Goal: Task Accomplishment & Management: Manage account settings

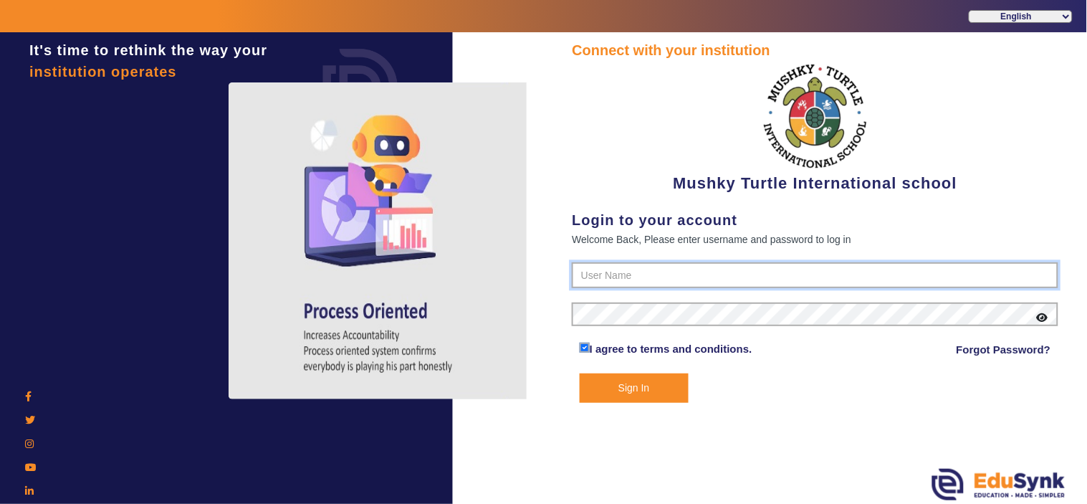
type input "9950605811"
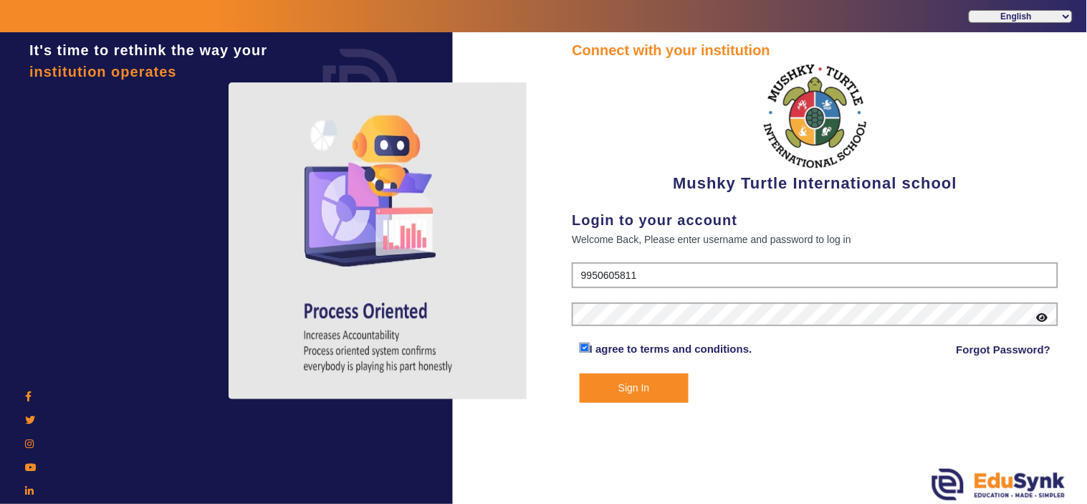
click at [625, 388] on button "Sign In" at bounding box center [633, 387] width 109 height 29
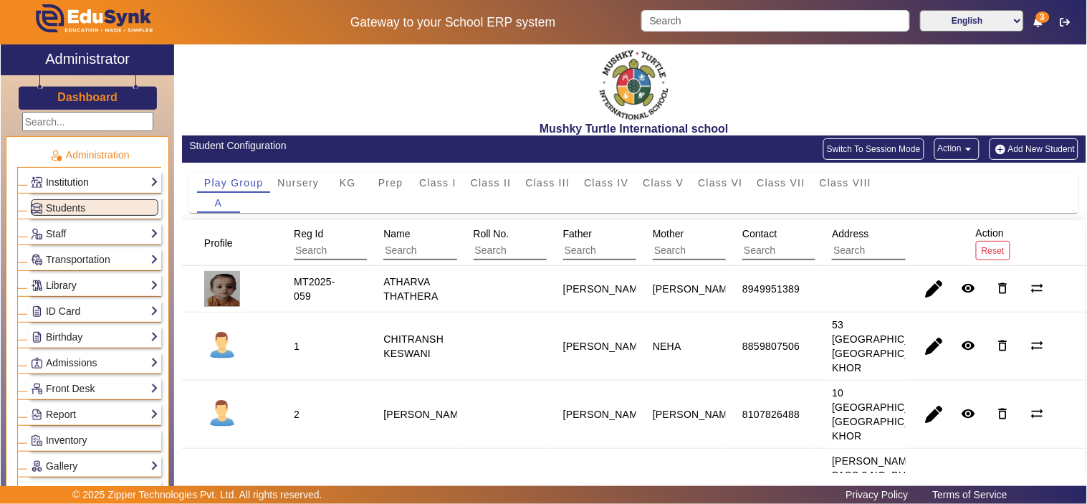
click at [83, 184] on link "Institution" at bounding box center [94, 182] width 127 height 16
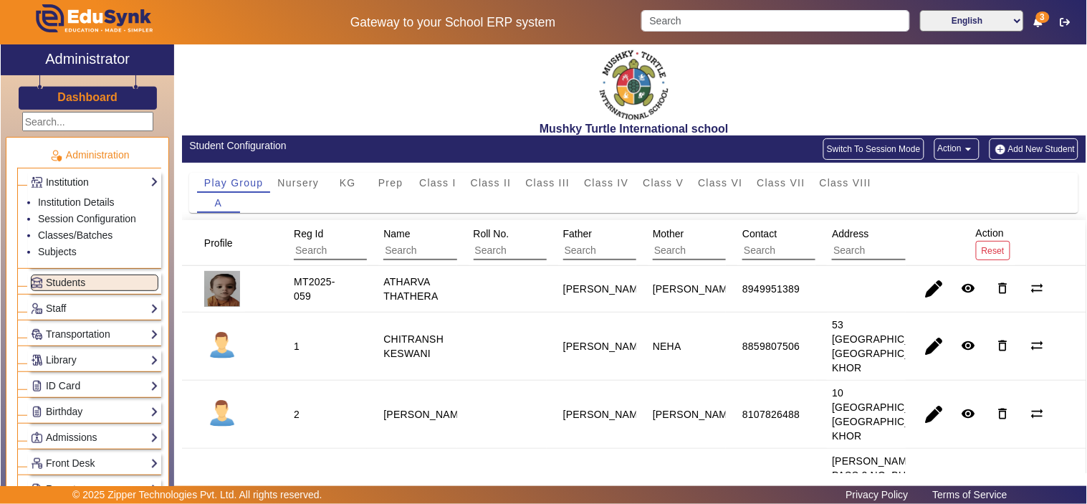
click at [83, 184] on link "Institution" at bounding box center [94, 182] width 127 height 16
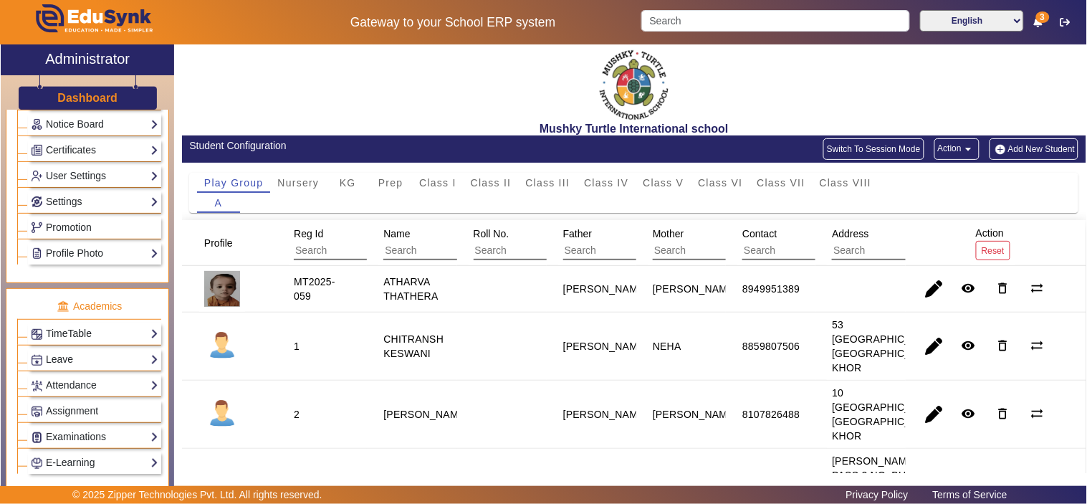
scroll to position [398, 0]
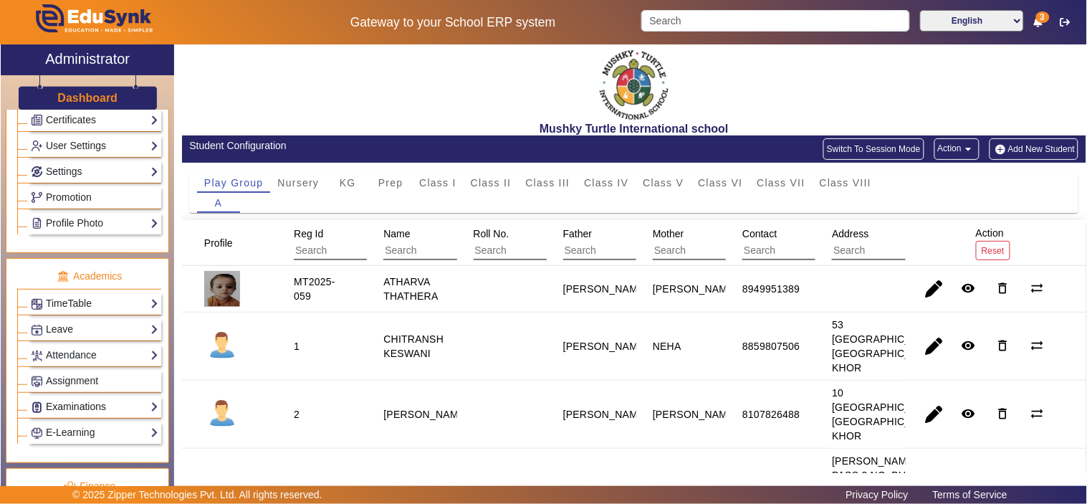
click at [77, 408] on link "Examinations" at bounding box center [94, 406] width 127 height 16
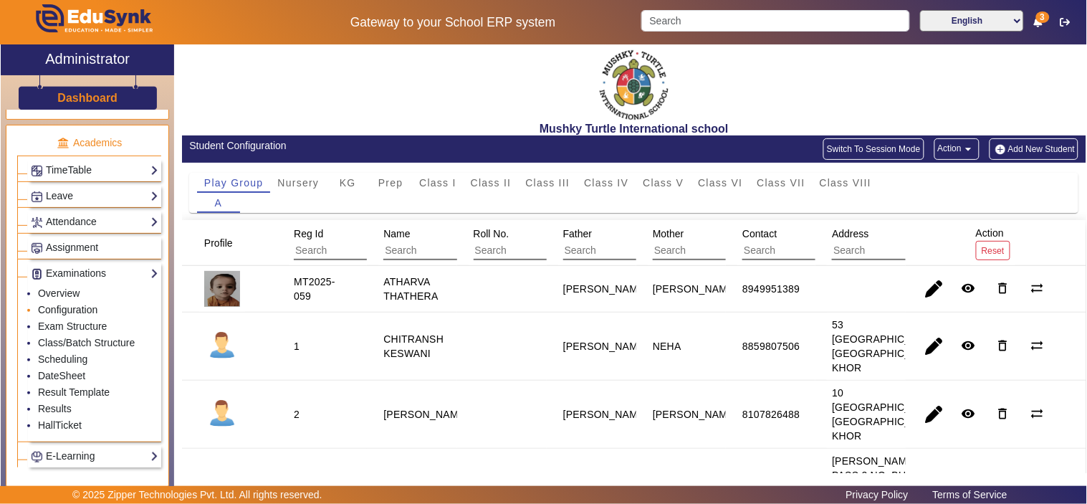
click at [87, 312] on link "Configuration" at bounding box center [67, 309] width 59 height 11
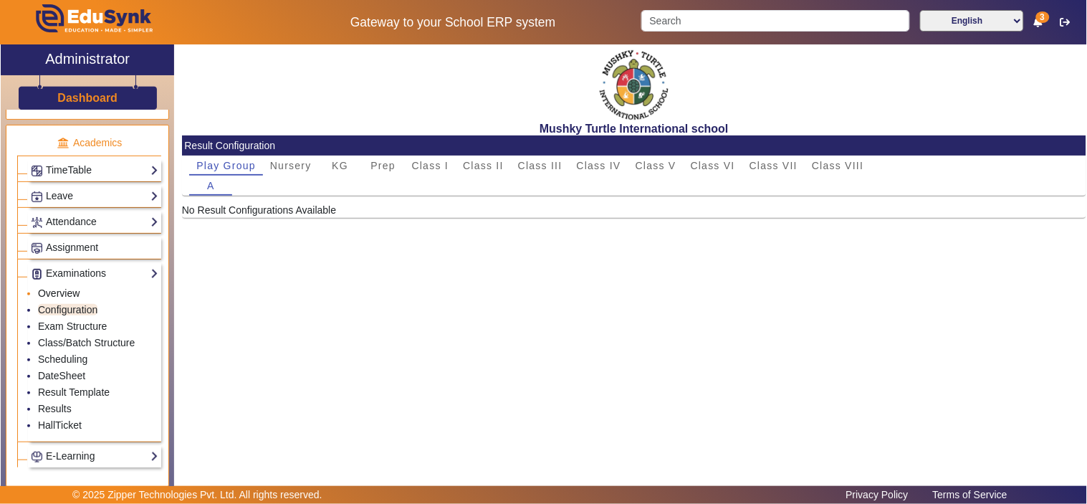
click at [66, 296] on link "Overview" at bounding box center [59, 292] width 42 height 11
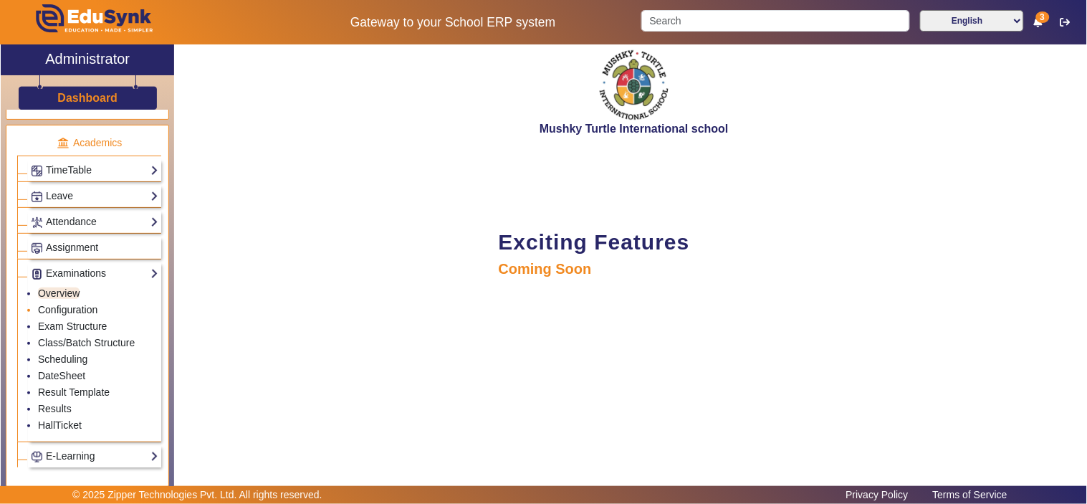
click at [67, 315] on link "Configuration" at bounding box center [67, 309] width 59 height 11
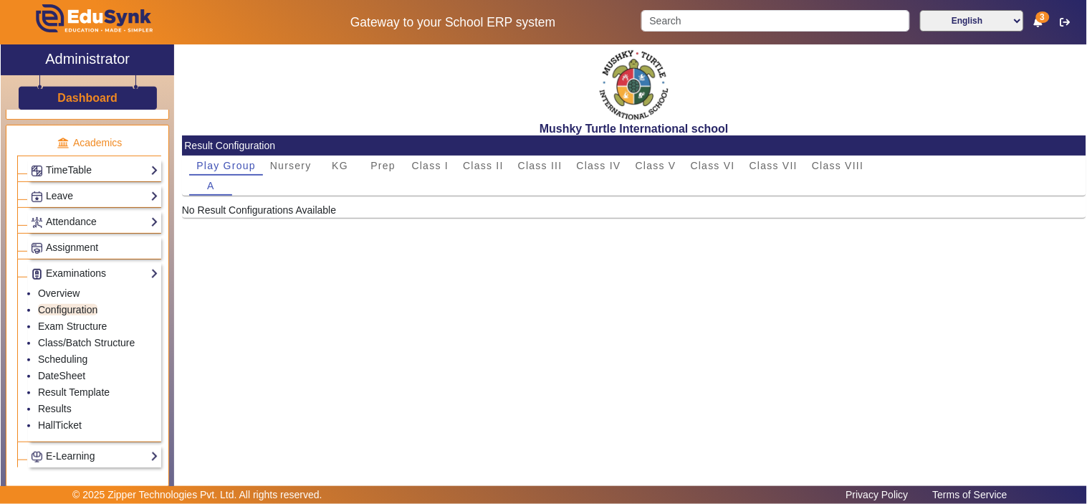
click at [289, 175] on div "A" at bounding box center [633, 185] width 889 height 20
click at [297, 166] on span "Nursery" at bounding box center [291, 165] width 42 height 10
click at [335, 168] on span "KG" at bounding box center [340, 165] width 16 height 10
click at [389, 163] on span "Prep" at bounding box center [382, 165] width 25 height 10
click at [448, 165] on div "Class I" at bounding box center [431, 165] width 52 height 20
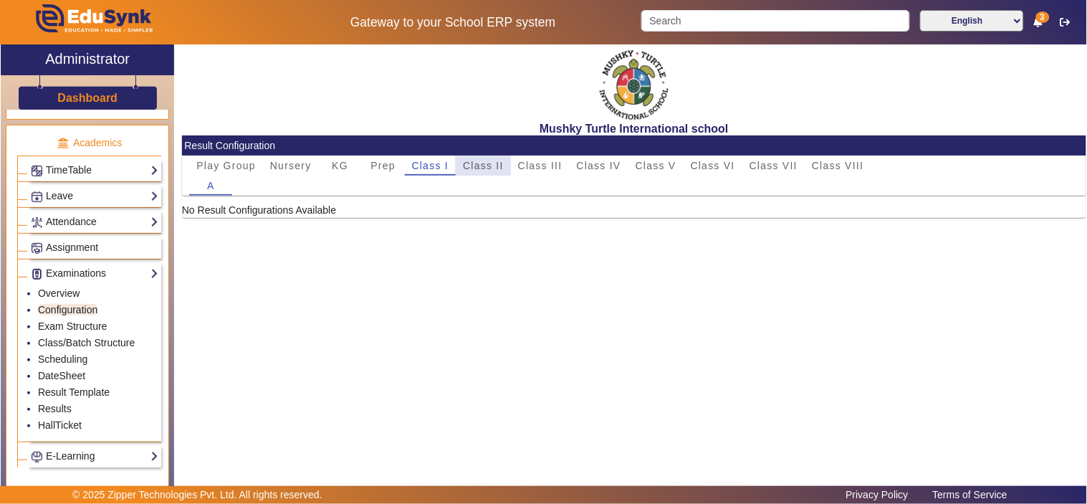
click at [484, 163] on span "Class II" at bounding box center [483, 165] width 41 height 10
click at [553, 169] on span "Class III" at bounding box center [540, 165] width 44 height 10
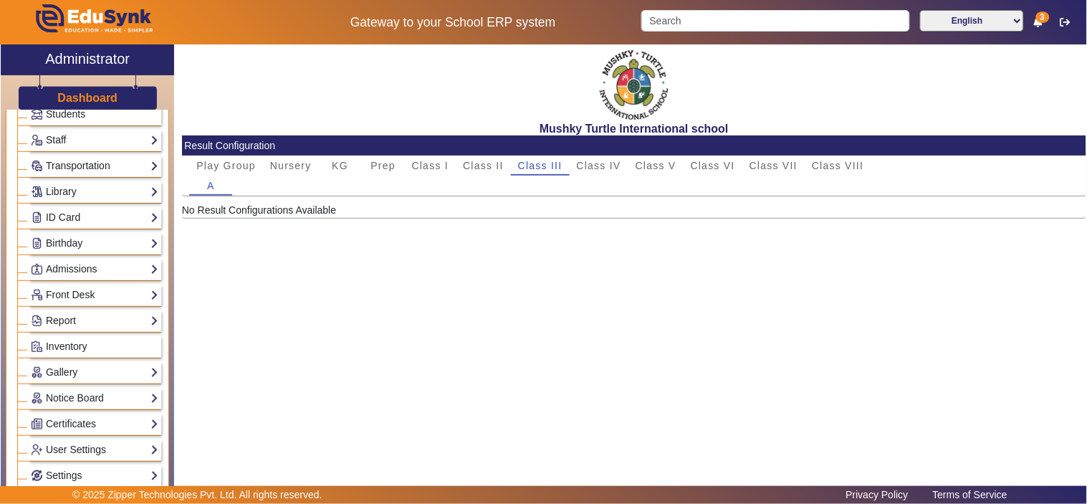
scroll to position [265, 0]
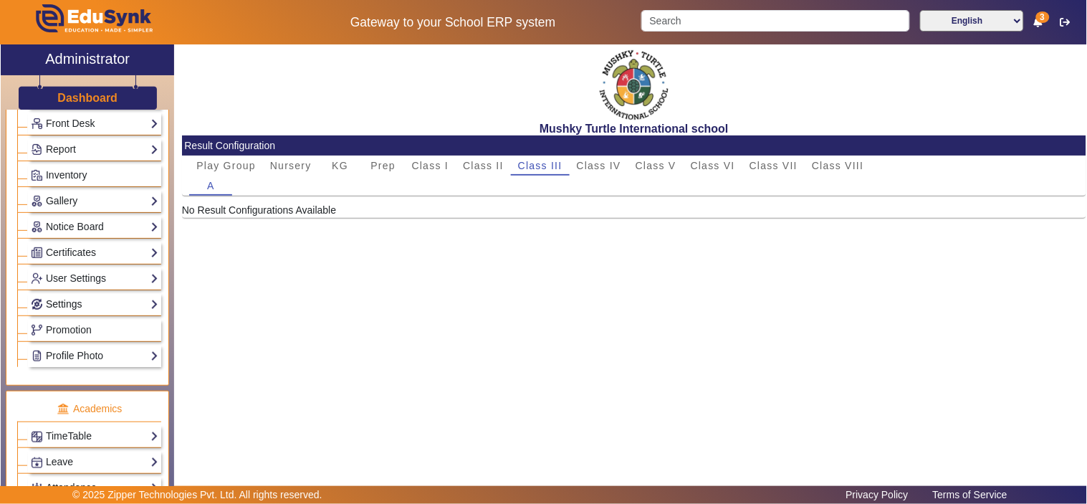
click at [80, 304] on link "Settings" at bounding box center [94, 304] width 127 height 16
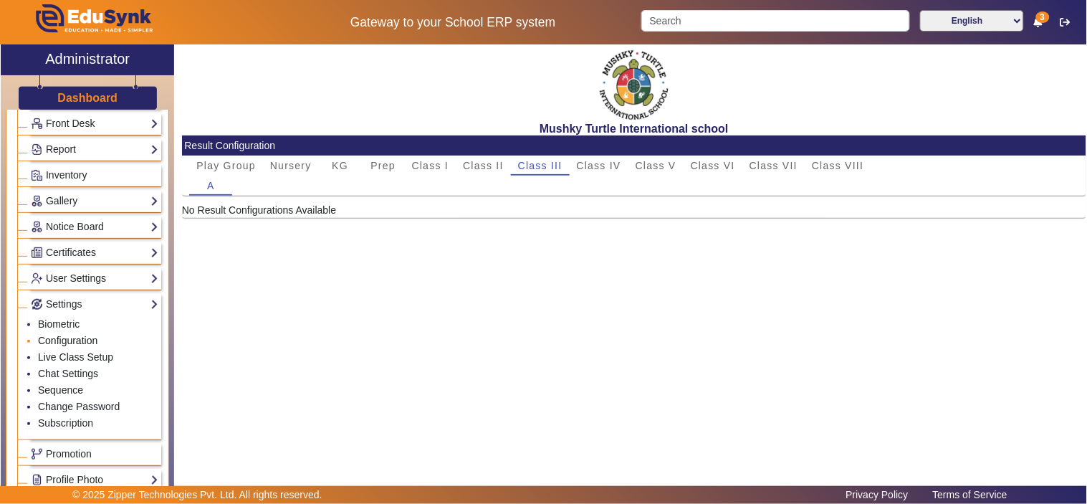
click at [76, 345] on link "Configuration" at bounding box center [67, 339] width 59 height 11
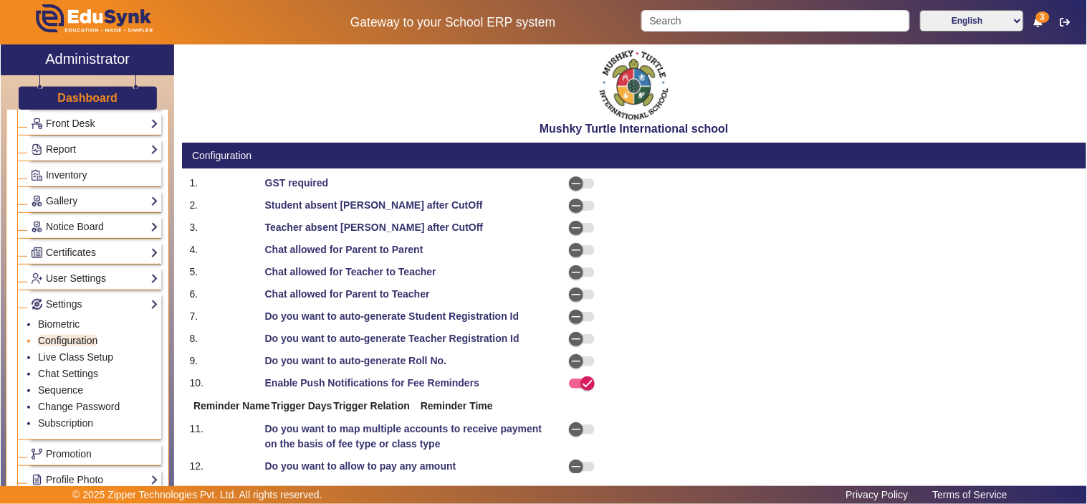
select select "BeforeDueDate"
select select "OnDueDate"
select select "BeforeDueDate"
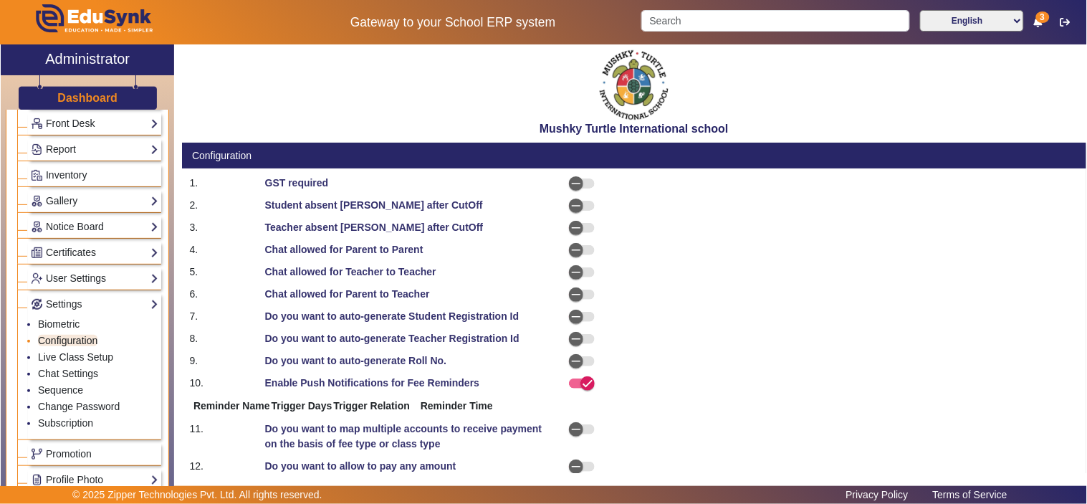
select select "BeforeDueDate"
select select "OnDueDate"
select select "AfterDueDate"
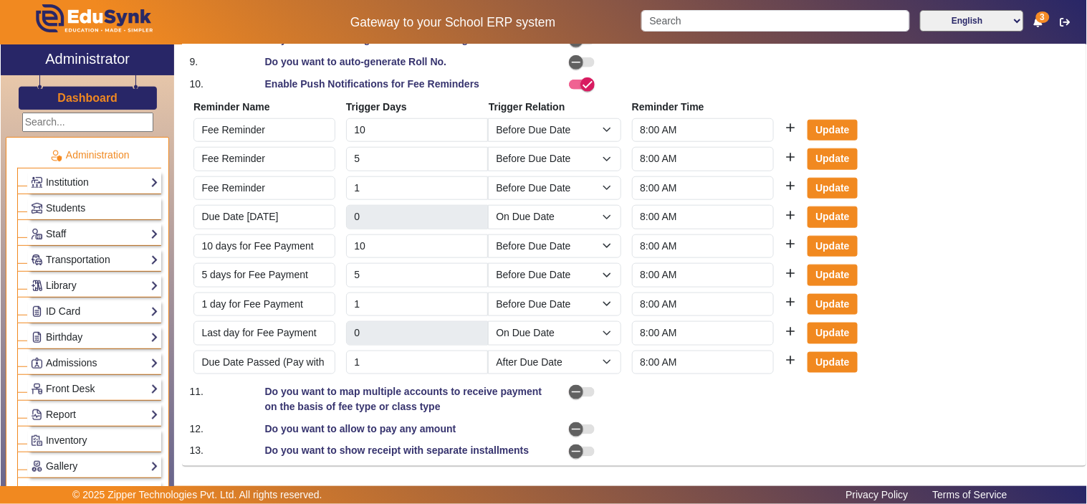
click at [80, 168] on div "Institution Institution Details Session Configuration Classes/Batches Subjects" at bounding box center [89, 181] width 144 height 26
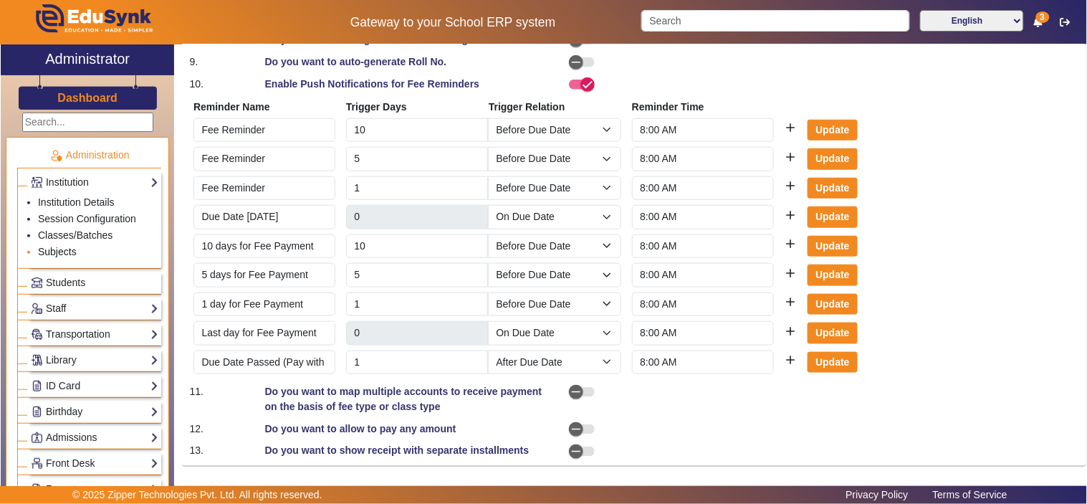
click at [62, 249] on link "Subjects" at bounding box center [57, 251] width 39 height 11
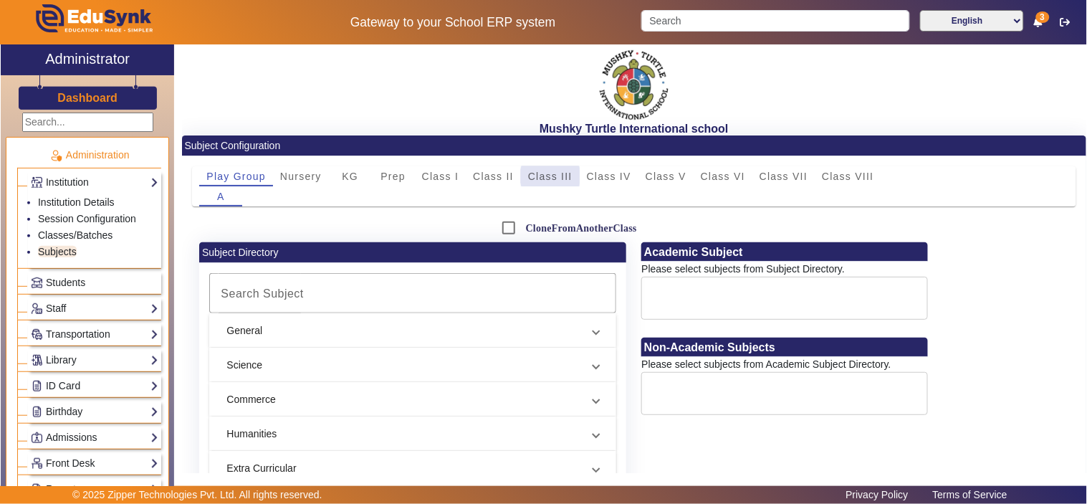
click at [550, 176] on span "Class III" at bounding box center [550, 176] width 44 height 10
click at [298, 332] on mat-panel-title "General" at bounding box center [403, 330] width 355 height 15
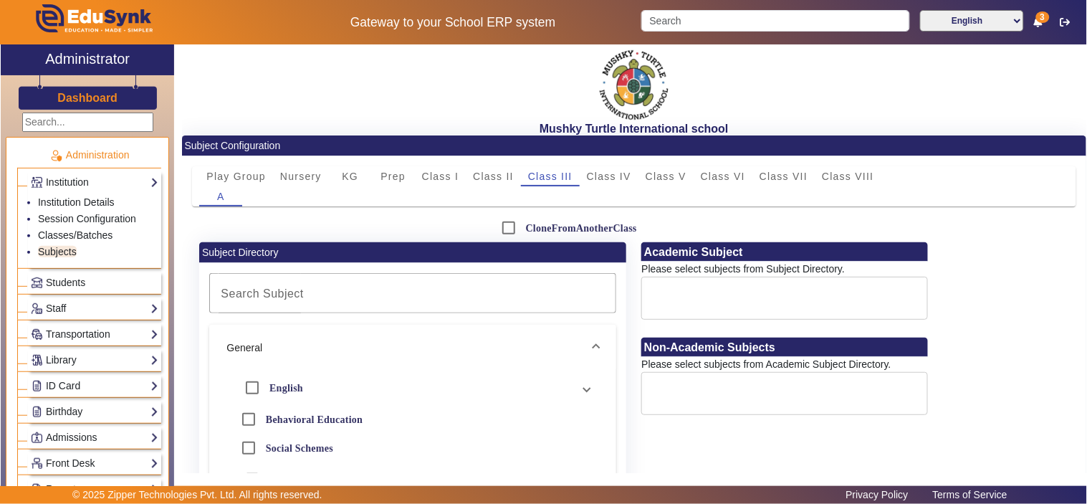
scroll to position [133, 0]
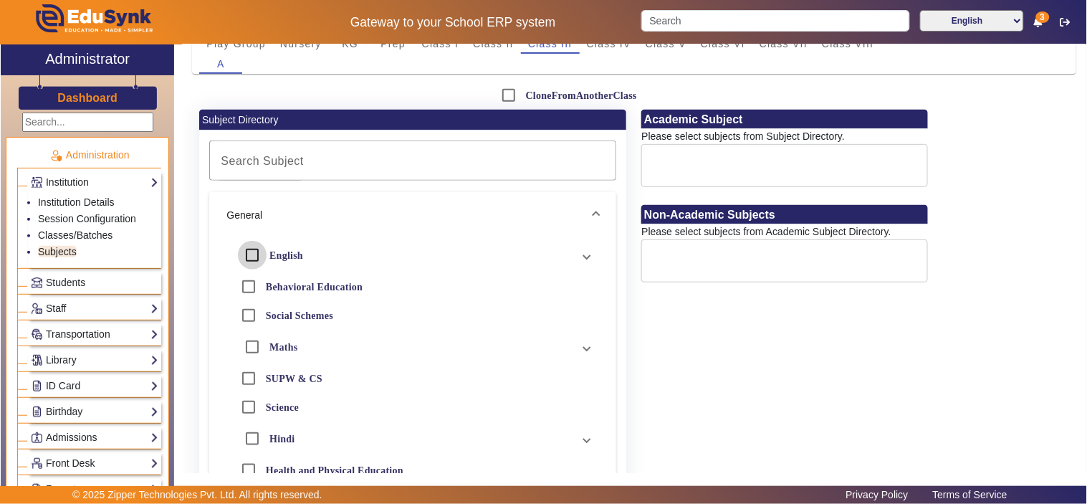
click at [251, 255] on input "English" at bounding box center [252, 255] width 29 height 29
checkbox input "true"
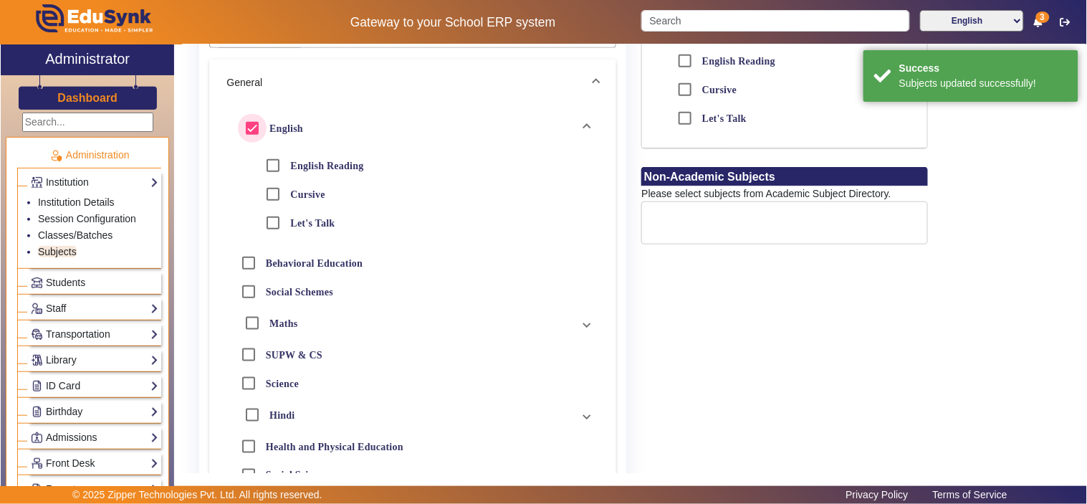
scroll to position [398, 0]
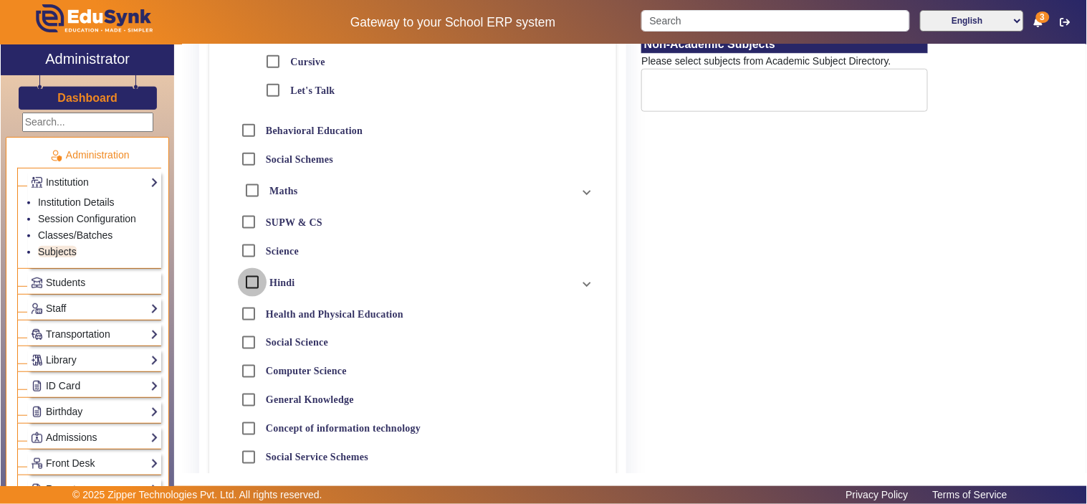
click at [252, 280] on input "Hindi" at bounding box center [252, 282] width 29 height 29
checkbox input "true"
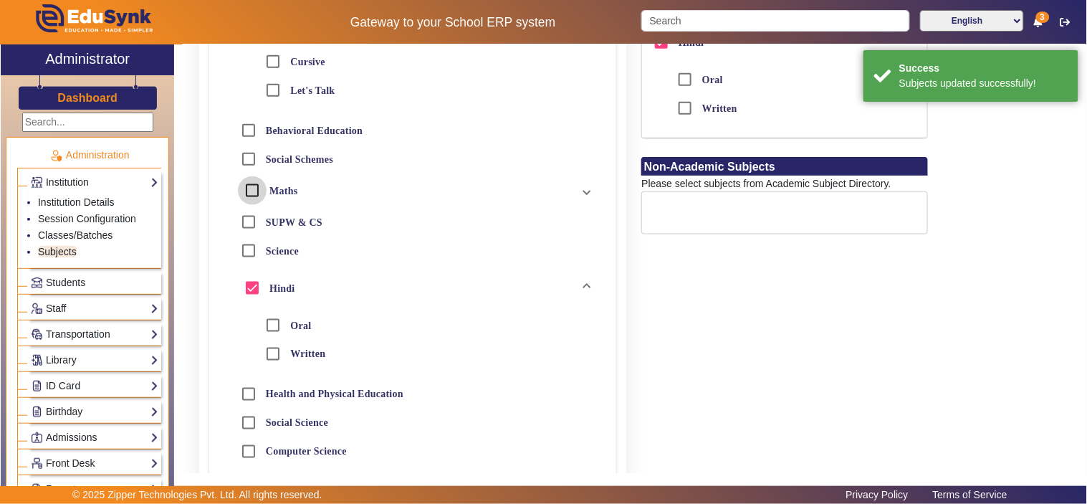
click at [253, 189] on input "Maths" at bounding box center [252, 190] width 29 height 29
checkbox input "true"
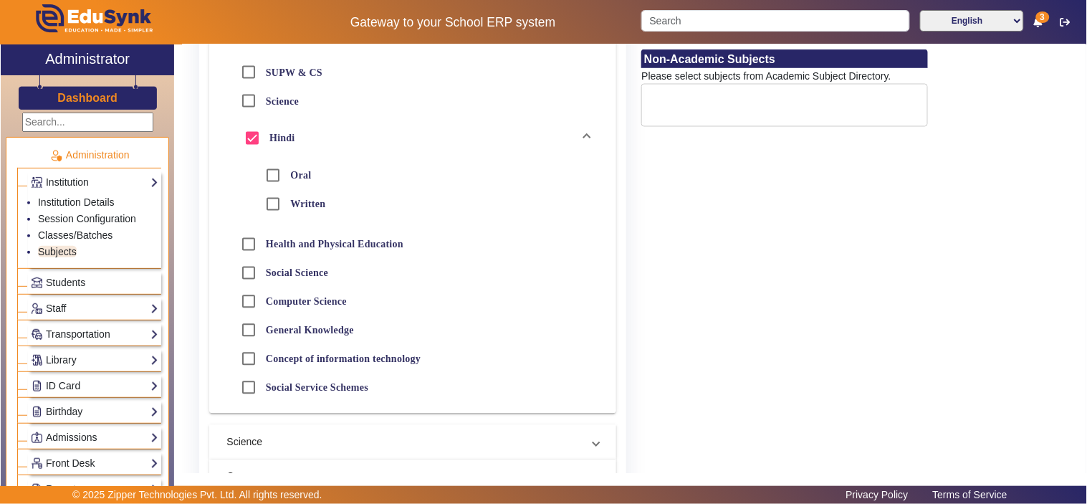
scroll to position [663, 0]
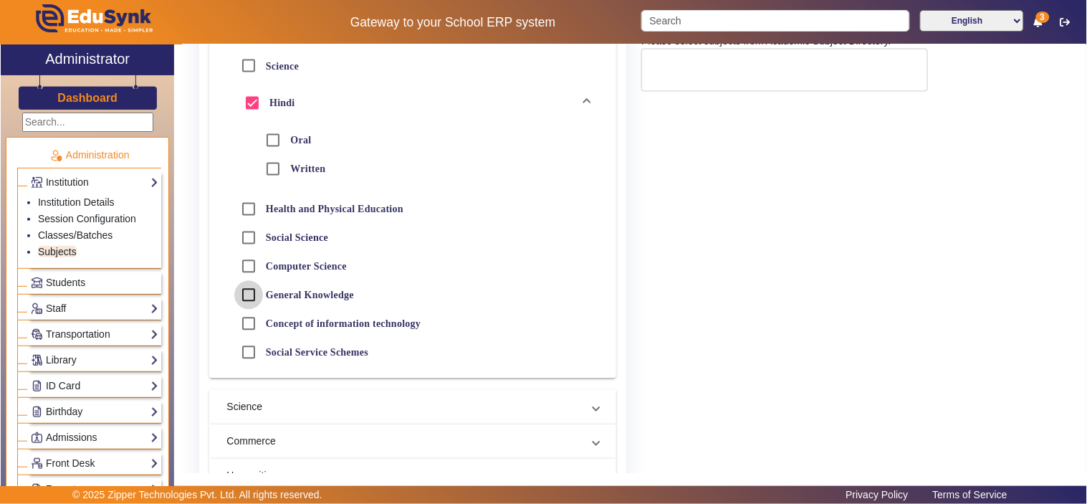
click at [248, 294] on input "General Knowledge" at bounding box center [248, 295] width 29 height 29
checkbox input "true"
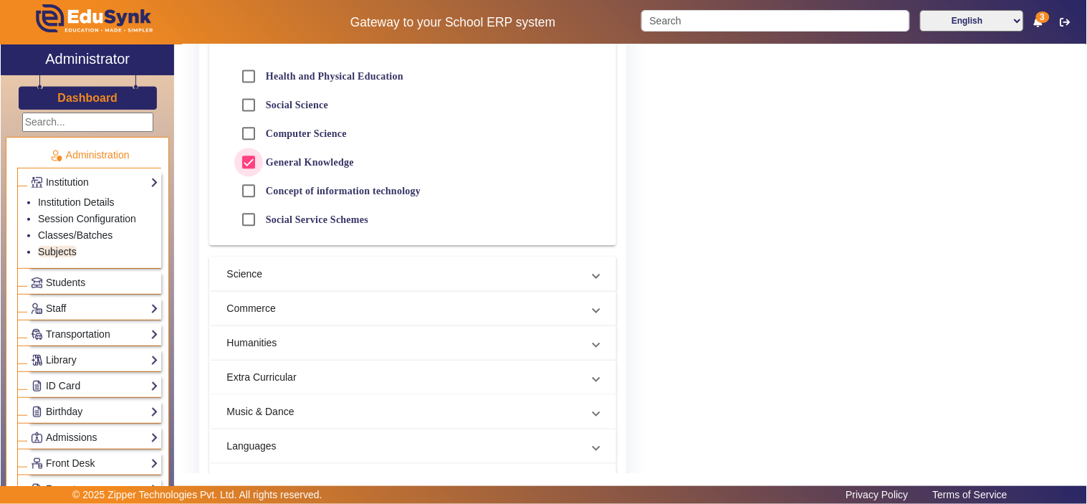
scroll to position [928, 0]
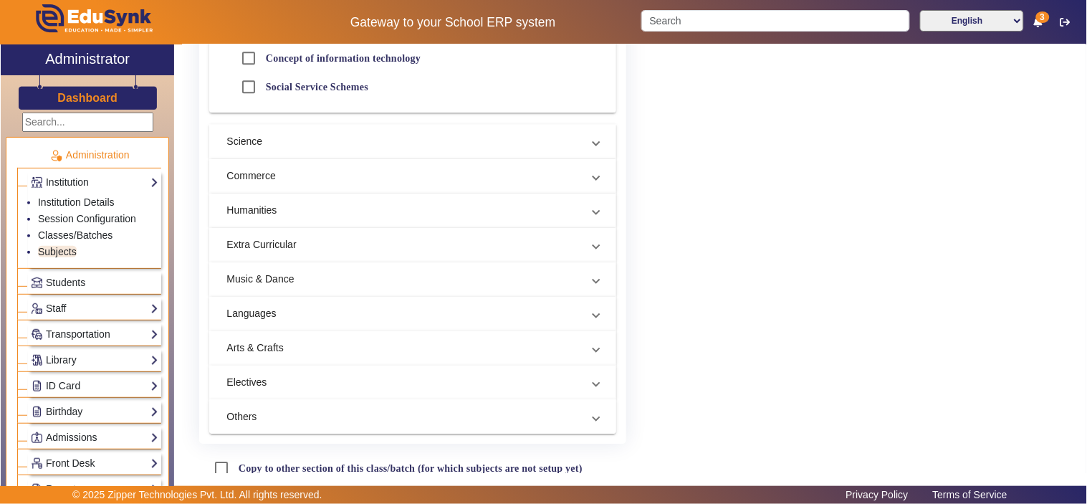
click at [311, 416] on mat-panel-title "Others" at bounding box center [403, 416] width 355 height 15
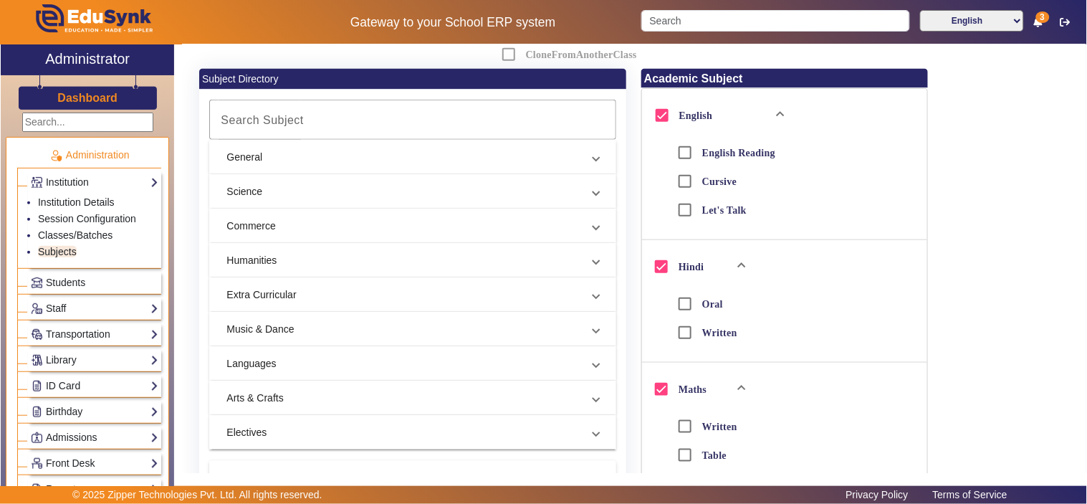
scroll to position [122, 0]
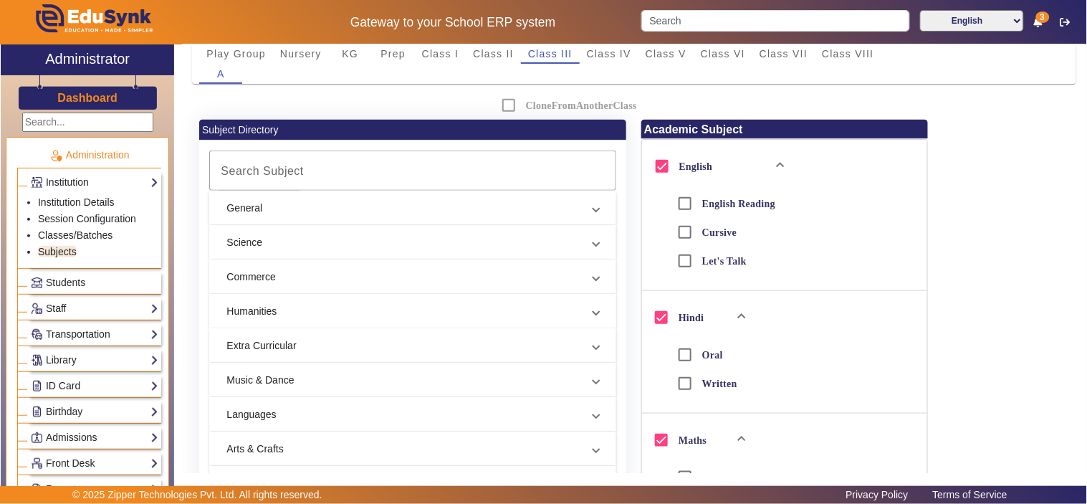
click at [319, 311] on mat-panel-title "Humanities" at bounding box center [403, 311] width 355 height 15
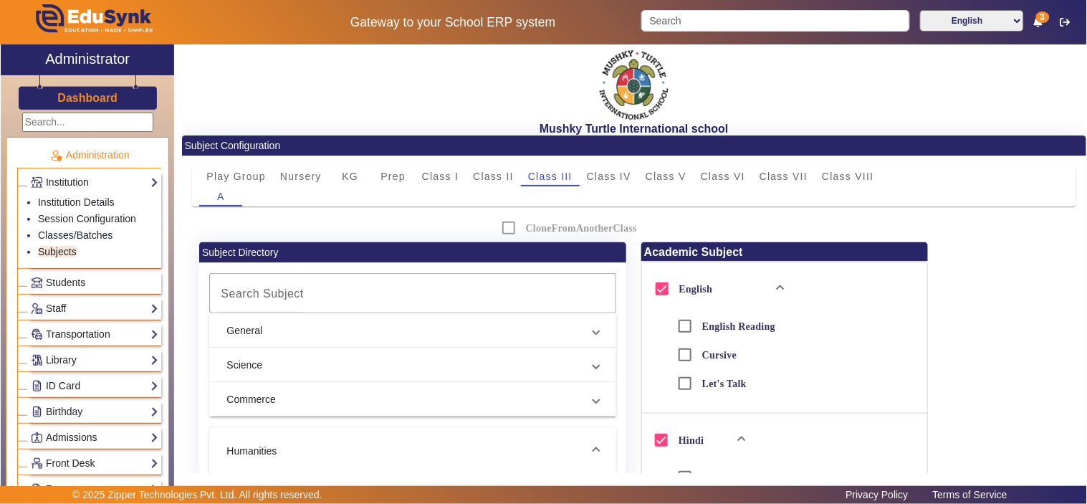
scroll to position [133, 0]
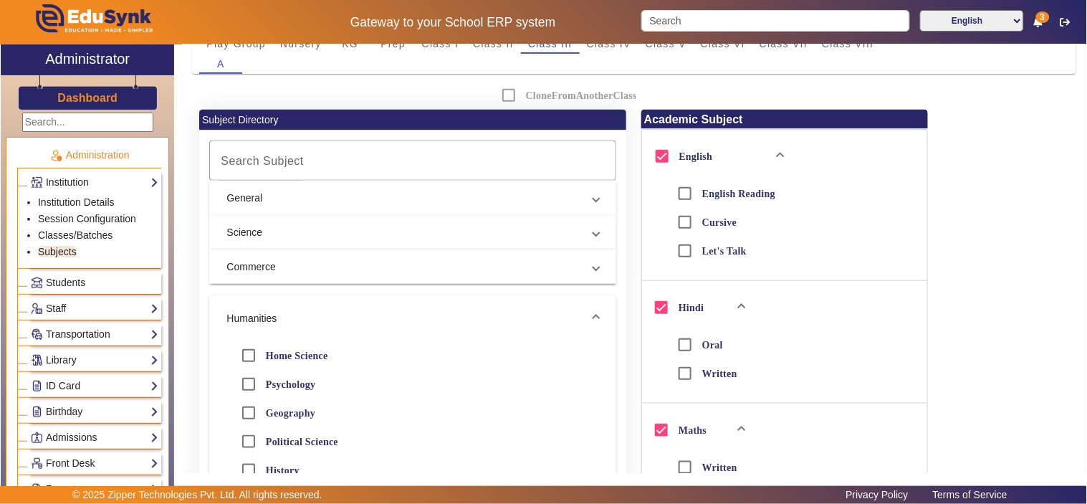
click at [359, 202] on mat-panel-title "General" at bounding box center [403, 198] width 355 height 15
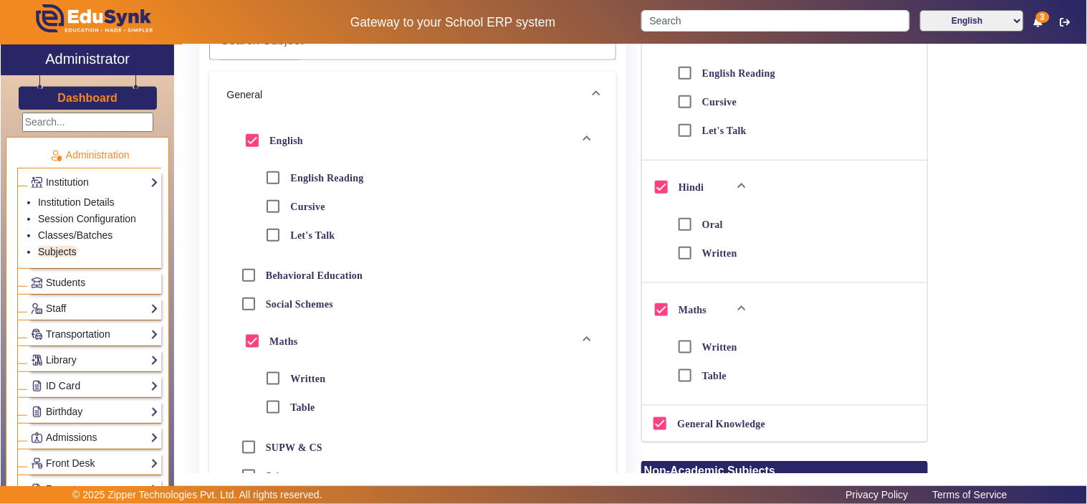
scroll to position [0, 0]
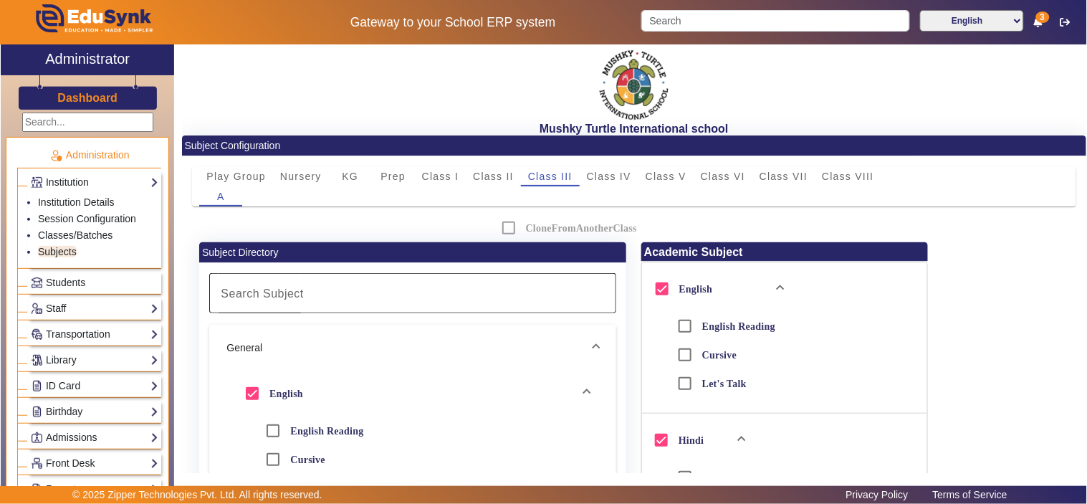
click at [278, 298] on mat-label "Search Subject" at bounding box center [262, 293] width 83 height 12
click at [278, 298] on input "Search Subject" at bounding box center [409, 292] width 387 height 17
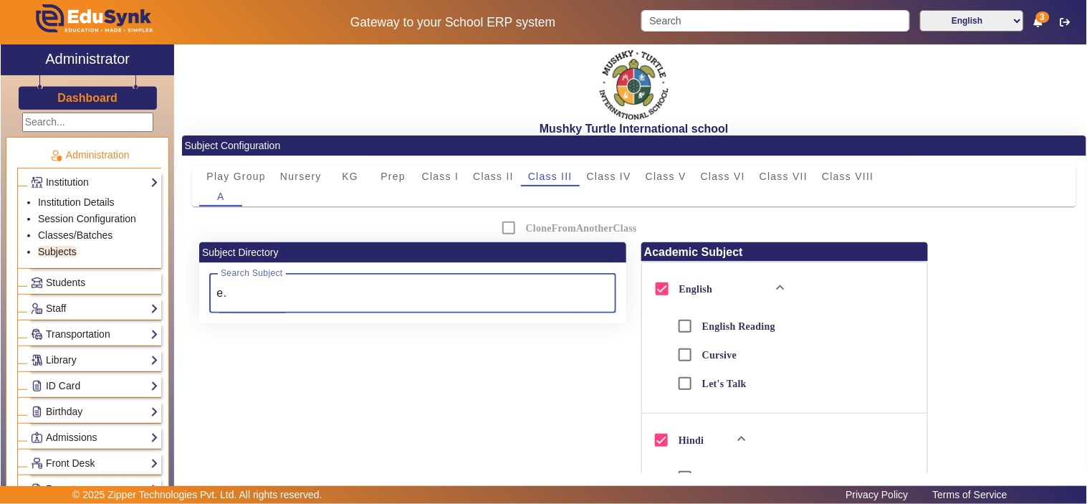
type input "e"
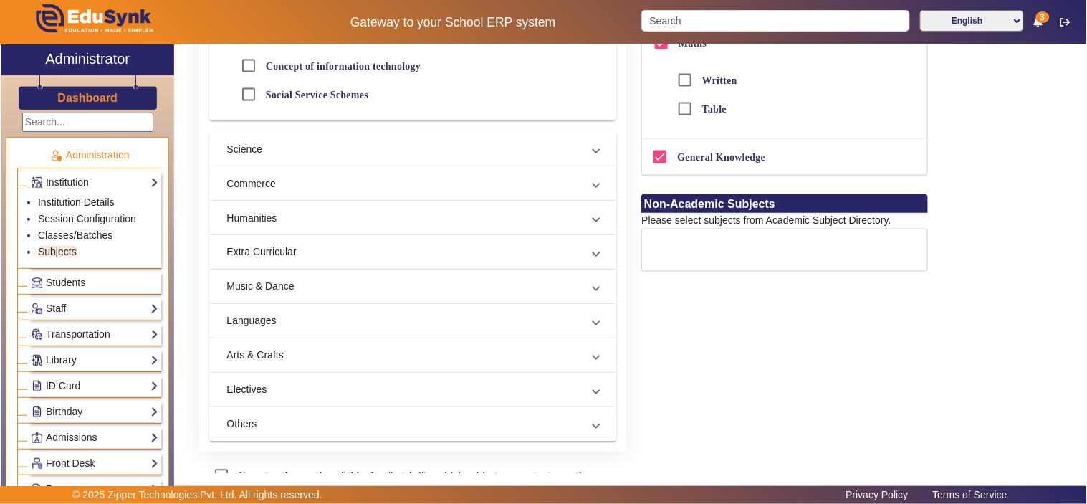
scroll to position [531, 0]
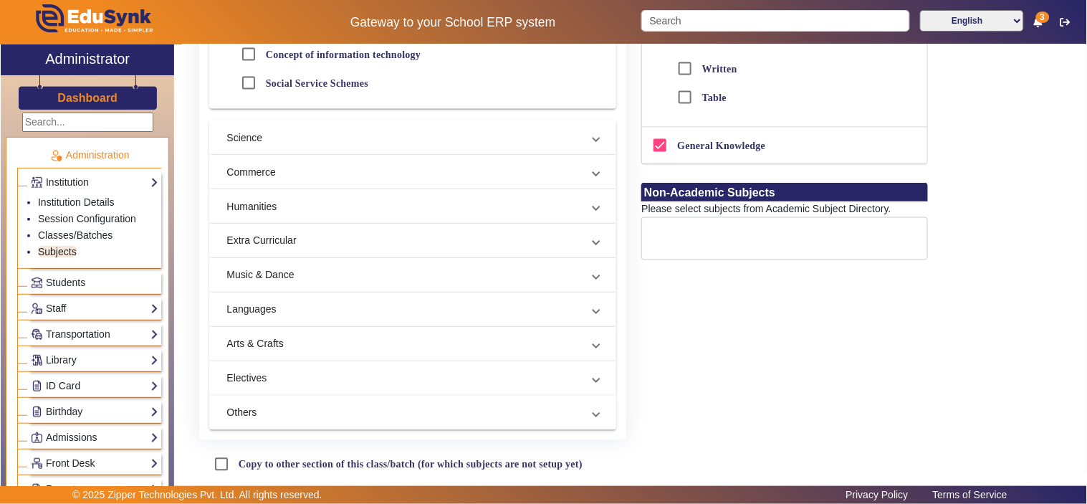
click at [232, 411] on mat-panel-title "Others" at bounding box center [403, 412] width 355 height 15
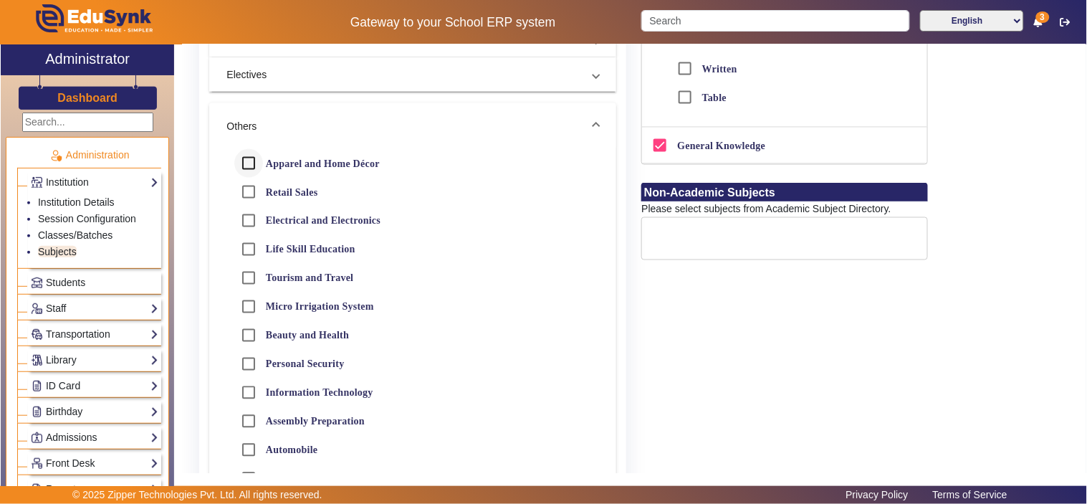
scroll to position [337, 0]
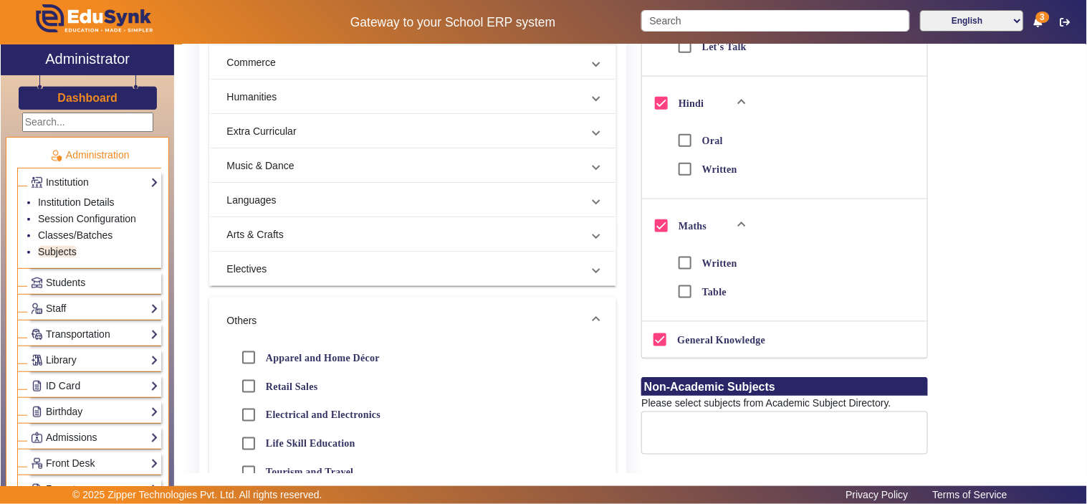
click at [251, 236] on mat-panel-title "Arts & Crafts" at bounding box center [403, 234] width 355 height 15
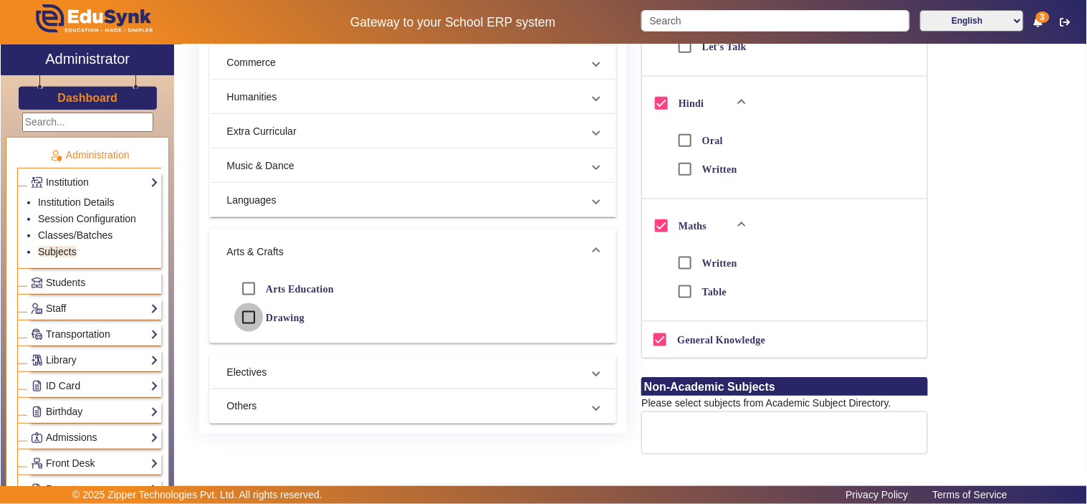
click at [245, 319] on input "Drawing" at bounding box center [248, 317] width 29 height 29
checkbox input "true"
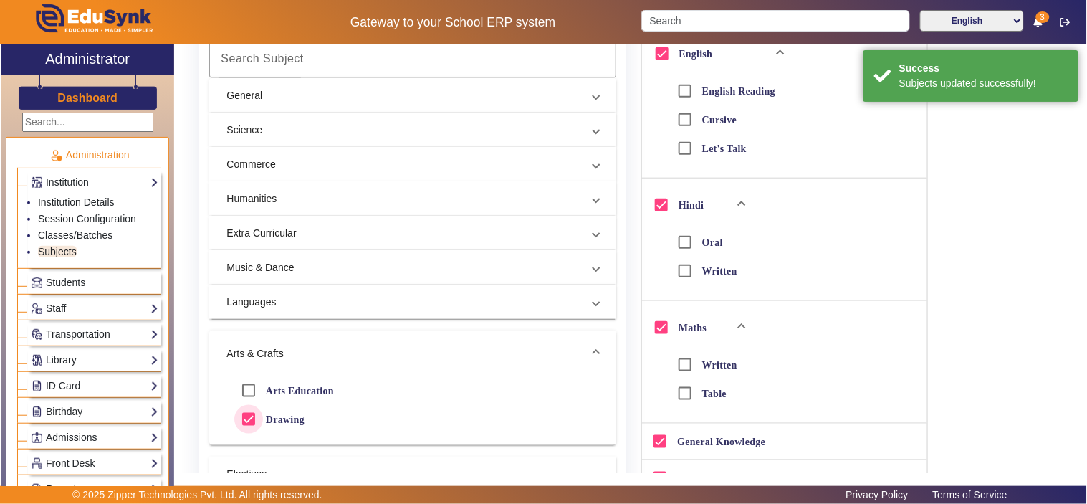
scroll to position [203, 0]
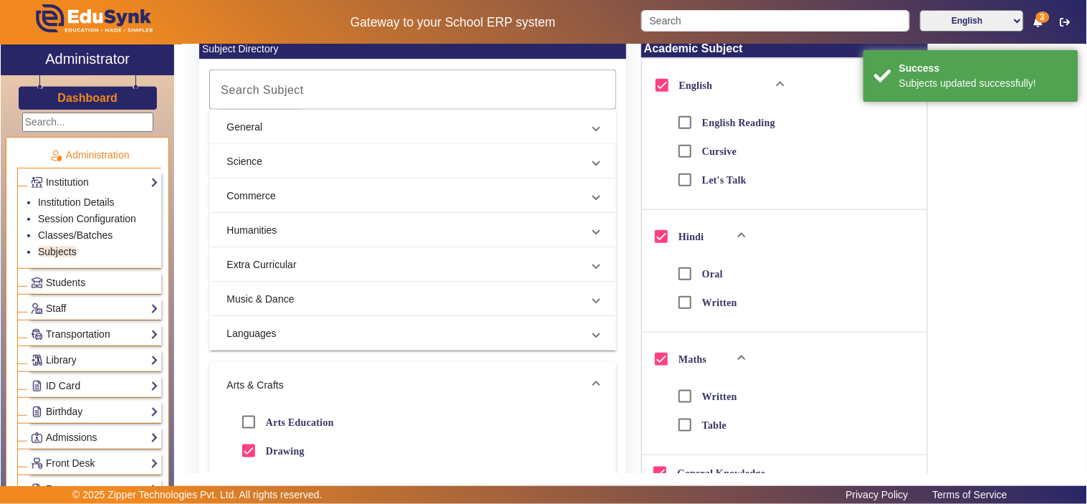
click at [298, 120] on mat-panel-title "General" at bounding box center [403, 127] width 355 height 15
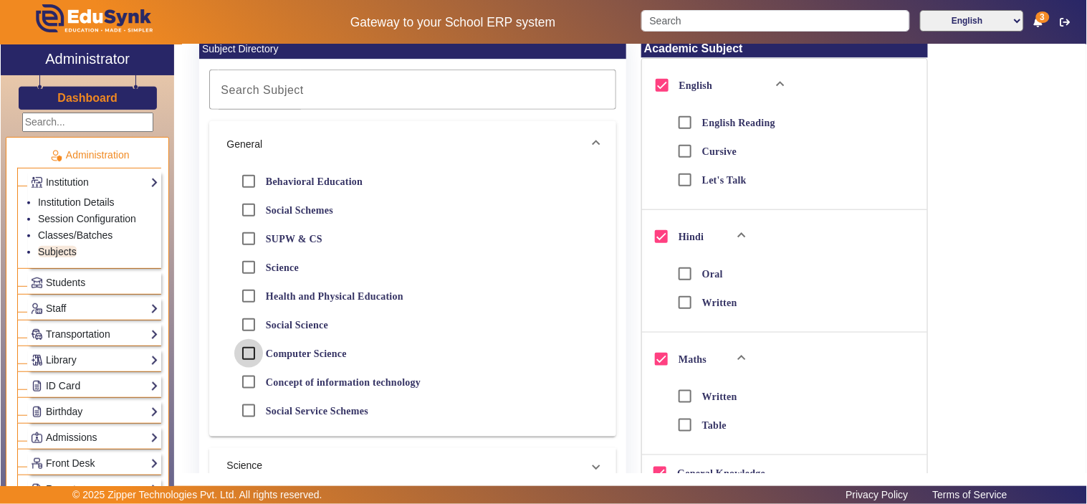
click at [248, 353] on input "Computer Science" at bounding box center [248, 353] width 29 height 29
checkbox input "true"
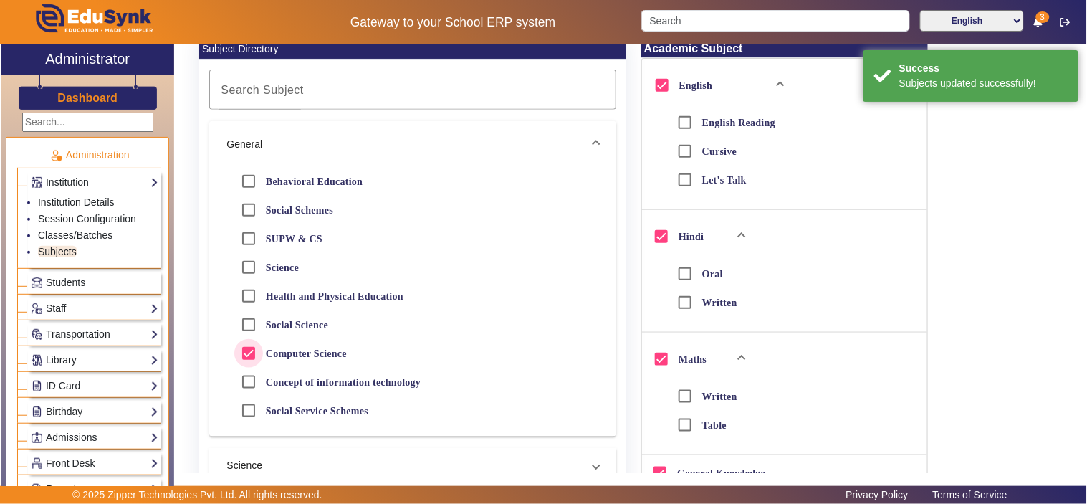
scroll to position [0, 0]
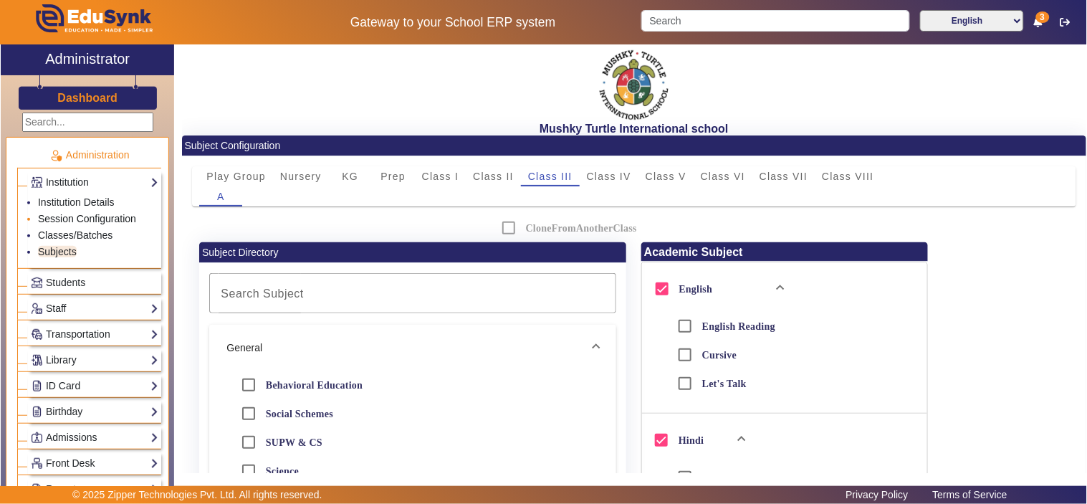
click at [62, 221] on link "Session Configuration" at bounding box center [87, 218] width 98 height 11
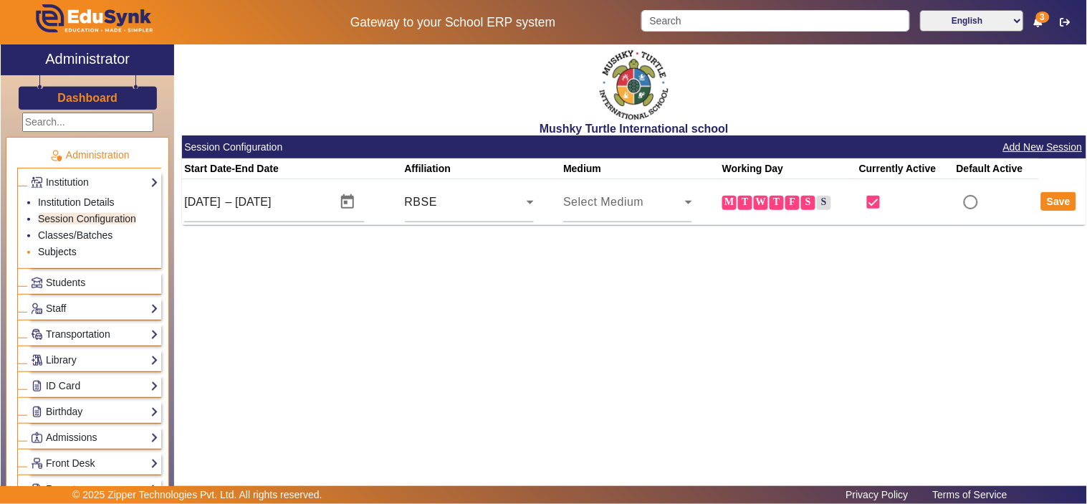
click at [67, 251] on link "Subjects" at bounding box center [57, 251] width 39 height 11
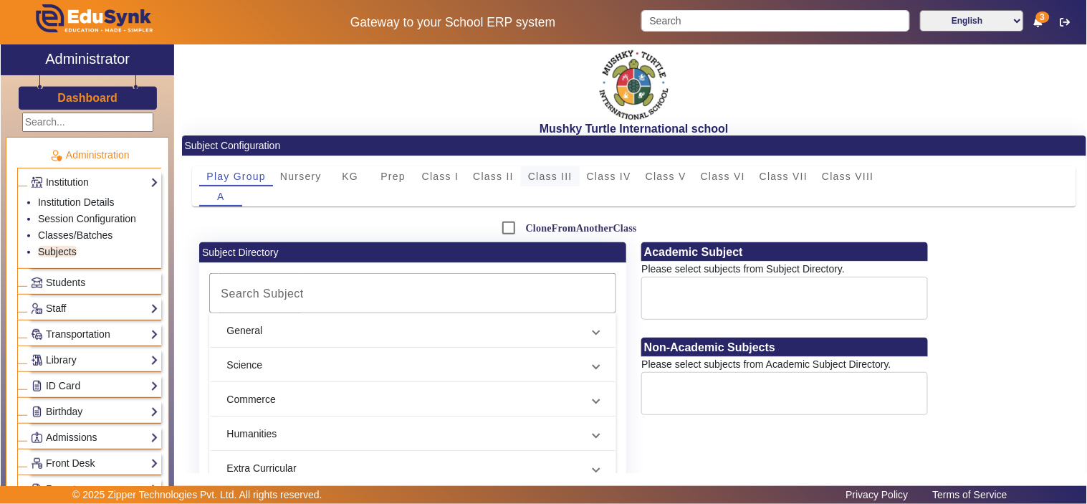
click at [566, 181] on span "Class III" at bounding box center [550, 176] width 44 height 20
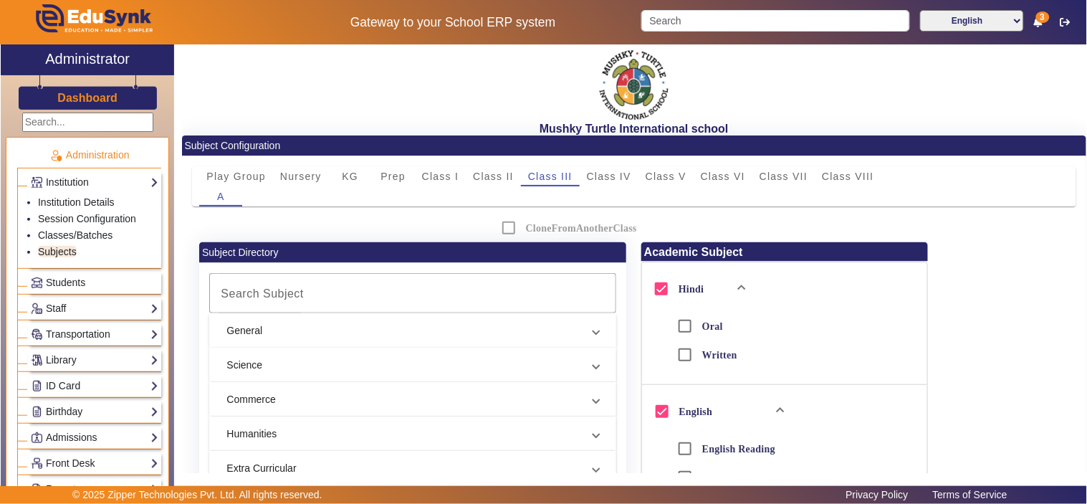
click at [277, 330] on mat-panel-title "General" at bounding box center [403, 330] width 355 height 15
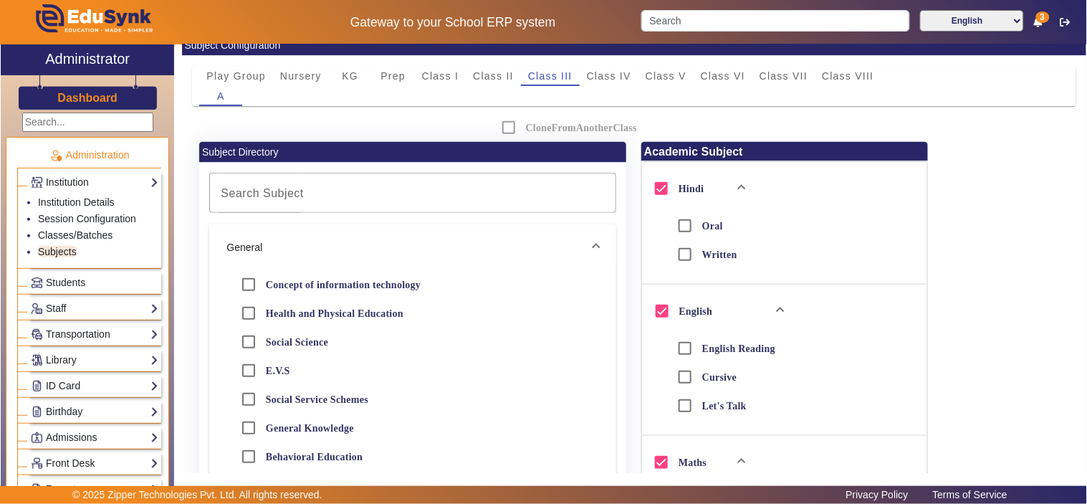
scroll to position [133, 0]
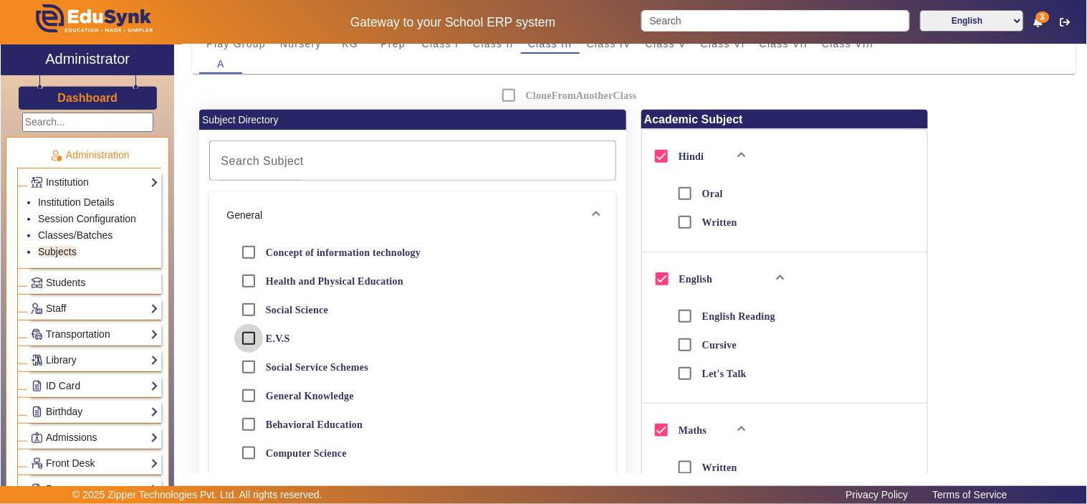
click at [249, 337] on input "E.V.S" at bounding box center [248, 338] width 29 height 29
checkbox input "true"
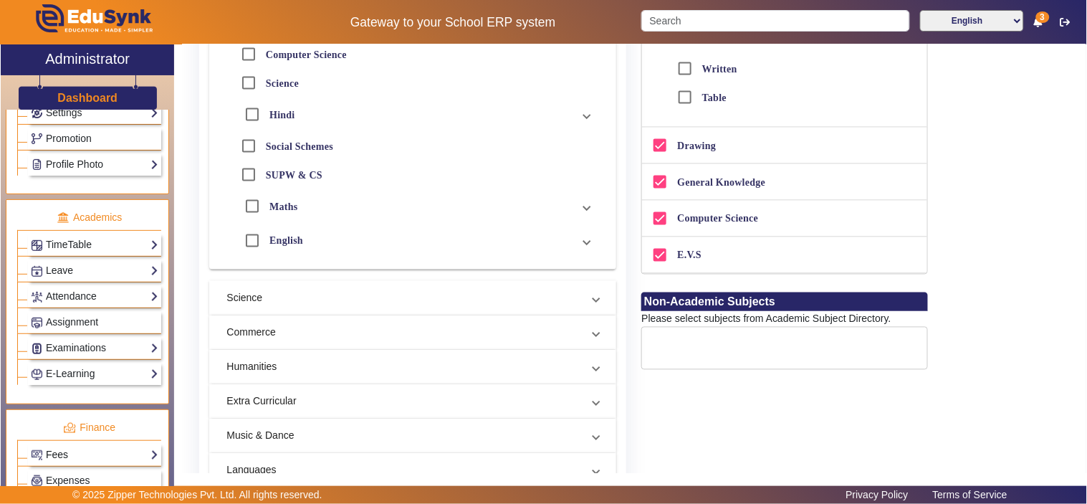
scroll to position [663, 0]
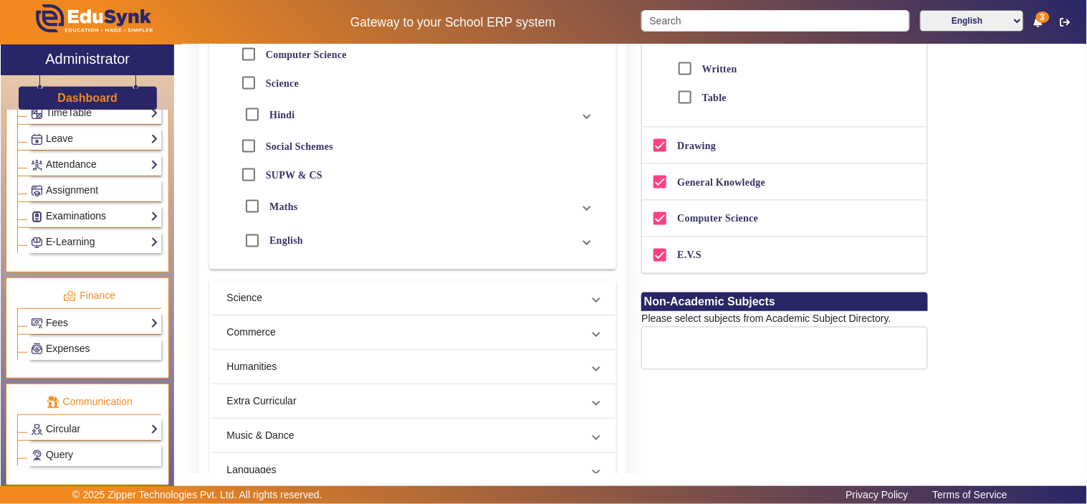
click at [82, 216] on link "Examinations" at bounding box center [94, 216] width 127 height 16
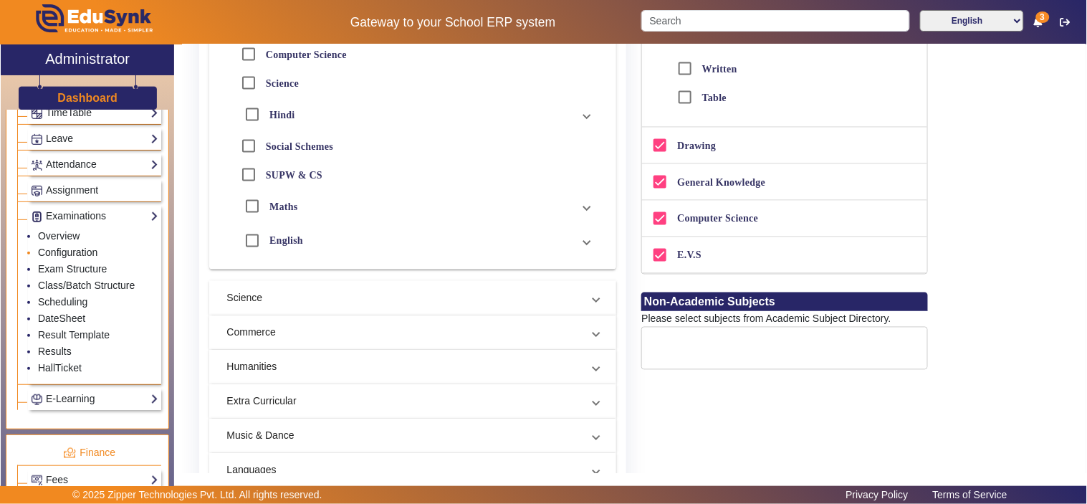
click at [76, 254] on link "Configuration" at bounding box center [67, 251] width 59 height 11
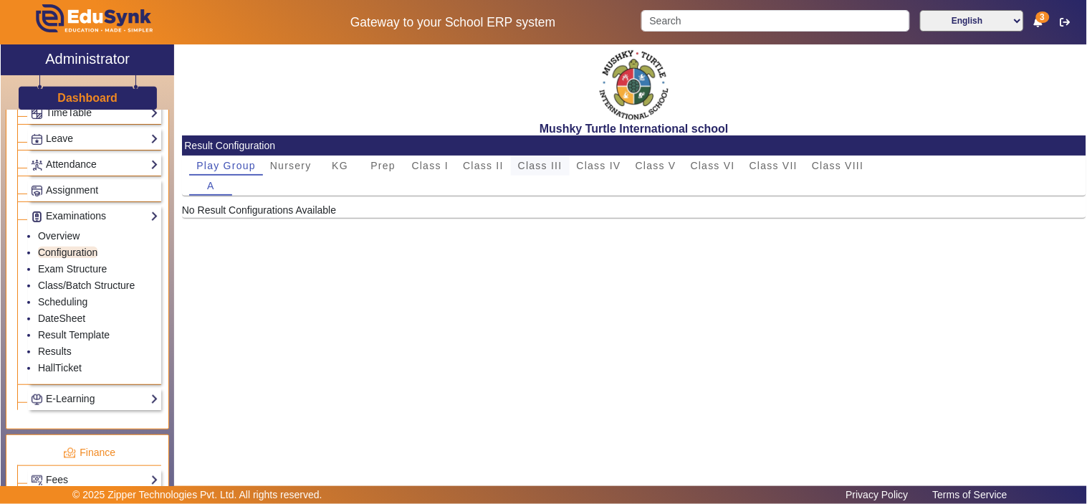
click at [557, 168] on span "Class III" at bounding box center [540, 165] width 44 height 10
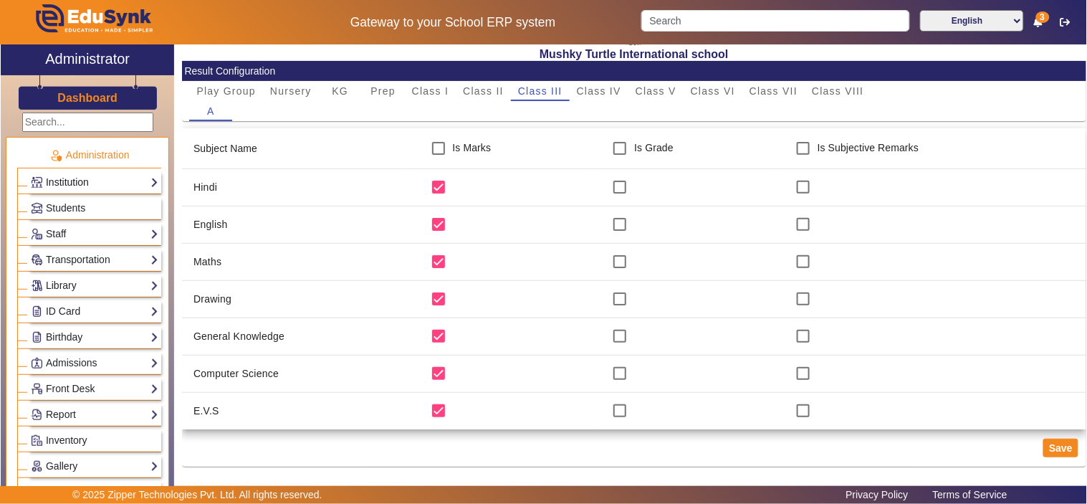
click at [74, 180] on link "Institution" at bounding box center [94, 182] width 127 height 16
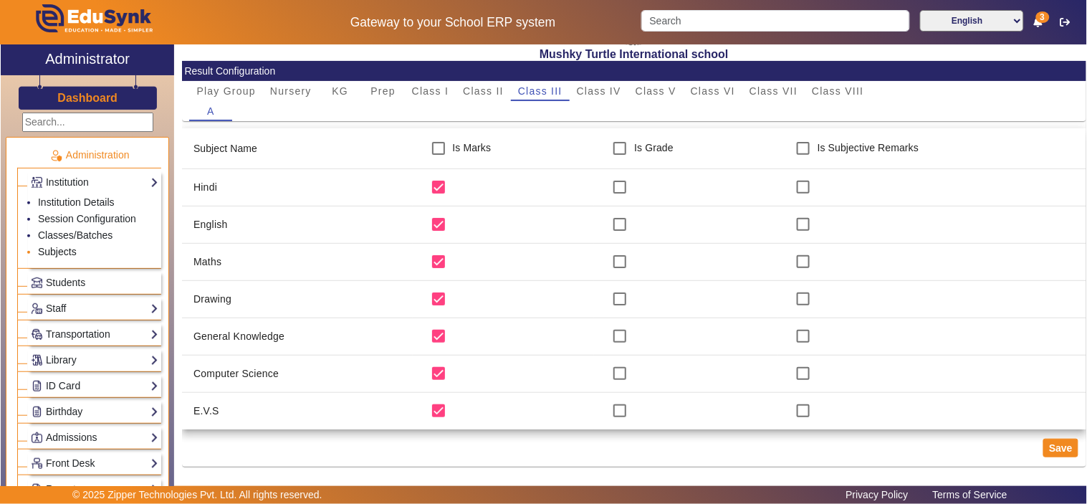
click at [63, 248] on link "Subjects" at bounding box center [57, 251] width 39 height 11
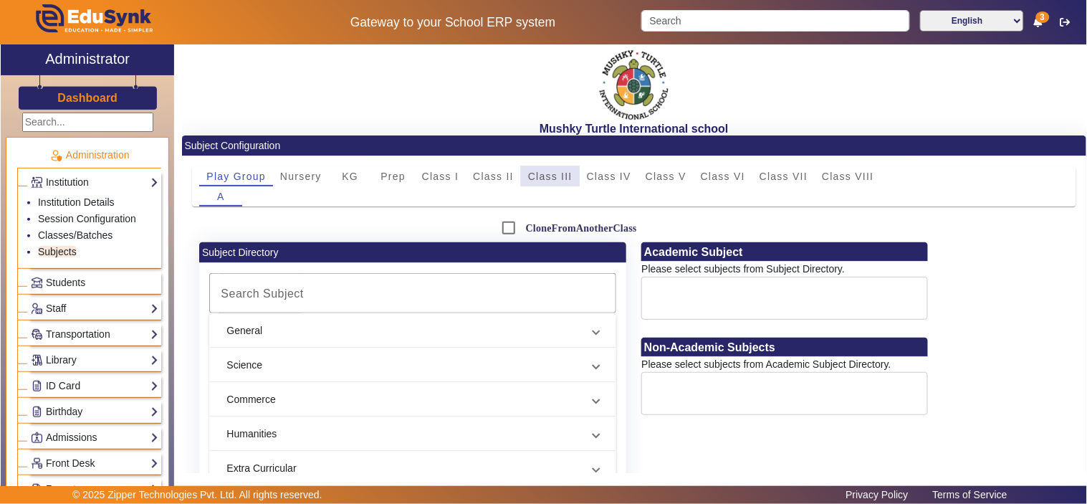
click at [560, 172] on span "Class III" at bounding box center [550, 176] width 44 height 10
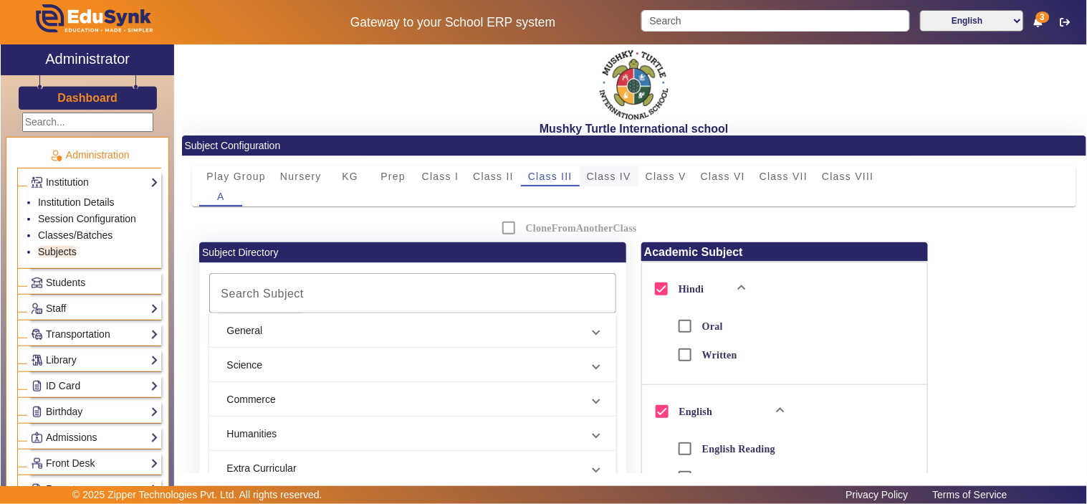
click at [609, 168] on span "Class IV" at bounding box center [609, 176] width 44 height 20
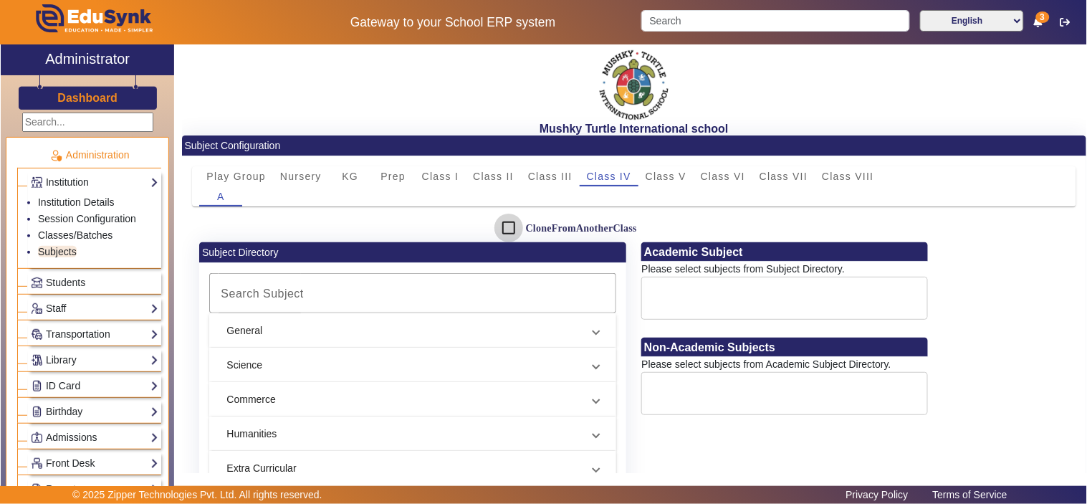
click at [509, 226] on input "CloneFromAnotherClass" at bounding box center [508, 227] width 29 height 29
checkbox input "true"
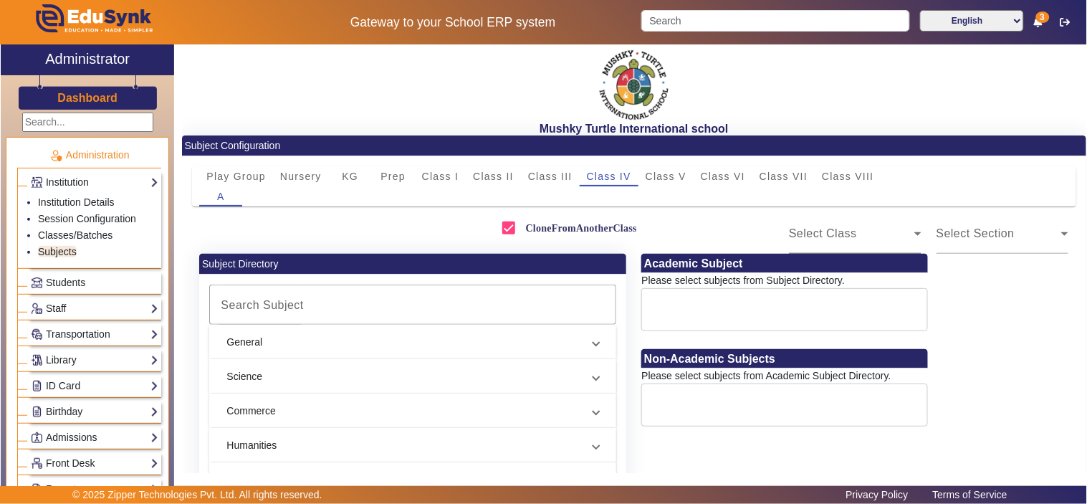
click at [909, 241] on icon at bounding box center [917, 233] width 17 height 17
click at [828, 274] on span "Class III" at bounding box center [817, 276] width 44 height 17
click at [1026, 231] on div "Select Section" at bounding box center [998, 233] width 125 height 17
click at [971, 283] on mat-option "A" at bounding box center [995, 276] width 131 height 34
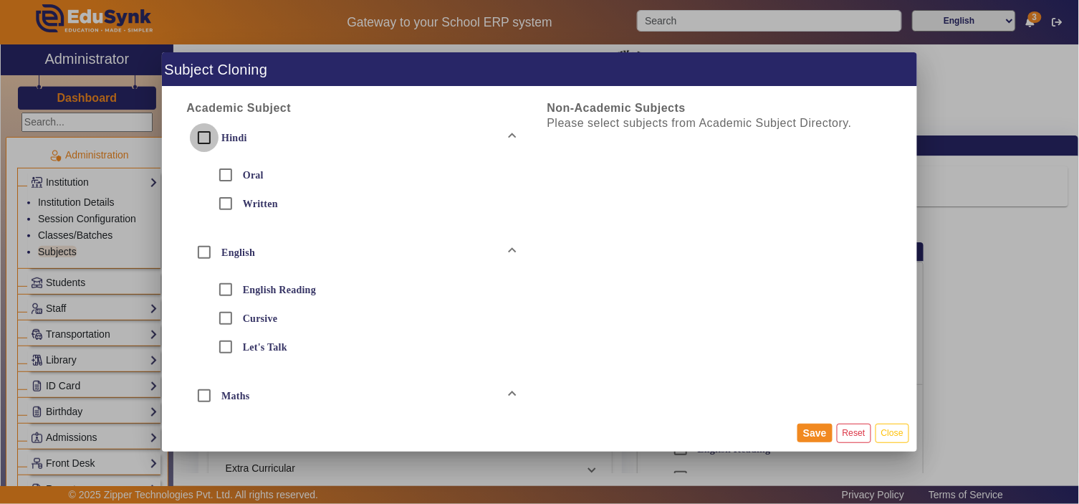
click at [205, 138] on input "Hindi" at bounding box center [204, 137] width 29 height 29
checkbox input "true"
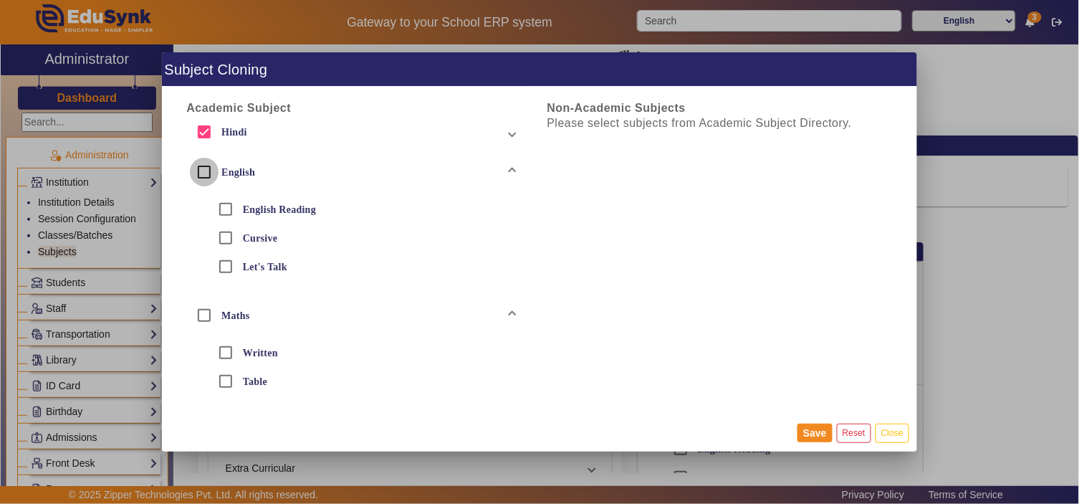
click at [191, 172] on input "English" at bounding box center [204, 172] width 29 height 29
checkbox input "true"
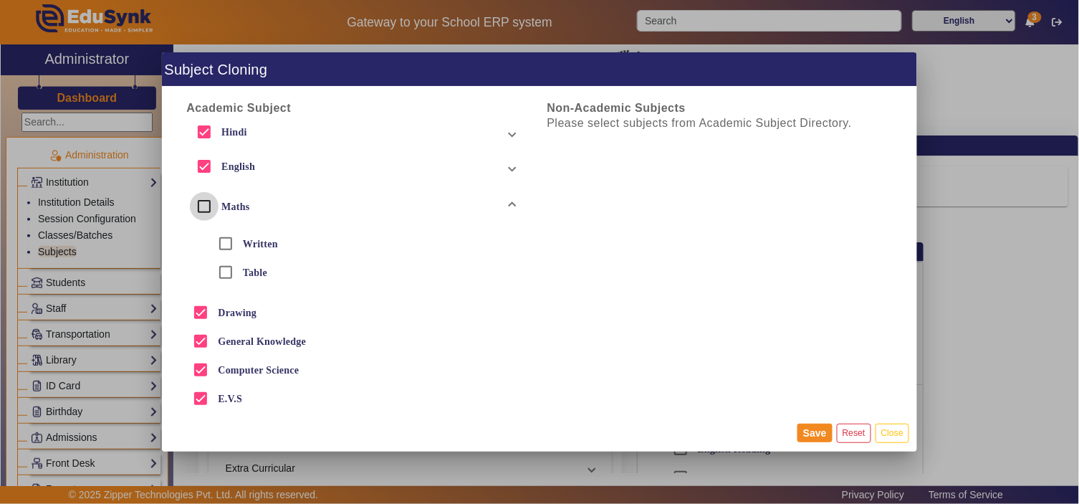
click at [201, 204] on input "Maths" at bounding box center [204, 206] width 29 height 29
checkbox input "true"
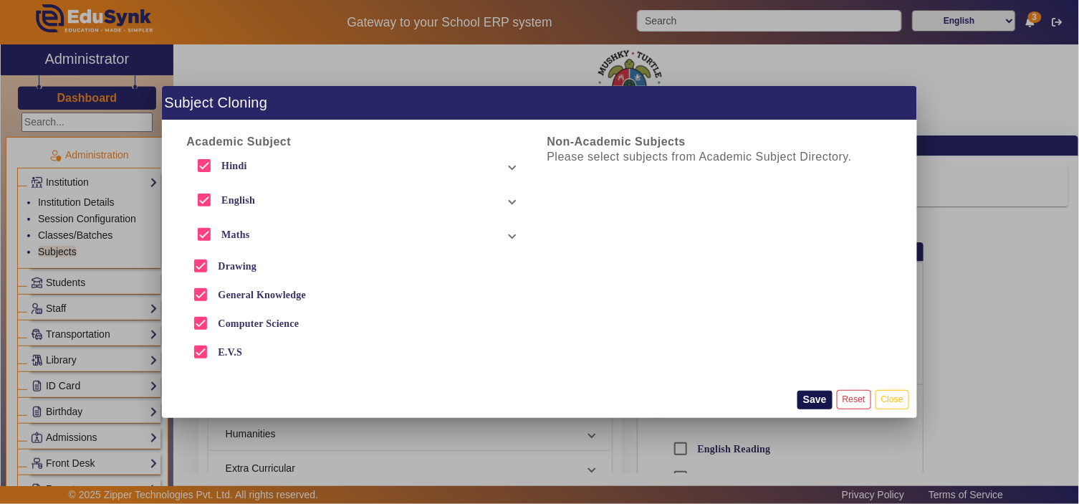
click at [817, 403] on button "Save" at bounding box center [814, 399] width 35 height 19
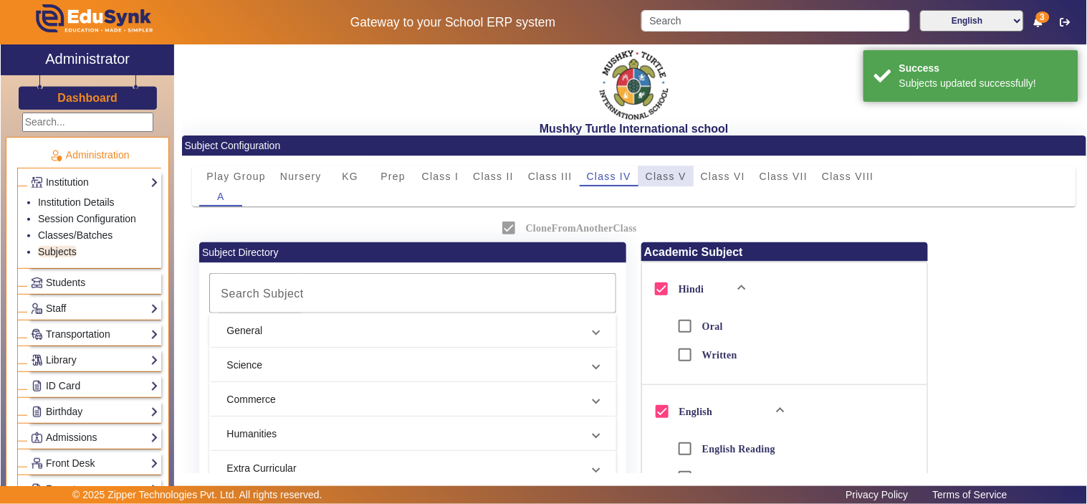
click at [668, 171] on span "Class V" at bounding box center [665, 176] width 41 height 10
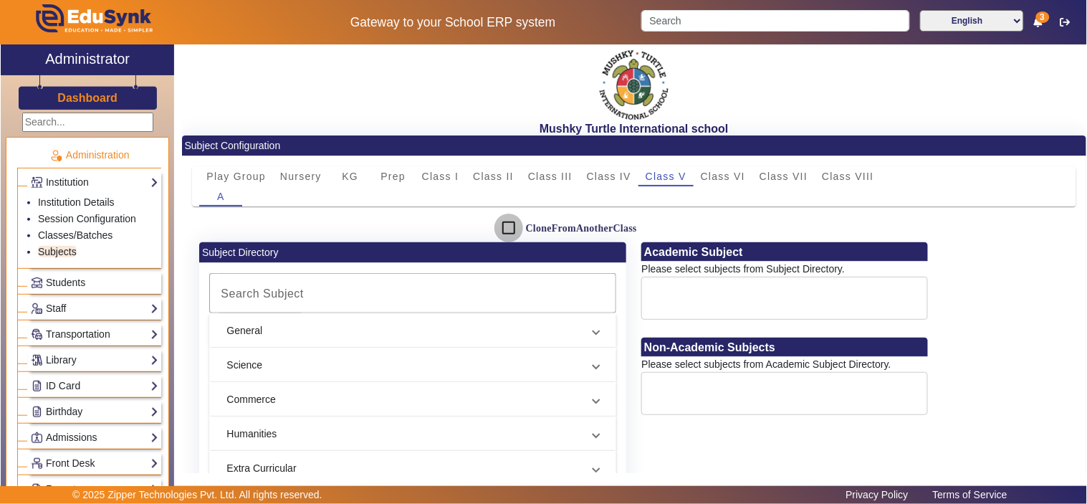
click at [507, 229] on input "CloneFromAnotherClass" at bounding box center [508, 227] width 29 height 29
checkbox input "true"
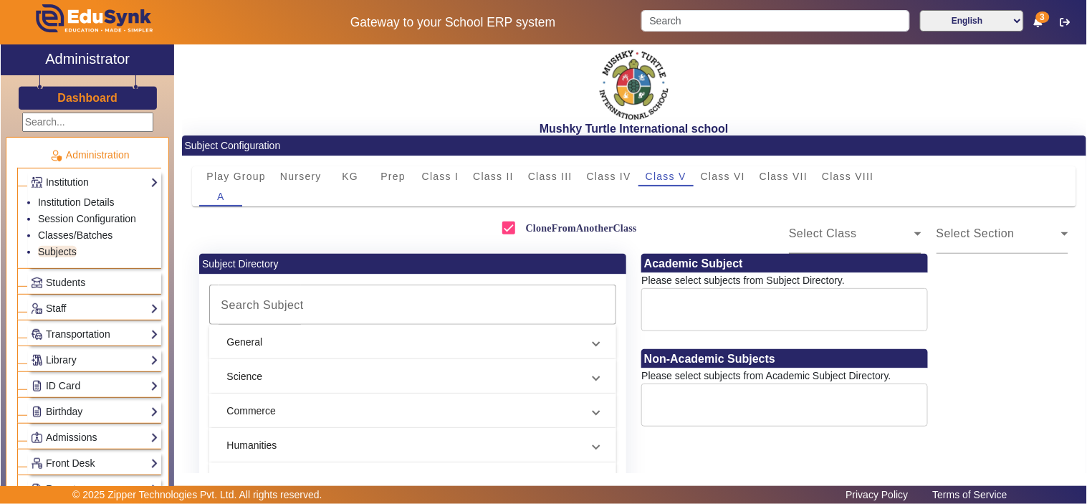
click at [820, 233] on span "Select Class" at bounding box center [823, 233] width 68 height 12
drag, startPoint x: 845, startPoint y: 278, endPoint x: 860, endPoint y: 279, distance: 14.4
click at [847, 278] on mat-option "Class III" at bounding box center [849, 276] width 131 height 34
click at [998, 242] on div "Select Section" at bounding box center [1002, 233] width 133 height 40
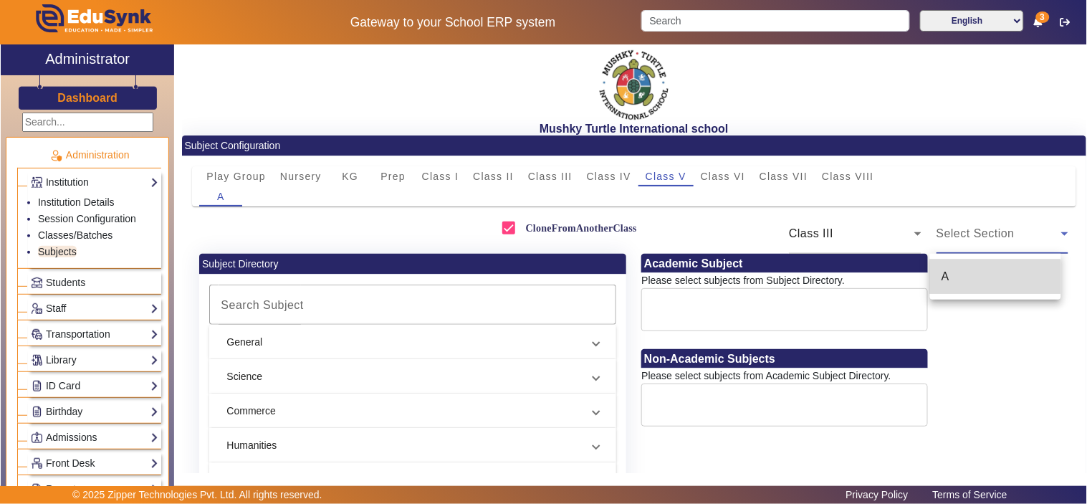
click at [980, 278] on mat-option "A" at bounding box center [995, 276] width 131 height 34
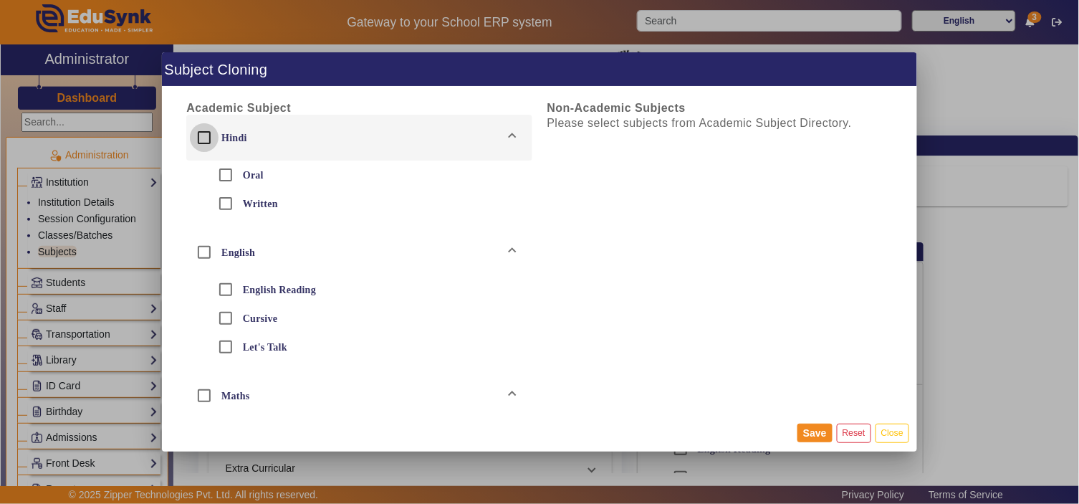
click at [208, 136] on input "Hindi" at bounding box center [204, 137] width 29 height 29
checkbox input "true"
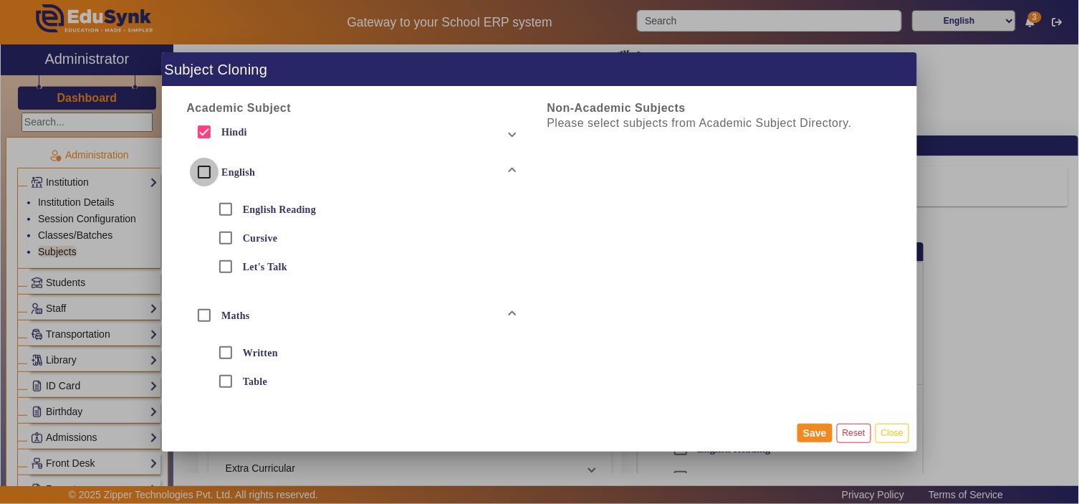
click at [205, 178] on input "English" at bounding box center [204, 172] width 29 height 29
checkbox input "true"
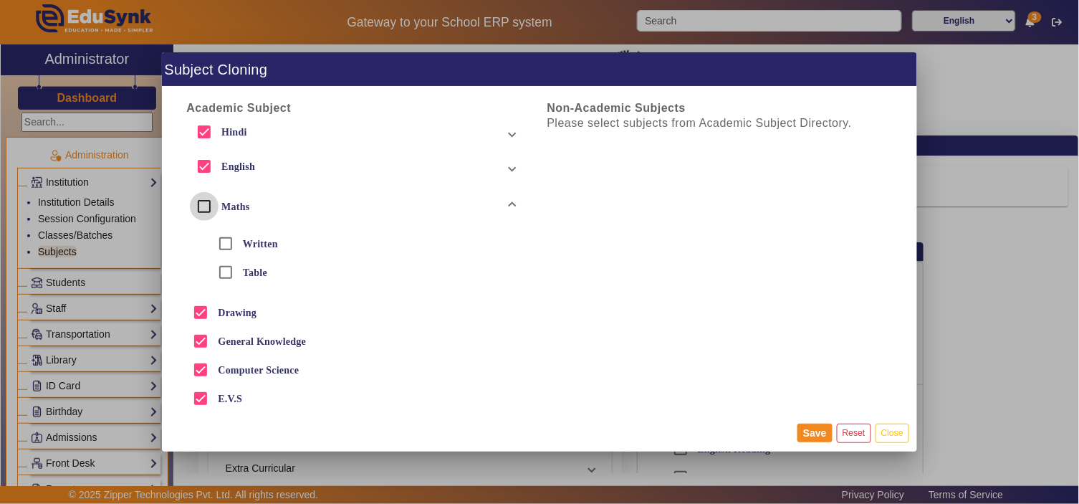
click at [201, 212] on input "Maths" at bounding box center [204, 206] width 29 height 29
checkbox input "true"
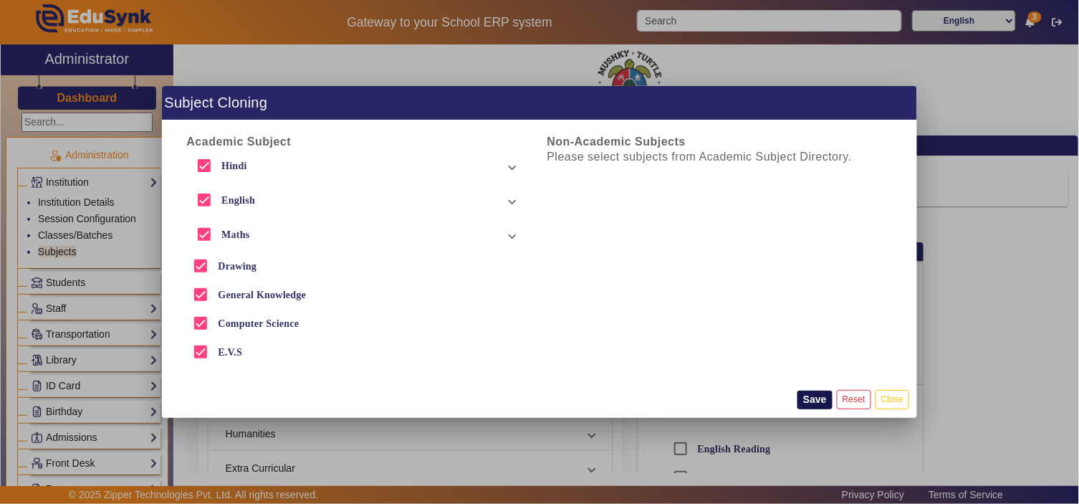
click at [810, 395] on button "Save" at bounding box center [814, 399] width 35 height 19
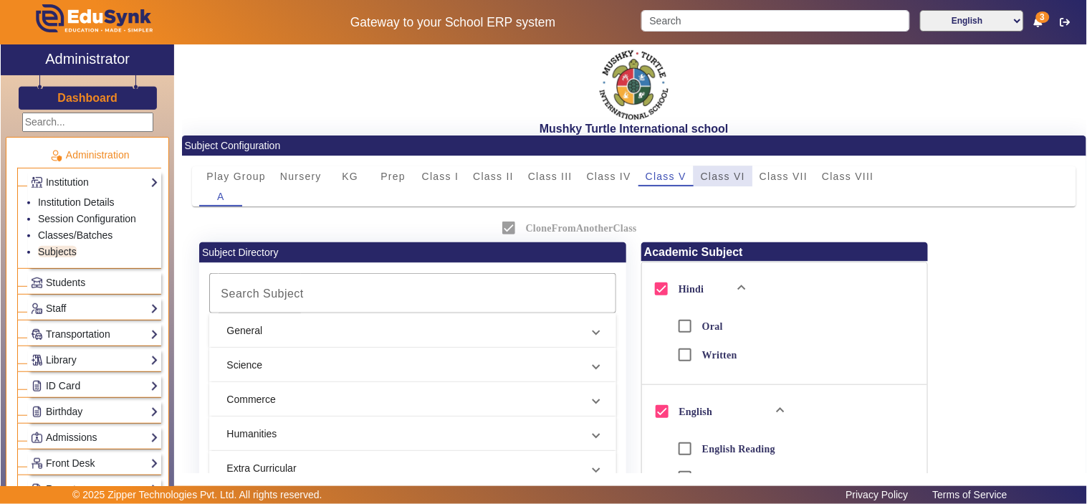
click at [743, 175] on span "Class VI" at bounding box center [723, 176] width 44 height 10
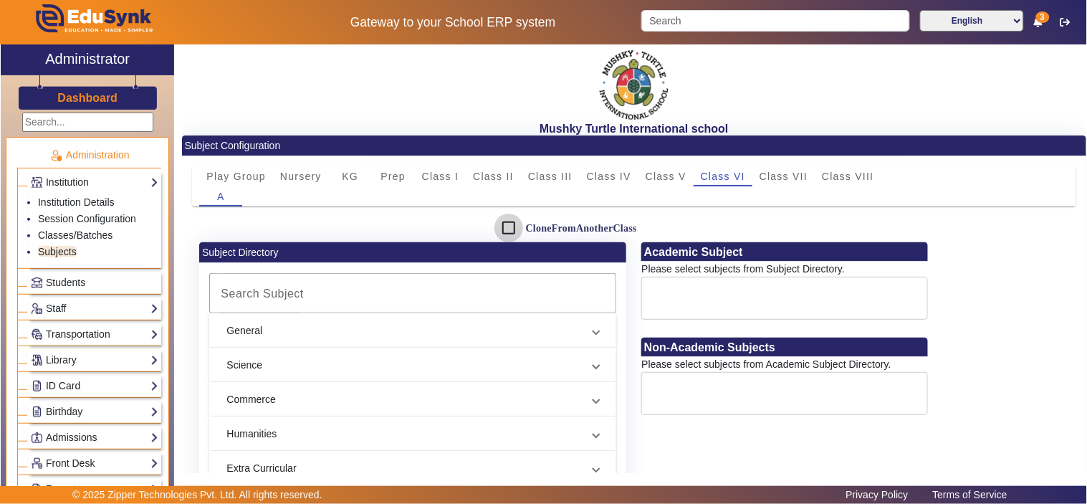
click at [511, 225] on input "CloneFromAnotherClass" at bounding box center [508, 227] width 29 height 29
checkbox input "true"
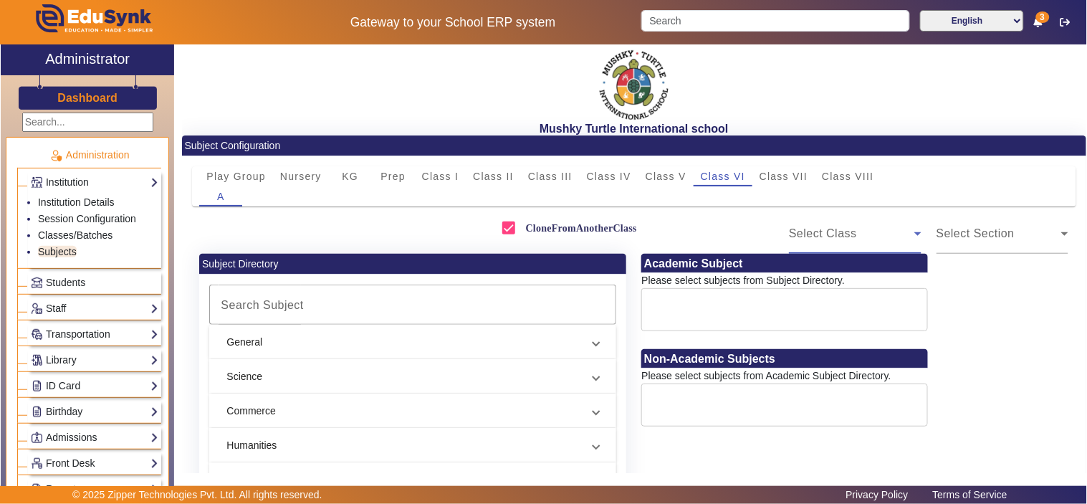
click at [910, 241] on icon at bounding box center [917, 233] width 17 height 17
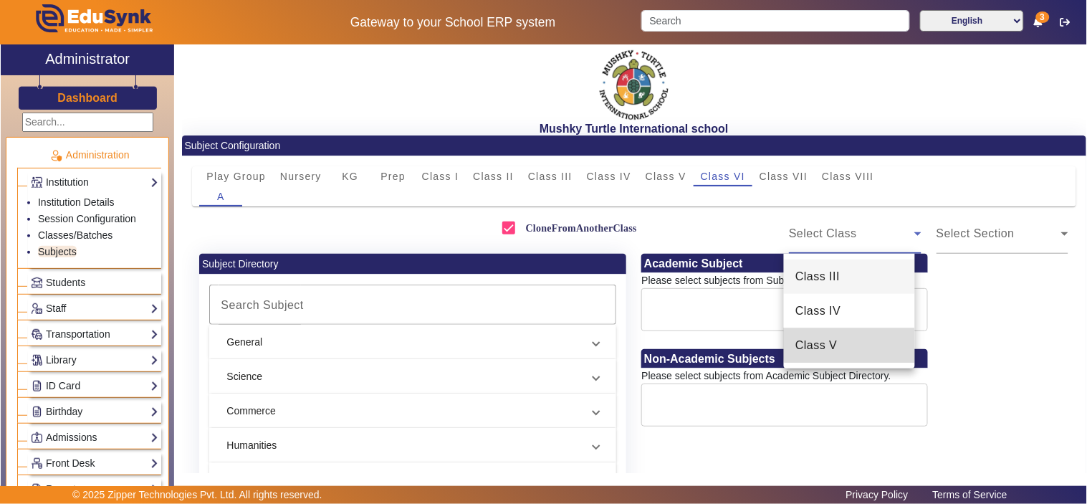
click at [864, 342] on mat-option "Class V" at bounding box center [849, 345] width 131 height 34
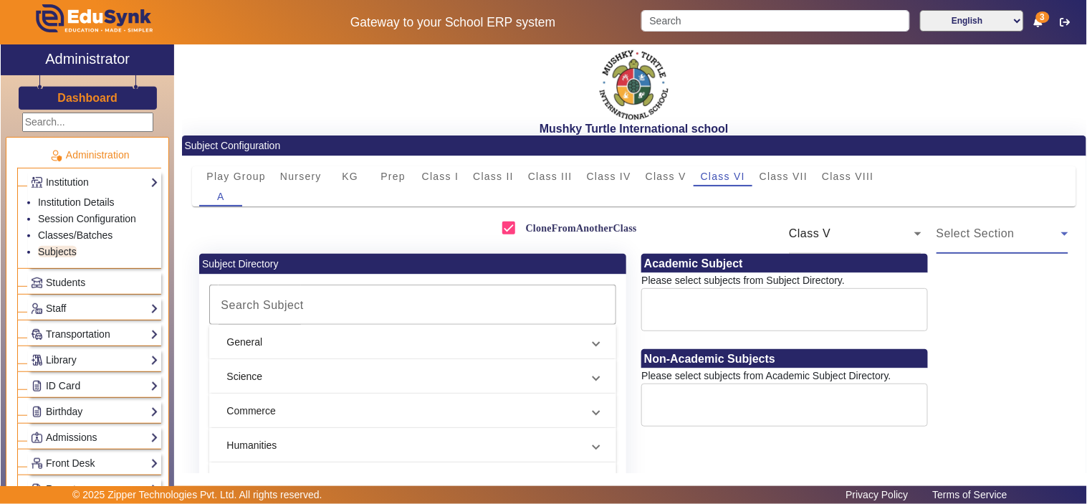
click at [999, 239] on div "Select Section" at bounding box center [998, 233] width 125 height 17
click at [998, 271] on mat-option "A" at bounding box center [995, 276] width 131 height 34
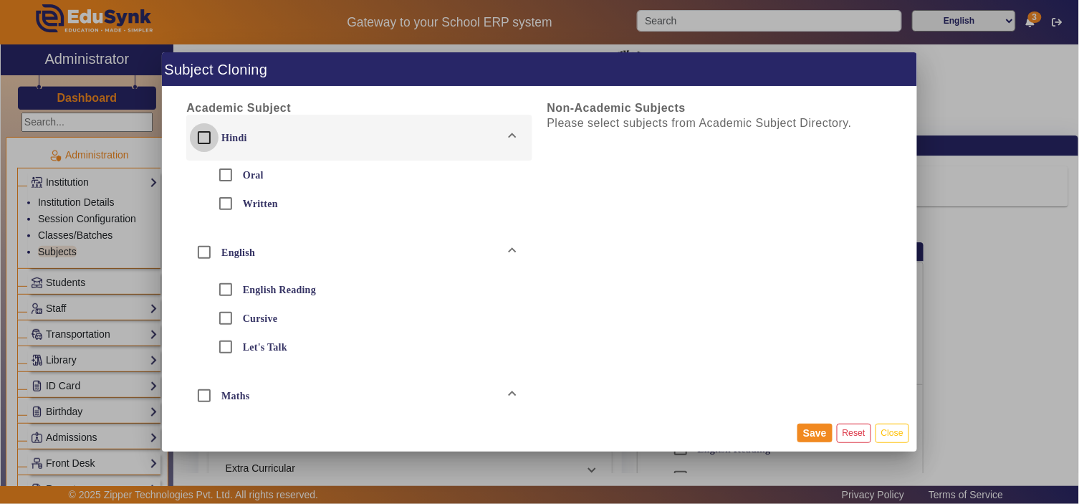
click at [208, 140] on input "Hindi" at bounding box center [204, 137] width 29 height 29
checkbox input "true"
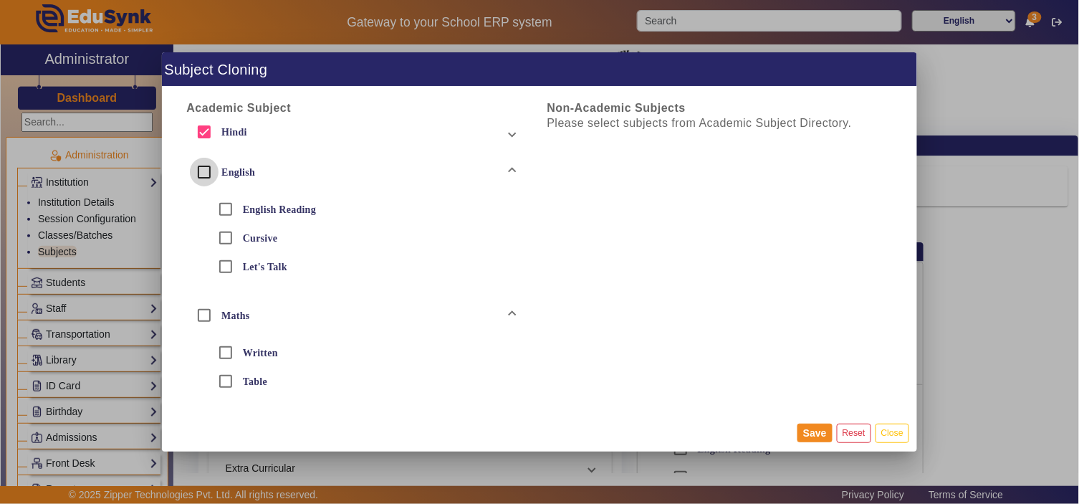
drag, startPoint x: 202, startPoint y: 175, endPoint x: 197, endPoint y: 219, distance: 44.0
click at [202, 178] on input "English" at bounding box center [204, 172] width 29 height 29
checkbox input "true"
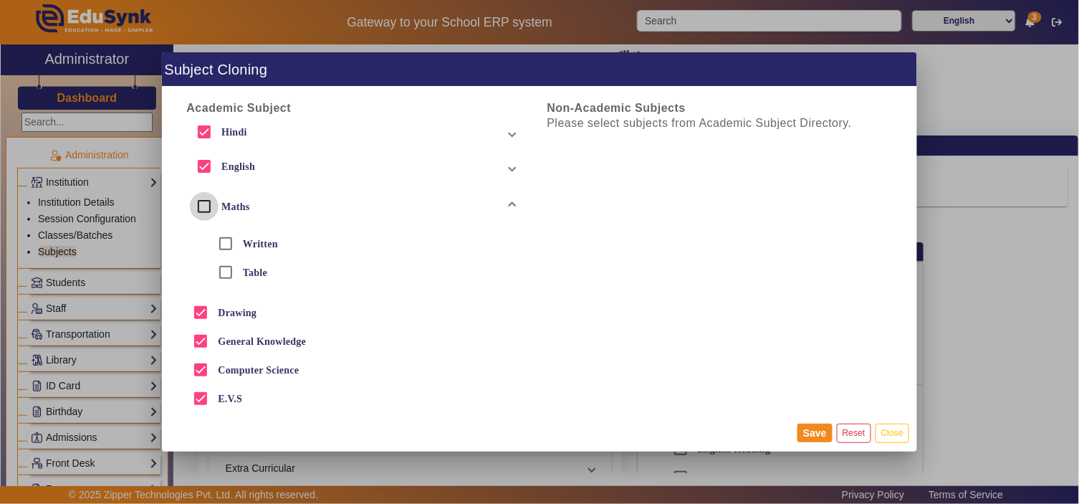
click at [201, 202] on input "Maths" at bounding box center [204, 206] width 29 height 29
checkbox input "true"
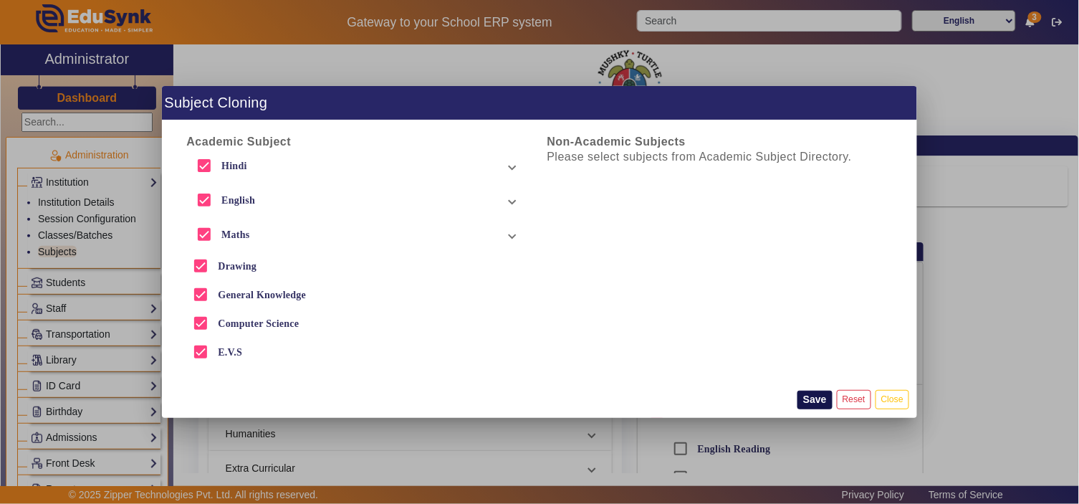
click at [818, 395] on button "Save" at bounding box center [814, 399] width 35 height 19
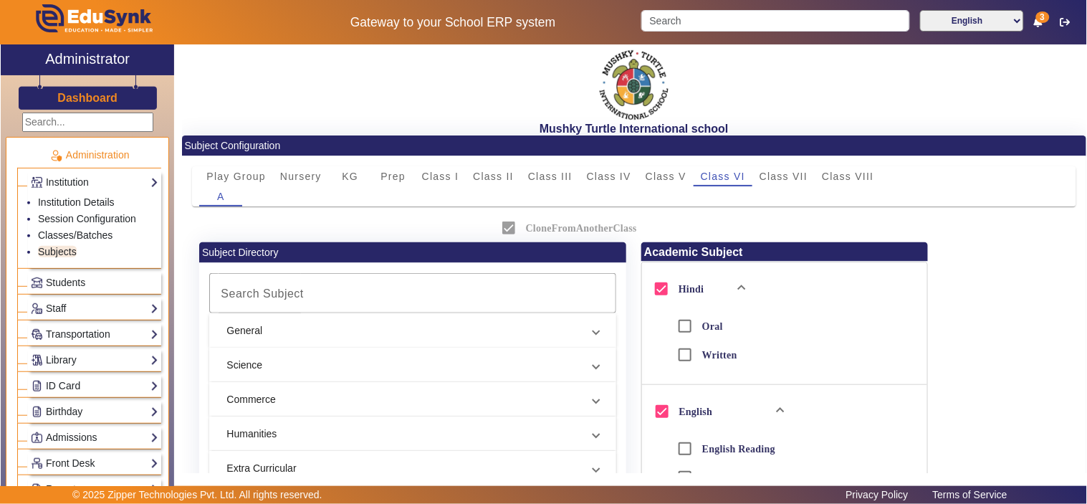
click at [325, 337] on mat-panel-title "General" at bounding box center [403, 330] width 355 height 15
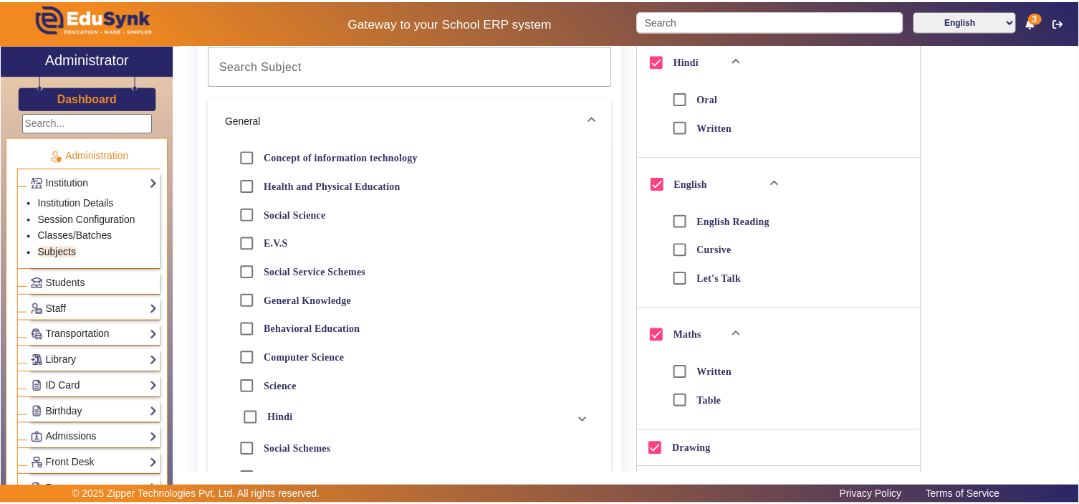
scroll to position [265, 0]
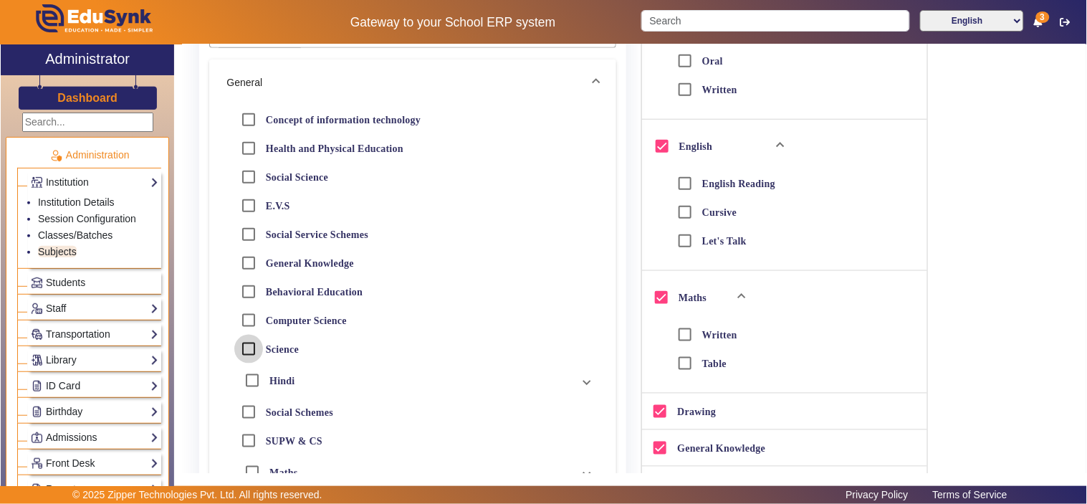
click at [246, 347] on input "Science" at bounding box center [248, 348] width 29 height 29
checkbox input "true"
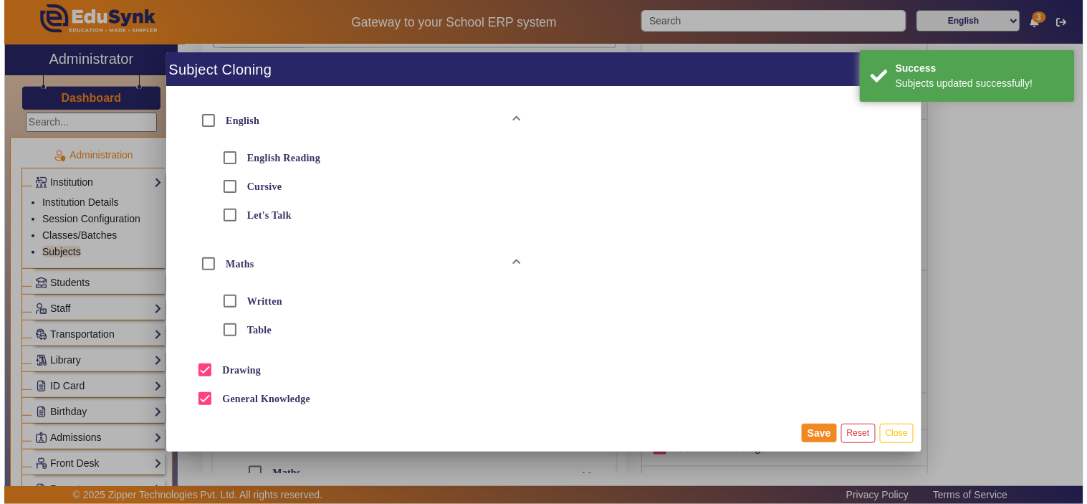
scroll to position [0, 0]
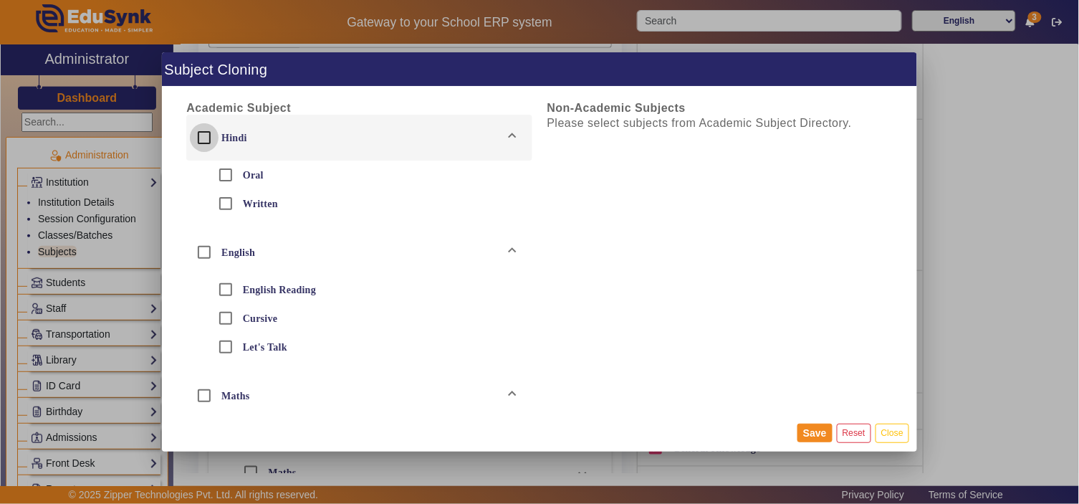
click at [206, 138] on input "Hindi" at bounding box center [204, 137] width 29 height 29
checkbox input "true"
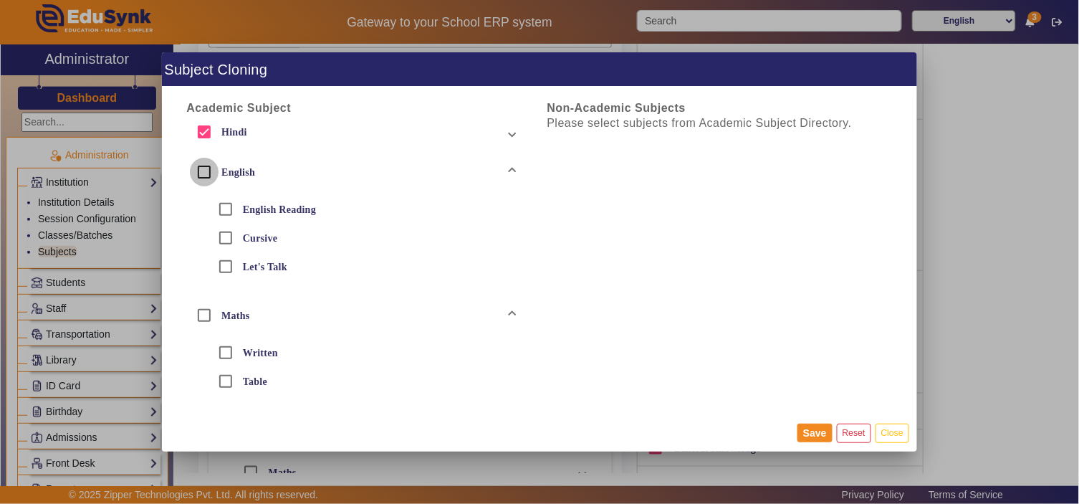
click at [198, 174] on input "English" at bounding box center [204, 172] width 29 height 29
checkbox input "true"
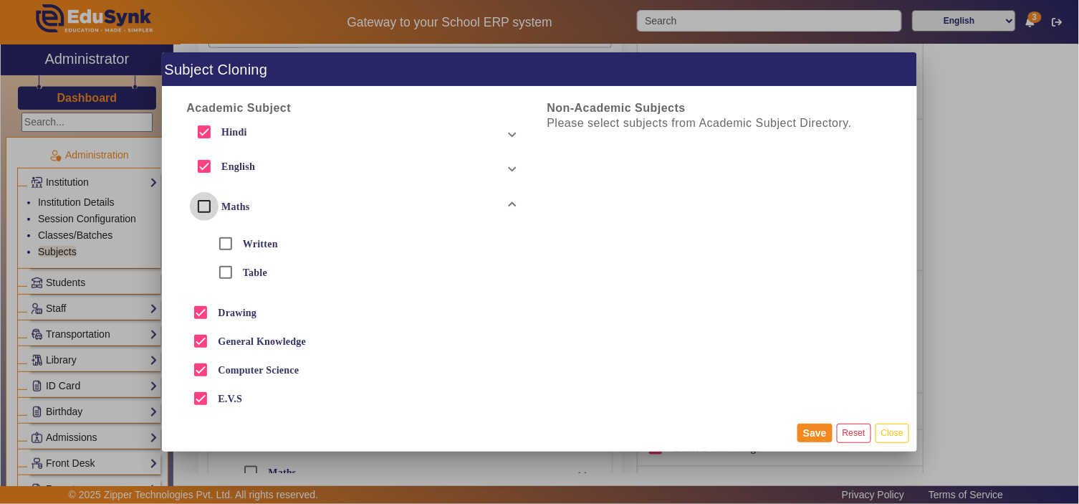
click at [198, 203] on input "Maths" at bounding box center [204, 206] width 29 height 29
checkbox input "true"
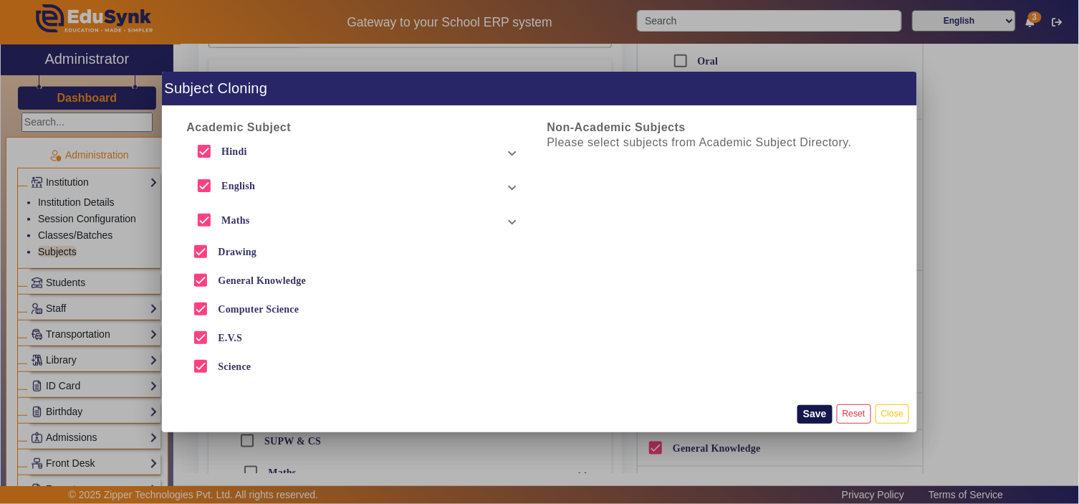
click at [814, 410] on button "Save" at bounding box center [814, 414] width 35 height 19
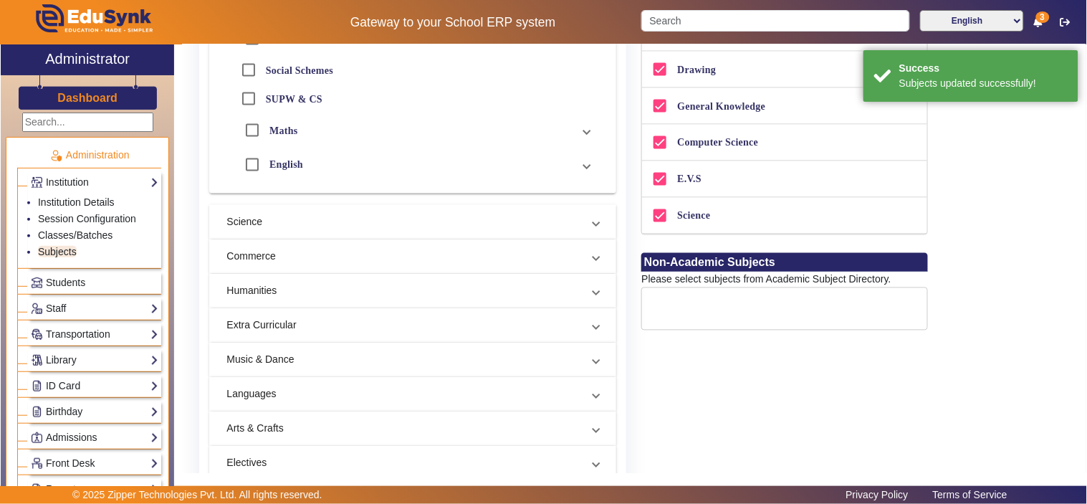
scroll to position [663, 0]
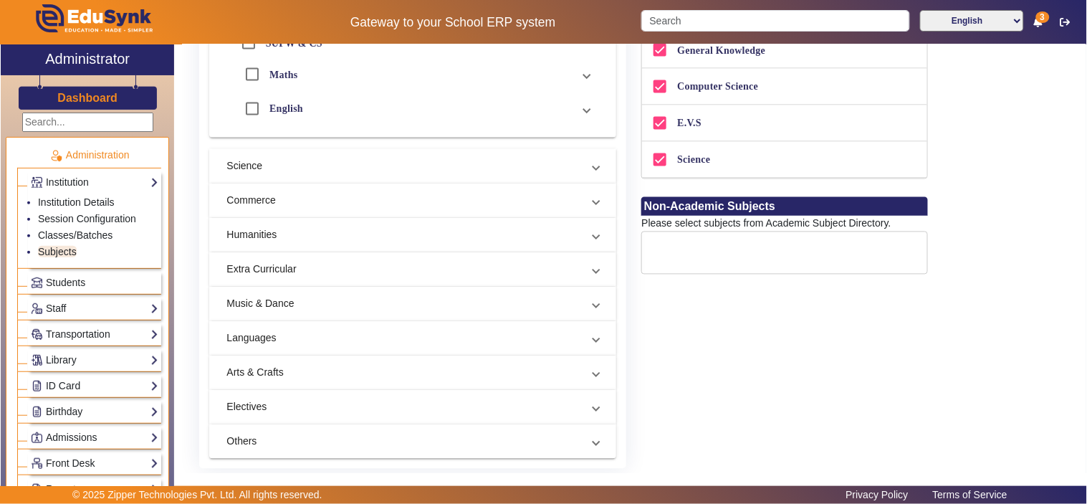
click at [314, 206] on mat-panel-title "Commerce" at bounding box center [403, 200] width 355 height 15
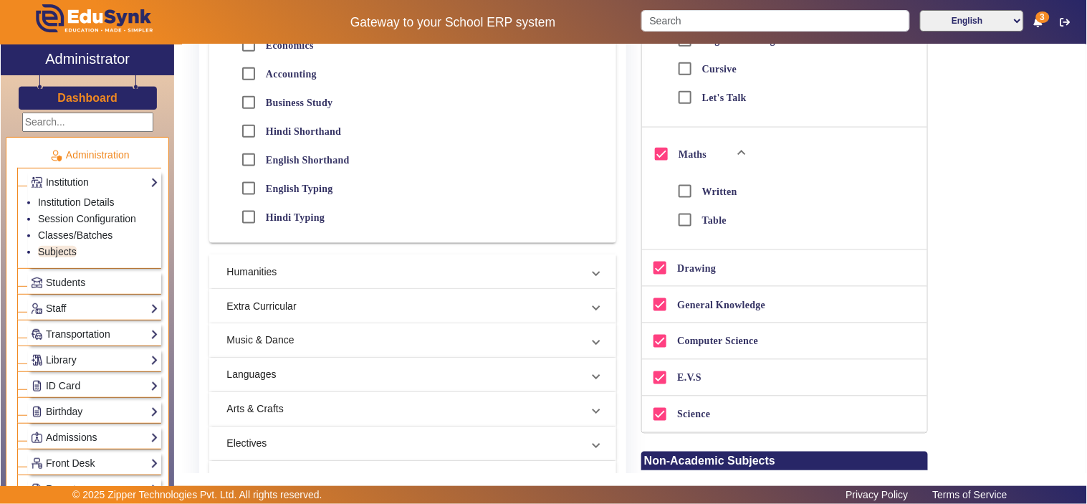
scroll to position [554, 0]
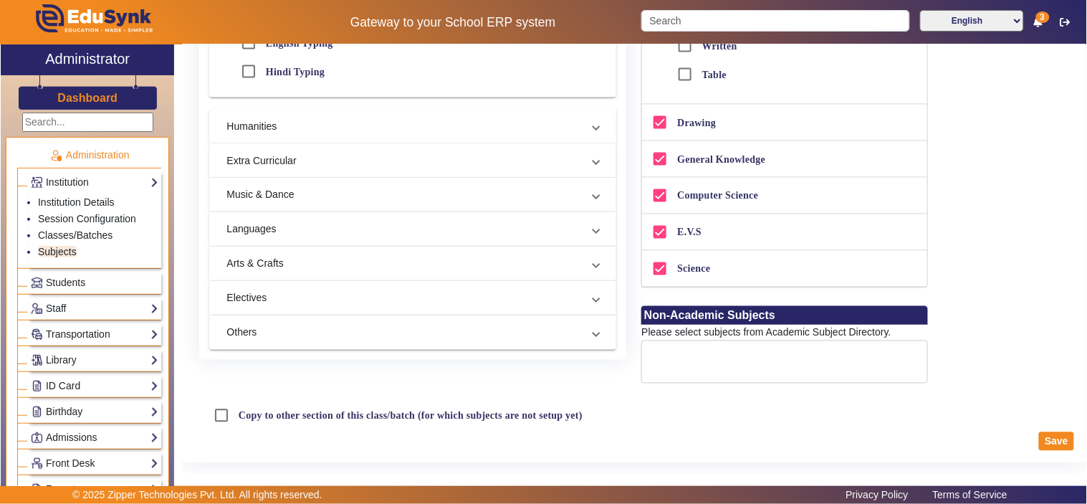
click at [321, 127] on mat-panel-title "Humanities" at bounding box center [403, 126] width 355 height 15
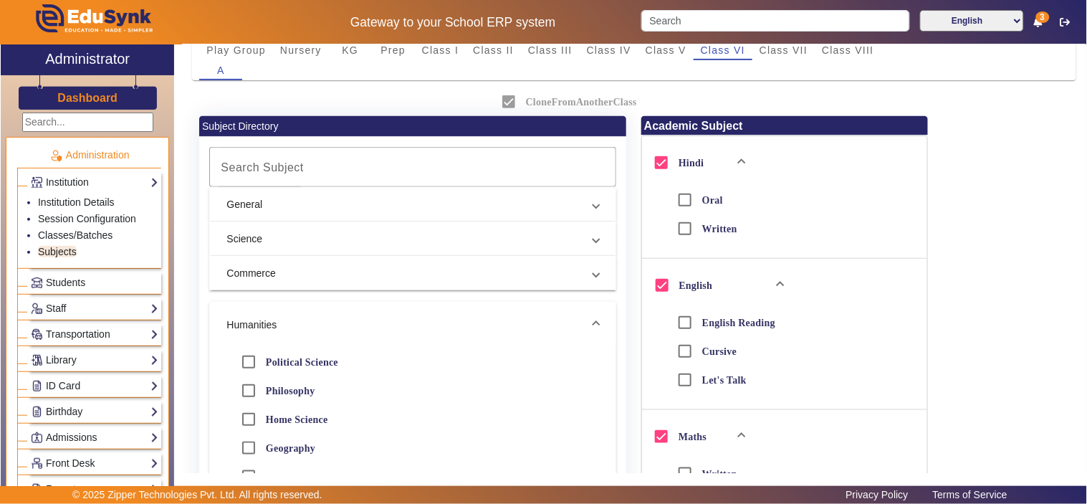
scroll to position [0, 0]
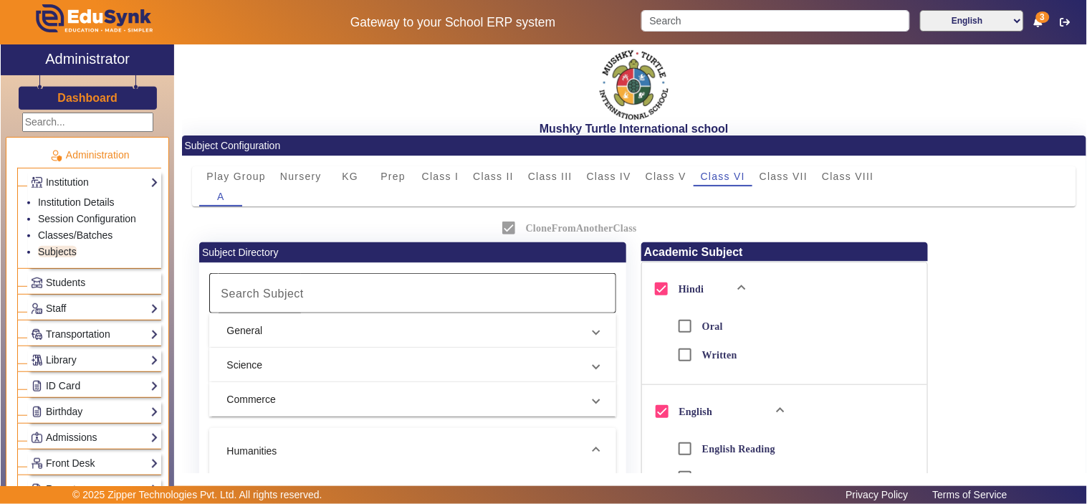
click at [289, 294] on mat-label "Search Subject" at bounding box center [262, 293] width 83 height 12
click at [289, 294] on input "Search Subject" at bounding box center [409, 292] width 387 height 17
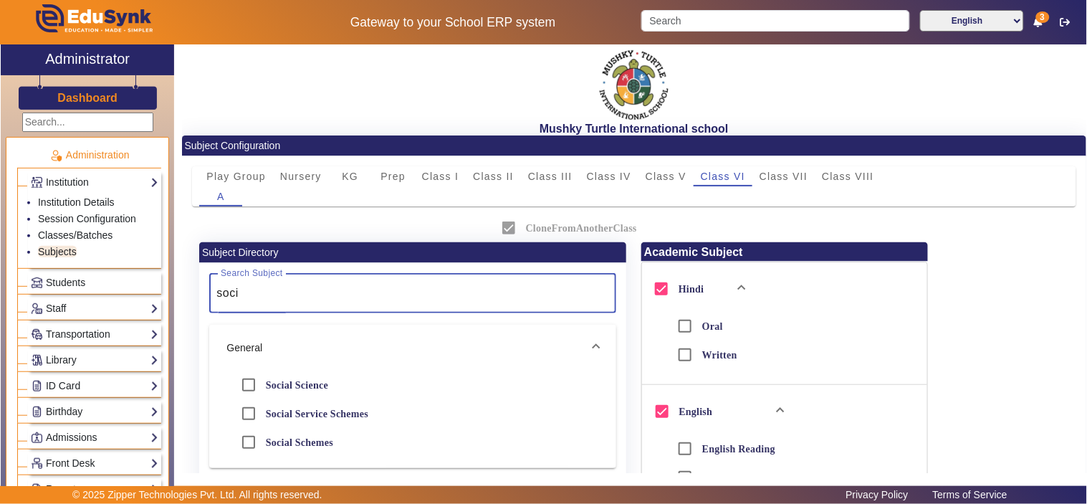
type input "soci"
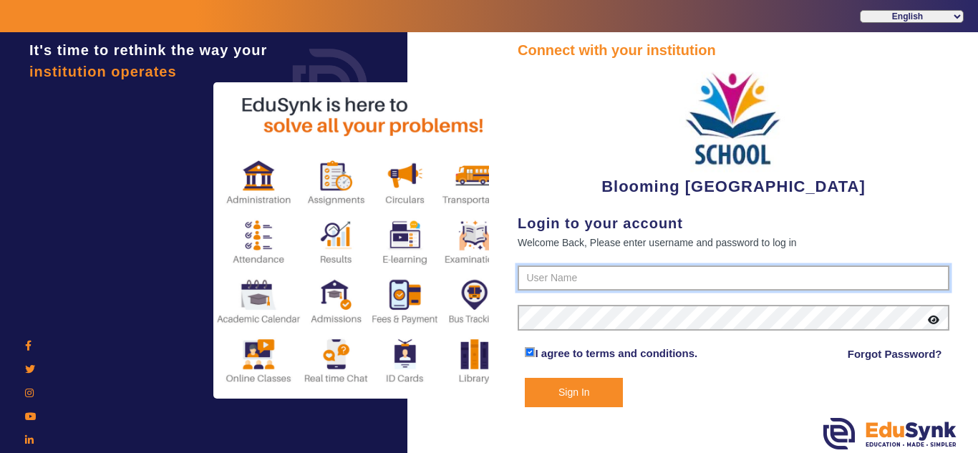
type input "4141419999"
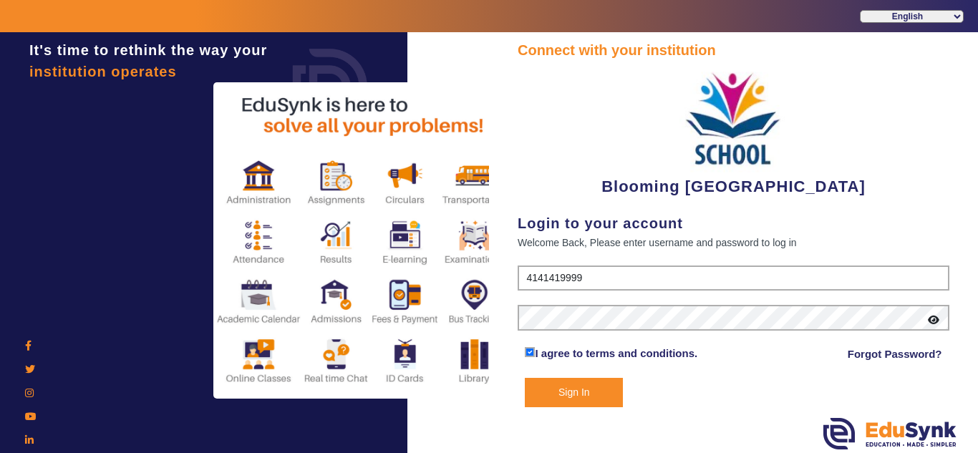
click at [578, 386] on button "Sign In" at bounding box center [574, 392] width 98 height 29
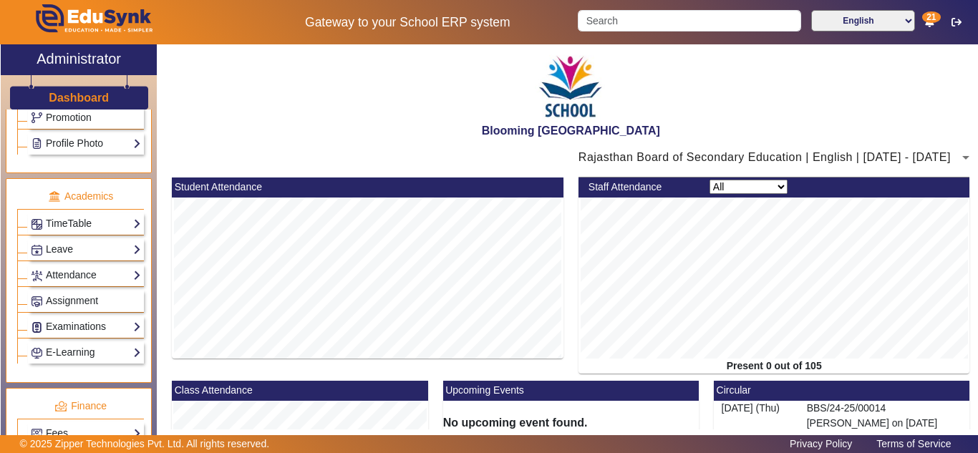
scroll to position [597, 0]
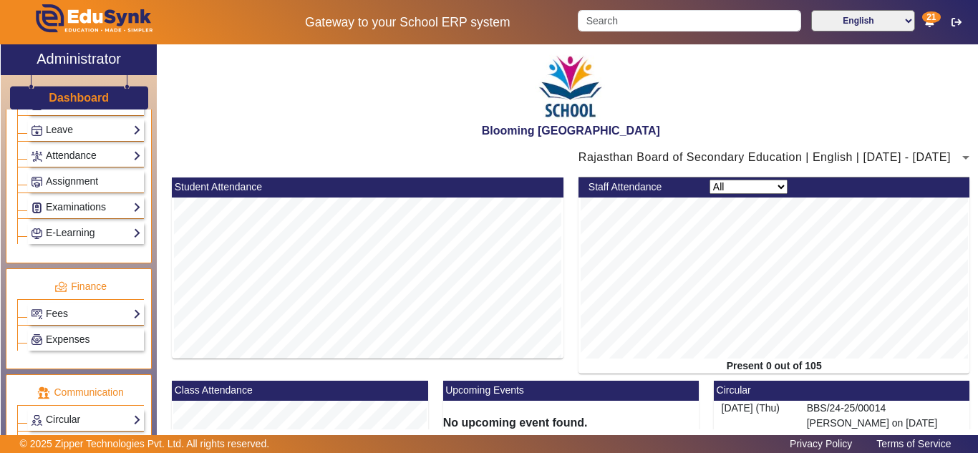
click at [93, 212] on link "Examinations" at bounding box center [86, 207] width 110 height 16
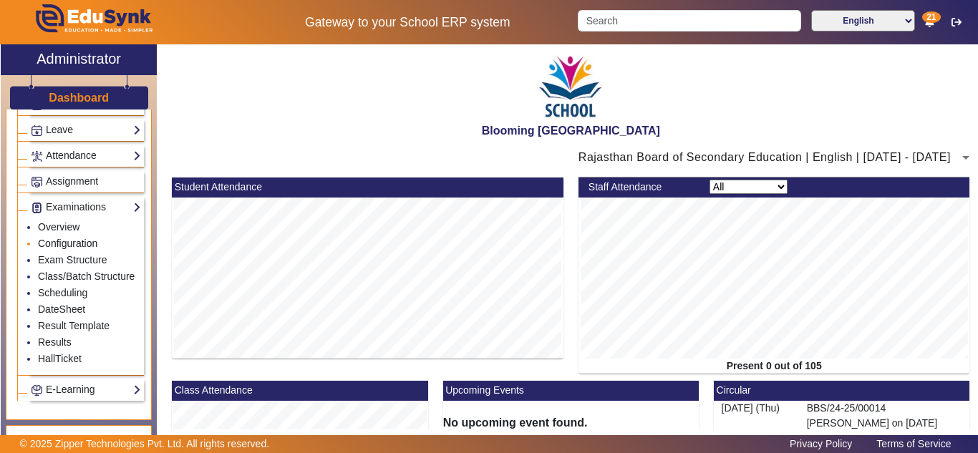
click at [75, 241] on link "Configuration" at bounding box center [67, 243] width 59 height 11
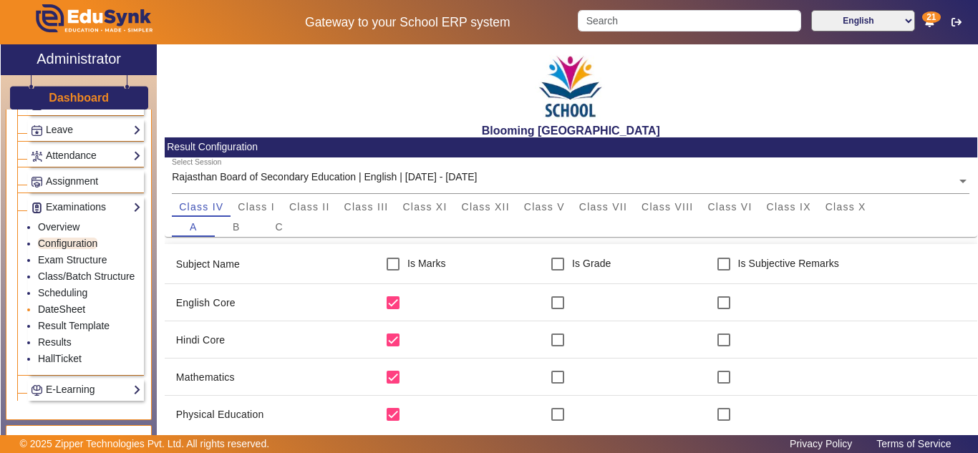
click at [59, 315] on link "DateSheet" at bounding box center [61, 309] width 47 height 11
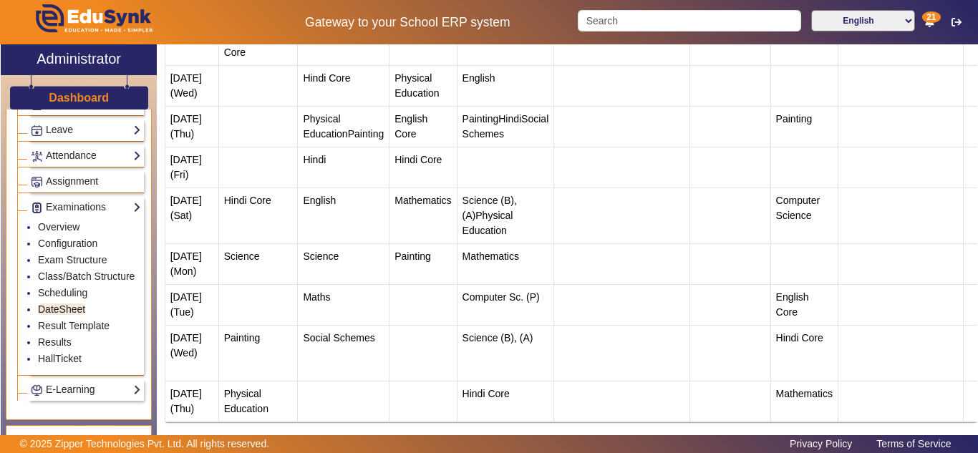
scroll to position [120, 0]
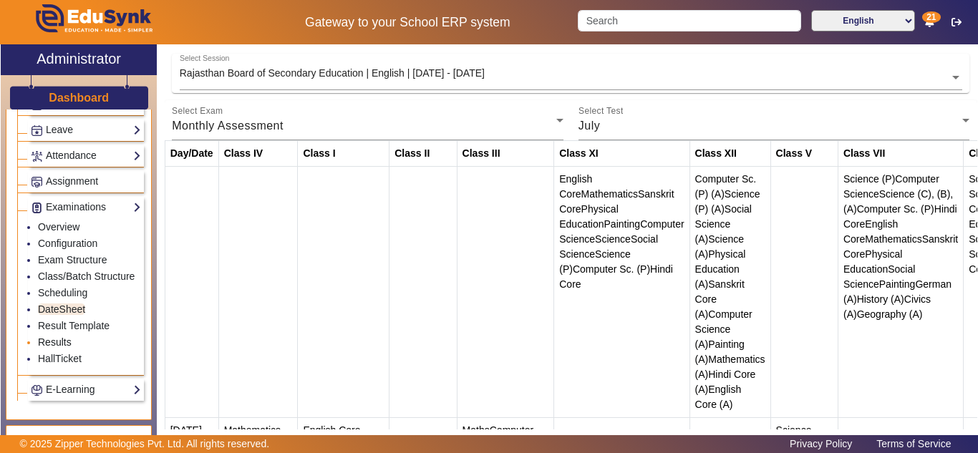
click at [58, 348] on link "Results" at bounding box center [55, 342] width 34 height 11
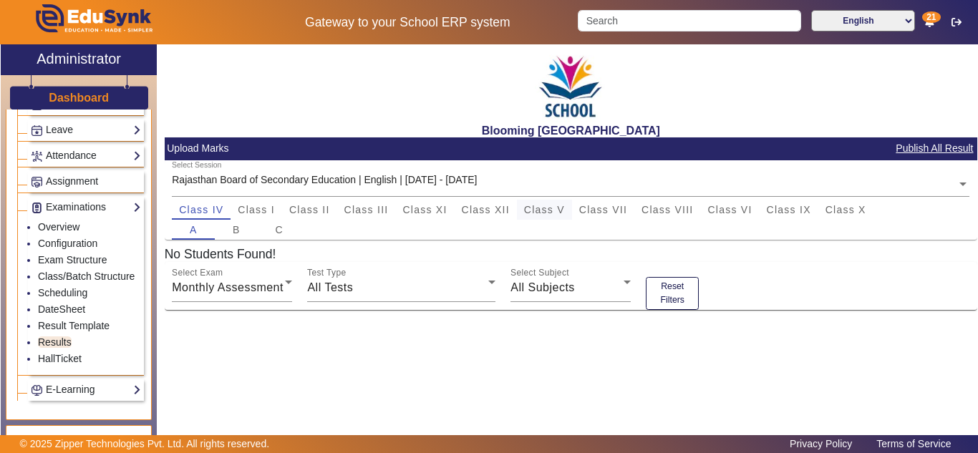
click at [557, 208] on span "Class V" at bounding box center [544, 210] width 41 height 10
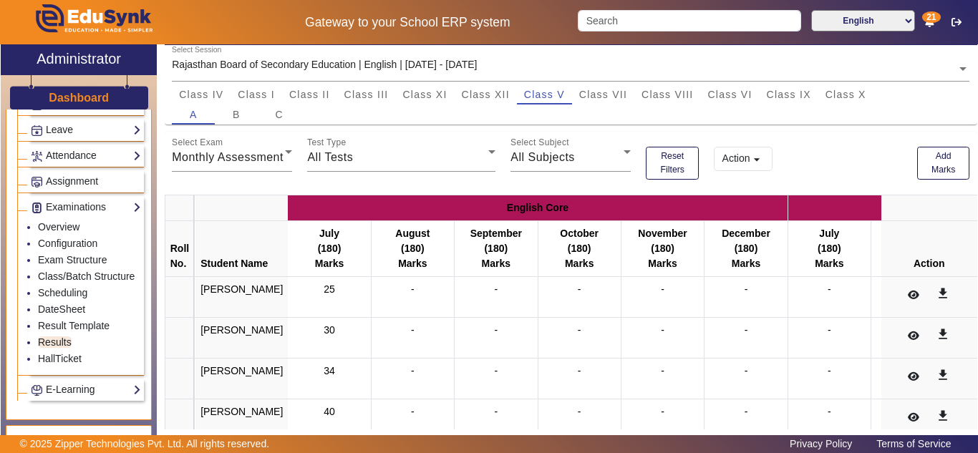
scroll to position [217, 0]
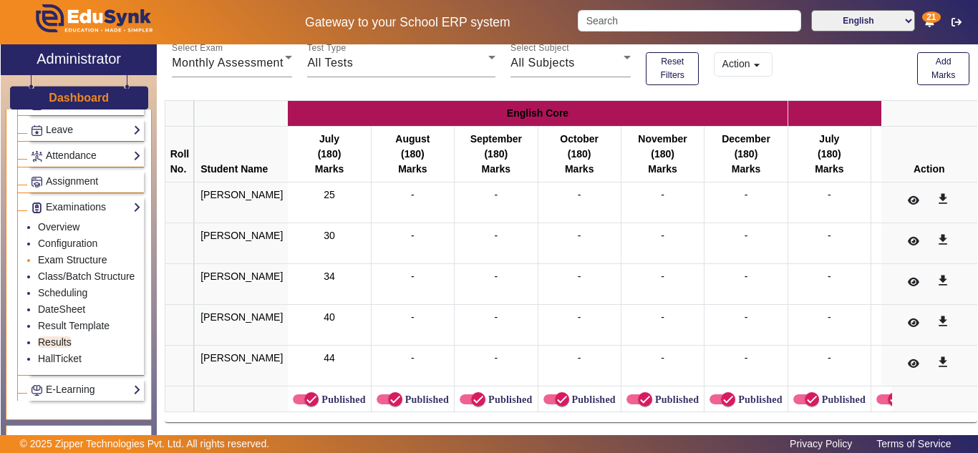
click at [68, 261] on link "Exam Structure" at bounding box center [72, 259] width 69 height 11
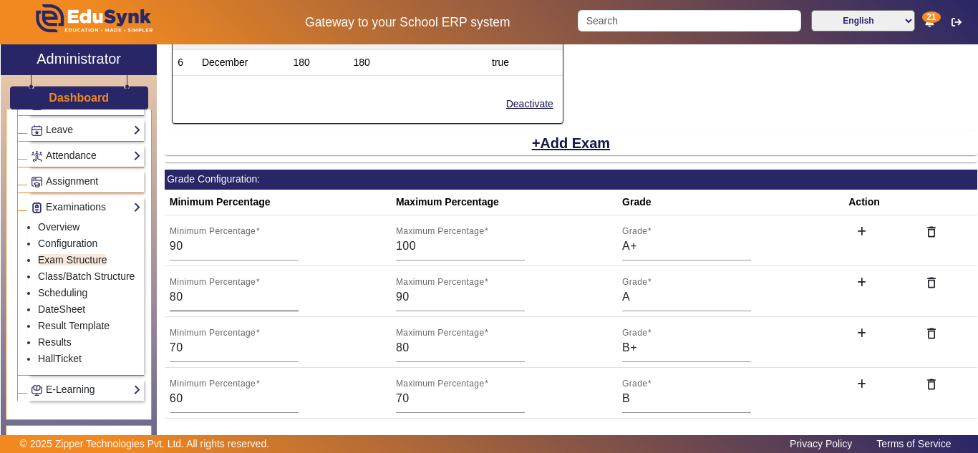
scroll to position [358, 0]
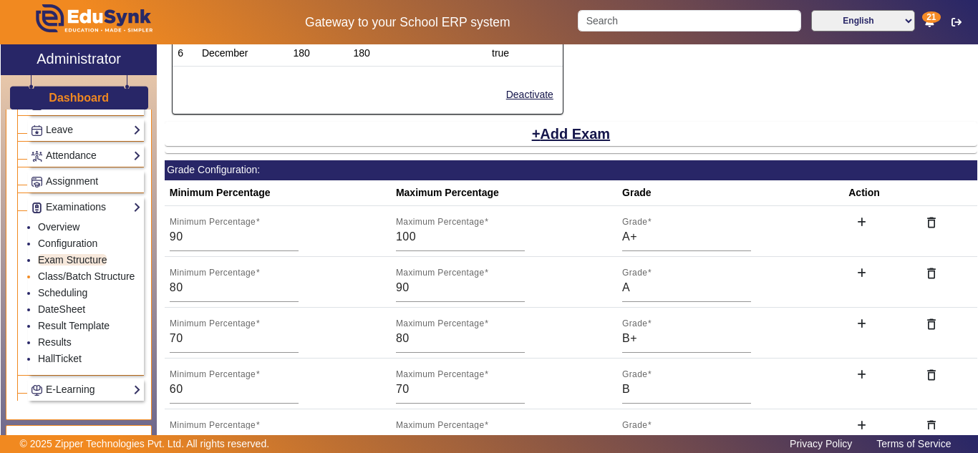
click at [64, 282] on li "Class/Batch Structure" at bounding box center [89, 277] width 103 height 16
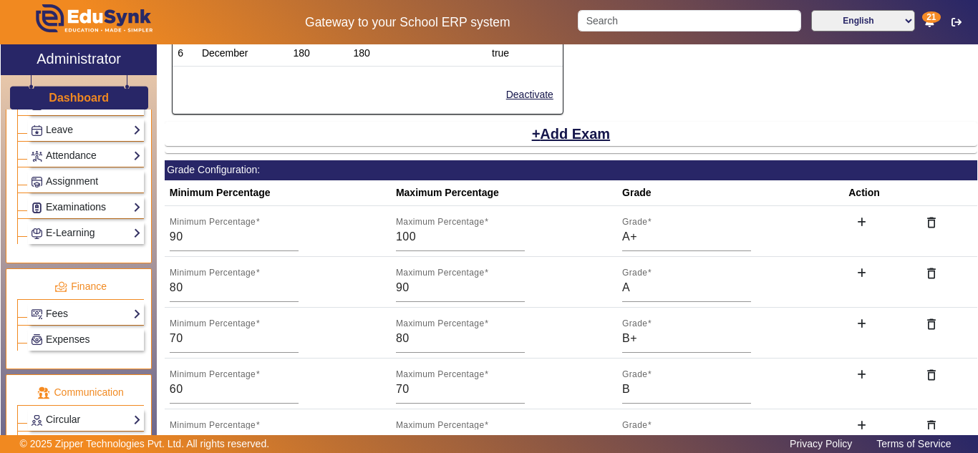
click at [60, 209] on link "Examinations" at bounding box center [86, 207] width 110 height 16
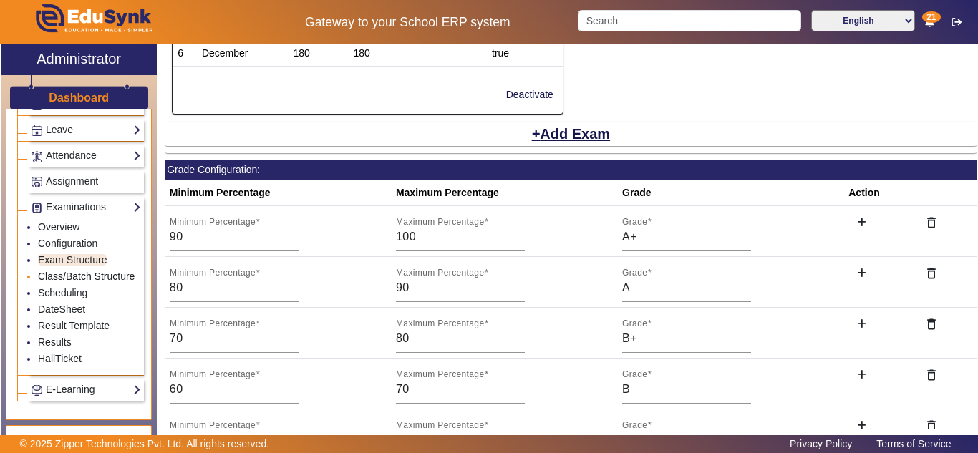
click at [82, 279] on link "Class/Batch Structure" at bounding box center [86, 276] width 97 height 11
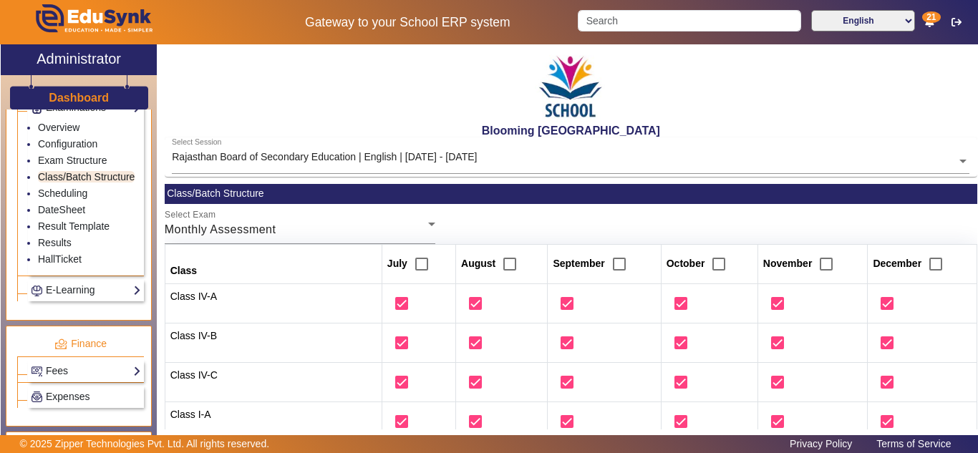
scroll to position [716, 0]
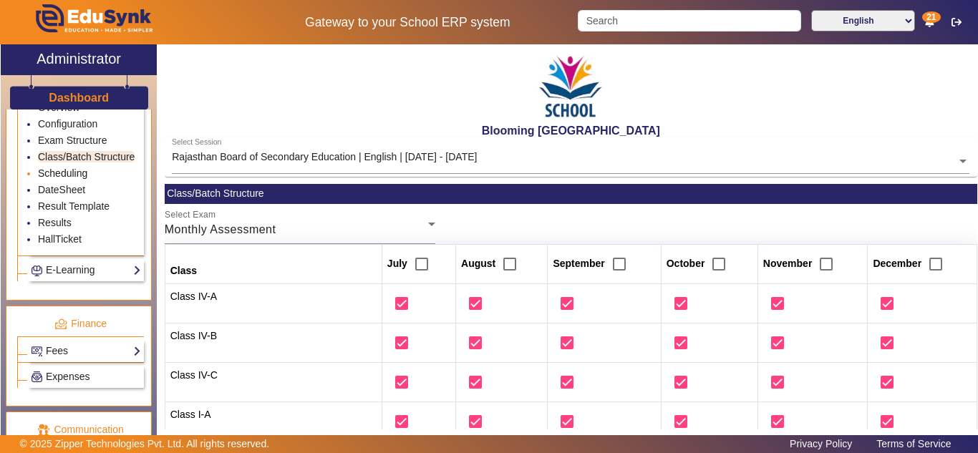
click at [60, 179] on link "Scheduling" at bounding box center [62, 173] width 49 height 11
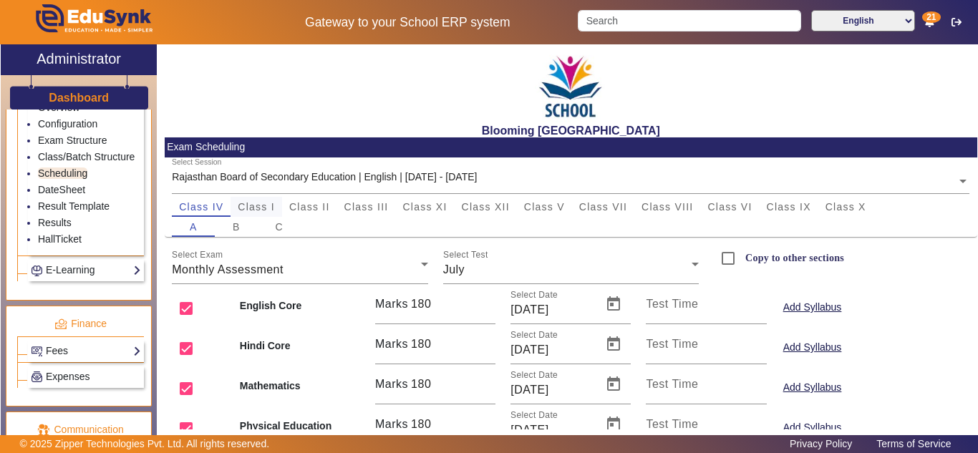
click at [254, 208] on span "Class I" at bounding box center [256, 207] width 37 height 10
click at [300, 205] on span "Class II" at bounding box center [309, 207] width 41 height 10
click at [356, 204] on span "Class III" at bounding box center [367, 207] width 44 height 10
click at [64, 228] on link "Results" at bounding box center [55, 222] width 34 height 11
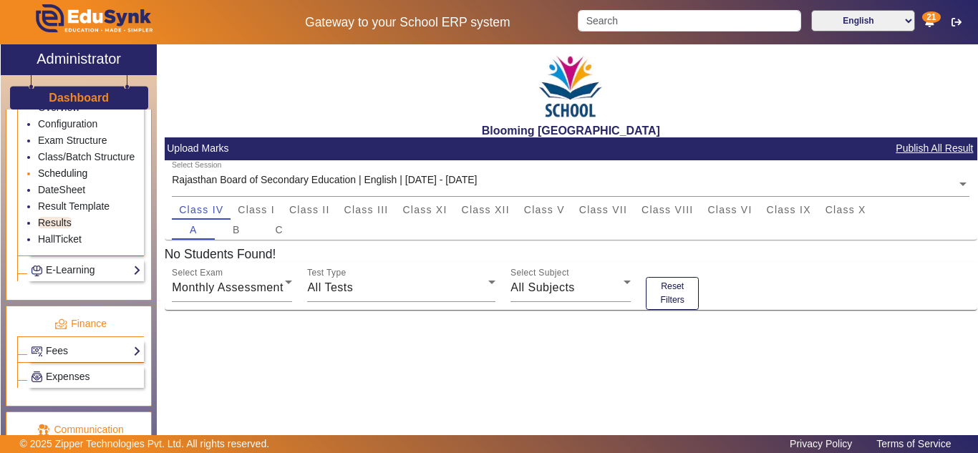
click at [72, 179] on link "Scheduling" at bounding box center [62, 173] width 49 height 11
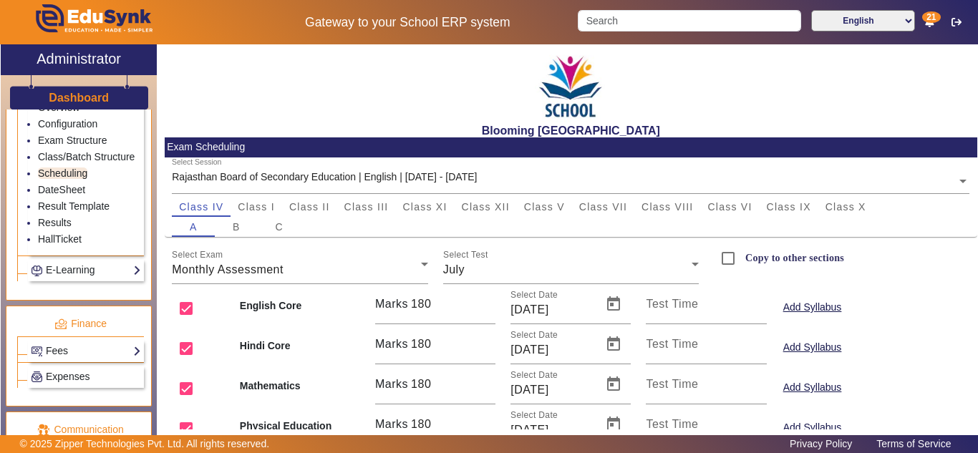
click at [427, 177] on input "text" at bounding box center [571, 182] width 798 height 15
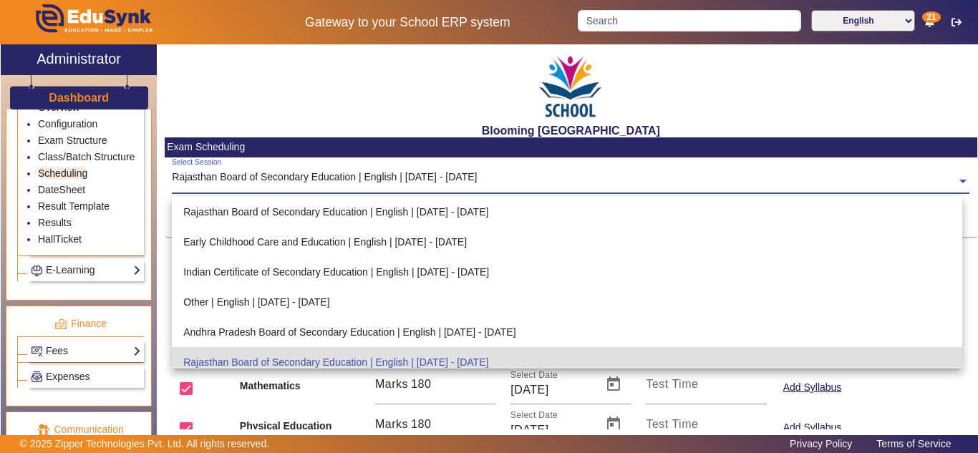
scroll to position [150, 0]
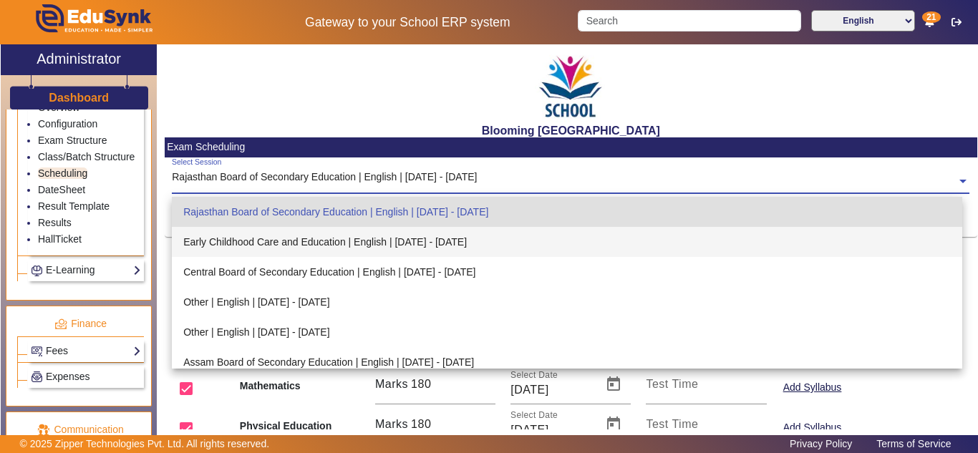
click at [319, 241] on div "Early Childhood Care and Education | English | [DATE] - [DATE]" at bounding box center [567, 242] width 791 height 30
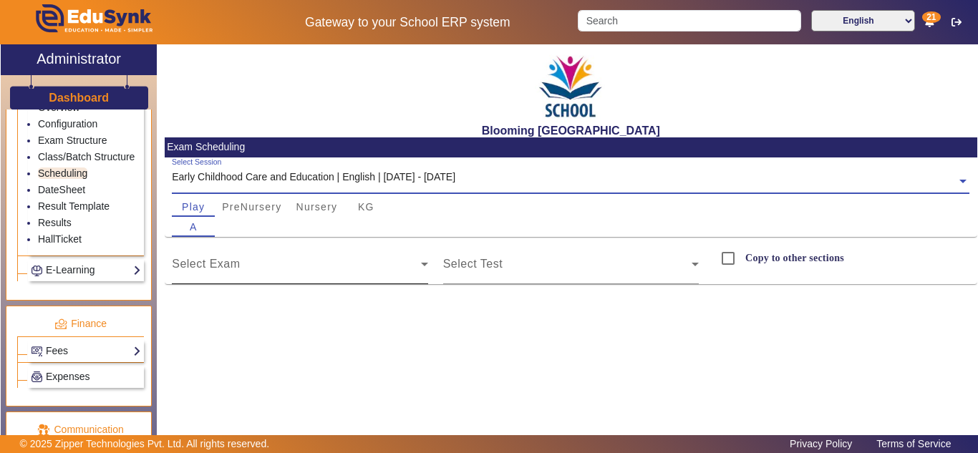
click at [341, 267] on span at bounding box center [296, 269] width 249 height 17
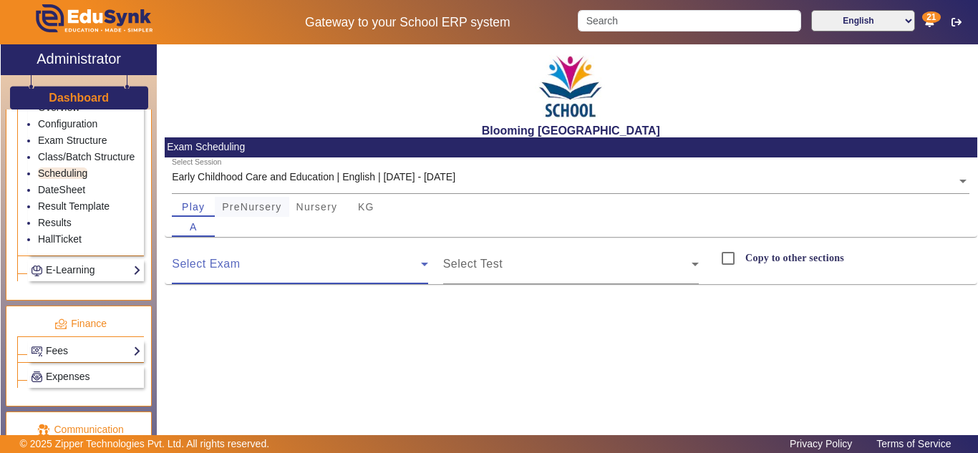
click at [263, 211] on span "PreNursery" at bounding box center [251, 207] width 59 height 10
click at [328, 208] on span "Nursery" at bounding box center [318, 207] width 42 height 10
click at [367, 208] on span "KG" at bounding box center [366, 207] width 16 height 10
click at [411, 179] on input "text" at bounding box center [571, 182] width 798 height 15
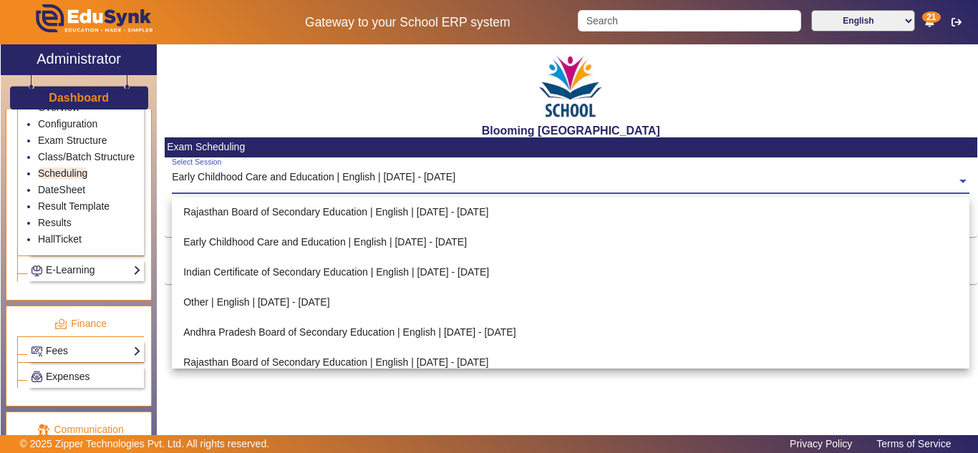
scroll to position [159, 0]
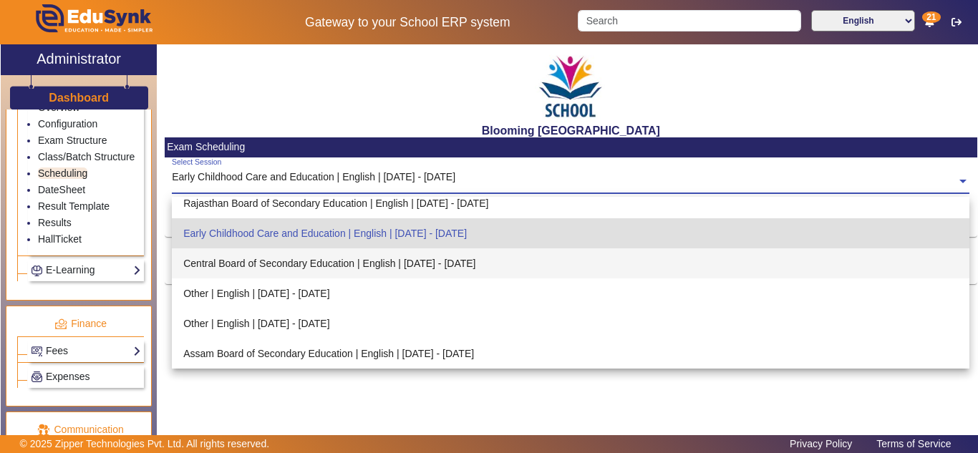
click at [377, 263] on div "Central Board of Secondary Education | English | [DATE] - [DATE]" at bounding box center [571, 264] width 798 height 30
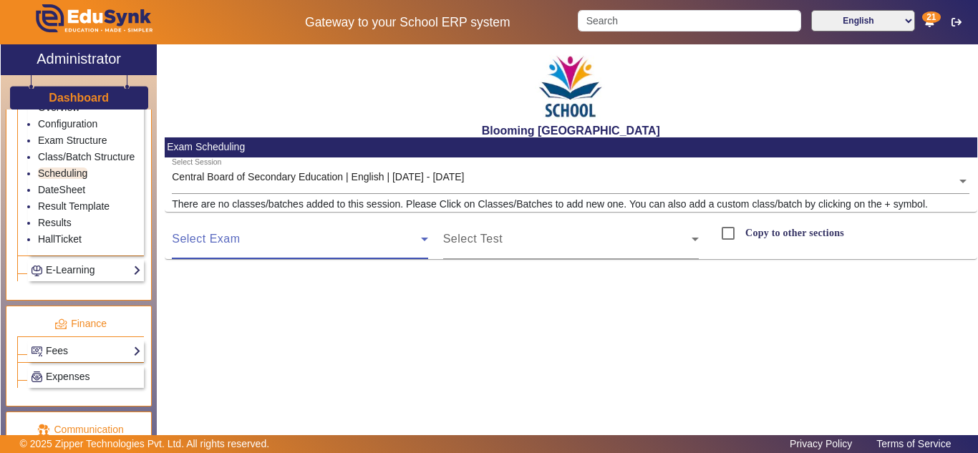
click at [367, 243] on span at bounding box center [296, 244] width 249 height 17
click at [414, 171] on div "Central Board of Secondary Education | English | [DATE] - [DATE]" at bounding box center [318, 177] width 292 height 15
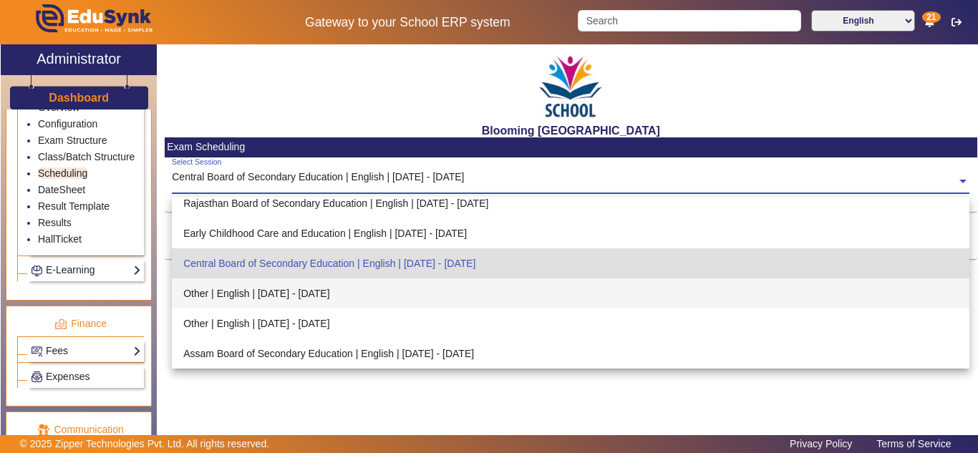
click at [336, 295] on div "Other | English | [DATE] - [DATE]" at bounding box center [571, 294] width 798 height 30
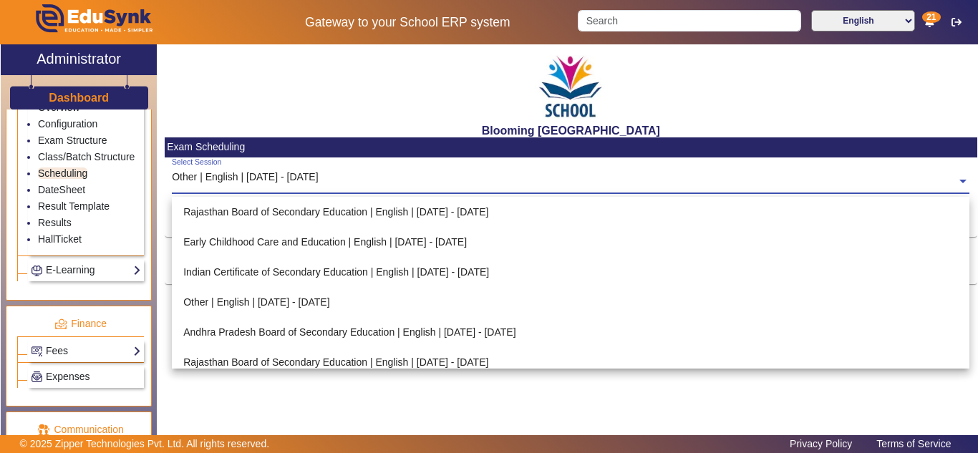
click at [317, 181] on input "text" at bounding box center [571, 182] width 798 height 15
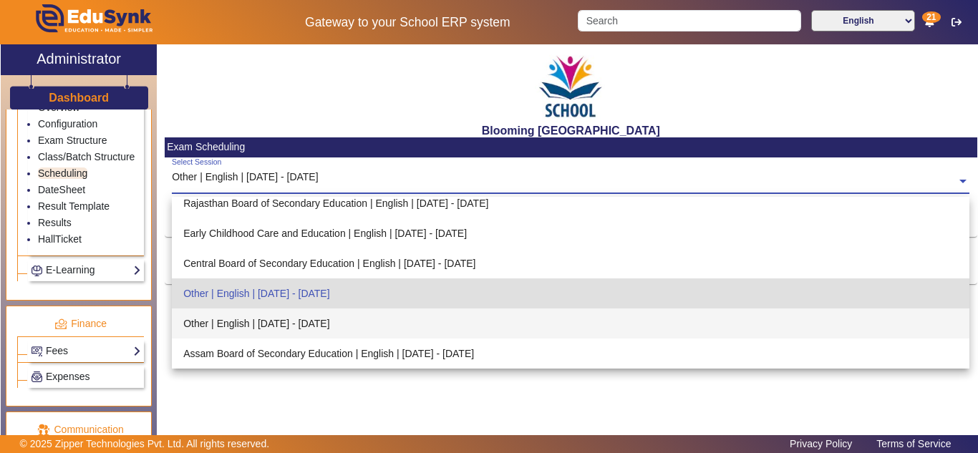
click at [273, 320] on div "Other | English | [DATE] - [DATE]" at bounding box center [571, 324] width 798 height 30
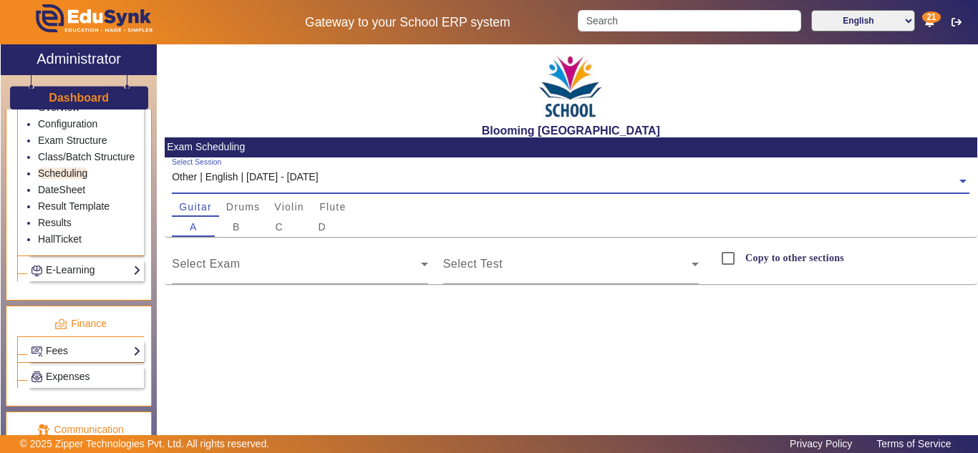
click at [290, 178] on input "text" at bounding box center [571, 182] width 798 height 15
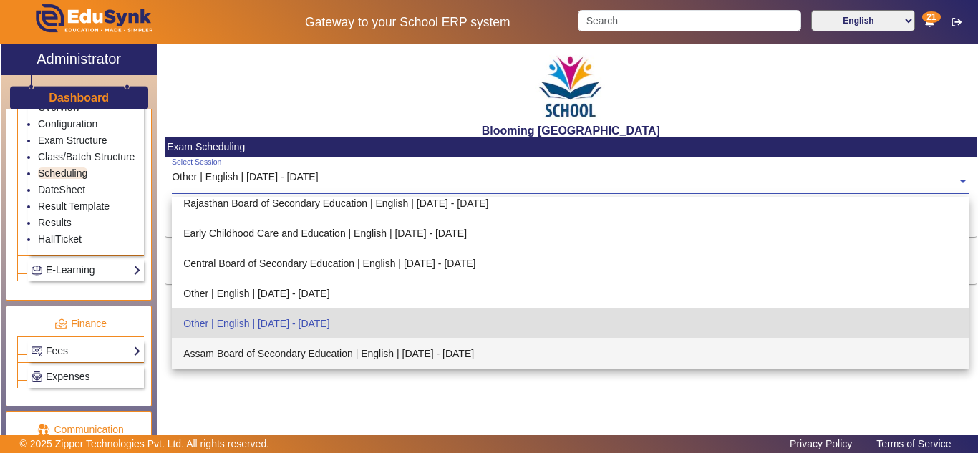
click at [254, 352] on div "Assam Board of Secondary Education | English | [DATE] - [DATE]" at bounding box center [571, 354] width 798 height 30
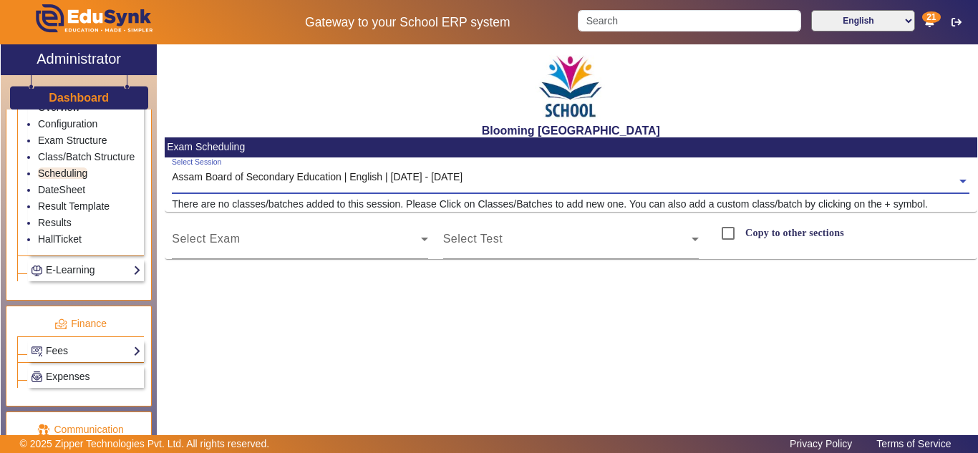
click at [350, 178] on input "text" at bounding box center [571, 182] width 798 height 15
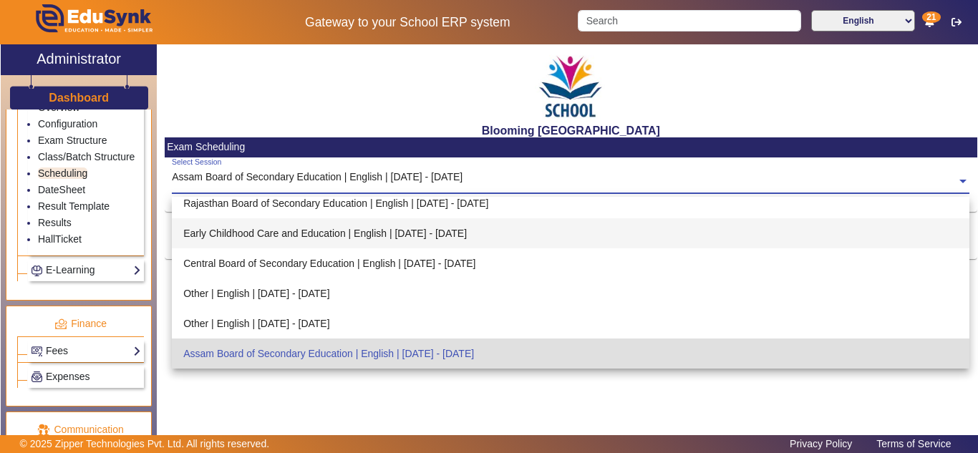
scroll to position [0, 0]
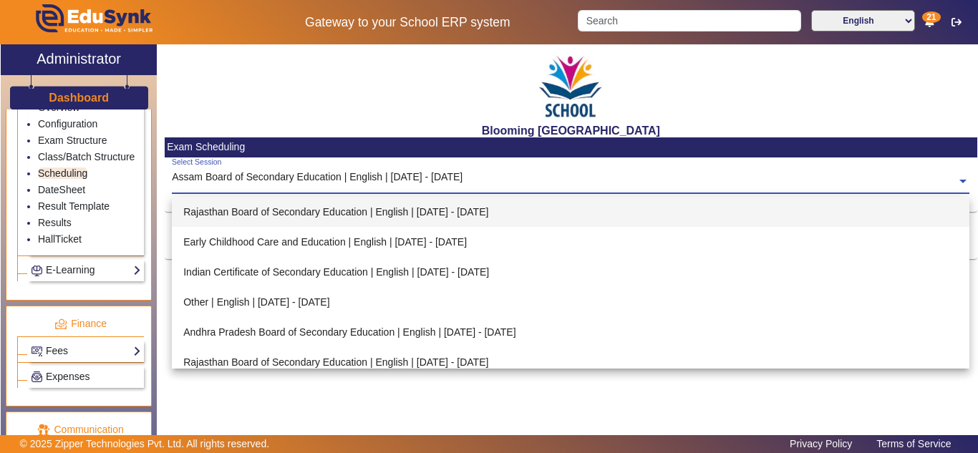
click at [312, 204] on div "Rajasthan Board of Secondary Education | English | [DATE] - [DATE]" at bounding box center [571, 212] width 798 height 30
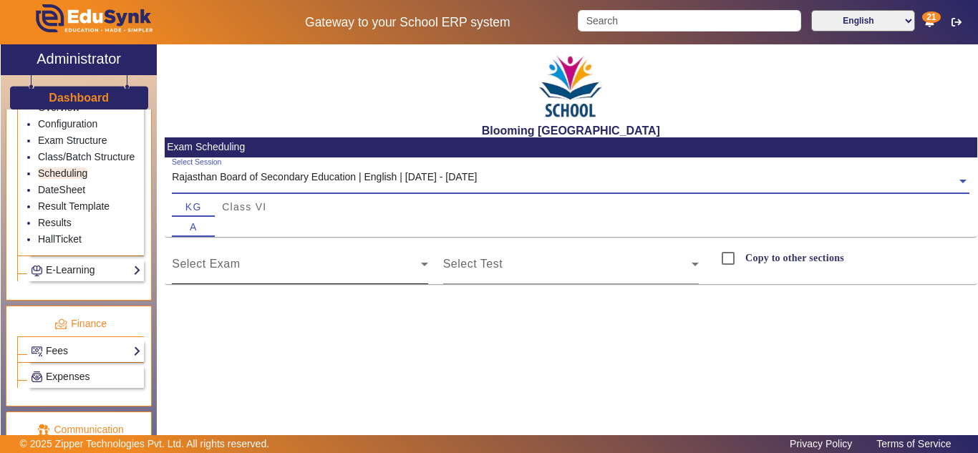
click at [288, 271] on span at bounding box center [296, 269] width 249 height 17
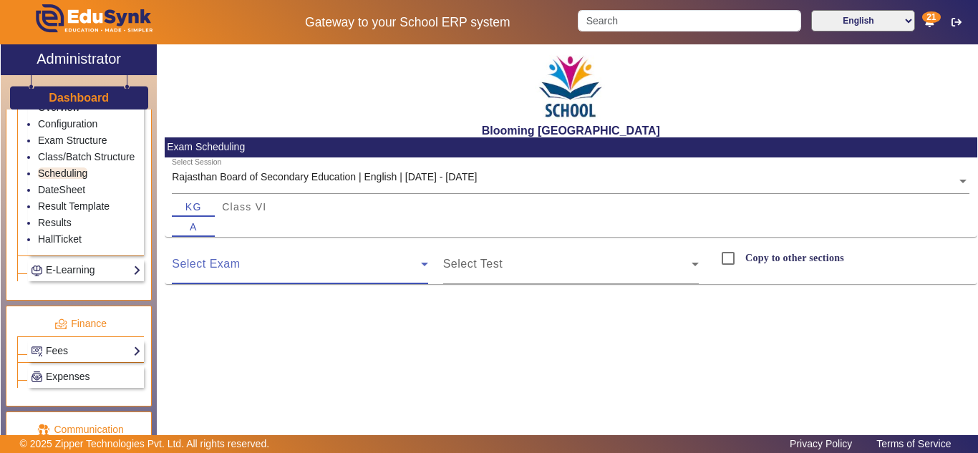
click at [309, 173] on div "Rajasthan Board of Secondary Education | English | [DATE] - [DATE]" at bounding box center [324, 177] width 305 height 15
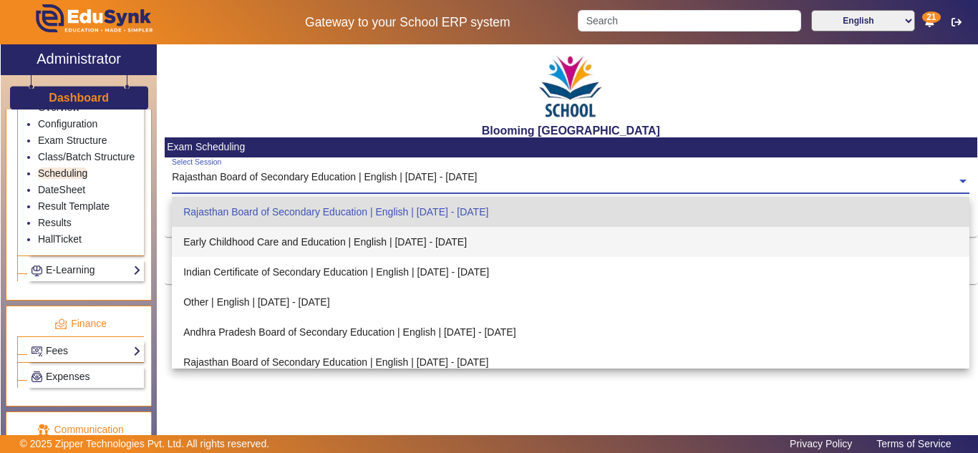
click at [291, 246] on div "Early Childhood Care and Education | English | [DATE] - [DATE]" at bounding box center [571, 242] width 798 height 30
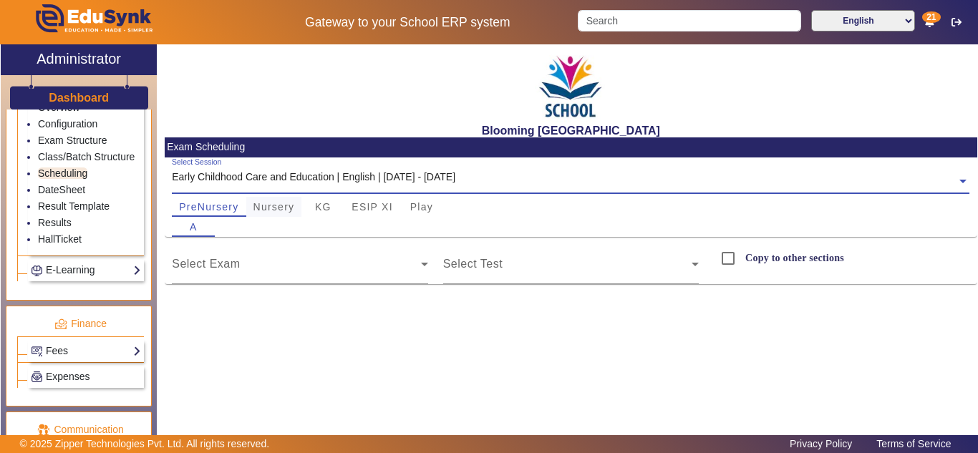
click at [284, 202] on span "Nursery" at bounding box center [275, 207] width 42 height 10
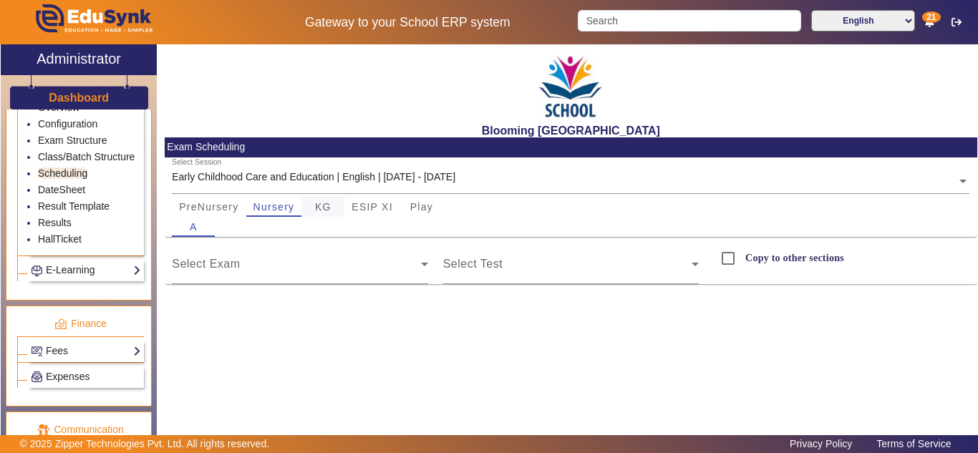
click at [315, 208] on span "KG" at bounding box center [323, 207] width 16 height 10
click at [363, 206] on span "ESIP XI" at bounding box center [373, 207] width 42 height 10
click at [407, 208] on div "Play" at bounding box center [421, 207] width 43 height 20
click at [68, 140] on link "Exam Structure" at bounding box center [72, 140] width 69 height 11
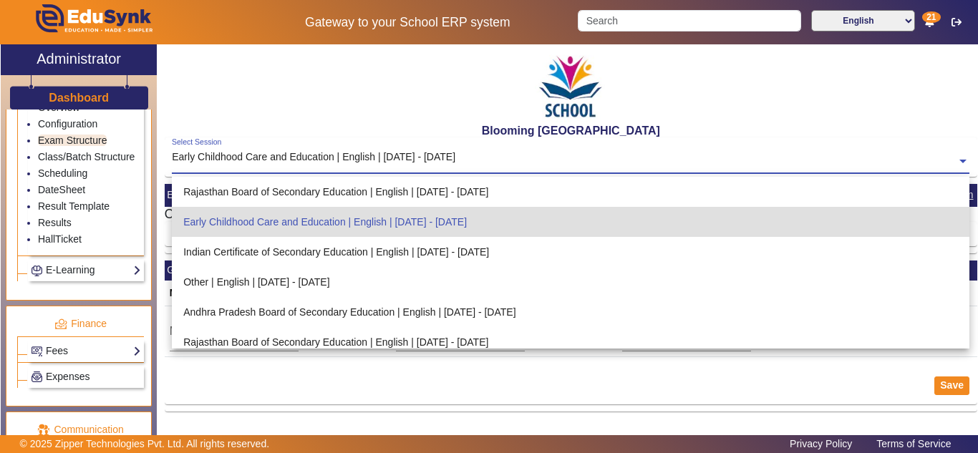
click at [337, 161] on input "text" at bounding box center [571, 162] width 798 height 15
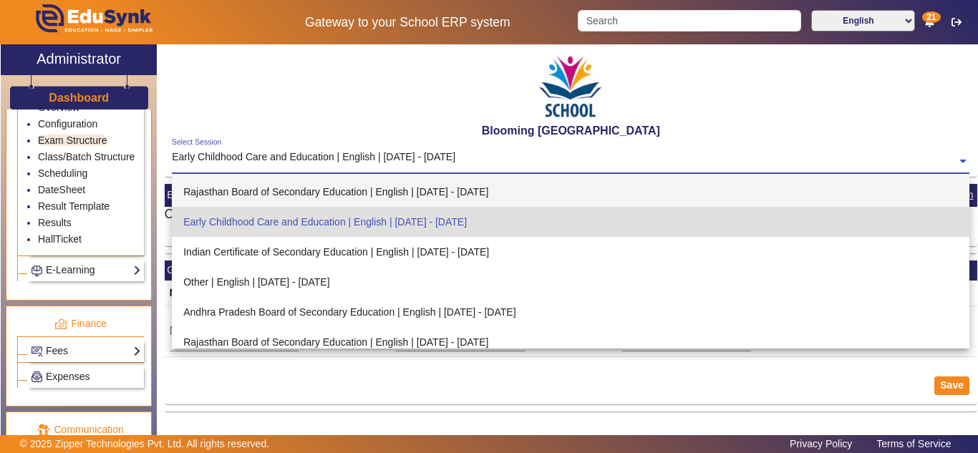
click at [284, 191] on div "Rajasthan Board of Secondary Education | English | [DATE] - [DATE]" at bounding box center [571, 192] width 798 height 30
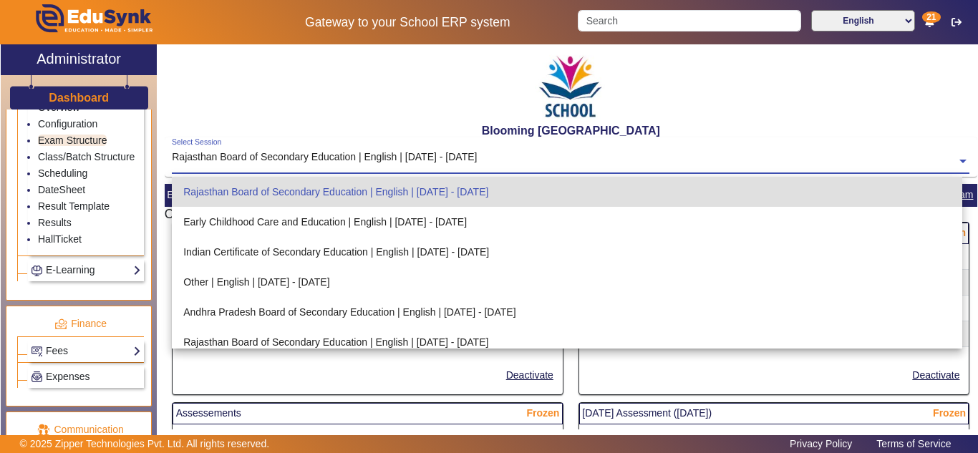
click at [407, 158] on input "text" at bounding box center [571, 162] width 798 height 15
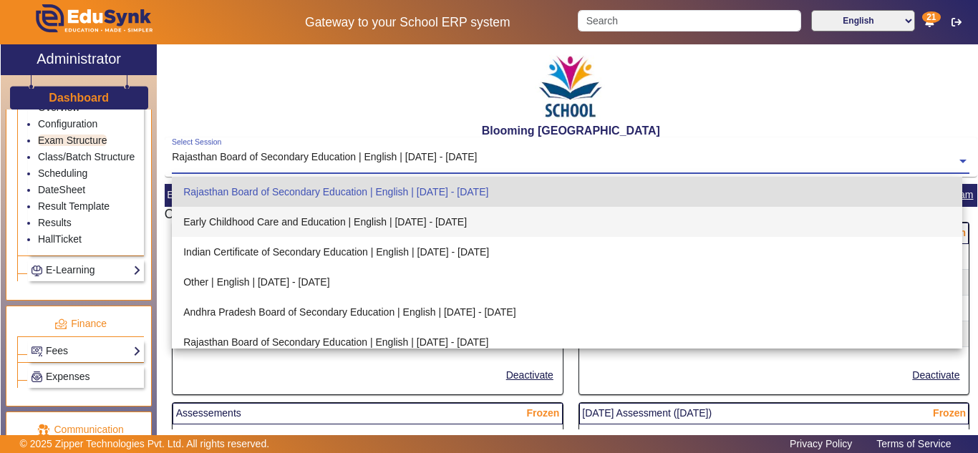
click at [329, 218] on div "Early Childhood Care and Education | English | [DATE] - [DATE]" at bounding box center [567, 222] width 791 height 30
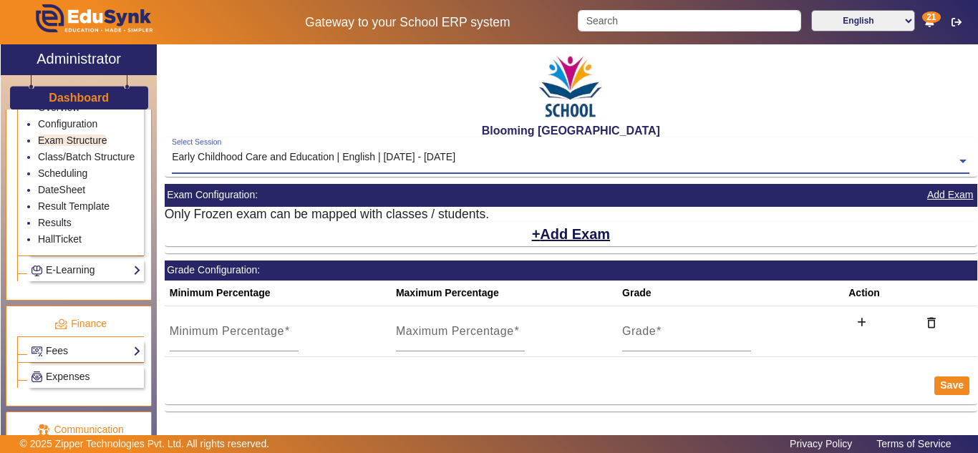
click at [414, 173] on div "Select Session Early Childhood Care and Education | English | Apr 2024 - Mar 20…" at bounding box center [571, 156] width 798 height 37
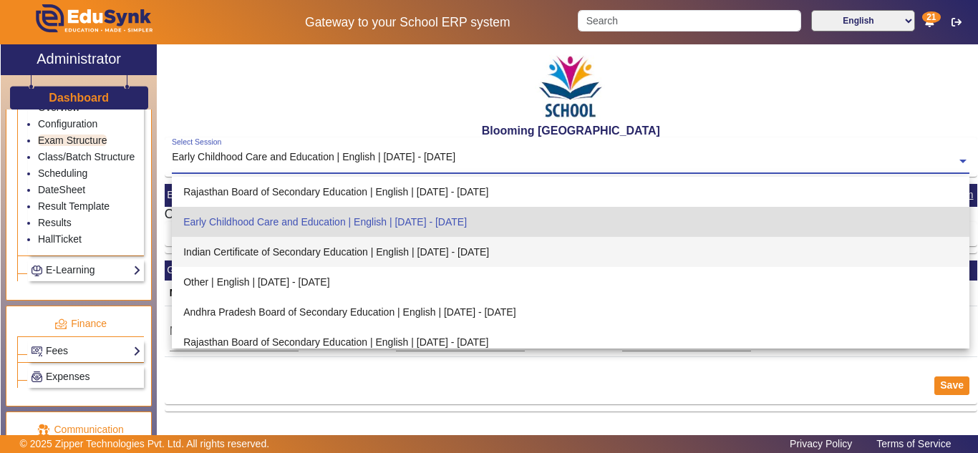
click at [398, 246] on div "Indian Certificate of Secondary Education | English | [DATE] - [DATE]" at bounding box center [571, 252] width 798 height 30
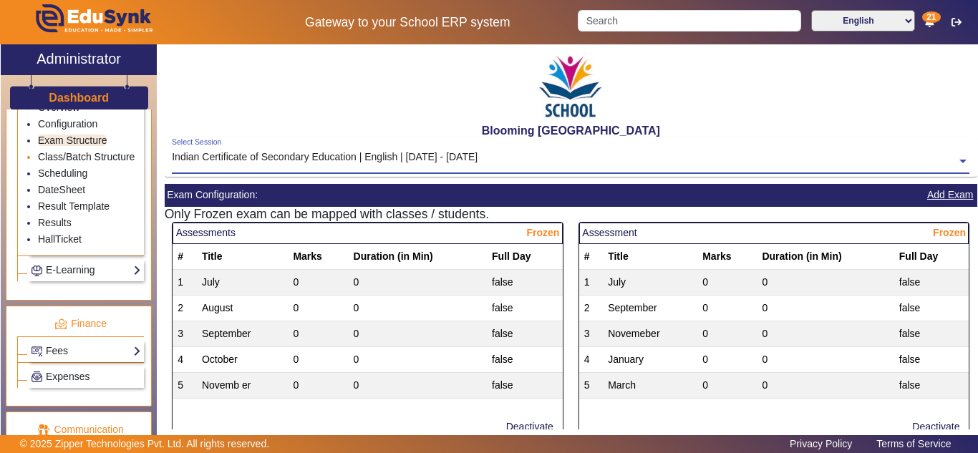
click at [64, 159] on link "Class/Batch Structure" at bounding box center [86, 156] width 97 height 11
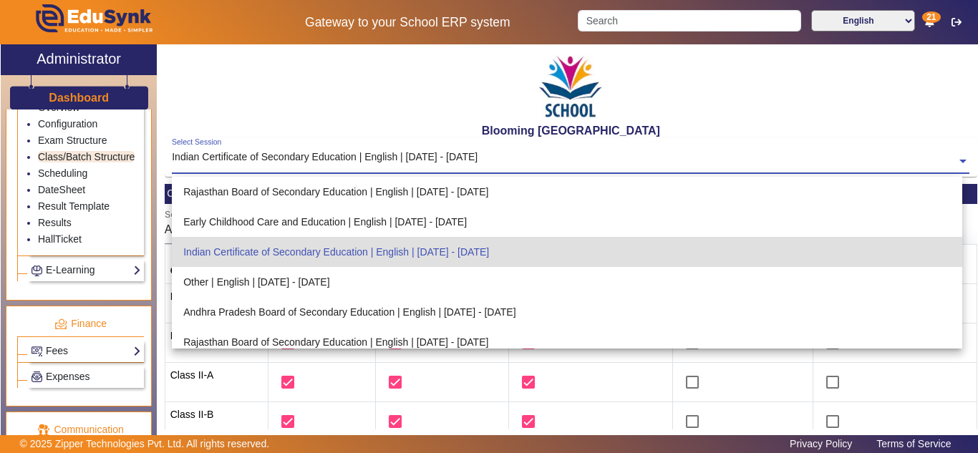
click at [295, 164] on input "text" at bounding box center [571, 162] width 798 height 15
click at [274, 249] on div "Indian Certificate of Secondary Education | English | [DATE] - [DATE]" at bounding box center [567, 252] width 791 height 30
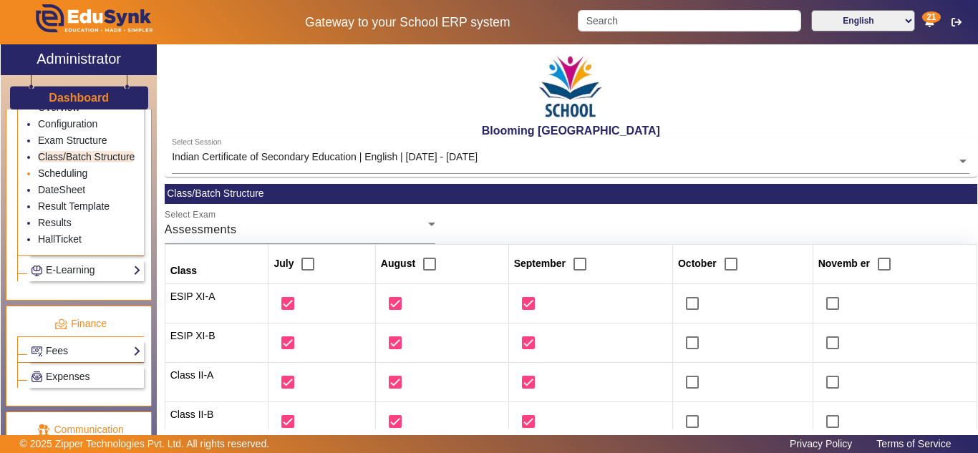
click at [71, 179] on link "Scheduling" at bounding box center [62, 173] width 49 height 11
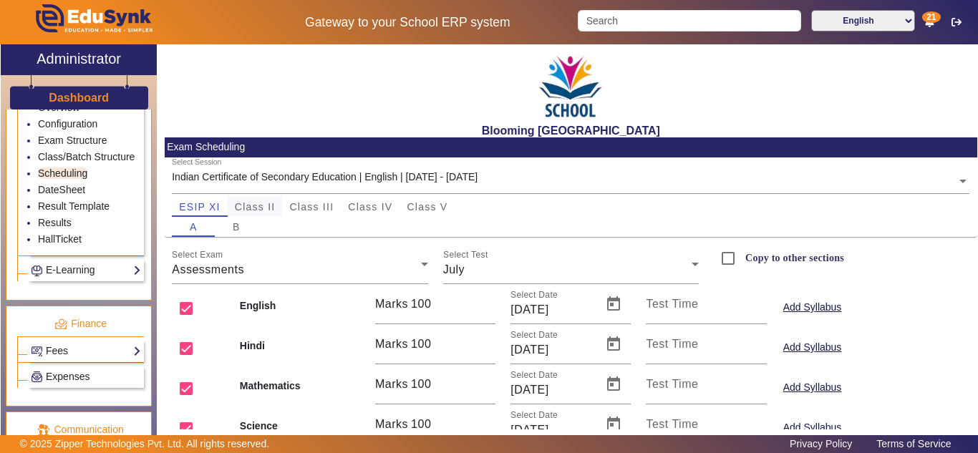
click at [258, 206] on span "Class II" at bounding box center [255, 207] width 41 height 10
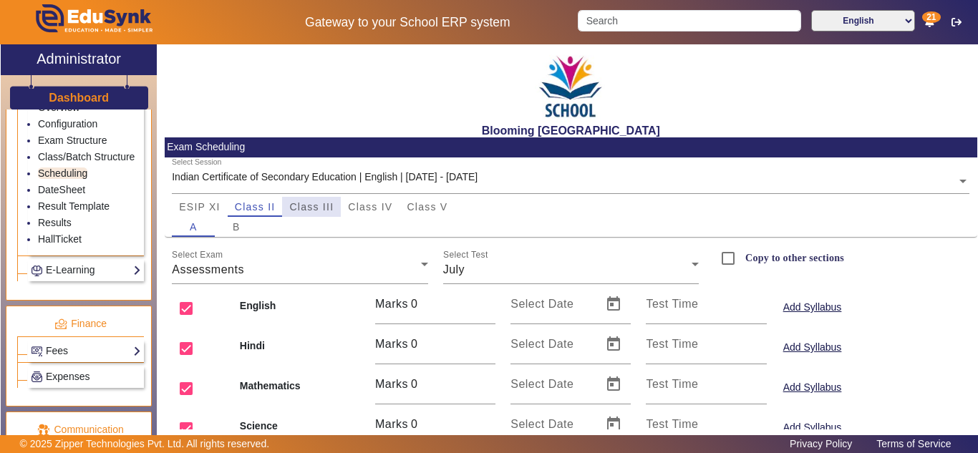
click at [307, 208] on span "Class III" at bounding box center [311, 207] width 44 height 10
click at [390, 206] on span "Class IV" at bounding box center [370, 207] width 44 height 10
click at [254, 209] on span "Class II" at bounding box center [255, 207] width 41 height 10
click at [570, 309] on mat-label "Select Date" at bounding box center [542, 304] width 63 height 12
click at [570, 309] on input "Select Date" at bounding box center [552, 310] width 83 height 17
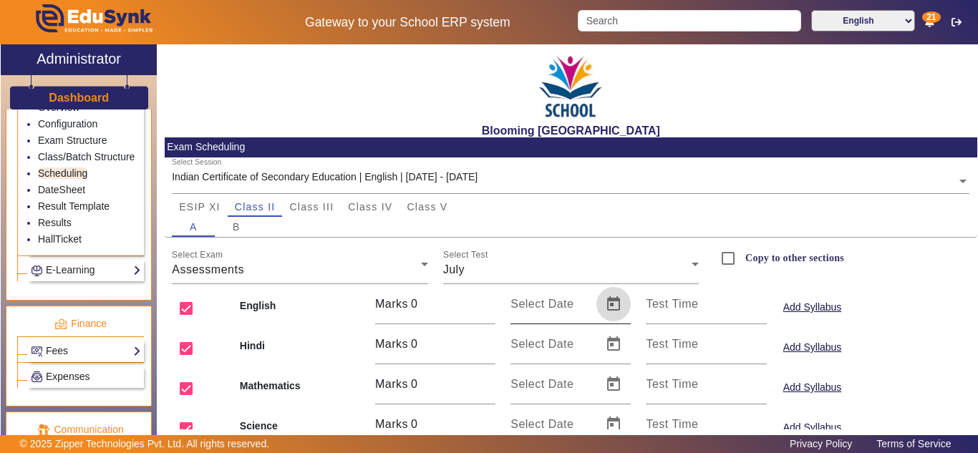
click at [605, 309] on span "Open calendar" at bounding box center [614, 304] width 34 height 34
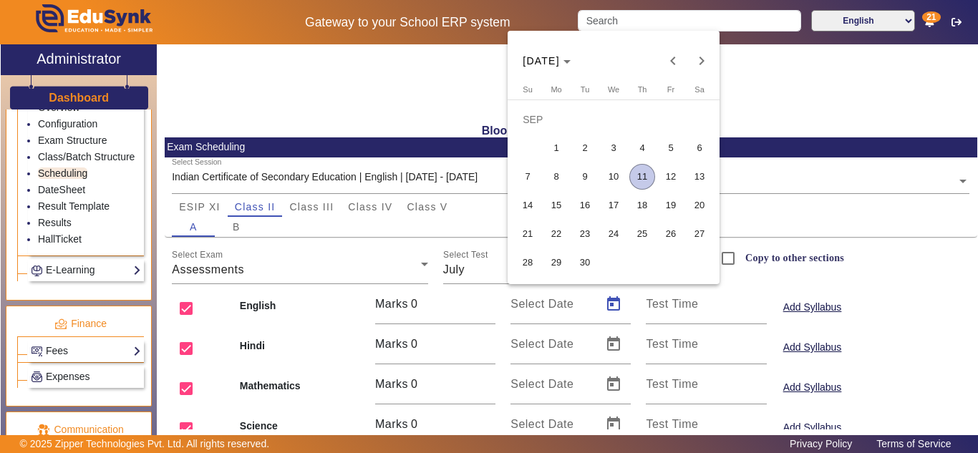
click at [693, 175] on span "13" at bounding box center [700, 177] width 26 height 26
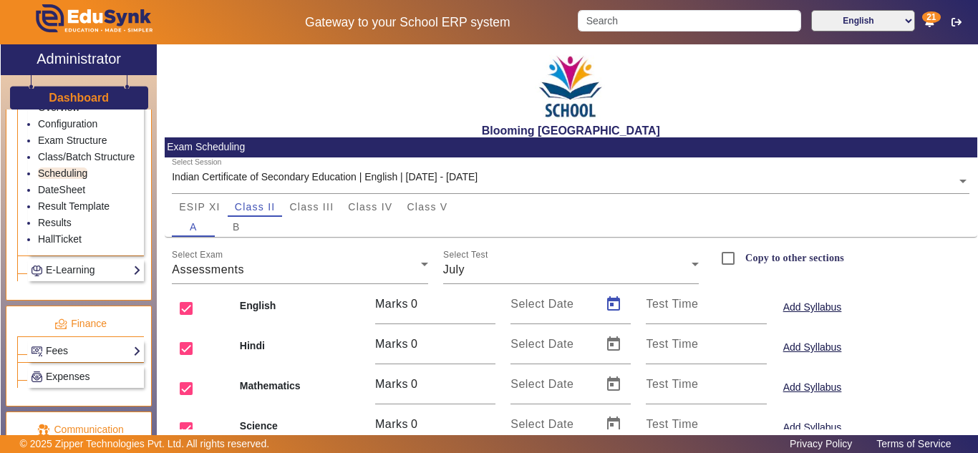
type input "[DATE]"
click at [617, 337] on span "Open calendar" at bounding box center [614, 344] width 34 height 34
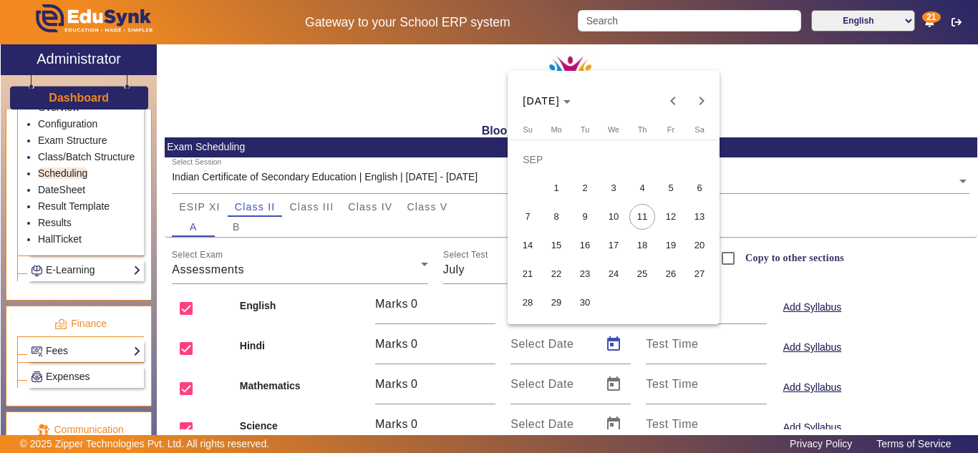
click at [639, 251] on span "18" at bounding box center [643, 246] width 26 height 26
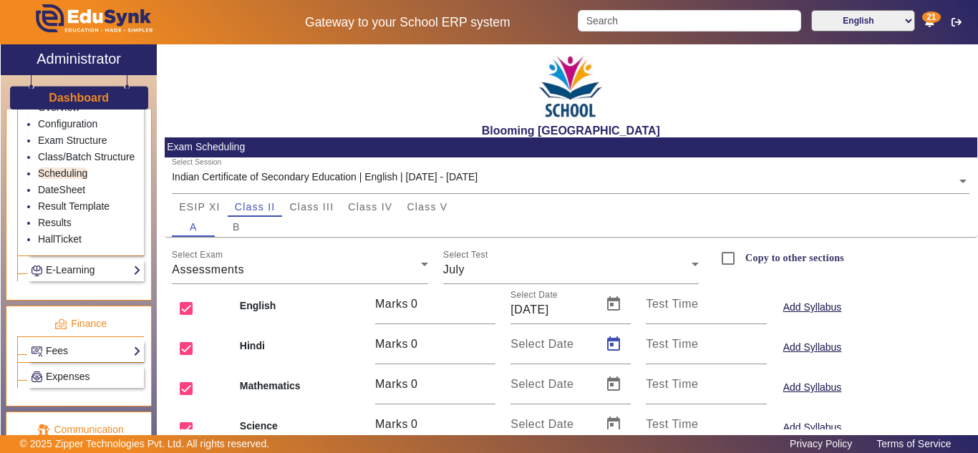
type input "[DATE]"
click at [613, 390] on span "Open calendar" at bounding box center [614, 384] width 34 height 34
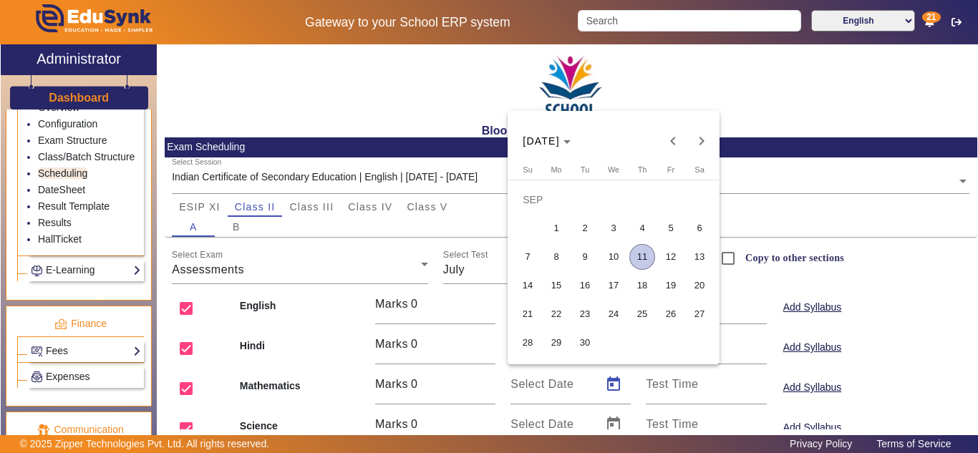
click at [587, 291] on span "16" at bounding box center [585, 286] width 26 height 26
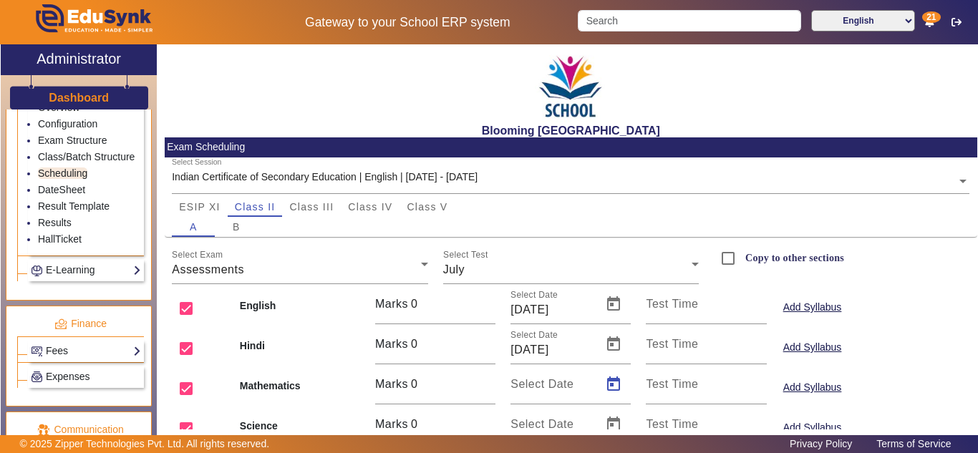
type input "[DATE]"
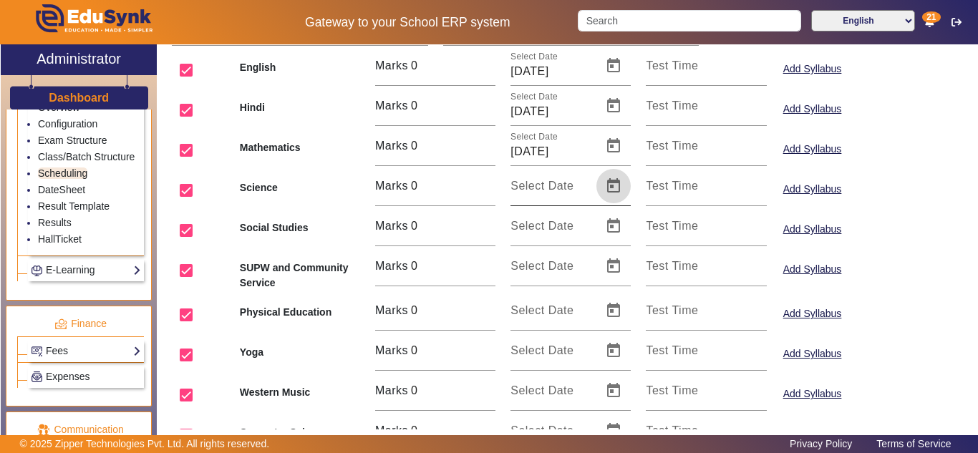
click at [612, 185] on span "Open calendar" at bounding box center [614, 186] width 34 height 34
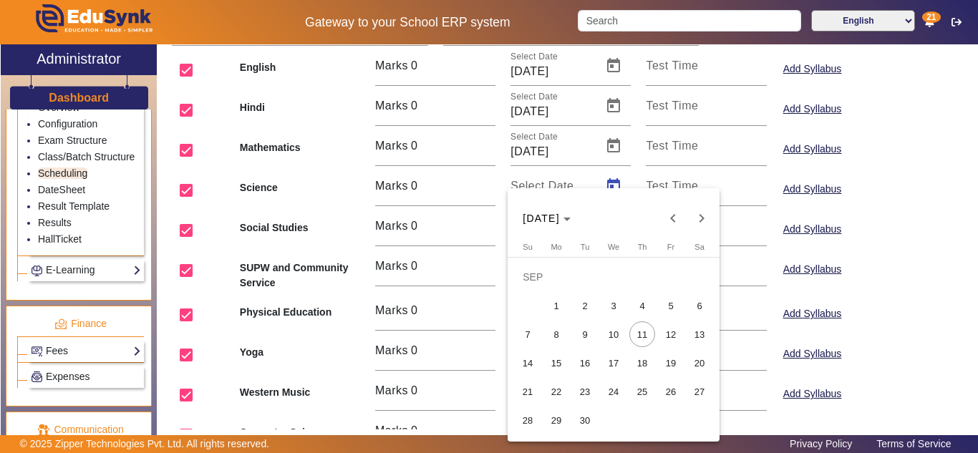
click at [675, 365] on span "19" at bounding box center [671, 363] width 26 height 26
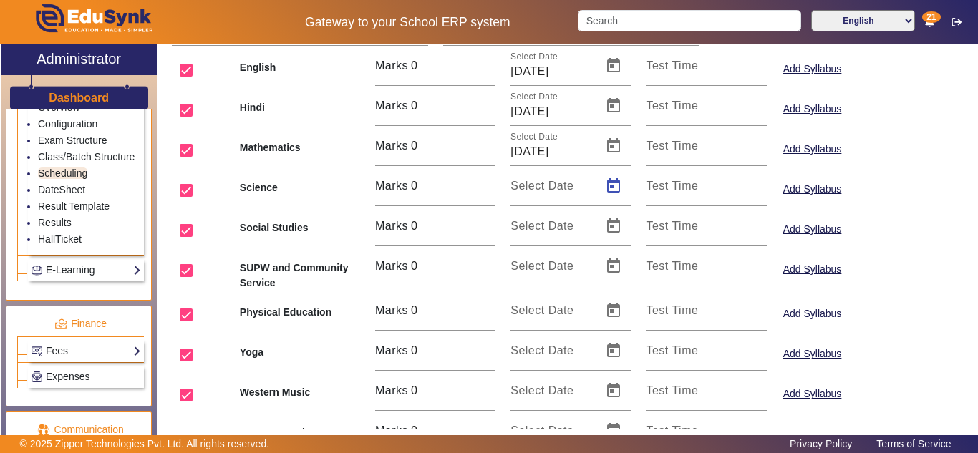
type input "[DATE]"
click at [607, 225] on span "Open calendar" at bounding box center [614, 226] width 34 height 34
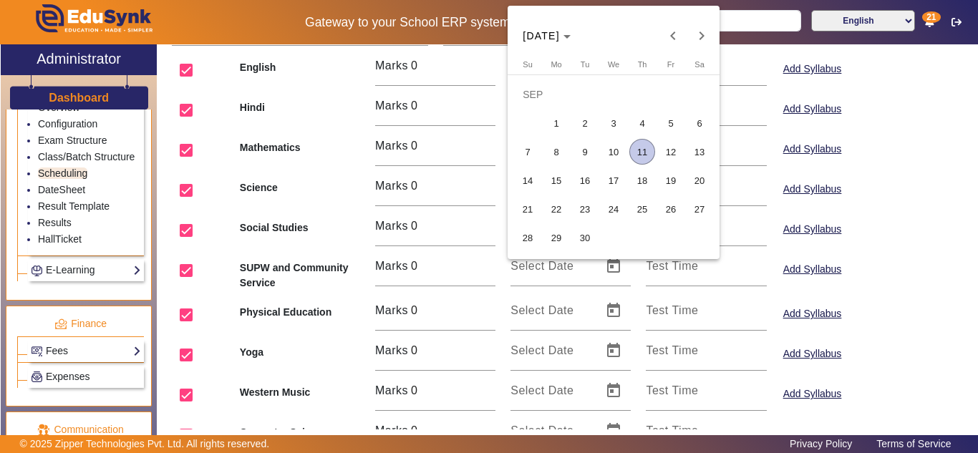
click at [554, 181] on span "15" at bounding box center [557, 181] width 26 height 26
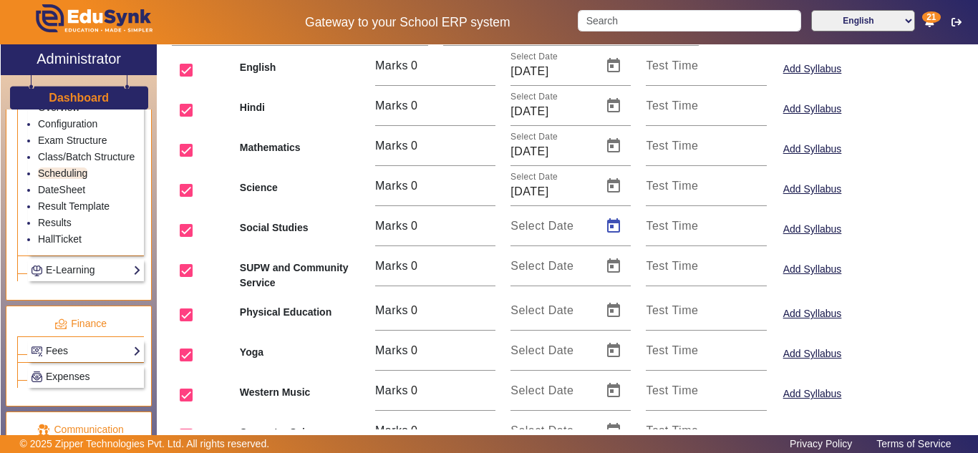
type input "[DATE]"
click at [613, 261] on span "Open calendar" at bounding box center [614, 266] width 34 height 34
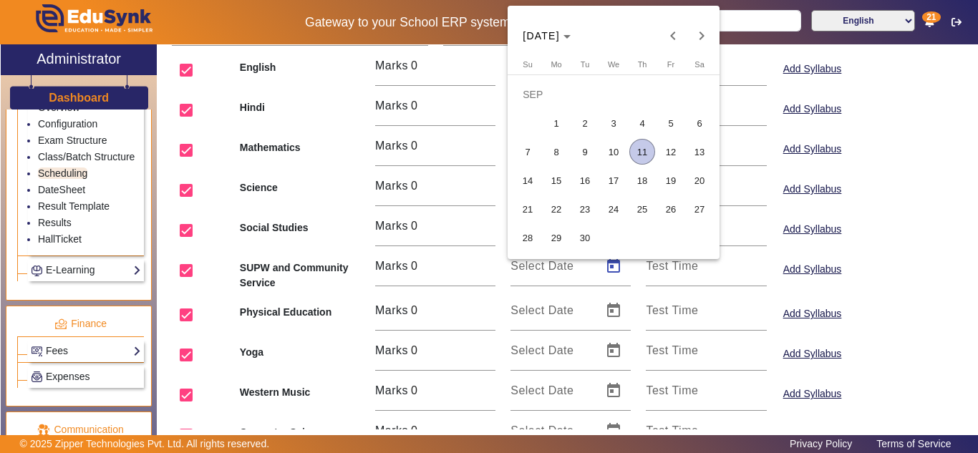
click at [593, 143] on span "9" at bounding box center [585, 152] width 26 height 26
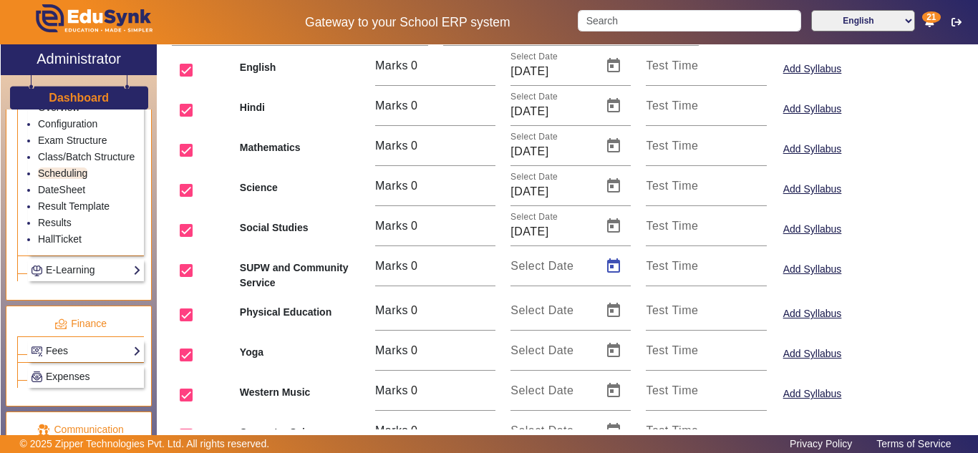
type input "09/09/2025"
click at [600, 317] on span "Open calendar" at bounding box center [614, 311] width 34 height 34
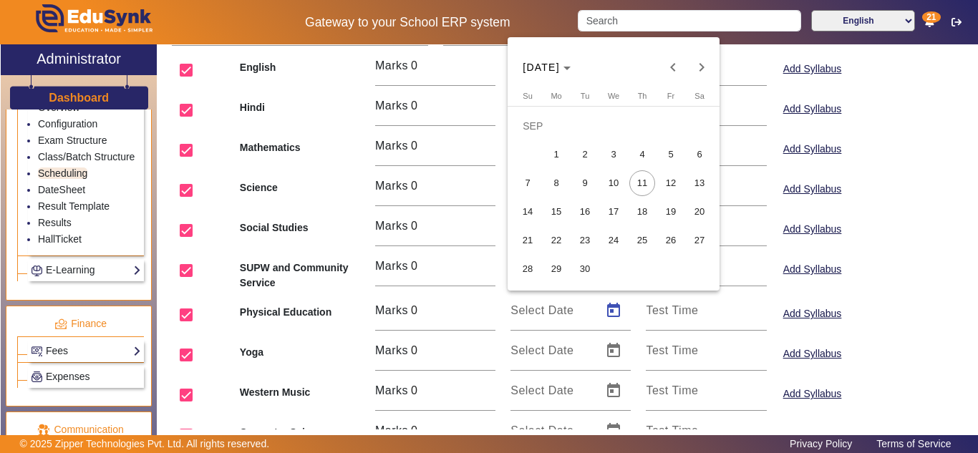
click at [615, 211] on span "17" at bounding box center [614, 212] width 26 height 26
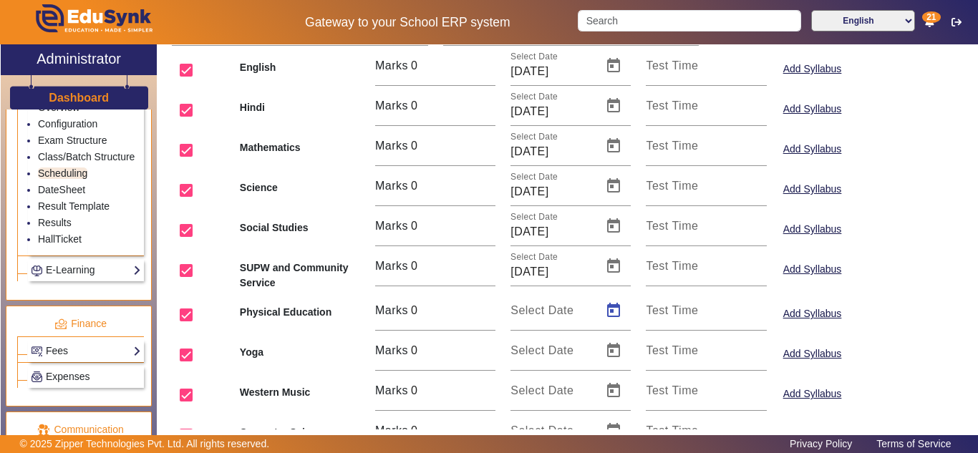
type input "[DATE]"
click at [612, 351] on span "Open calendar" at bounding box center [614, 351] width 34 height 34
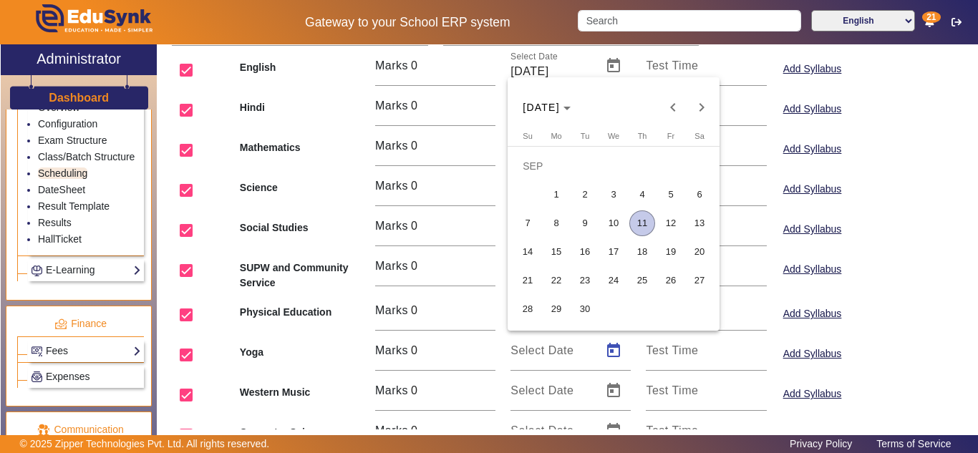
click at [589, 281] on span "23" at bounding box center [585, 281] width 26 height 26
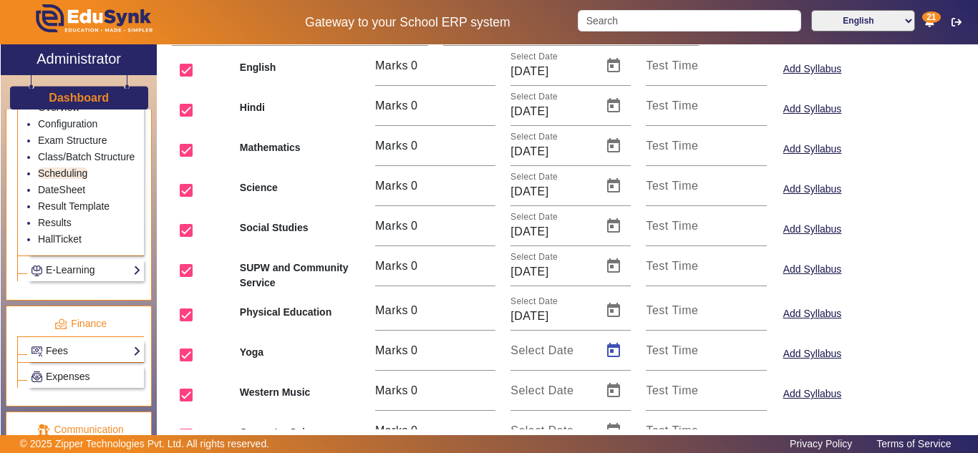
type input "23/09/2025"
click at [610, 393] on span "Open calendar" at bounding box center [614, 391] width 34 height 34
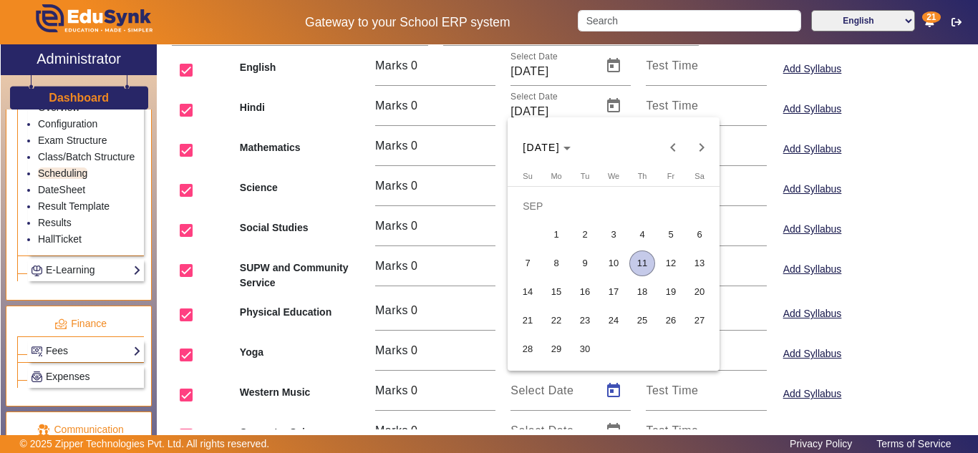
click at [617, 323] on span "24" at bounding box center [614, 321] width 26 height 26
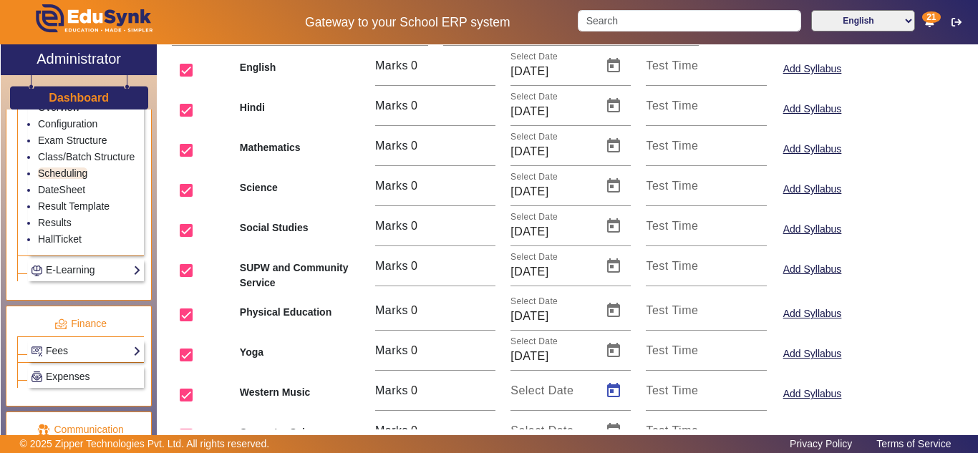
type input "24/09/2025"
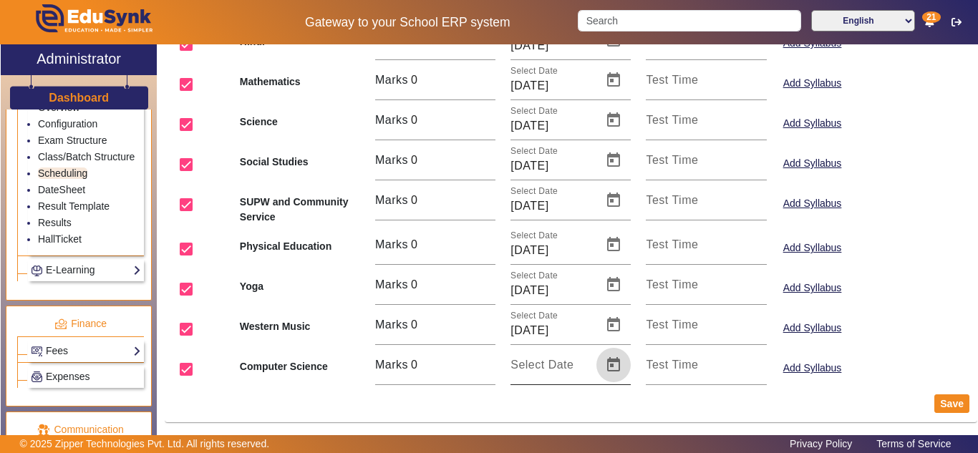
click at [610, 363] on span "Open calendar" at bounding box center [614, 365] width 34 height 34
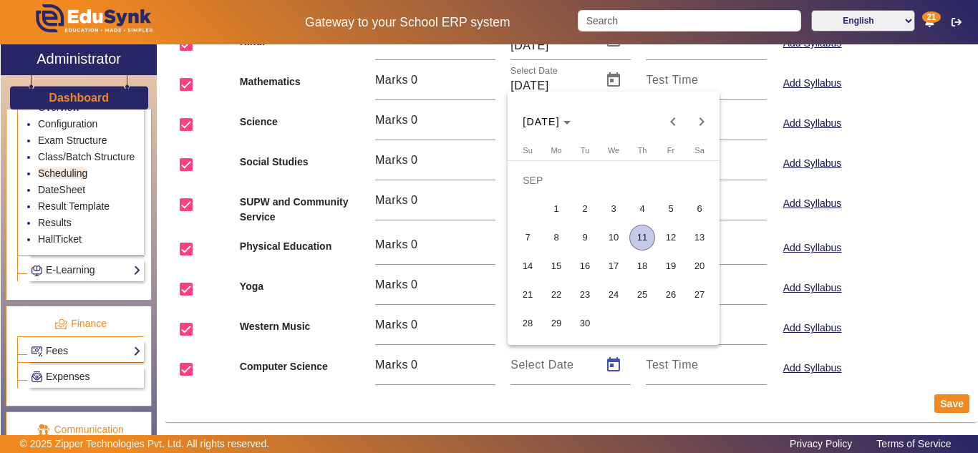
click at [647, 294] on span "25" at bounding box center [643, 295] width 26 height 26
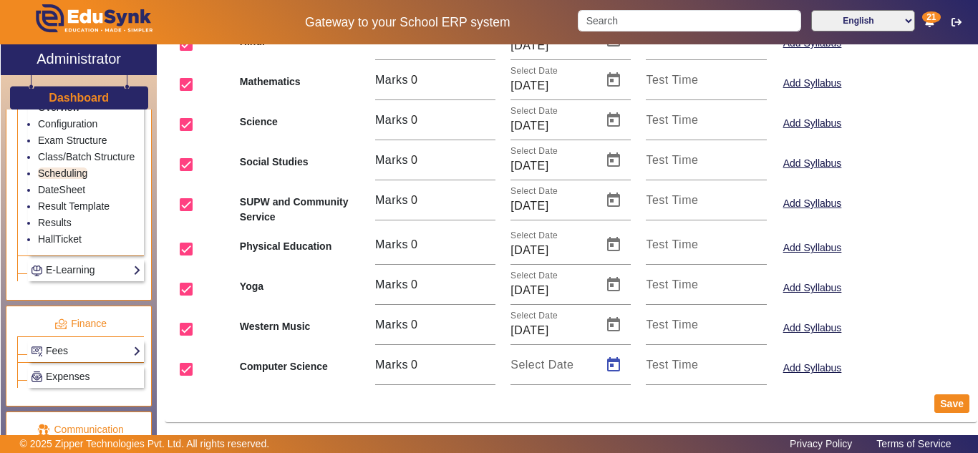
type input "25/09/2025"
click at [950, 398] on button "Save" at bounding box center [952, 404] width 35 height 19
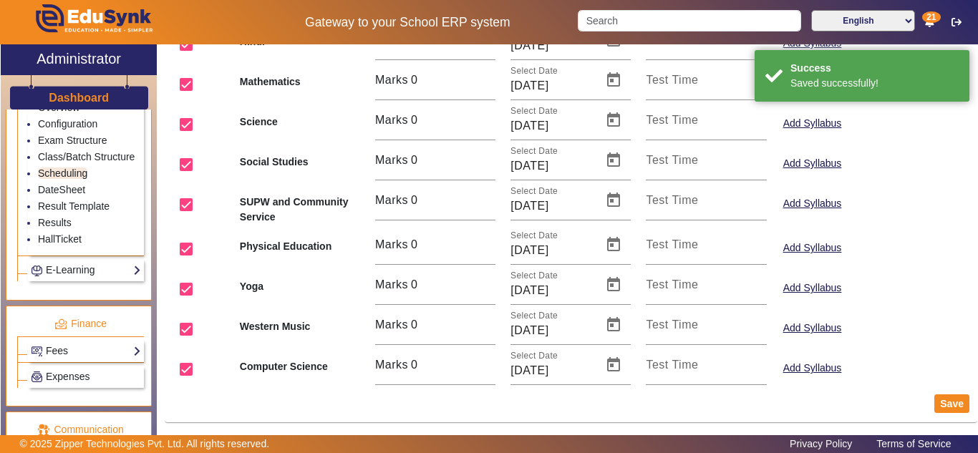
scroll to position [0, 0]
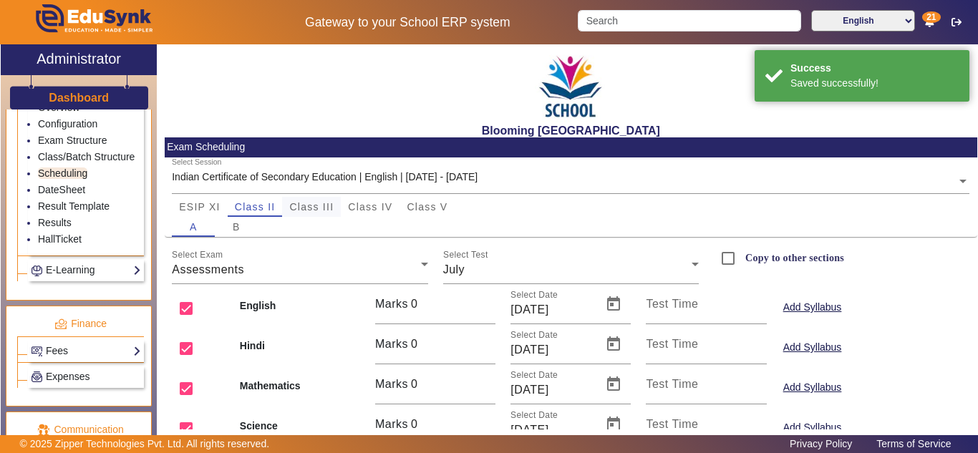
click at [297, 209] on span "Class III" at bounding box center [311, 207] width 44 height 10
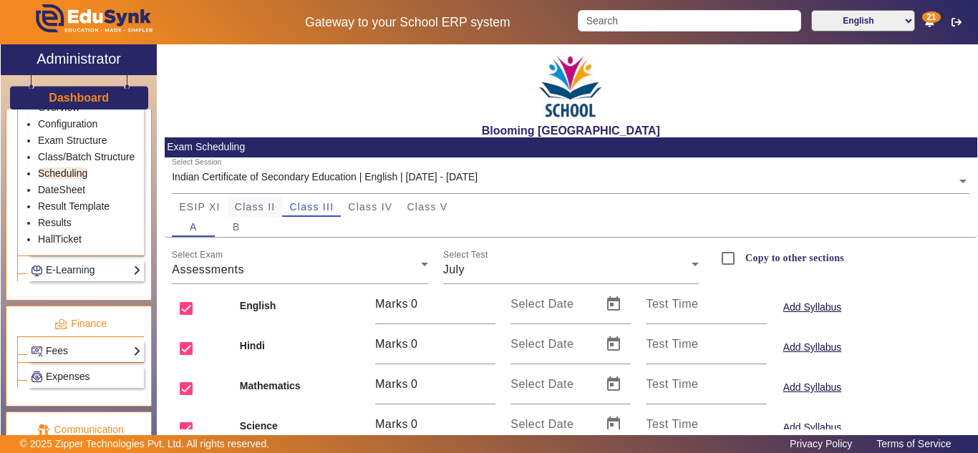
click at [265, 206] on span "Class II" at bounding box center [255, 207] width 41 height 10
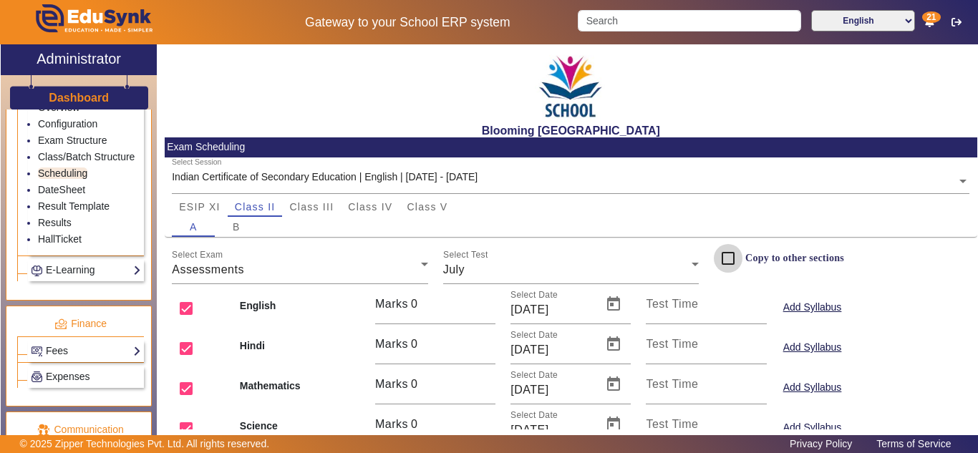
click at [724, 256] on input "Copy to other sections" at bounding box center [728, 258] width 29 height 29
checkbox input "true"
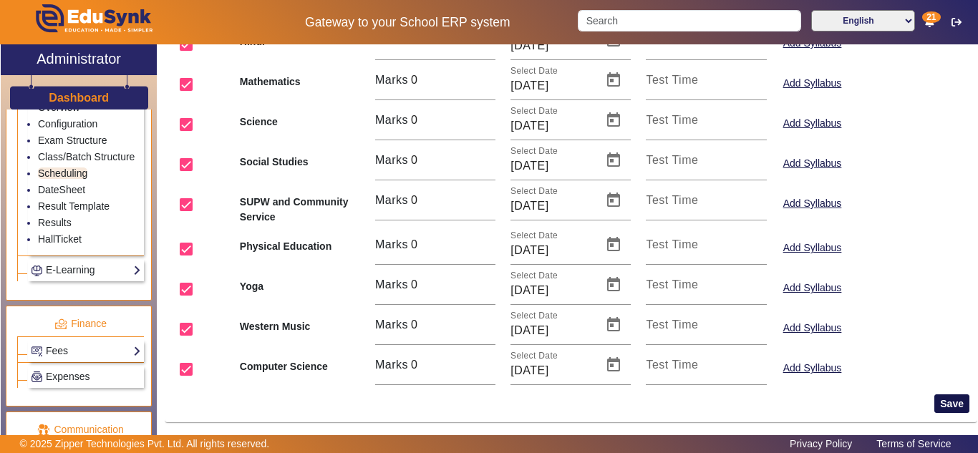
click at [940, 401] on button "Save" at bounding box center [952, 404] width 35 height 19
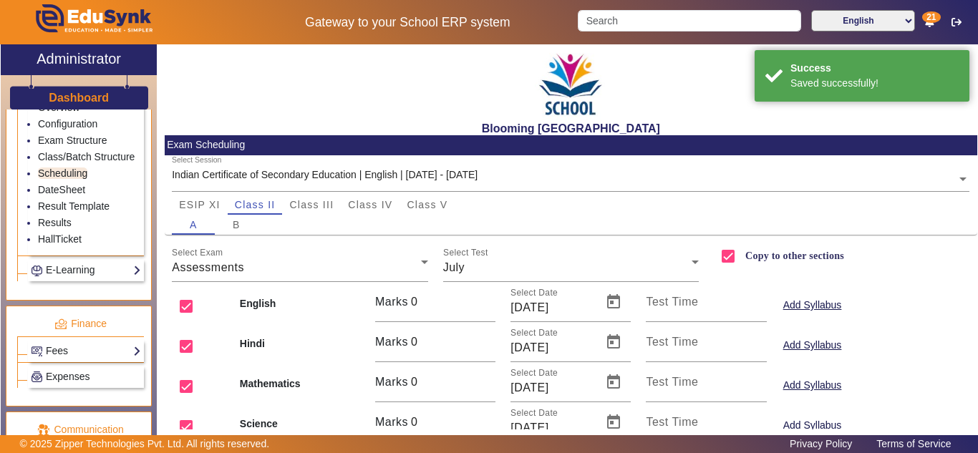
scroll to position [0, 0]
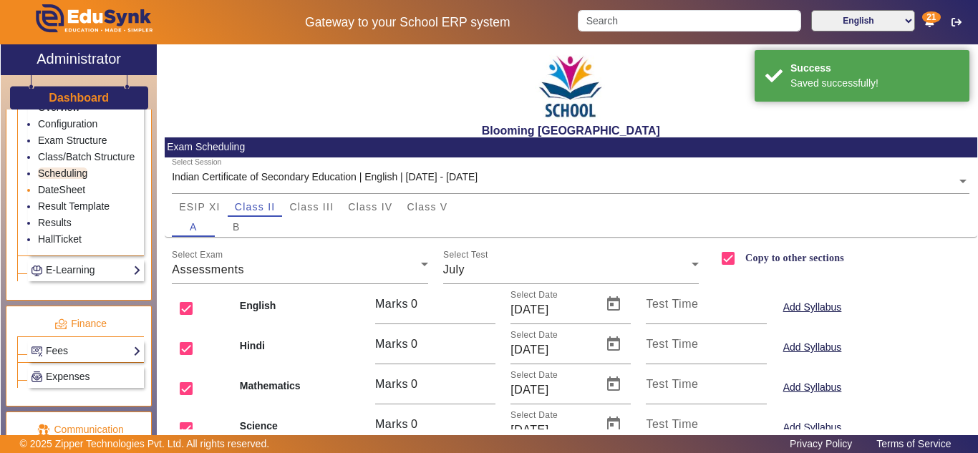
click at [67, 196] on link "DateSheet" at bounding box center [61, 189] width 47 height 11
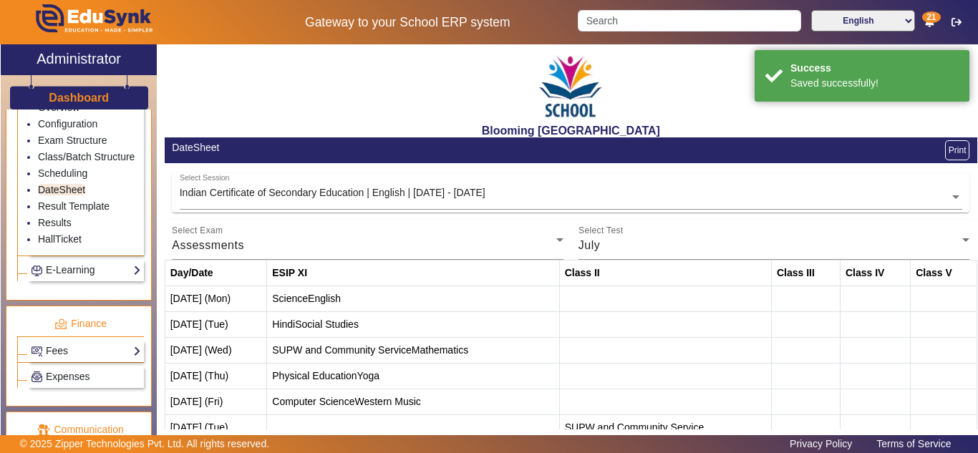
scroll to position [120, 0]
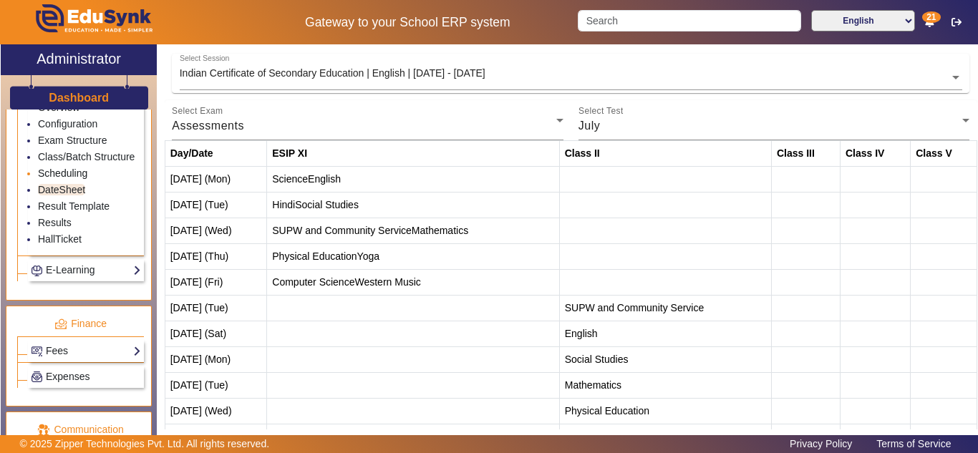
click at [67, 179] on link "Scheduling" at bounding box center [62, 173] width 49 height 11
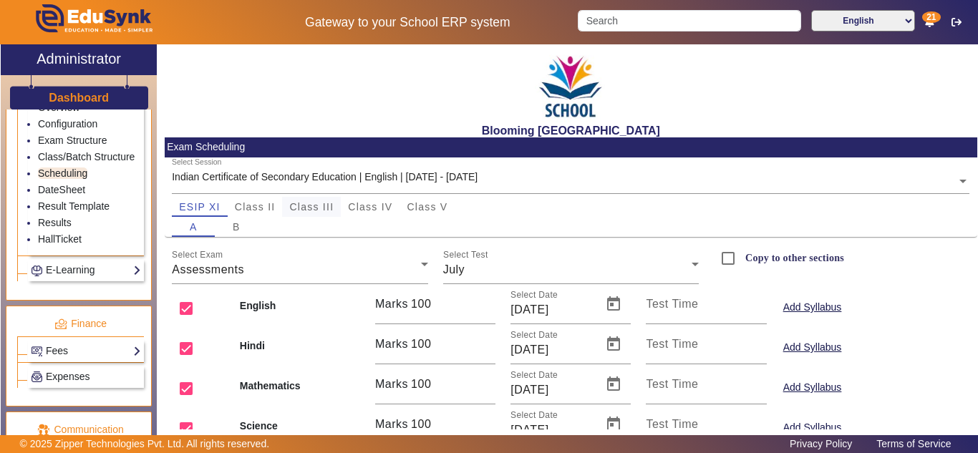
click at [326, 206] on span "Class III" at bounding box center [311, 207] width 44 height 10
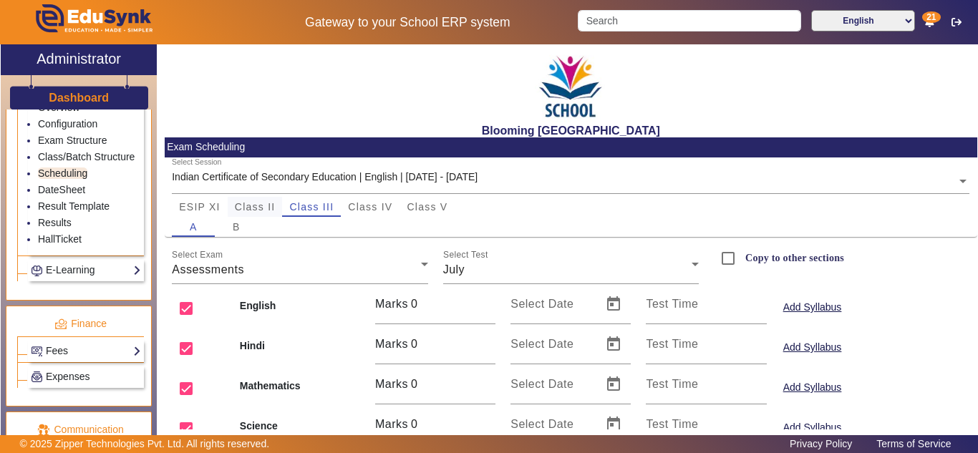
click at [271, 202] on span "Class II" at bounding box center [255, 207] width 41 height 10
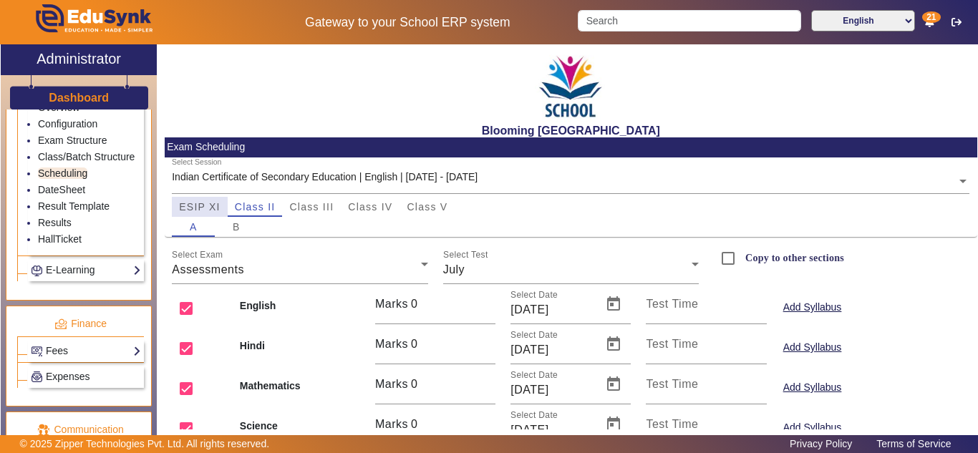
click at [196, 209] on span "ESIP XI" at bounding box center [200, 207] width 42 height 10
click at [71, 196] on link "DateSheet" at bounding box center [61, 189] width 47 height 11
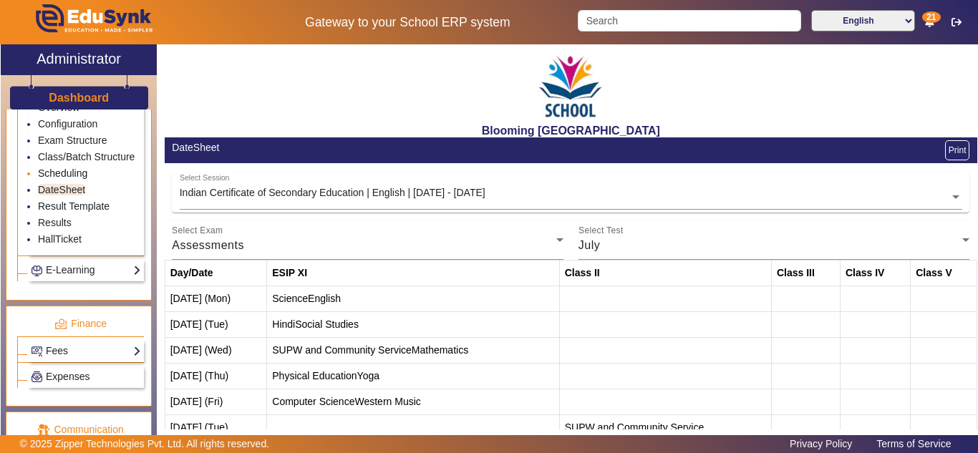
click at [62, 179] on link "Scheduling" at bounding box center [62, 173] width 49 height 11
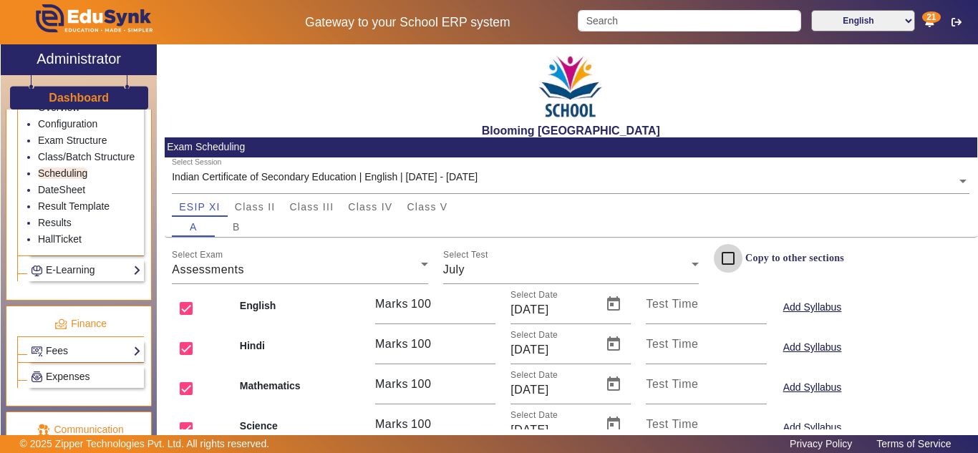
click at [723, 257] on input "Copy to other sections" at bounding box center [728, 258] width 29 height 29
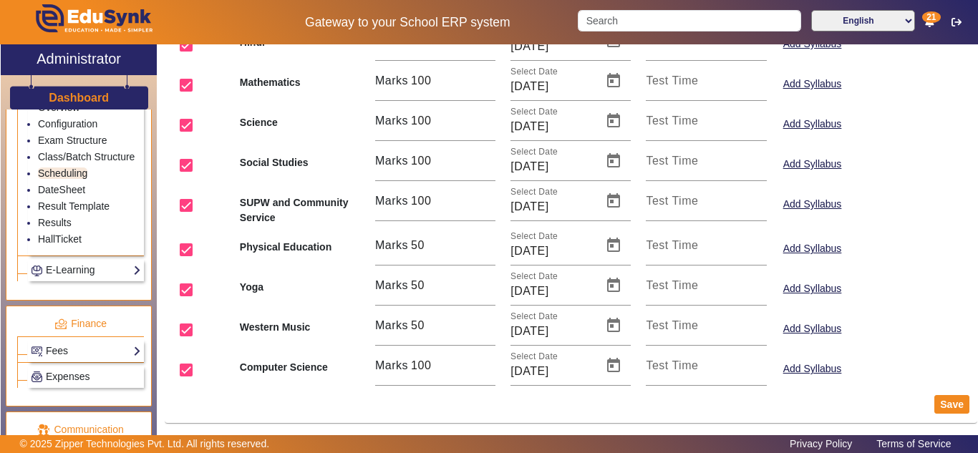
scroll to position [304, 0]
click at [943, 398] on button "Save" at bounding box center [952, 404] width 35 height 19
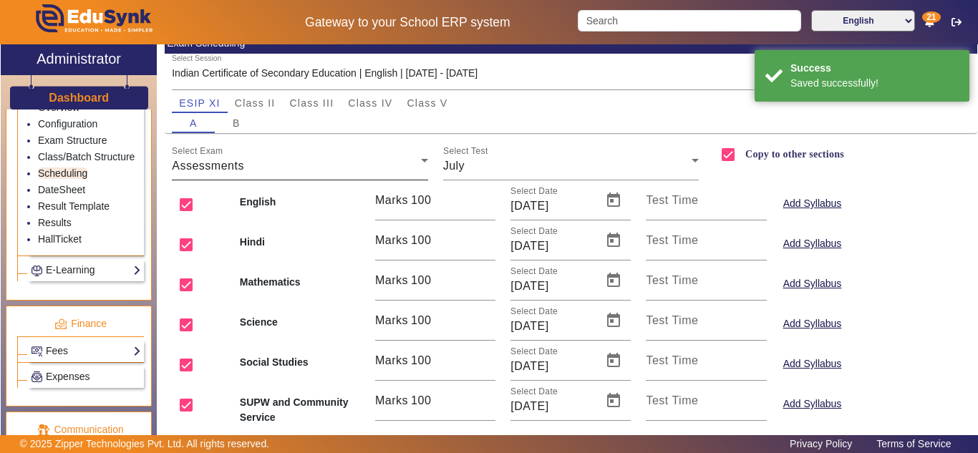
scroll to position [66, 0]
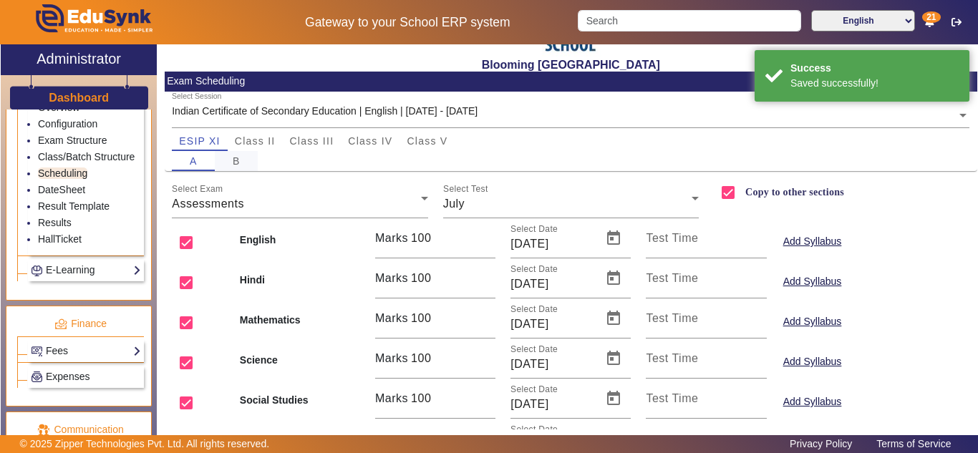
click at [236, 167] on span "B" at bounding box center [237, 161] width 8 height 20
checkbox input "false"
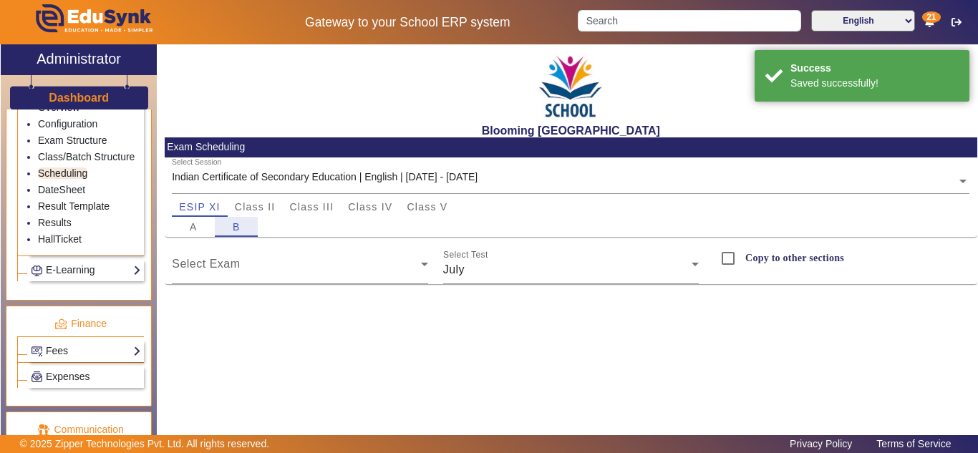
scroll to position [0, 0]
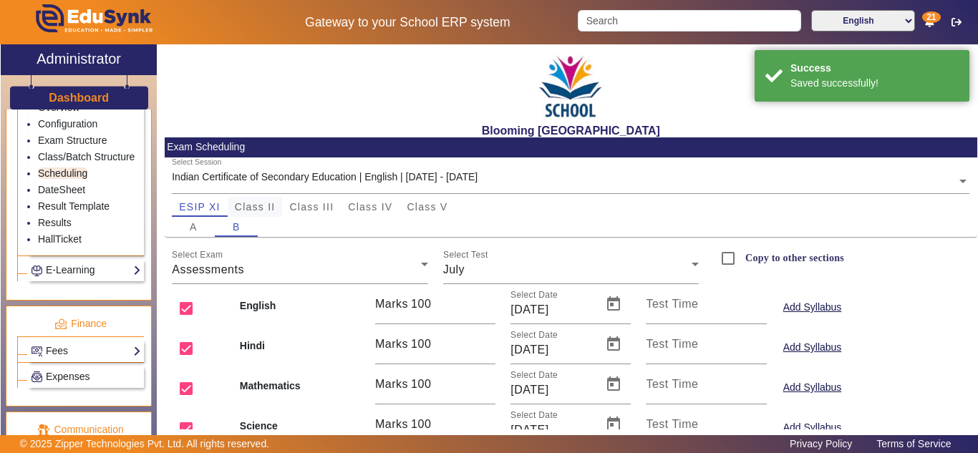
click at [266, 211] on span "Class II" at bounding box center [255, 207] width 41 height 10
click at [231, 230] on div "B" at bounding box center [236, 227] width 43 height 20
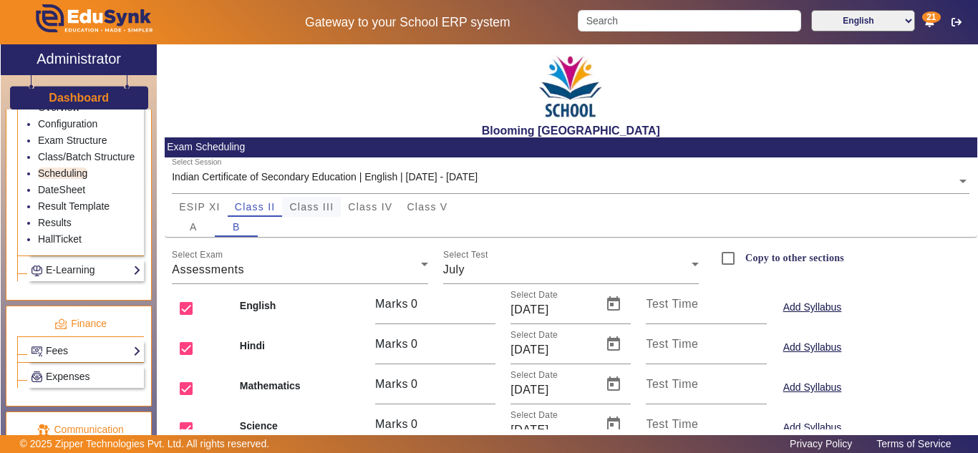
click at [310, 202] on span "Class III" at bounding box center [311, 207] width 44 height 10
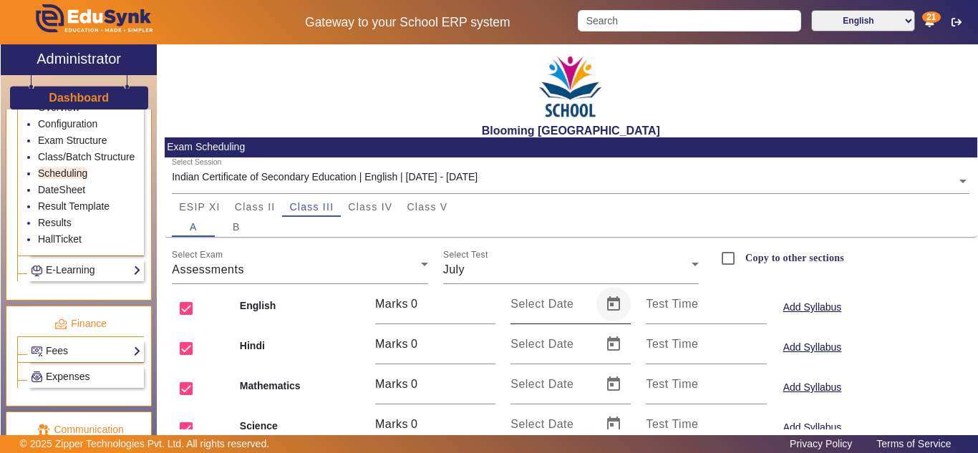
click at [607, 307] on span "Open calendar" at bounding box center [614, 304] width 34 height 34
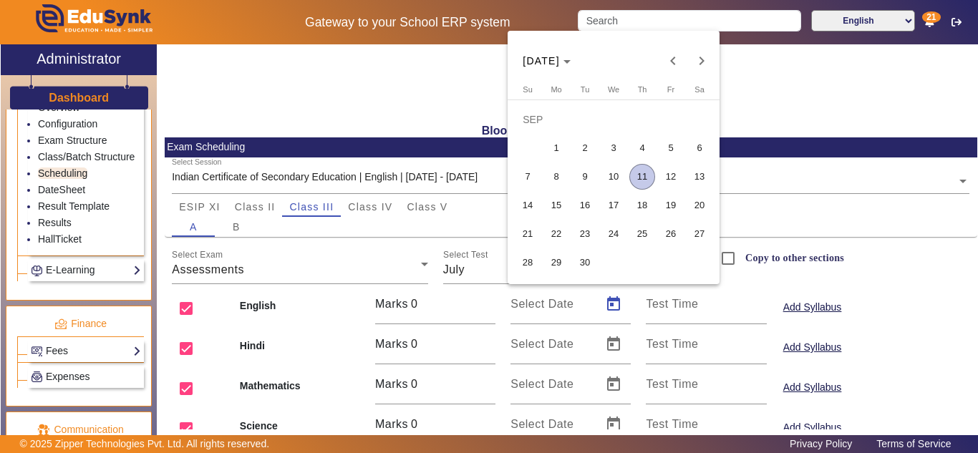
click at [588, 236] on span "23" at bounding box center [585, 234] width 26 height 26
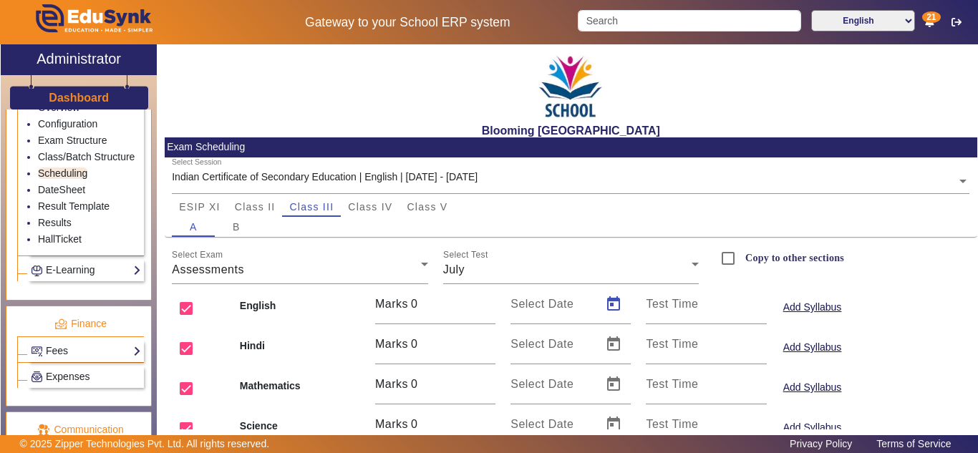
type input "23/09/2025"
click at [606, 342] on span "Open calendar" at bounding box center [614, 344] width 34 height 34
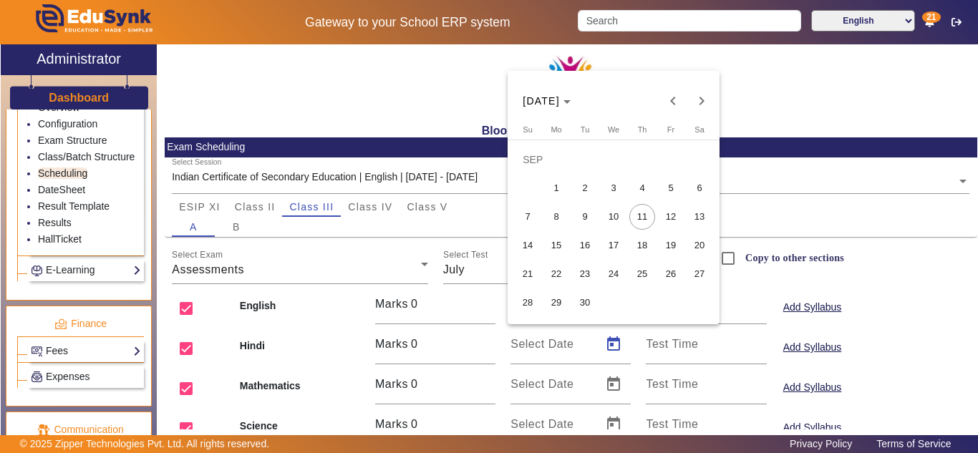
click at [637, 241] on span "18" at bounding box center [643, 246] width 26 height 26
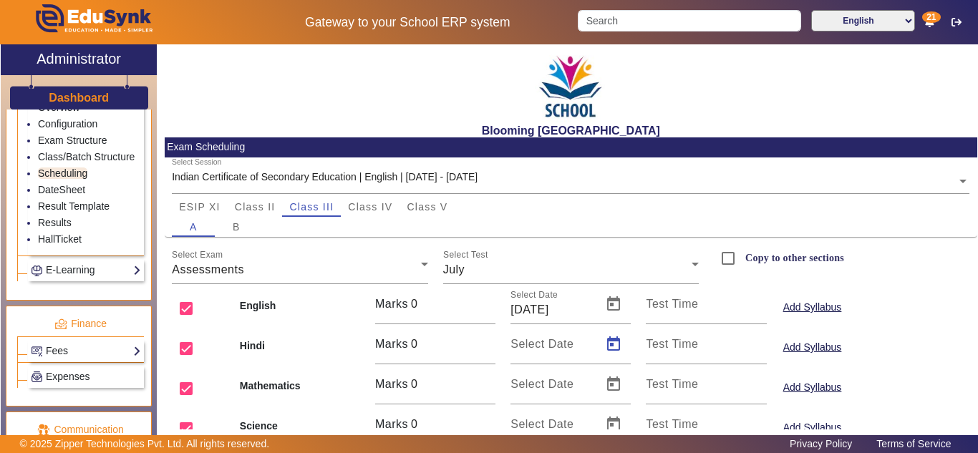
type input "[DATE]"
click at [610, 387] on span "Open calendar" at bounding box center [614, 384] width 34 height 34
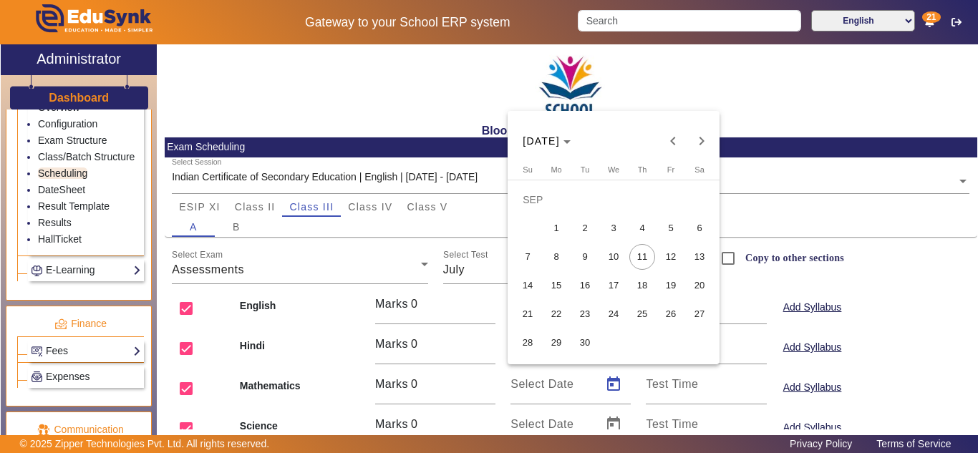
click at [677, 287] on span "19" at bounding box center [671, 286] width 26 height 26
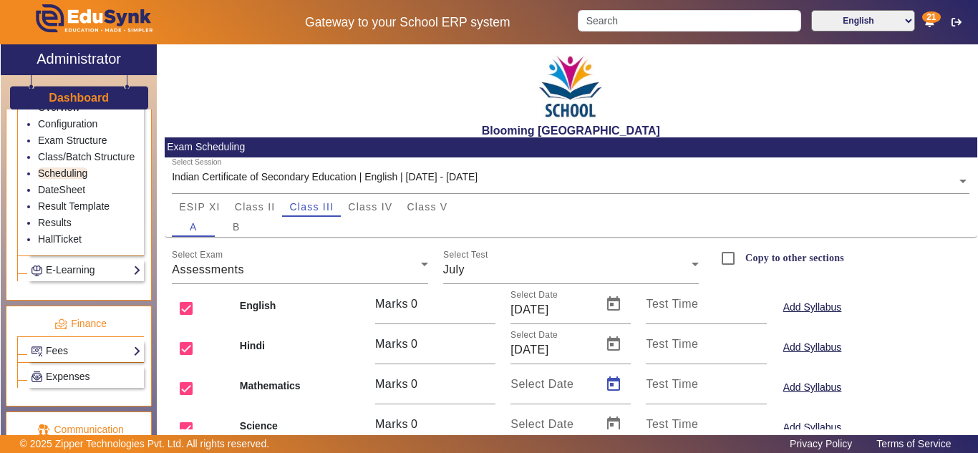
type input "[DATE]"
click at [614, 423] on span "Open calendar" at bounding box center [614, 425] width 34 height 34
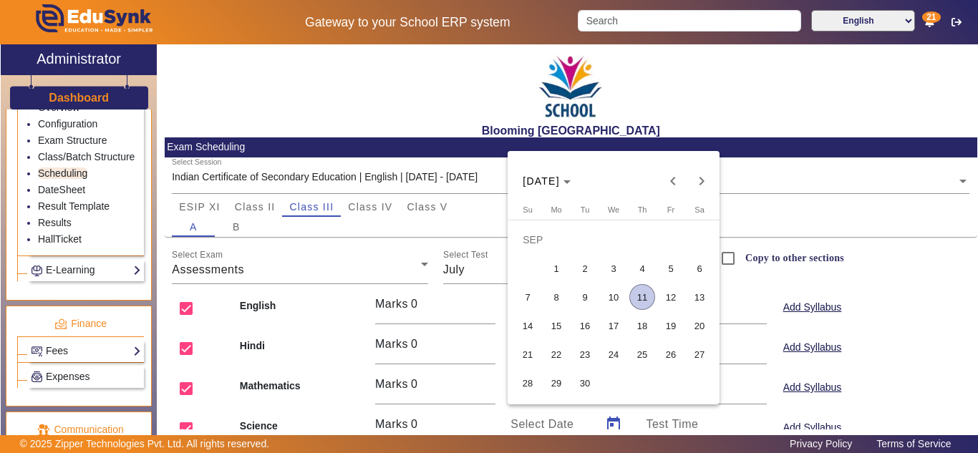
click at [696, 324] on span "20" at bounding box center [700, 326] width 26 height 26
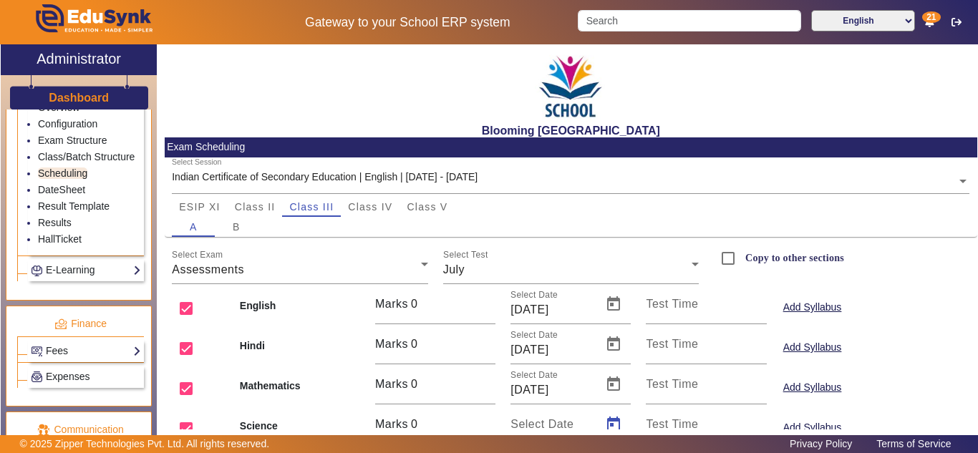
type input "20/09/2025"
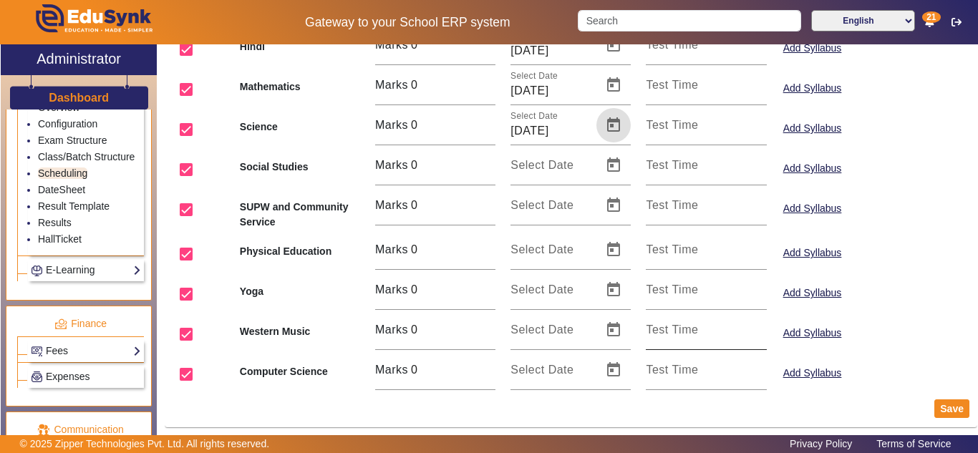
scroll to position [304, 0]
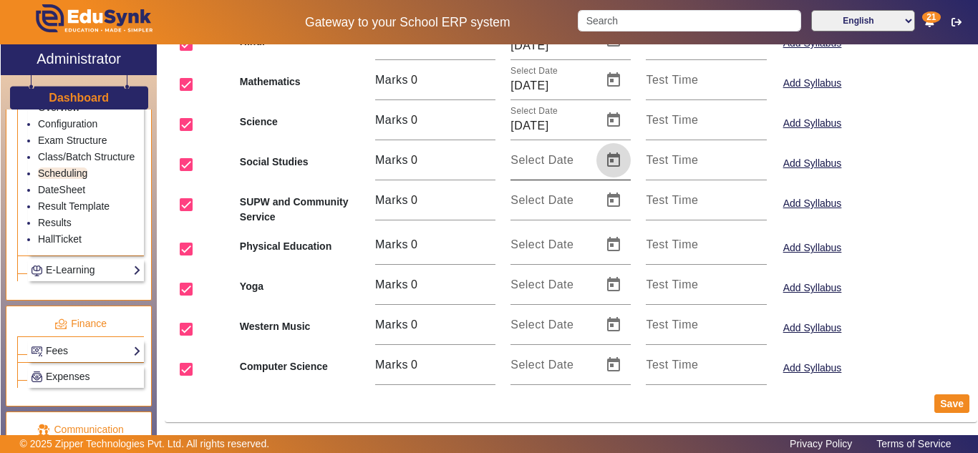
click at [610, 160] on span "Open calendar" at bounding box center [614, 160] width 34 height 34
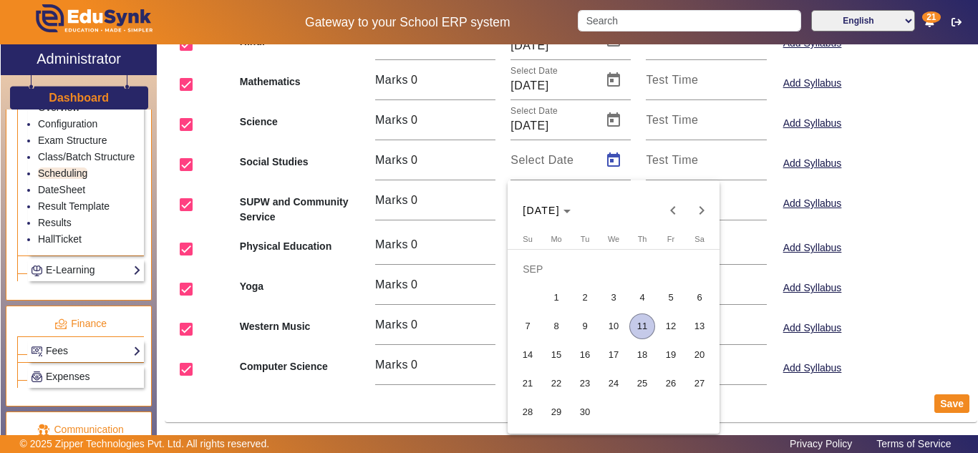
click at [613, 330] on span "10" at bounding box center [614, 327] width 26 height 26
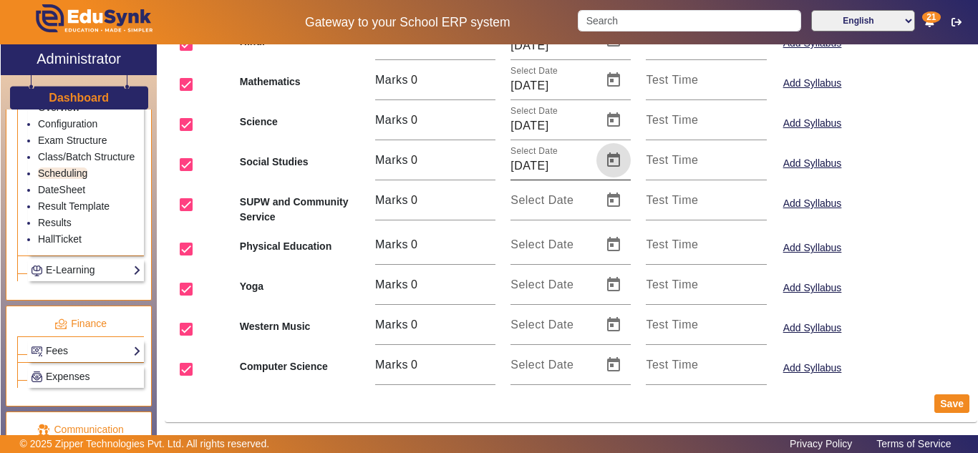
click at [608, 168] on span "Open calendar" at bounding box center [614, 160] width 34 height 34
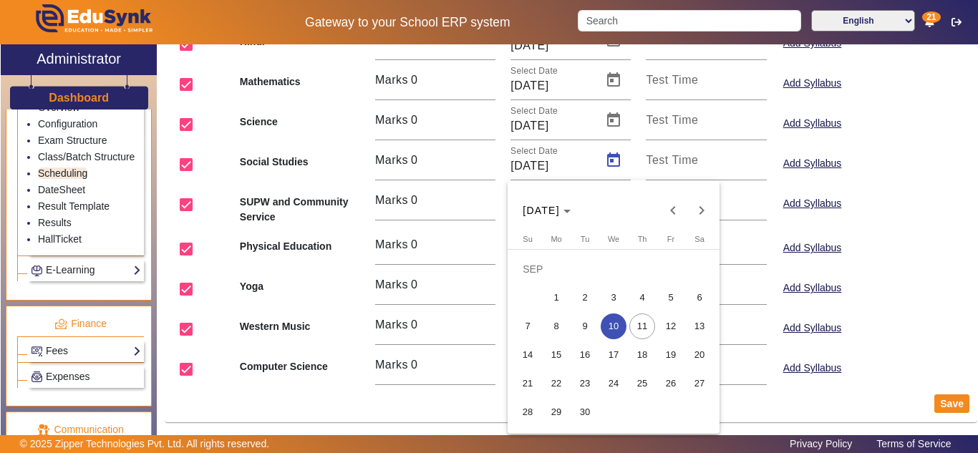
click at [671, 329] on span "12" at bounding box center [671, 327] width 26 height 26
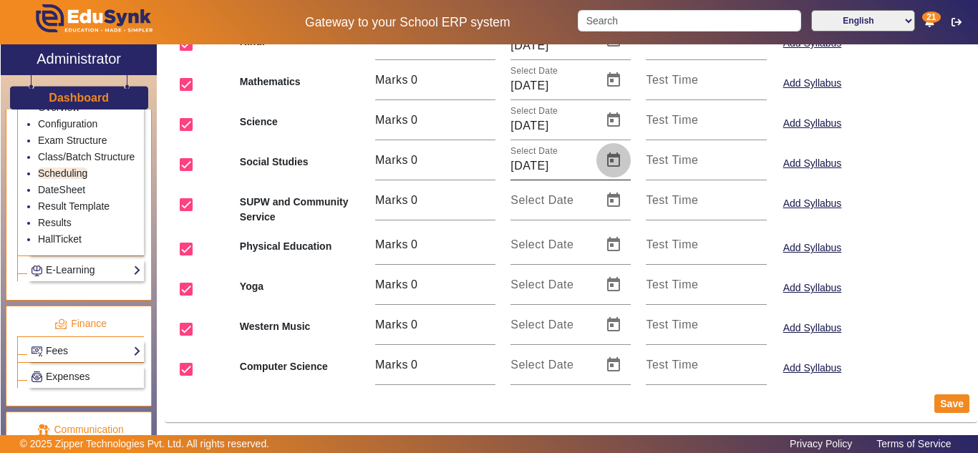
click at [607, 158] on span "Open calendar" at bounding box center [614, 160] width 34 height 34
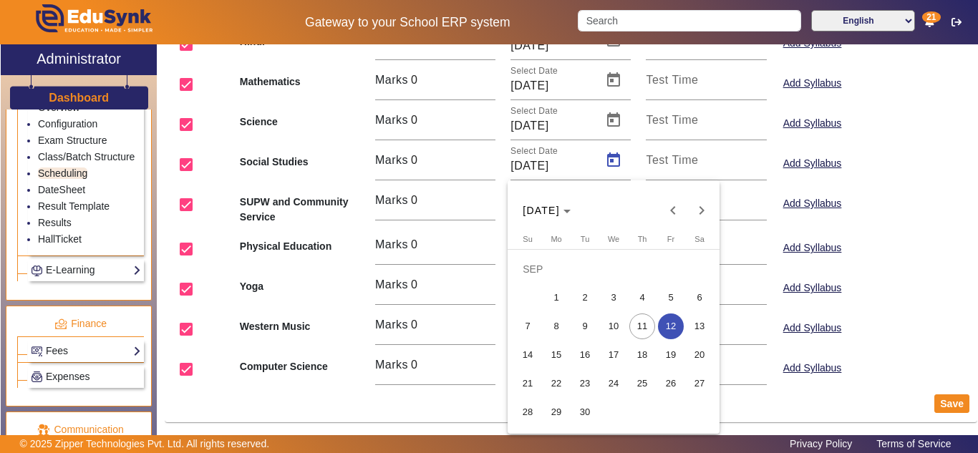
click at [557, 353] on span "15" at bounding box center [557, 355] width 26 height 26
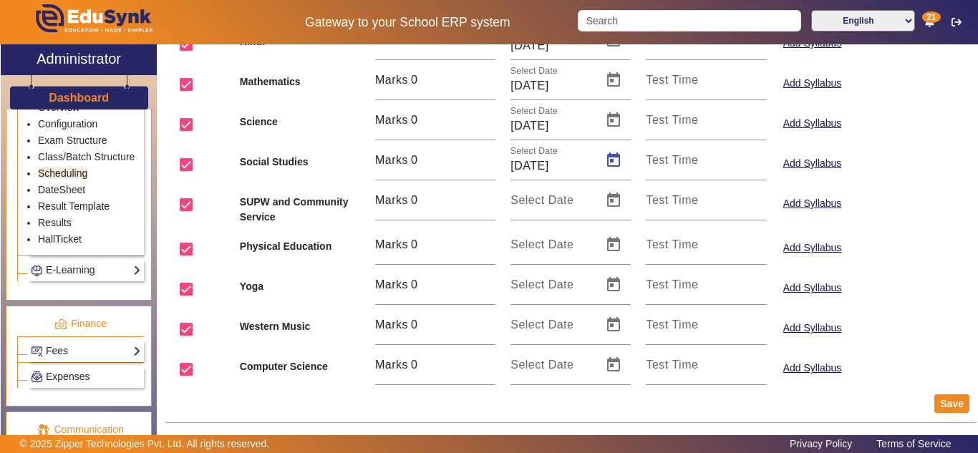
type input "[DATE]"
click at [614, 201] on span "Open calendar" at bounding box center [614, 200] width 34 height 34
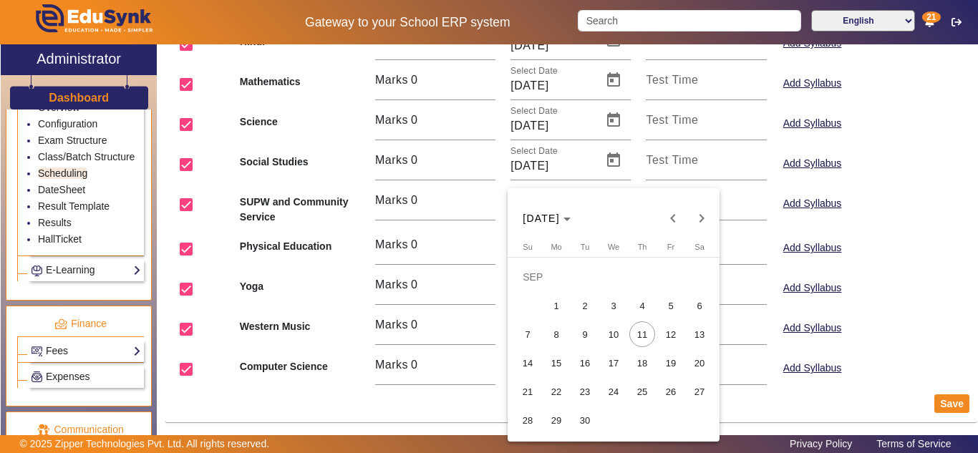
click at [584, 366] on span "16" at bounding box center [585, 363] width 26 height 26
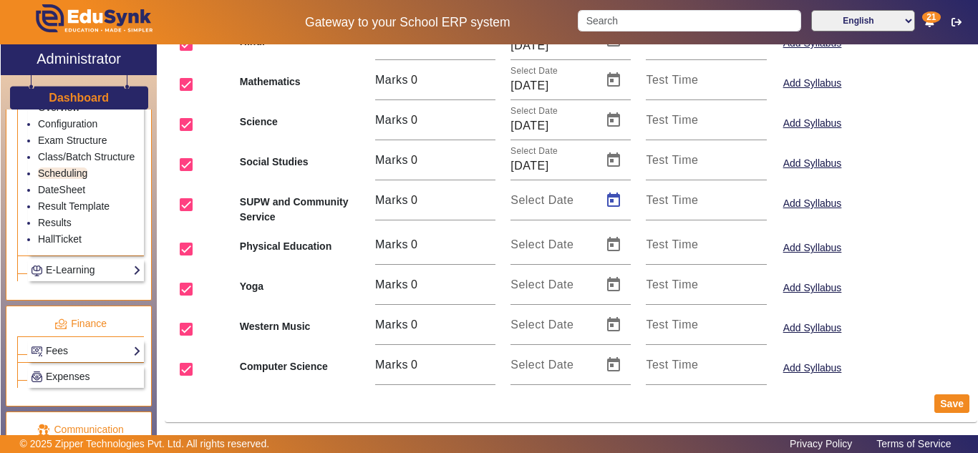
type input "[DATE]"
click at [615, 241] on span "Open calendar" at bounding box center [614, 245] width 34 height 34
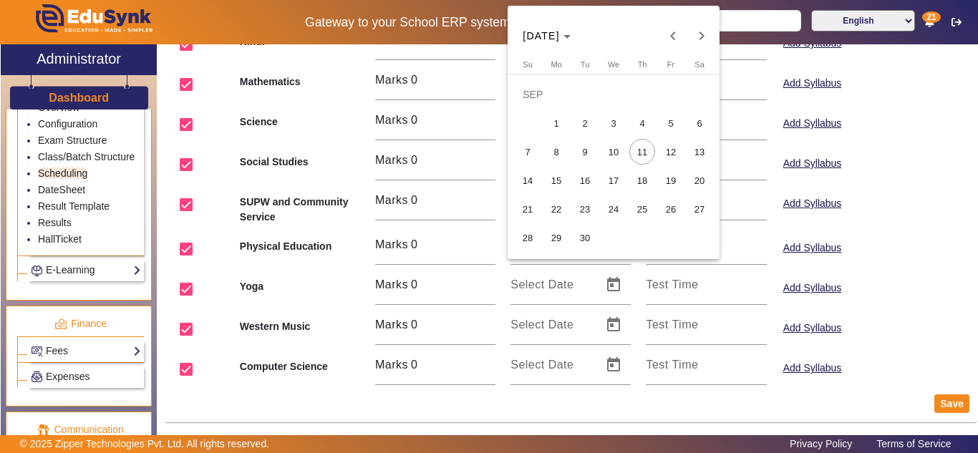
click at [563, 207] on span "22" at bounding box center [557, 209] width 26 height 26
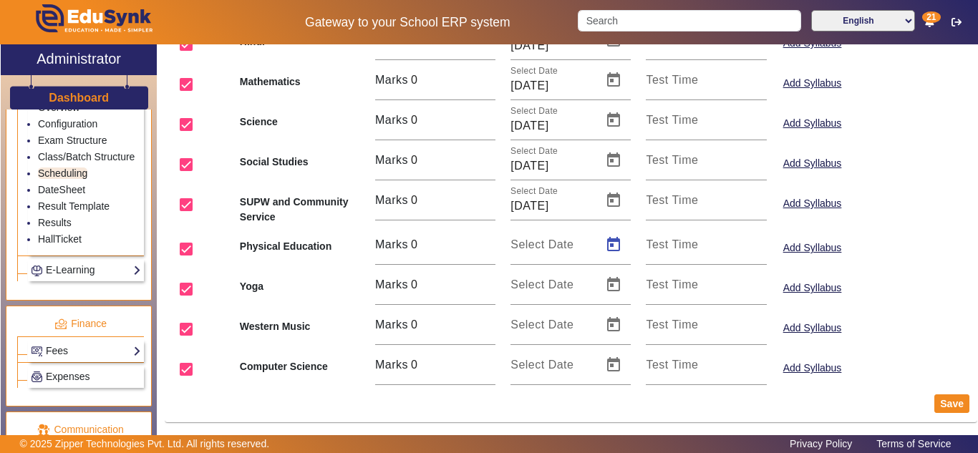
type input "22/09/2025"
click at [612, 283] on span "Open calendar" at bounding box center [614, 285] width 34 height 34
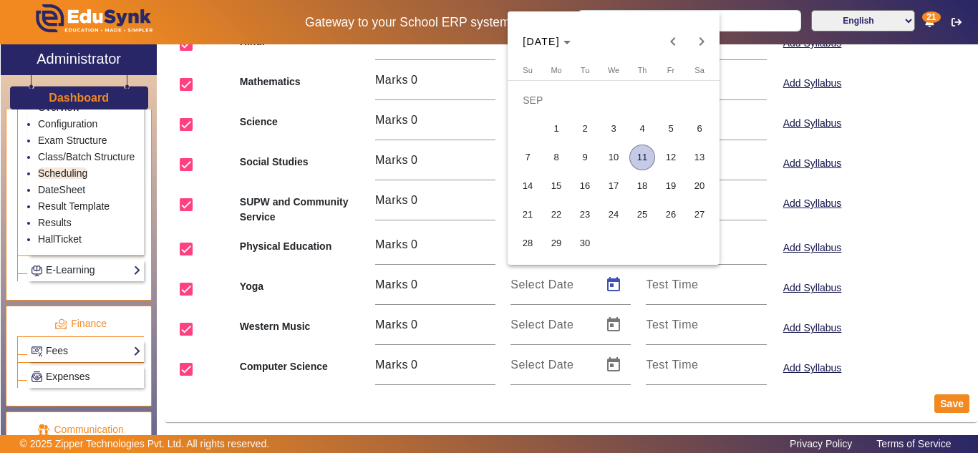
click at [653, 186] on span "18" at bounding box center [643, 186] width 26 height 26
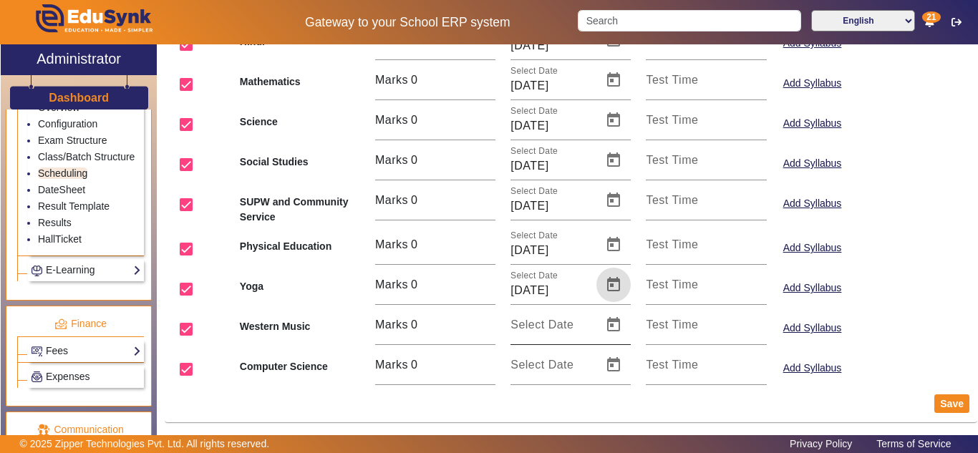
scroll to position [185, 0]
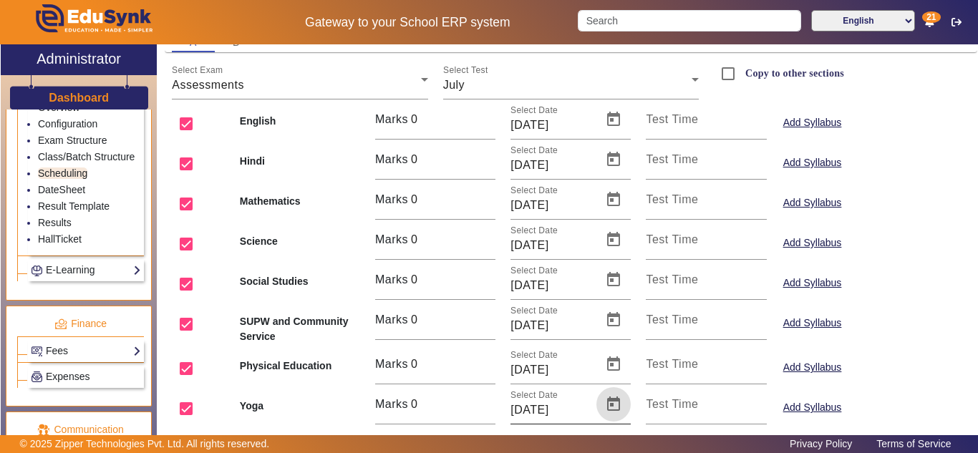
click at [609, 408] on span "Open calendar" at bounding box center [614, 405] width 34 height 34
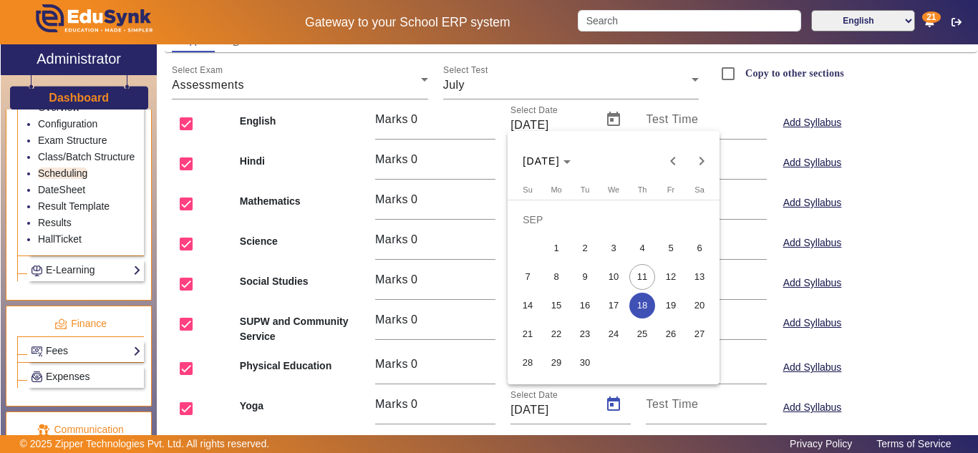
click at [582, 309] on span "16" at bounding box center [585, 306] width 26 height 26
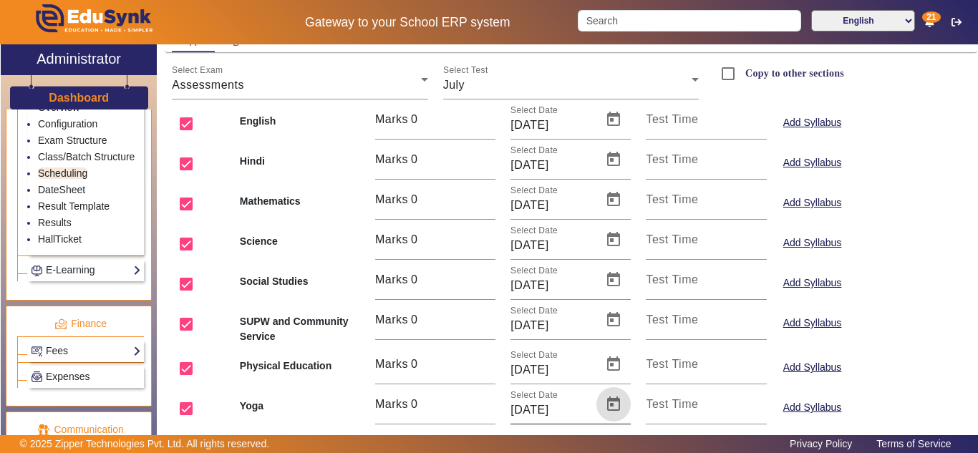
click at [610, 401] on span "Open calendar" at bounding box center [614, 405] width 34 height 34
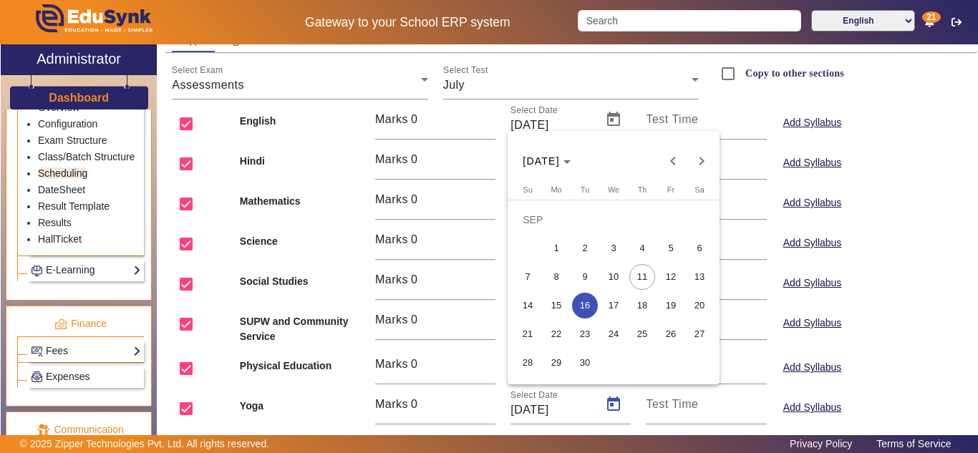
click at [607, 304] on span "17" at bounding box center [614, 306] width 26 height 26
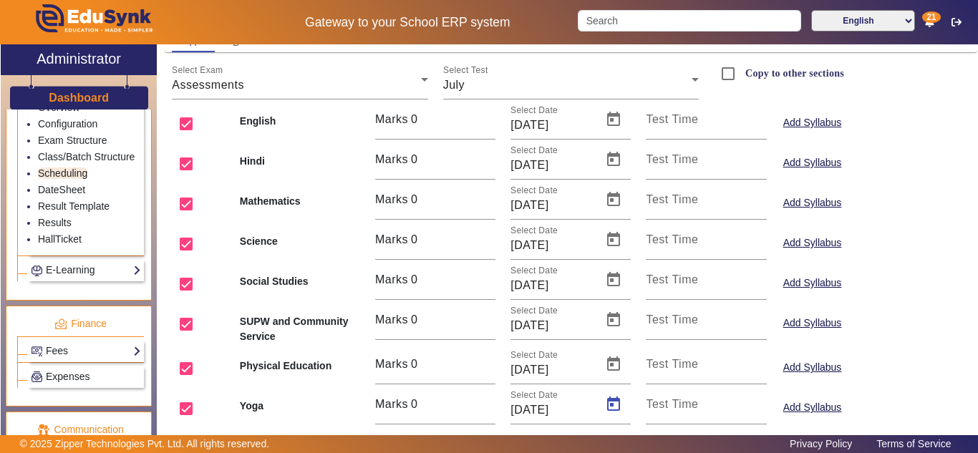
type input "[DATE]"
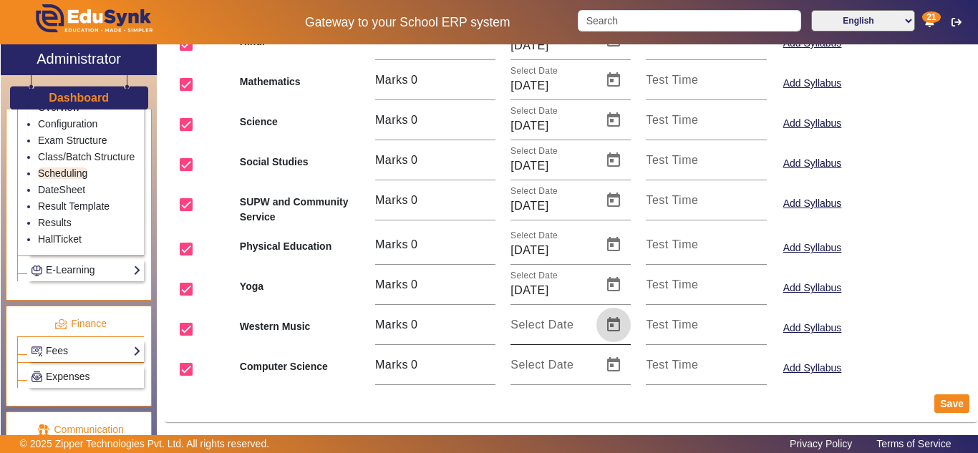
click at [613, 321] on span "Open calendar" at bounding box center [614, 325] width 34 height 34
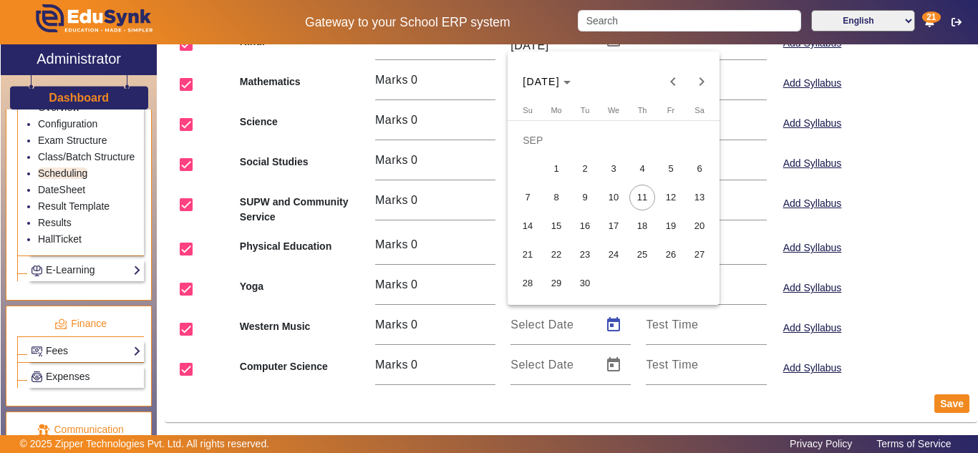
click at [644, 253] on span "25" at bounding box center [643, 255] width 26 height 26
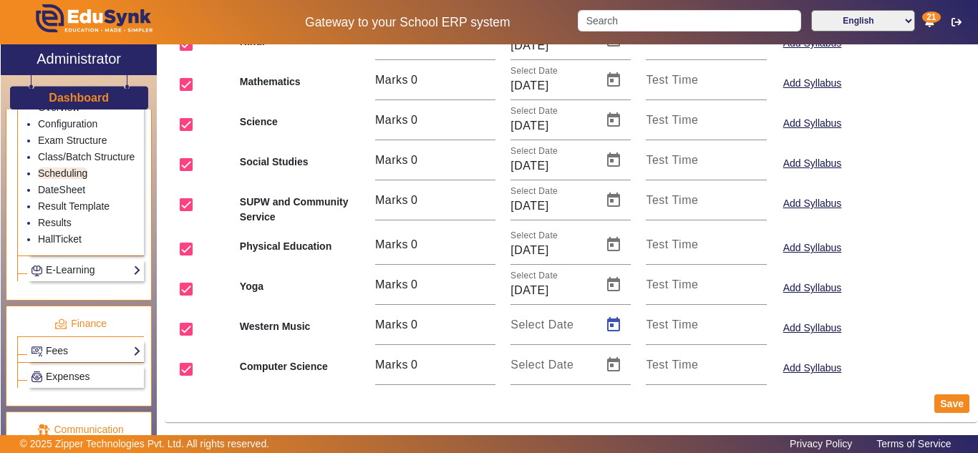
type input "25/09/2025"
click at [611, 362] on span "Open calendar" at bounding box center [614, 365] width 34 height 34
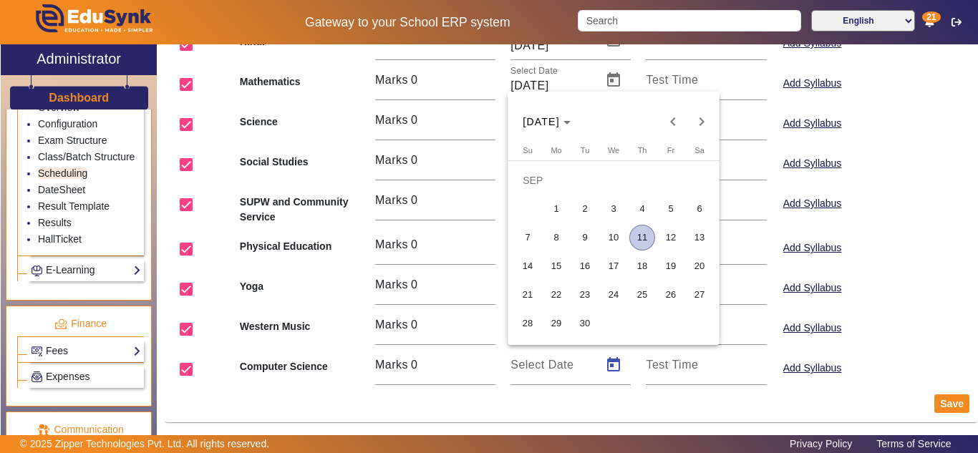
click at [673, 293] on span "26" at bounding box center [671, 295] width 26 height 26
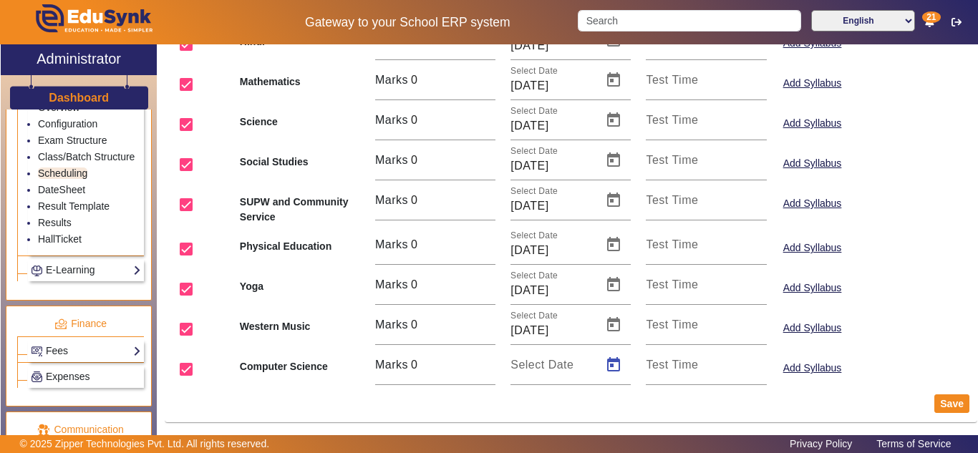
type input "26/09/2025"
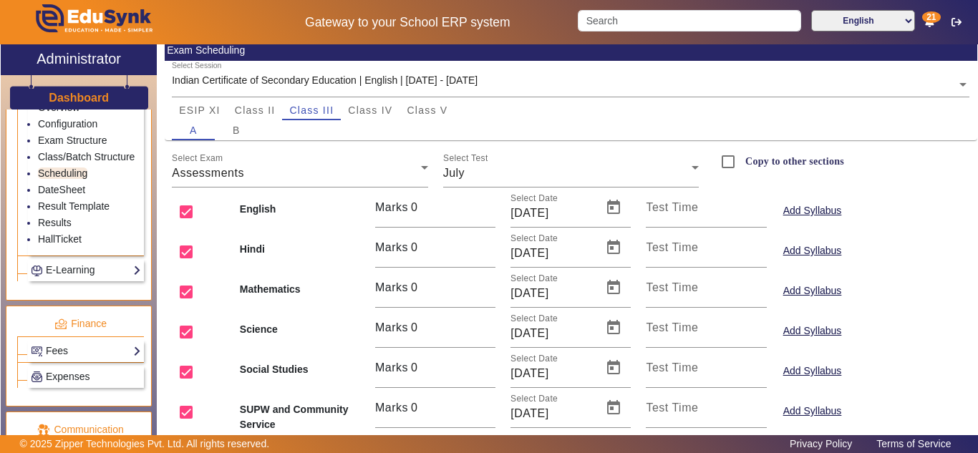
scroll to position [0, 0]
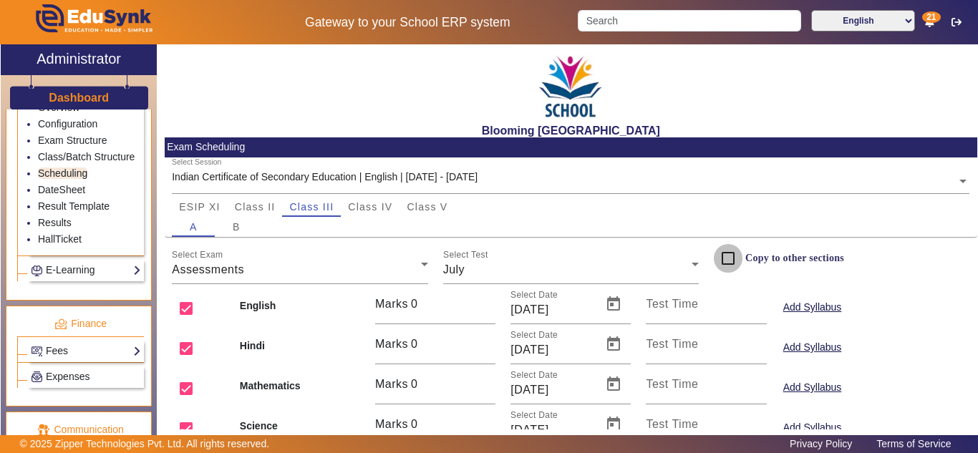
click at [726, 254] on input "Copy to other sections" at bounding box center [728, 258] width 29 height 29
checkbox input "true"
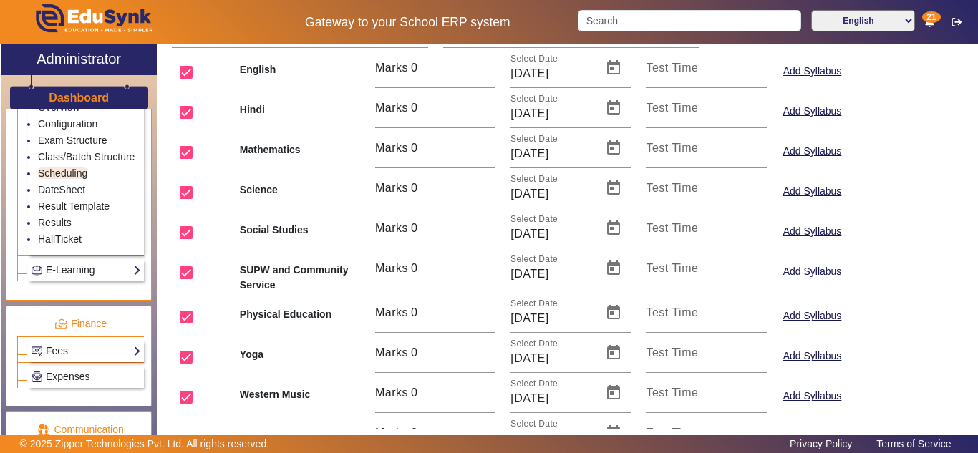
scroll to position [304, 0]
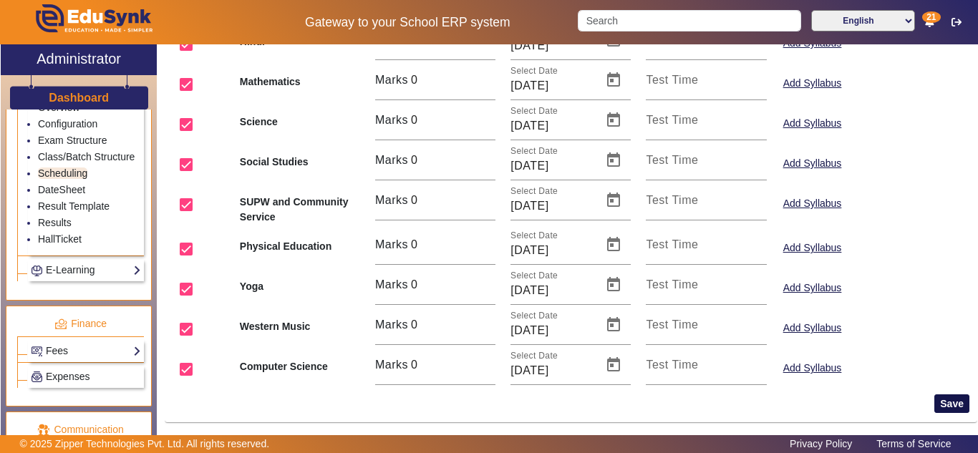
click at [954, 396] on button "Save" at bounding box center [952, 404] width 35 height 19
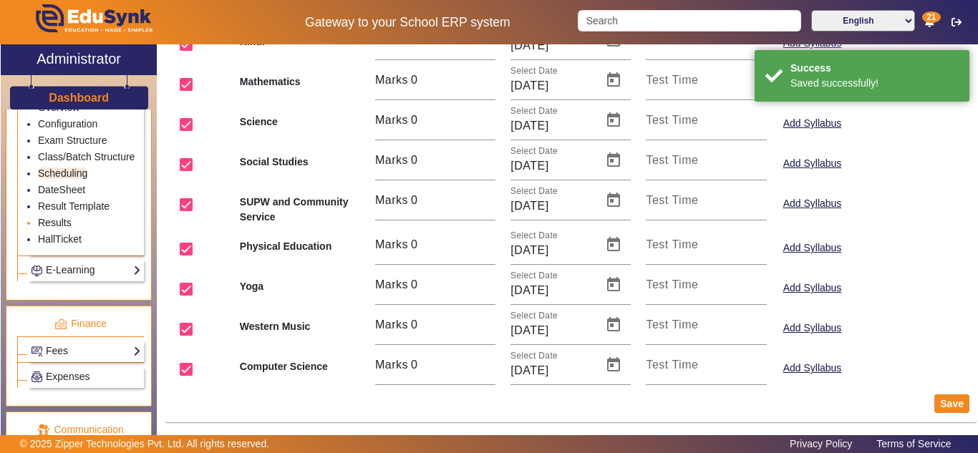
click at [52, 228] on link "Results" at bounding box center [55, 222] width 34 height 11
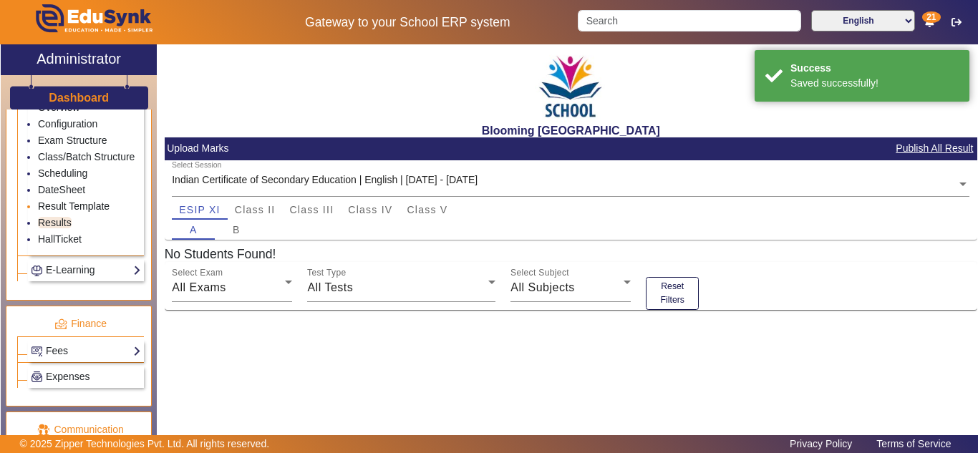
click at [59, 212] on link "Result Template" at bounding box center [74, 206] width 72 height 11
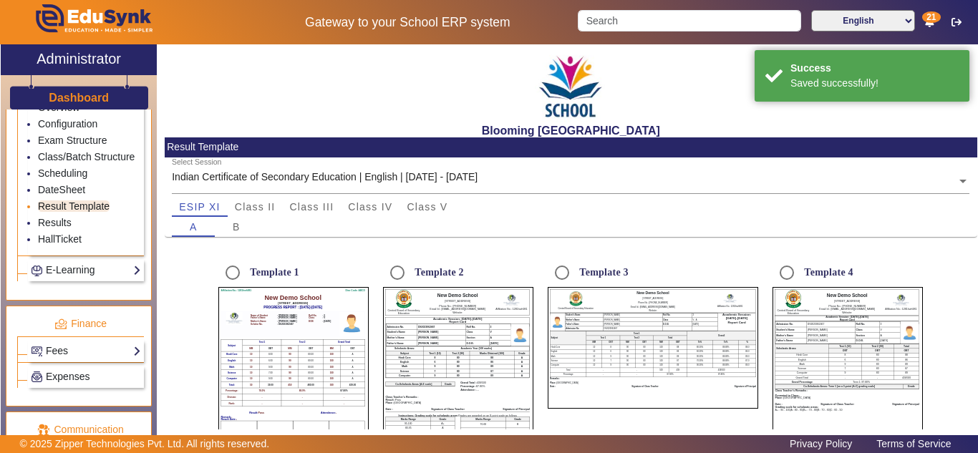
radio input "true"
click at [70, 196] on link "DateSheet" at bounding box center [61, 189] width 47 height 11
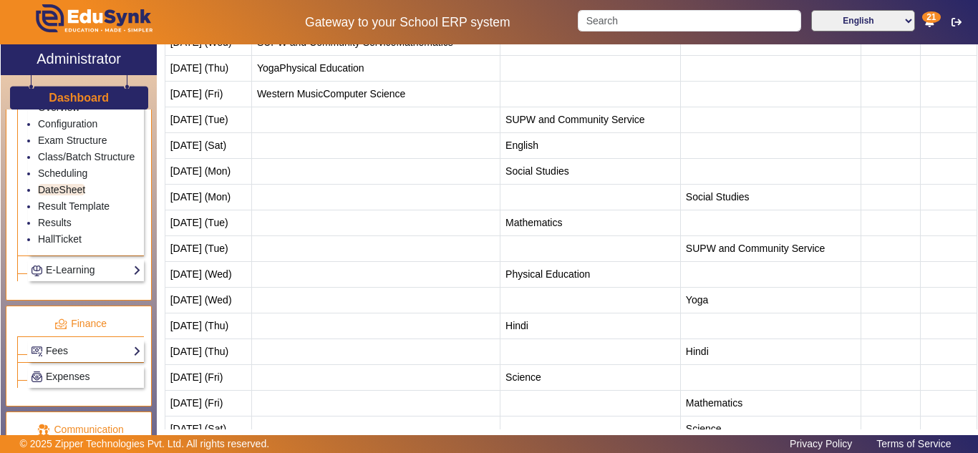
scroll to position [358, 0]
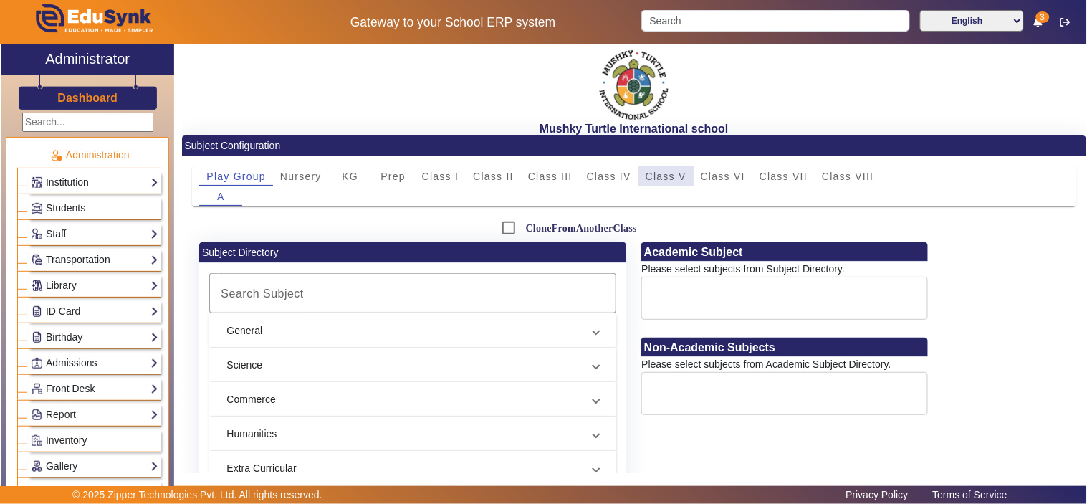
click at [664, 173] on span "Class V" at bounding box center [665, 176] width 41 height 10
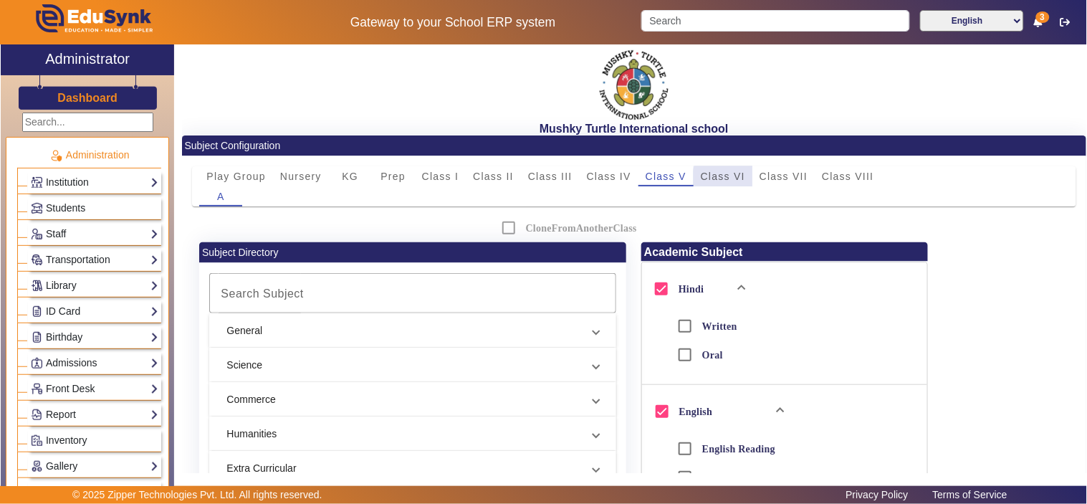
click at [731, 177] on span "Class VI" at bounding box center [723, 176] width 44 height 10
click at [304, 333] on mat-panel-title "General" at bounding box center [403, 330] width 355 height 15
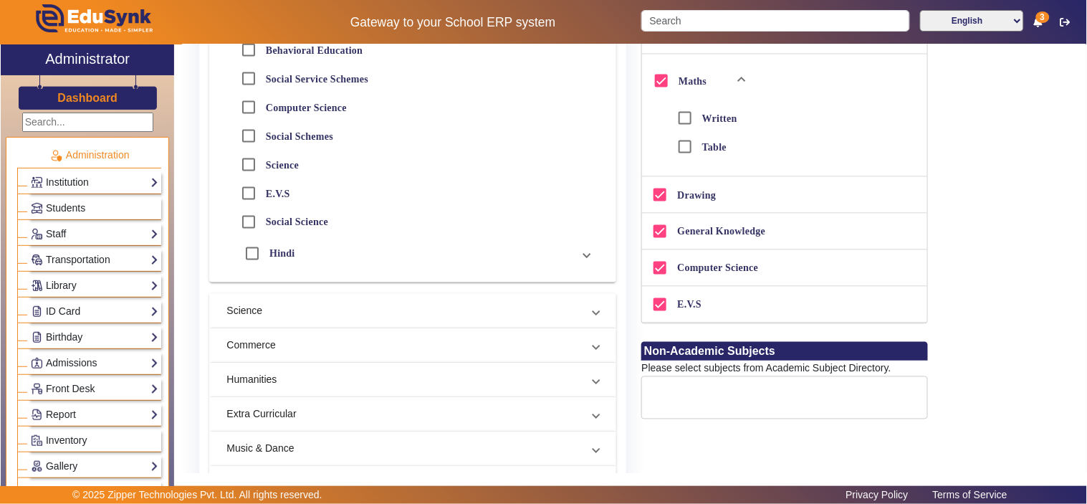
scroll to position [531, 0]
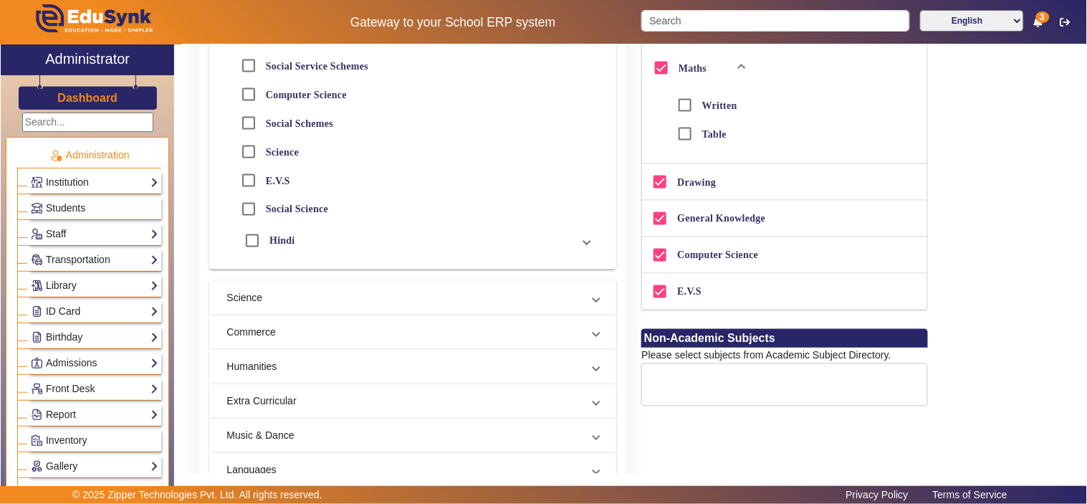
click at [299, 362] on mat-panel-title "Humanities" at bounding box center [403, 367] width 355 height 15
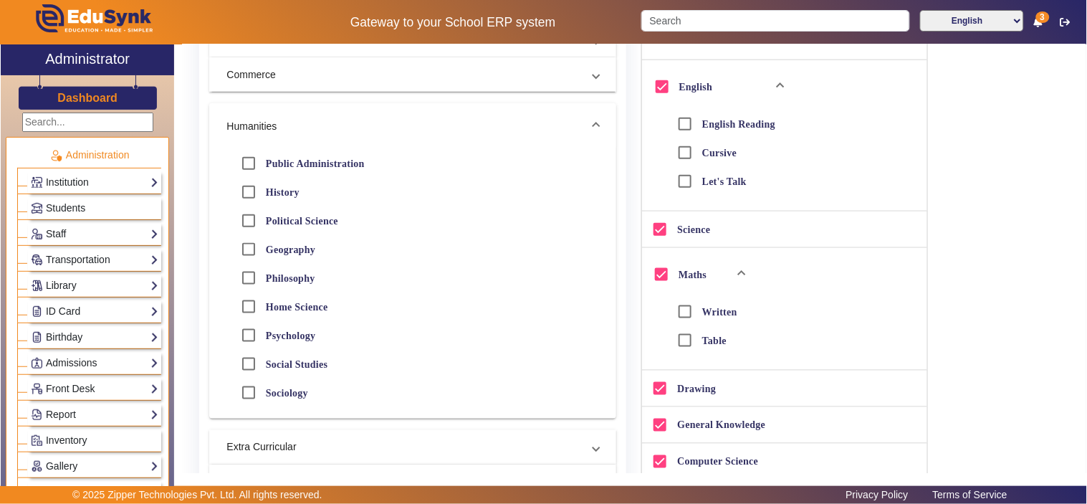
scroll to position [321, 0]
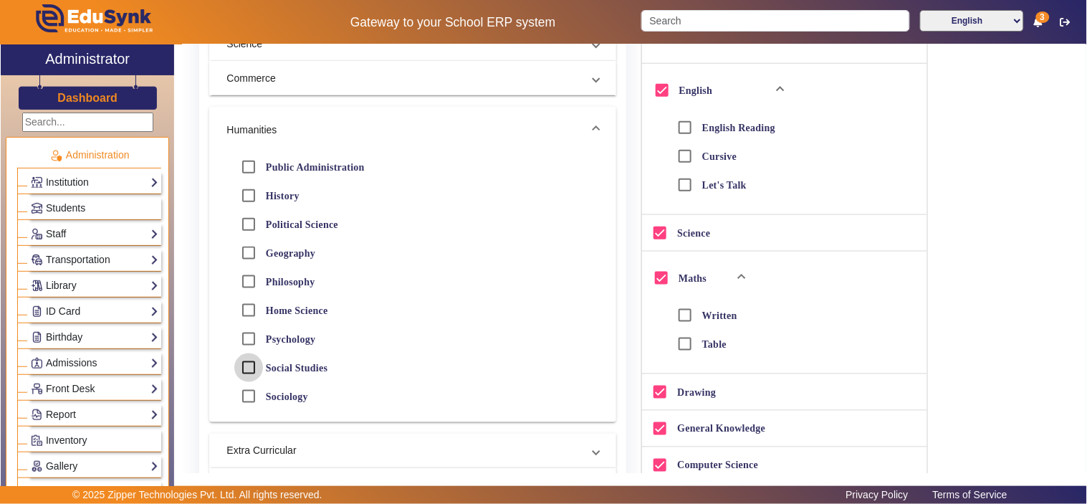
click at [251, 369] on input "Social Studies" at bounding box center [248, 367] width 29 height 29
checkbox input "true"
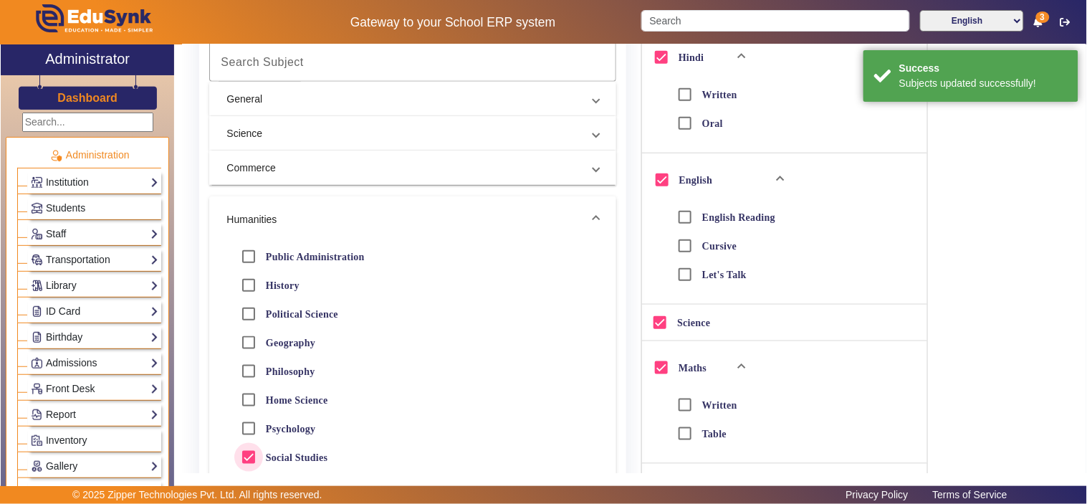
scroll to position [531, 0]
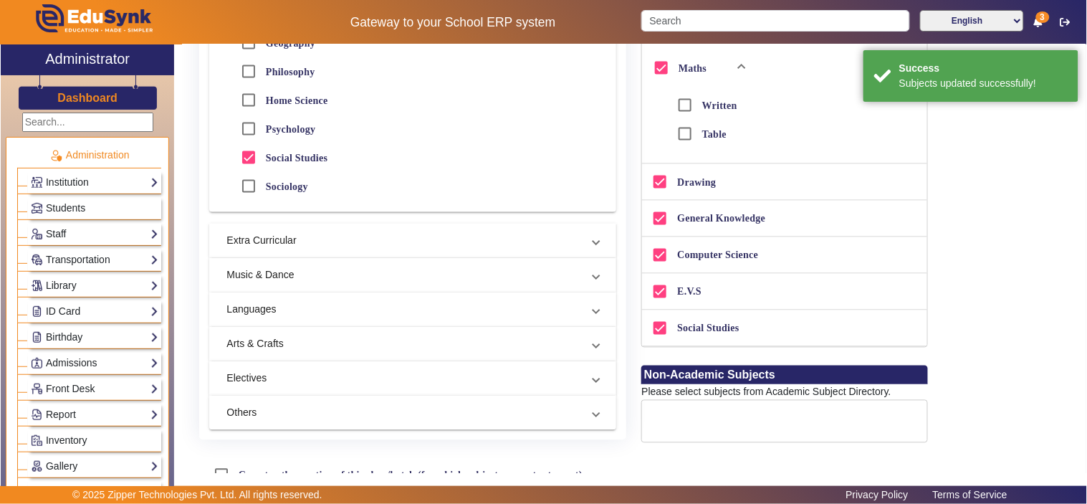
click at [375, 304] on mat-panel-title "Languages" at bounding box center [403, 309] width 355 height 15
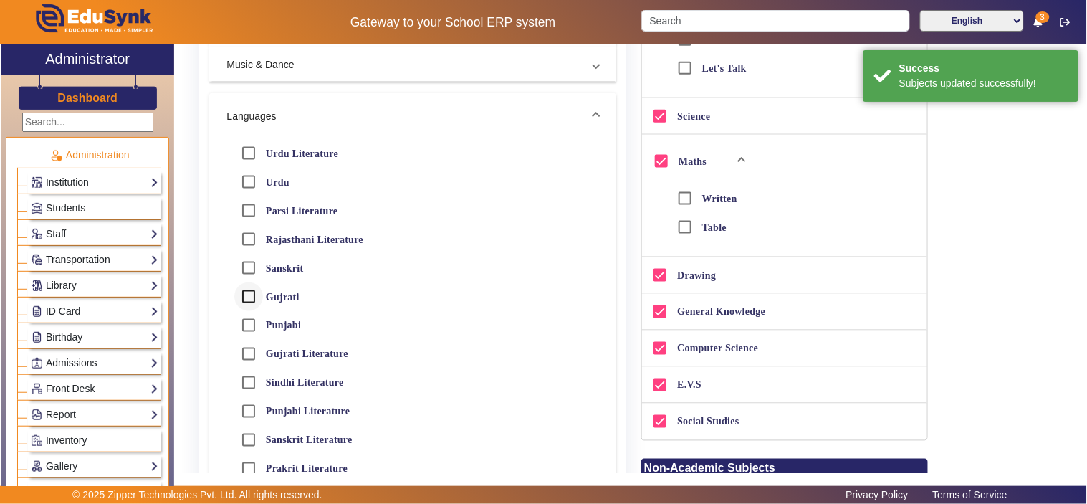
scroll to position [569, 0]
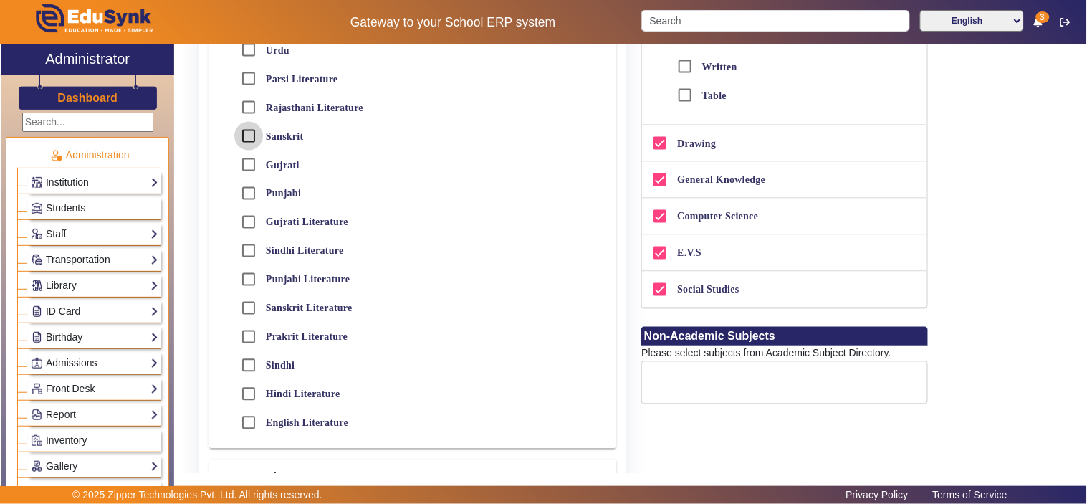
click at [247, 137] on input "Sanskrit" at bounding box center [248, 136] width 29 height 29
checkbox input "true"
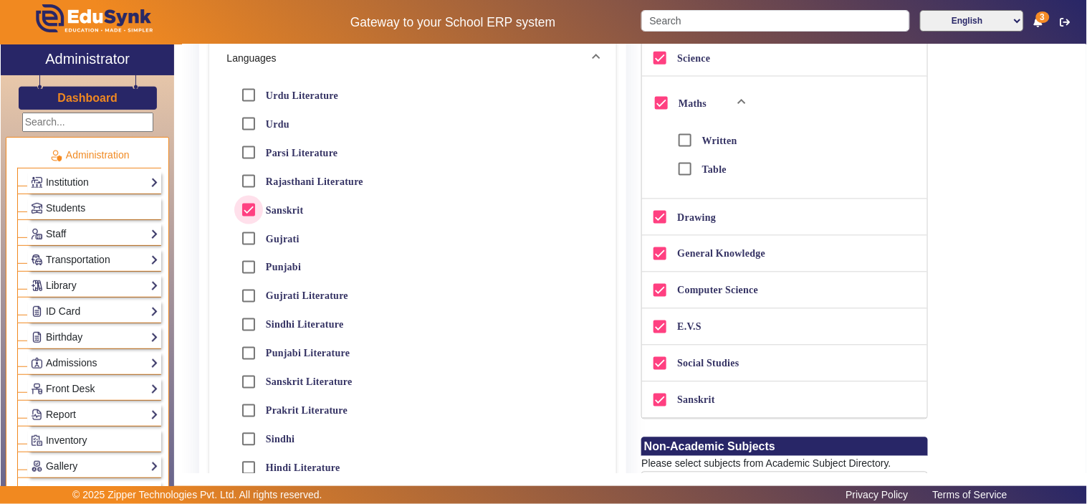
scroll to position [519, 0]
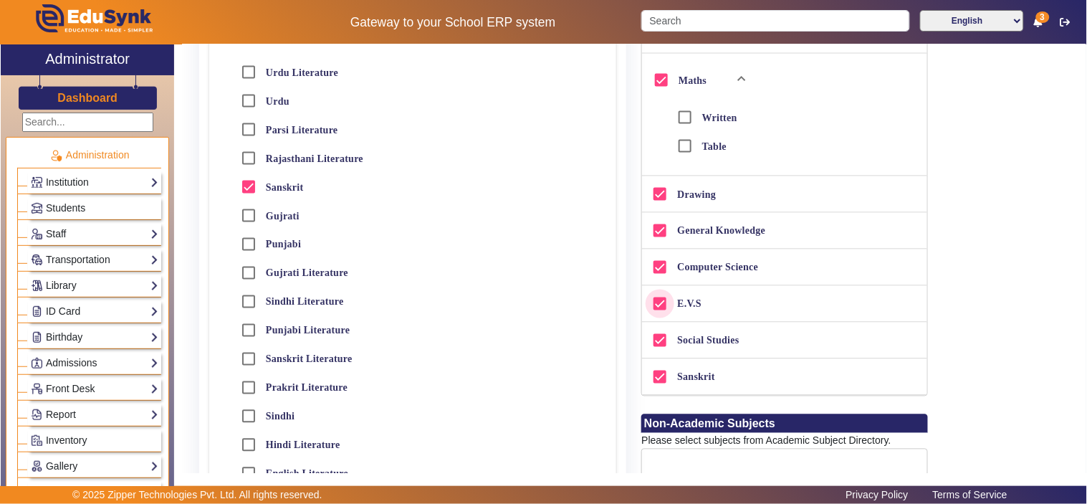
click at [659, 304] on input "E.V.S" at bounding box center [659, 303] width 29 height 29
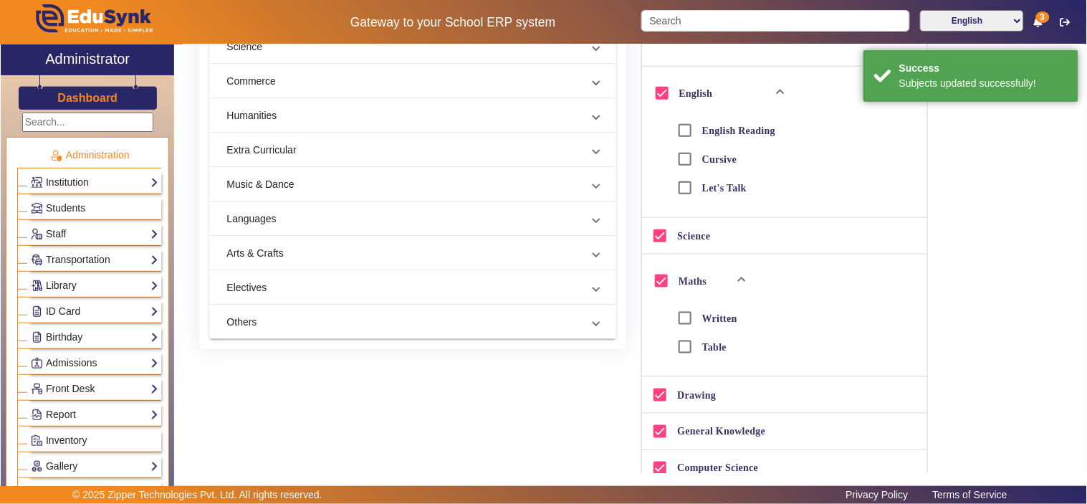
scroll to position [120, 0]
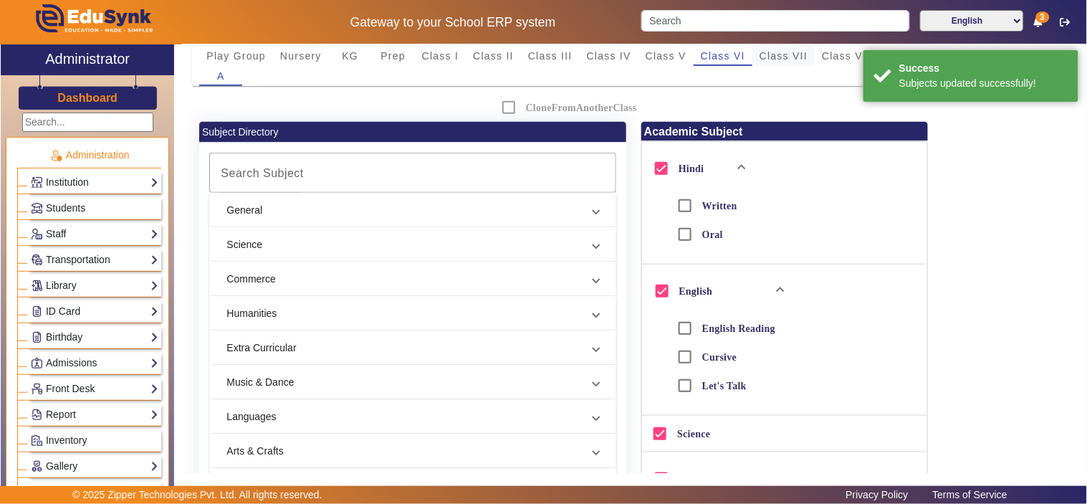
click at [784, 48] on span "Class VII" at bounding box center [783, 56] width 48 height 20
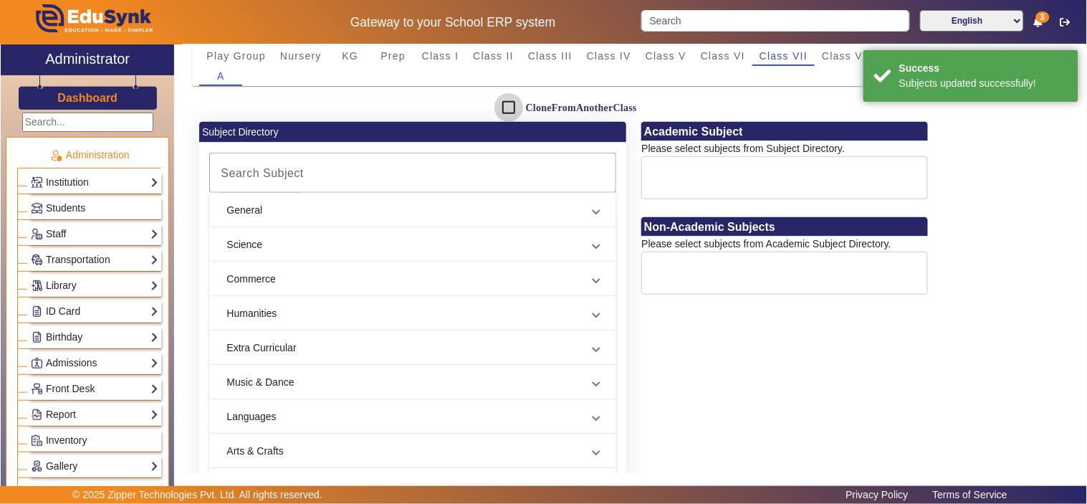
click at [509, 106] on input "CloneFromAnotherClass" at bounding box center [508, 107] width 29 height 29
checkbox input "true"
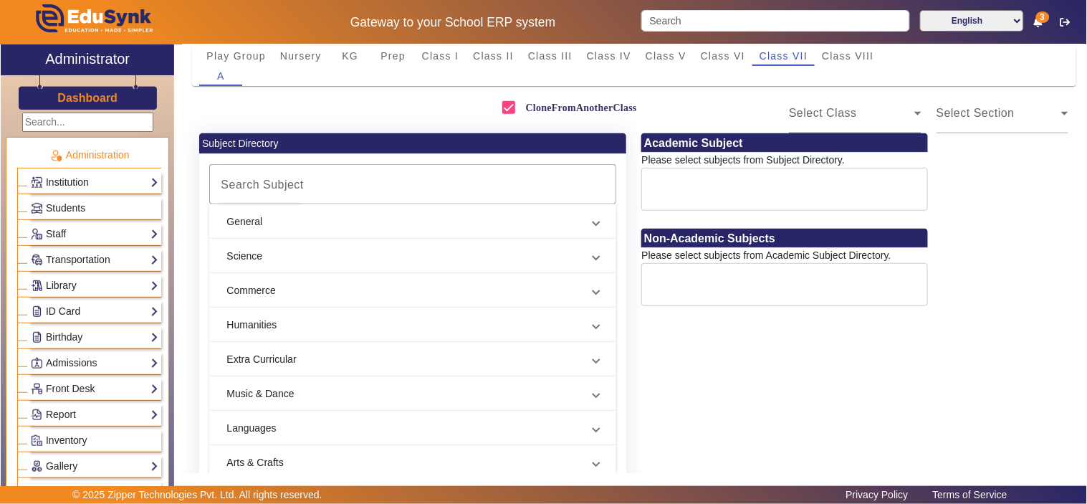
click at [839, 107] on span "Select Class" at bounding box center [823, 113] width 68 height 12
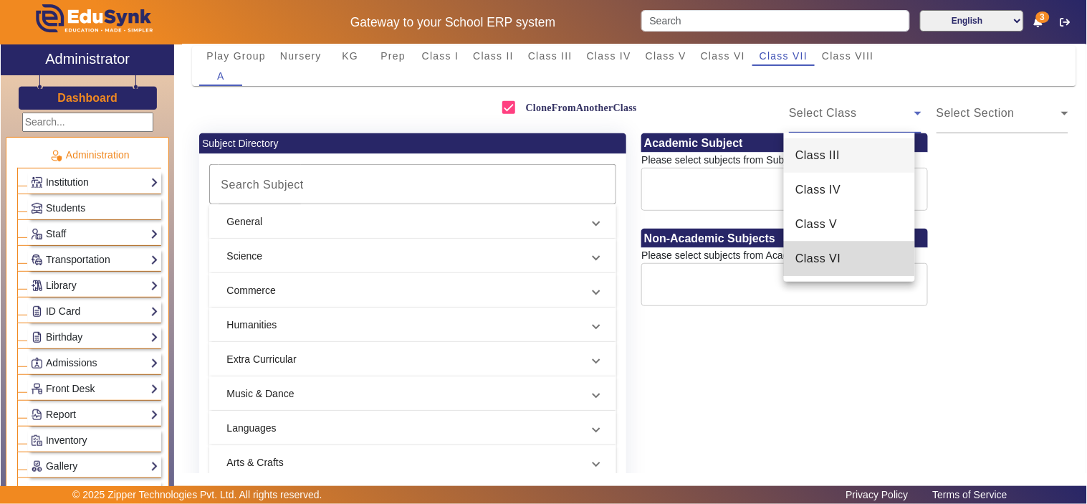
click at [841, 264] on mat-option "Class VI" at bounding box center [849, 258] width 131 height 34
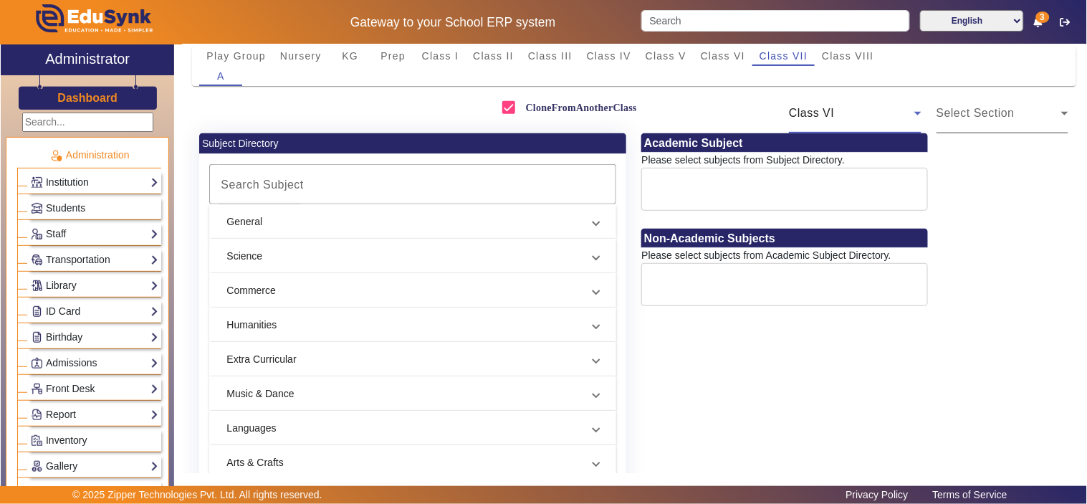
click at [1020, 120] on div "Select Section" at bounding box center [998, 113] width 125 height 17
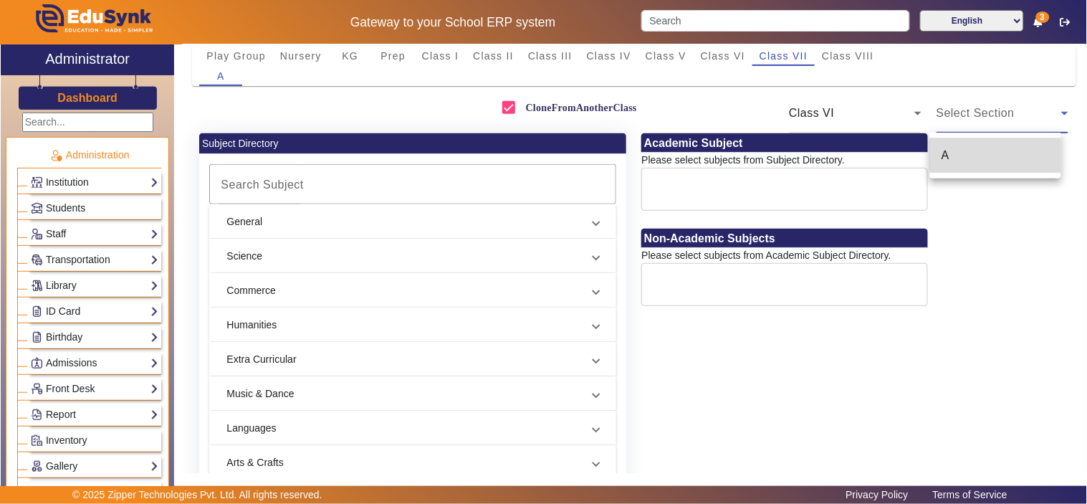
click at [996, 154] on mat-option "A" at bounding box center [995, 155] width 131 height 34
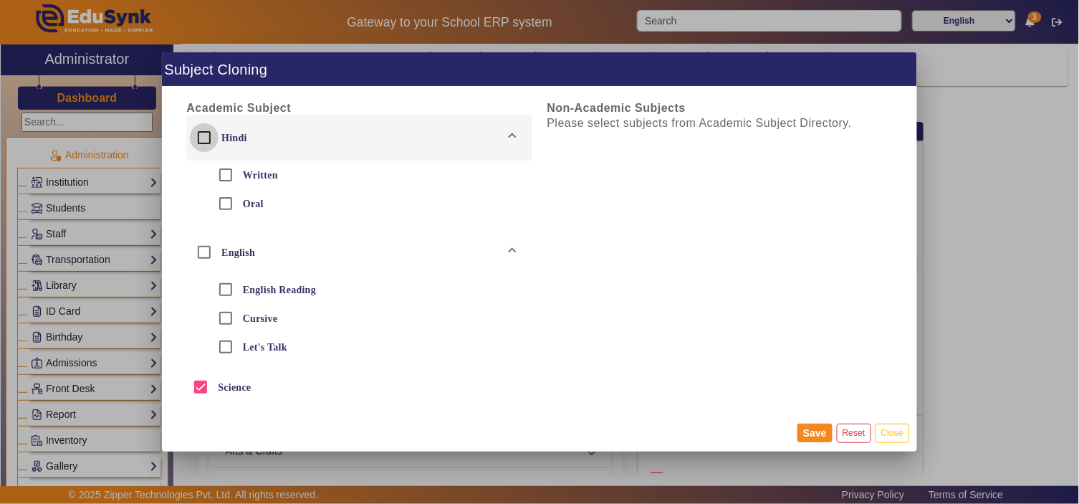
click at [198, 138] on input "Hindi" at bounding box center [204, 137] width 29 height 29
checkbox input "true"
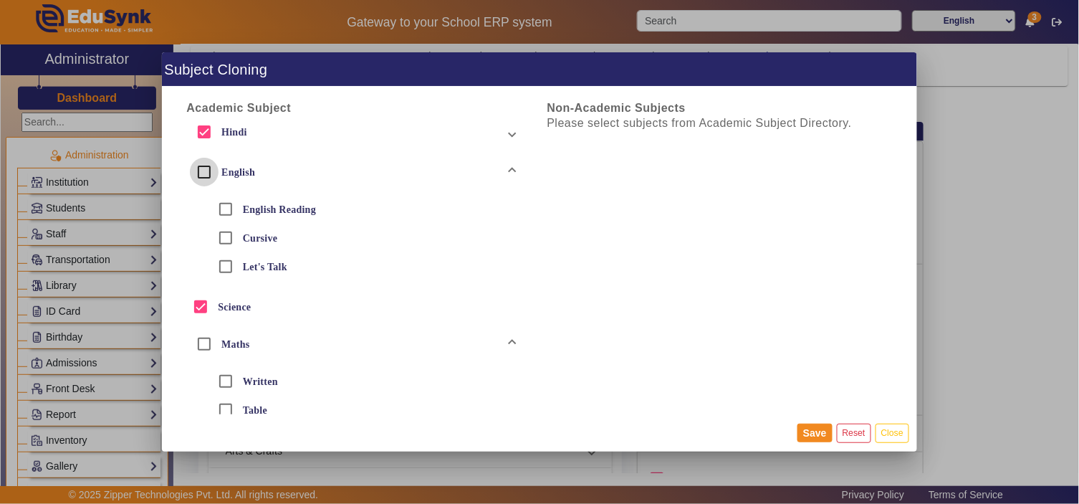
click at [203, 173] on input "English" at bounding box center [204, 172] width 29 height 29
checkbox input "true"
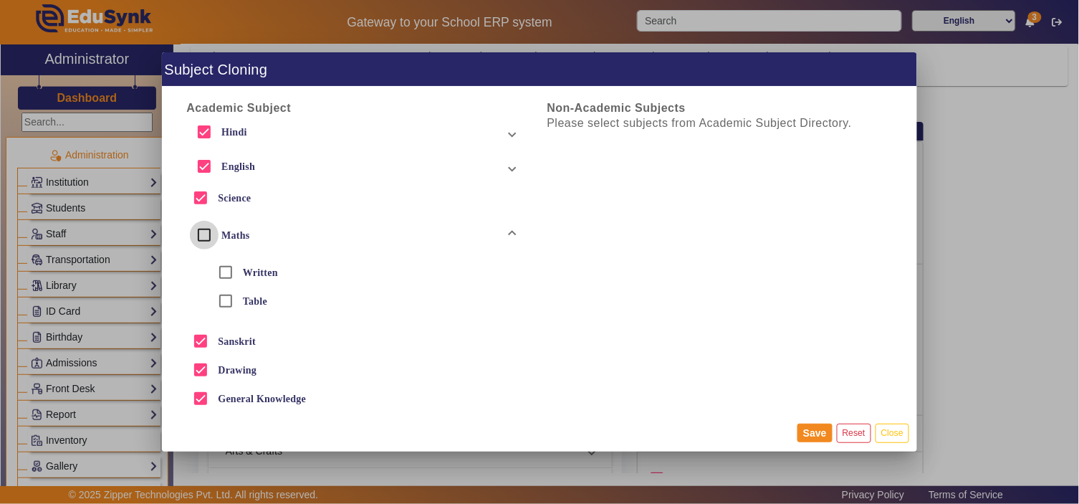
click at [194, 234] on input "Maths" at bounding box center [204, 235] width 29 height 29
checkbox input "true"
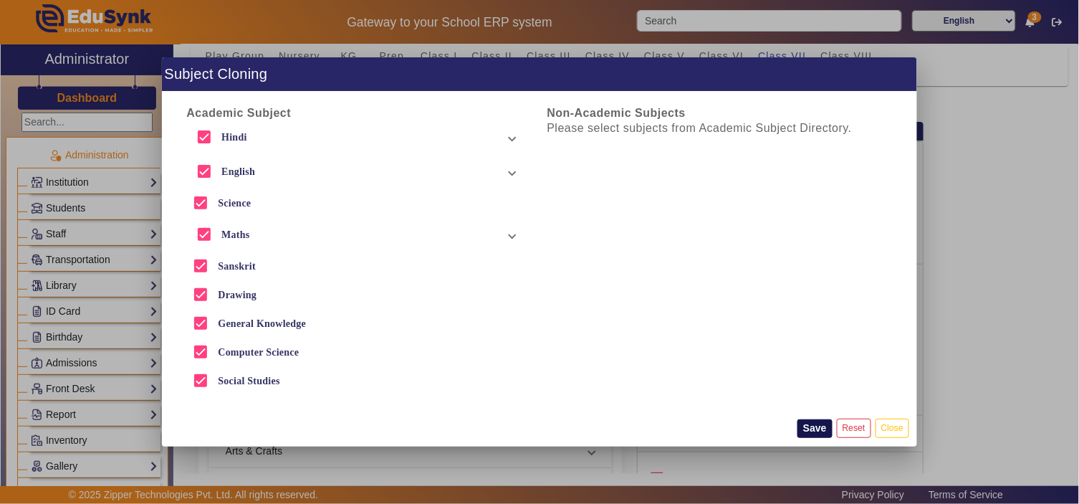
click at [814, 428] on button "Save" at bounding box center [814, 428] width 35 height 19
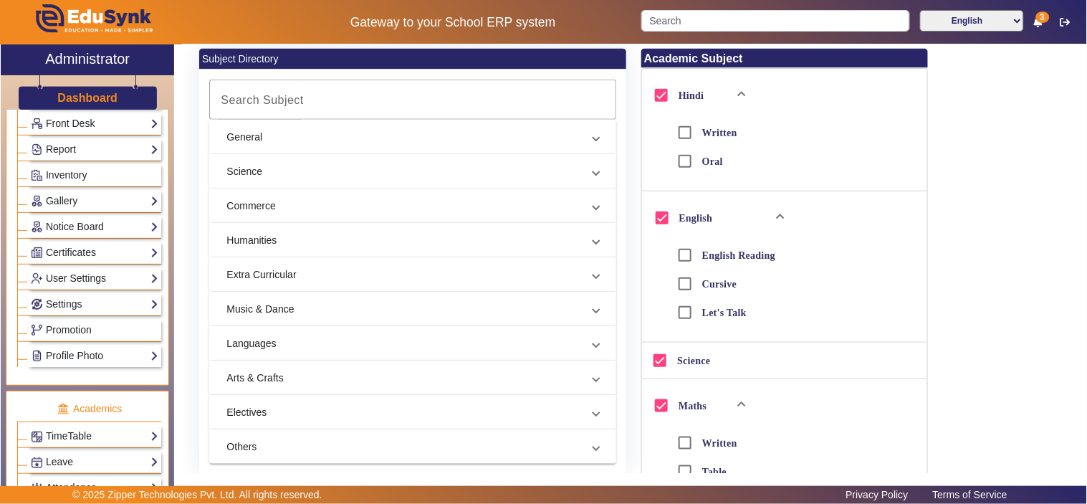
scroll to position [398, 0]
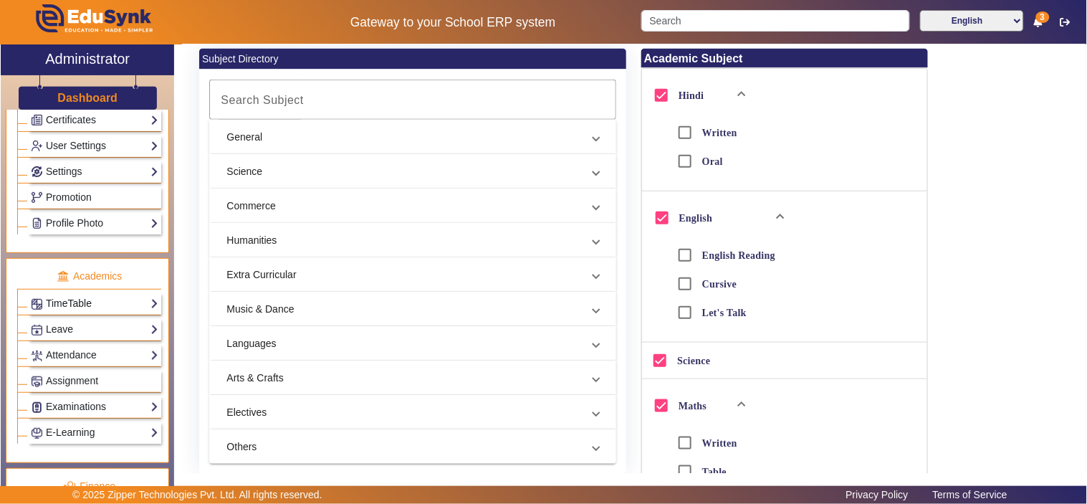
click at [87, 310] on link "TimeTable" at bounding box center [94, 303] width 127 height 16
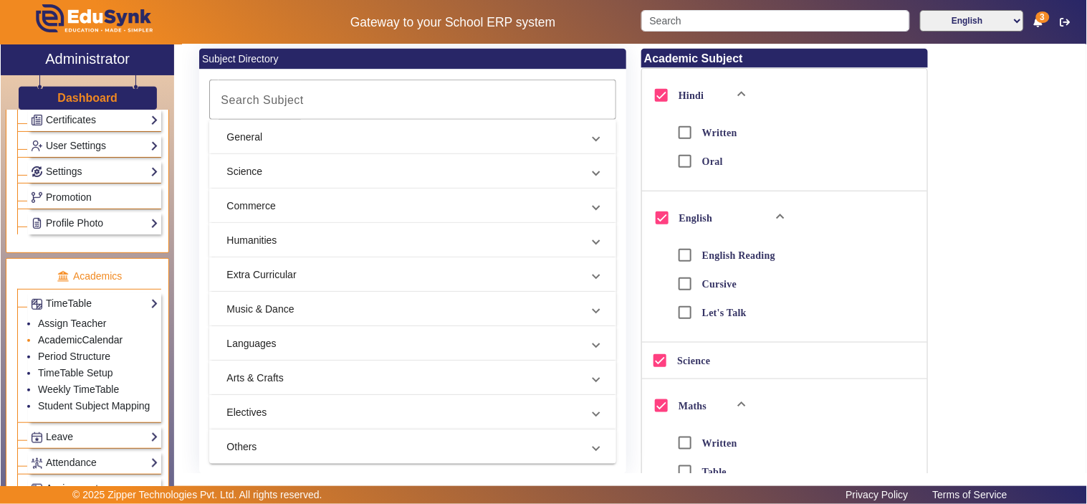
click at [86, 340] on link "AcademicCalendar" at bounding box center [80, 339] width 85 height 11
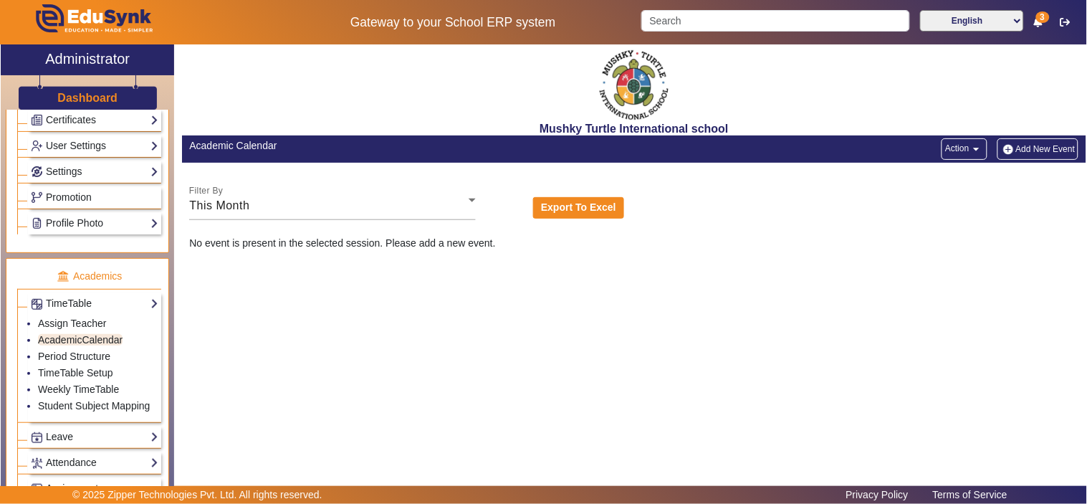
click at [1036, 147] on button "Add New Event" at bounding box center [1038, 148] width 82 height 21
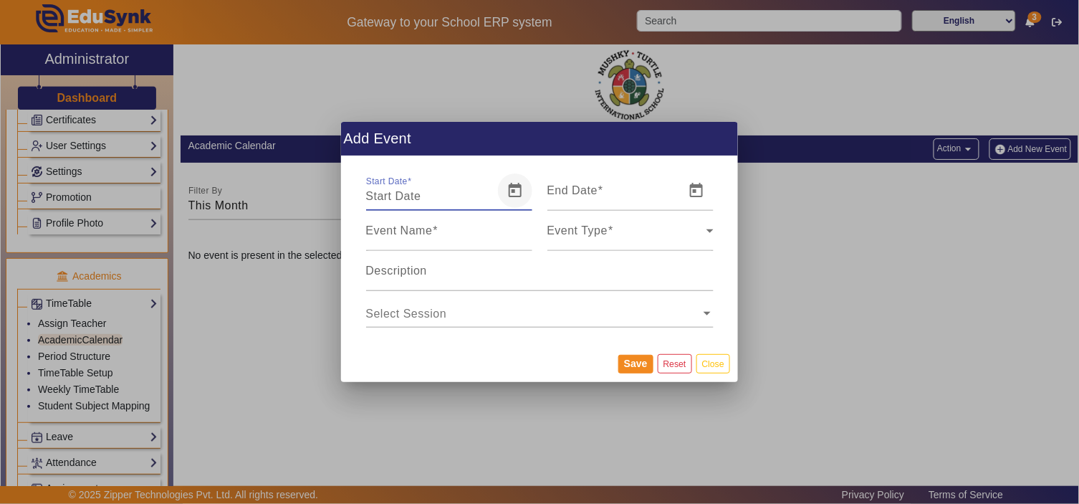
click at [511, 191] on span "Open calendar" at bounding box center [515, 190] width 34 height 34
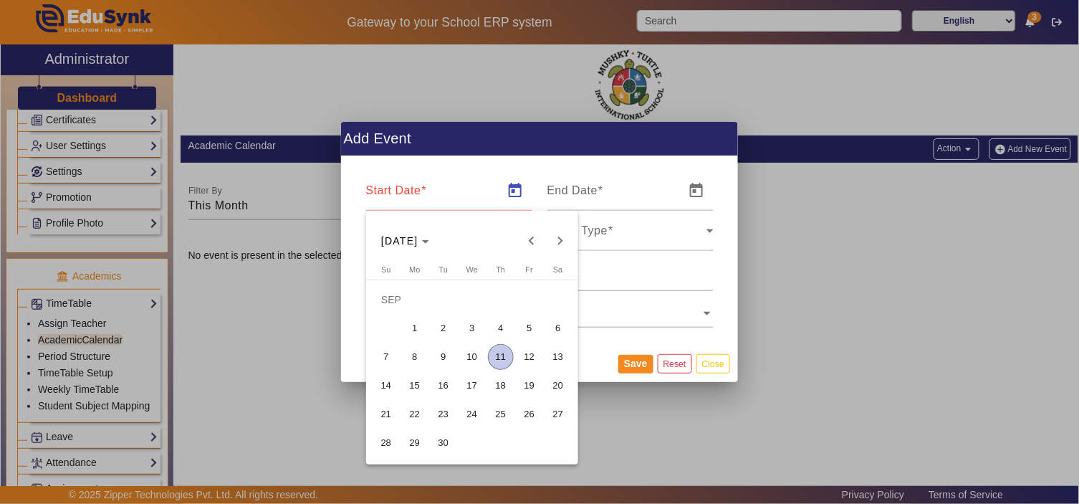
click at [420, 413] on span "22" at bounding box center [415, 414] width 26 height 26
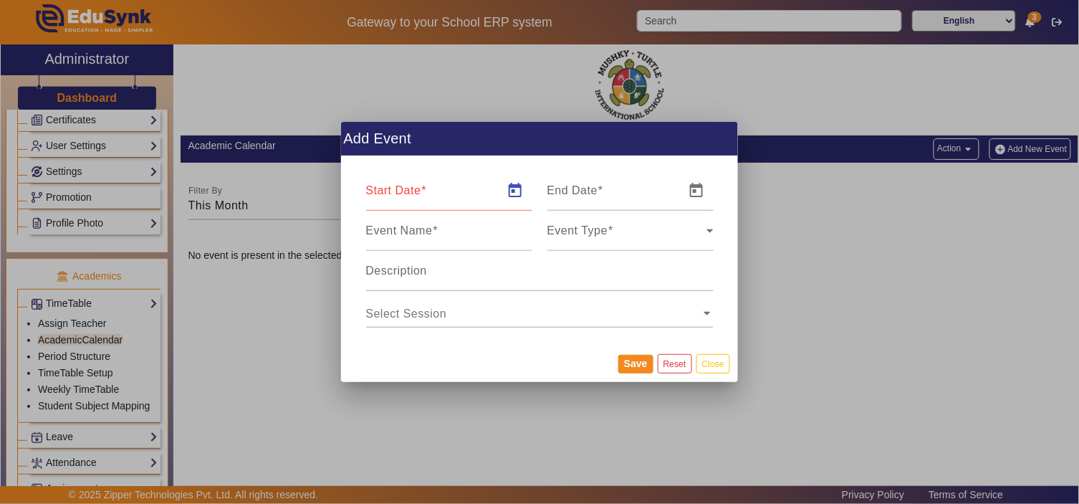
type input "[DATE]"
click at [388, 235] on mat-label "Event Name" at bounding box center [399, 230] width 67 height 12
click at [388, 235] on input "Event Name" at bounding box center [449, 236] width 166 height 17
type input "Navratri Sthapana"
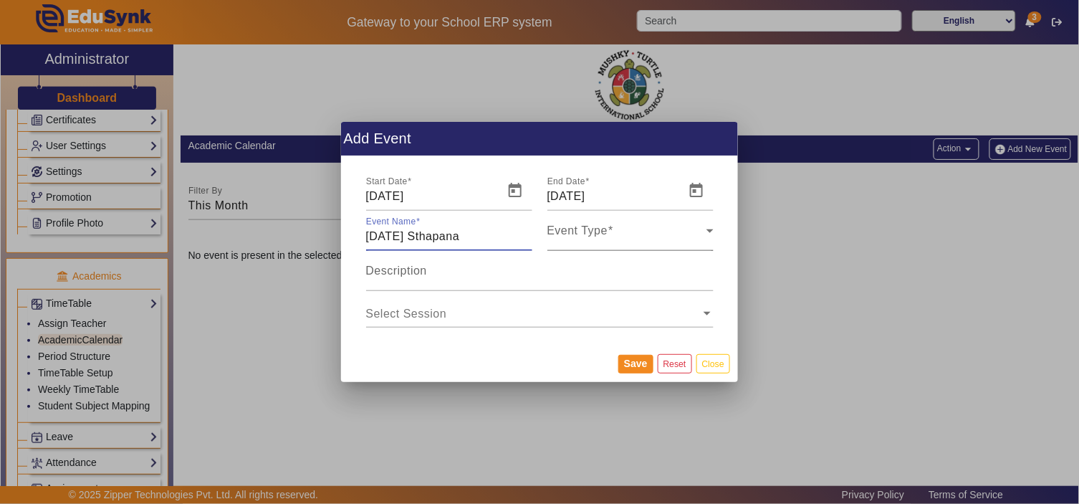
click at [685, 231] on div "Event Type" at bounding box center [626, 236] width 159 height 17
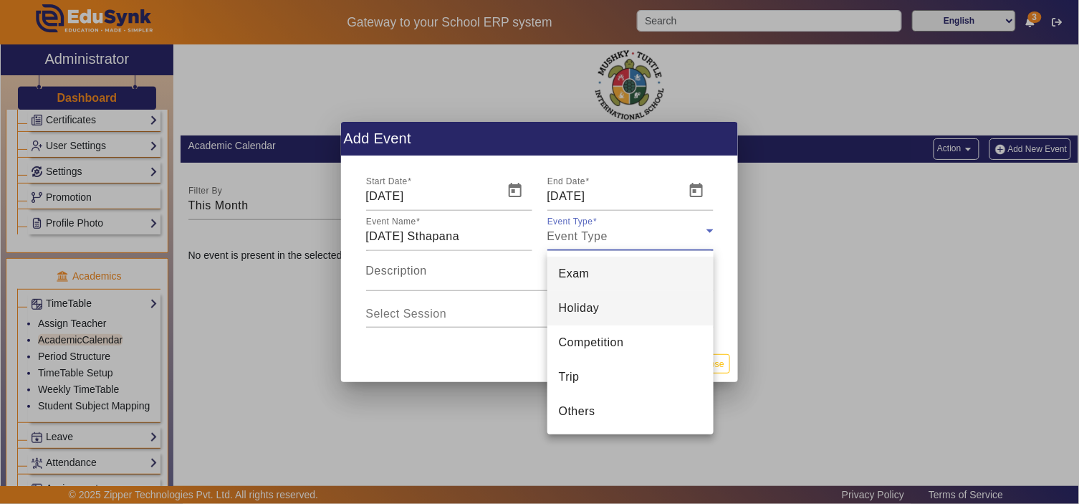
click at [592, 308] on span "Holiday" at bounding box center [579, 307] width 41 height 17
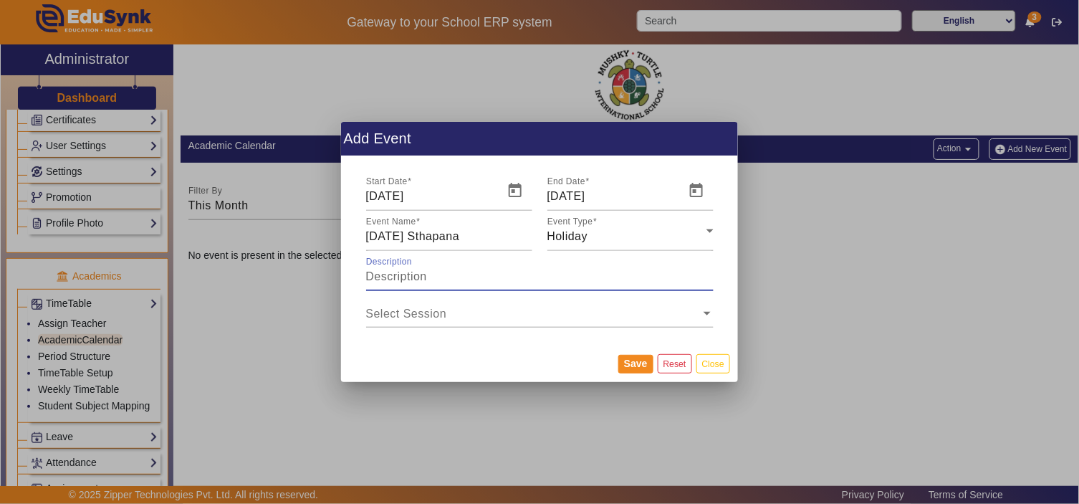
click at [443, 279] on input "Description" at bounding box center [539, 276] width 347 height 17
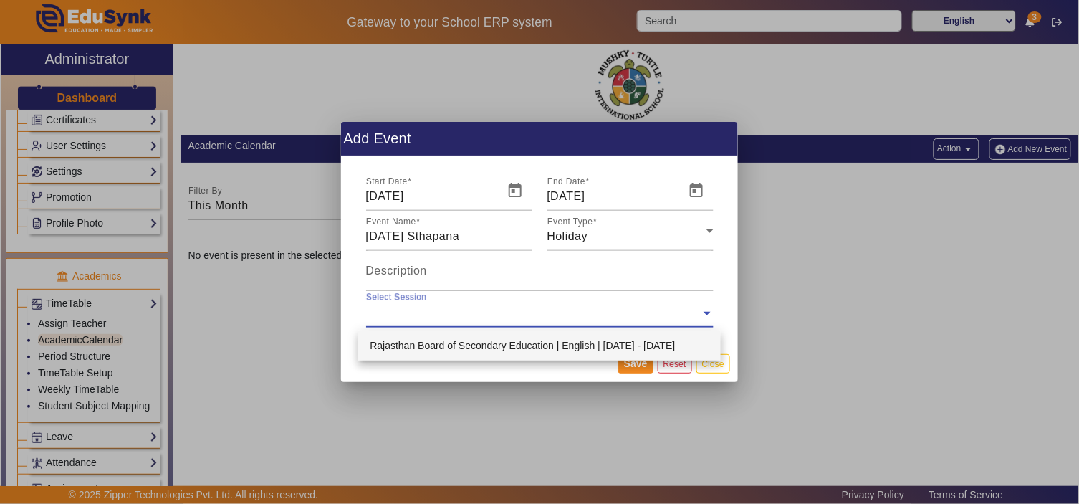
click at [448, 314] on input "text" at bounding box center [533, 313] width 334 height 16
click at [419, 341] on div "Rajasthan Board of Secondary Education | English | [DATE] - [DATE]" at bounding box center [539, 345] width 362 height 30
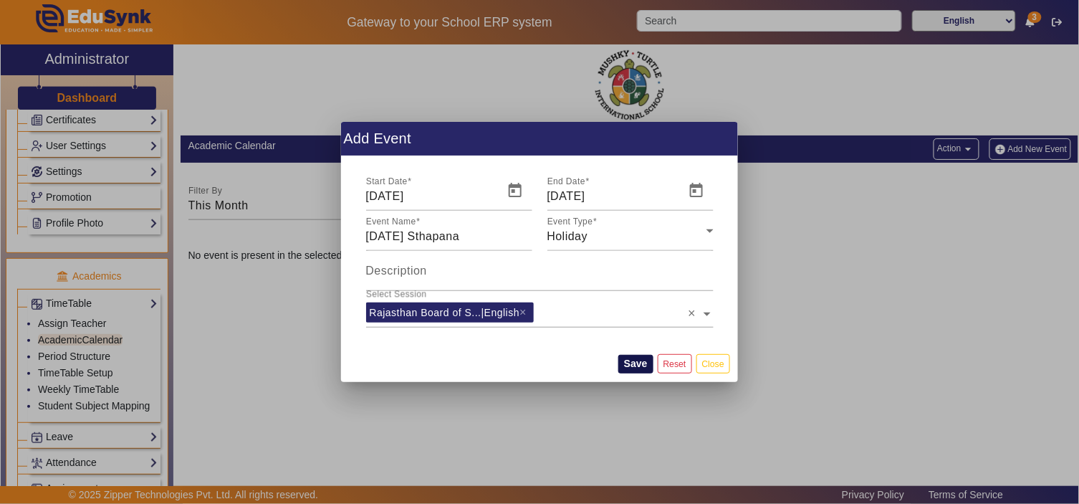
click at [626, 362] on button "Save" at bounding box center [635, 364] width 35 height 19
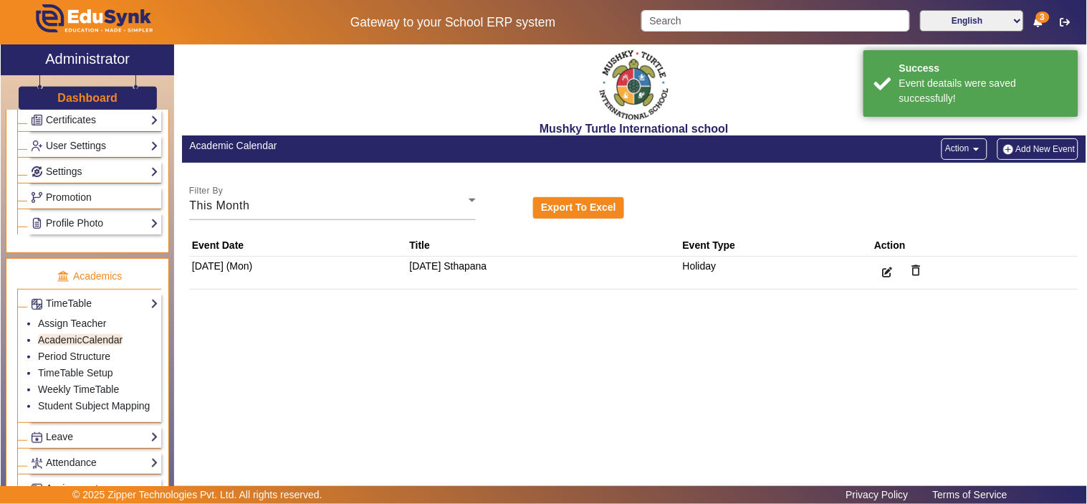
click at [1031, 146] on button "Add New Event" at bounding box center [1038, 148] width 82 height 21
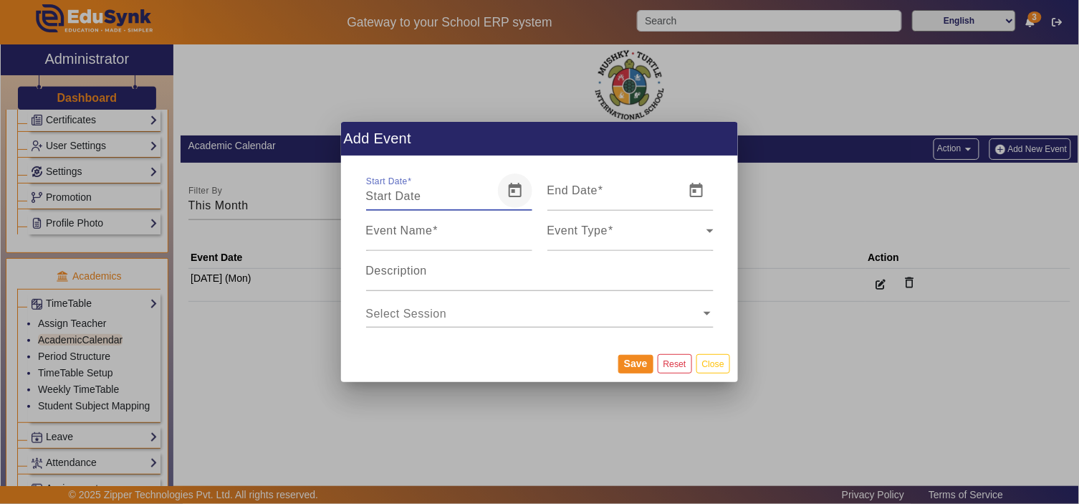
click at [511, 194] on span "Open calendar" at bounding box center [515, 190] width 34 height 34
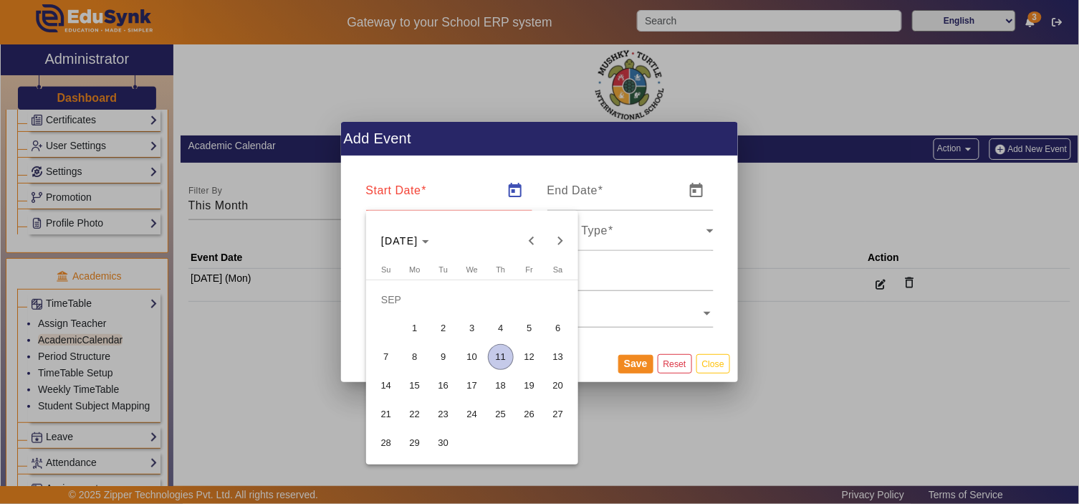
click at [553, 355] on span "13" at bounding box center [558, 357] width 26 height 26
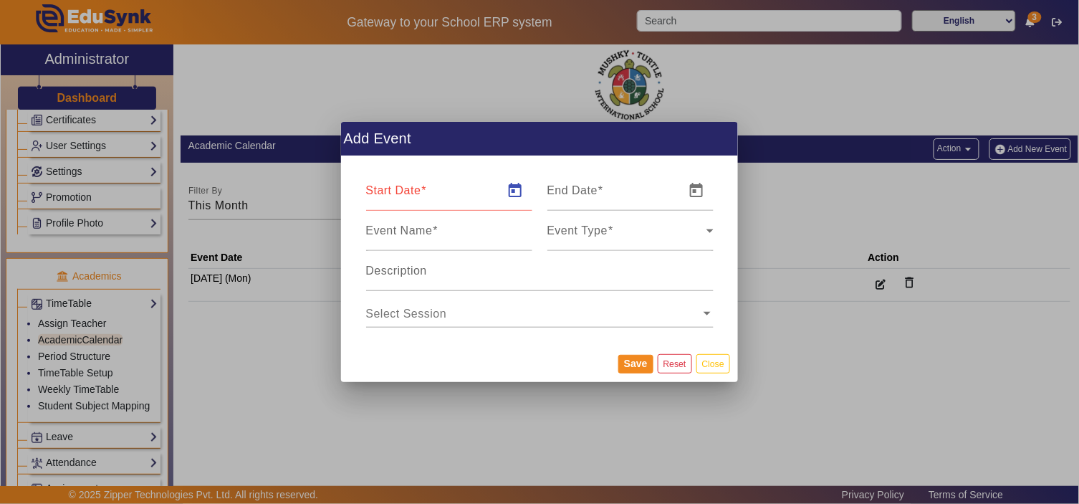
type input "13/09/2025"
click at [689, 191] on span "Open calendar" at bounding box center [696, 190] width 34 height 34
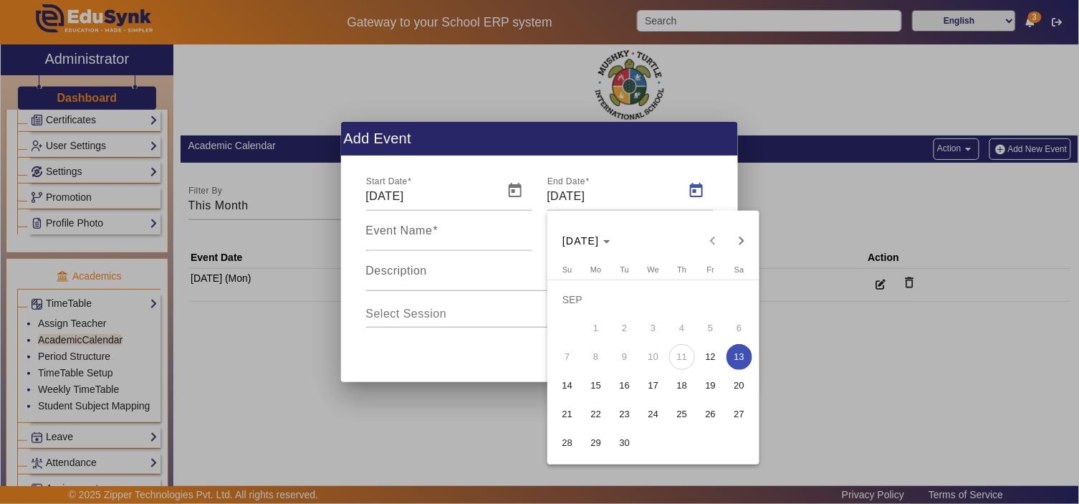
click at [706, 406] on span "26" at bounding box center [711, 414] width 26 height 26
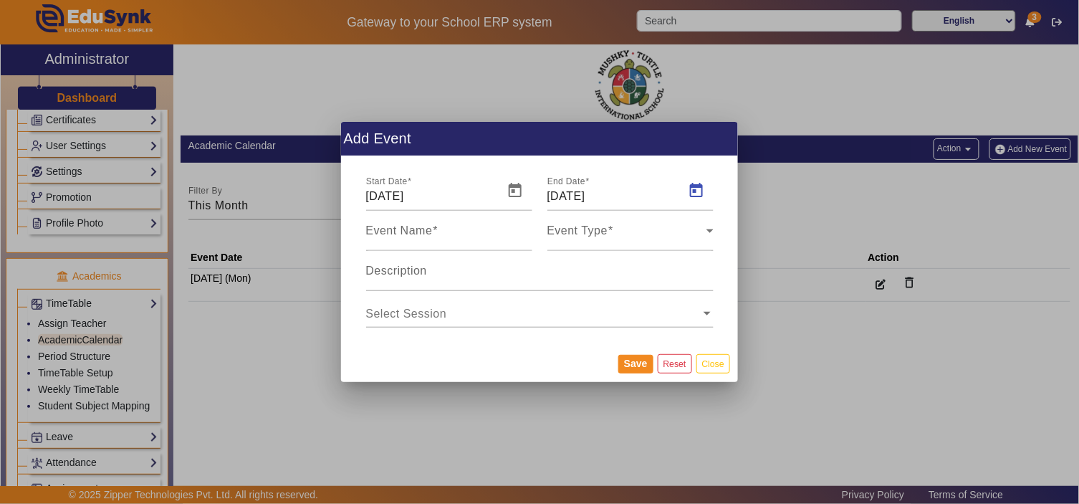
type input "26/09/2025"
click at [435, 234] on span at bounding box center [436, 230] width 6 height 12
click at [435, 234] on input "Event Name" at bounding box center [449, 236] width 166 height 17
type input "Term 1 Exams"
click at [620, 238] on div "Event Type" at bounding box center [626, 236] width 159 height 17
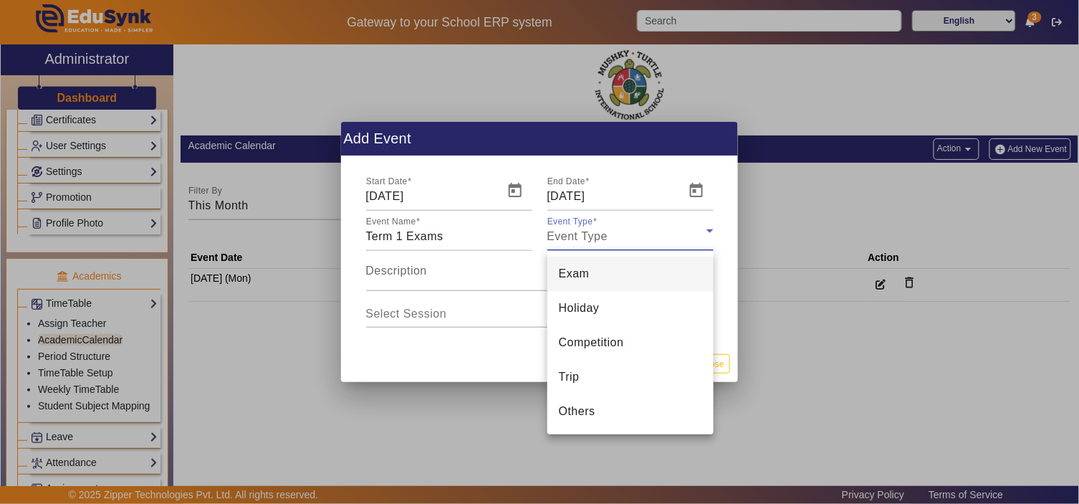
click at [593, 279] on mat-option "Exam" at bounding box center [630, 273] width 166 height 34
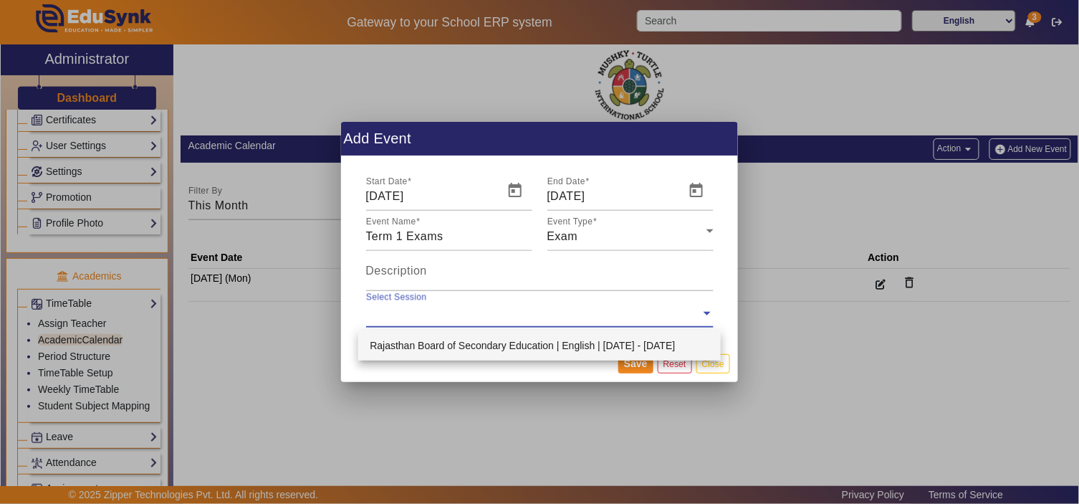
click at [506, 319] on input "text" at bounding box center [533, 313] width 334 height 16
click at [418, 345] on div "Rajasthan Board of Secondary Education | English | Apr 2025 - Mar 2026" at bounding box center [539, 345] width 362 height 30
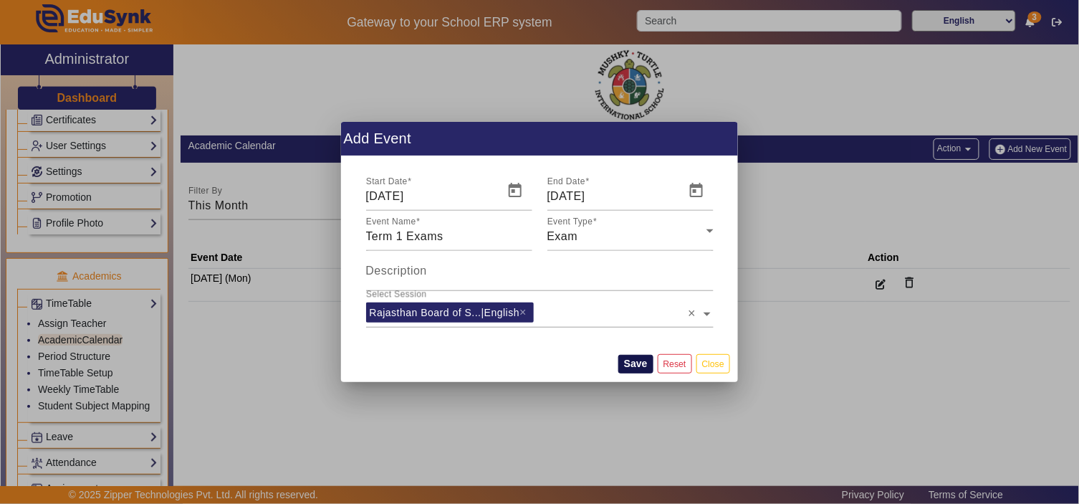
click at [639, 365] on button "Save" at bounding box center [635, 364] width 35 height 19
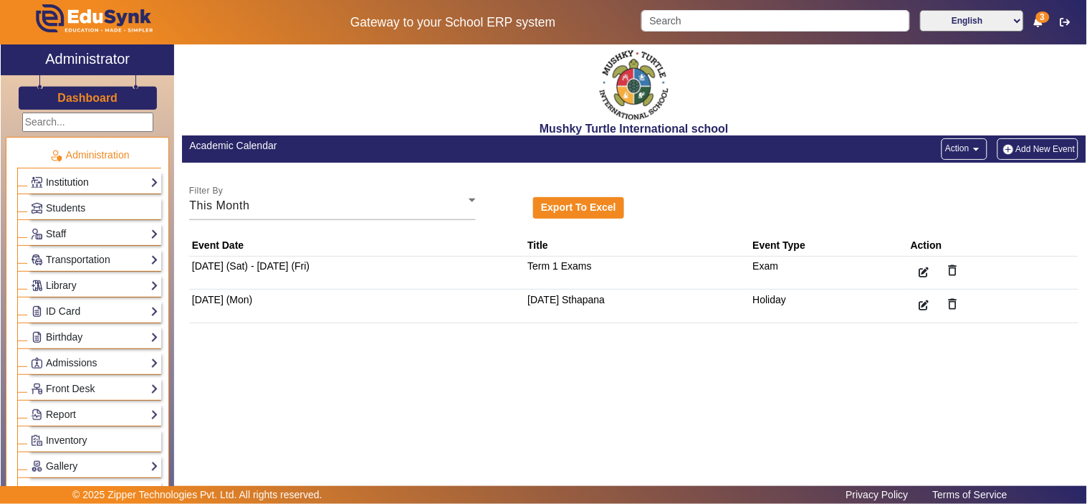
click at [70, 175] on link "Institution" at bounding box center [94, 182] width 127 height 16
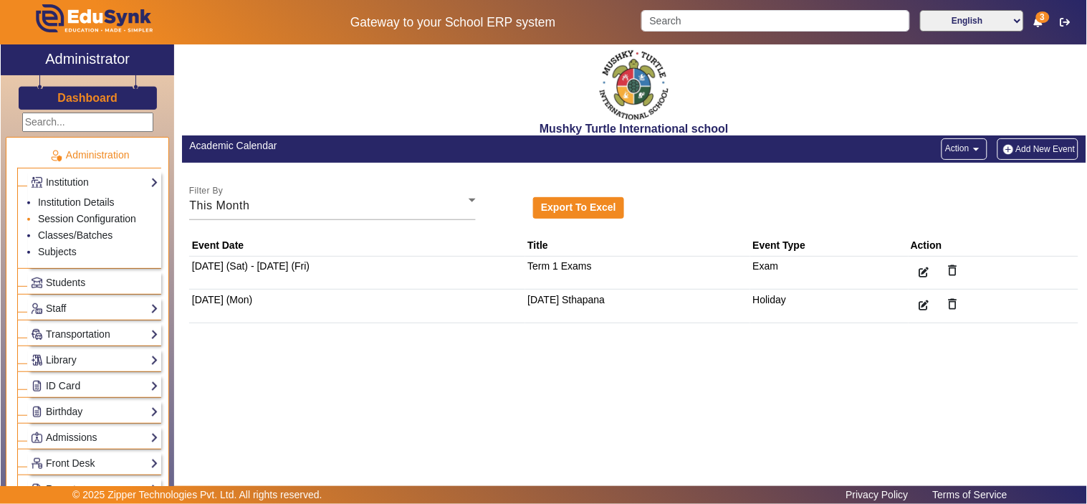
click at [77, 213] on link "Session Configuration" at bounding box center [87, 218] width 98 height 11
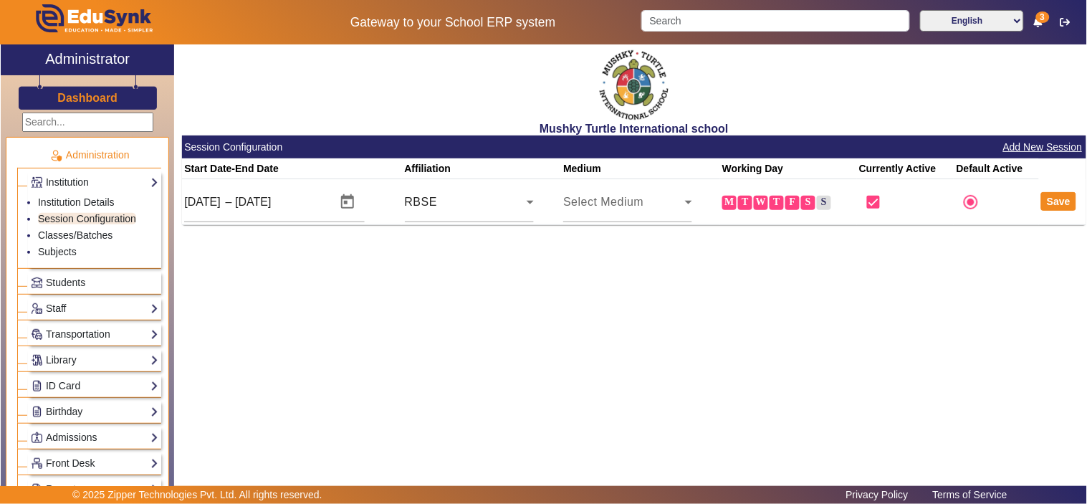
click at [93, 102] on h3 "Dashboard" at bounding box center [87, 98] width 60 height 14
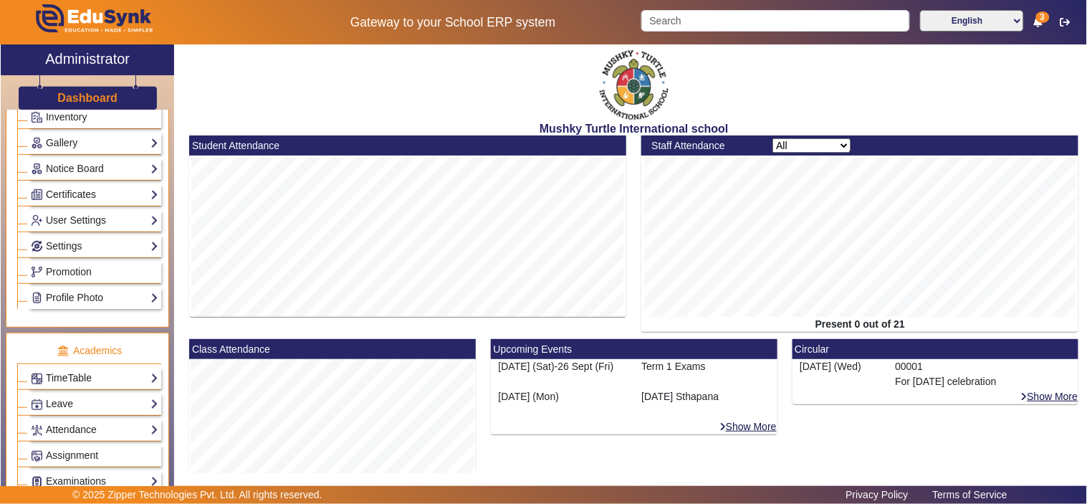
scroll to position [531, 0]
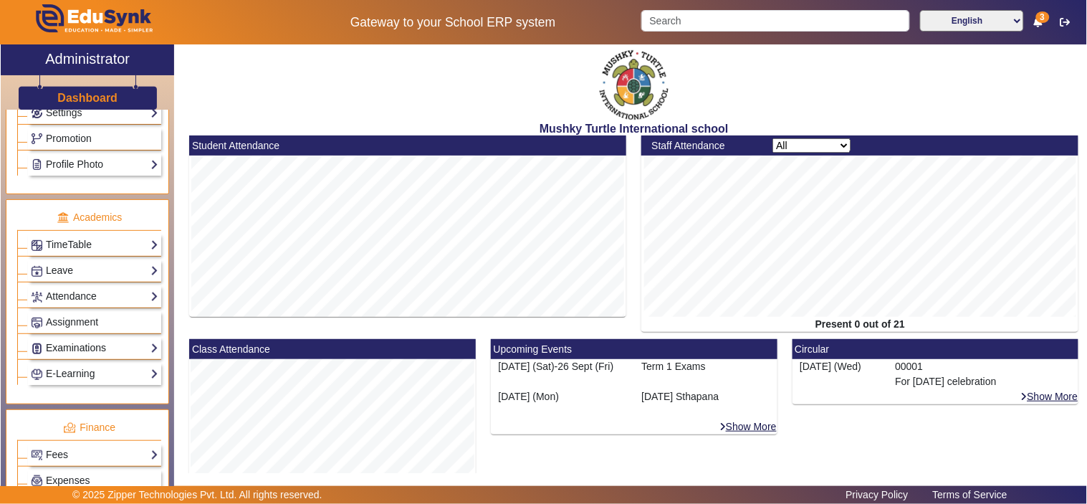
click at [80, 351] on link "Examinations" at bounding box center [94, 348] width 127 height 16
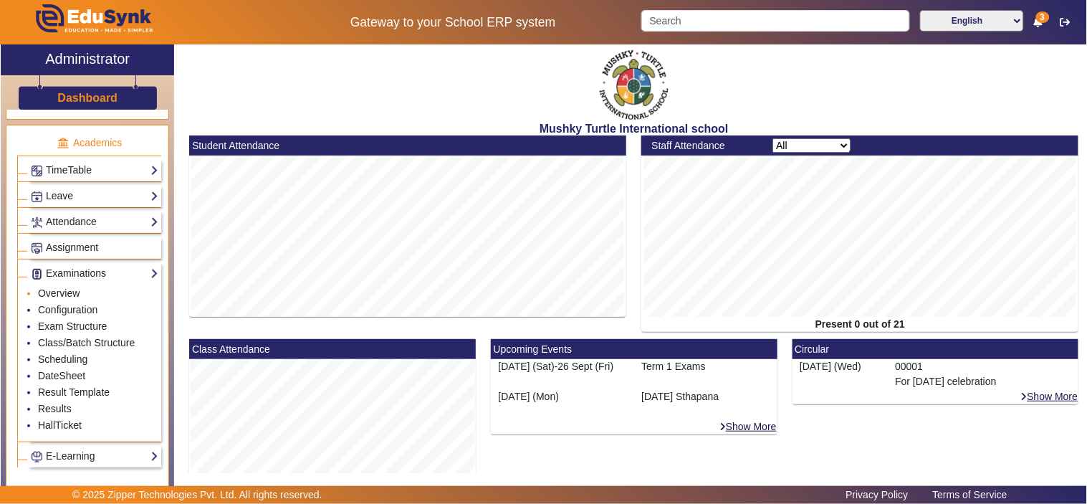
scroll to position [456, 0]
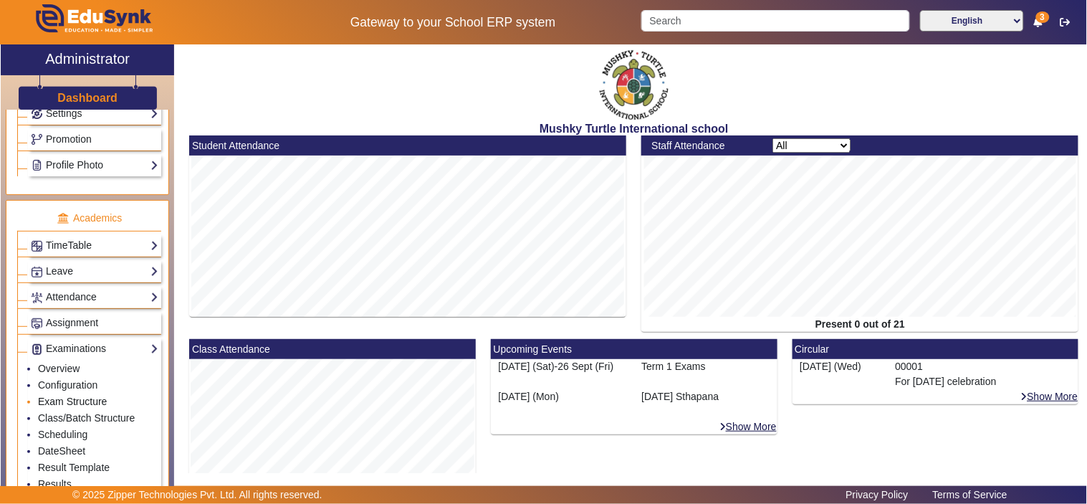
click at [76, 400] on link "Exam Structure" at bounding box center [72, 400] width 69 height 11
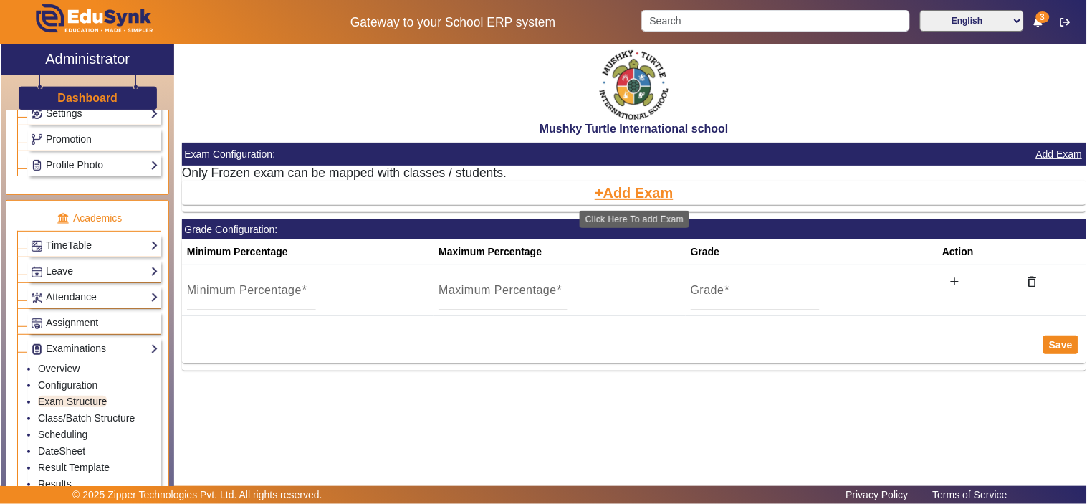
click at [634, 184] on button "Add Exam" at bounding box center [634, 193] width 82 height 24
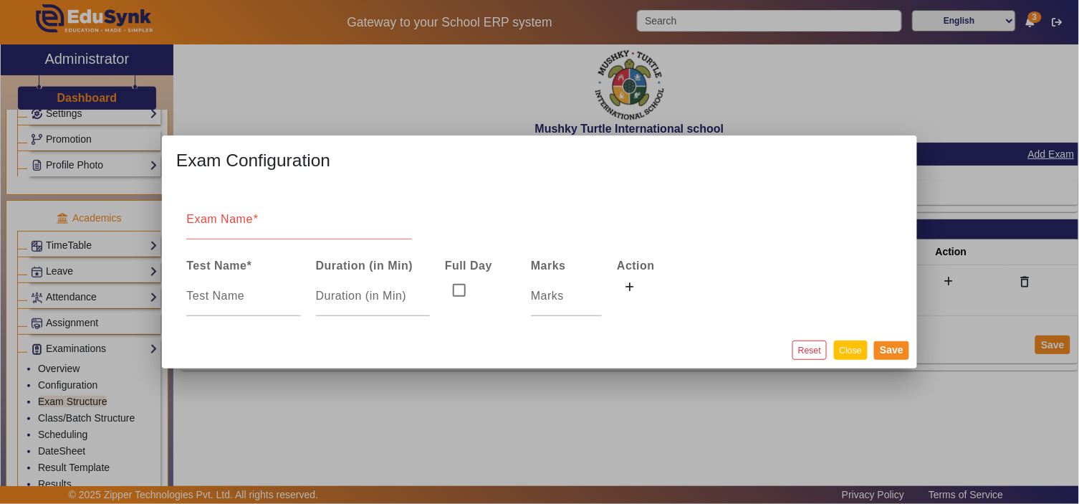
click at [847, 349] on button "Close" at bounding box center [851, 349] width 34 height 19
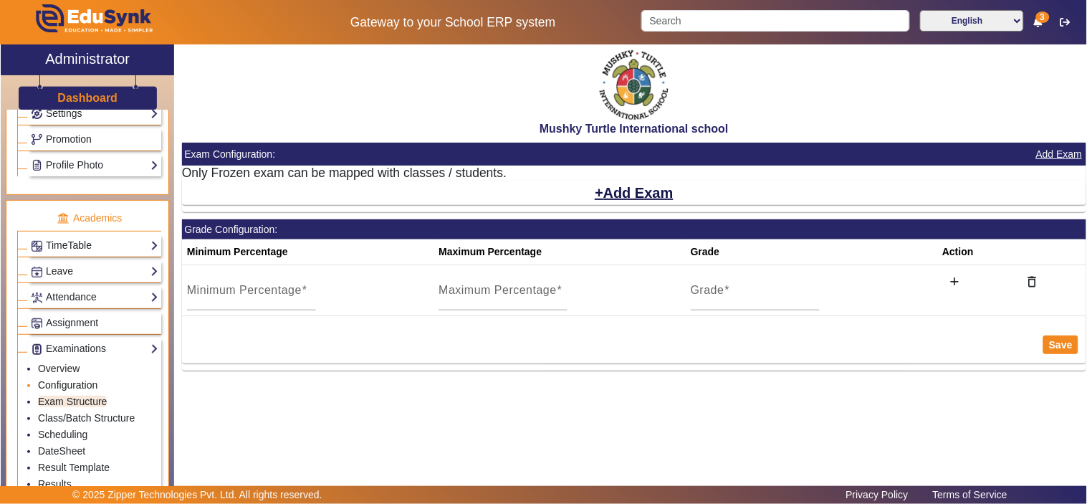
click at [68, 388] on link "Configuration" at bounding box center [67, 384] width 59 height 11
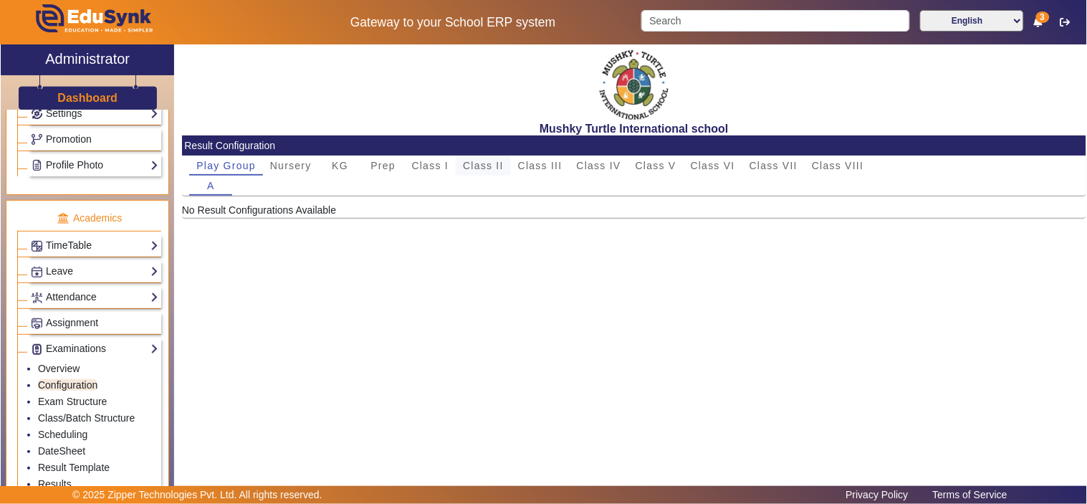
click at [503, 165] on span "Class II" at bounding box center [483, 165] width 41 height 10
click at [542, 163] on span "Class III" at bounding box center [540, 165] width 44 height 10
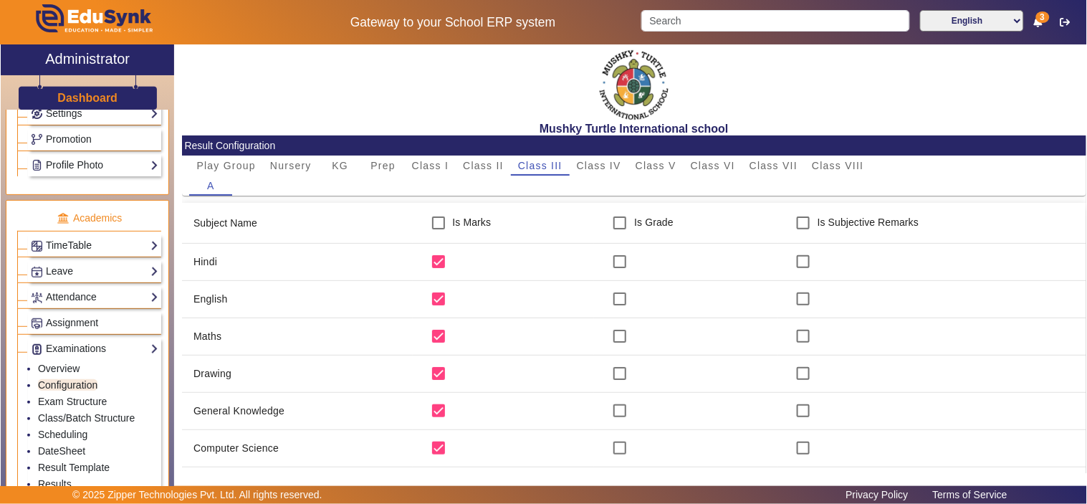
scroll to position [74, 0]
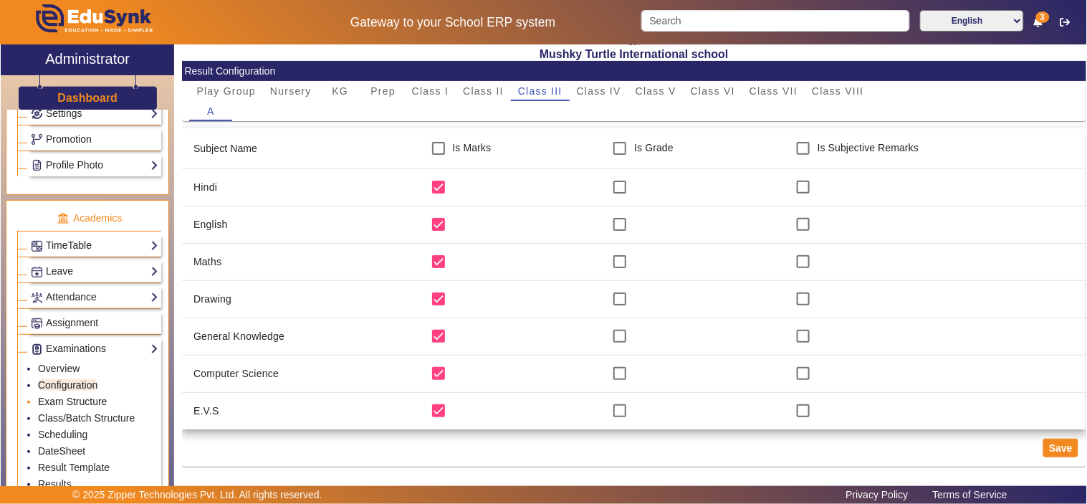
click at [102, 405] on link "Exam Structure" at bounding box center [72, 400] width 69 height 11
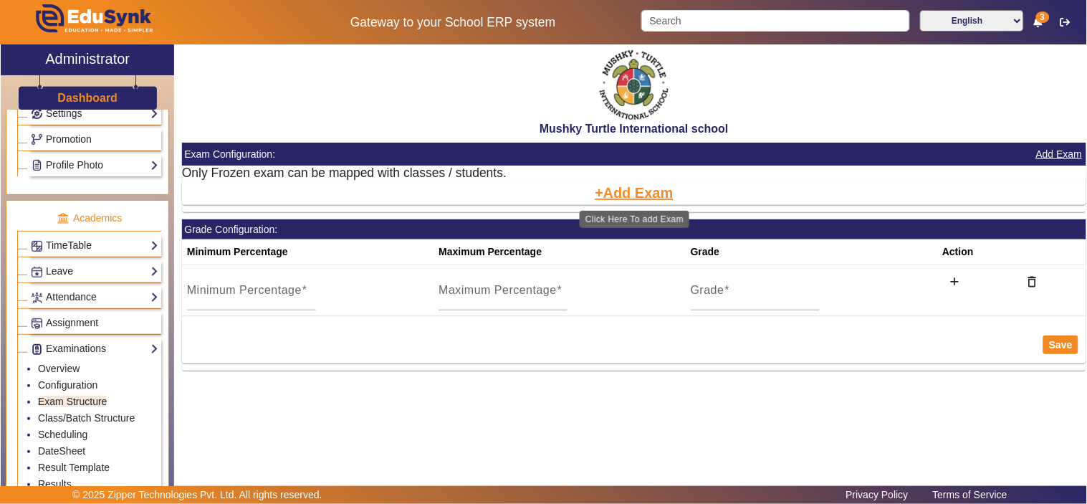
click at [604, 188] on button "Add Exam" at bounding box center [634, 193] width 82 height 24
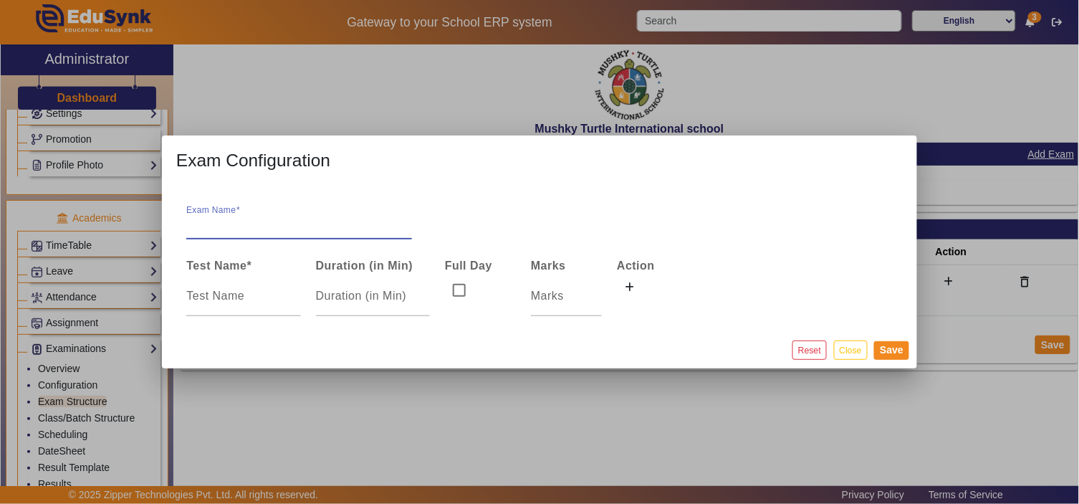
click at [226, 228] on input "Exam Name" at bounding box center [298, 224] width 225 height 17
type input "Term 1"
click at [242, 304] on div at bounding box center [243, 296] width 114 height 40
drag, startPoint x: 226, startPoint y: 226, endPoint x: 172, endPoint y: 228, distance: 53.8
click at [172, 228] on mat-dialog-content "Exam Name Term 1 Test Name * Duration (in Min) Full Day Marks Action Term Exam" at bounding box center [539, 258] width 755 height 146
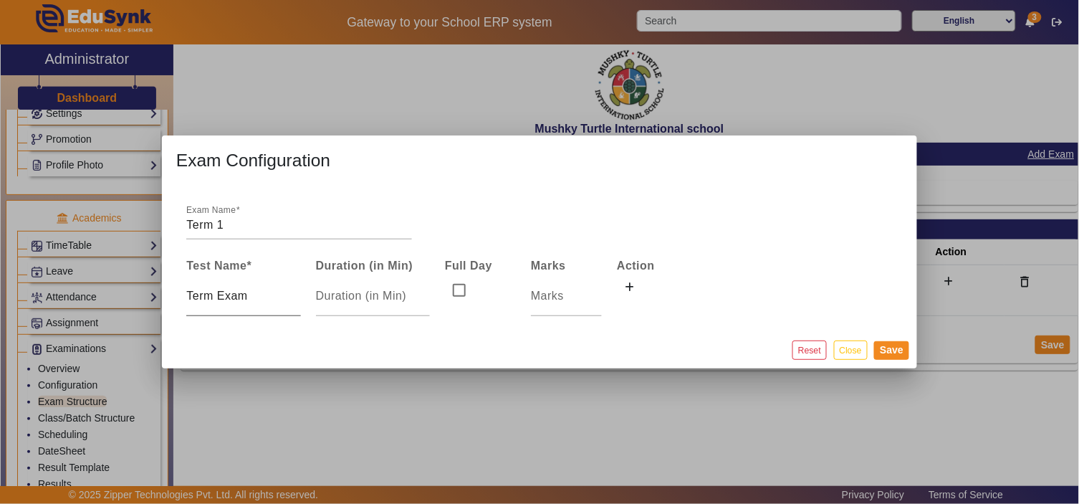
click at [245, 307] on div "Term Exam" at bounding box center [243, 296] width 114 height 40
drag, startPoint x: 233, startPoint y: 296, endPoint x: 158, endPoint y: 287, distance: 75.0
click at [162, 287] on mat-dialog-content "Exam Name Term 1 Test Name * Duration (in Min) Full Day Marks Action Term Exam" at bounding box center [539, 258] width 755 height 146
drag, startPoint x: 224, startPoint y: 226, endPoint x: 175, endPoint y: 223, distance: 48.8
click at [179, 223] on div "Exam Name Term 1" at bounding box center [299, 219] width 240 height 40
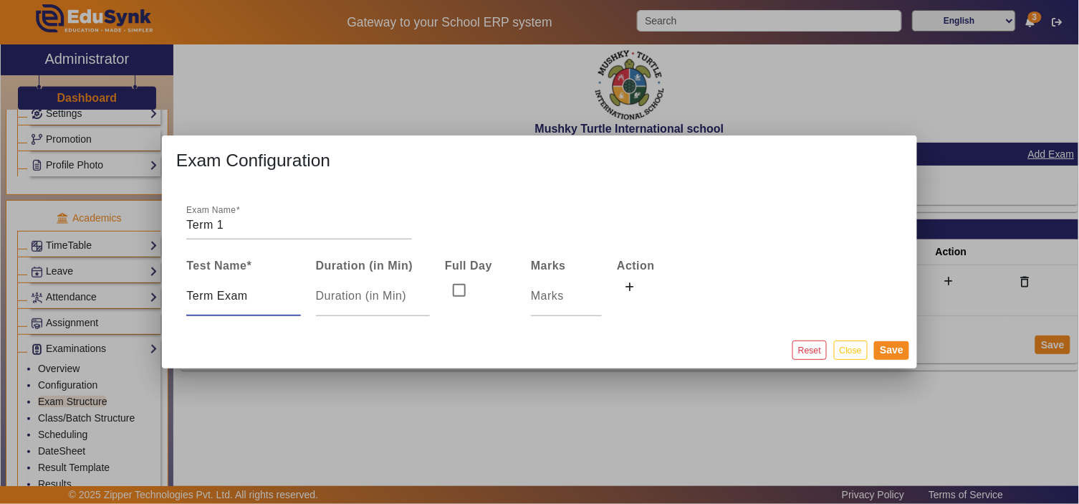
drag, startPoint x: 251, startPoint y: 299, endPoint x: 170, endPoint y: 309, distance: 82.2
click at [170, 309] on mat-dialog-content "Exam Name Term 1 Test Name * Duration (in Min) Full Day Marks Action Term Exam" at bounding box center [539, 258] width 755 height 146
type input "Term 1"
click at [358, 289] on input "number" at bounding box center [373, 295] width 114 height 17
type input "3"
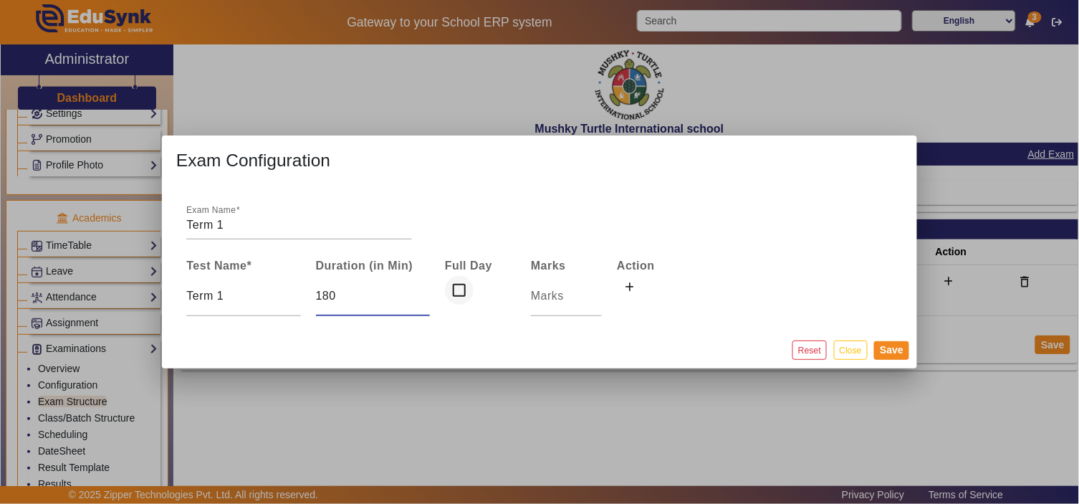
type input "180"
click at [455, 284] on input "checkbox" at bounding box center [459, 290] width 29 height 29
checkbox input "true"
click at [552, 297] on input "number" at bounding box center [566, 295] width 71 height 17
click at [835, 255] on mat-dialog-content "Exam Name Term 1 Test Name * Duration (in Min) Full Day Marks Action Term 1 180" at bounding box center [539, 258] width 755 height 146
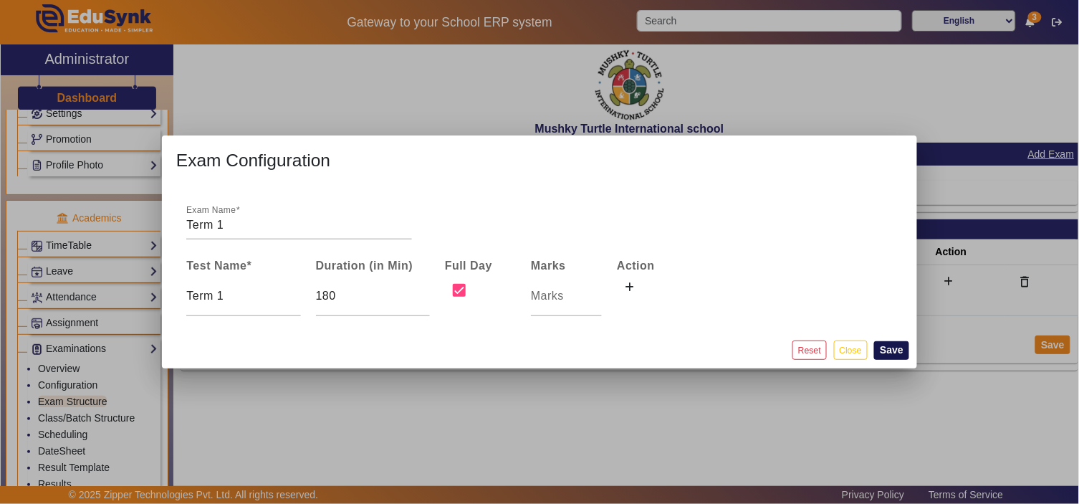
click at [893, 345] on button "Save" at bounding box center [891, 350] width 35 height 19
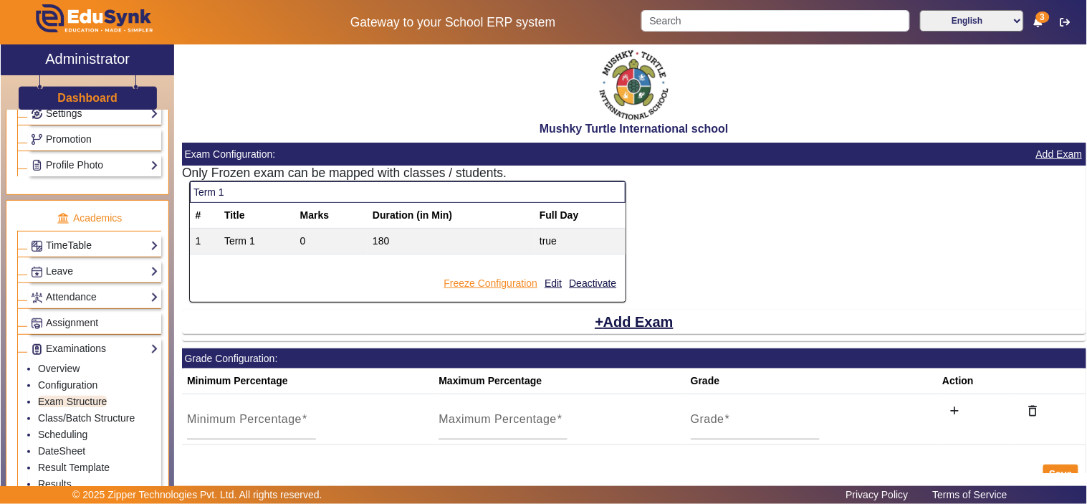
click at [504, 282] on button "Freeze Configuration" at bounding box center [490, 283] width 97 height 18
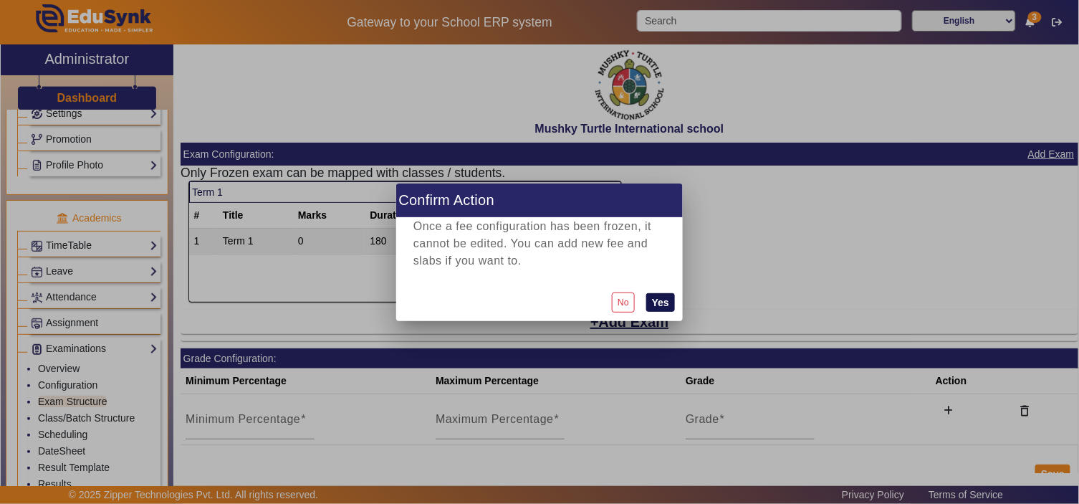
click at [668, 301] on button "Yes" at bounding box center [660, 302] width 29 height 19
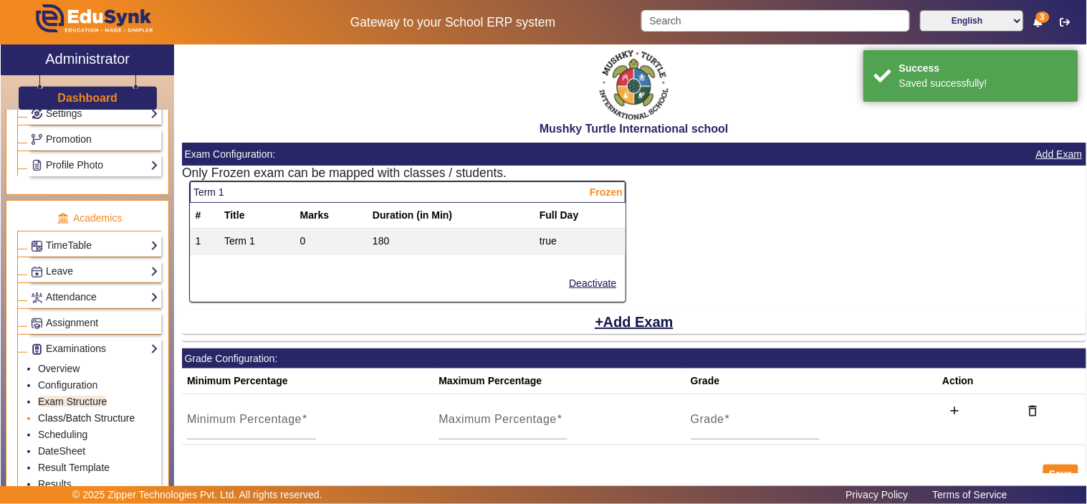
click at [69, 420] on link "Class/Batch Structure" at bounding box center [86, 417] width 97 height 11
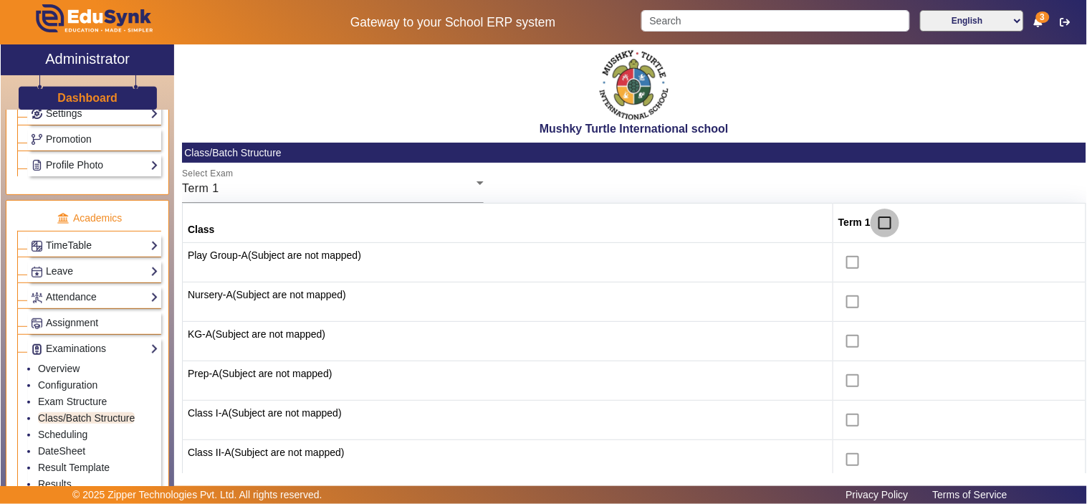
click at [883, 222] on input "checkbox" at bounding box center [884, 222] width 29 height 29
checkbox input "true"
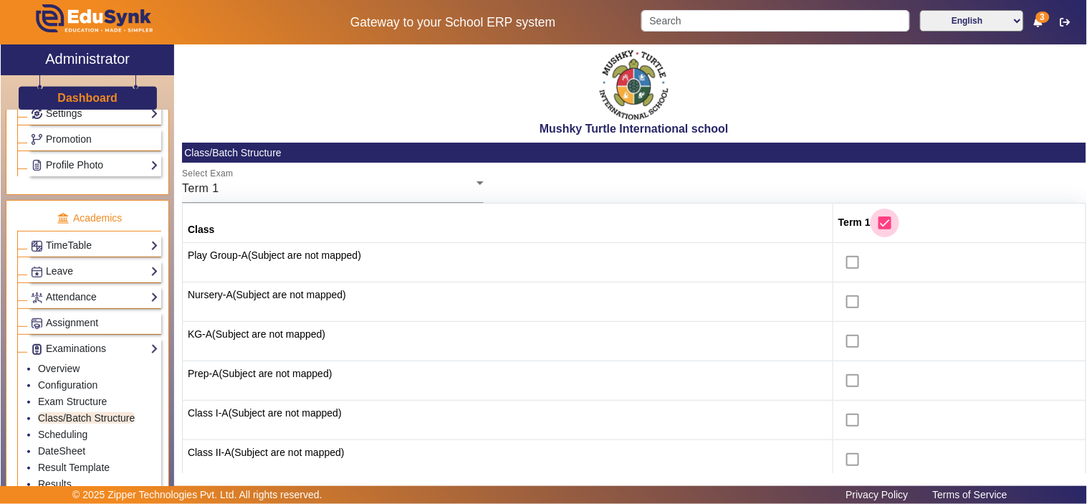
checkbox input "true"
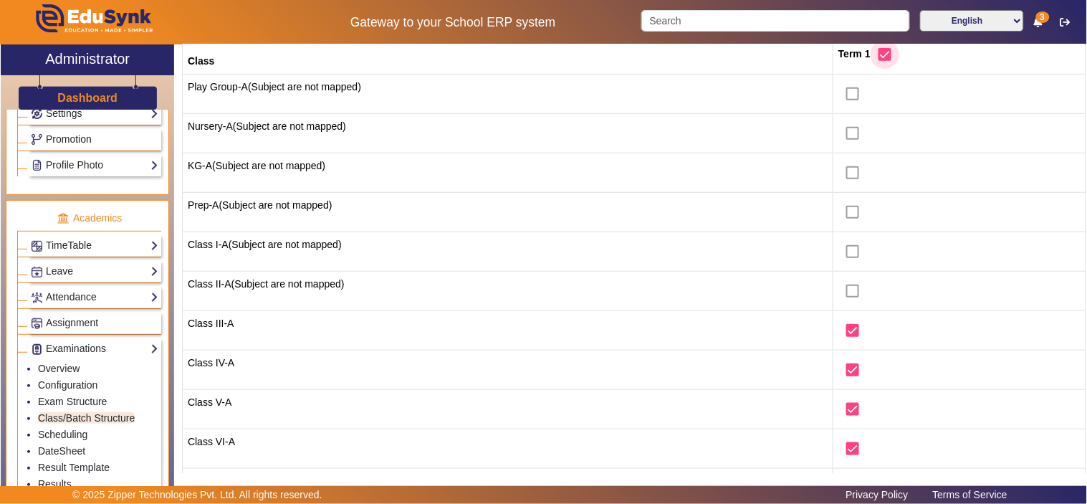
scroll to position [266, 0]
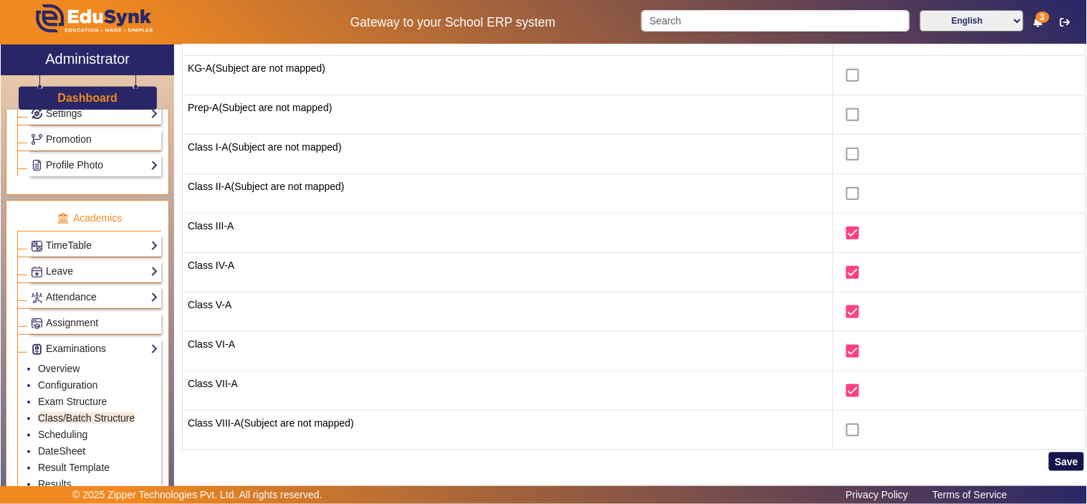
click at [1061, 460] on button "Save" at bounding box center [1066, 461] width 35 height 19
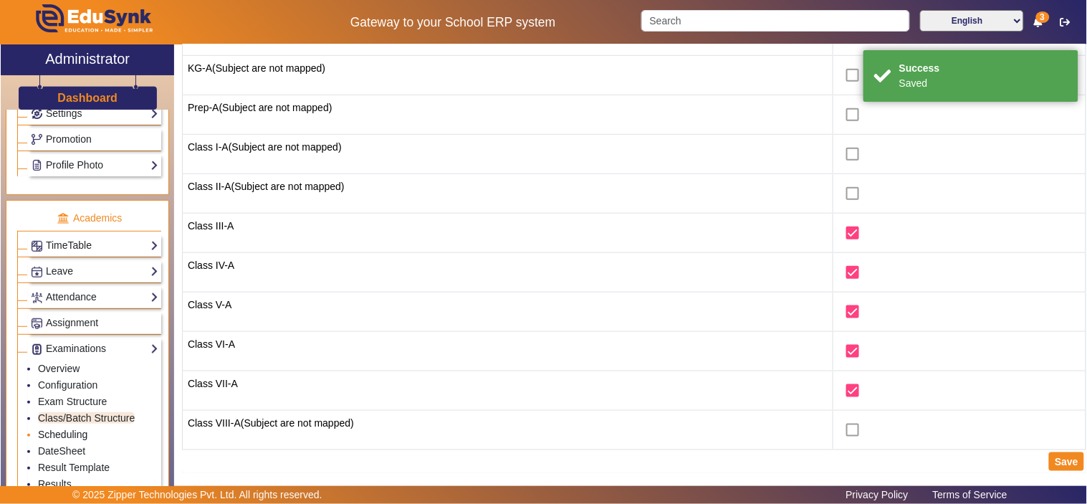
click at [70, 438] on link "Scheduling" at bounding box center [62, 433] width 49 height 11
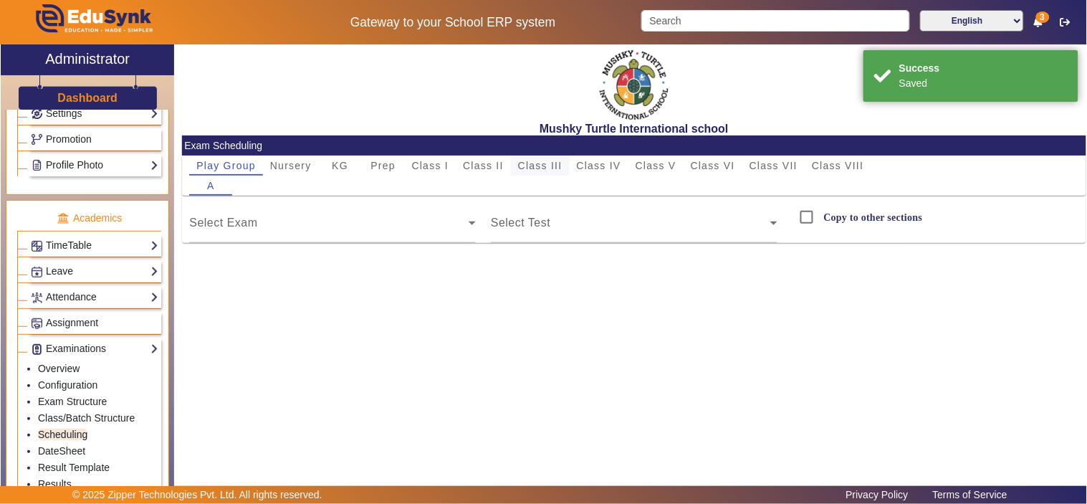
click at [541, 165] on span "Class III" at bounding box center [540, 165] width 44 height 10
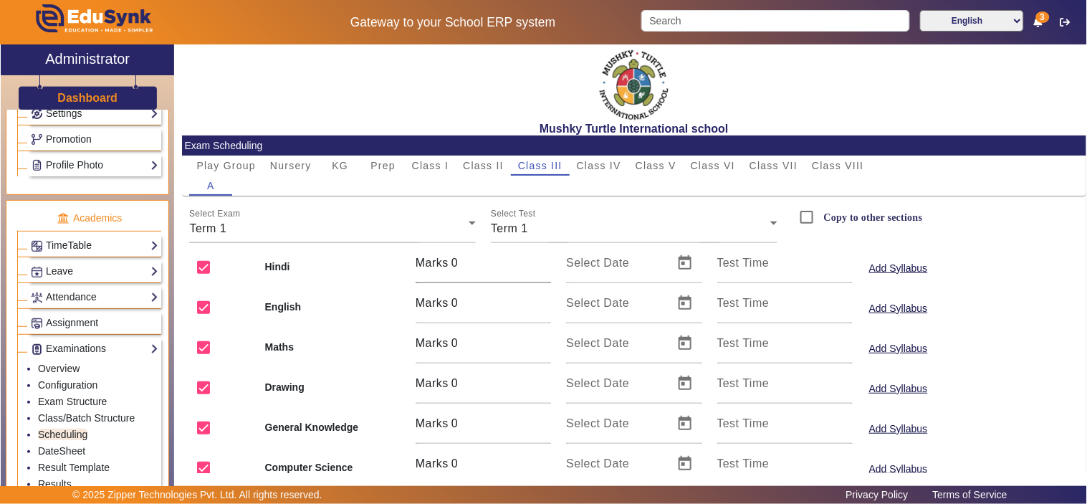
scroll to position [95, 0]
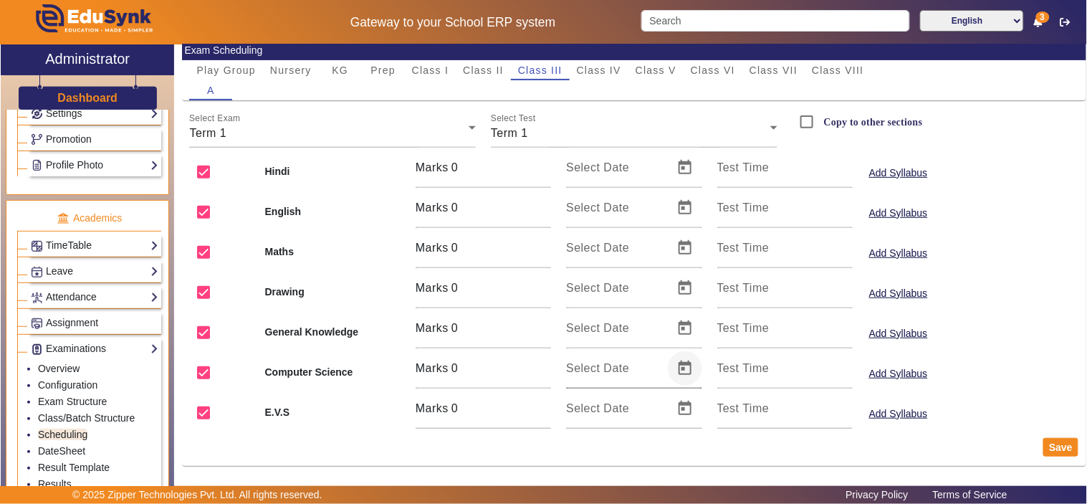
click at [678, 365] on span "Open calendar" at bounding box center [685, 368] width 34 height 34
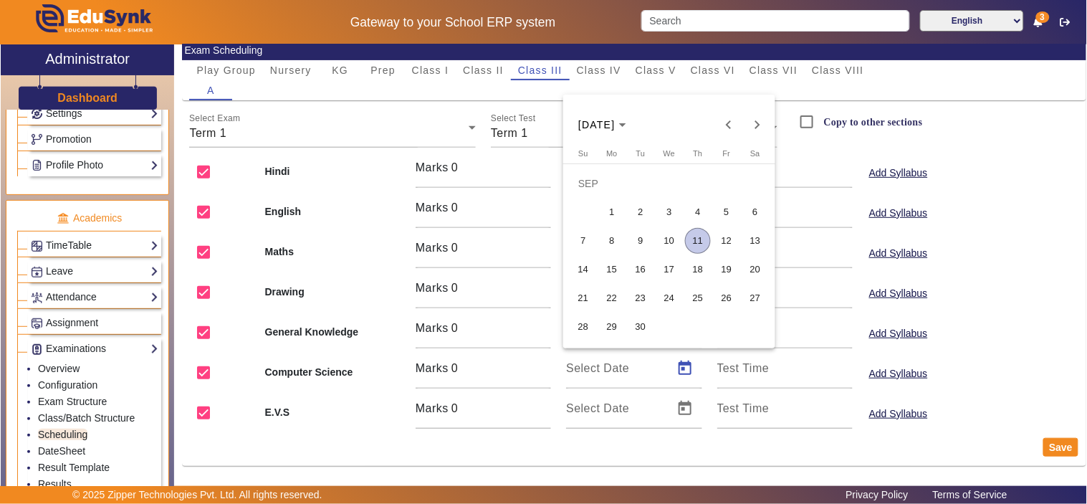
click at [756, 241] on span "13" at bounding box center [755, 241] width 26 height 26
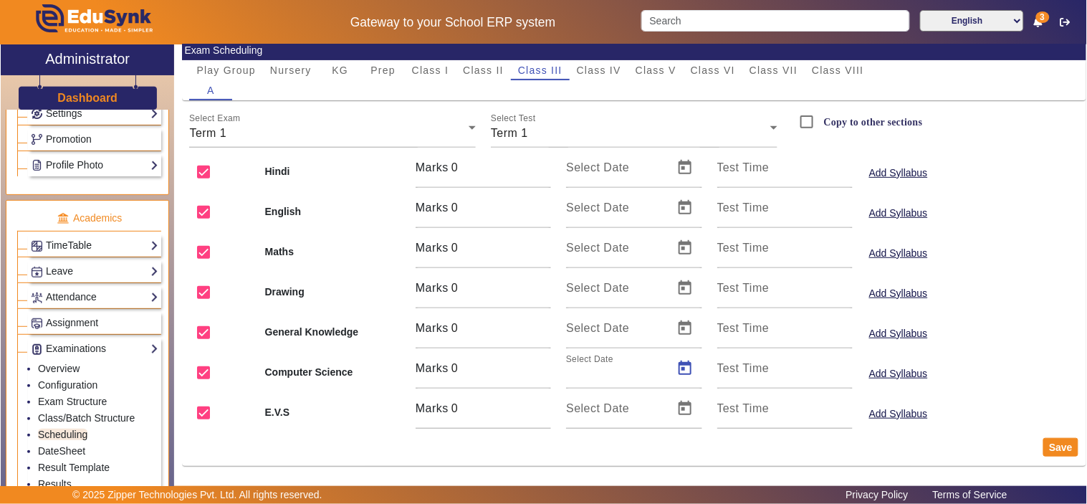
type input "[DATE]"
click at [685, 287] on span "Open calendar" at bounding box center [685, 288] width 34 height 34
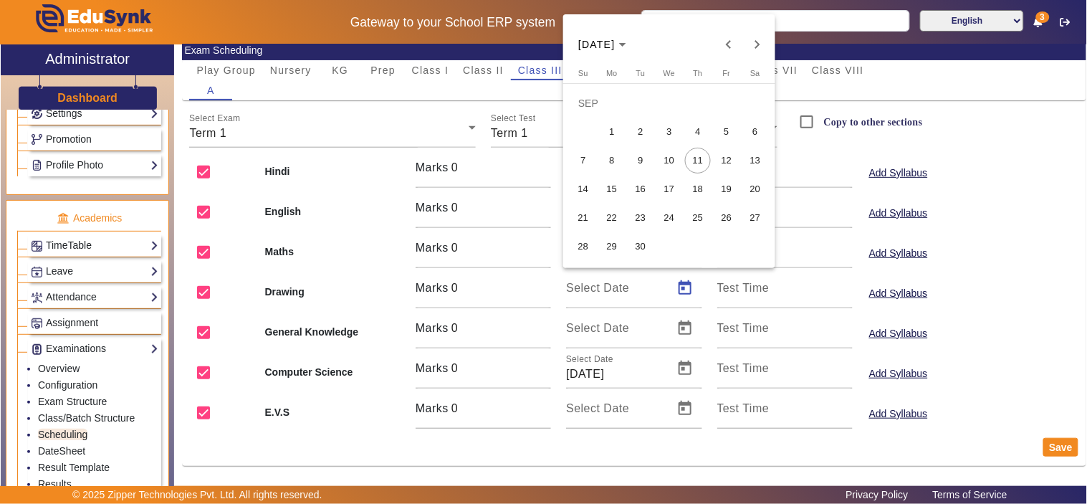
click at [756, 158] on span "13" at bounding box center [755, 161] width 26 height 26
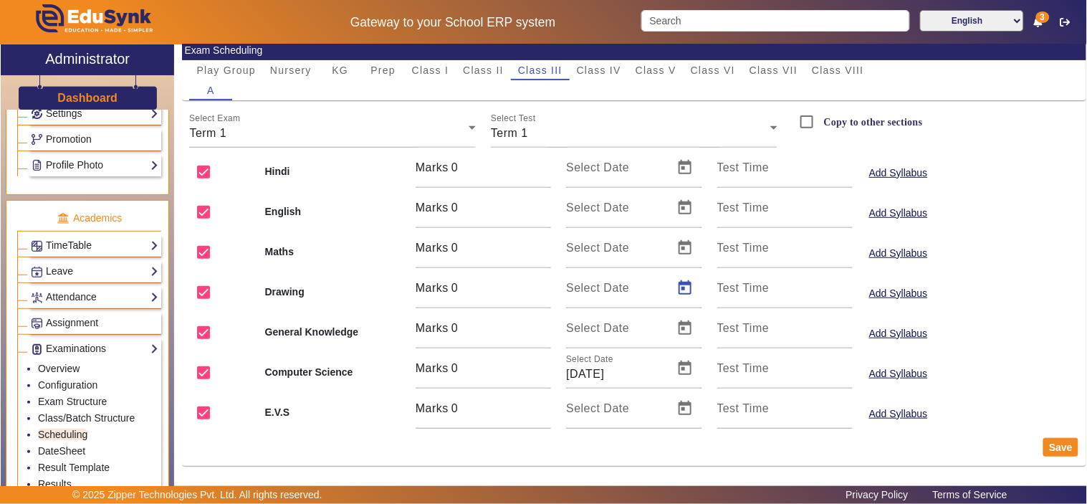
type input "[DATE]"
click at [684, 203] on span "Open calendar" at bounding box center [685, 208] width 34 height 34
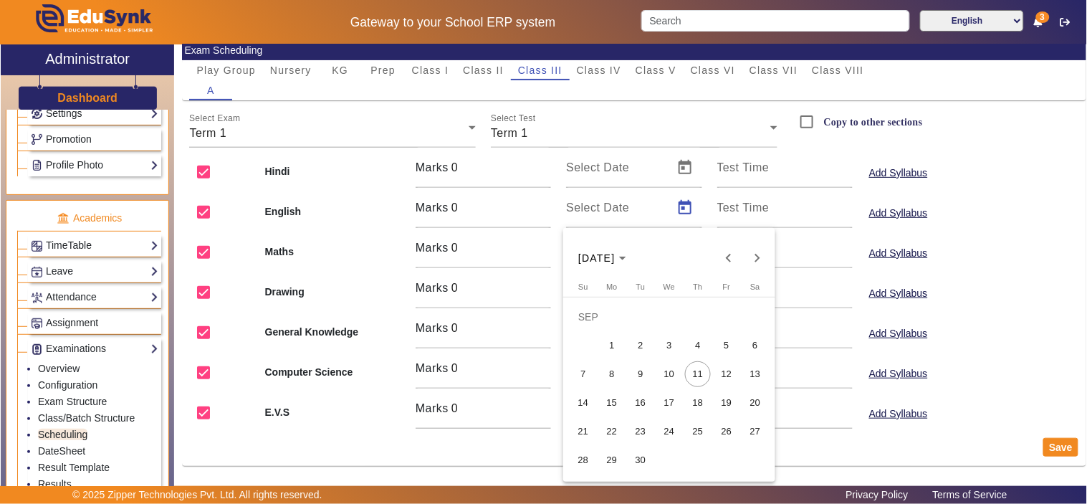
click at [612, 408] on span "15" at bounding box center [612, 403] width 26 height 26
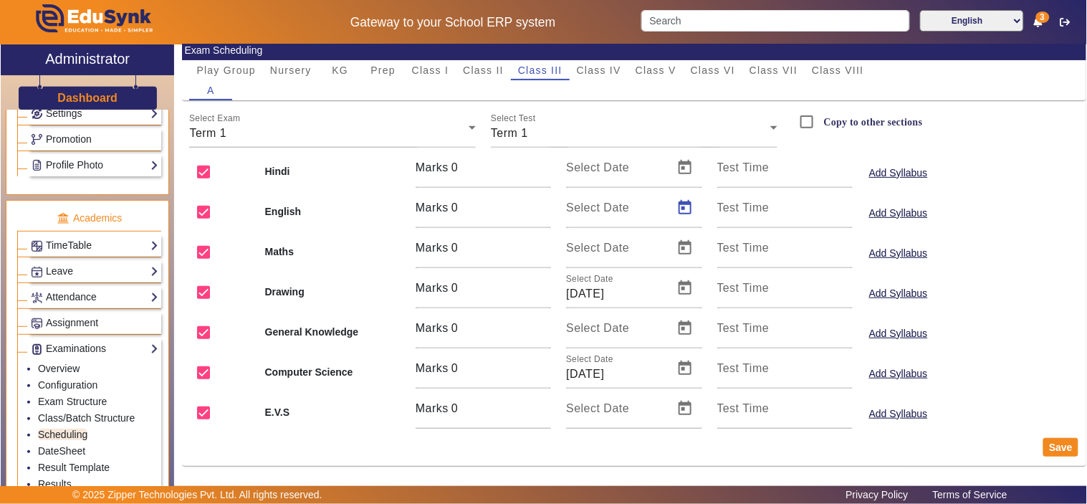
type input "[DATE]"
click at [679, 326] on span "Open calendar" at bounding box center [685, 328] width 34 height 34
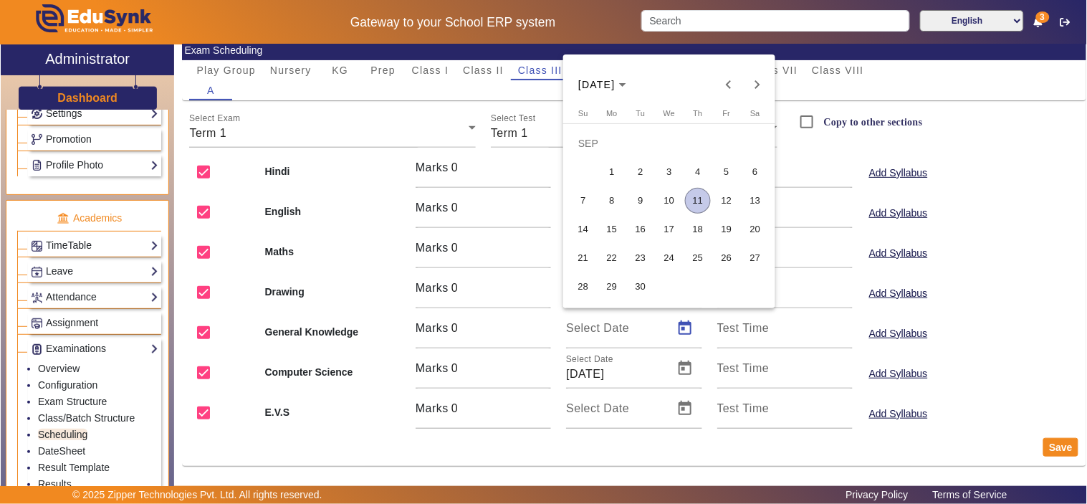
click at [639, 226] on span "16" at bounding box center [640, 229] width 26 height 26
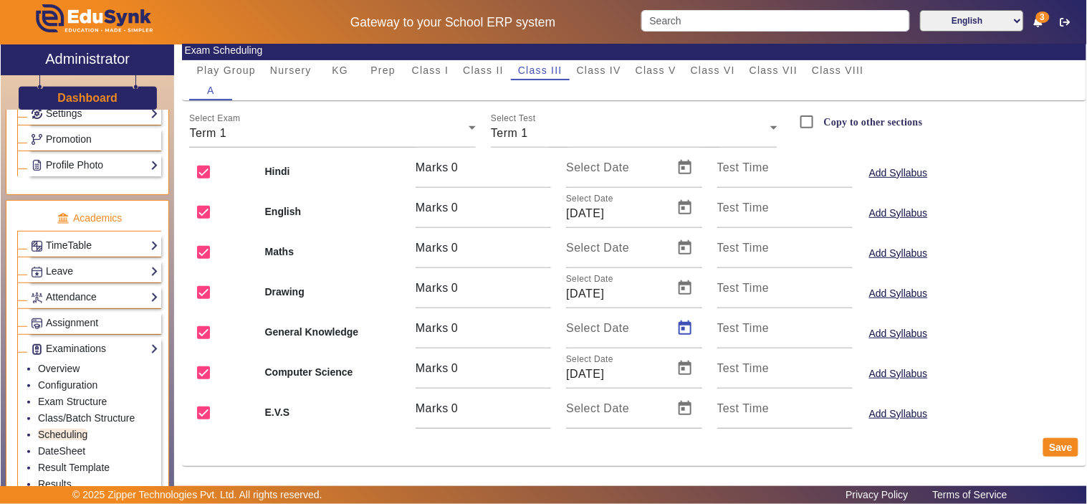
type input "[DATE]"
click at [678, 409] on span "Open calendar" at bounding box center [685, 408] width 34 height 34
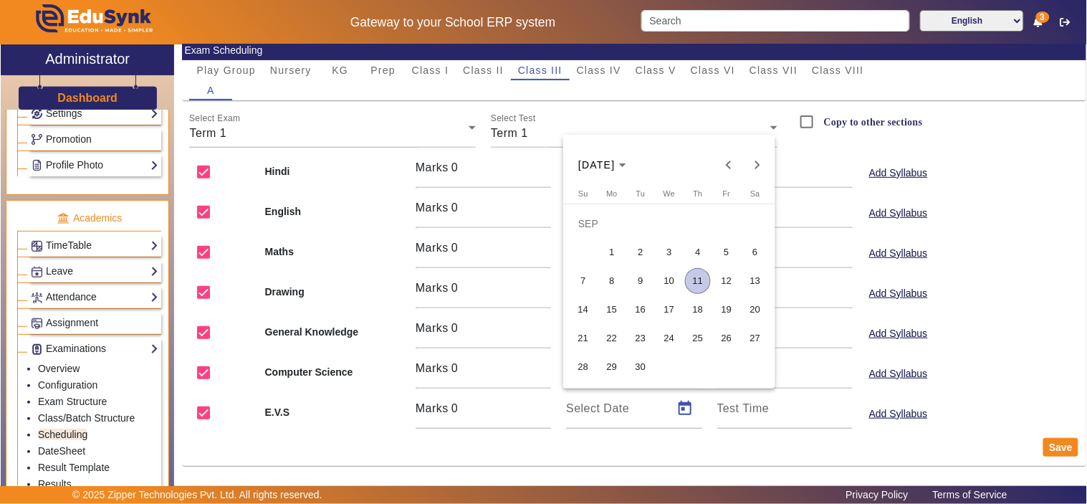
click at [698, 310] on span "18" at bounding box center [698, 310] width 26 height 26
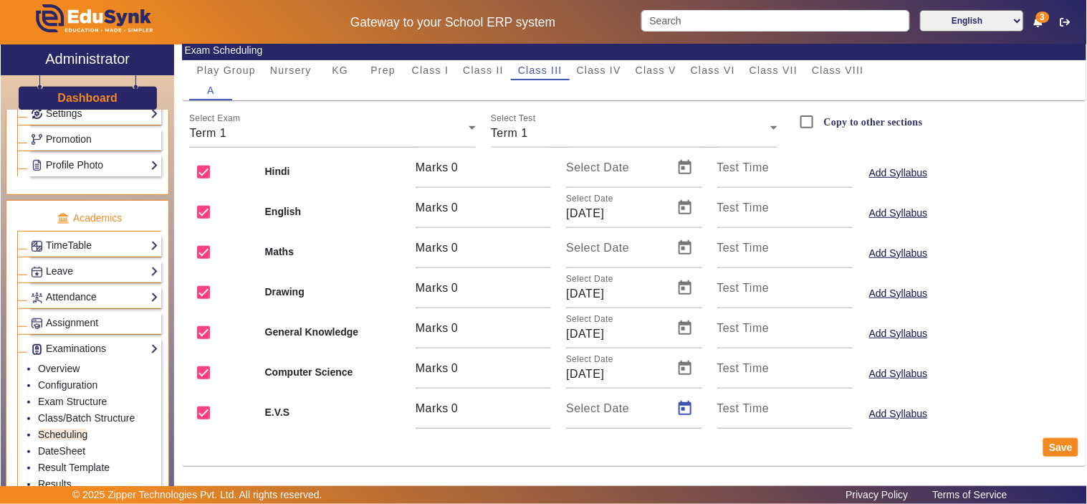
type input "[DATE]"
click at [680, 249] on span "Open calendar" at bounding box center [685, 248] width 34 height 34
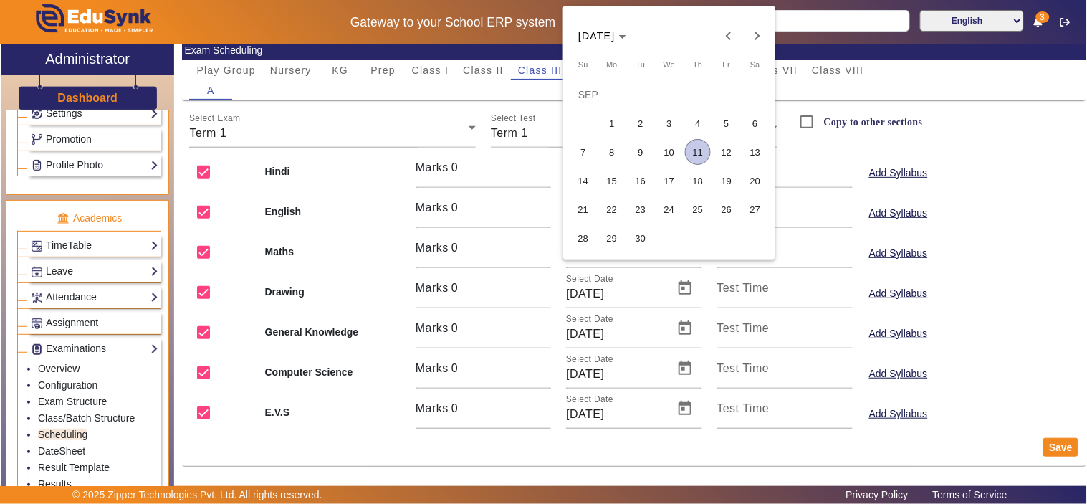
click at [749, 175] on span "20" at bounding box center [755, 181] width 26 height 26
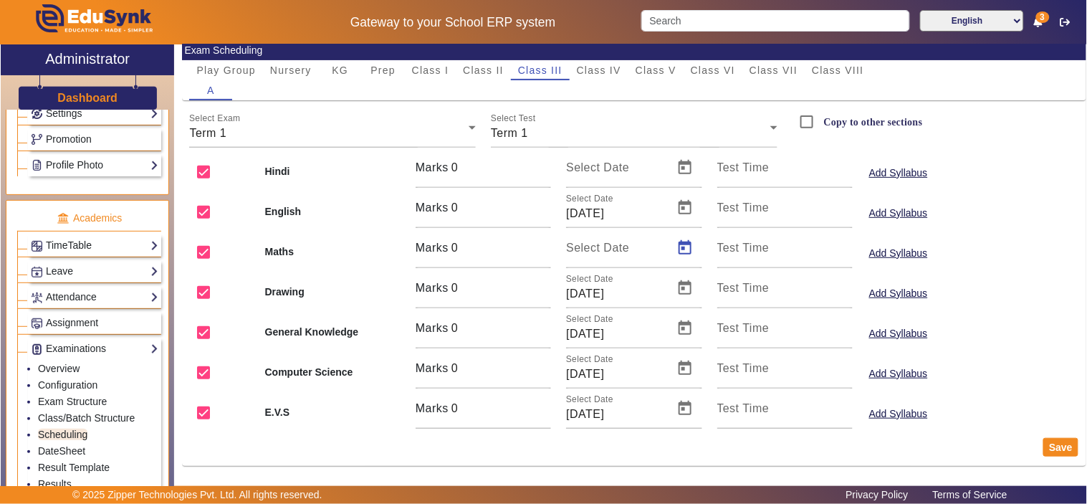
type input "20/09/2025"
click at [681, 162] on span "Open calendar" at bounding box center [685, 167] width 34 height 34
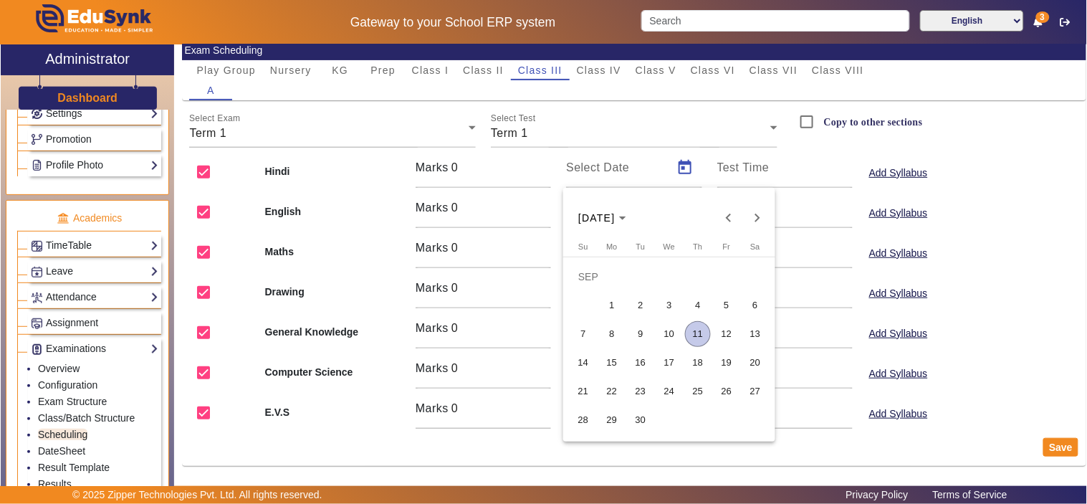
click at [640, 390] on span "23" at bounding box center [640, 391] width 26 height 26
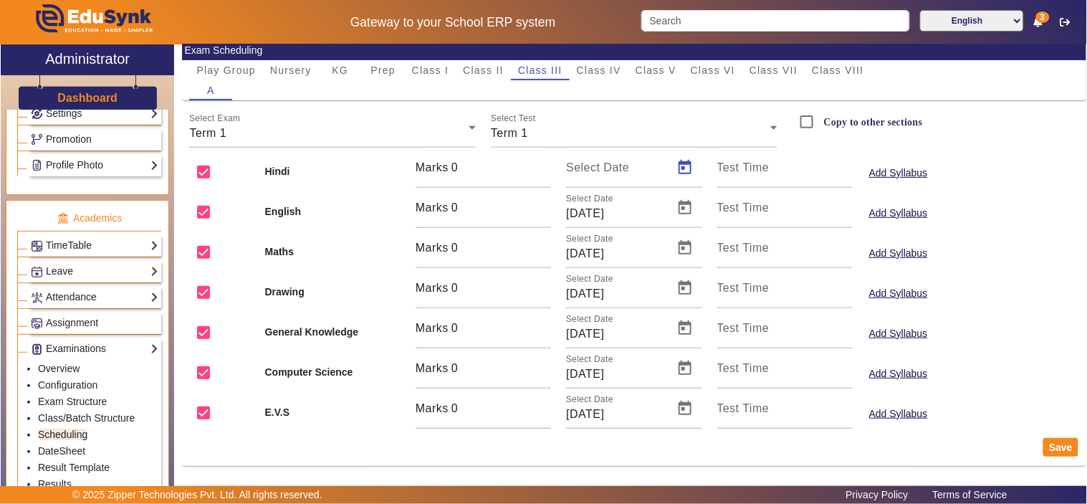
type input "23/09/2025"
click at [763, 168] on mat-label "Test Time" at bounding box center [743, 167] width 52 height 12
click at [763, 168] on input "Test Time" at bounding box center [784, 173] width 135 height 17
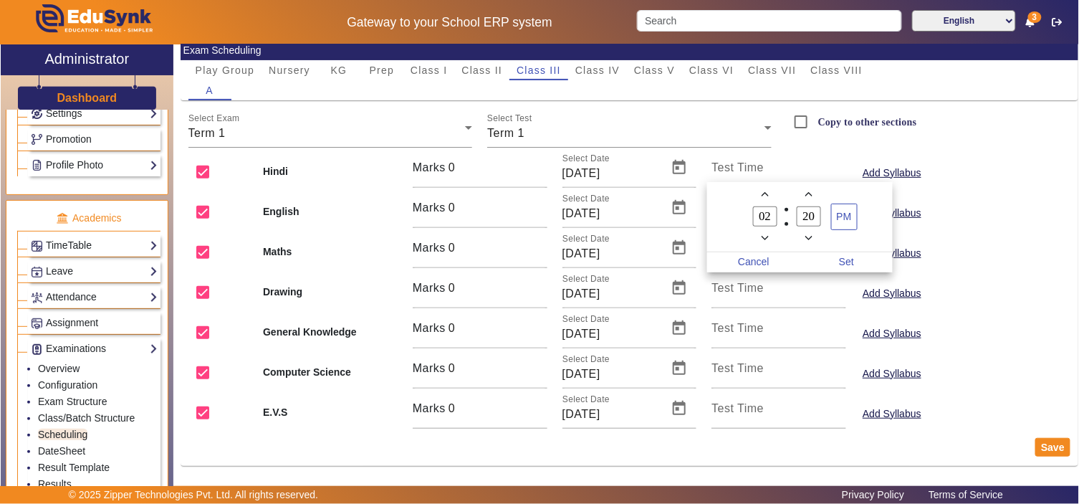
click at [764, 220] on input "02" at bounding box center [765, 216] width 24 height 21
click at [770, 236] on span "Minus a hour" at bounding box center [764, 238] width 15 height 15
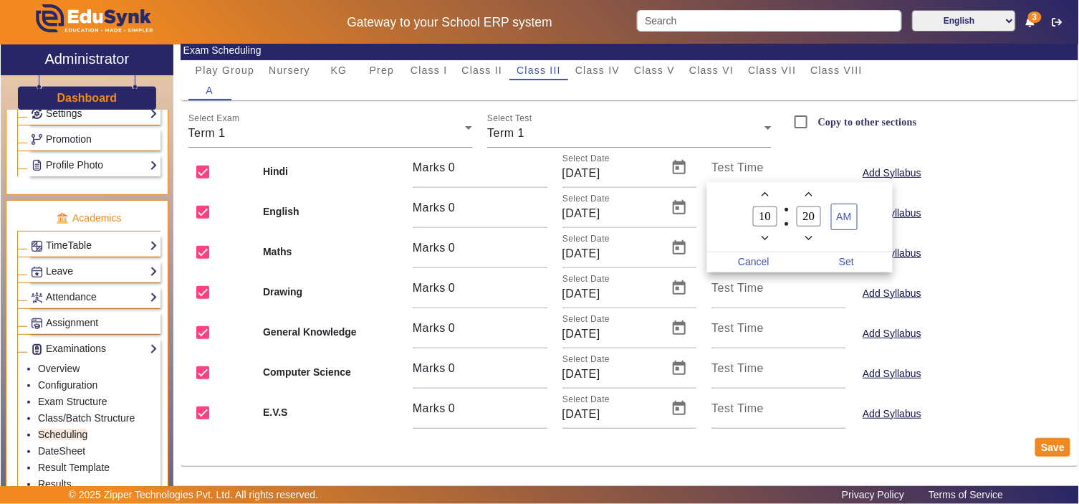
click at [770, 236] on span "Minus a hour" at bounding box center [764, 238] width 15 height 15
type input "08"
click at [807, 216] on input "20" at bounding box center [808, 216] width 24 height 21
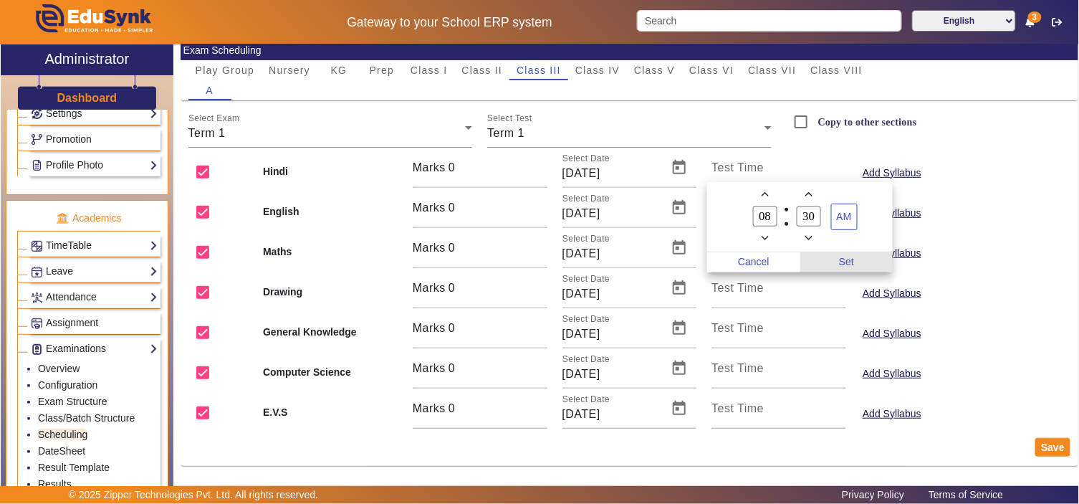
type input "30"
click at [849, 261] on span "Set" at bounding box center [846, 262] width 93 height 20
type input "8:30 AM"
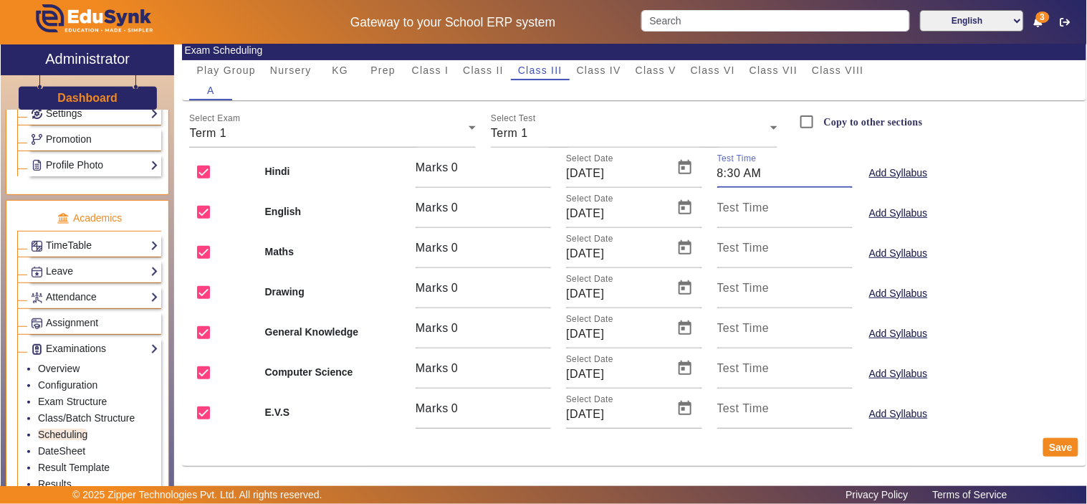
drag, startPoint x: 749, startPoint y: 173, endPoint x: 706, endPoint y: 173, distance: 43.0
click at [709, 173] on div "Test Time 8:30 AM" at bounding box center [784, 168] width 150 height 40
click at [734, 206] on mat-label "Test Time" at bounding box center [743, 207] width 52 height 12
click at [734, 206] on input "Test Time" at bounding box center [784, 213] width 135 height 17
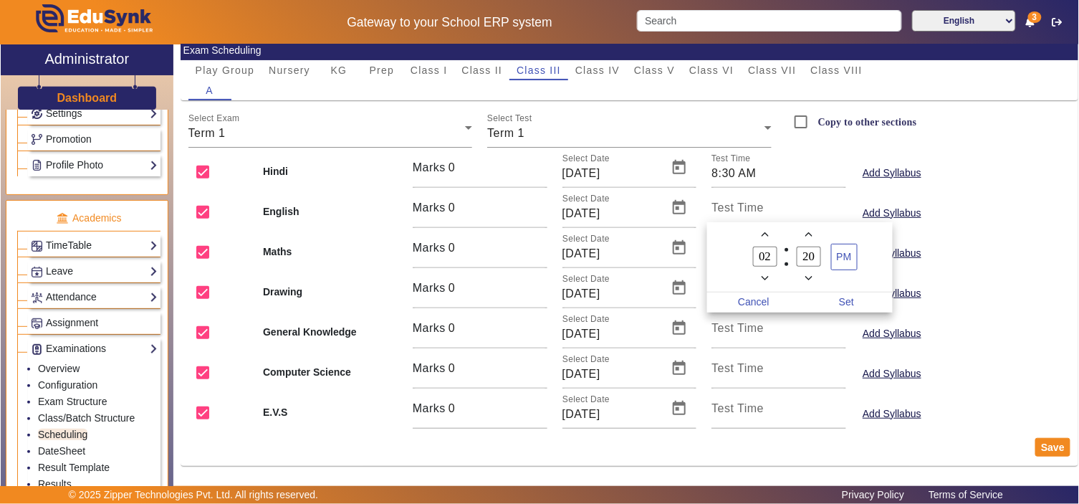
click at [750, 208] on div at bounding box center [539, 252] width 1079 height 504
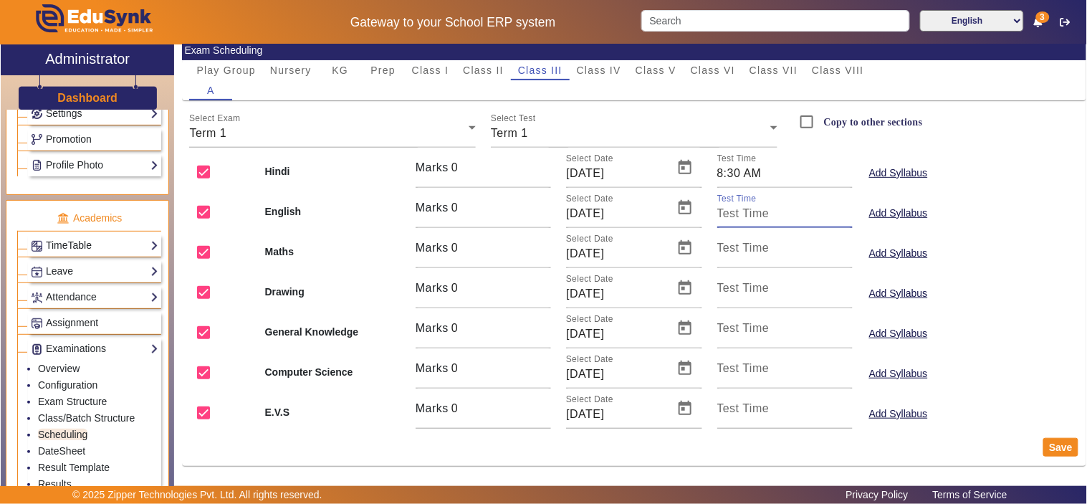
paste input "8:30 AM"
type input "8:30 AM"
click at [743, 247] on mat-label "Test Time" at bounding box center [743, 247] width 52 height 12
click at [743, 247] on input "Test Time" at bounding box center [784, 253] width 135 height 17
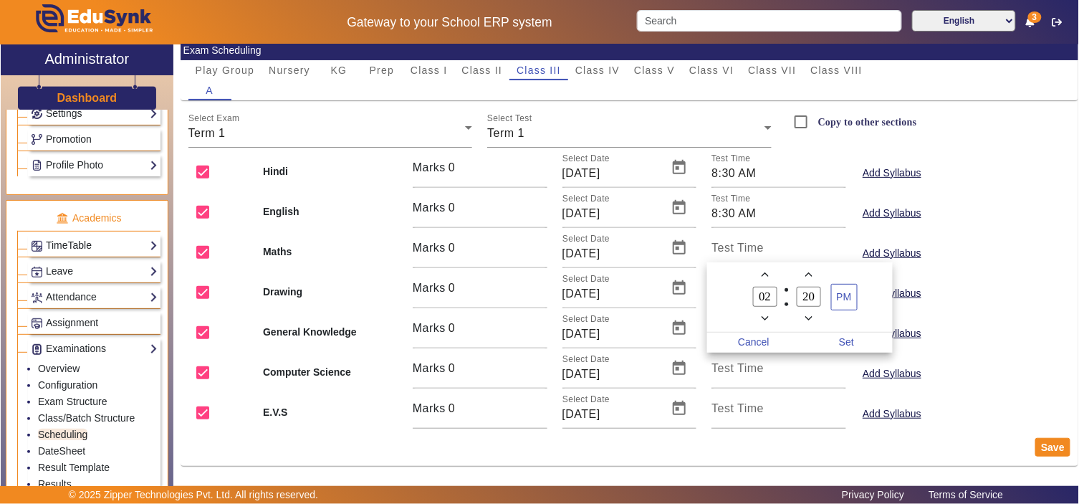
click at [752, 249] on div at bounding box center [539, 252] width 1079 height 504
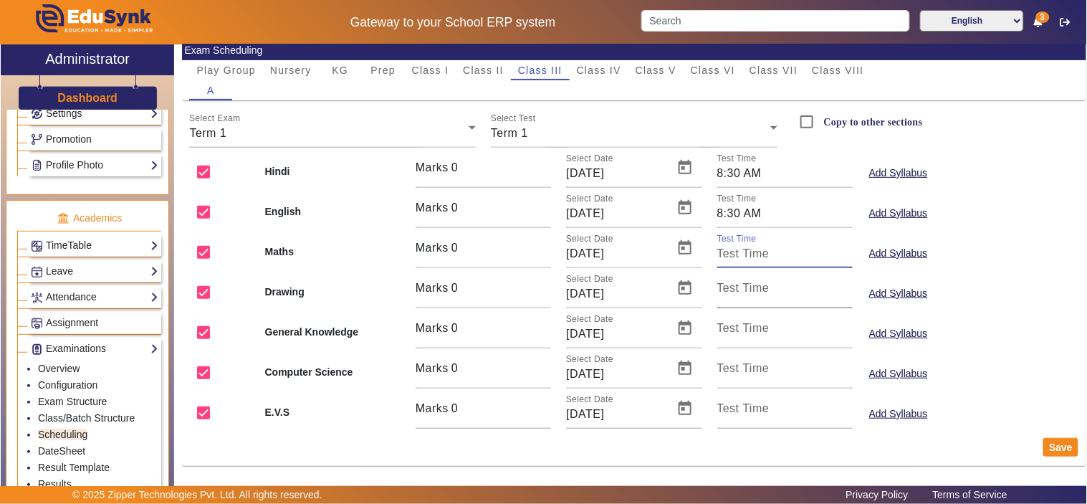
paste input "8:30 AM"
type input "8:30 AM"
click at [736, 292] on mat-label "Test Time" at bounding box center [743, 287] width 52 height 12
click at [736, 292] on input "Test Time" at bounding box center [784, 293] width 135 height 17
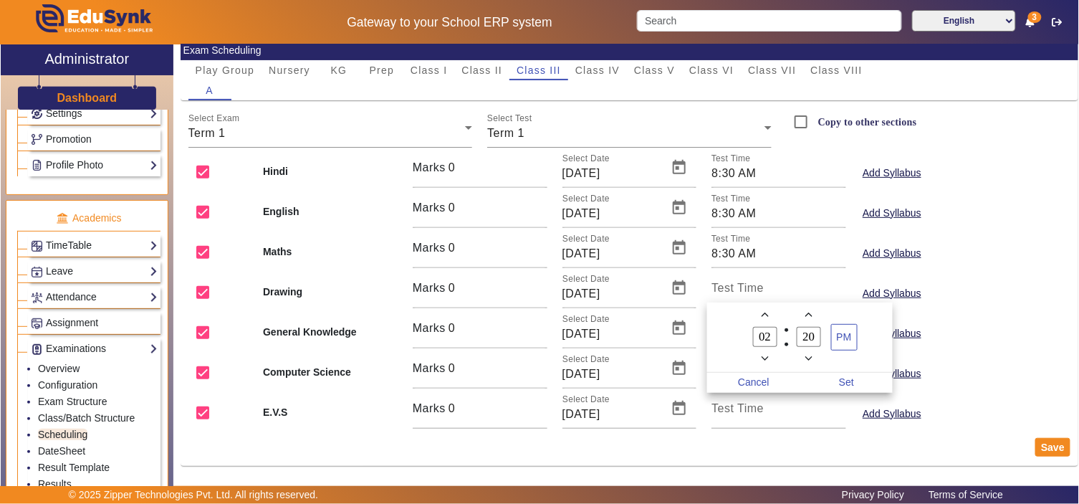
click at [736, 292] on div at bounding box center [539, 252] width 1079 height 504
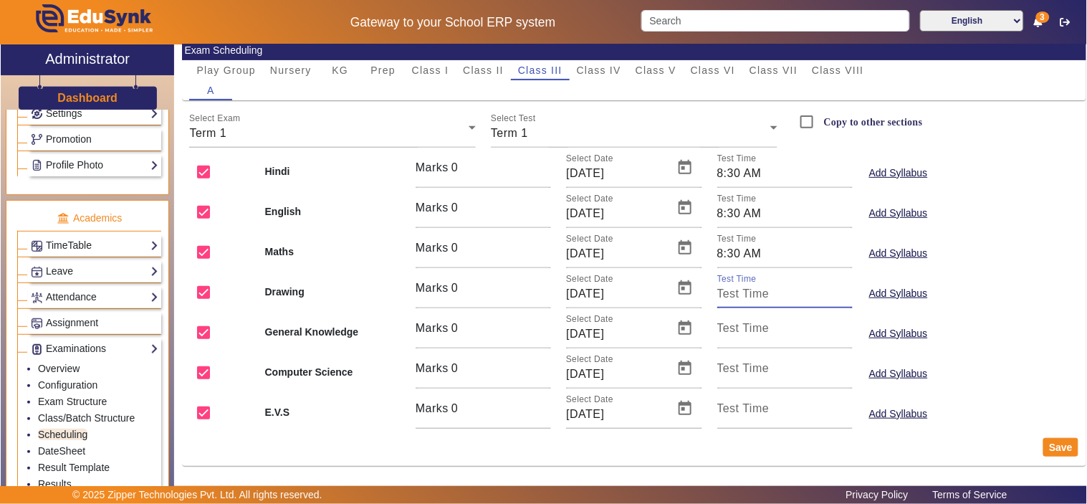
paste input "8:30 AM"
type input "8:30 AM"
click at [743, 324] on mat-label "Test Time" at bounding box center [743, 328] width 52 height 12
click at [743, 325] on input "Test Time" at bounding box center [784, 333] width 135 height 17
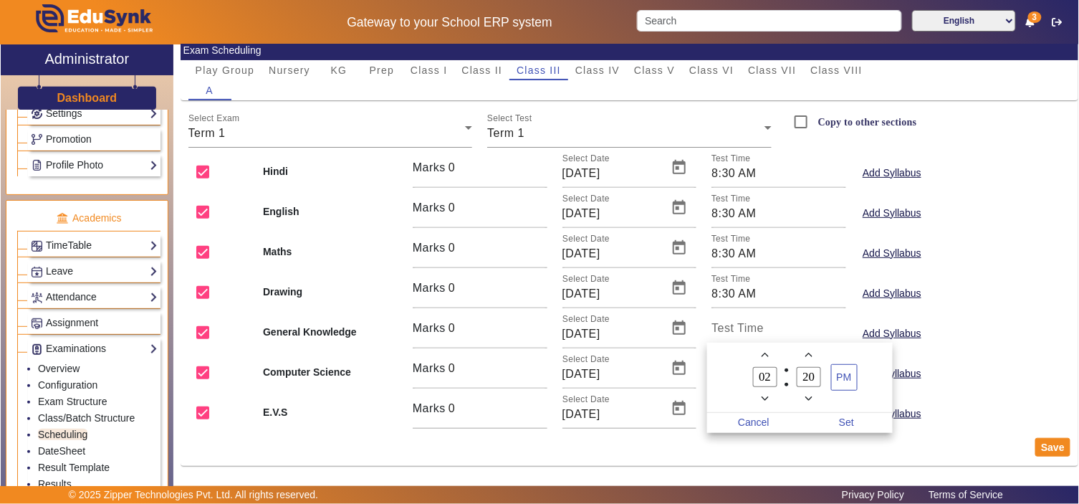
click at [754, 289] on div at bounding box center [539, 252] width 1079 height 504
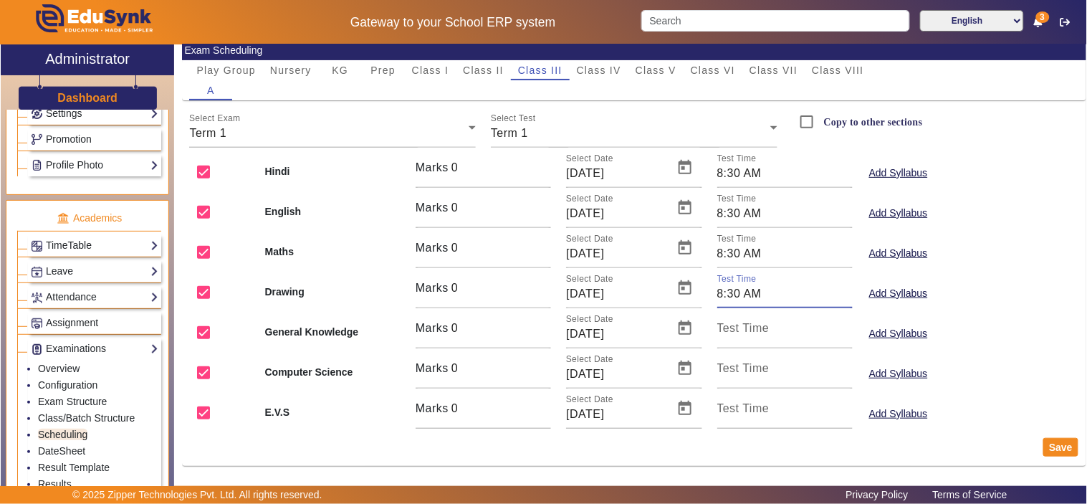
click at [754, 289] on input "8:30 AM" at bounding box center [784, 293] width 135 height 17
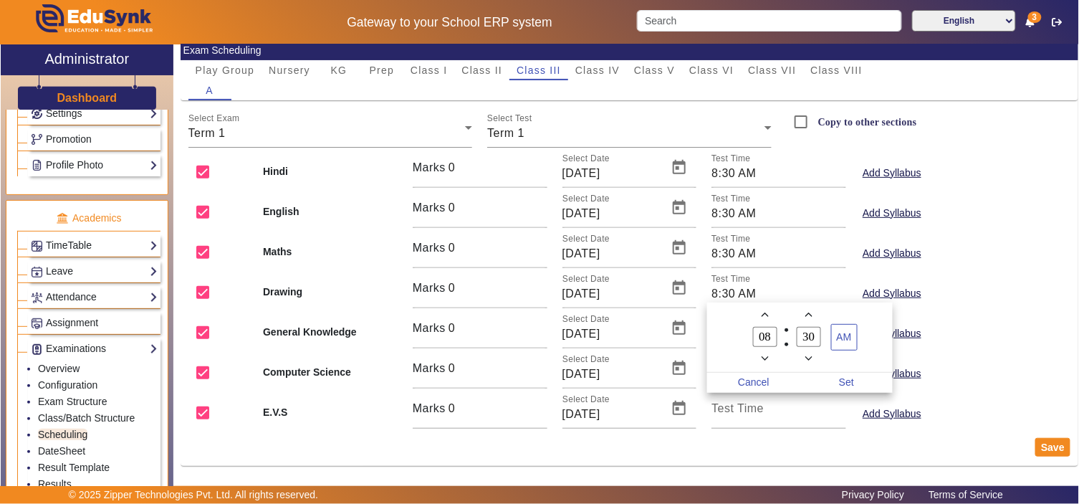
click at [1003, 305] on div at bounding box center [539, 252] width 1079 height 504
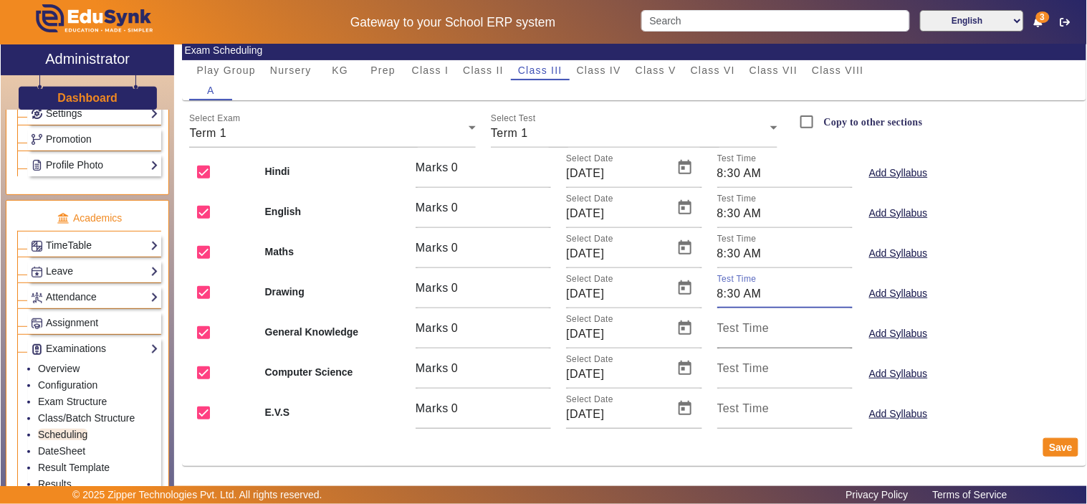
click at [754, 330] on mat-label "Test Time" at bounding box center [743, 328] width 52 height 12
click at [754, 330] on input "Test Time" at bounding box center [784, 333] width 135 height 17
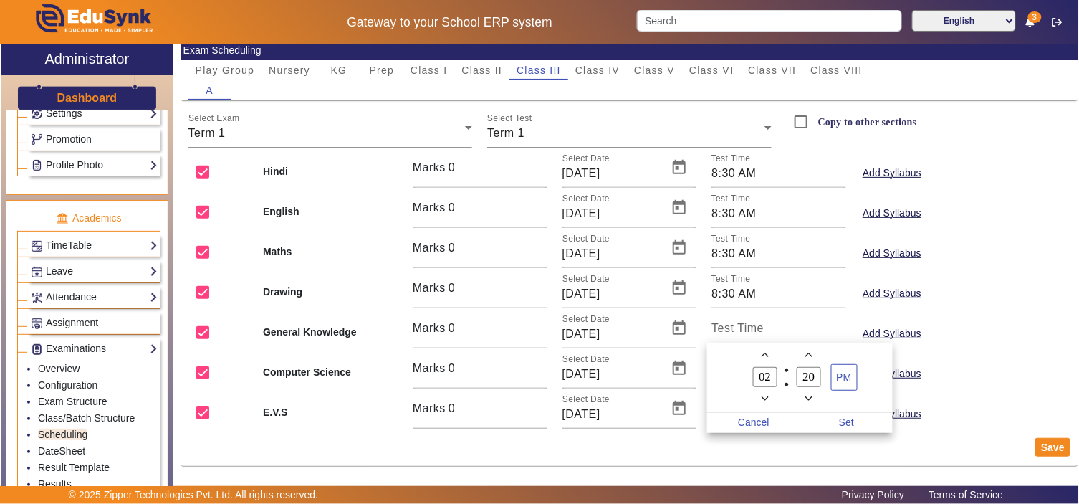
click at [754, 330] on div at bounding box center [539, 252] width 1079 height 504
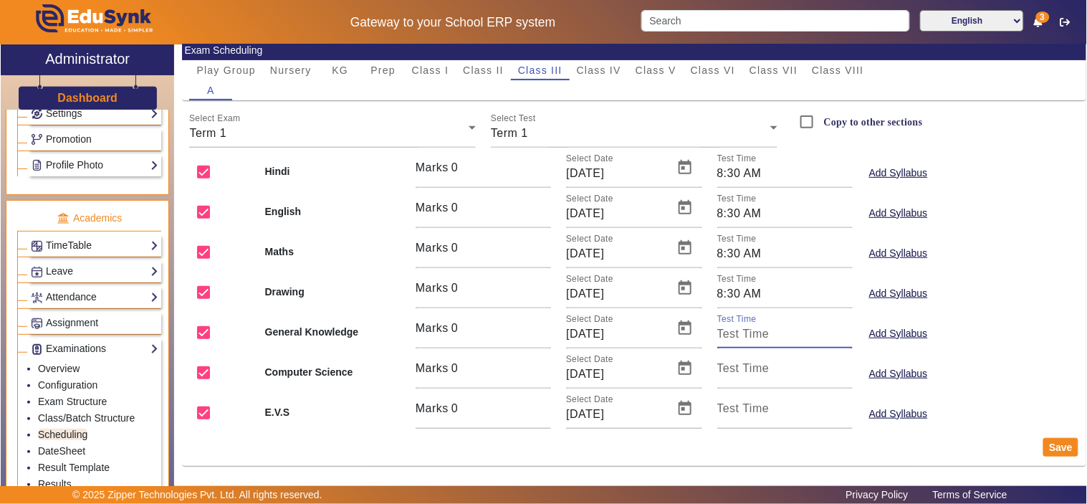
paste input "8:30 AM"
type input "8:30 AM"
click at [746, 370] on mat-label "Test Time" at bounding box center [743, 368] width 52 height 12
click at [746, 370] on input "Test Time" at bounding box center [784, 373] width 135 height 17
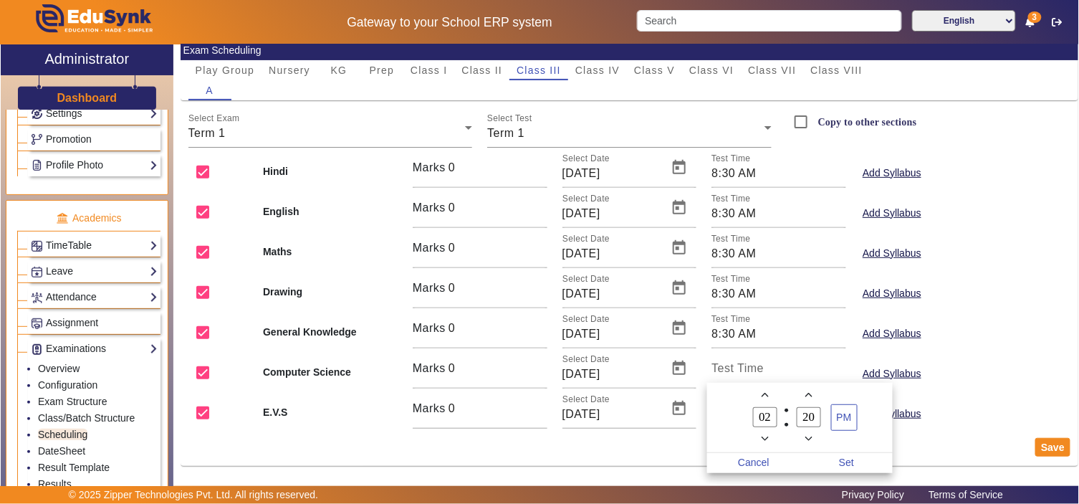
click at [746, 370] on div at bounding box center [539, 252] width 1079 height 504
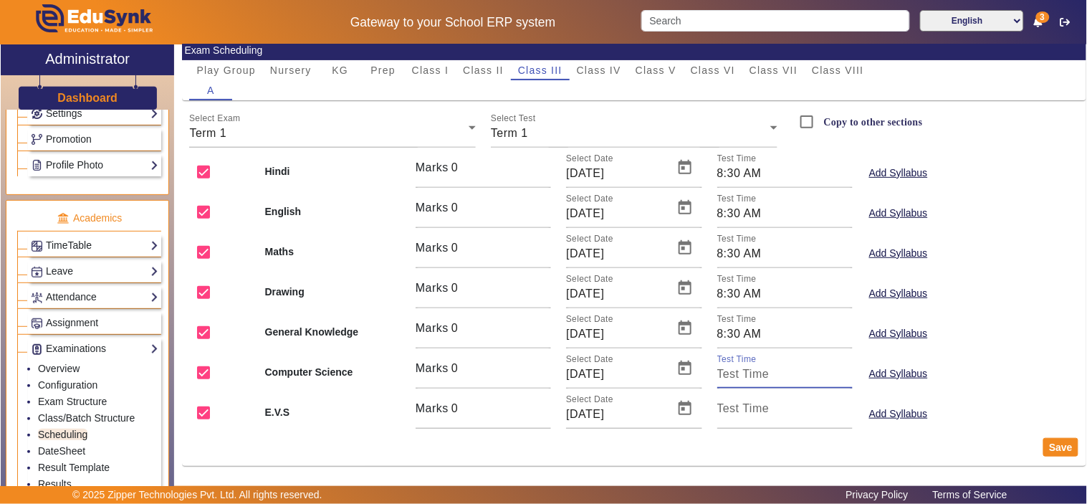
paste input "8:30 AM"
type input "8:30 AM"
click at [738, 404] on mat-label "Test Time" at bounding box center [743, 408] width 52 height 12
click at [738, 405] on input "Test Time" at bounding box center [784, 413] width 135 height 17
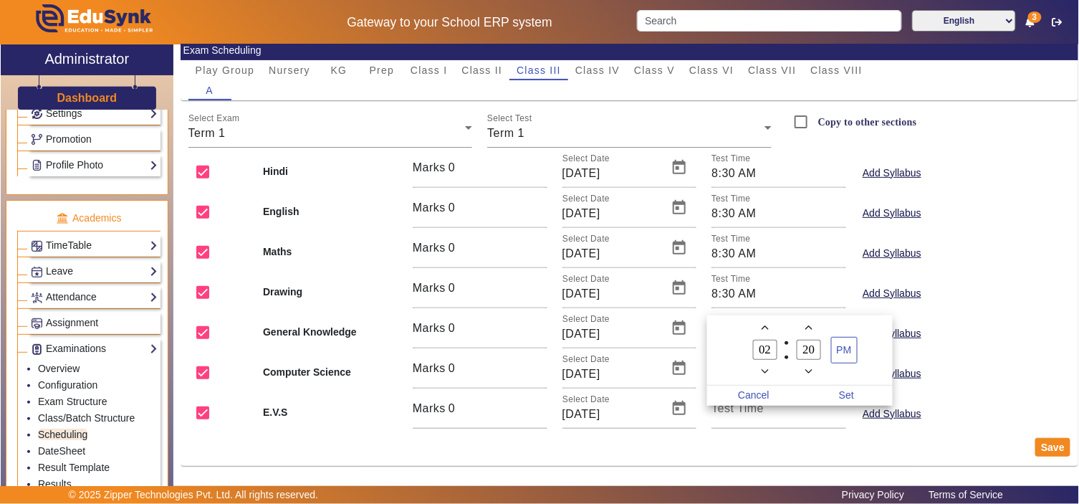
click at [735, 413] on div at bounding box center [539, 252] width 1079 height 504
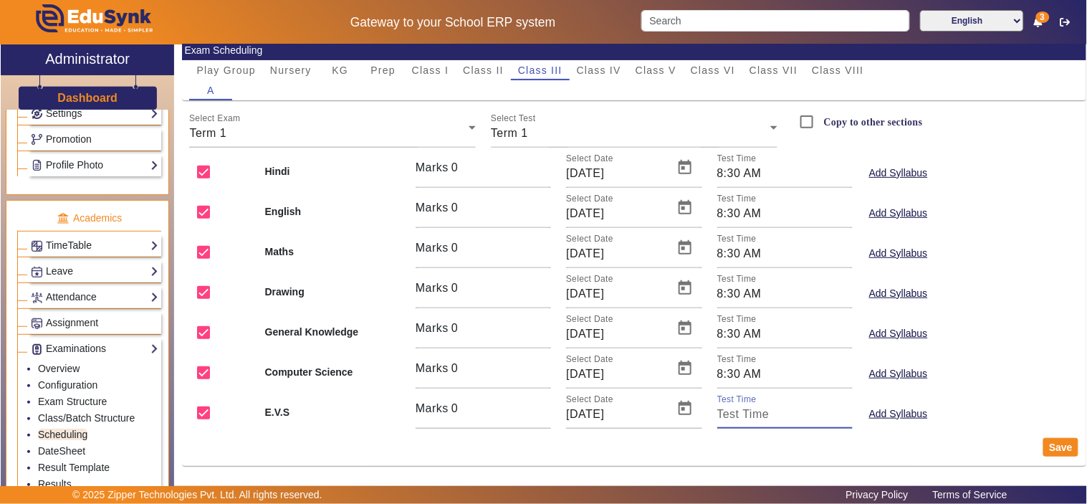
paste input "8:30 AM"
type input "8:30 AM"
click at [1047, 446] on button "Save" at bounding box center [1060, 447] width 35 height 19
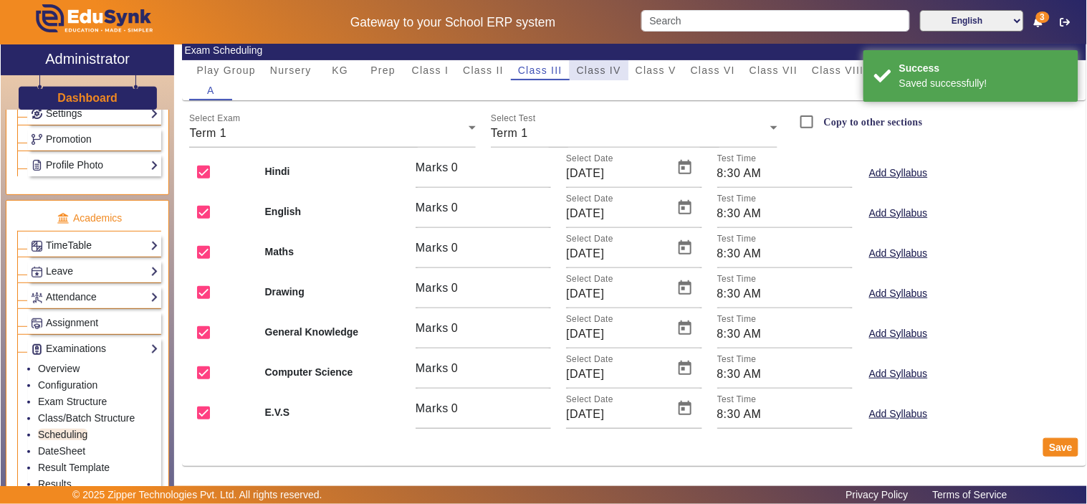
click at [627, 68] on div "Class IV" at bounding box center [598, 70] width 59 height 20
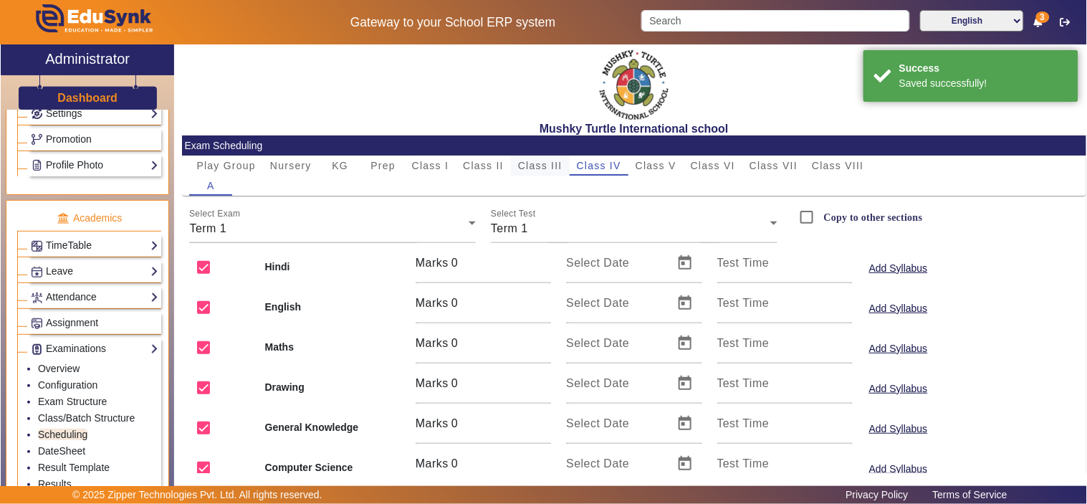
click at [543, 165] on span "Class III" at bounding box center [540, 165] width 44 height 10
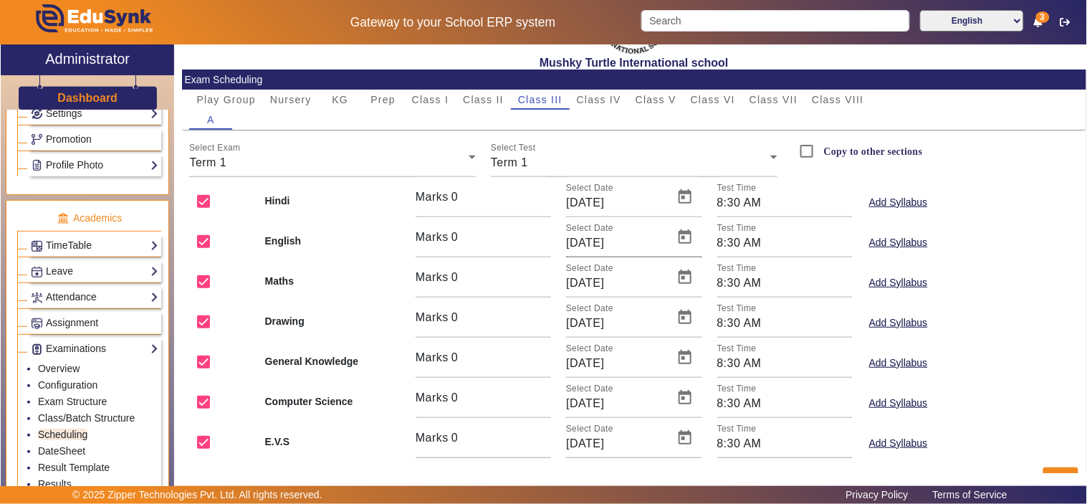
scroll to position [95, 0]
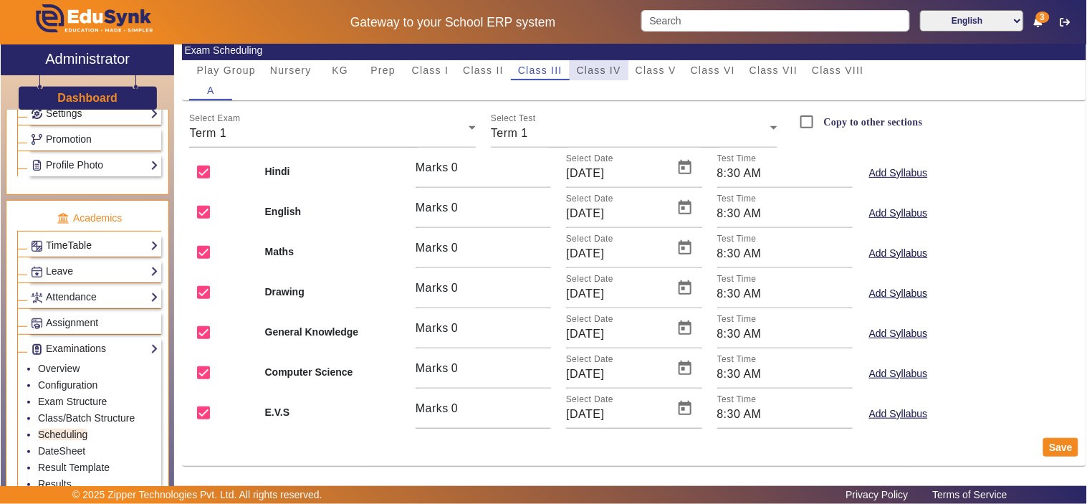
click at [602, 65] on span "Class IV" at bounding box center [599, 70] width 44 height 10
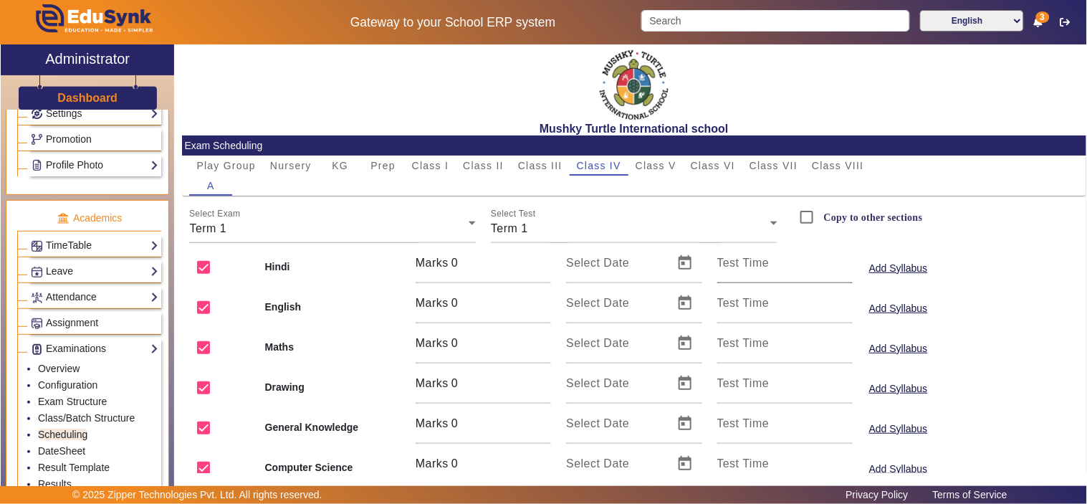
click at [727, 262] on mat-label "Test Time" at bounding box center [743, 262] width 52 height 12
click at [727, 262] on input "Test Time" at bounding box center [784, 268] width 135 height 17
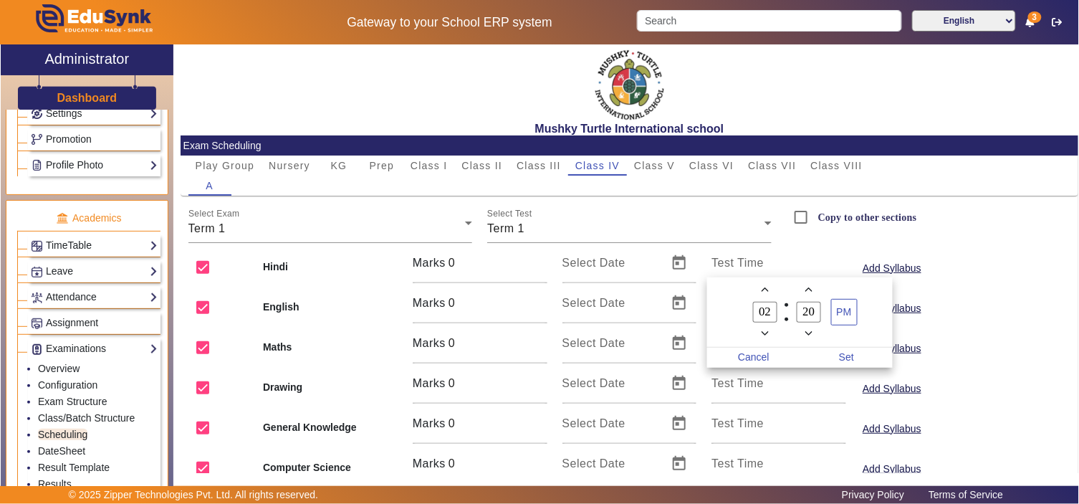
click at [728, 262] on div at bounding box center [539, 252] width 1079 height 504
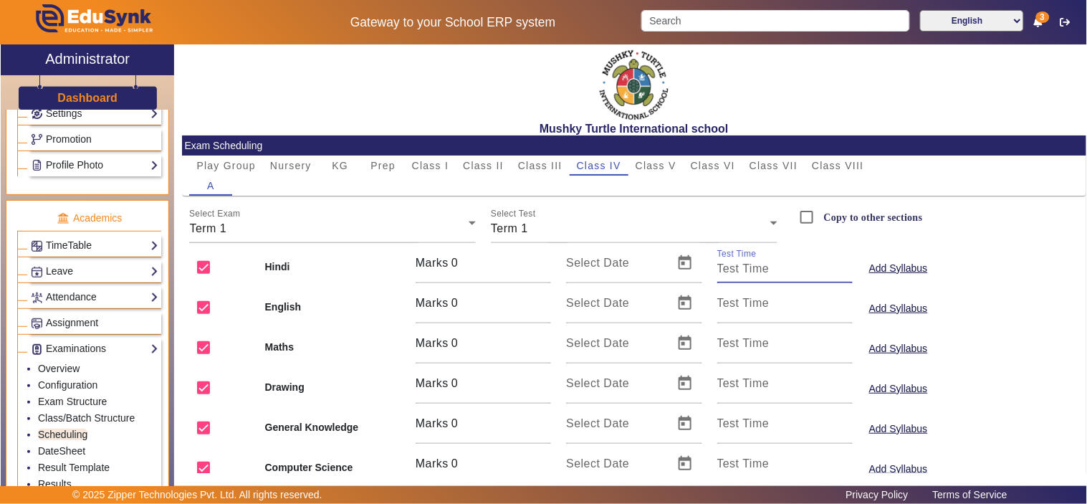
click at [728, 263] on input "Test Time" at bounding box center [784, 268] width 135 height 17
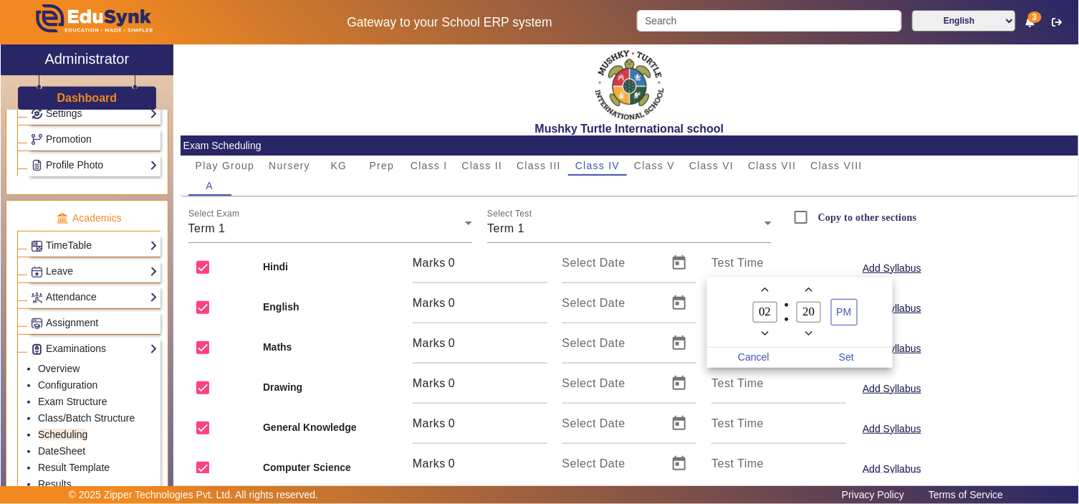
click at [728, 263] on div at bounding box center [539, 252] width 1079 height 504
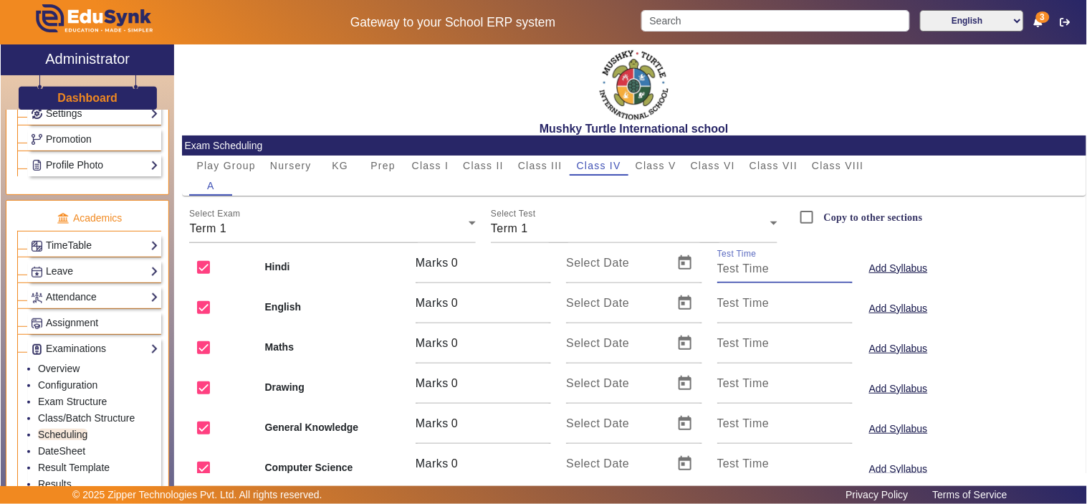
paste input "8:30 AM"
type input "8:30 AM"
click at [732, 298] on mat-label "Test Time" at bounding box center [743, 303] width 52 height 12
click at [732, 300] on input "Test Time" at bounding box center [784, 308] width 135 height 17
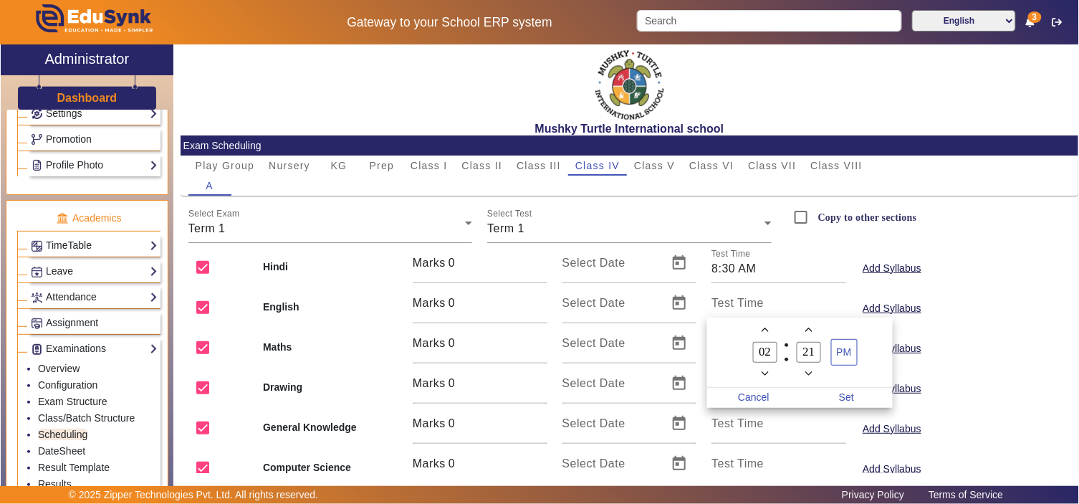
click at [732, 298] on div at bounding box center [539, 252] width 1079 height 504
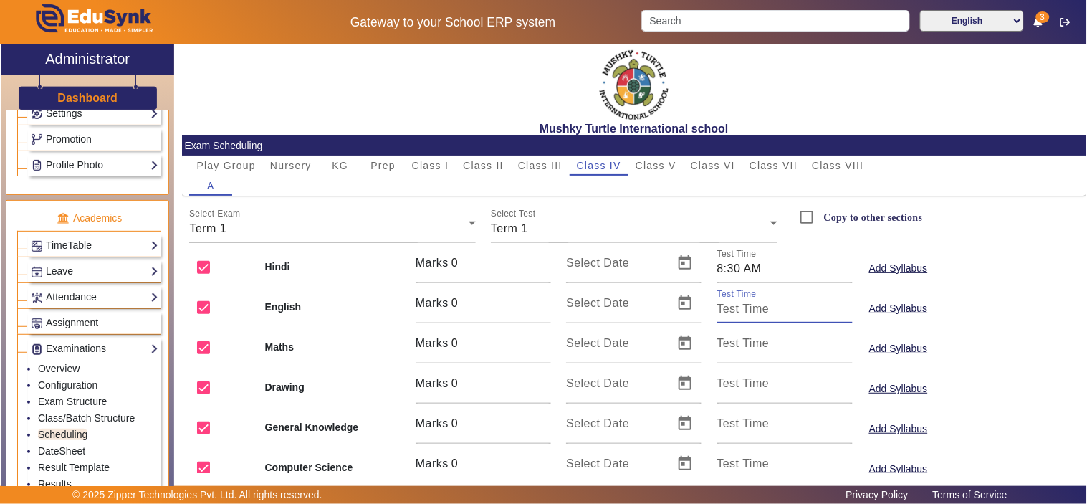
paste input "8:30 AM"
type input "8:30 AM"
click at [728, 354] on input "Test Time" at bounding box center [784, 348] width 135 height 17
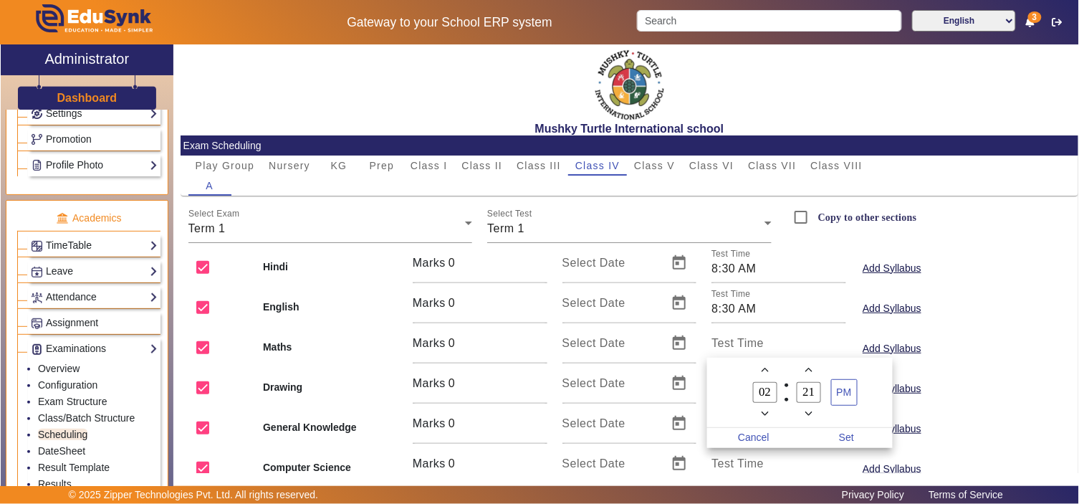
click at [735, 342] on div at bounding box center [539, 252] width 1079 height 504
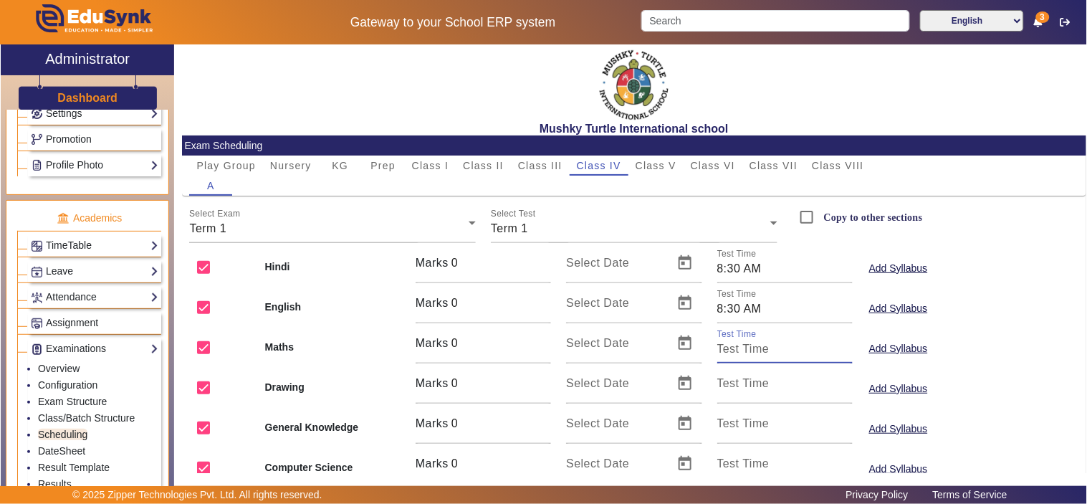
paste input "8:30 AM"
type input "8:30 AM"
click at [732, 382] on mat-label "Test Time" at bounding box center [743, 383] width 52 height 12
click at [732, 382] on input "Test Time" at bounding box center [784, 388] width 135 height 17
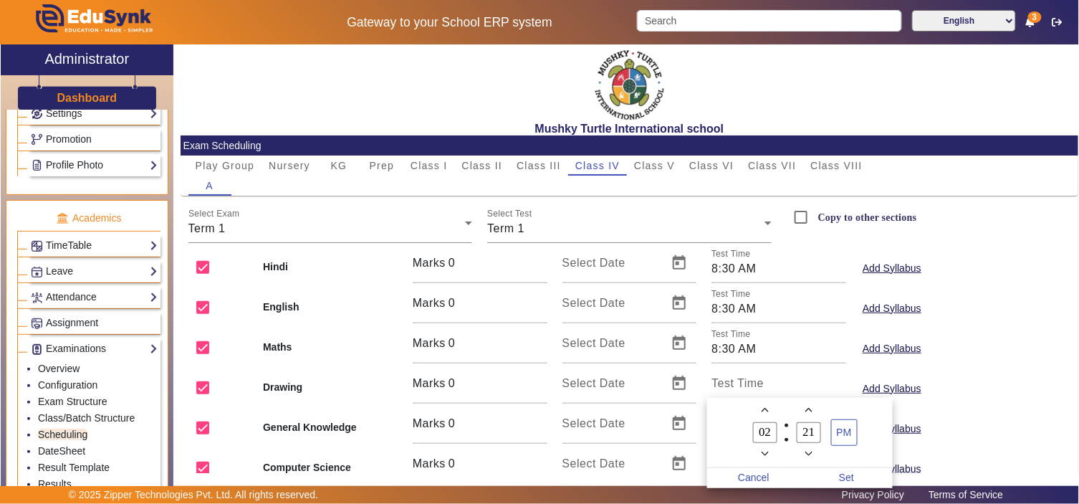
click at [732, 382] on div at bounding box center [539, 252] width 1079 height 504
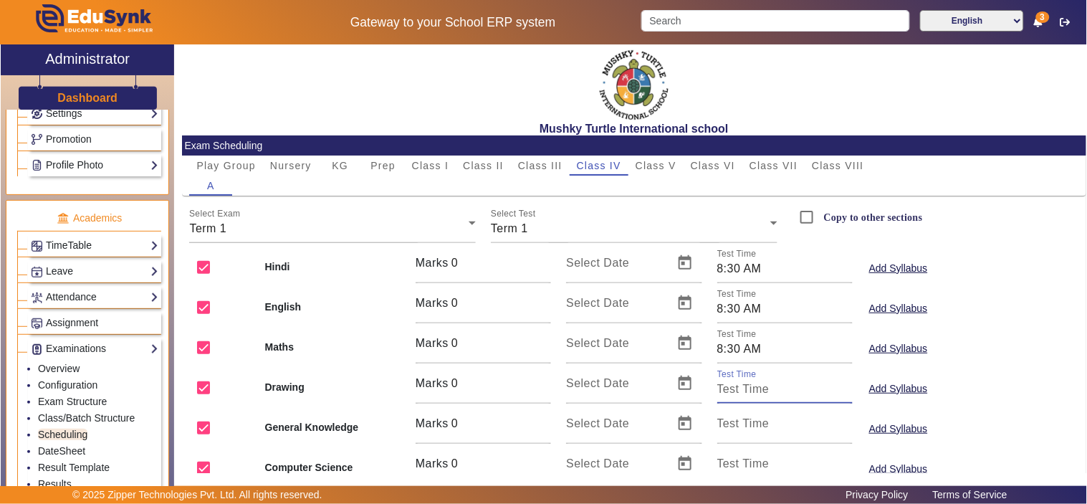
paste input "8:30 AM"
type input "8:30 AM"
click at [733, 421] on mat-label "Test Time" at bounding box center [743, 423] width 52 height 12
click at [733, 421] on input "Test Time" at bounding box center [784, 428] width 135 height 17
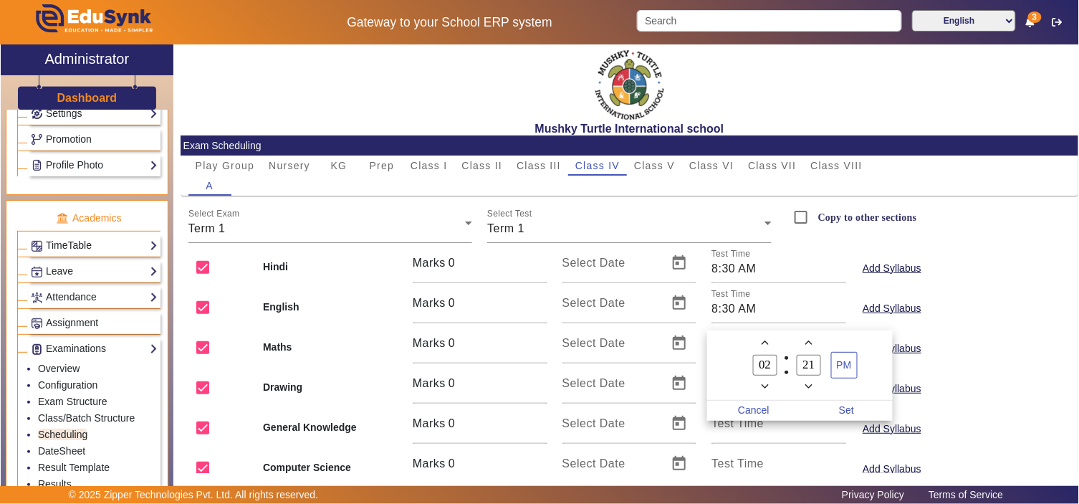
click at [731, 428] on div at bounding box center [539, 252] width 1079 height 504
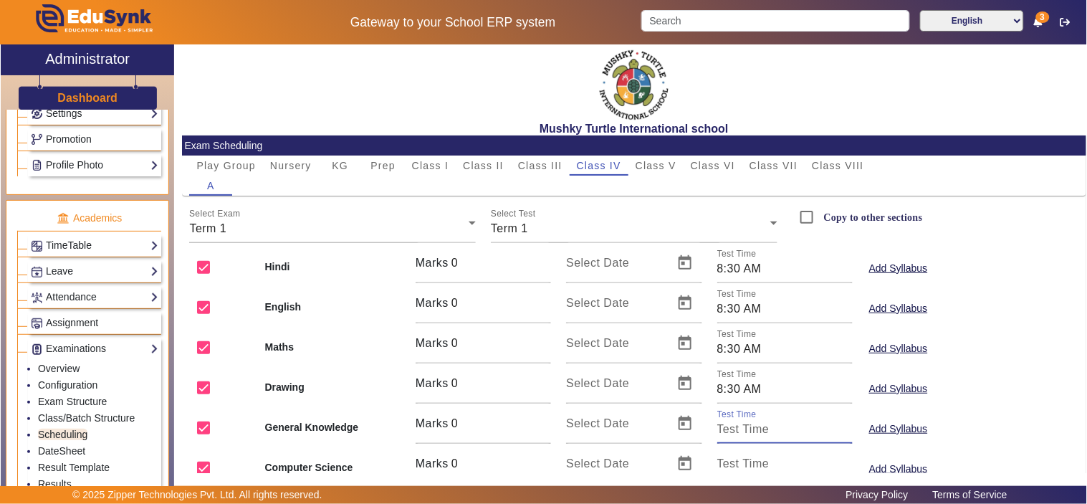
paste input "8:30 AM"
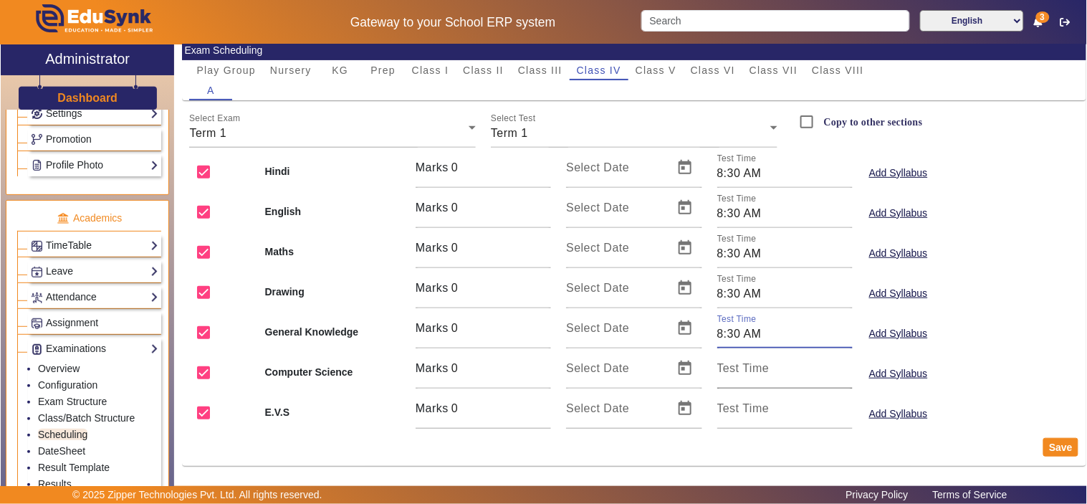
type input "8:30 AM"
click at [761, 371] on mat-label "Test Time" at bounding box center [743, 368] width 52 height 12
click at [761, 371] on input "Test Time" at bounding box center [784, 373] width 135 height 17
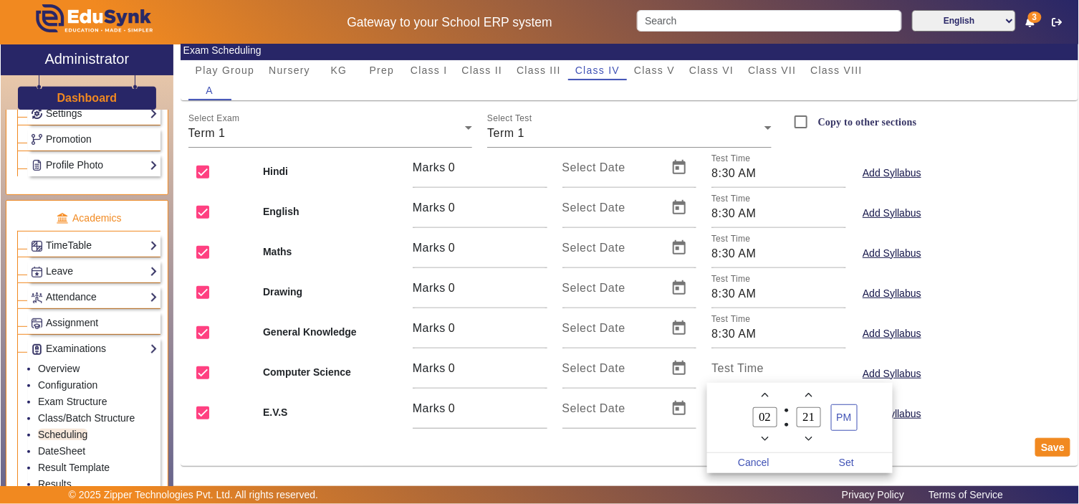
click at [764, 366] on div at bounding box center [539, 252] width 1079 height 504
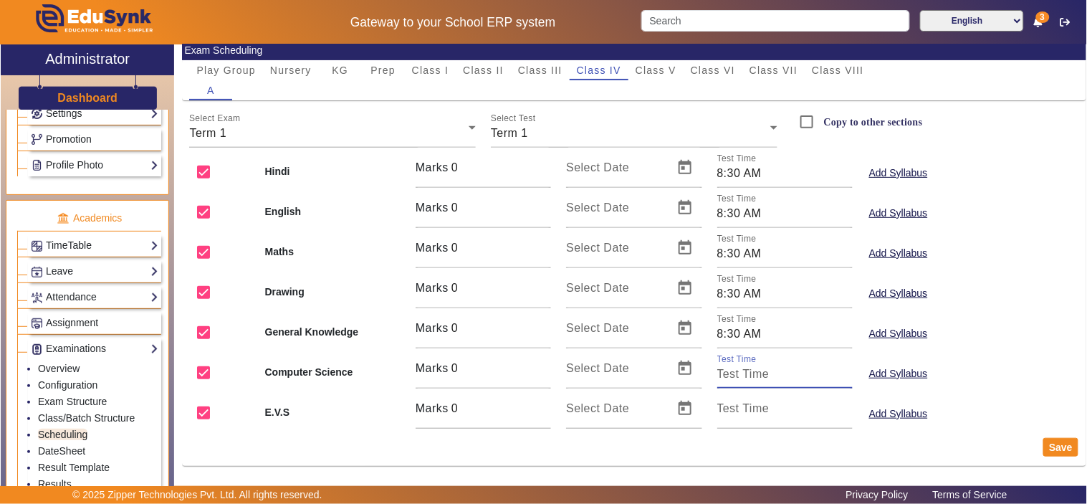
paste input "8:30 AM"
type input "8:30 AM"
click at [748, 405] on mat-label "Test Time" at bounding box center [743, 408] width 52 height 12
click at [748, 405] on input "Test Time" at bounding box center [784, 413] width 135 height 17
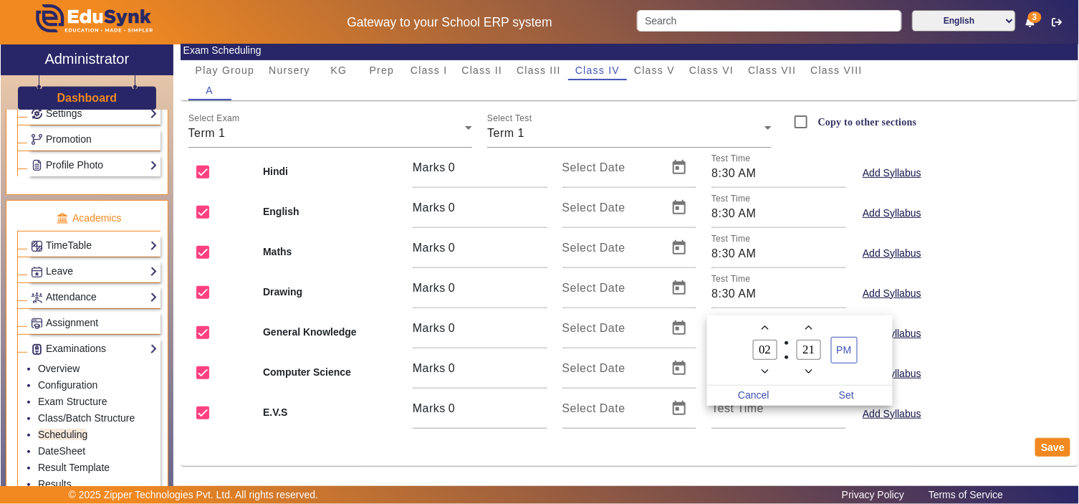
click at [746, 410] on div at bounding box center [539, 252] width 1079 height 504
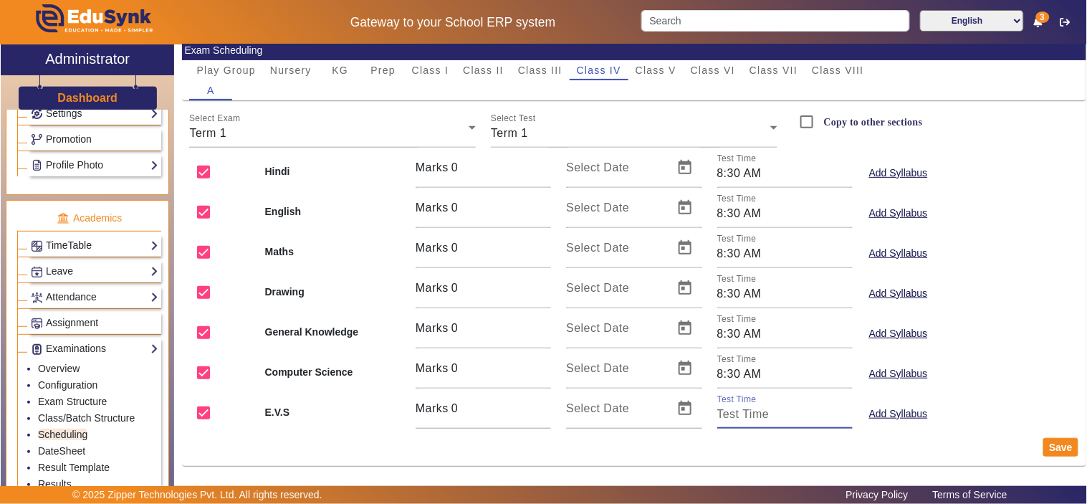
paste input "8:30 AM"
type input "8:30 AM"
click at [623, 458] on mat-card-actions "Save" at bounding box center [634, 446] width 904 height 37
click at [678, 289] on span "Open calendar" at bounding box center [685, 288] width 34 height 34
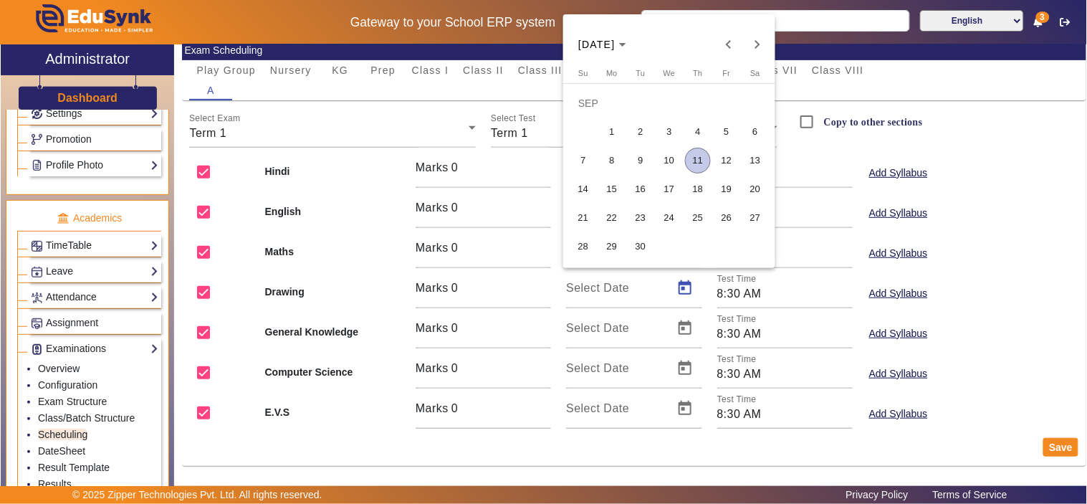
click at [750, 159] on span "13" at bounding box center [755, 161] width 26 height 26
type input "13/09/2025"
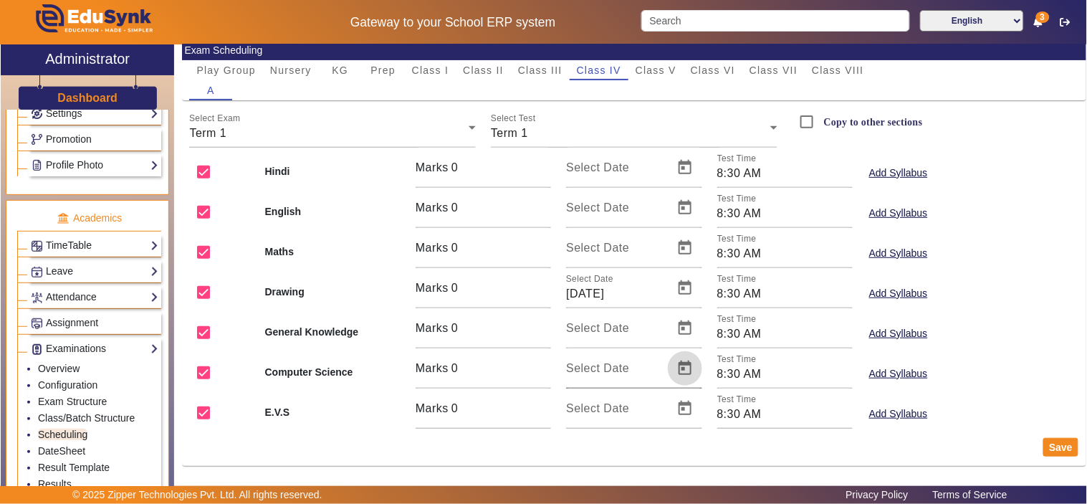
click at [681, 367] on span "Open calendar" at bounding box center [685, 368] width 34 height 34
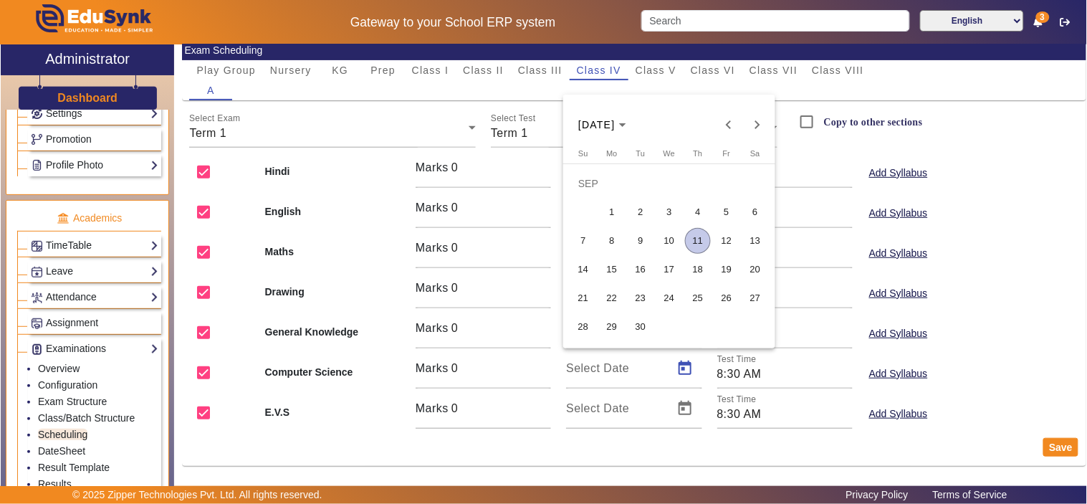
click at [752, 232] on span "13" at bounding box center [755, 241] width 26 height 26
type input "13/09/2025"
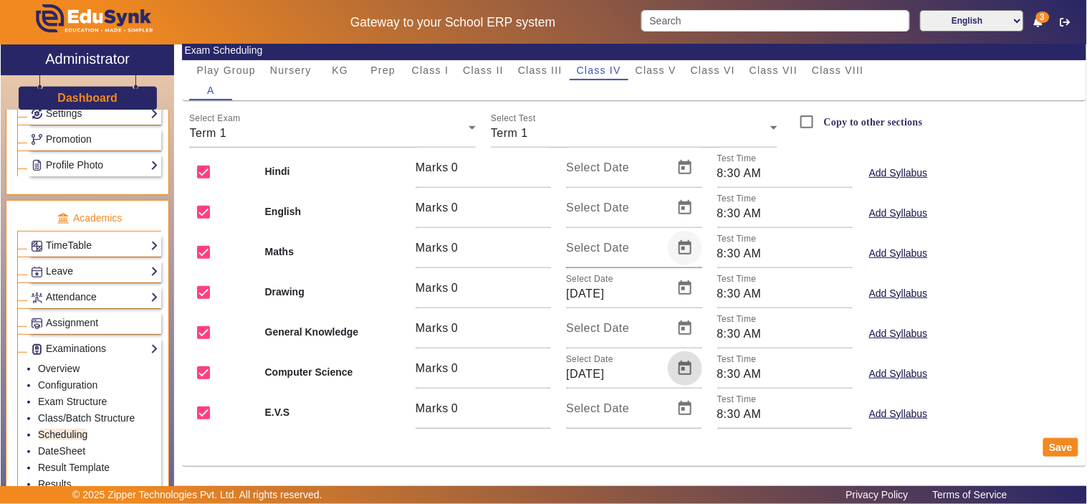
click at [684, 247] on span "Open calendar" at bounding box center [685, 248] width 34 height 34
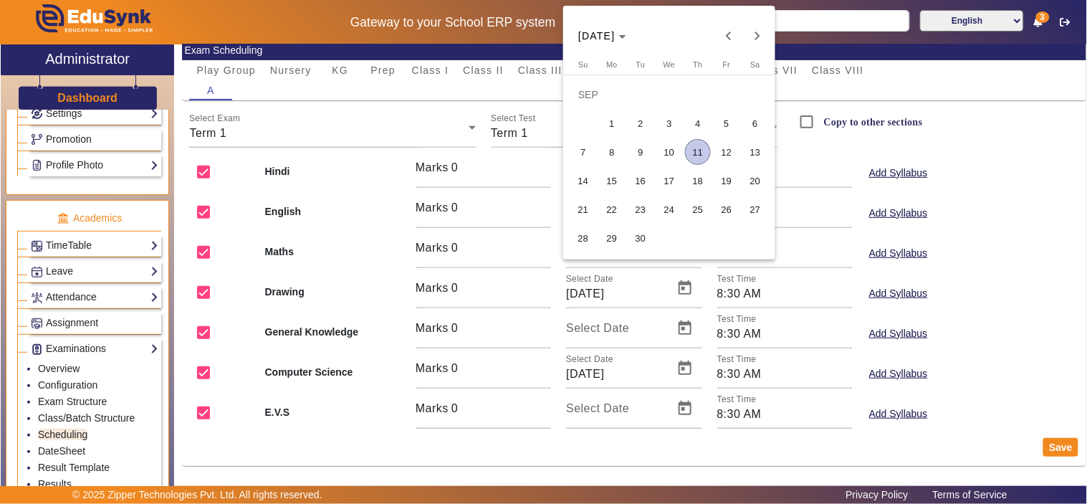
click at [614, 179] on span "15" at bounding box center [612, 181] width 26 height 26
type input "15/09/2025"
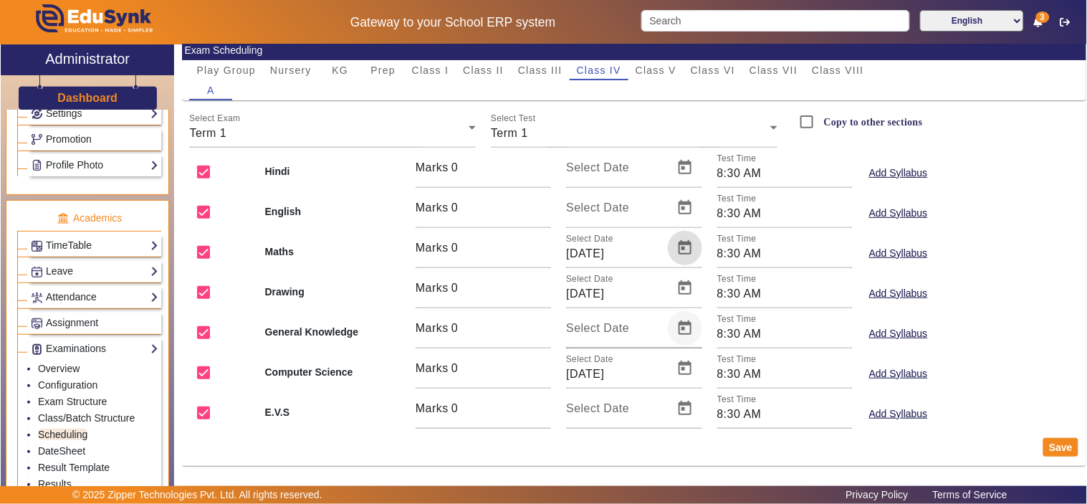
click at [684, 330] on span "Open calendar" at bounding box center [685, 328] width 34 height 34
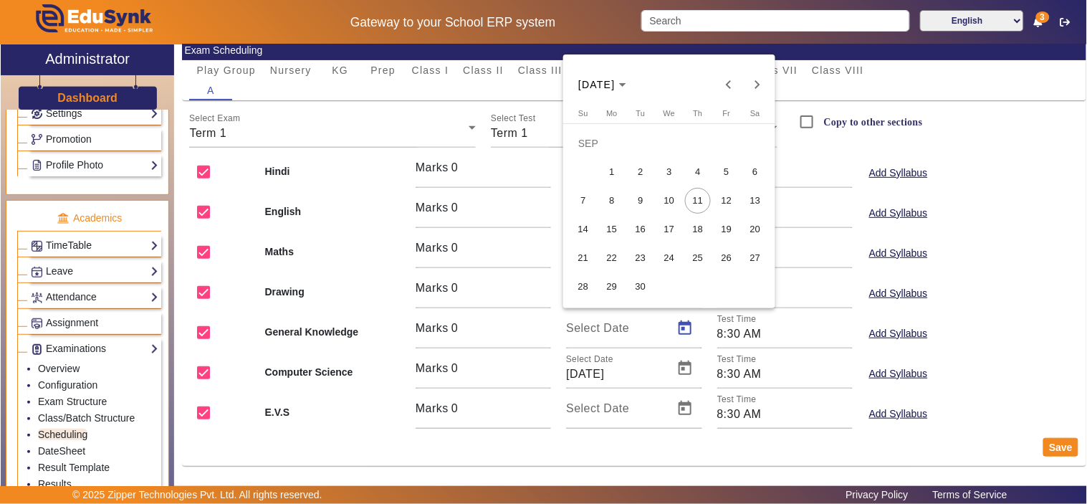
click at [642, 231] on span "16" at bounding box center [640, 229] width 26 height 26
type input "16/09/2025"
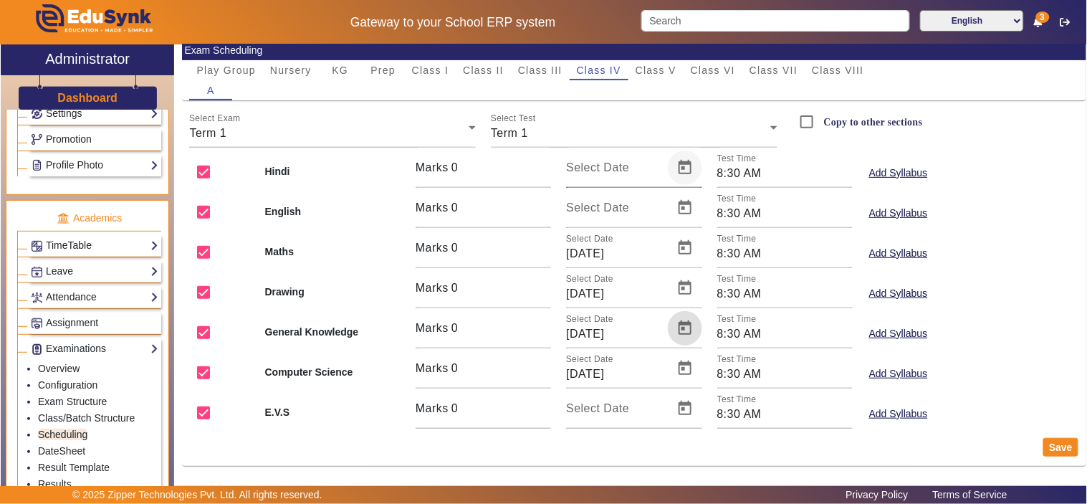
click at [681, 169] on span "Open calendar" at bounding box center [685, 167] width 34 height 34
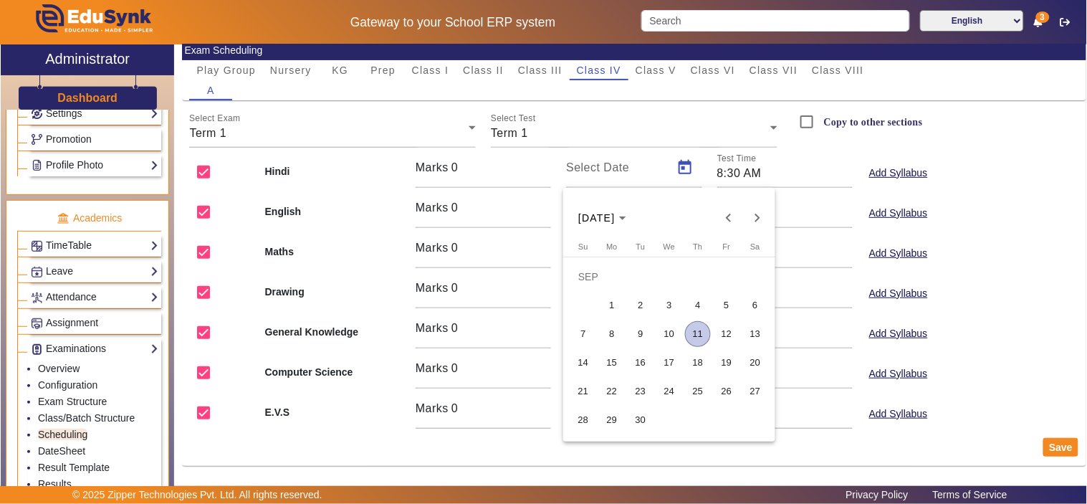
click at [696, 360] on span "18" at bounding box center [698, 363] width 26 height 26
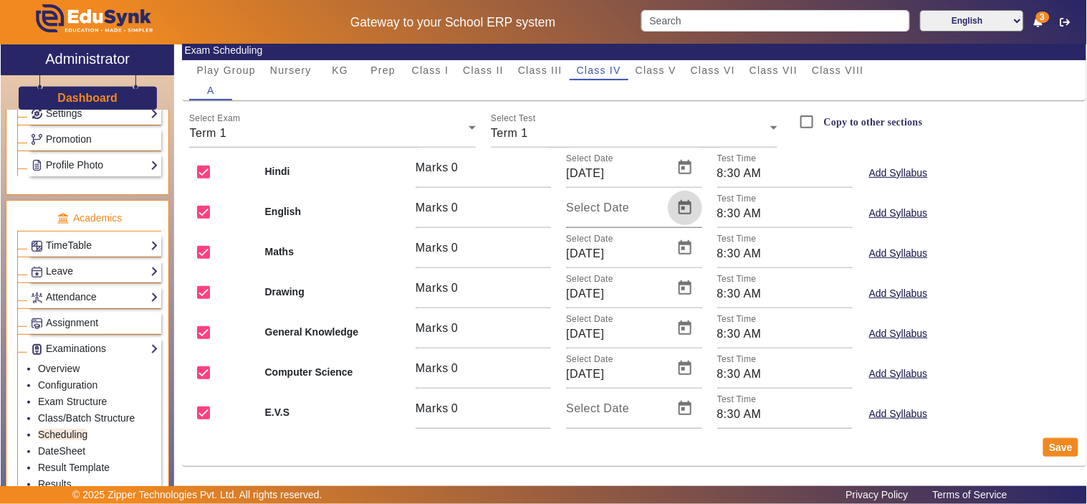
click at [681, 204] on span "Open calendar" at bounding box center [685, 208] width 34 height 34
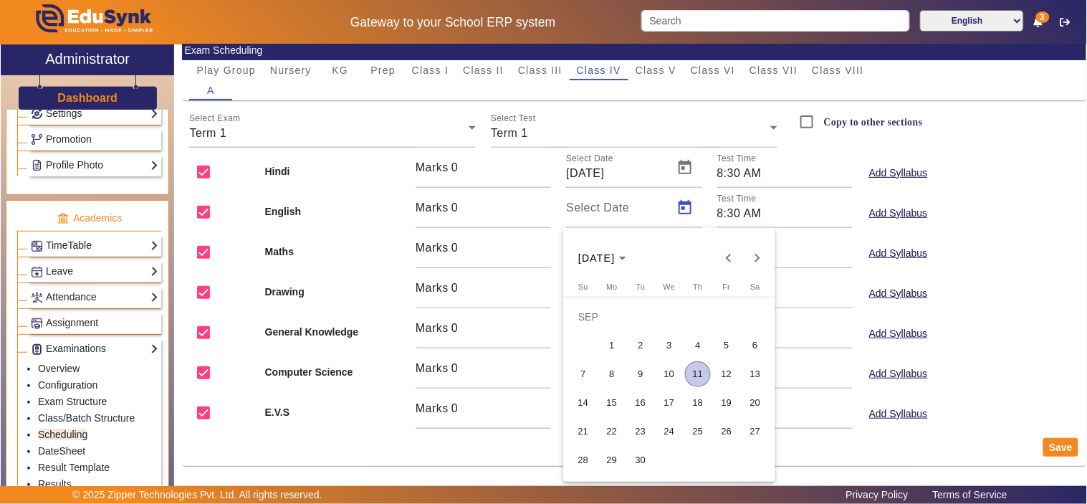
click at [676, 163] on div at bounding box center [543, 252] width 1087 height 504
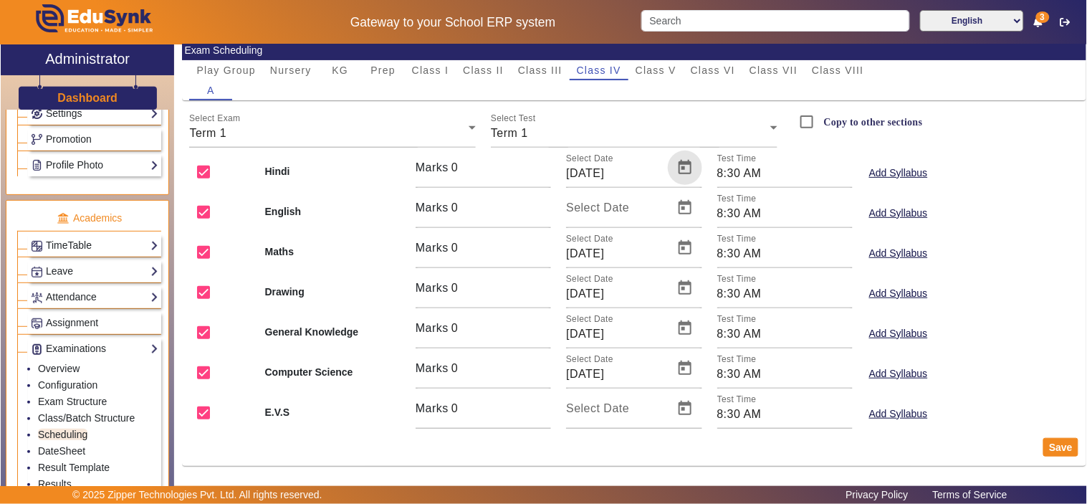
click at [676, 163] on span "Open calendar" at bounding box center [685, 167] width 34 height 34
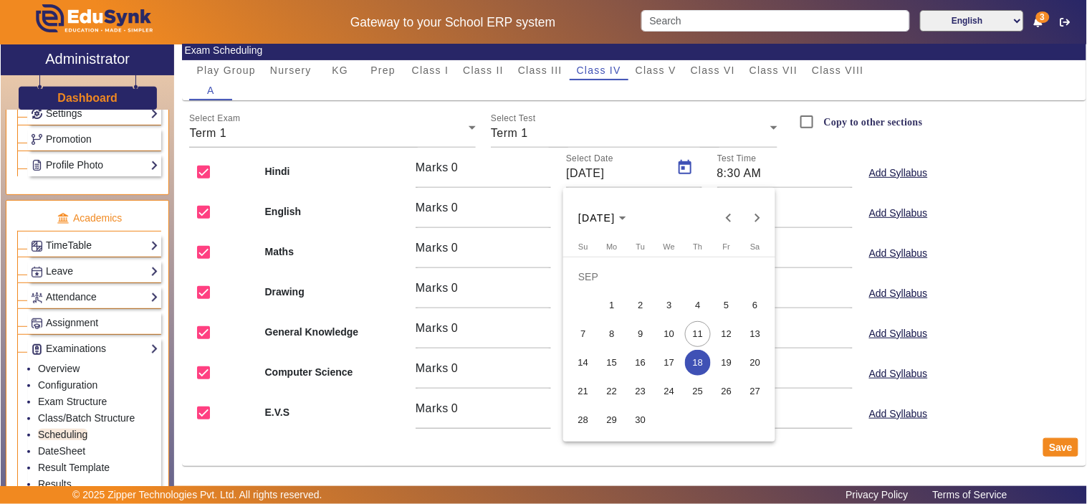
click at [748, 357] on span "20" at bounding box center [755, 363] width 26 height 26
type input "20/09/2025"
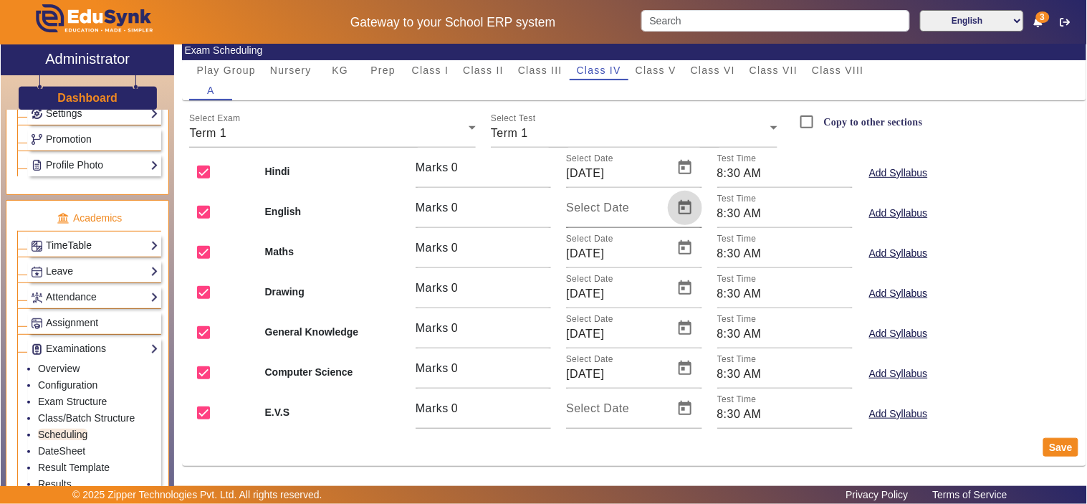
click at [678, 208] on span "Open calendar" at bounding box center [685, 208] width 34 height 34
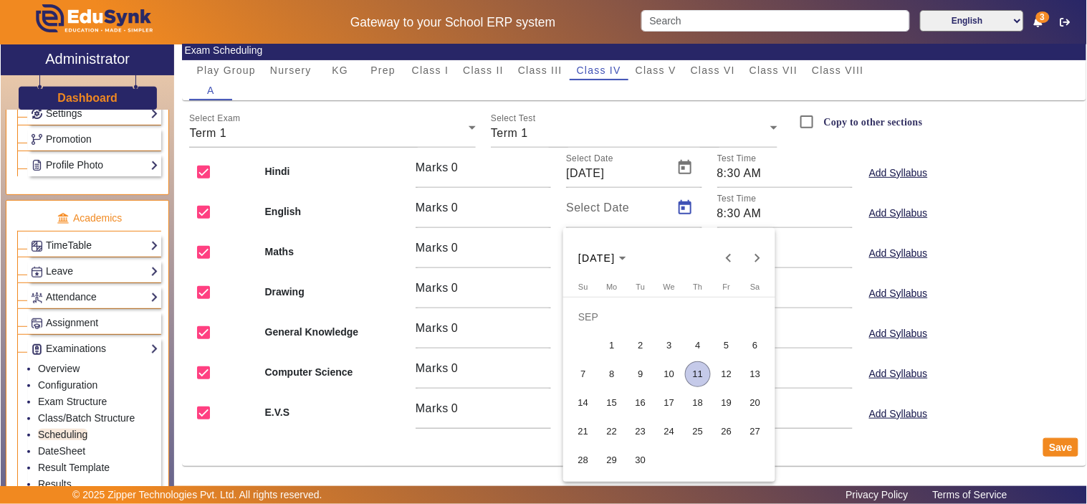
click at [690, 401] on span "18" at bounding box center [698, 403] width 26 height 26
type input "18/09/2025"
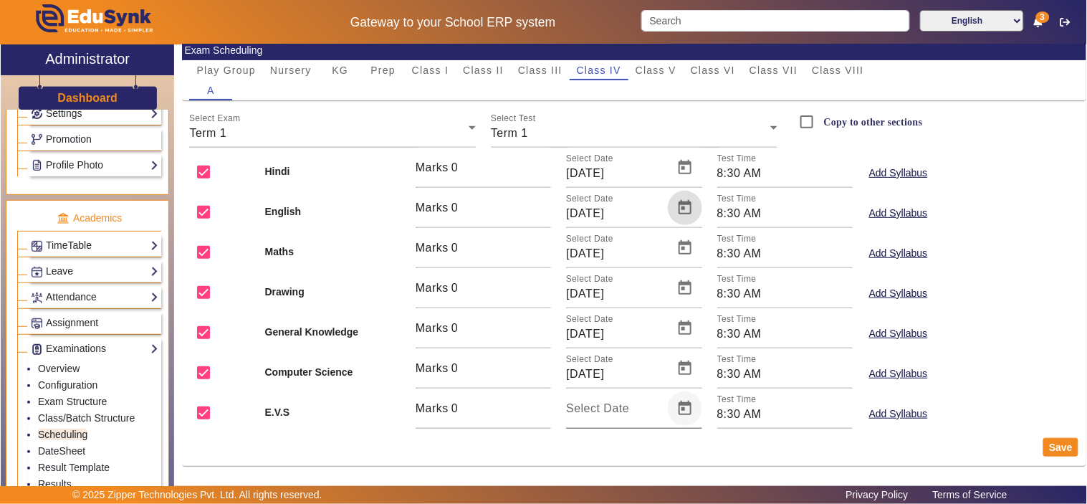
click at [678, 404] on span "Open calendar" at bounding box center [685, 408] width 34 height 34
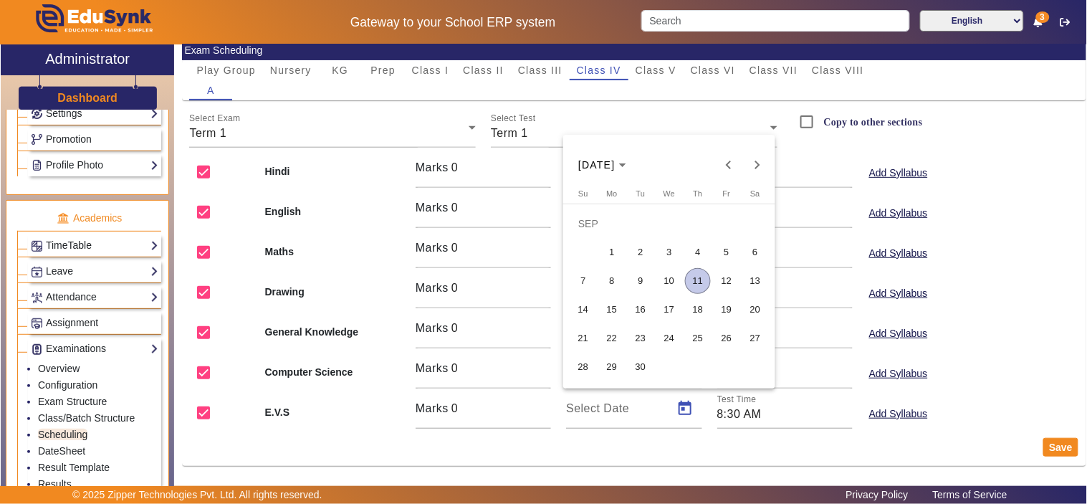
click at [630, 337] on span "23" at bounding box center [640, 338] width 26 height 26
type input "23/09/2025"
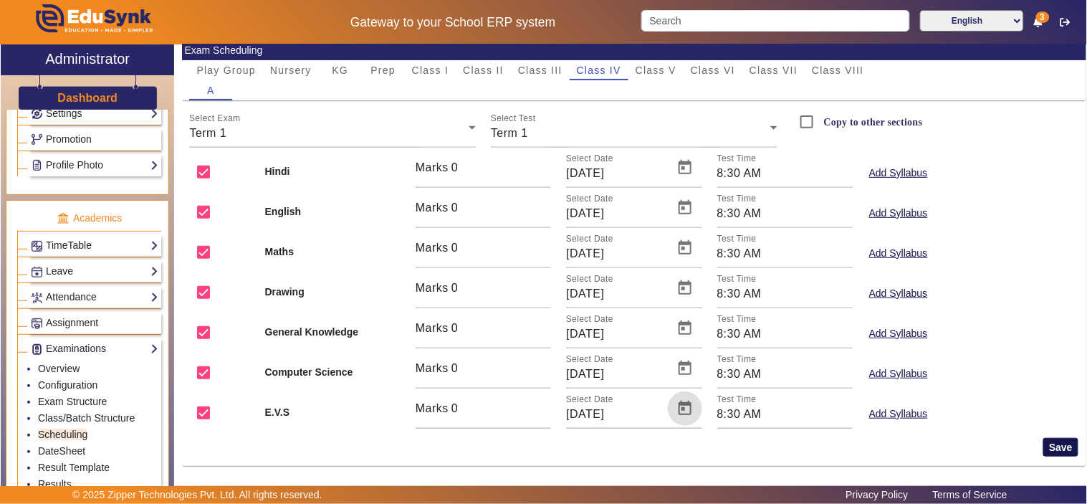
click at [1044, 442] on button "Save" at bounding box center [1060, 447] width 35 height 19
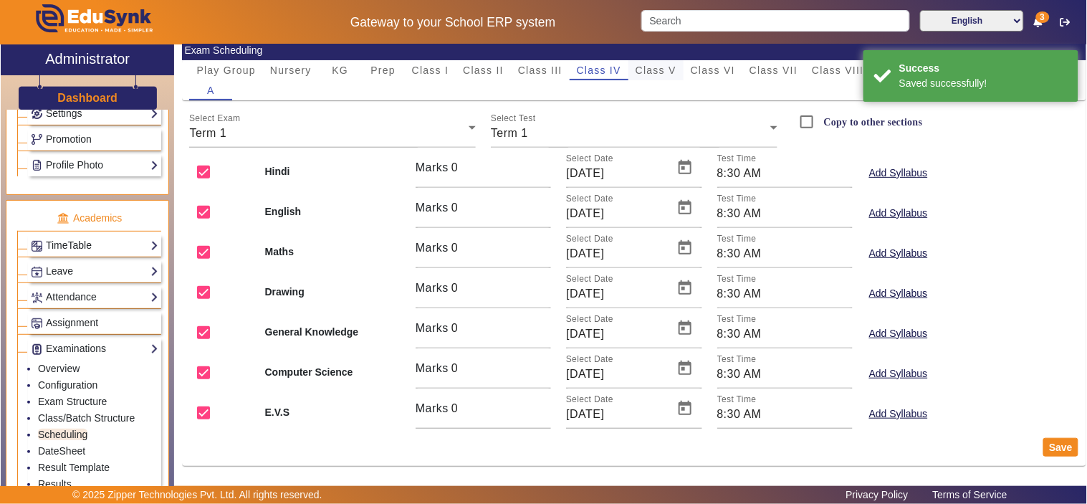
click at [663, 69] on span "Class V" at bounding box center [655, 70] width 41 height 10
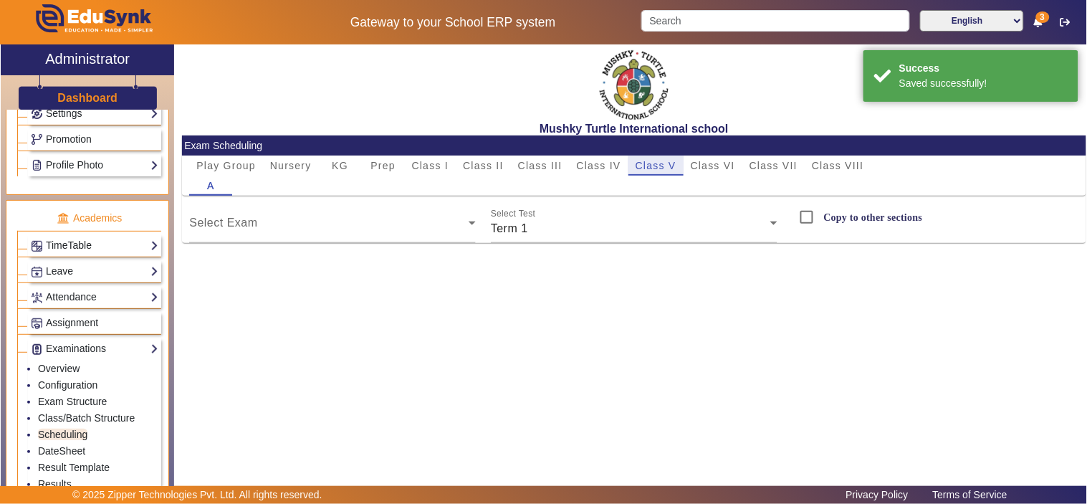
scroll to position [0, 0]
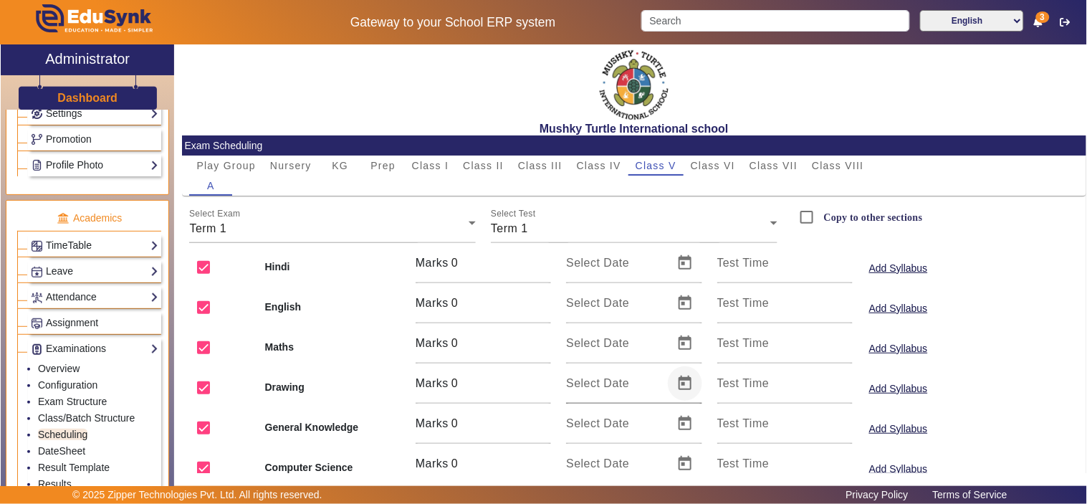
click at [685, 380] on span "Open calendar" at bounding box center [685, 383] width 34 height 34
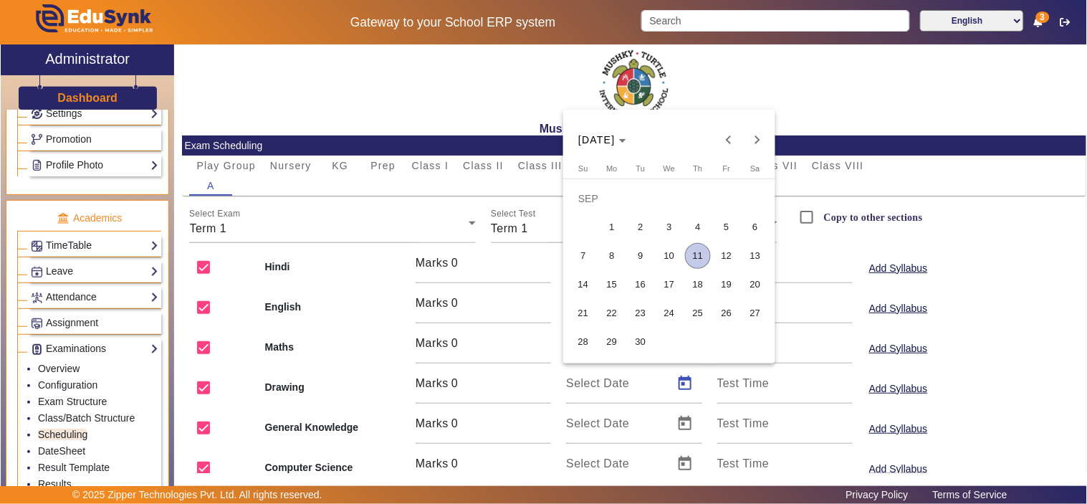
click at [747, 254] on span "13" at bounding box center [755, 256] width 26 height 26
type input "13/09/2025"
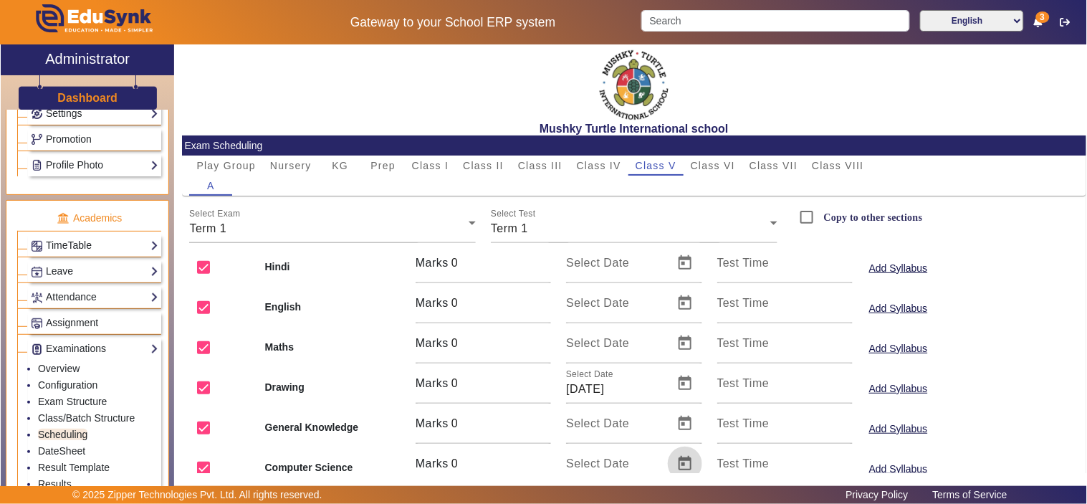
click at [683, 463] on span "Open calendar" at bounding box center [685, 463] width 34 height 34
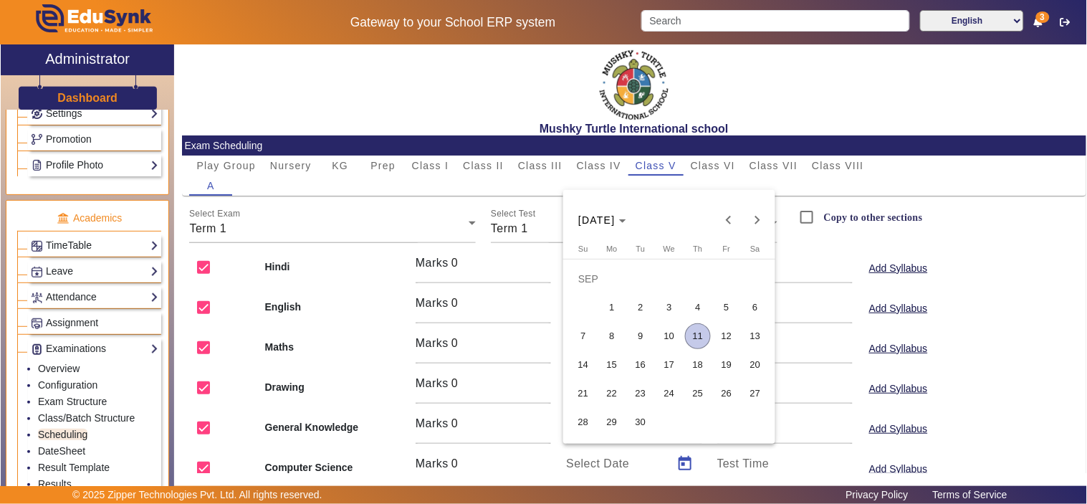
click at [758, 328] on span "13" at bounding box center [755, 336] width 26 height 26
type input "13/09/2025"
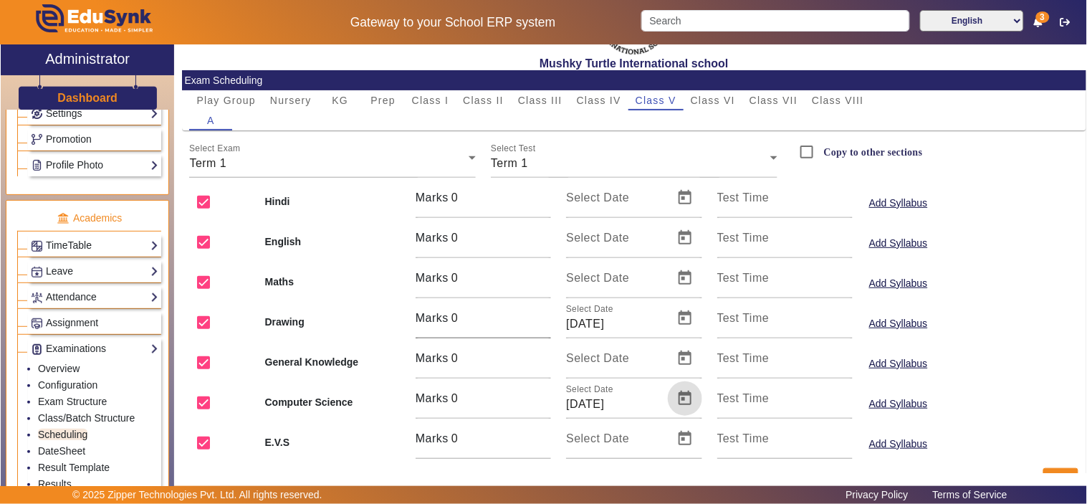
scroll to position [95, 0]
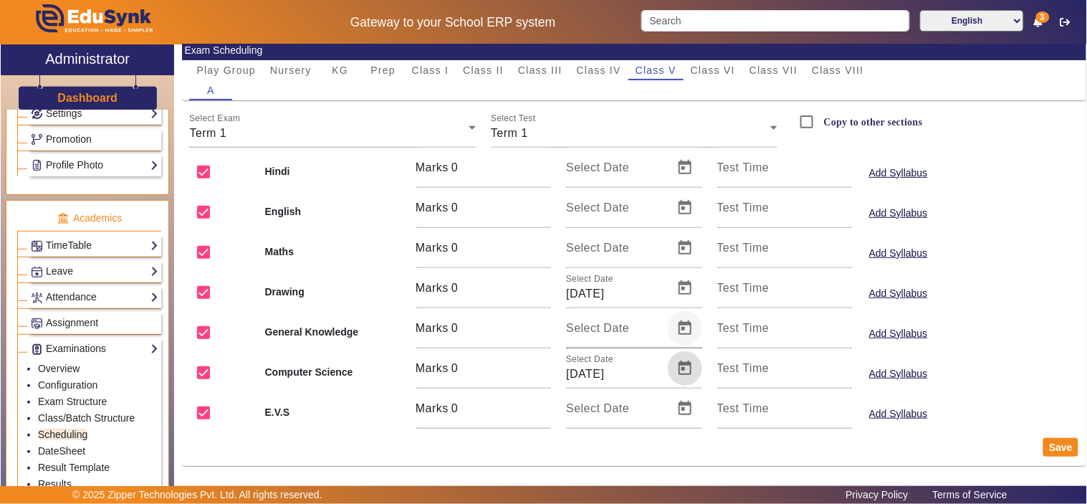
click at [677, 330] on span "Open calendar" at bounding box center [685, 328] width 34 height 34
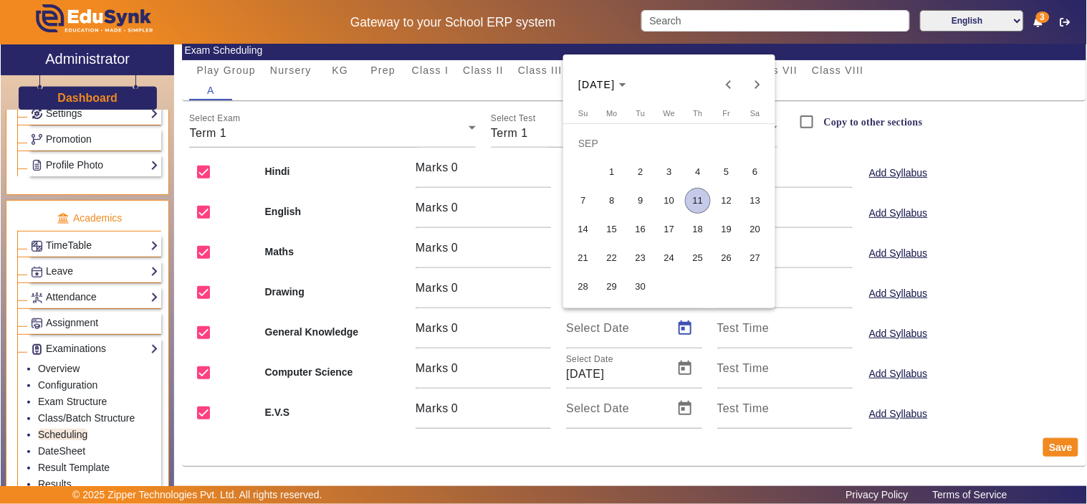
click at [638, 229] on span "16" at bounding box center [640, 229] width 26 height 26
type input "16/09/2025"
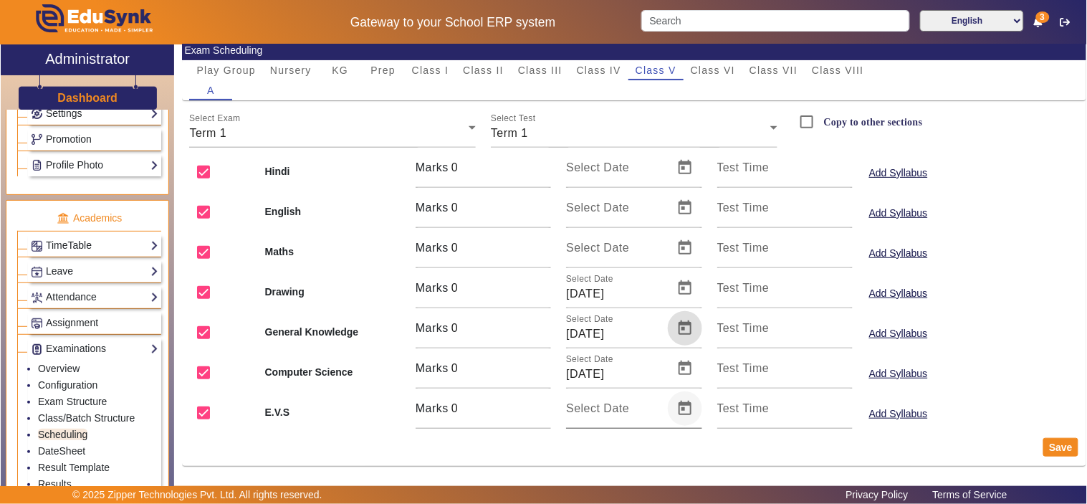
click at [674, 410] on span "Open calendar" at bounding box center [685, 408] width 34 height 34
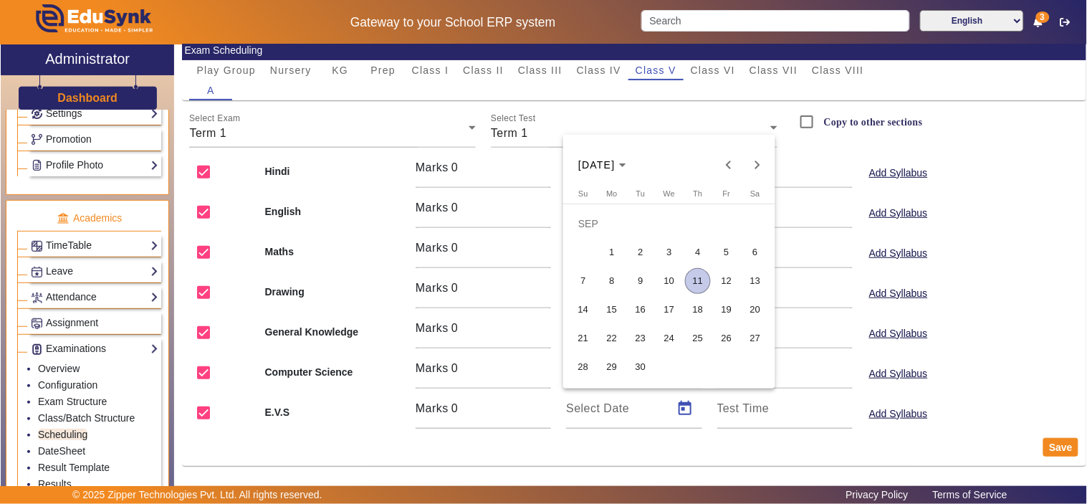
click at [698, 303] on span "18" at bounding box center [698, 310] width 26 height 26
type input "18/09/2025"
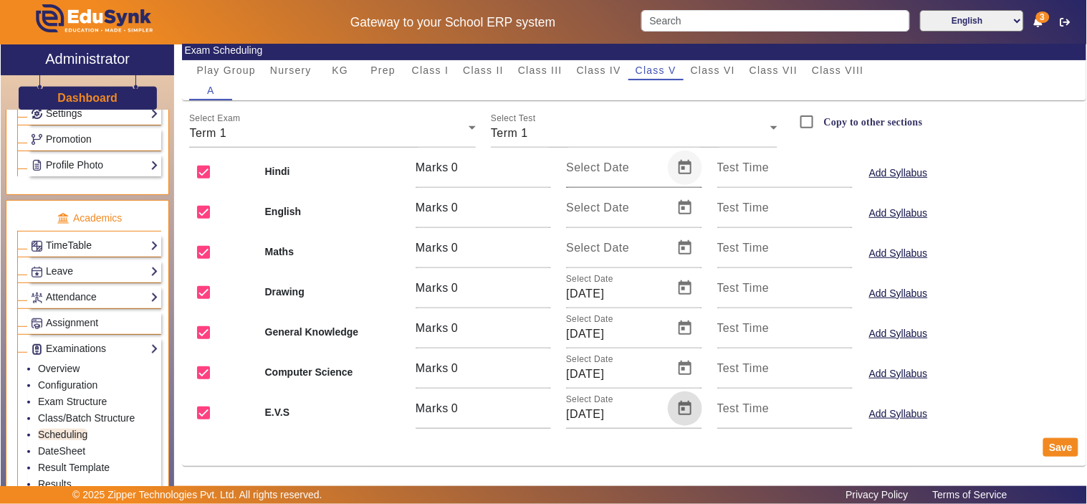
click at [685, 163] on span "Open calendar" at bounding box center [685, 167] width 34 height 34
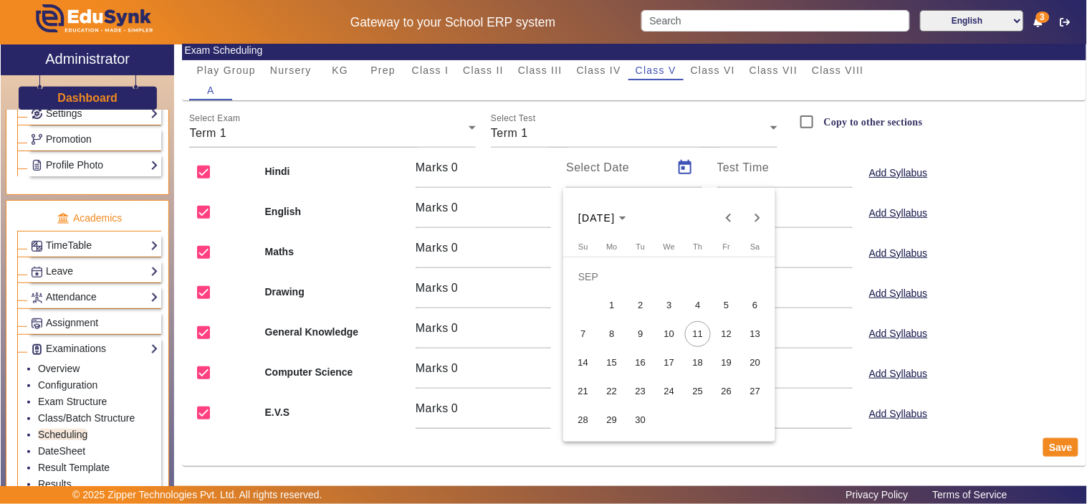
click at [614, 362] on span "15" at bounding box center [612, 363] width 26 height 26
type input "15/09/2025"
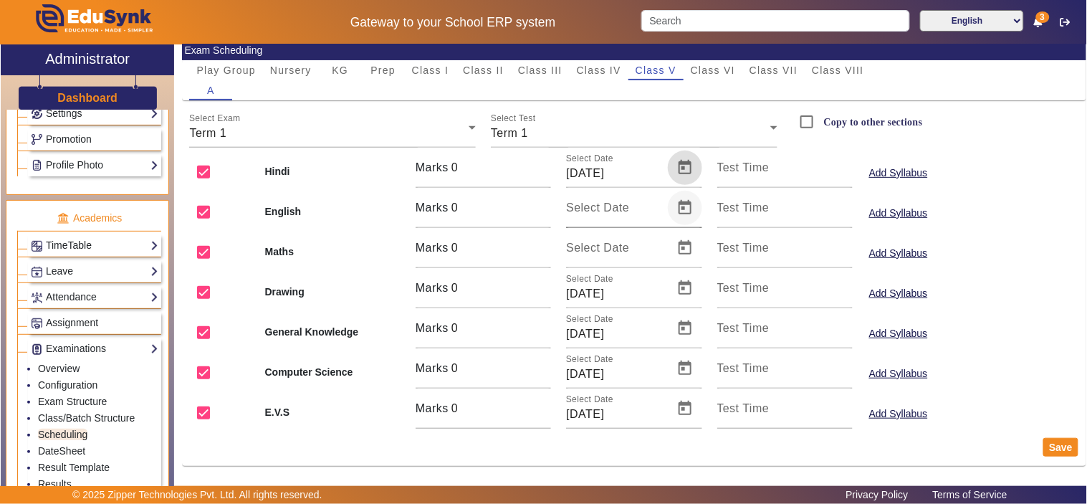
click at [686, 209] on span "Open calendar" at bounding box center [685, 208] width 34 height 34
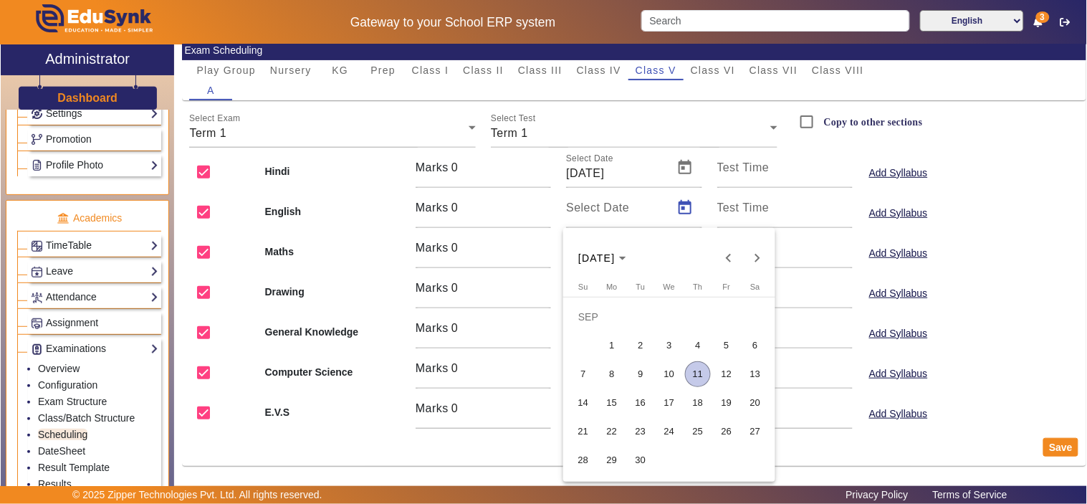
drag, startPoint x: 640, startPoint y: 431, endPoint x: 641, endPoint y: 417, distance: 14.3
click at [641, 431] on span "23" at bounding box center [640, 431] width 26 height 26
type input "23/09/2025"
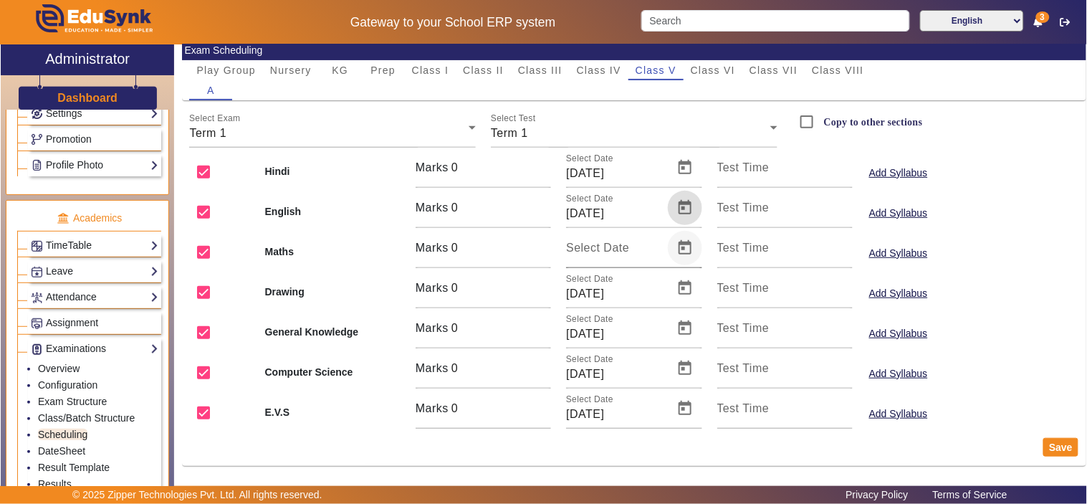
click at [685, 248] on span "Open calendar" at bounding box center [685, 248] width 34 height 34
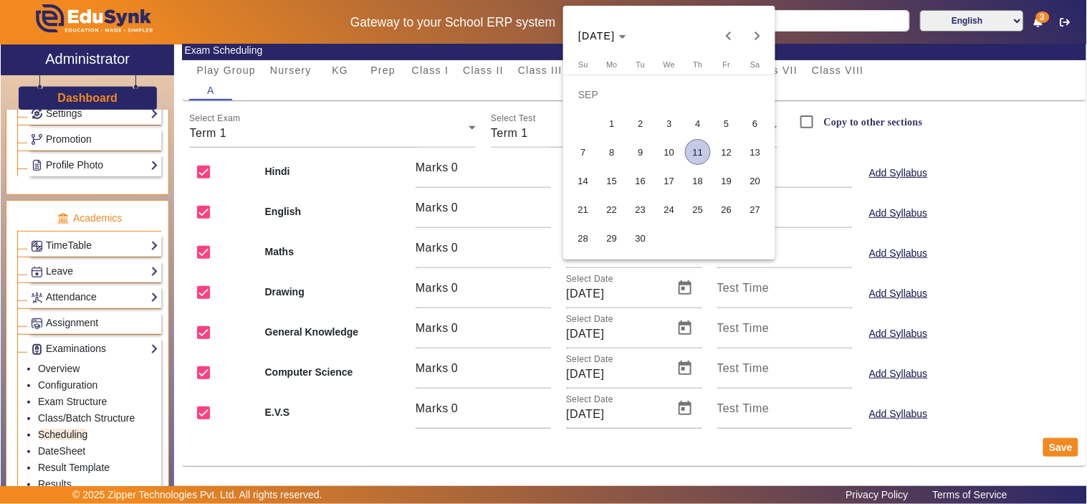
click at [747, 183] on span "20" at bounding box center [755, 181] width 26 height 26
type input "20/09/2025"
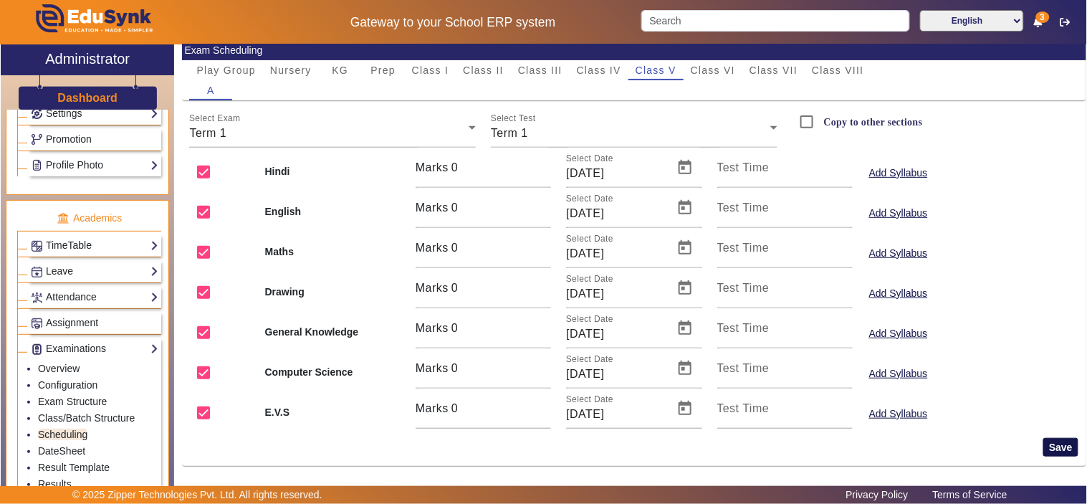
click at [1054, 449] on button "Save" at bounding box center [1060, 447] width 35 height 19
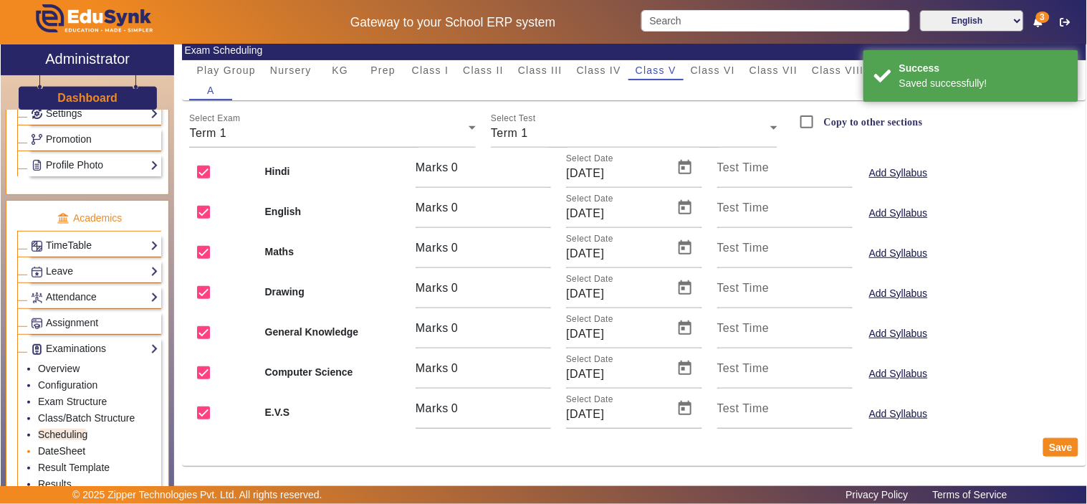
click at [68, 455] on link "DateSheet" at bounding box center [61, 450] width 47 height 11
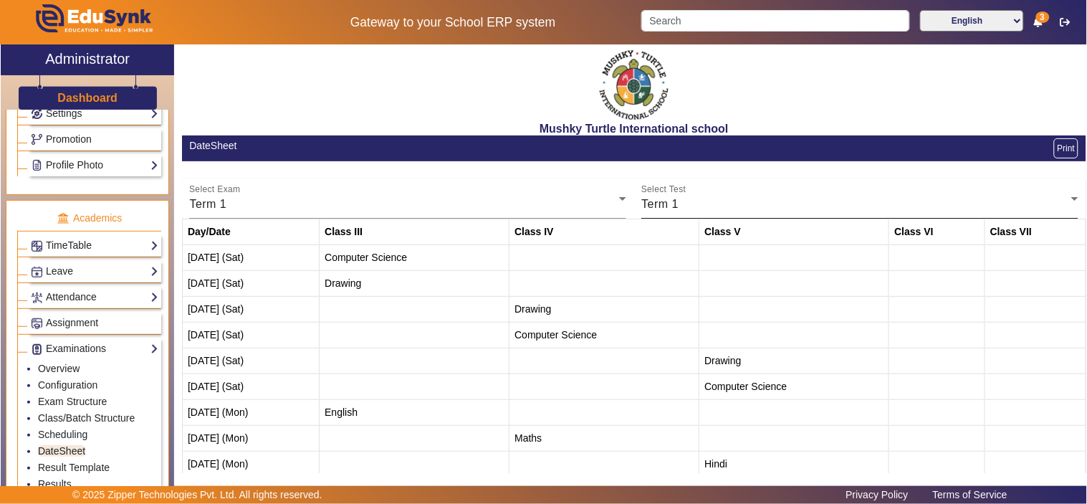
click at [740, 198] on div "Term 1" at bounding box center [856, 204] width 430 height 17
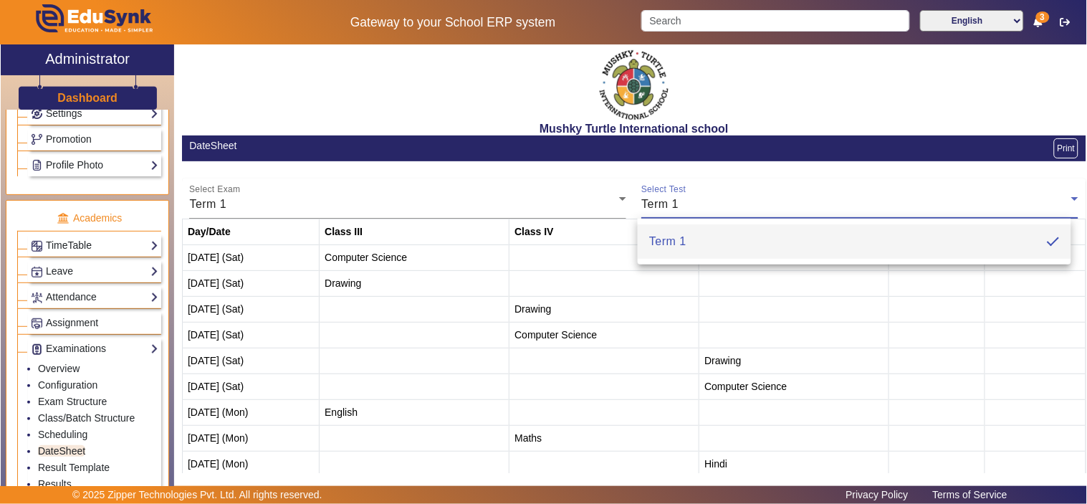
click at [485, 205] on div at bounding box center [543, 252] width 1087 height 504
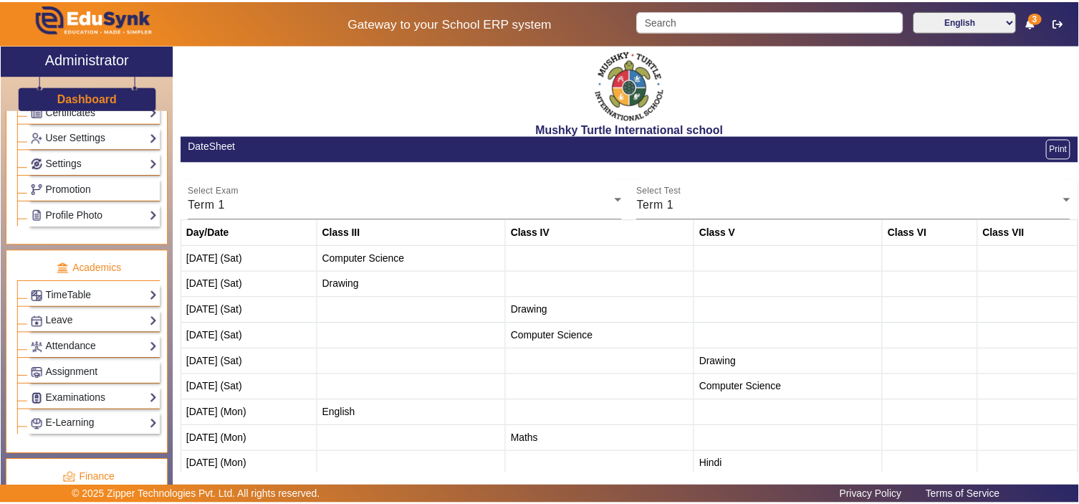
scroll to position [531, 0]
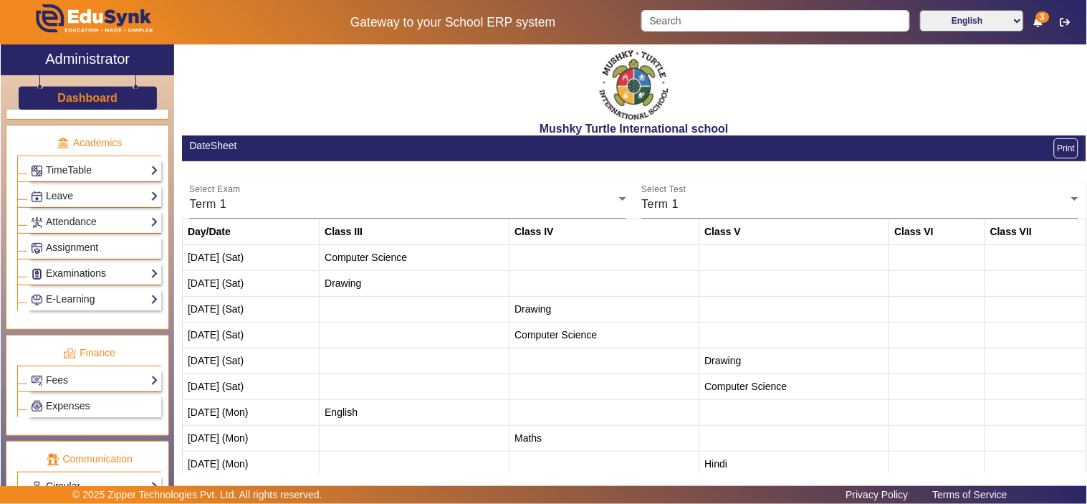
click at [75, 276] on link "Examinations" at bounding box center [94, 273] width 127 height 16
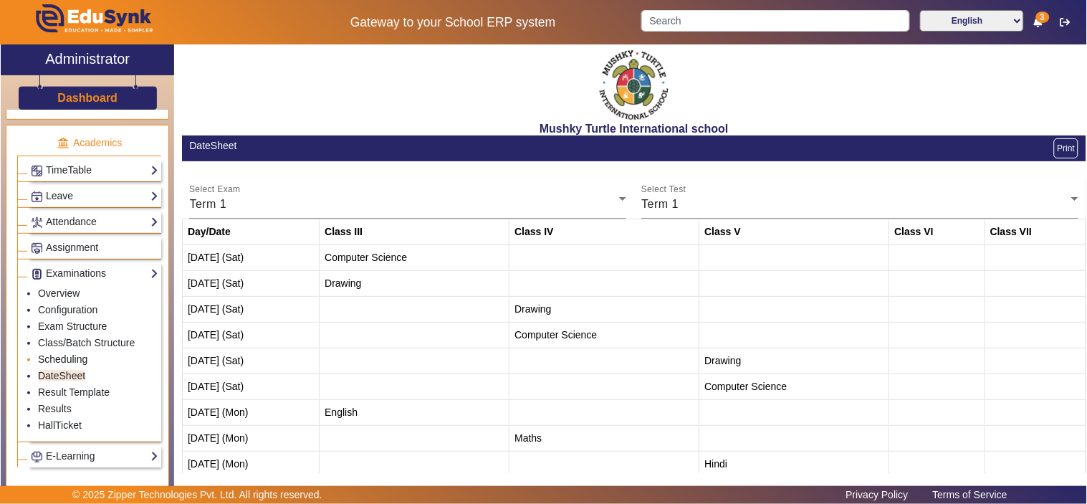
click at [79, 360] on link "Scheduling" at bounding box center [62, 358] width 49 height 11
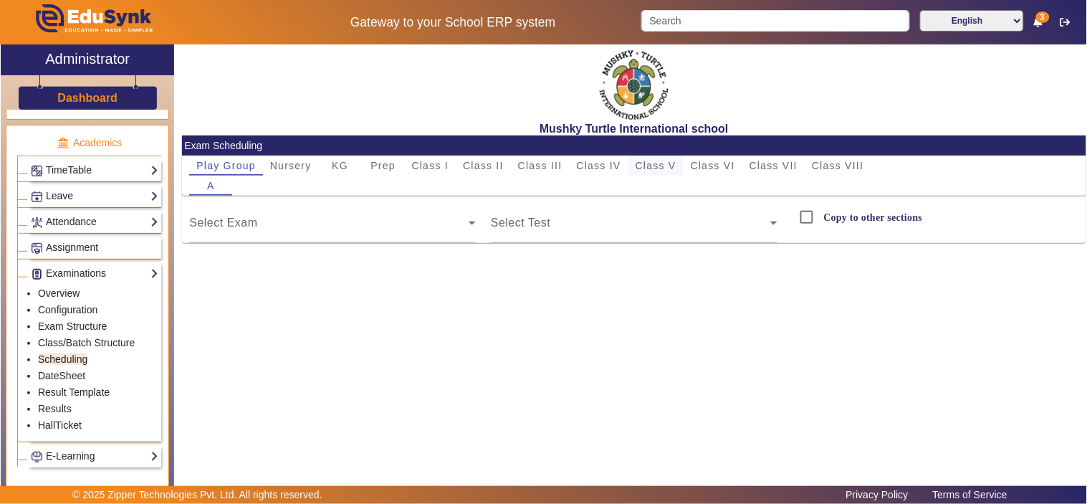
click at [669, 160] on span "Class V" at bounding box center [655, 165] width 41 height 10
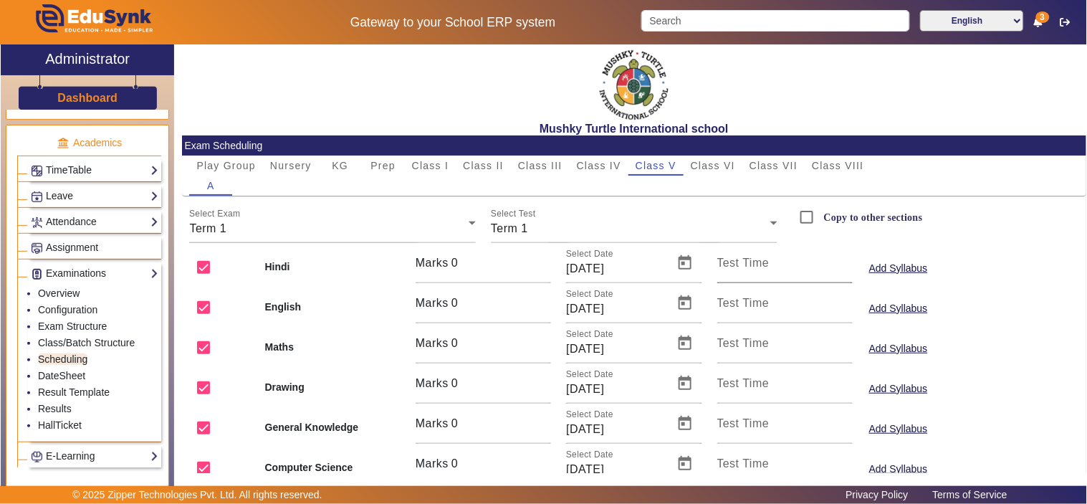
click at [738, 274] on input "Test Time" at bounding box center [784, 268] width 135 height 17
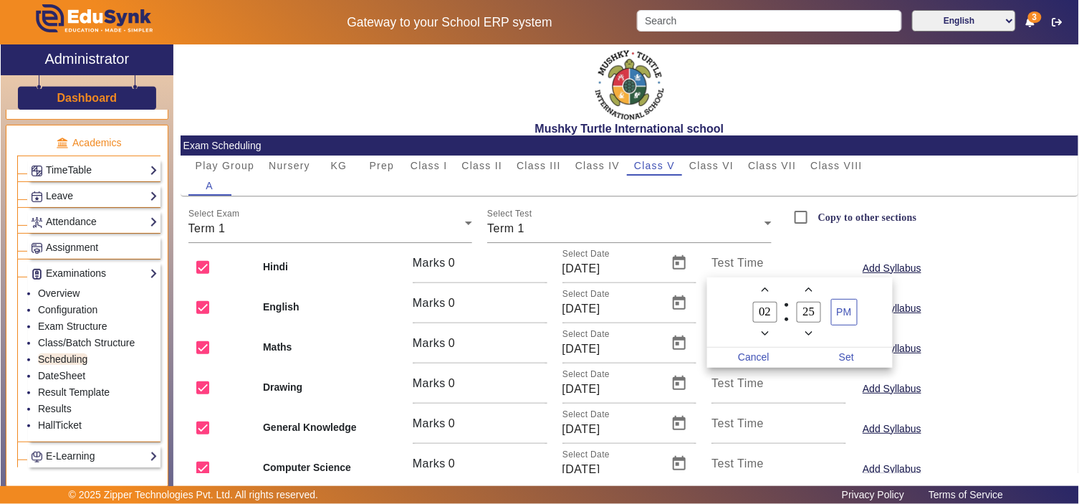
click at [762, 333] on icon "Minus a hour" at bounding box center [765, 333] width 8 height 8
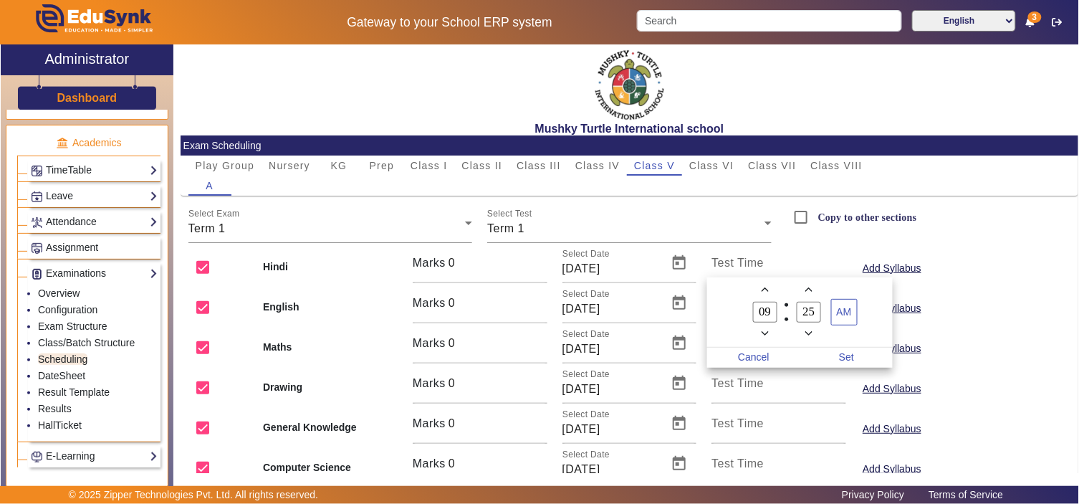
click at [762, 333] on icon "Minus a hour" at bounding box center [765, 333] width 8 height 8
type input "08"
click at [804, 302] on input "25" at bounding box center [808, 312] width 24 height 21
click at [804, 307] on input "25" at bounding box center [808, 312] width 24 height 21
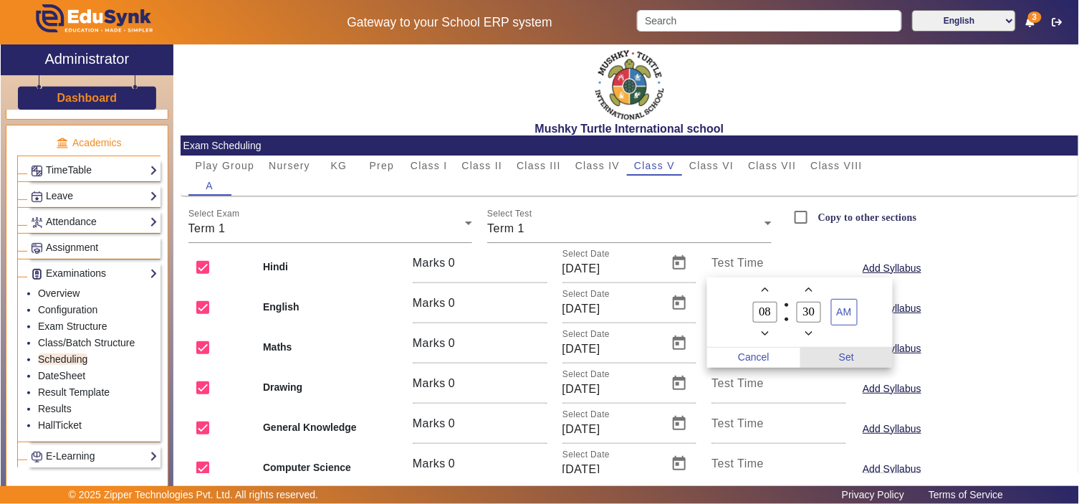
type input "30"
click at [847, 360] on span "Set" at bounding box center [846, 357] width 93 height 20
type input "8:30 AM"
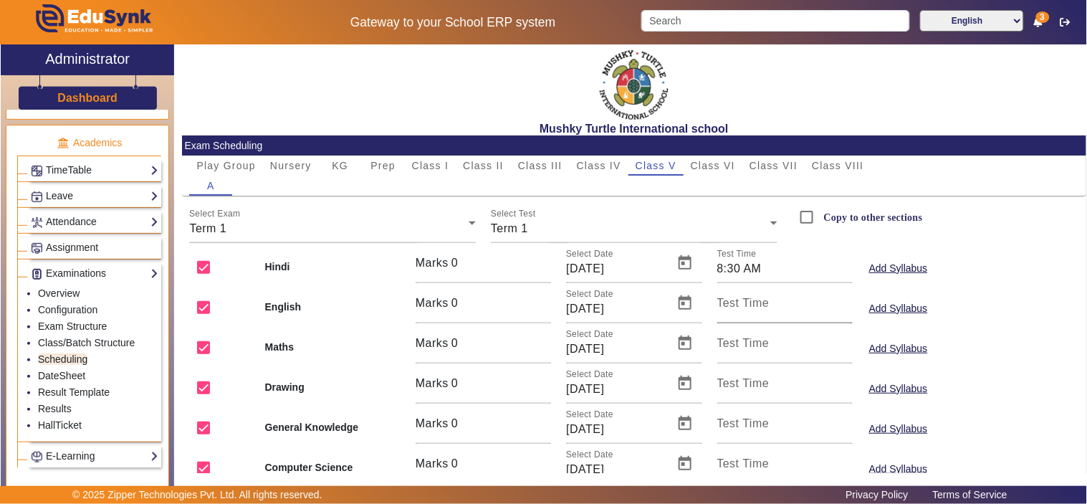
click at [767, 297] on div "Test Time" at bounding box center [784, 303] width 135 height 40
click at [764, 301] on input "Test Time" at bounding box center [784, 308] width 135 height 17
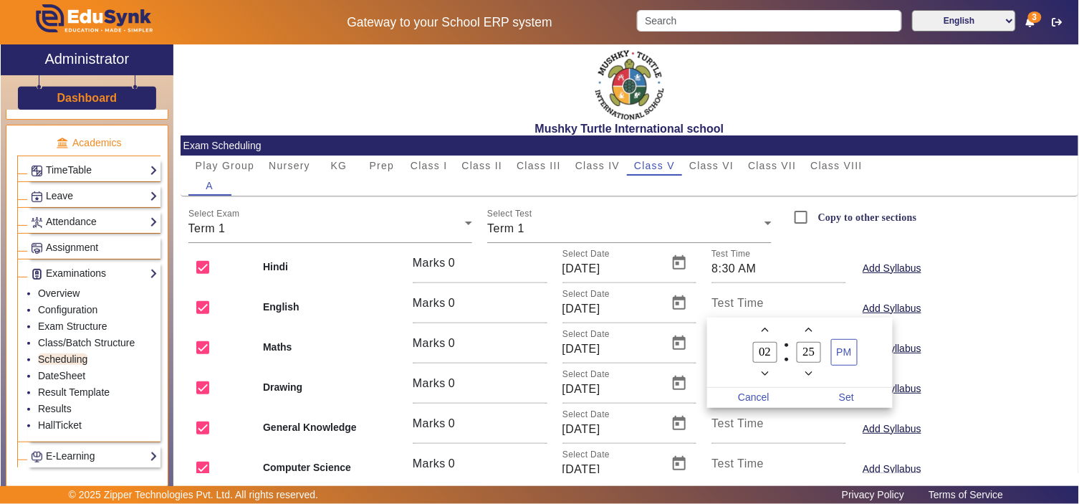
click at [764, 302] on div at bounding box center [539, 252] width 1079 height 504
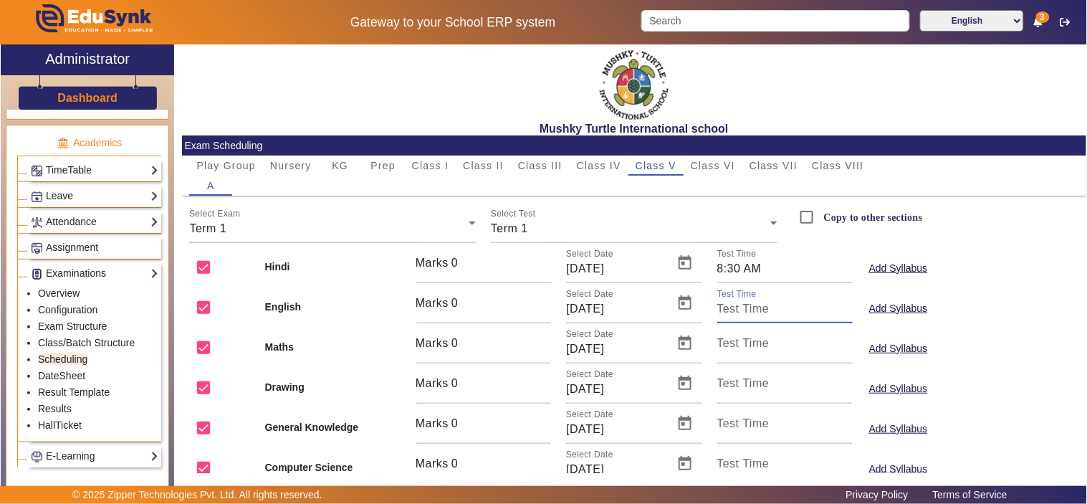
paste input "8:30 AM"
type input "8:30 AM"
click at [754, 339] on mat-label "Test Time" at bounding box center [743, 343] width 52 height 12
click at [754, 340] on input "Test Time" at bounding box center [784, 348] width 135 height 17
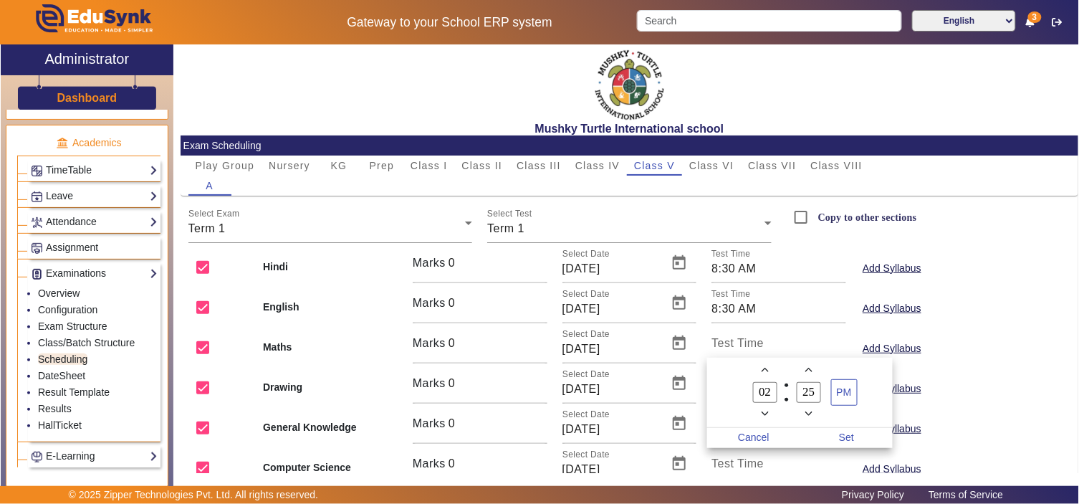
click at [754, 339] on div at bounding box center [539, 252] width 1079 height 504
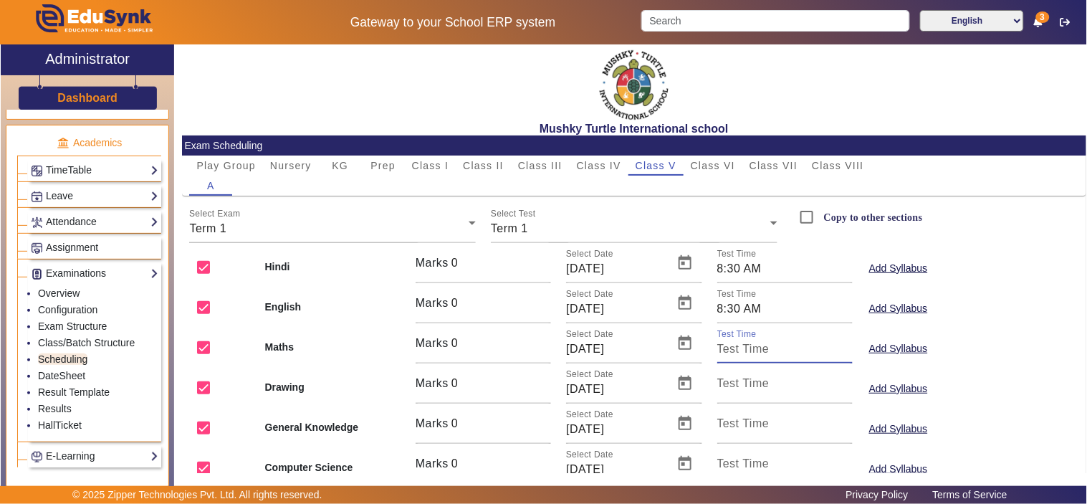
paste input "8:30 AM"
type input "8:30 AM"
click at [738, 387] on mat-label "Test Time" at bounding box center [743, 383] width 52 height 12
click at [738, 387] on input "Test Time" at bounding box center [784, 388] width 135 height 17
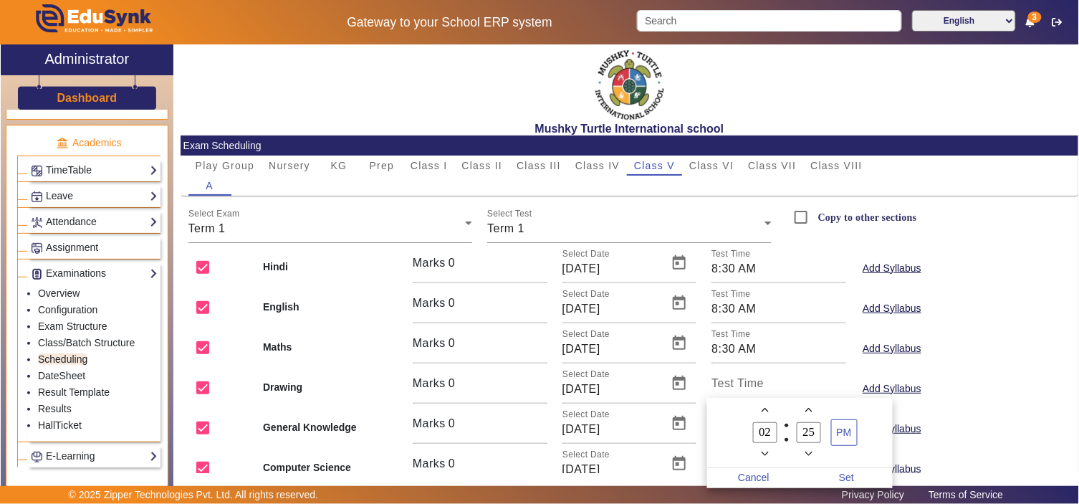
click at [739, 384] on div at bounding box center [539, 252] width 1079 height 504
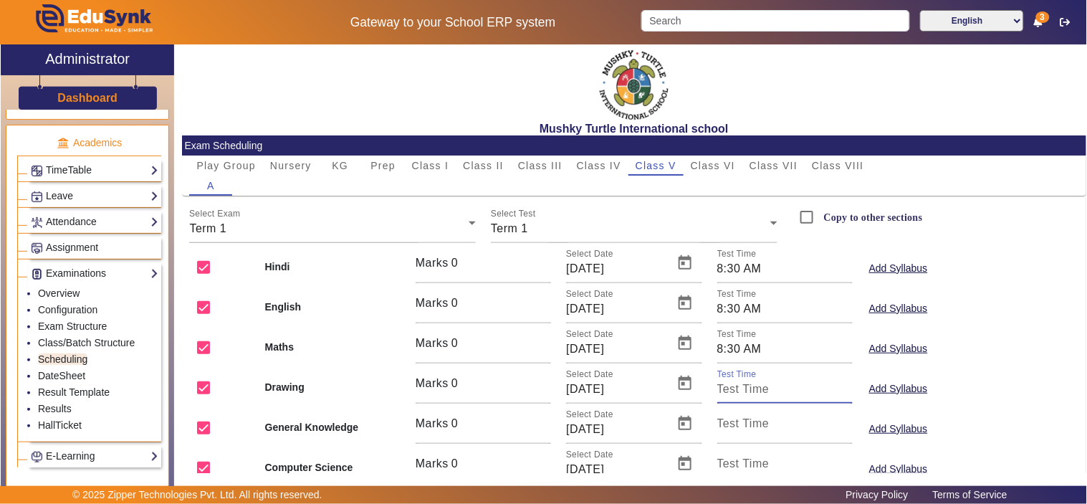
click at [739, 384] on input "Test Time" at bounding box center [784, 388] width 135 height 17
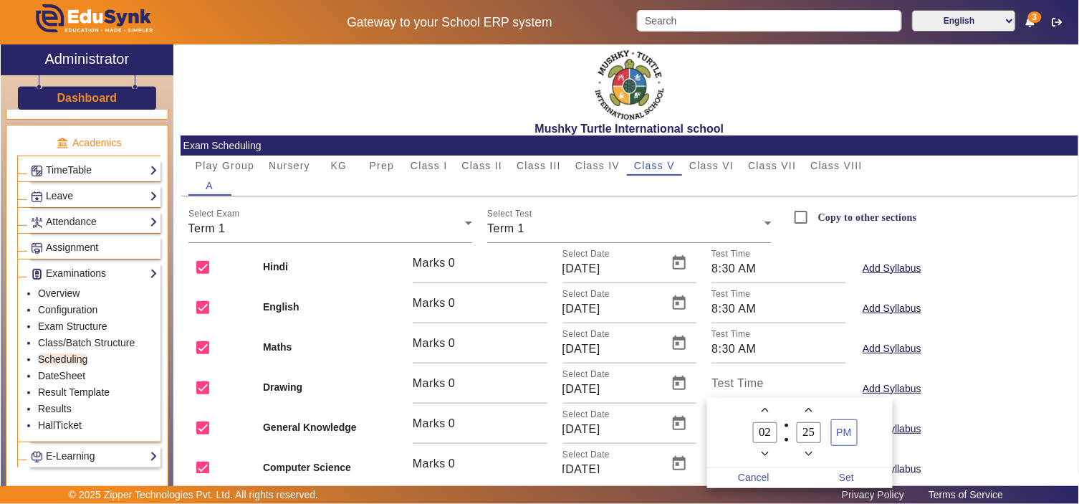
click at [739, 384] on div at bounding box center [539, 252] width 1079 height 504
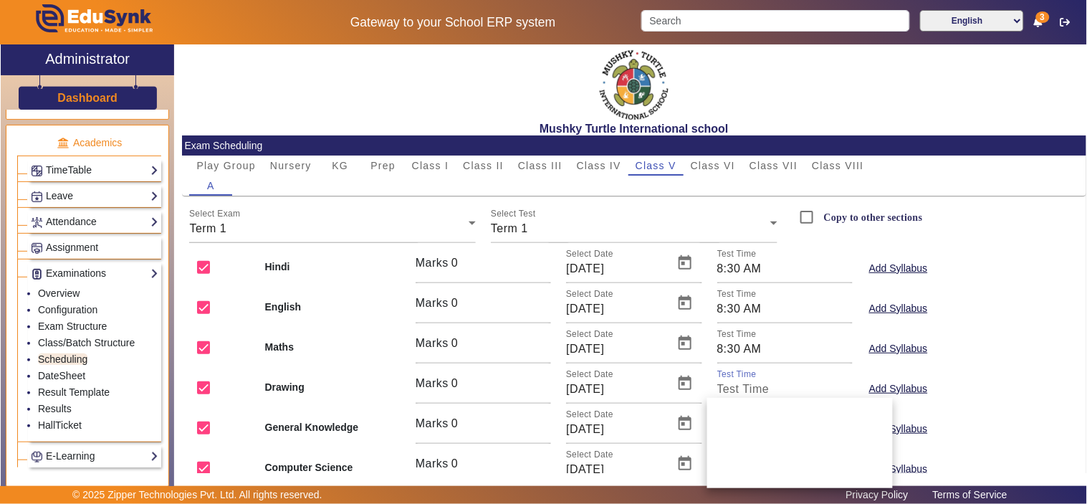
click at [739, 384] on input "Test Time" at bounding box center [784, 388] width 135 height 17
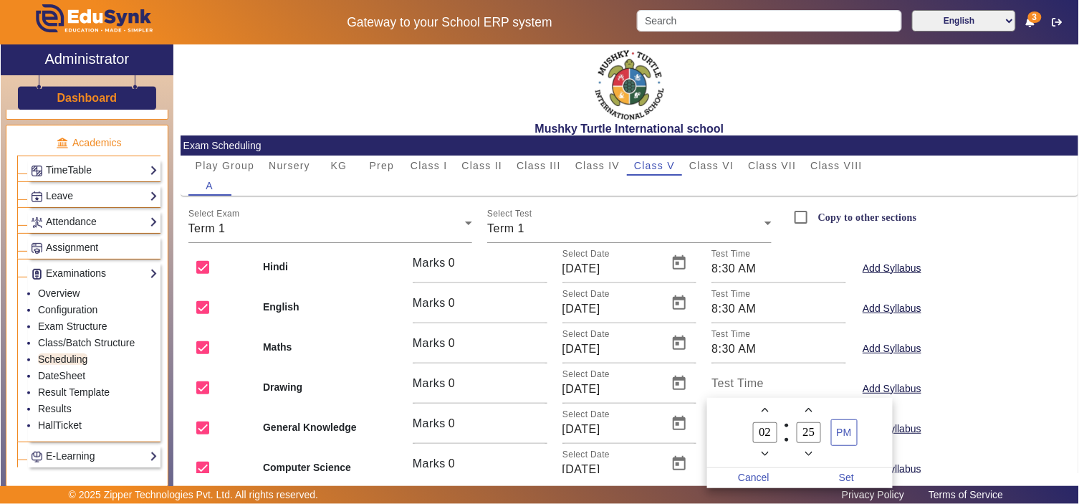
click at [739, 384] on div at bounding box center [539, 252] width 1079 height 504
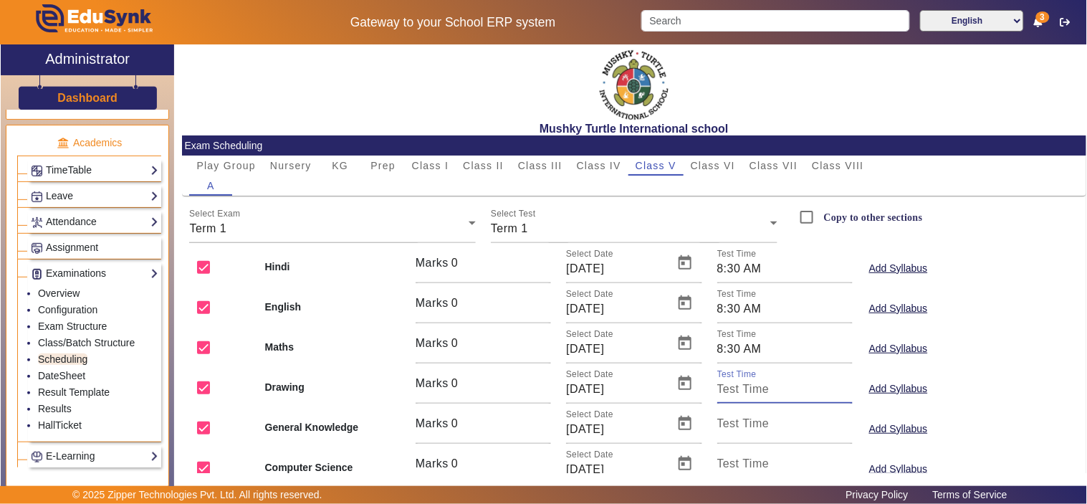
paste input "8:30 AM"
type input "8:30 AM"
click at [739, 425] on mat-label "Test Time" at bounding box center [743, 423] width 52 height 12
click at [739, 425] on input "Test Time" at bounding box center [784, 428] width 135 height 17
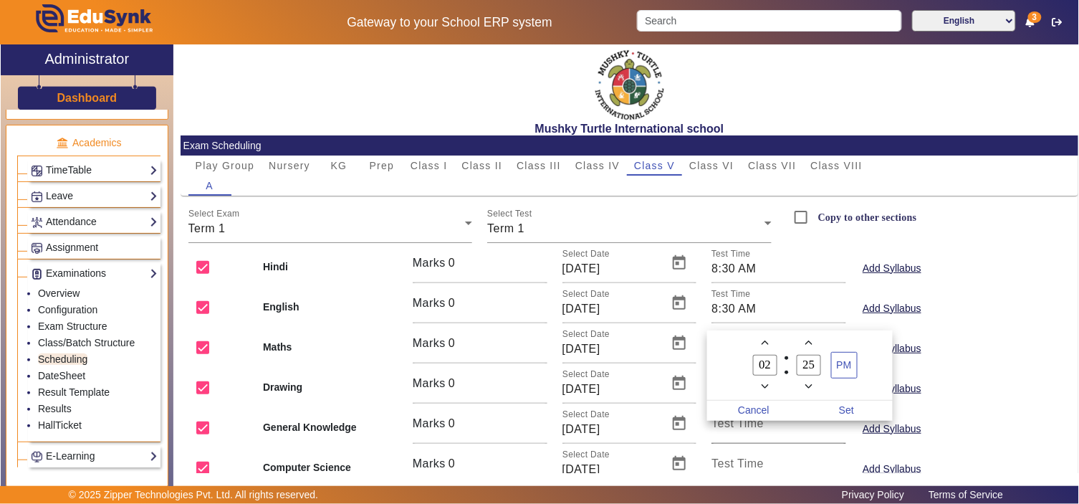
click at [739, 425] on div at bounding box center [539, 252] width 1079 height 504
click at [738, 430] on div at bounding box center [539, 252] width 1079 height 504
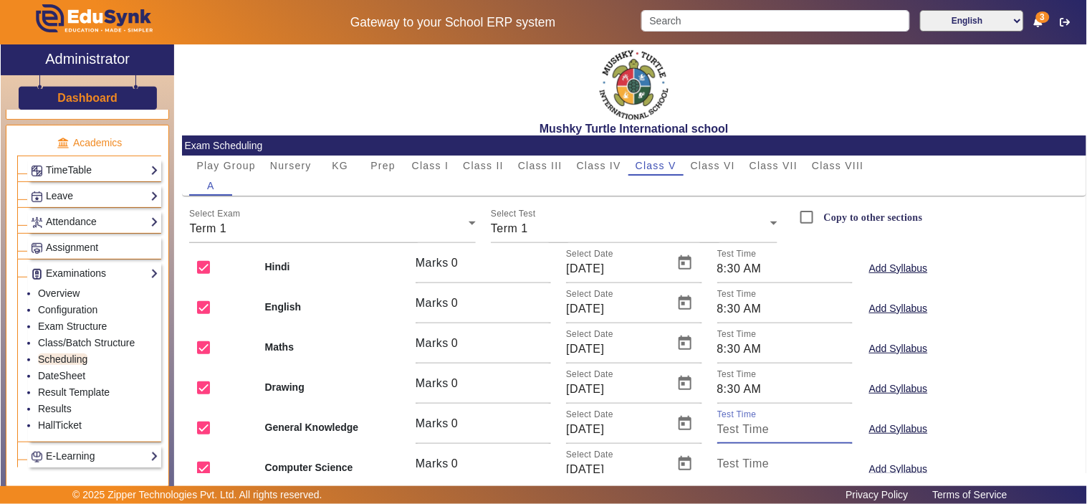
paste input "8:30 AM"
type input "8:30 AM"
click at [736, 461] on mat-label "Test Time" at bounding box center [743, 463] width 52 height 12
click at [736, 461] on input "Test Time" at bounding box center [784, 469] width 135 height 17
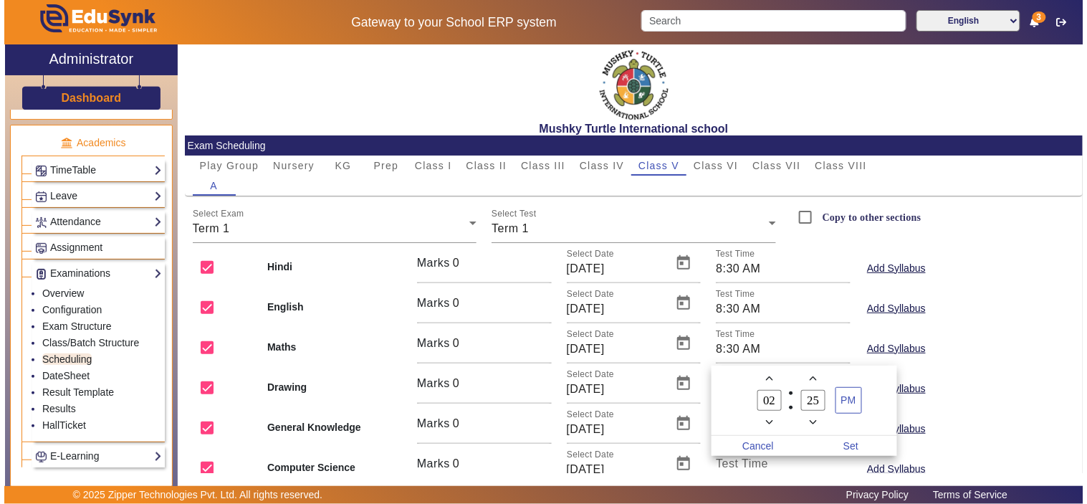
scroll to position [4, 0]
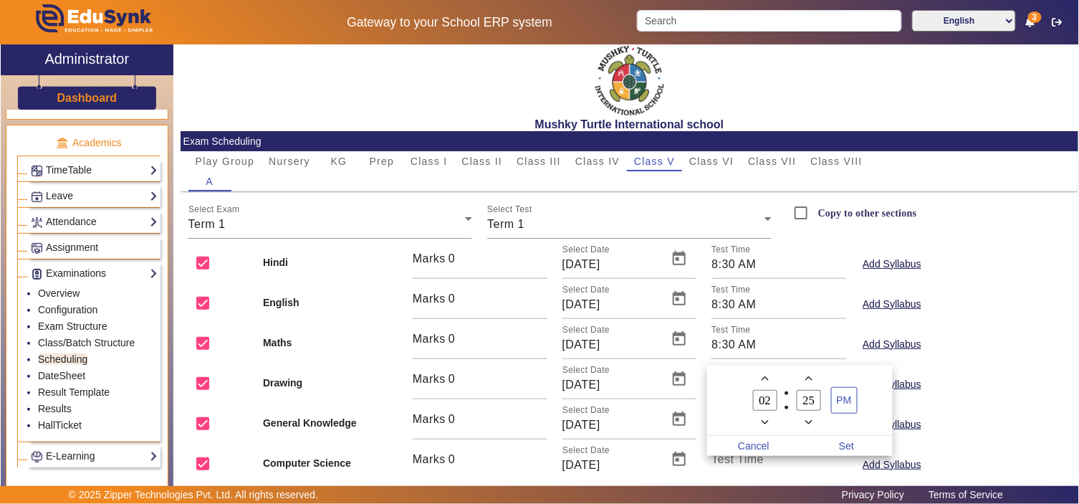
click at [736, 461] on div at bounding box center [539, 252] width 1079 height 504
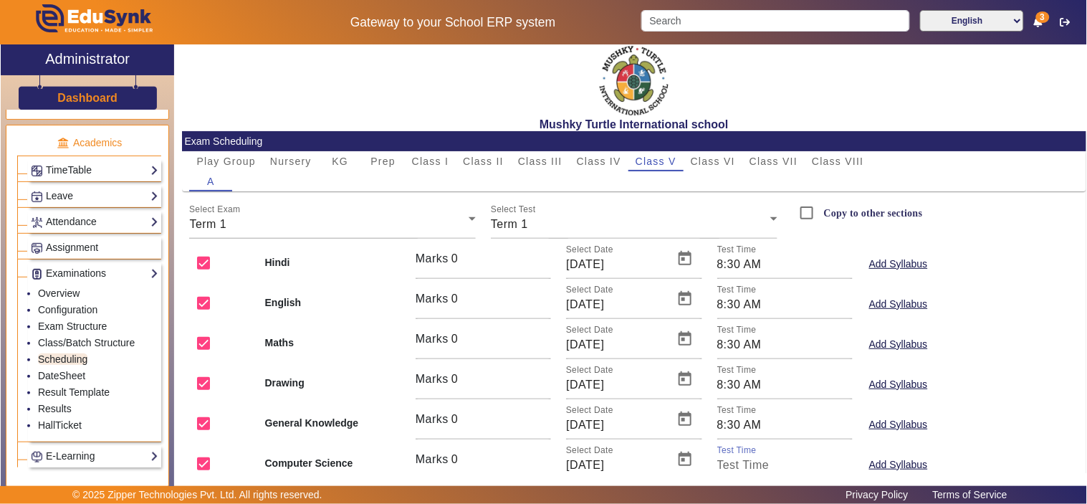
paste input "8:30 AM"
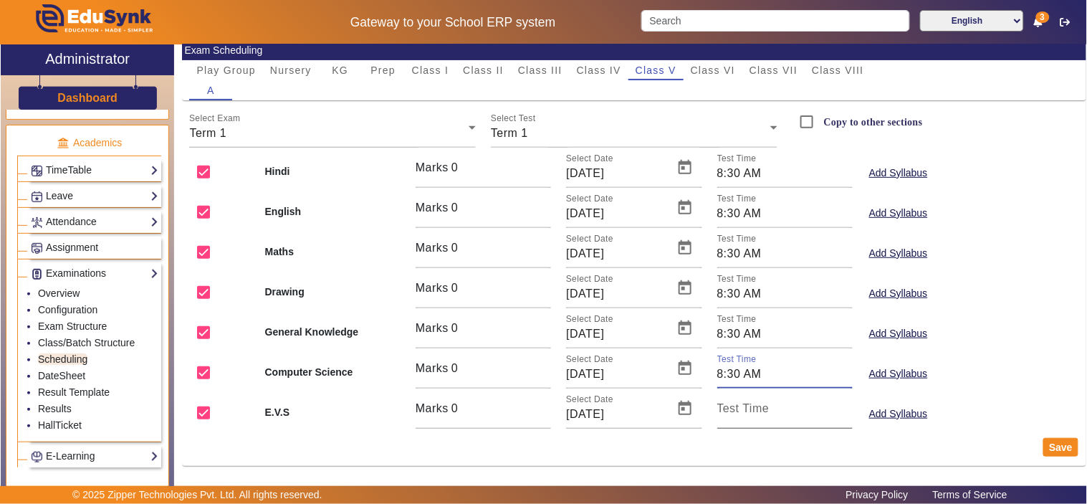
type input "8:30 AM"
click at [740, 410] on mat-label "Test Time" at bounding box center [743, 408] width 52 height 12
click at [740, 410] on input "Test Time" at bounding box center [784, 413] width 135 height 17
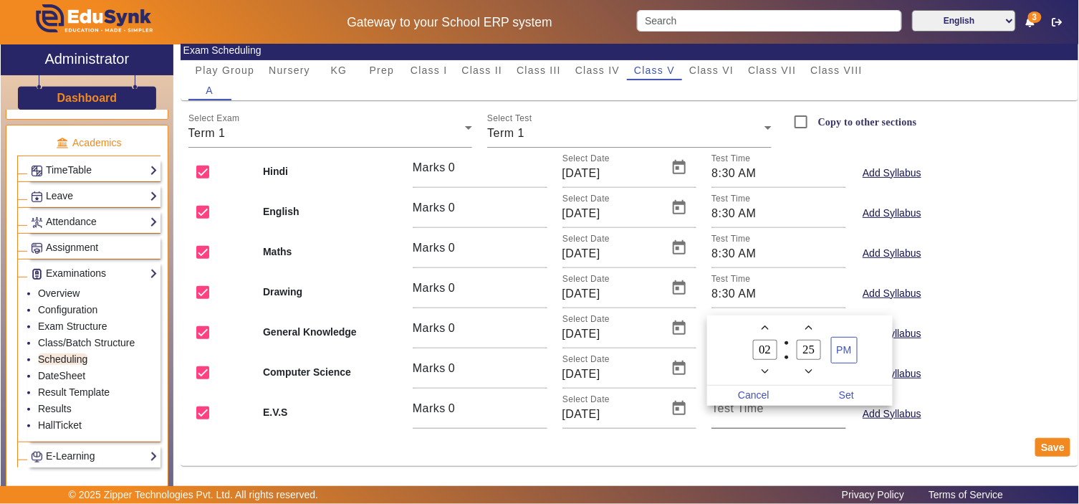
click at [740, 410] on div at bounding box center [539, 252] width 1079 height 504
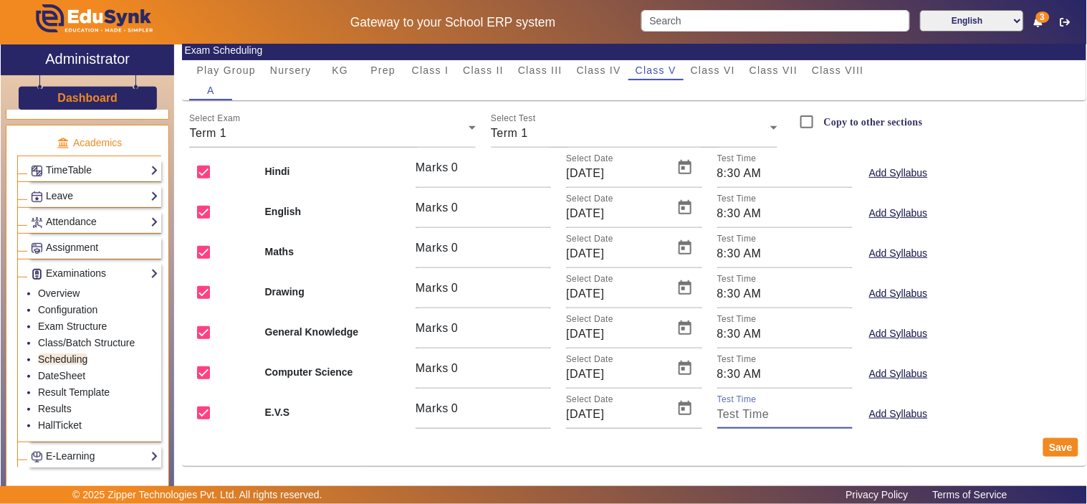
click at [740, 410] on input "Test Time" at bounding box center [784, 413] width 135 height 17
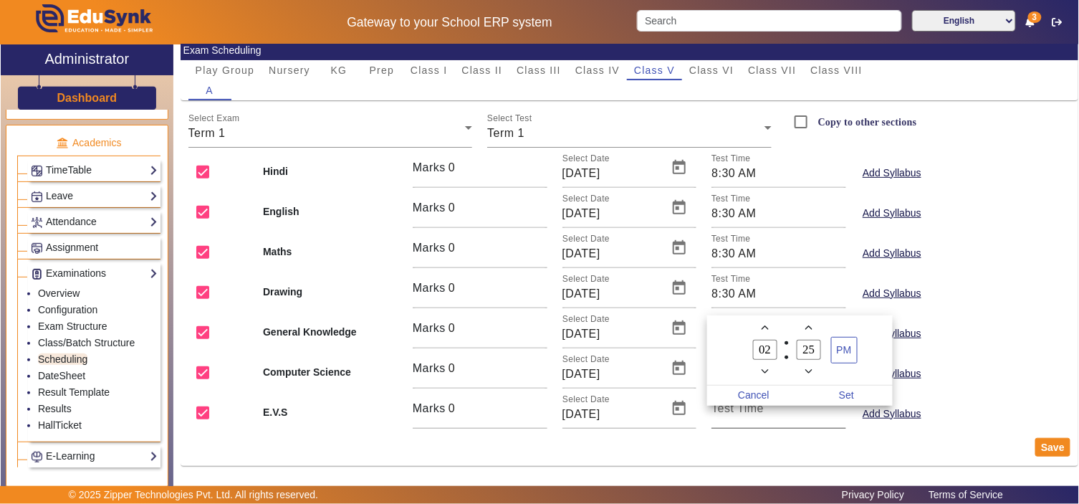
click at [740, 410] on div at bounding box center [539, 252] width 1079 height 504
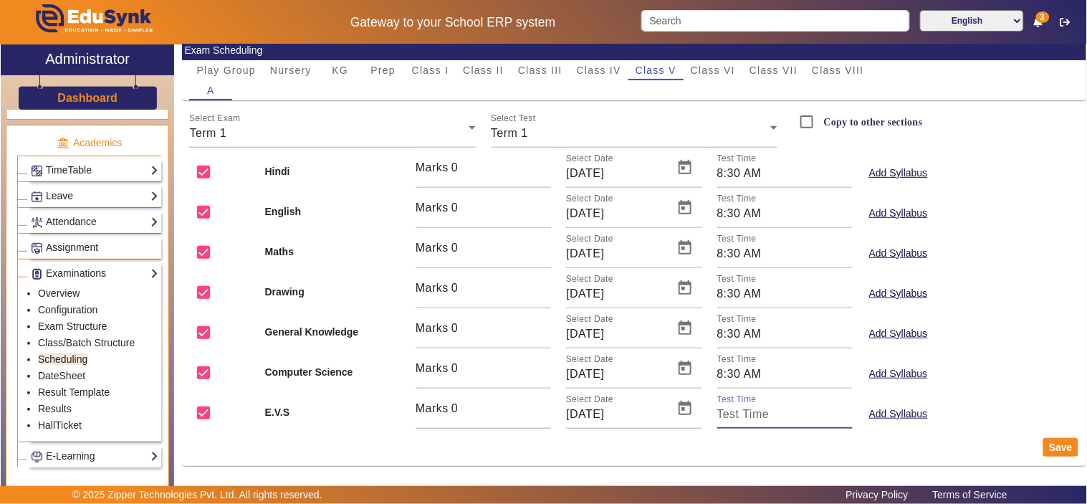
paste input "8:30 AM"
type input "8:30 AM"
click at [1053, 446] on button "Save" at bounding box center [1060, 447] width 35 height 19
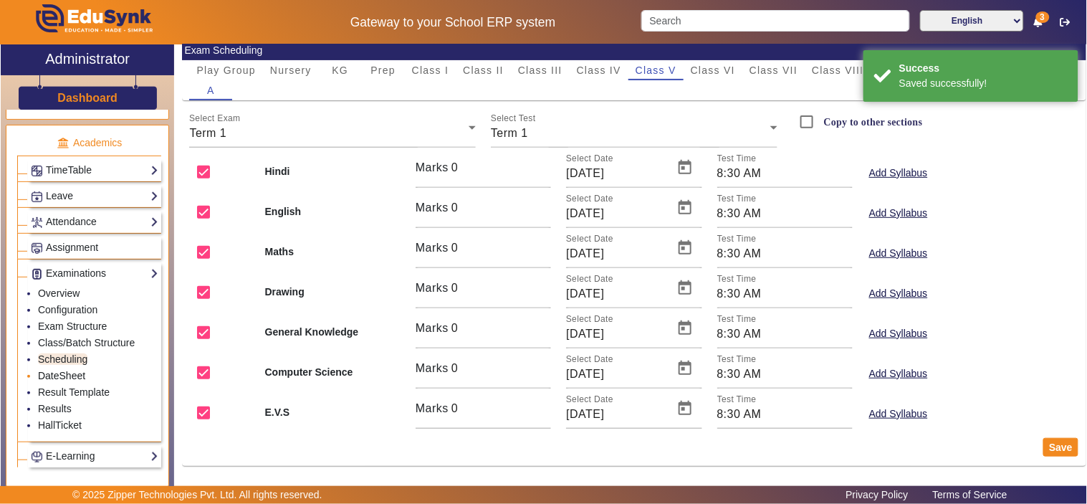
click at [64, 375] on link "DateSheet" at bounding box center [61, 375] width 47 height 11
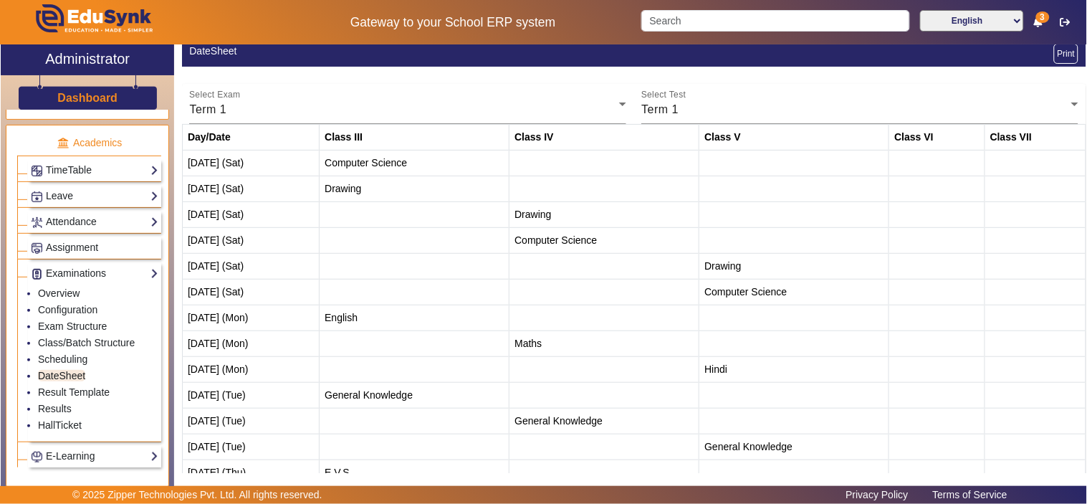
scroll to position [133, 0]
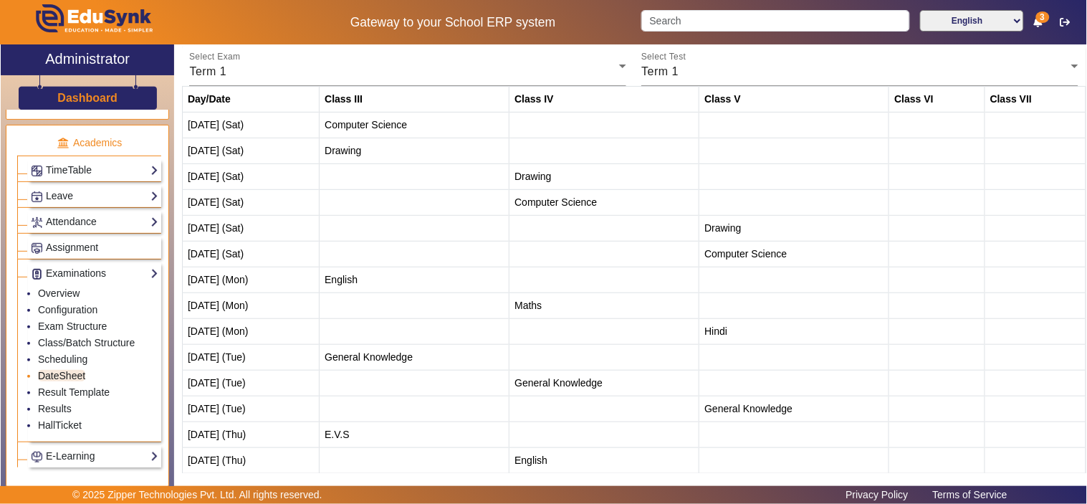
click at [73, 377] on link "DateSheet" at bounding box center [61, 375] width 47 height 11
click at [77, 359] on link "Scheduling" at bounding box center [62, 358] width 49 height 11
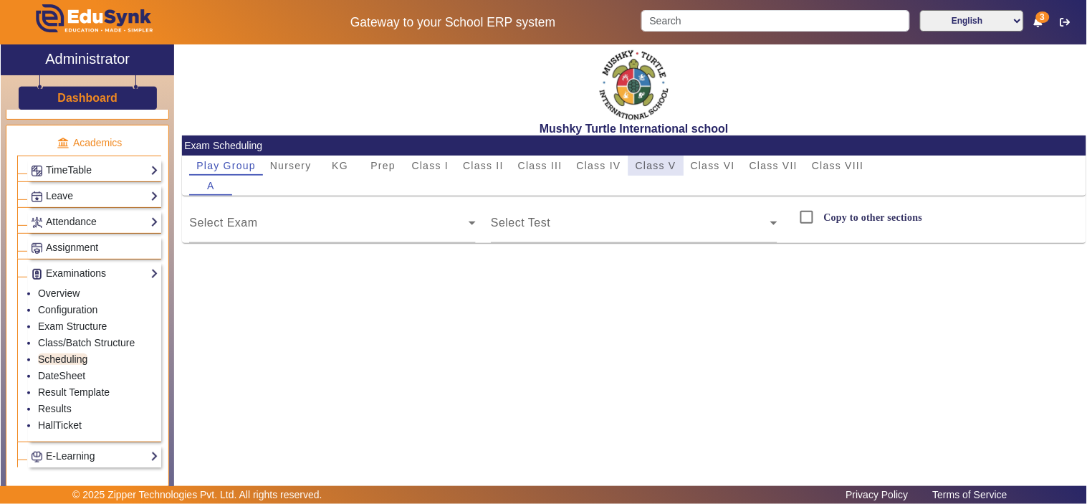
click at [667, 163] on span "Class V" at bounding box center [655, 165] width 41 height 10
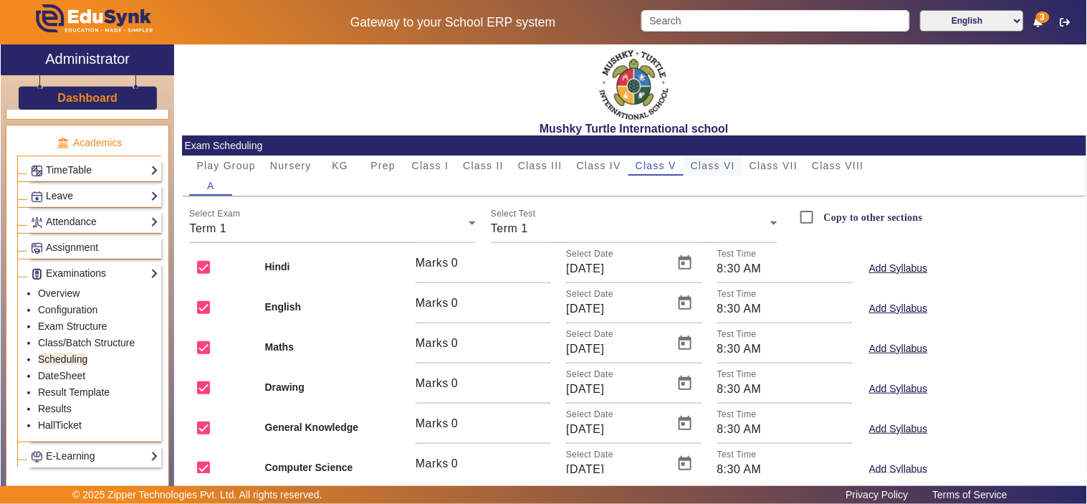
click at [713, 165] on span "Class VI" at bounding box center [712, 165] width 44 height 10
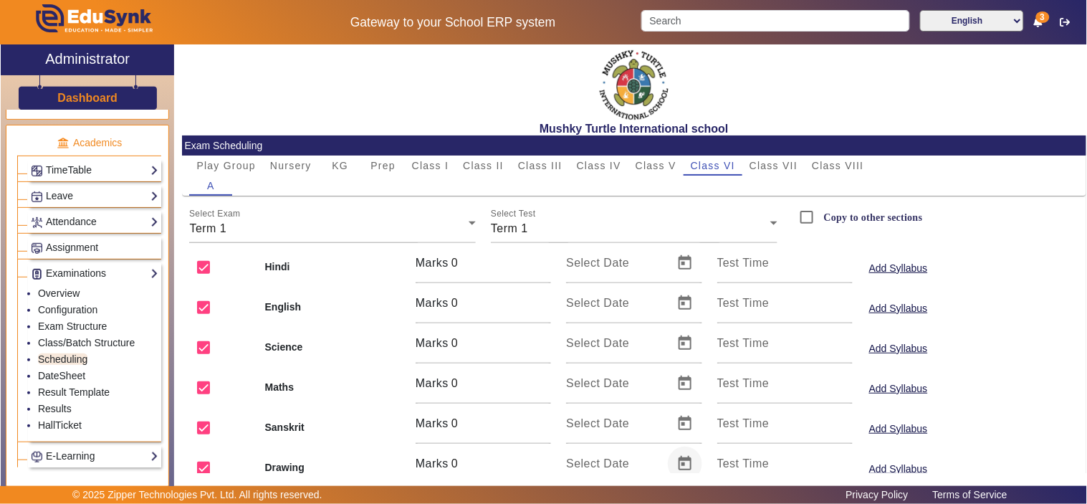
click at [678, 461] on span "Open calendar" at bounding box center [685, 463] width 34 height 34
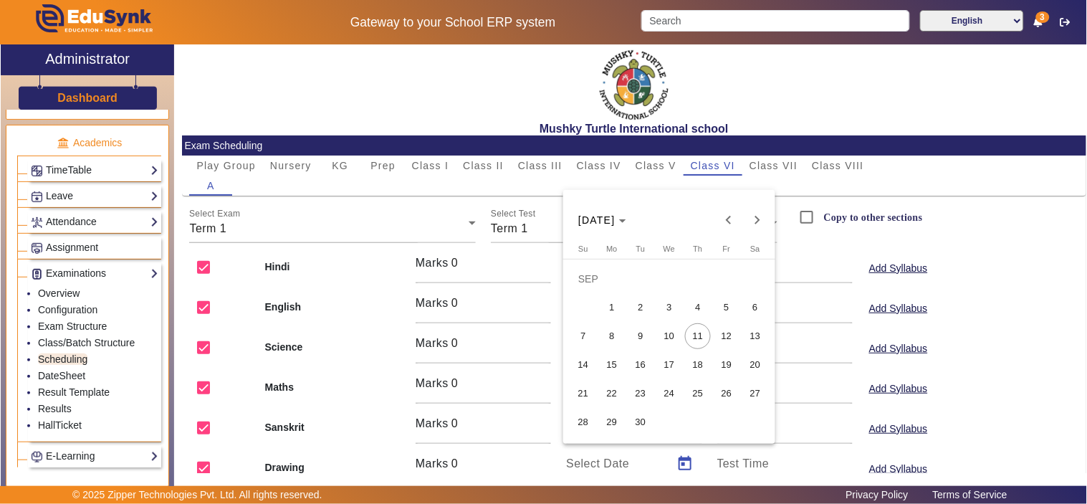
click at [758, 338] on span "13" at bounding box center [755, 336] width 26 height 26
type input "[DATE]"
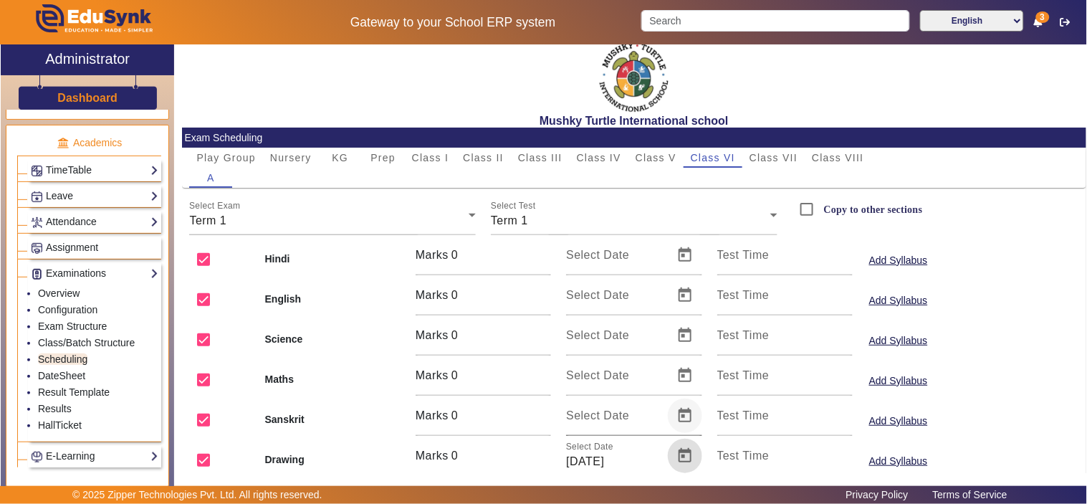
scroll to position [140, 0]
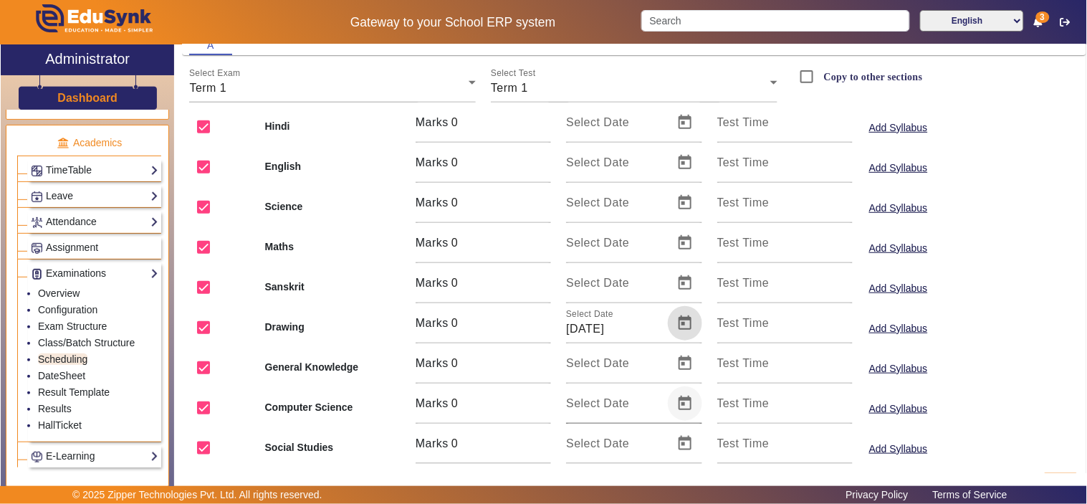
click at [682, 402] on span "Open calendar" at bounding box center [685, 403] width 34 height 34
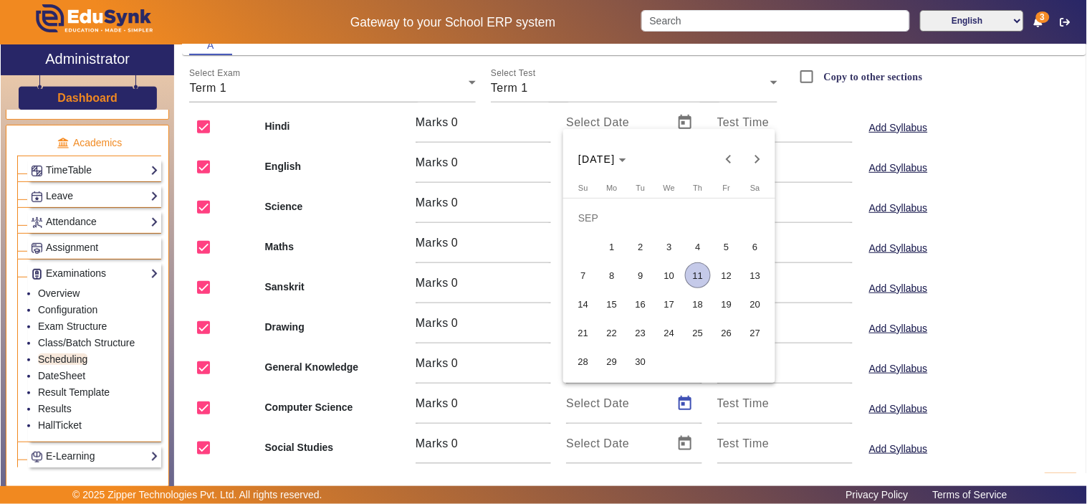
click at [752, 276] on span "13" at bounding box center [755, 275] width 26 height 26
type input "[DATE]"
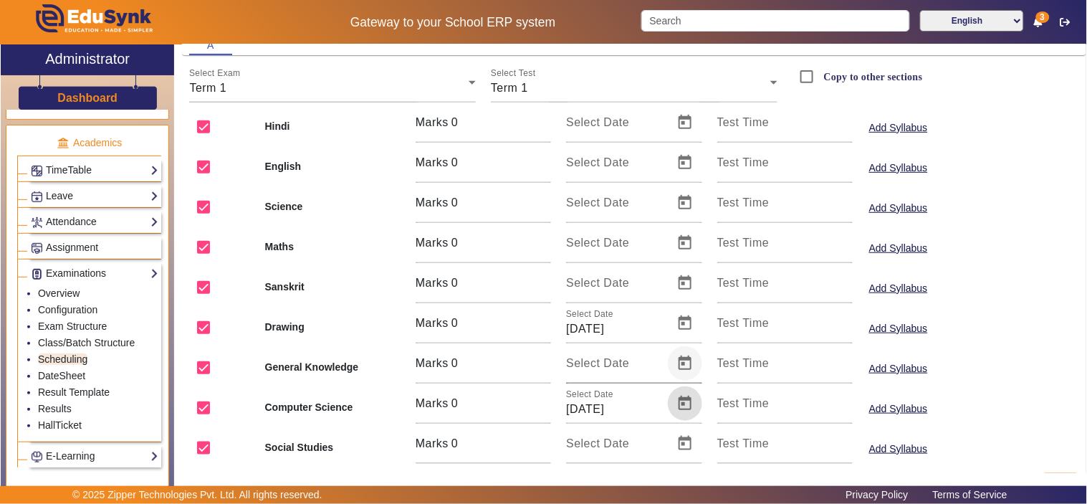
click at [685, 366] on span "Open calendar" at bounding box center [685, 363] width 34 height 34
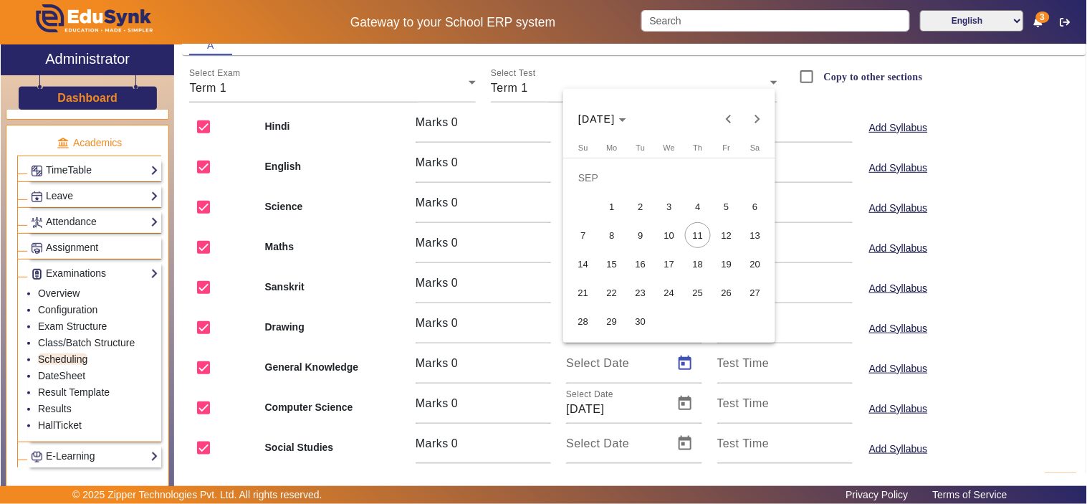
click at [643, 263] on span "16" at bounding box center [640, 264] width 26 height 26
type input "[DATE]"
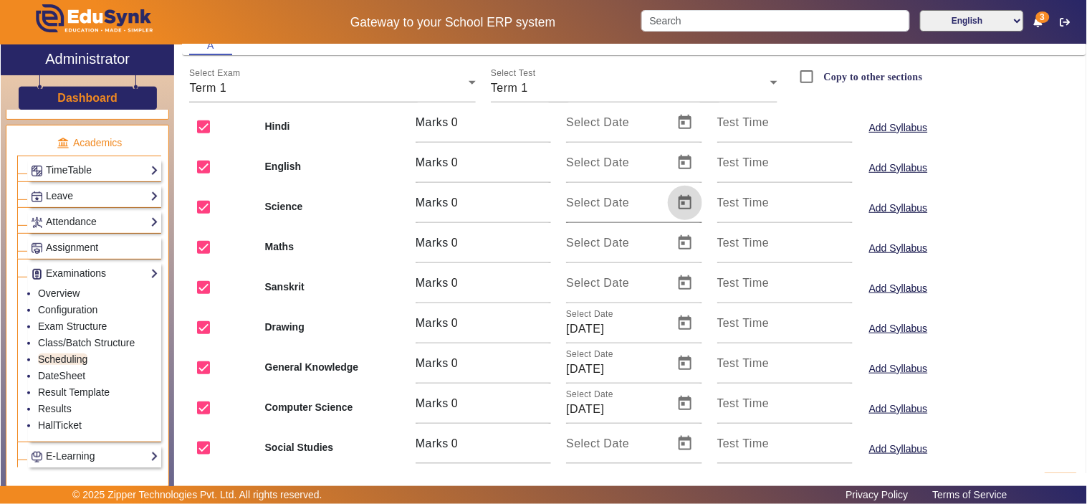
click at [683, 198] on span "Open calendar" at bounding box center [685, 203] width 34 height 34
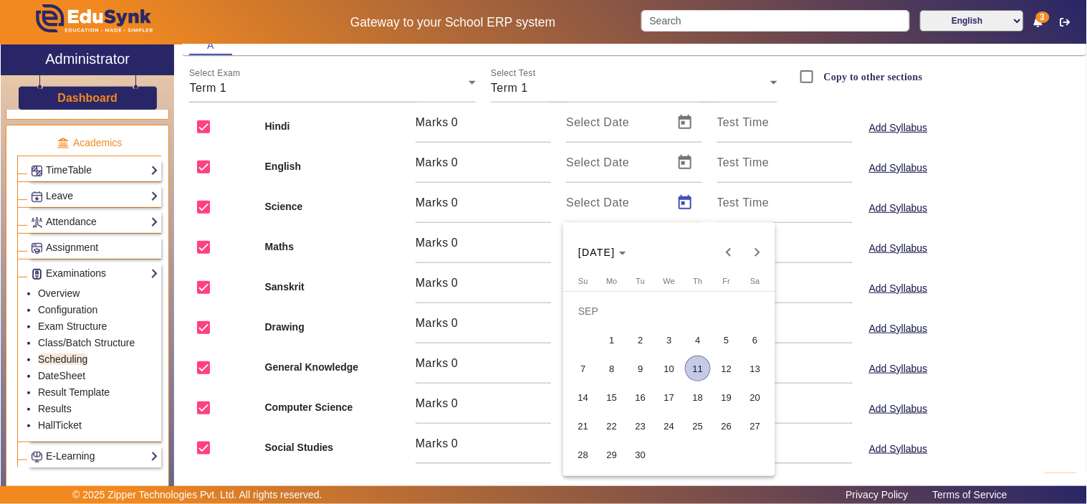
click at [602, 401] on span "15" at bounding box center [612, 397] width 26 height 26
type input "[DATE]"
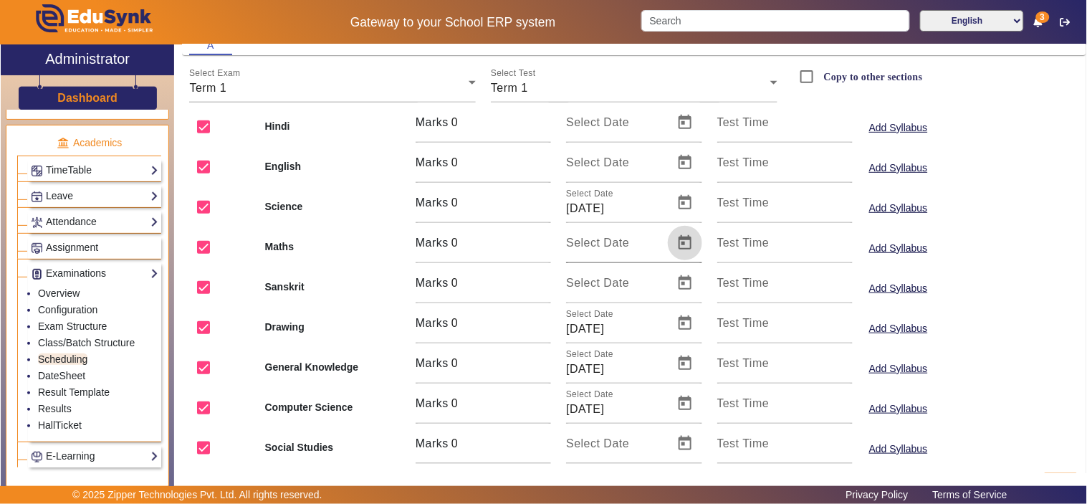
click at [679, 238] on span "Open calendar" at bounding box center [685, 243] width 34 height 34
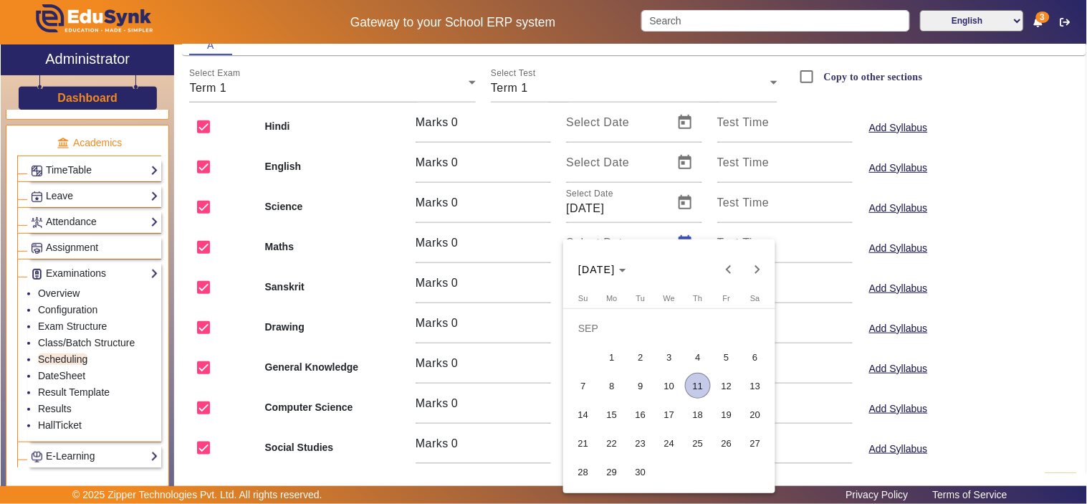
click at [707, 415] on span "18" at bounding box center [698, 414] width 26 height 26
type input "[DATE]"
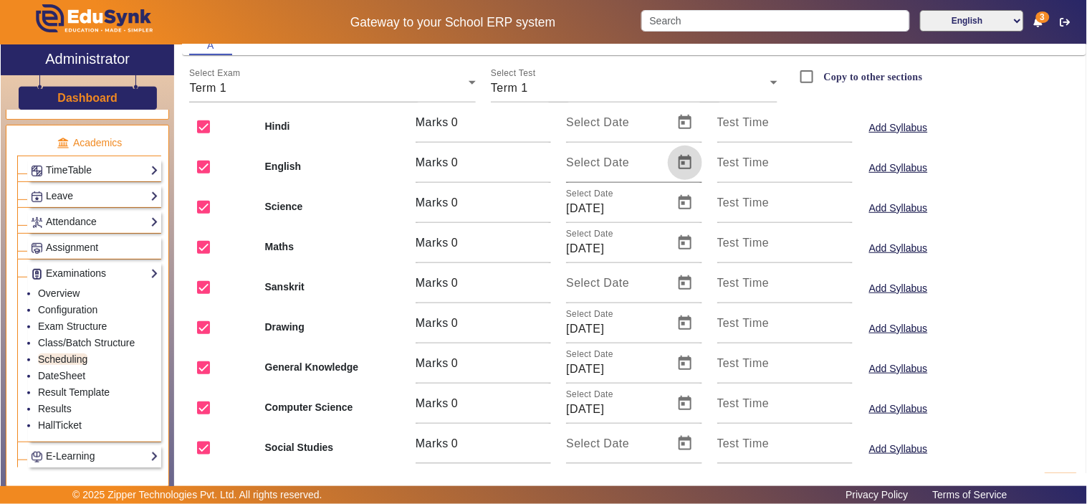
click at [683, 160] on span "Open calendar" at bounding box center [685, 162] width 34 height 34
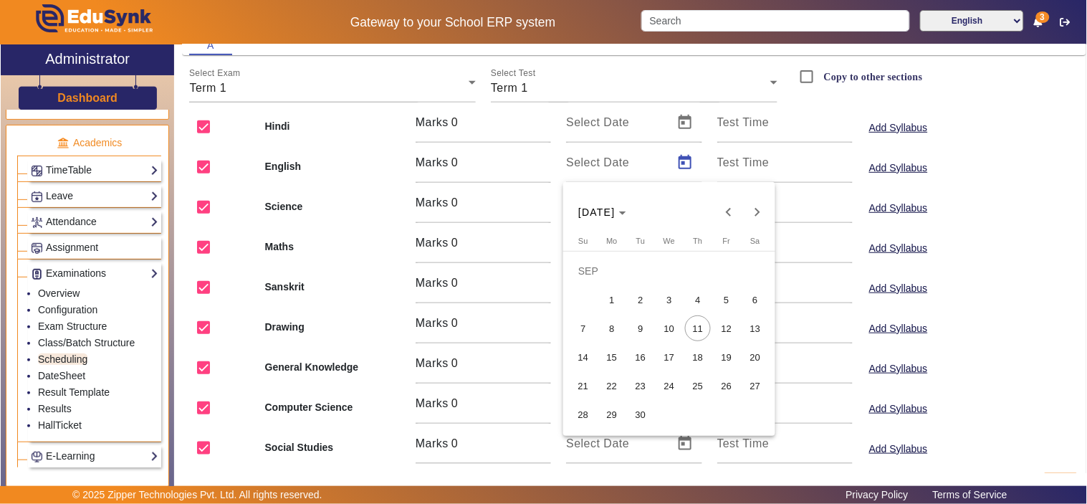
click at [751, 353] on span "20" at bounding box center [755, 357] width 26 height 26
type input "[DATE]"
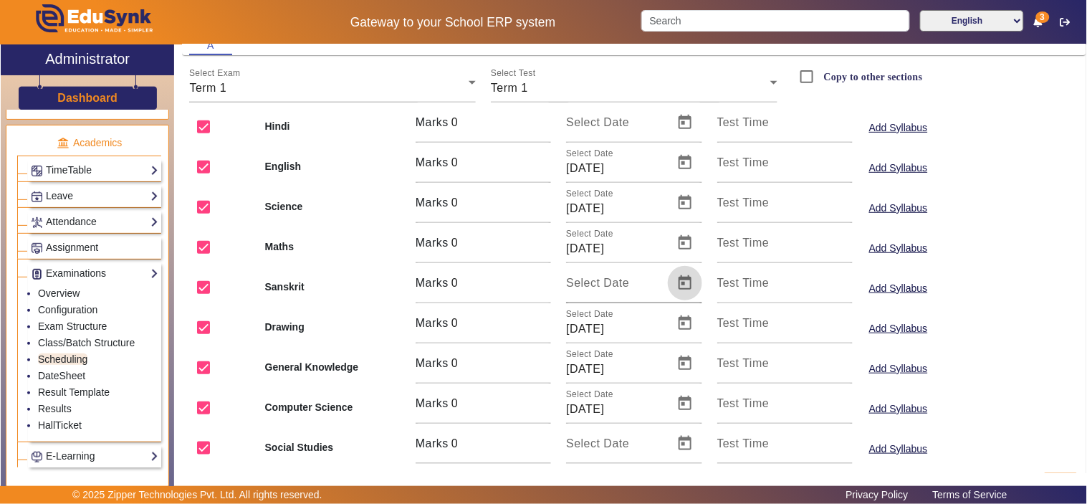
click at [677, 276] on span "Open calendar" at bounding box center [685, 283] width 34 height 34
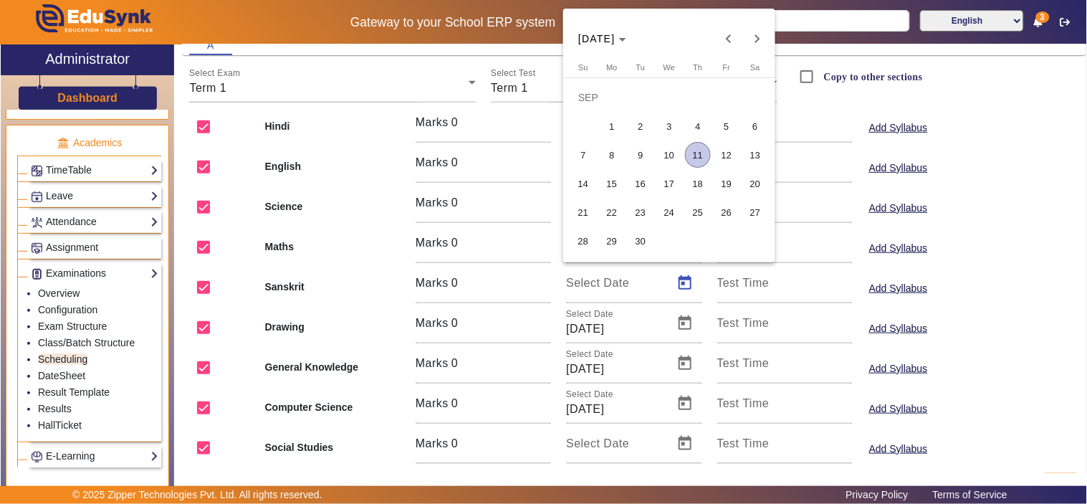
click at [693, 215] on span "25" at bounding box center [698, 212] width 26 height 26
type input "[DATE]"
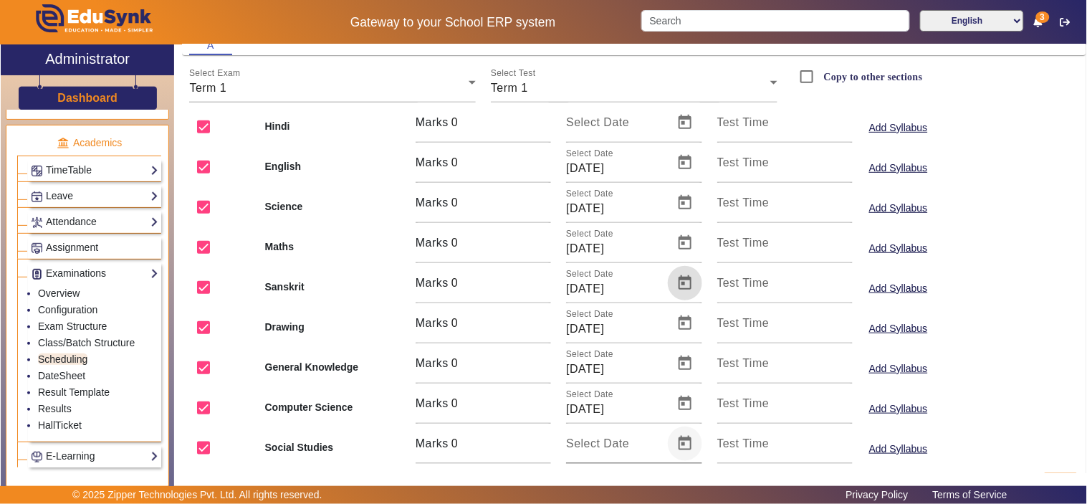
click at [675, 440] on span "Open calendar" at bounding box center [685, 443] width 34 height 34
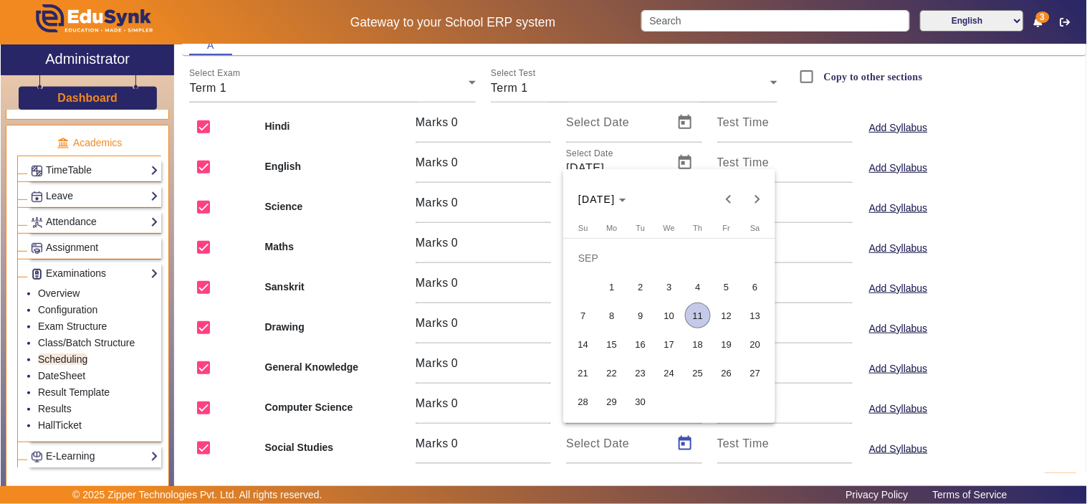
click at [632, 372] on span "23" at bounding box center [640, 373] width 26 height 26
type input "[DATE]"
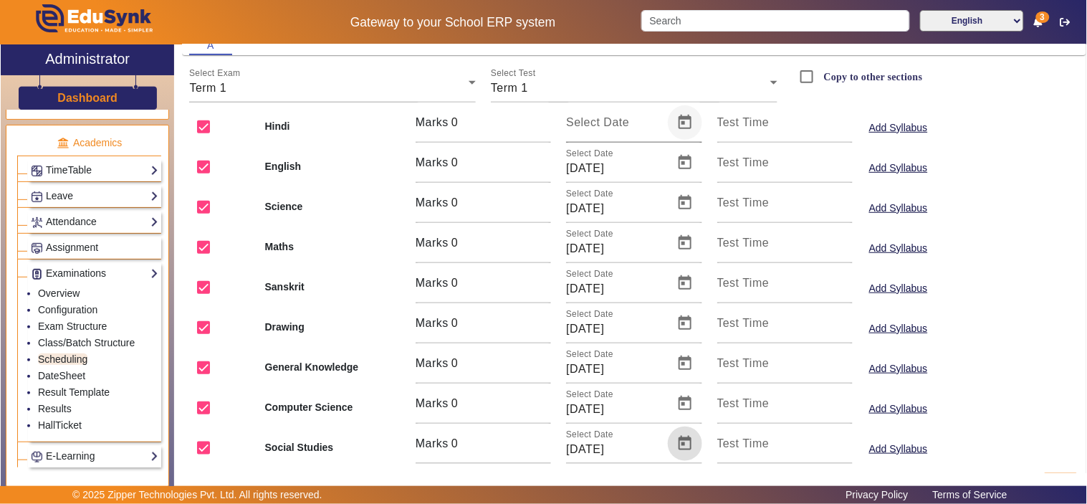
click at [677, 119] on span "Open calendar" at bounding box center [685, 122] width 34 height 34
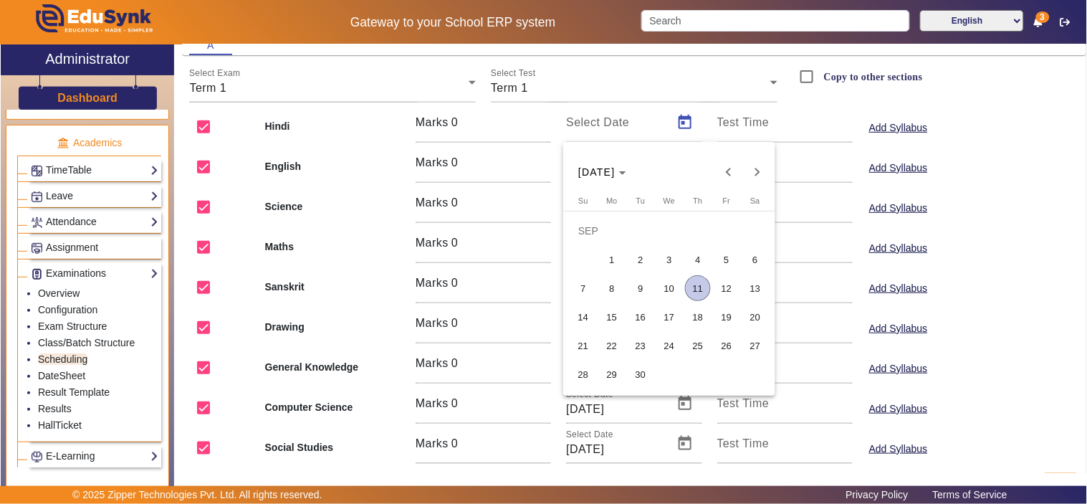
click at [726, 347] on span "26" at bounding box center [726, 345] width 26 height 26
type input "[DATE]"
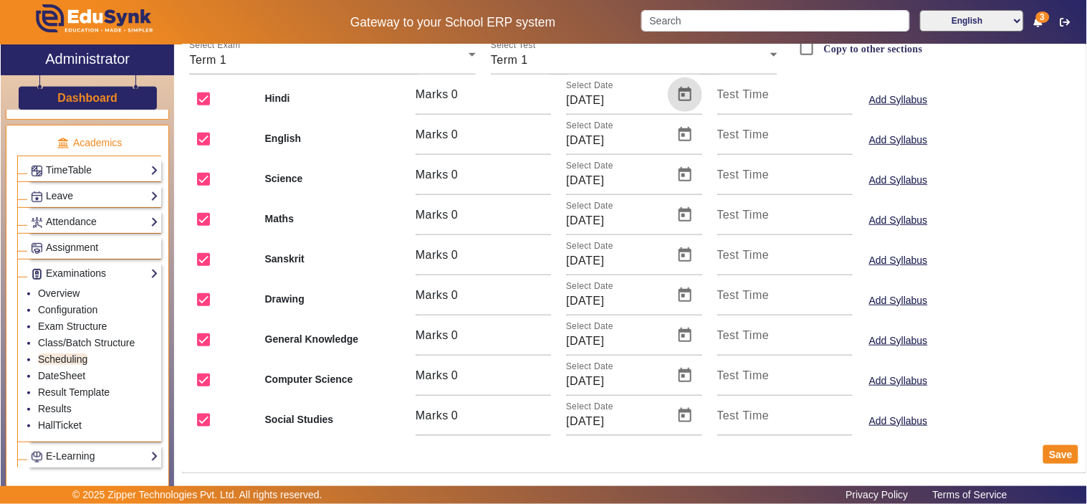
scroll to position [175, 0]
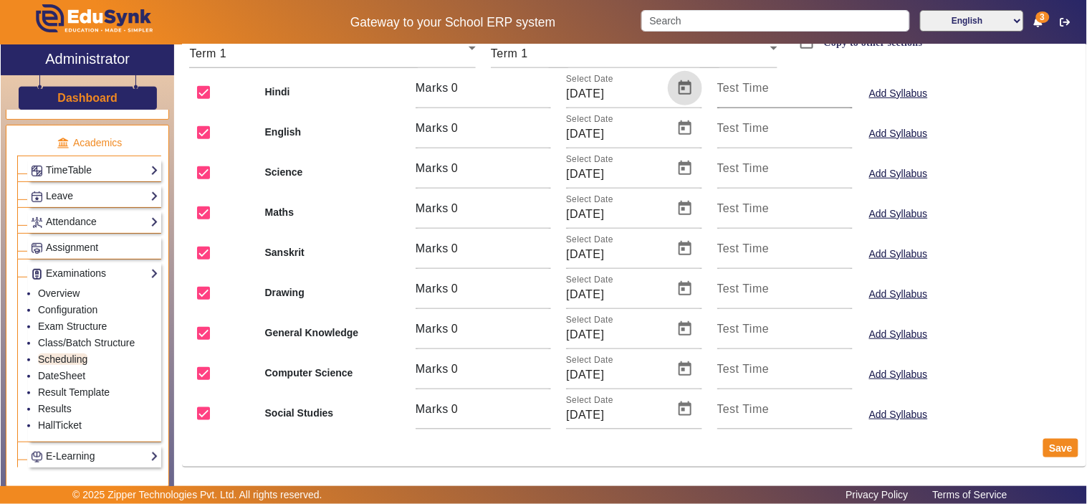
click at [750, 87] on mat-label "Test Time" at bounding box center [743, 88] width 52 height 12
click at [750, 87] on input "Test Time" at bounding box center [784, 93] width 135 height 17
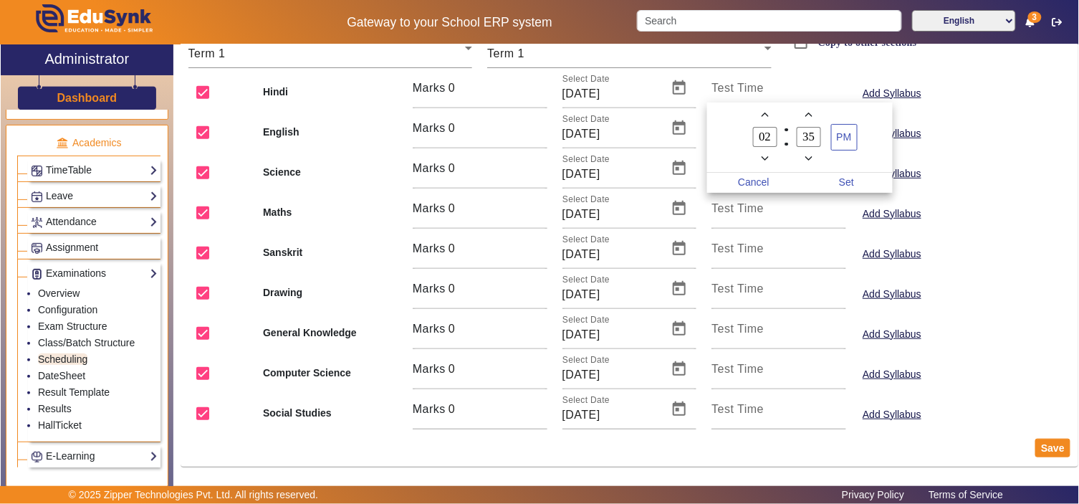
click at [764, 156] on icon "Minus a hour" at bounding box center [765, 159] width 8 height 8
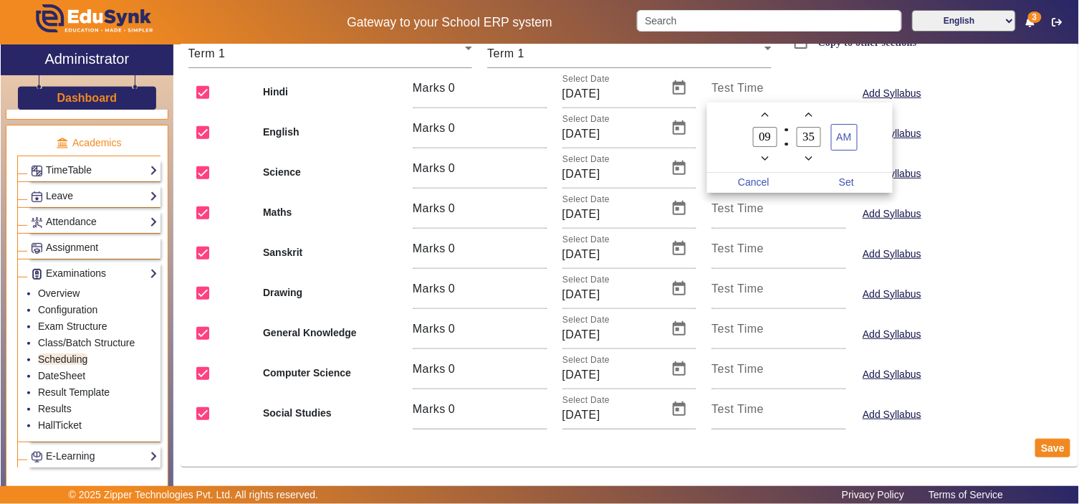
click at [764, 156] on icon "Minus a hour" at bounding box center [765, 159] width 8 height 8
type input "08"
click at [806, 160] on icon "Minus a minute" at bounding box center [809, 159] width 8 height 8
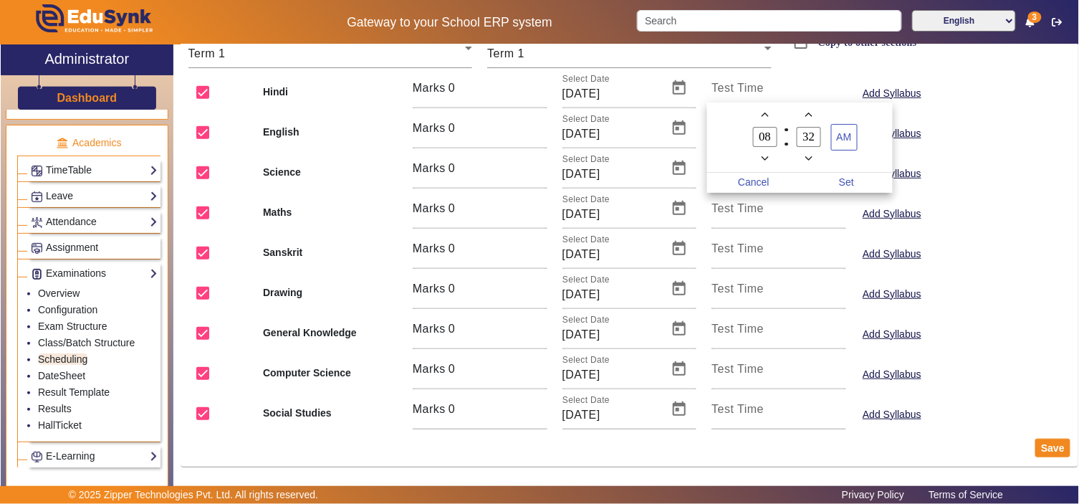
click at [806, 160] on icon "Minus a minute" at bounding box center [809, 159] width 8 height 8
type input "30"
click at [852, 173] on span "Set" at bounding box center [846, 183] width 93 height 20
type input "8:30 AM"
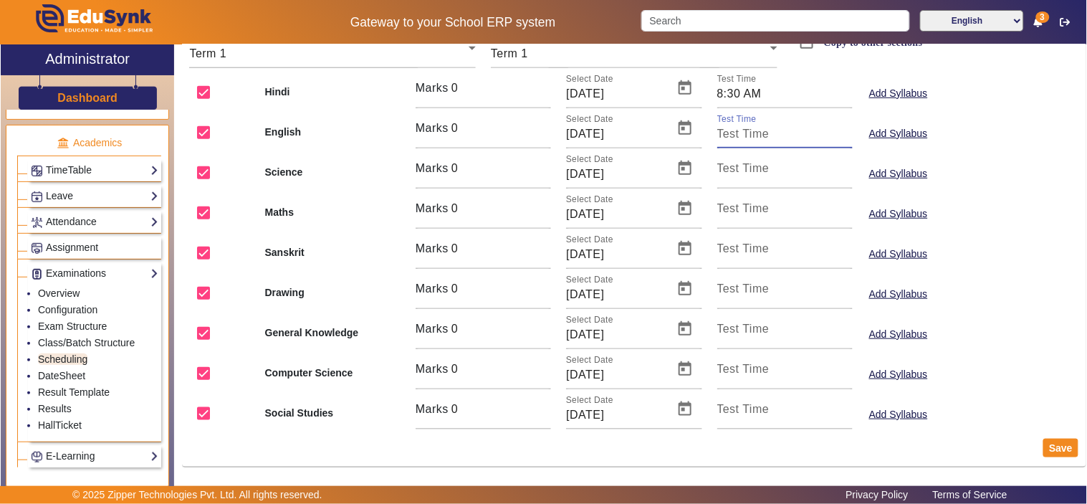
click at [760, 138] on input "Test Time" at bounding box center [784, 133] width 135 height 17
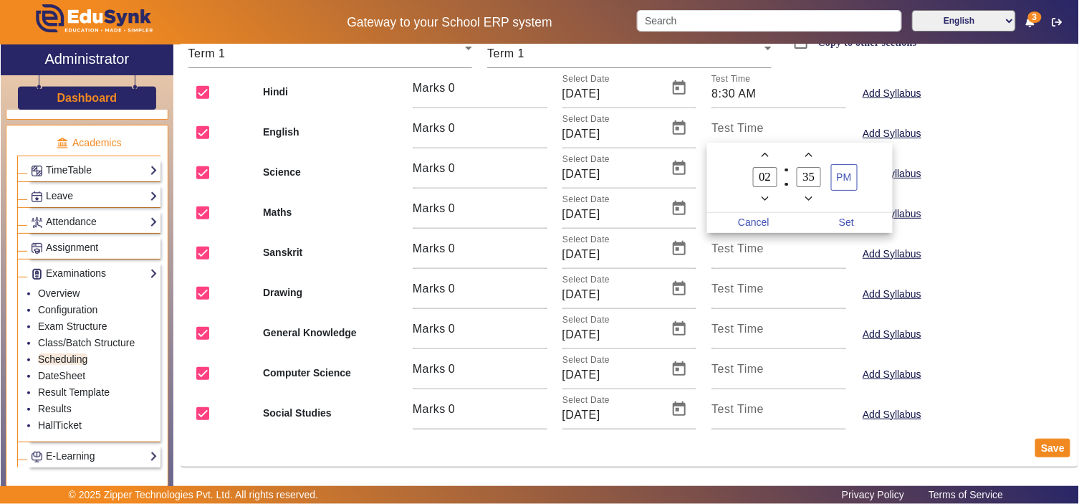
click at [758, 130] on div at bounding box center [539, 252] width 1079 height 504
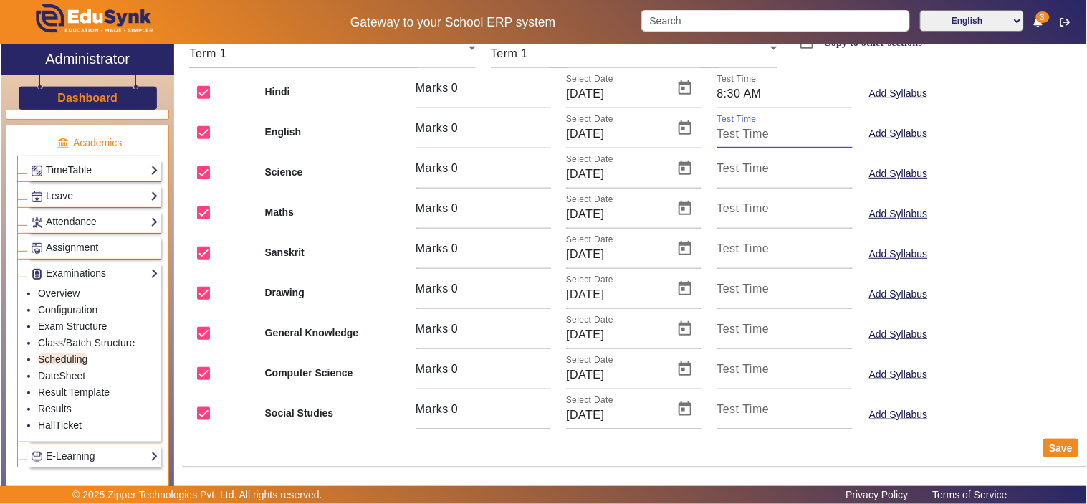
paste input "8:30 AM"
type input "8:30 AM"
click at [726, 172] on mat-label "Test Time" at bounding box center [743, 168] width 52 height 12
click at [726, 172] on input "Test Time" at bounding box center [784, 173] width 135 height 17
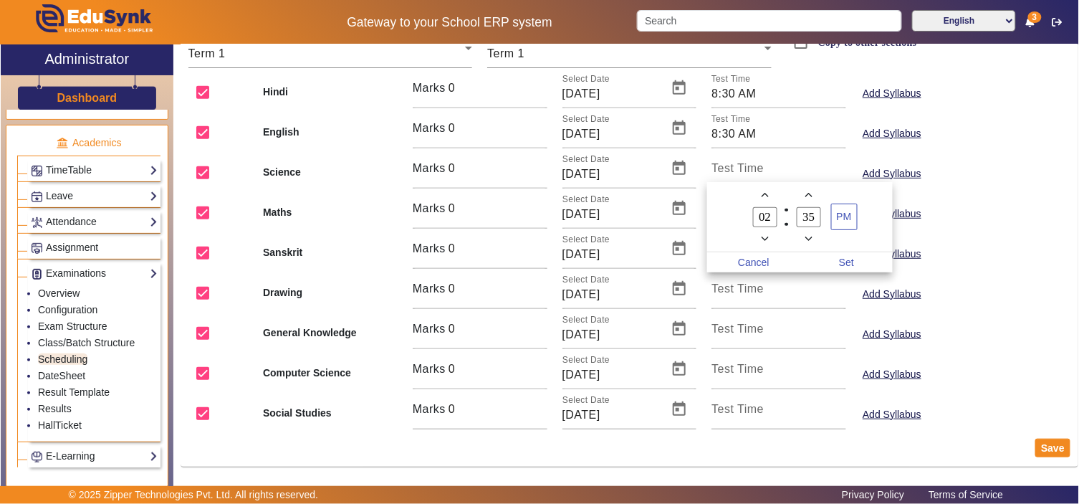
click at [726, 172] on div at bounding box center [539, 252] width 1079 height 504
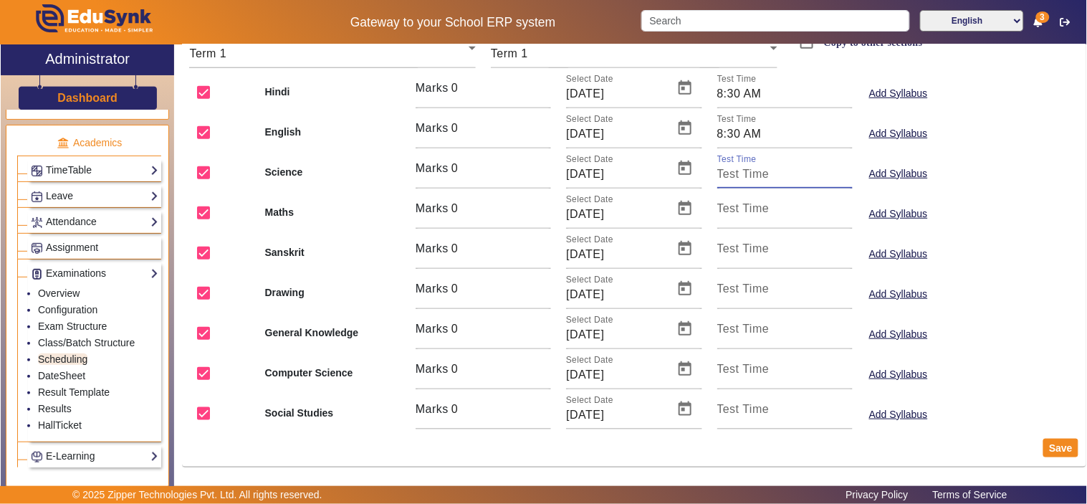
paste input "8:30 AM"
type input "8:30 AM"
click at [726, 210] on mat-label "Test Time" at bounding box center [743, 208] width 52 height 12
click at [726, 210] on input "Test Time" at bounding box center [784, 214] width 135 height 17
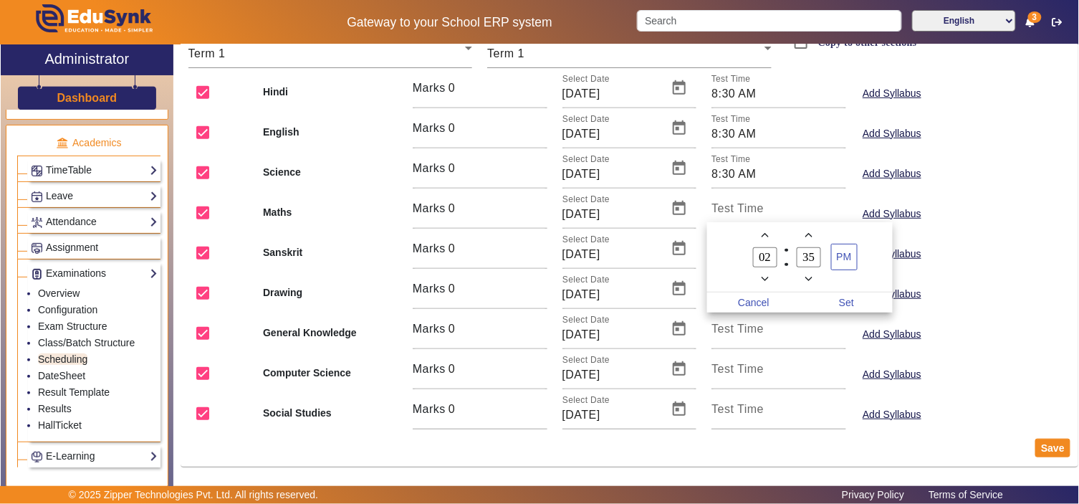
click at [726, 210] on div at bounding box center [539, 252] width 1079 height 504
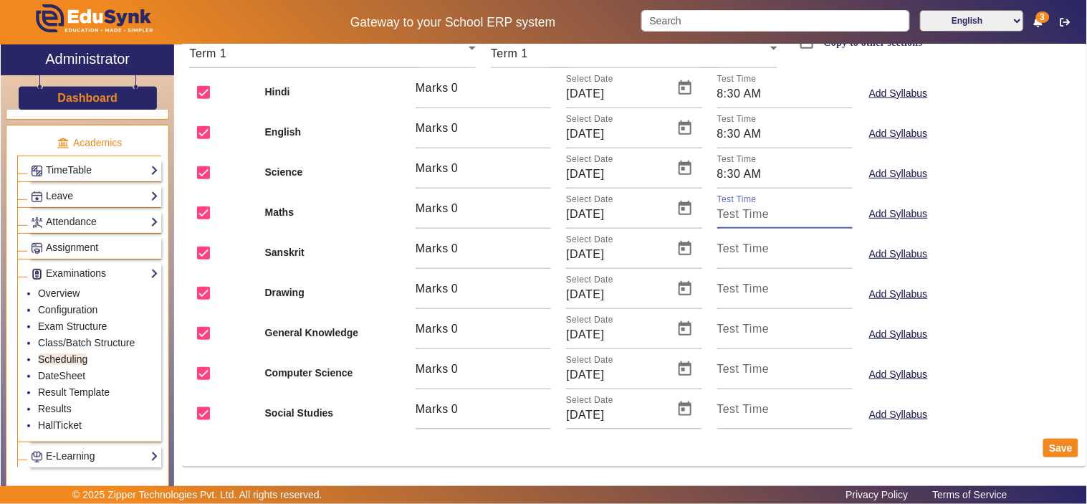
paste input "8:30 AM"
type input "8:30 AM"
click at [727, 261] on input "Test Time" at bounding box center [784, 254] width 135 height 17
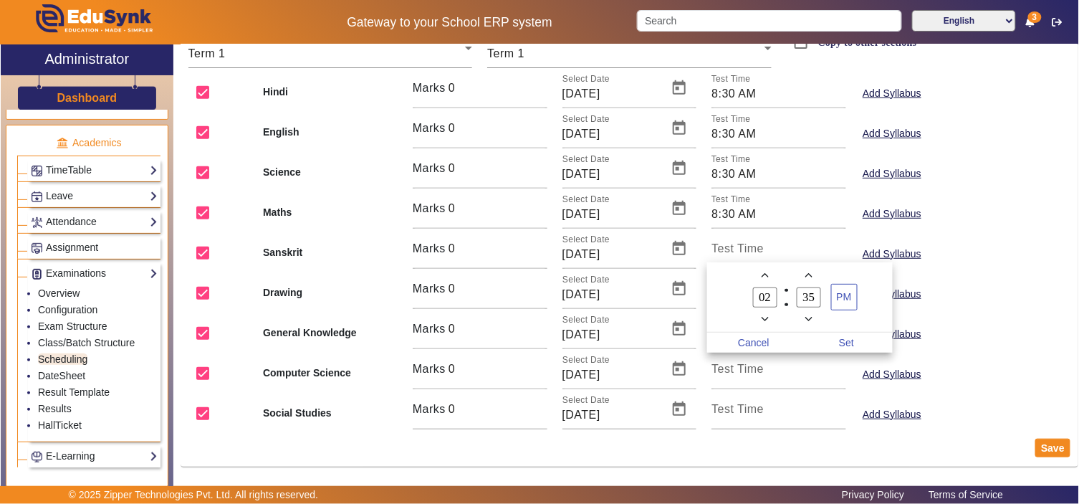
click at [735, 247] on div at bounding box center [539, 252] width 1079 height 504
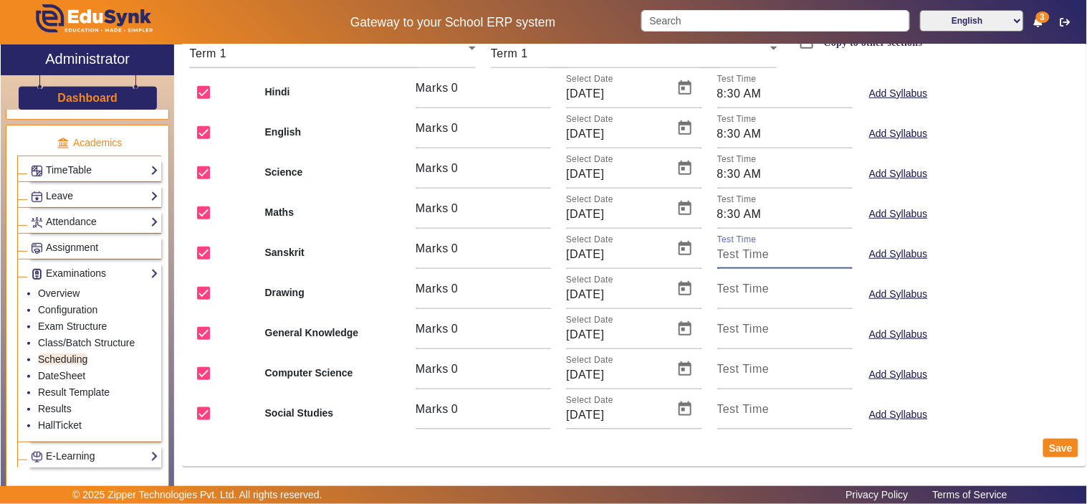
paste input "8:30 AM"
type input "8:30 AM"
click at [731, 295] on input "Test Time" at bounding box center [784, 294] width 135 height 17
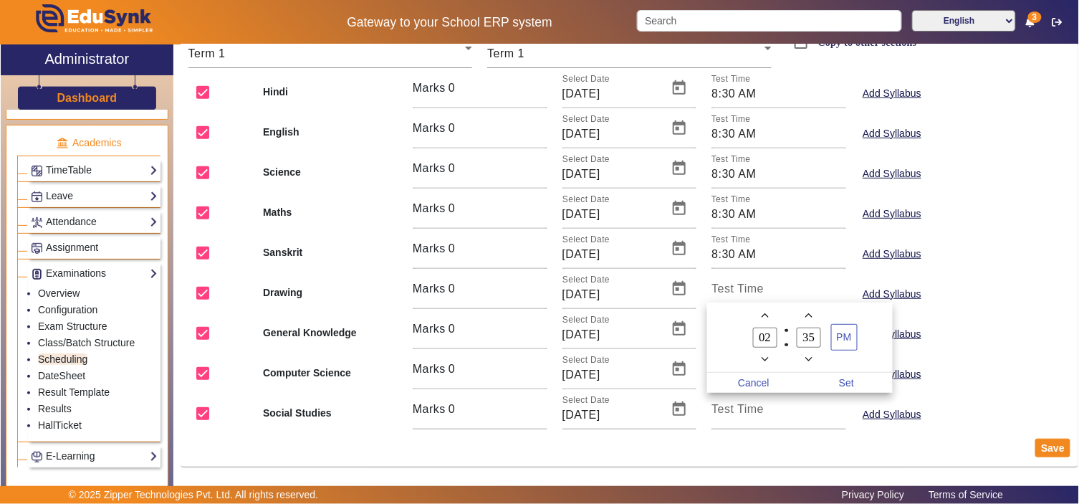
click at [735, 289] on div at bounding box center [539, 252] width 1079 height 504
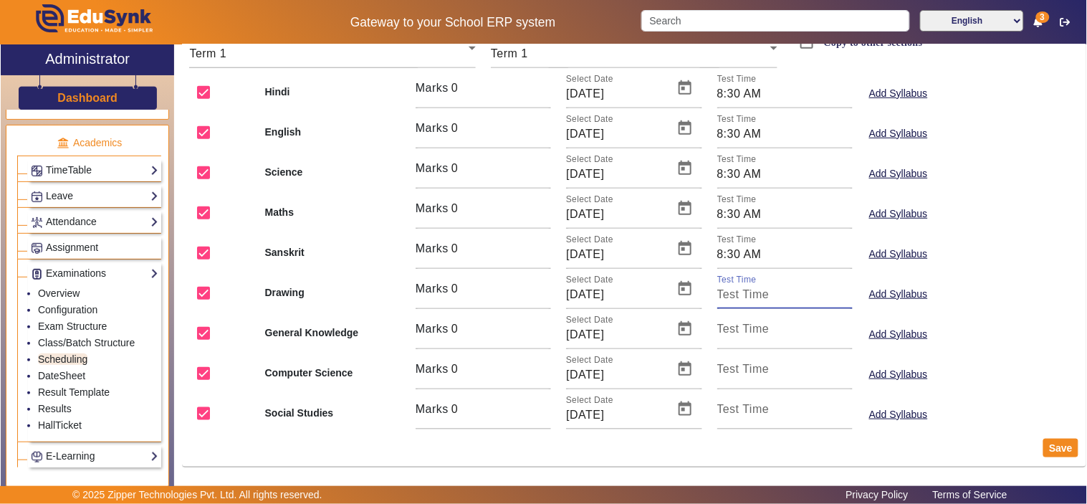
paste input "8:30 AM"
type input "8:30 AM"
click at [740, 337] on input "Test Time" at bounding box center [784, 334] width 135 height 17
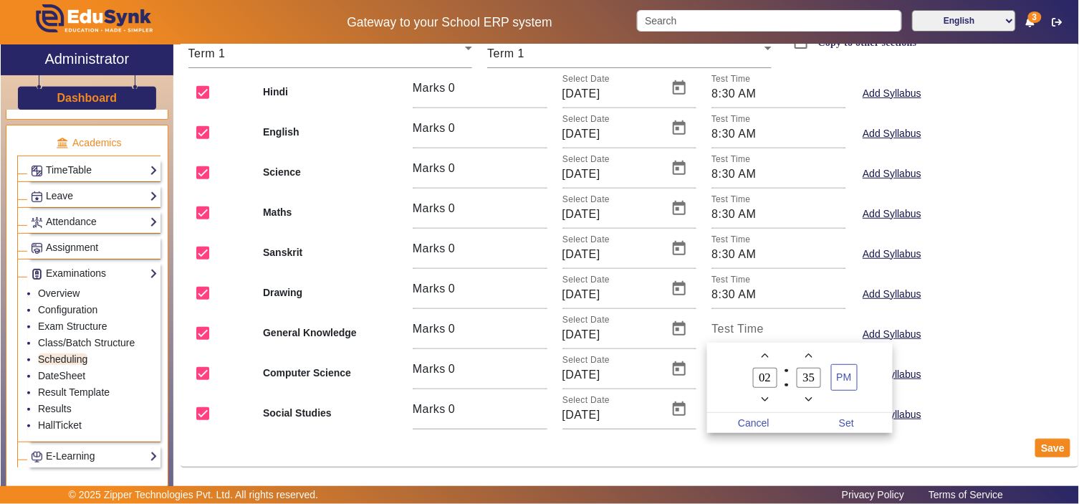
click at [743, 327] on div at bounding box center [539, 252] width 1079 height 504
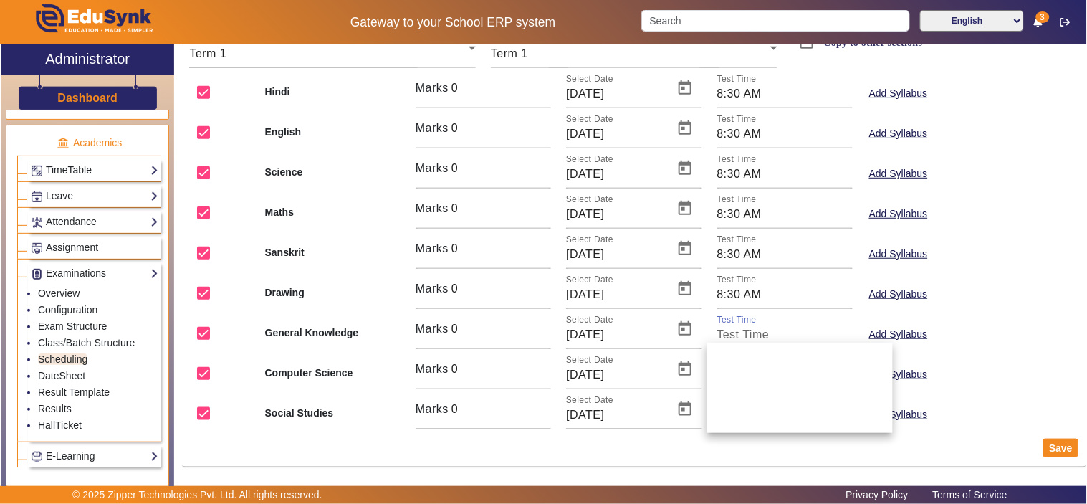
paste input "8:30 AM"
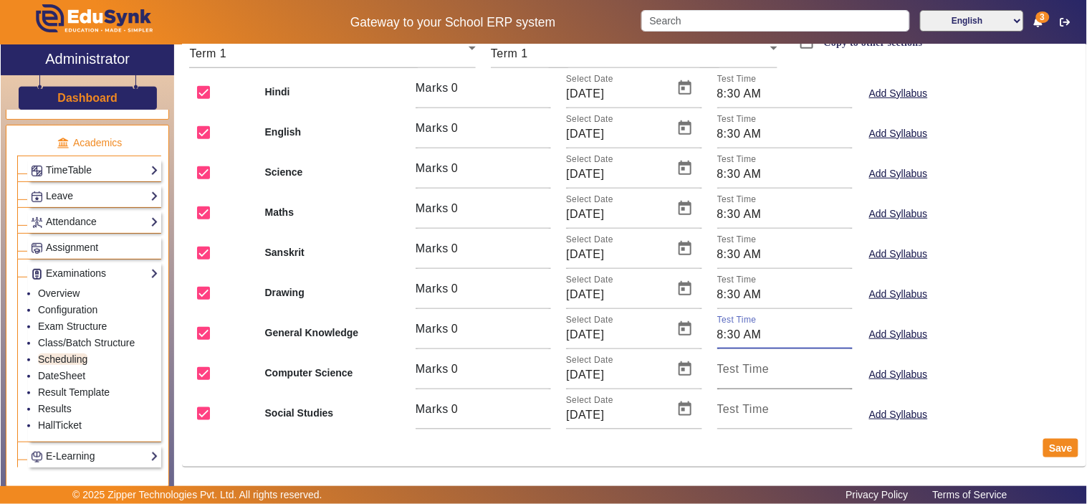
type input "8:30 AM"
click at [741, 369] on mat-label "Test Time" at bounding box center [743, 368] width 52 height 12
click at [741, 369] on input "Test Time" at bounding box center [784, 374] width 135 height 17
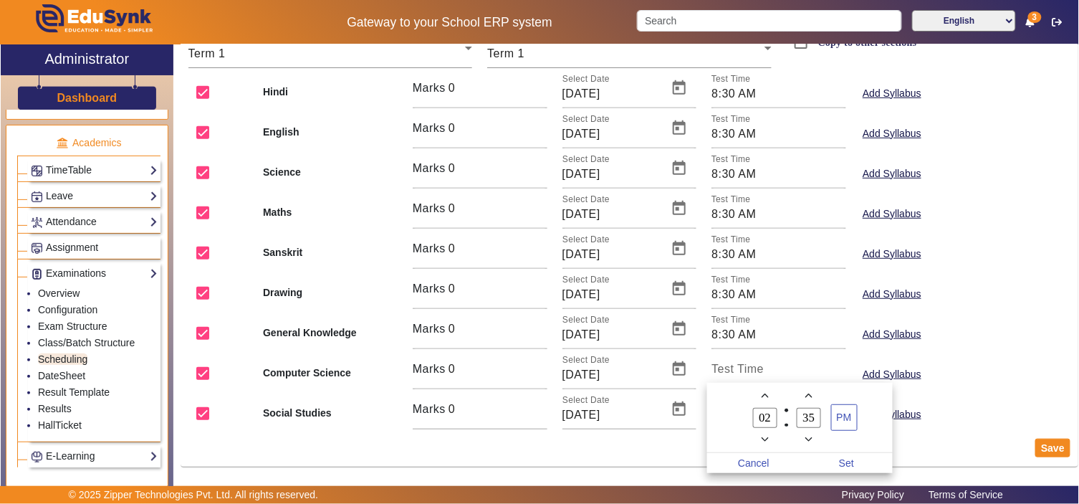
click at [741, 369] on div at bounding box center [539, 252] width 1079 height 504
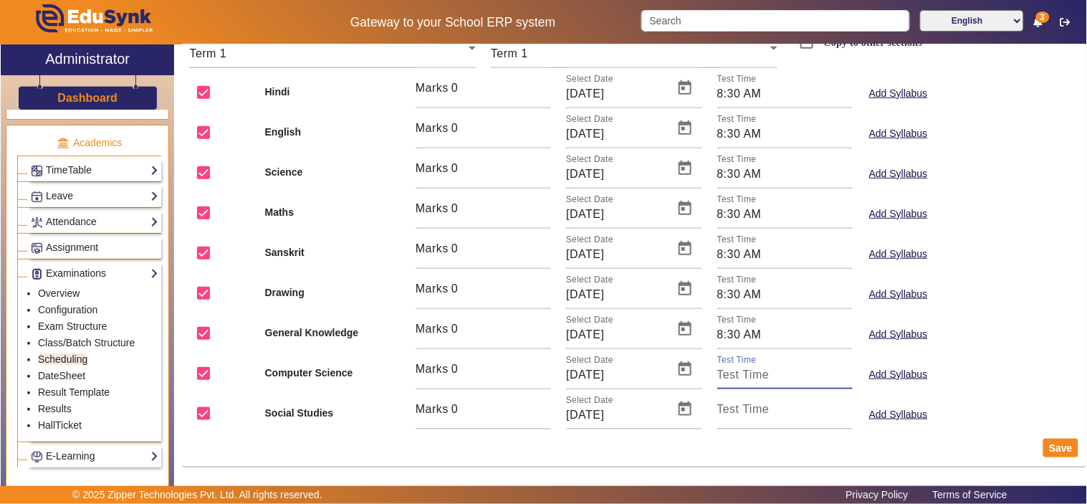
paste input "8:30 AM"
type input "8:30 AM"
click at [750, 410] on mat-label "Test Time" at bounding box center [743, 409] width 52 height 12
click at [750, 410] on input "Test Time" at bounding box center [784, 414] width 135 height 17
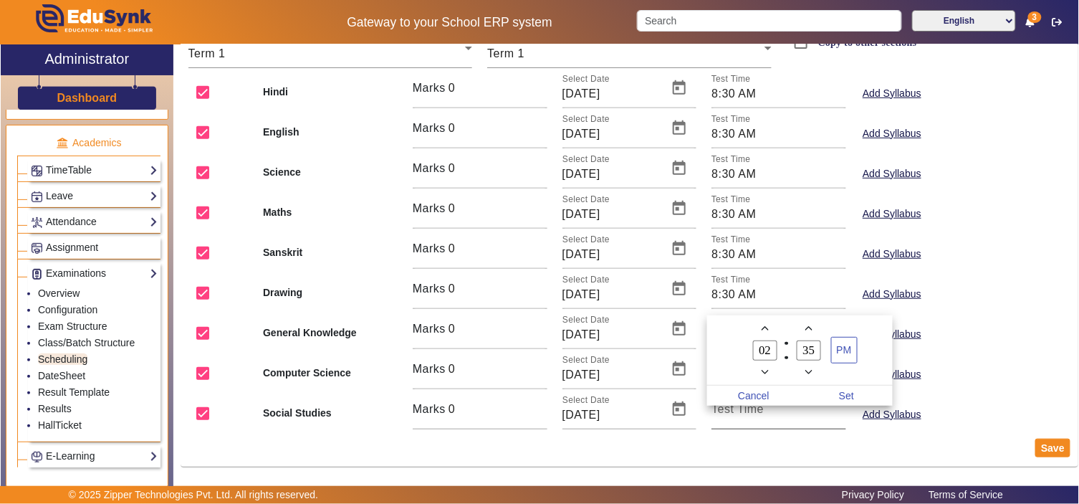
click at [750, 410] on div at bounding box center [539, 252] width 1079 height 504
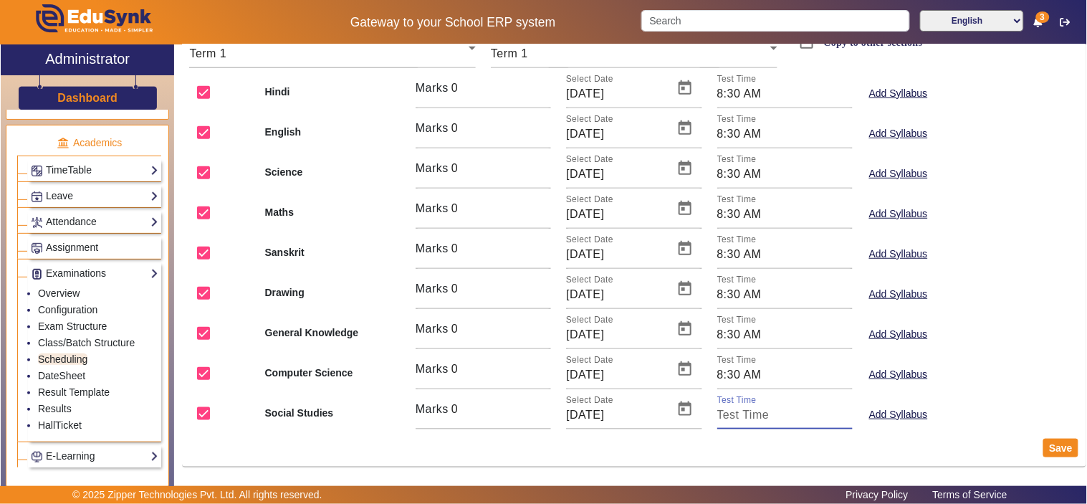
paste input "8:30 AM"
type input "8:30 AM"
click at [1057, 441] on button "Save" at bounding box center [1060, 447] width 35 height 19
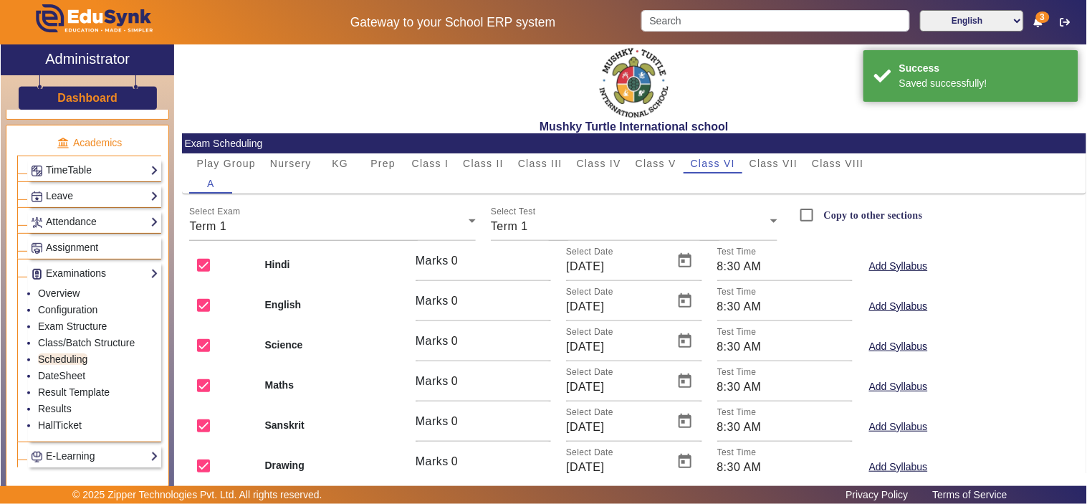
scroll to position [0, 0]
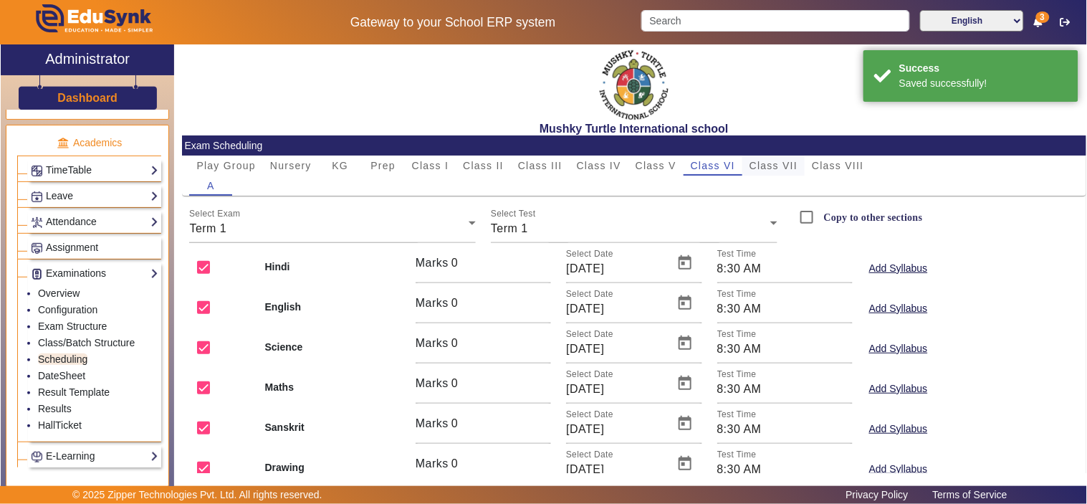
click at [781, 168] on span "Class VII" at bounding box center [773, 165] width 48 height 10
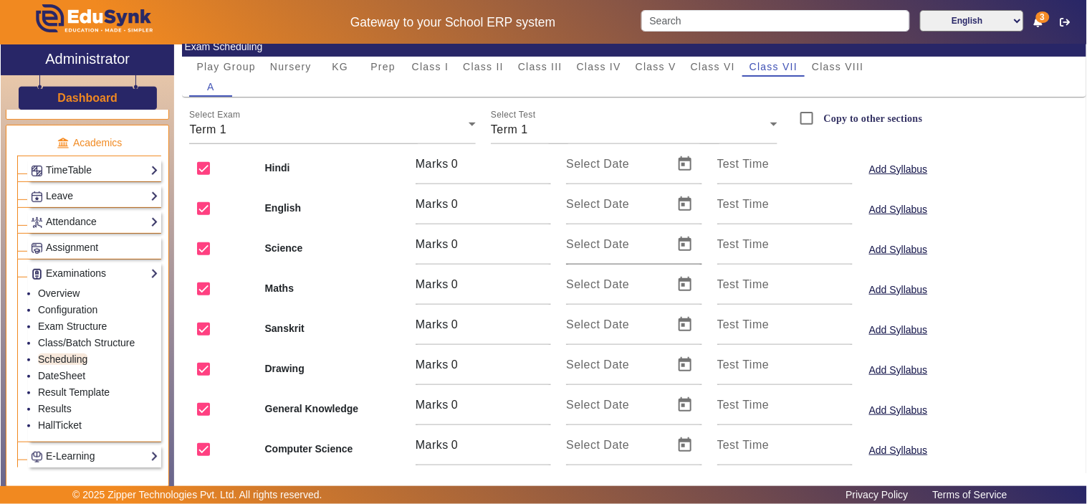
scroll to position [133, 0]
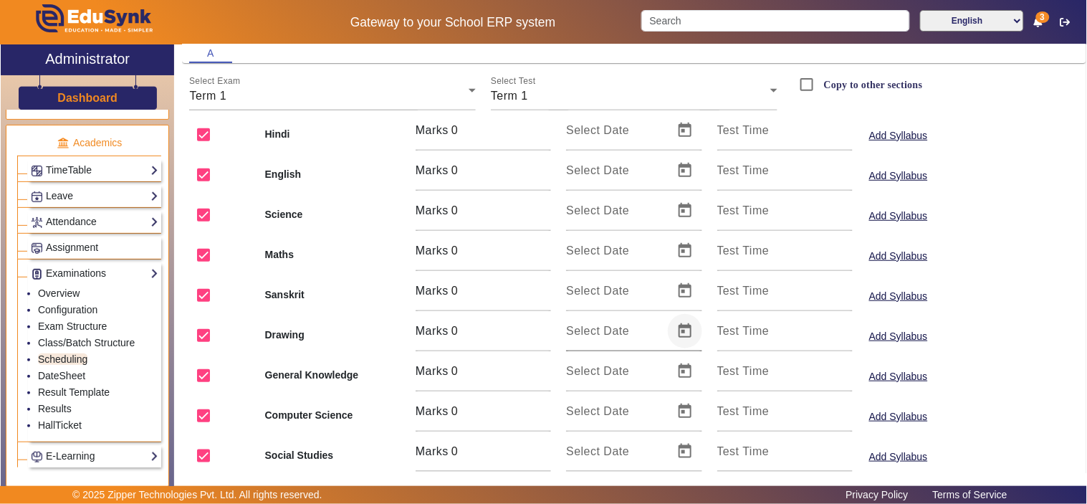
click at [675, 331] on span "Open calendar" at bounding box center [685, 331] width 34 height 34
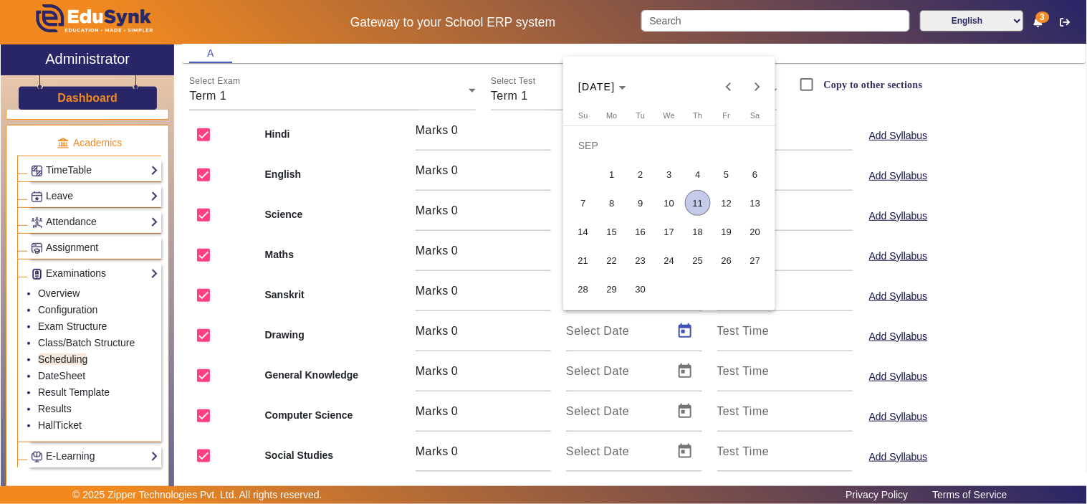
click at [759, 204] on span "13" at bounding box center [755, 203] width 26 height 26
type input "[DATE]"
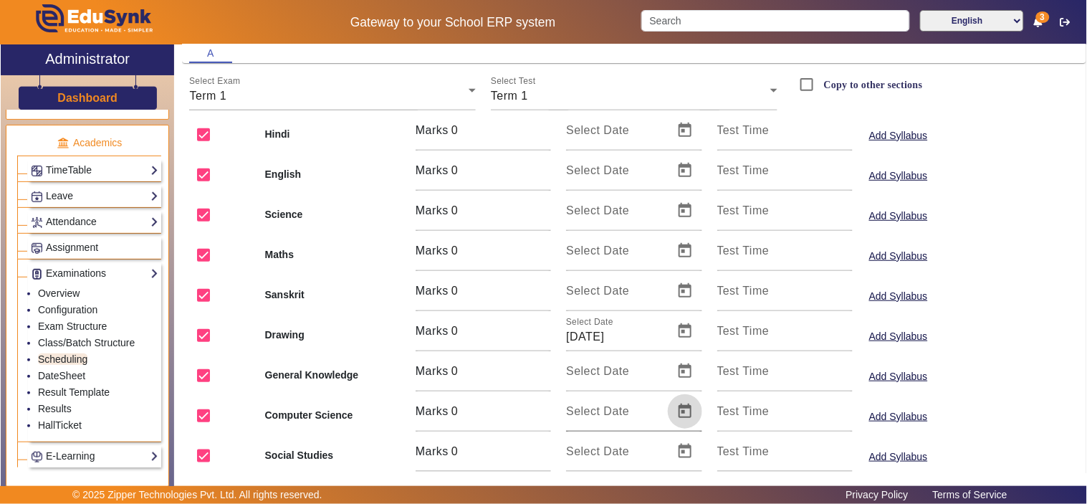
click at [682, 416] on span "Open calendar" at bounding box center [685, 411] width 34 height 34
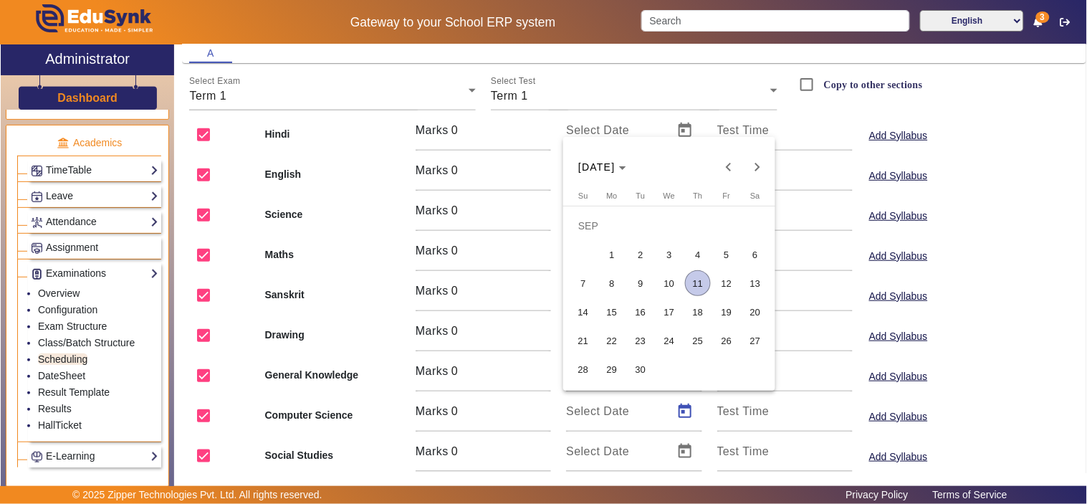
click at [756, 274] on span "13" at bounding box center [755, 283] width 26 height 26
type input "[DATE]"
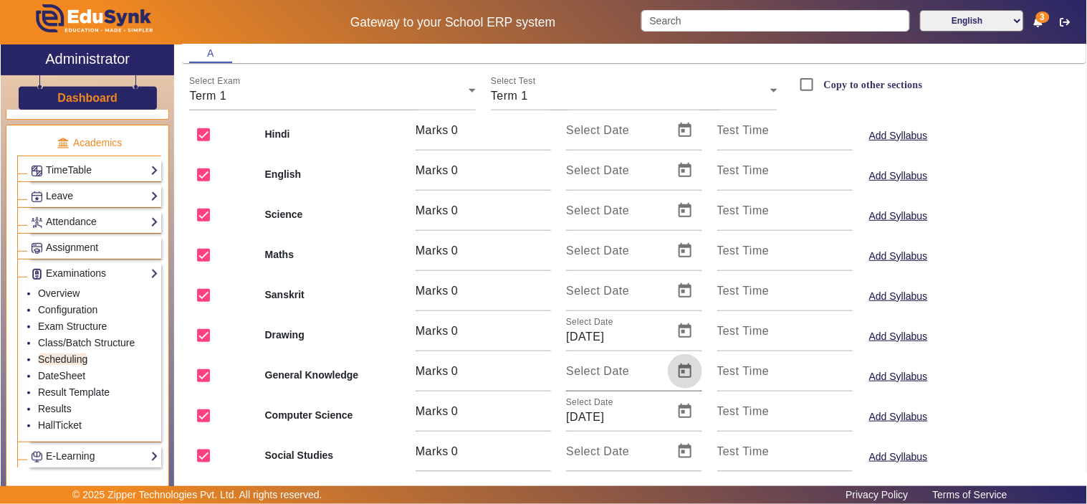
click at [683, 369] on span "Open calendar" at bounding box center [685, 371] width 34 height 34
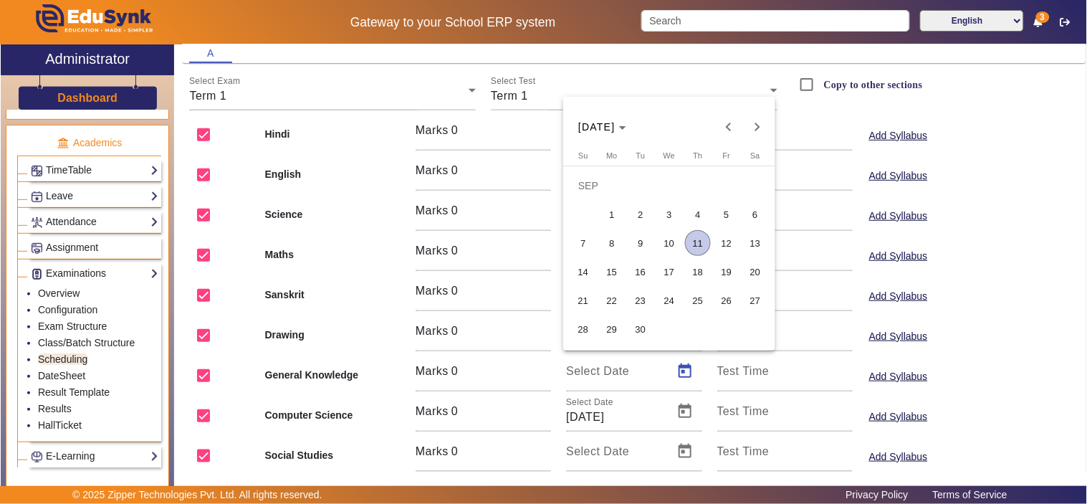
click at [640, 269] on span "16" at bounding box center [640, 272] width 26 height 26
type input "[DATE]"
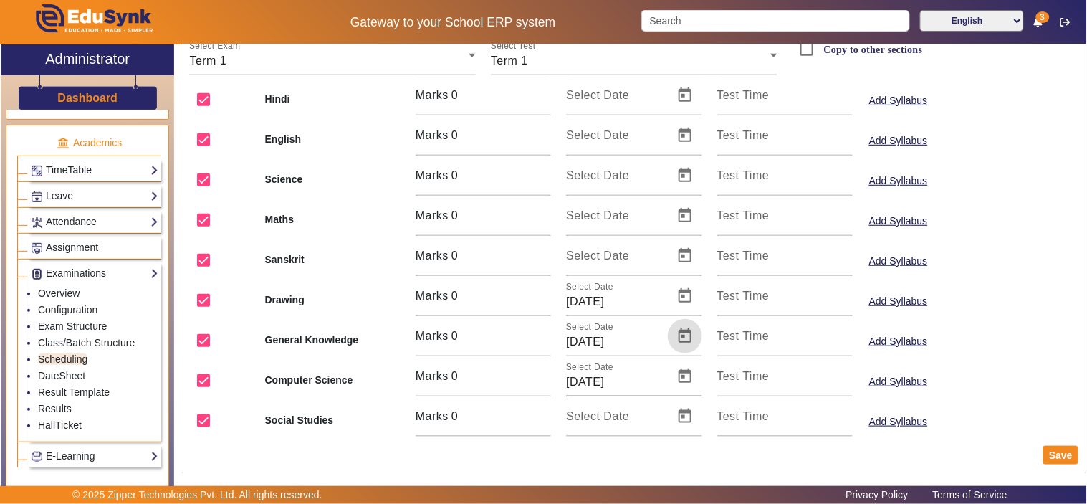
scroll to position [175, 0]
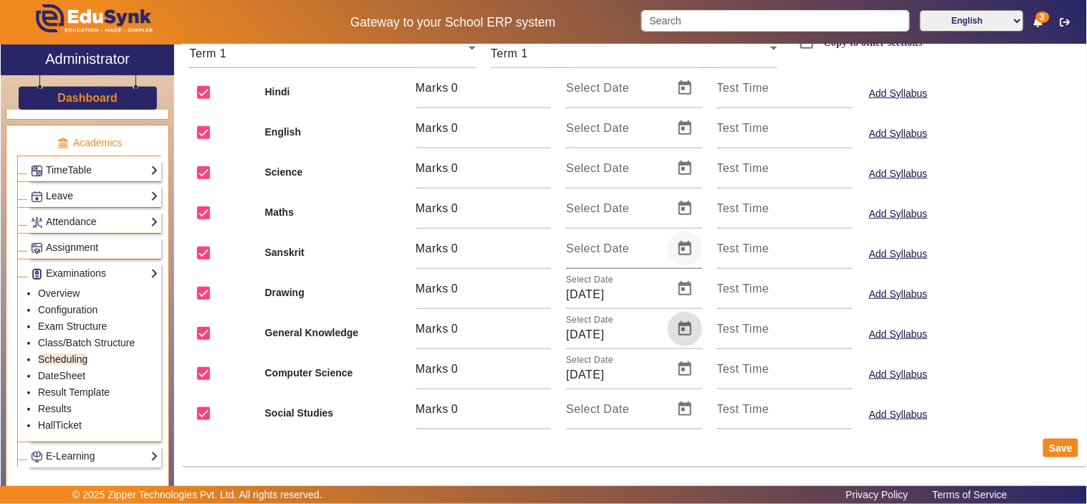
click at [685, 244] on span "Open calendar" at bounding box center [685, 248] width 34 height 34
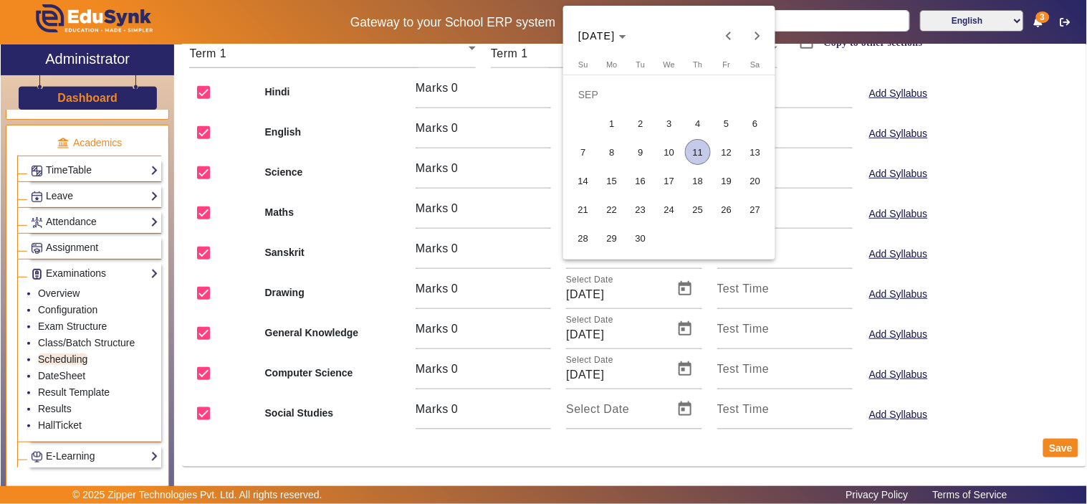
click at [734, 209] on span "26" at bounding box center [726, 209] width 26 height 26
type input "[DATE]"
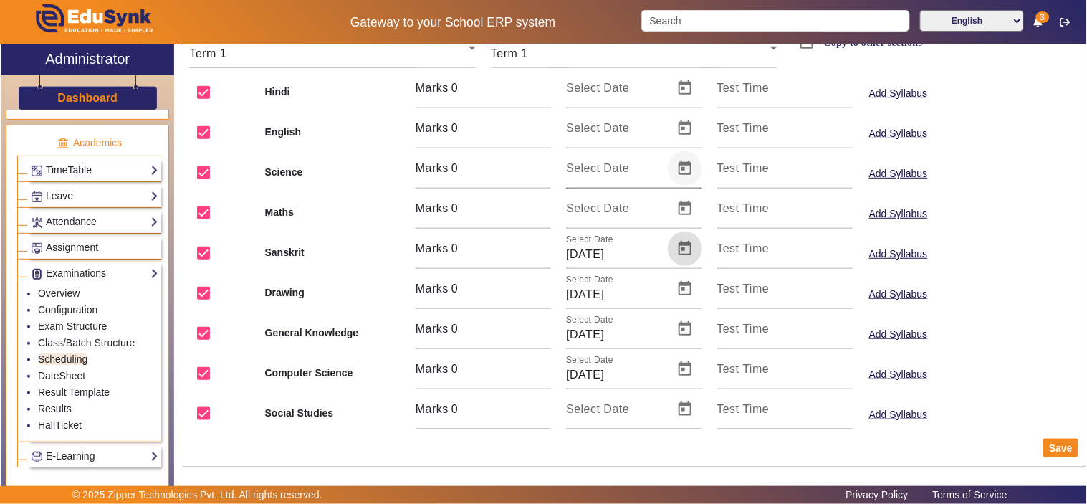
click at [678, 162] on span "Open calendar" at bounding box center [685, 168] width 34 height 34
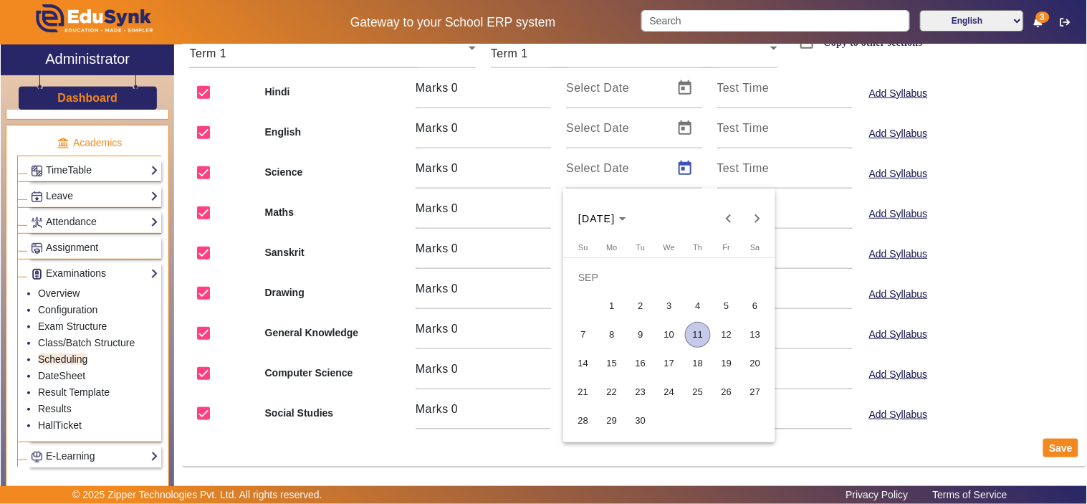
click at [698, 390] on span "25" at bounding box center [698, 392] width 26 height 26
type input "[DATE]"
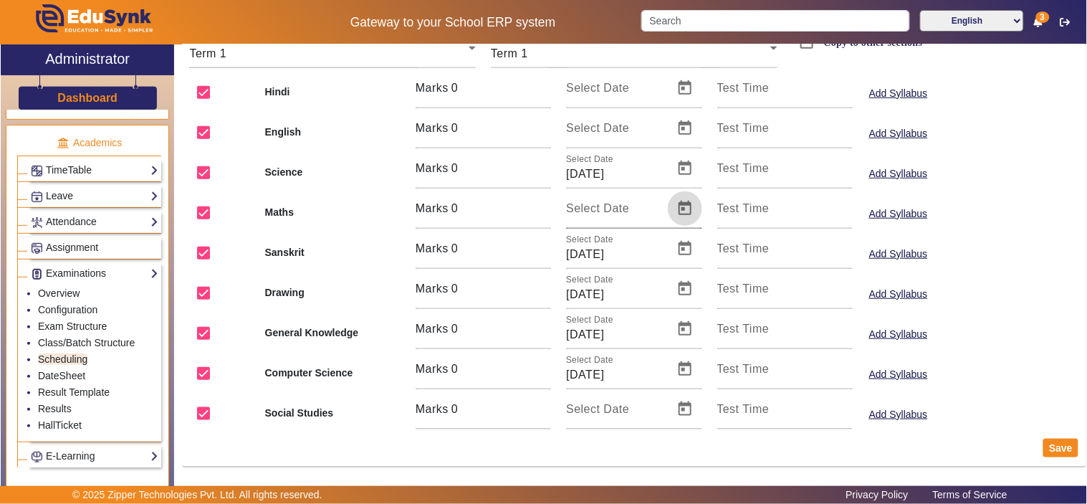
click at [679, 206] on span "Open calendar" at bounding box center [685, 208] width 34 height 34
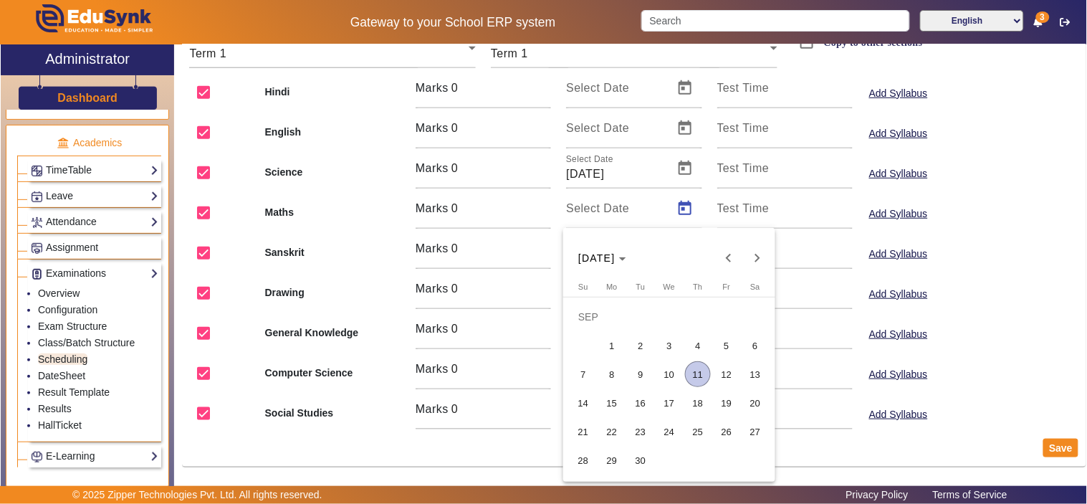
click at [640, 433] on span "23" at bounding box center [640, 431] width 26 height 26
type input "[DATE]"
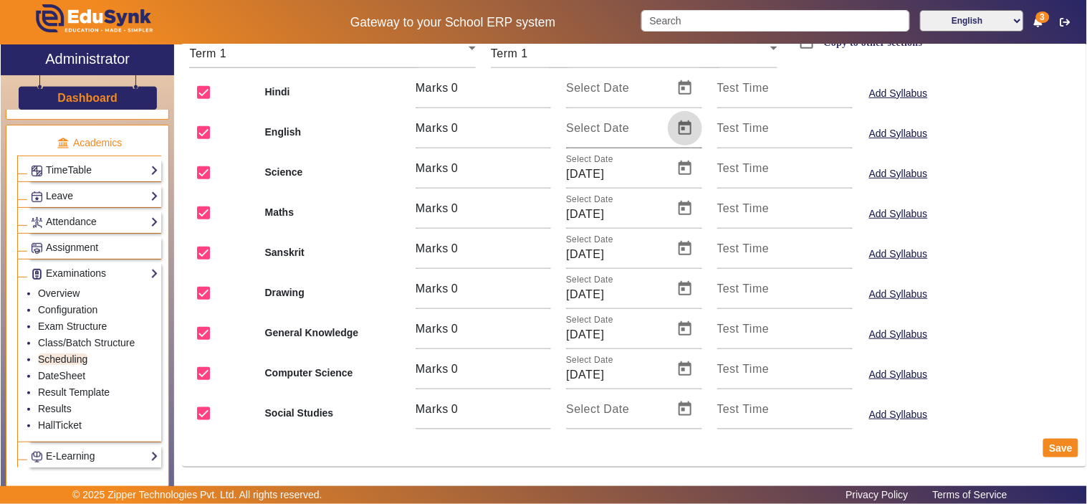
click at [675, 129] on span "Open calendar" at bounding box center [685, 128] width 34 height 34
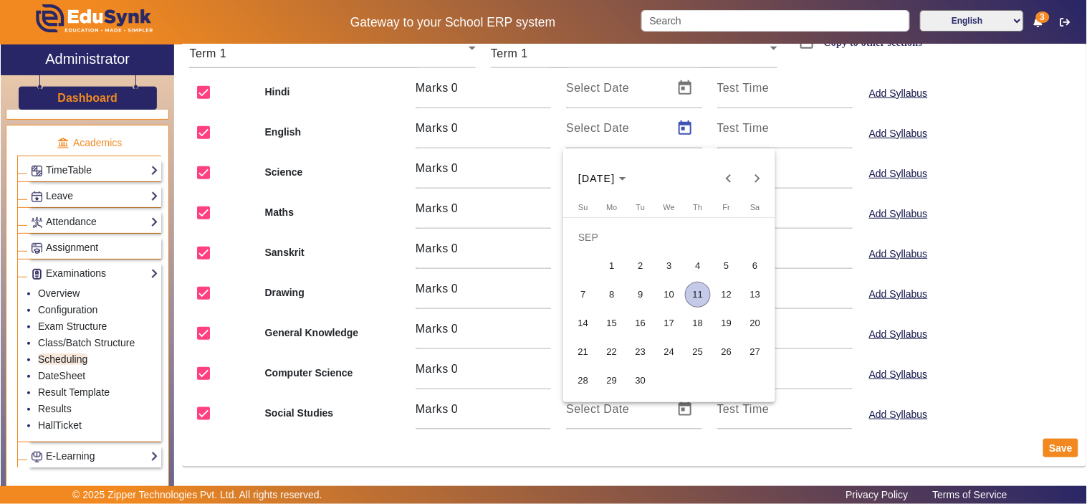
click at [613, 325] on span "15" at bounding box center [612, 323] width 26 height 26
type input "[DATE]"
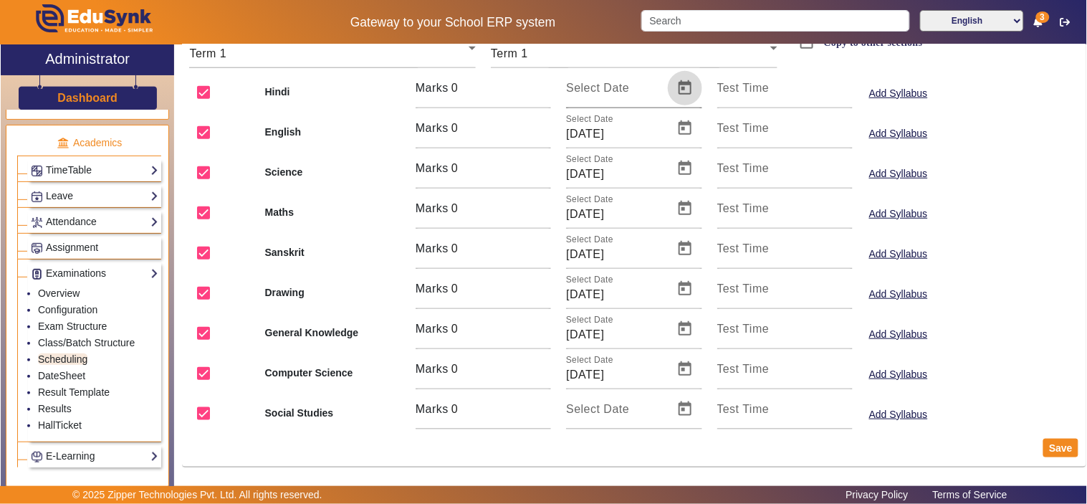
click at [674, 87] on span "Open calendar" at bounding box center [685, 88] width 34 height 34
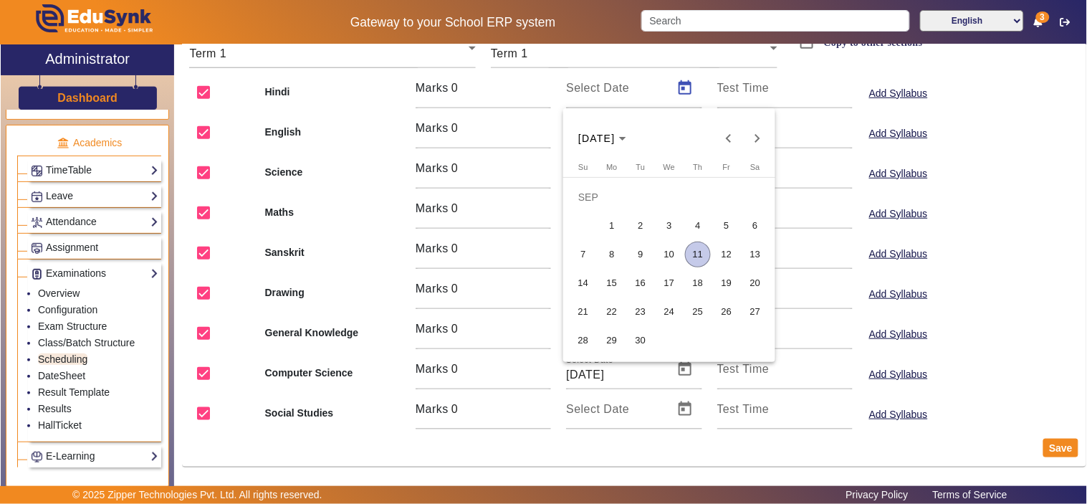
click at [697, 282] on span "18" at bounding box center [698, 283] width 26 height 26
type input "[DATE]"
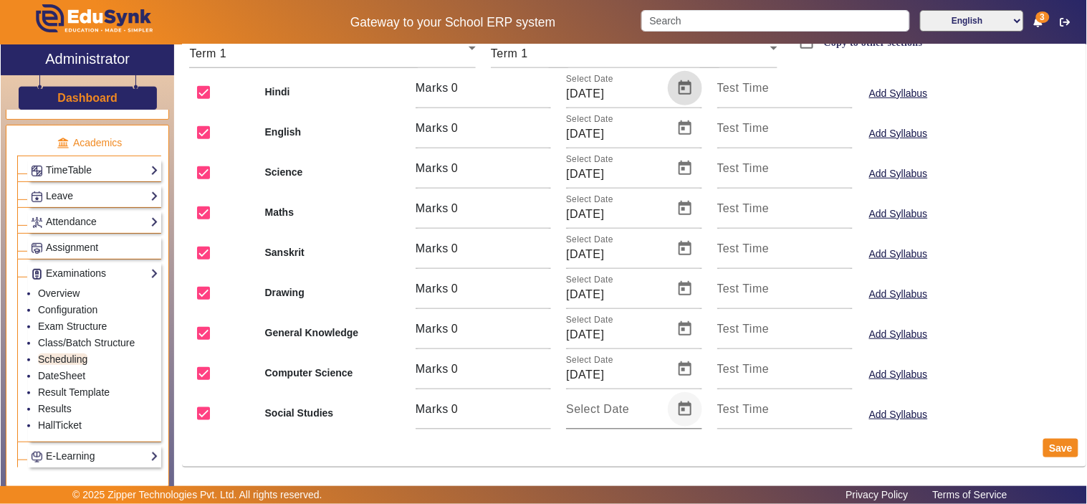
click at [679, 412] on span "Open calendar" at bounding box center [685, 409] width 34 height 34
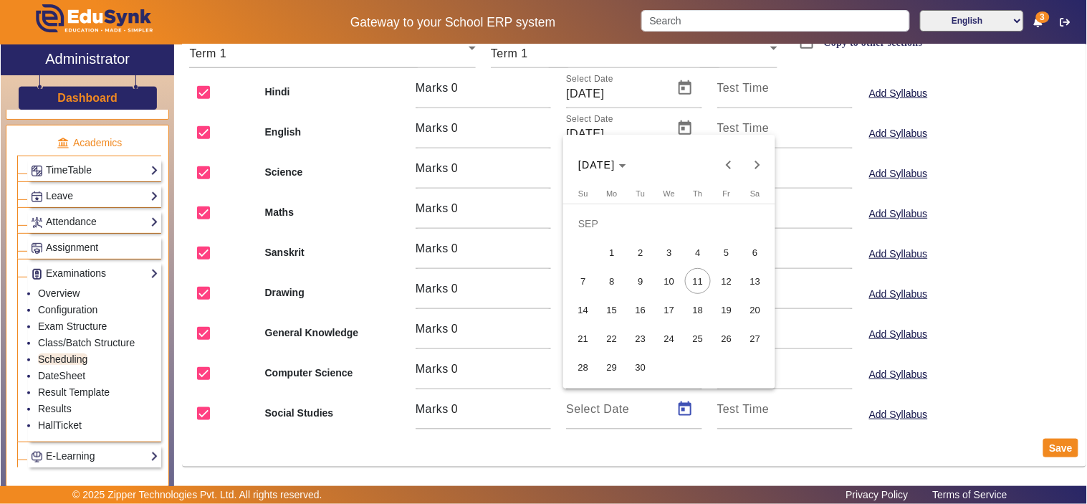
click at [749, 308] on span "20" at bounding box center [755, 310] width 26 height 26
type input "[DATE]"
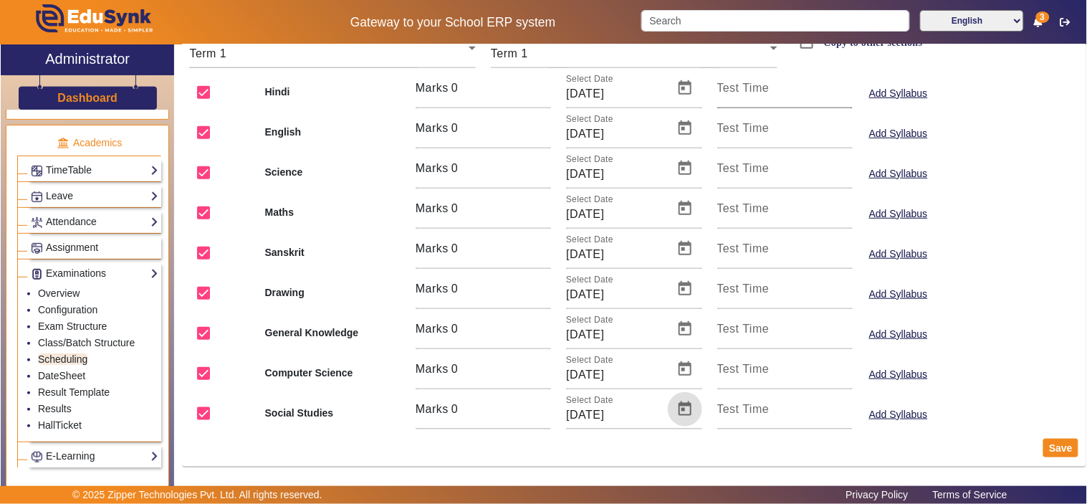
click at [736, 91] on mat-label "Test Time" at bounding box center [743, 88] width 52 height 12
click at [736, 91] on input "Test Time" at bounding box center [784, 93] width 135 height 17
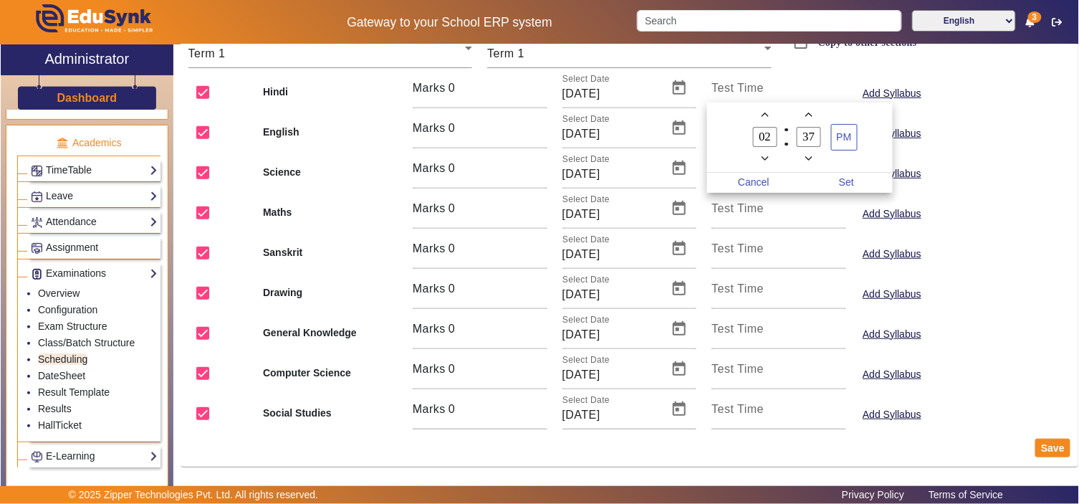
click at [736, 91] on div at bounding box center [539, 252] width 1079 height 504
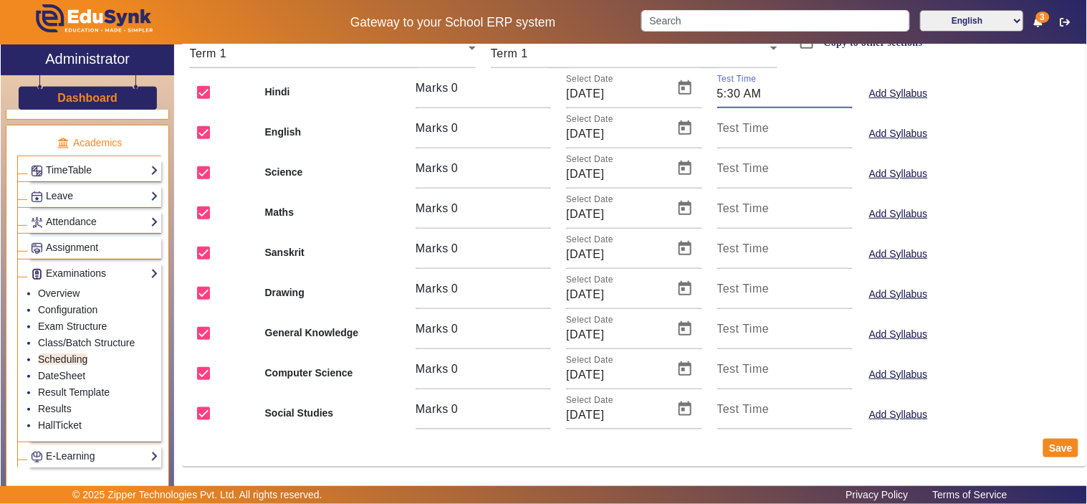
click at [726, 88] on input "5:30 AM" at bounding box center [784, 93] width 135 height 17
type input "5:30 AM"
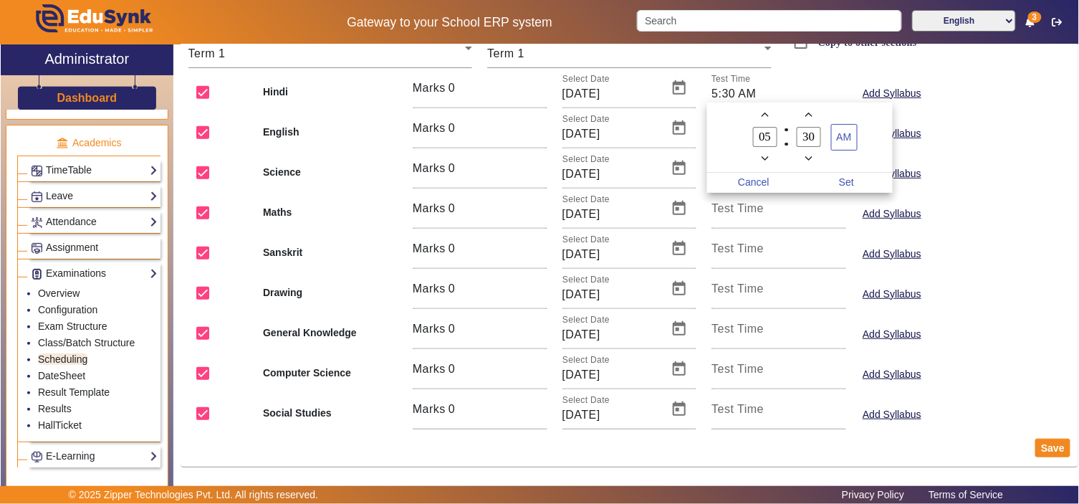
click at [726, 88] on div at bounding box center [539, 252] width 1079 height 504
click at [762, 155] on icon "Minus a hour" at bounding box center [765, 159] width 8 height 8
click at [771, 111] on span "Add a hour" at bounding box center [764, 114] width 15 height 15
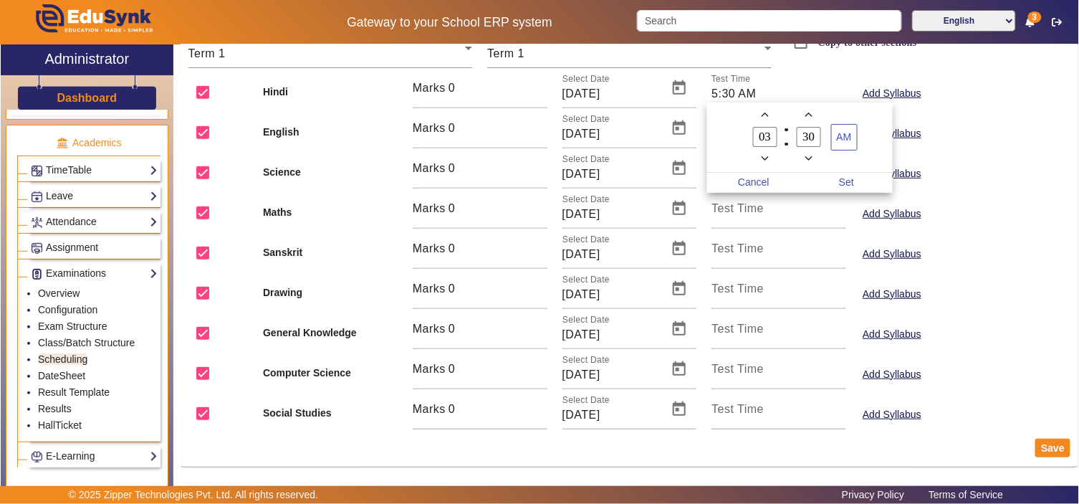
click at [771, 111] on span "Add a hour" at bounding box center [764, 114] width 15 height 15
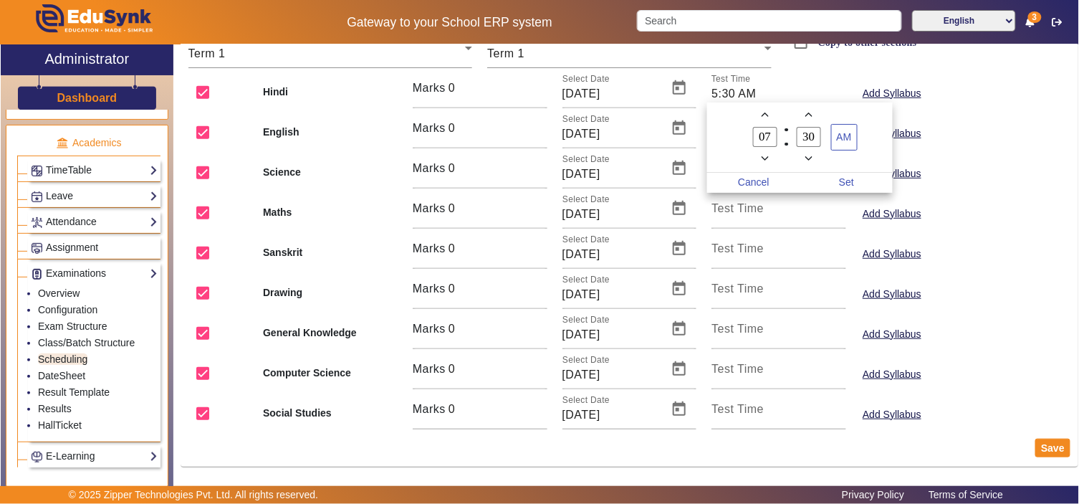
type input "08"
click at [842, 185] on span "Set" at bounding box center [846, 183] width 93 height 20
type input "8:30 AM"
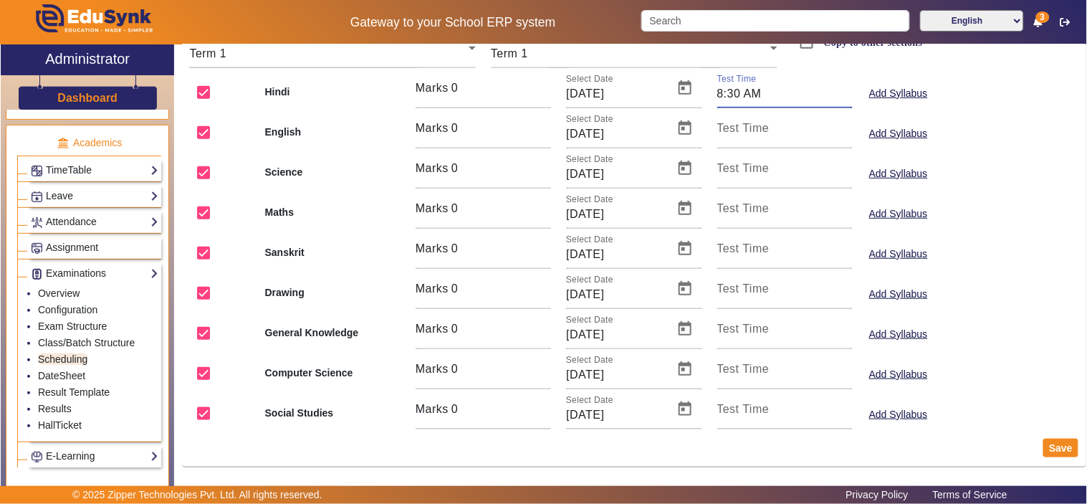
drag, startPoint x: 779, startPoint y: 95, endPoint x: 711, endPoint y: 95, distance: 68.8
click at [711, 95] on div "Test Time 8:30 AM" at bounding box center [784, 88] width 150 height 40
click at [725, 127] on mat-label "Test Time" at bounding box center [743, 128] width 52 height 12
click at [725, 127] on input "Test Time" at bounding box center [784, 133] width 135 height 17
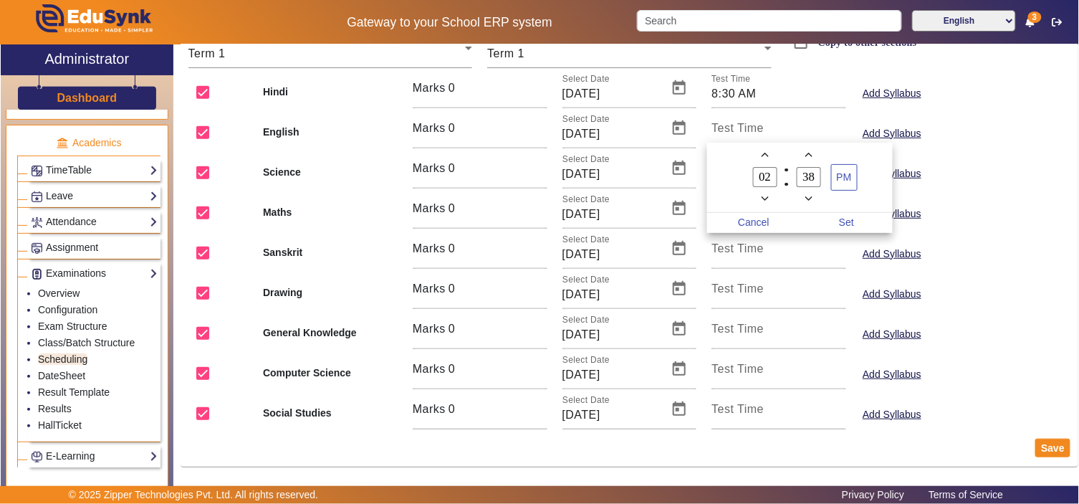
click at [725, 127] on div at bounding box center [539, 252] width 1079 height 504
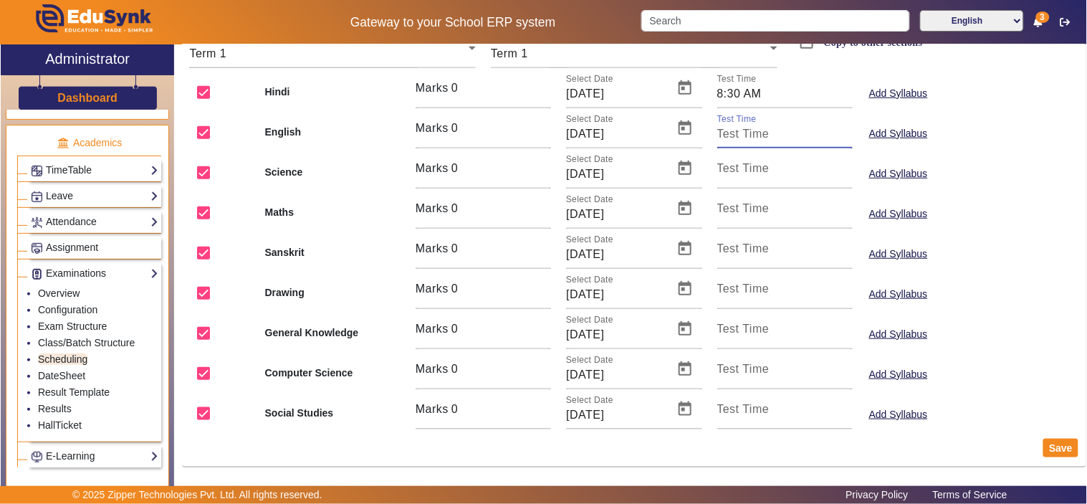
paste input "8:30 AM"
type input "8:30 AM"
click at [733, 165] on mat-label "Test Time" at bounding box center [743, 168] width 52 height 12
click at [733, 165] on input "Test Time" at bounding box center [784, 173] width 135 height 17
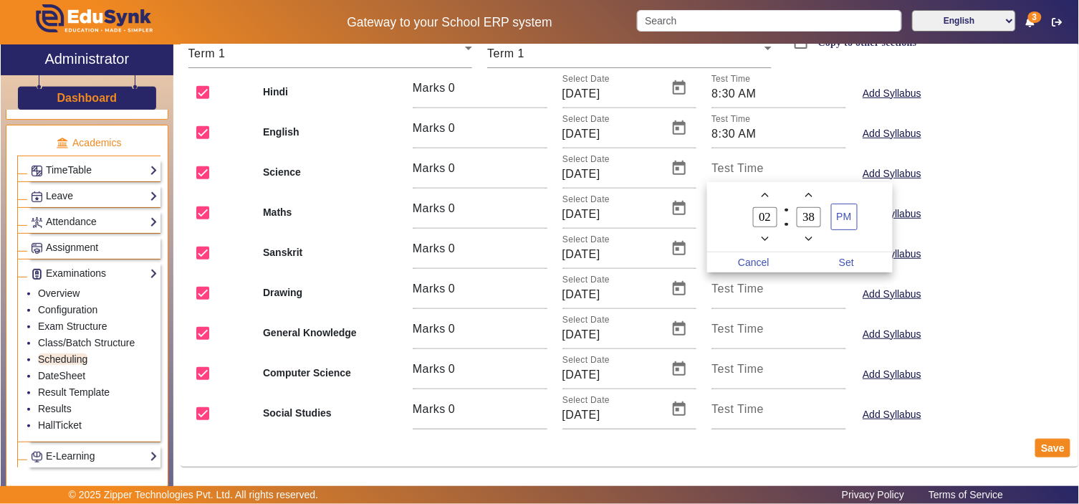
click at [733, 165] on div at bounding box center [539, 252] width 1079 height 504
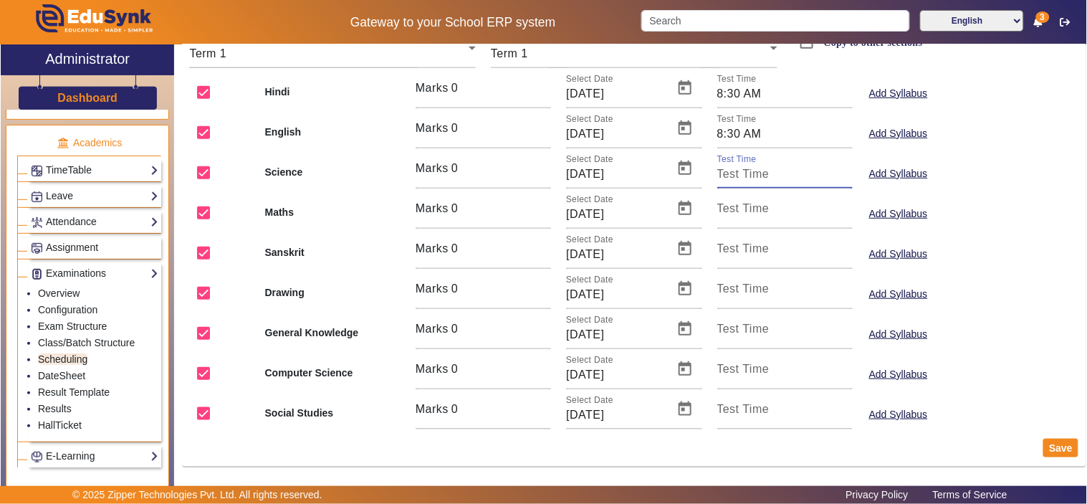
paste input "8:30 AM"
type input "8:30 AM"
click at [733, 213] on mat-label "Test Time" at bounding box center [743, 208] width 52 height 12
click at [733, 213] on input "Test Time" at bounding box center [784, 214] width 135 height 17
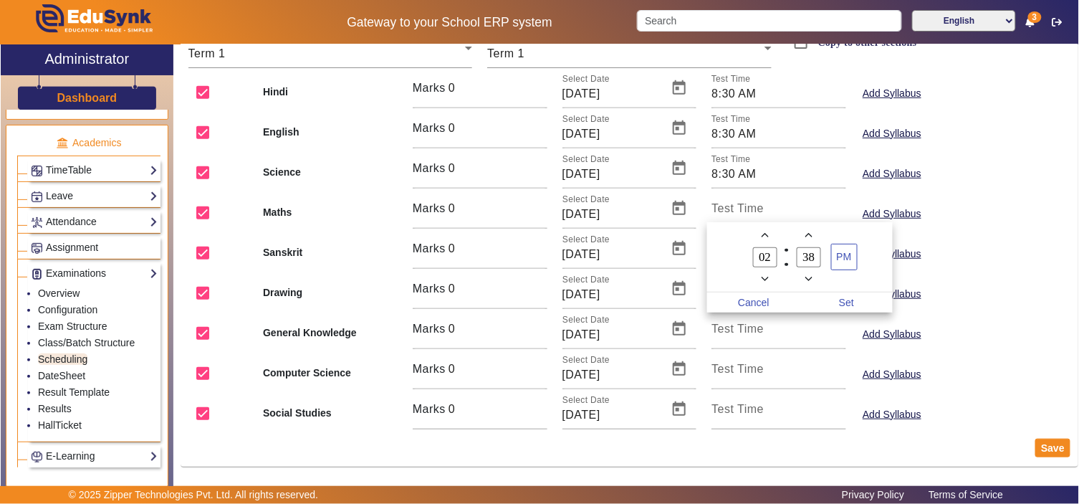
click at [736, 210] on div at bounding box center [539, 252] width 1079 height 504
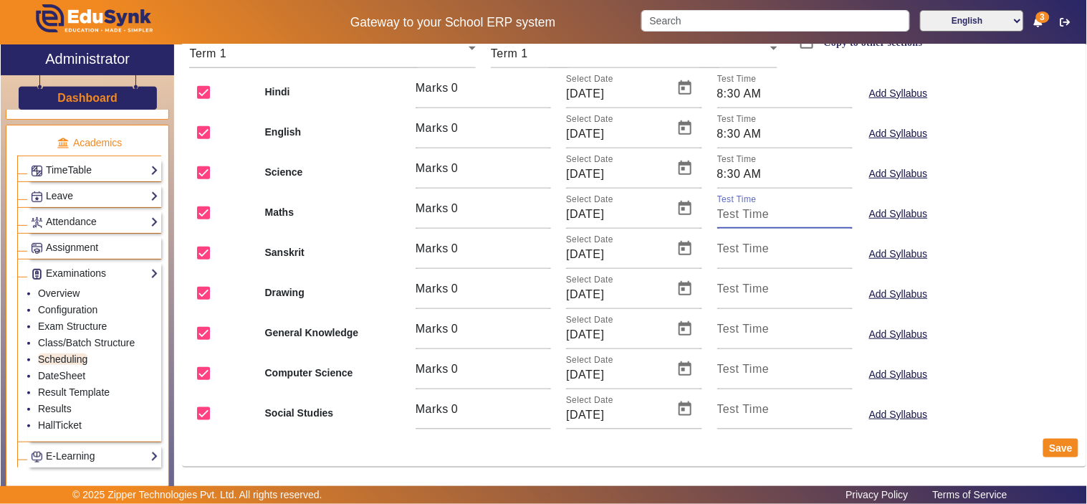
paste input "8:30 AM"
type input "8:30 AM"
click at [731, 247] on mat-label "Test Time" at bounding box center [743, 248] width 52 height 12
click at [731, 247] on input "Test Time" at bounding box center [784, 254] width 135 height 17
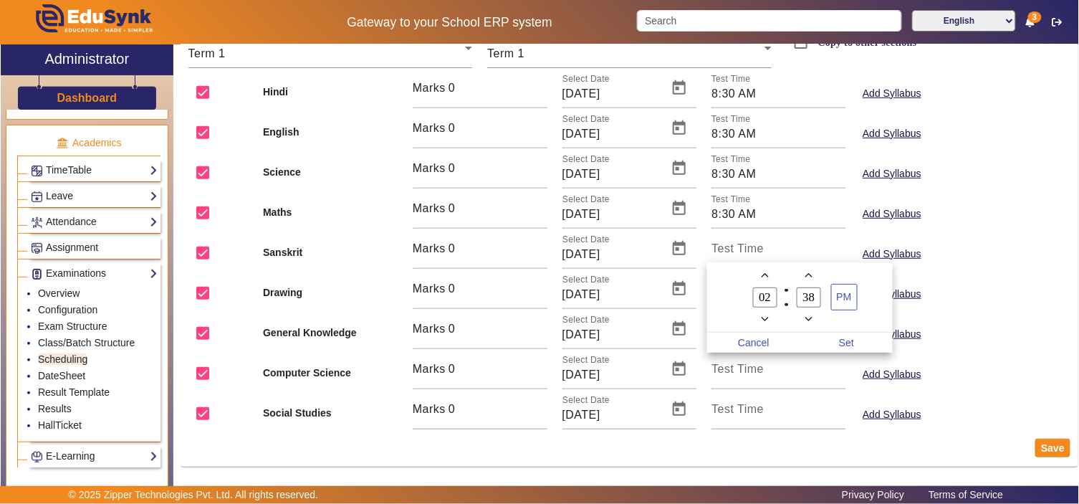
click at [731, 247] on div at bounding box center [539, 252] width 1079 height 504
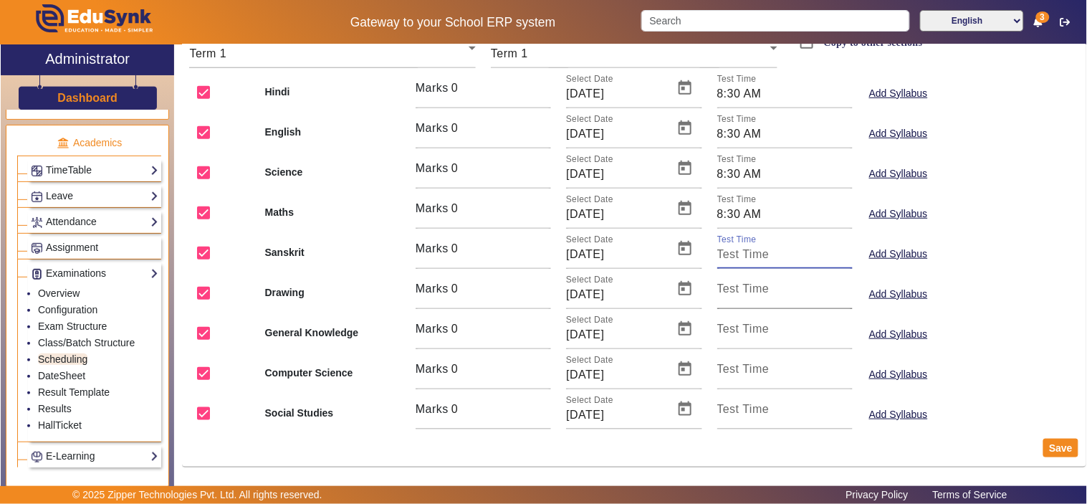
paste input "8:30 AM"
type input "8:30 AM"
click at [732, 291] on mat-label "Test Time" at bounding box center [743, 288] width 52 height 12
click at [732, 291] on input "Test Time" at bounding box center [784, 294] width 135 height 17
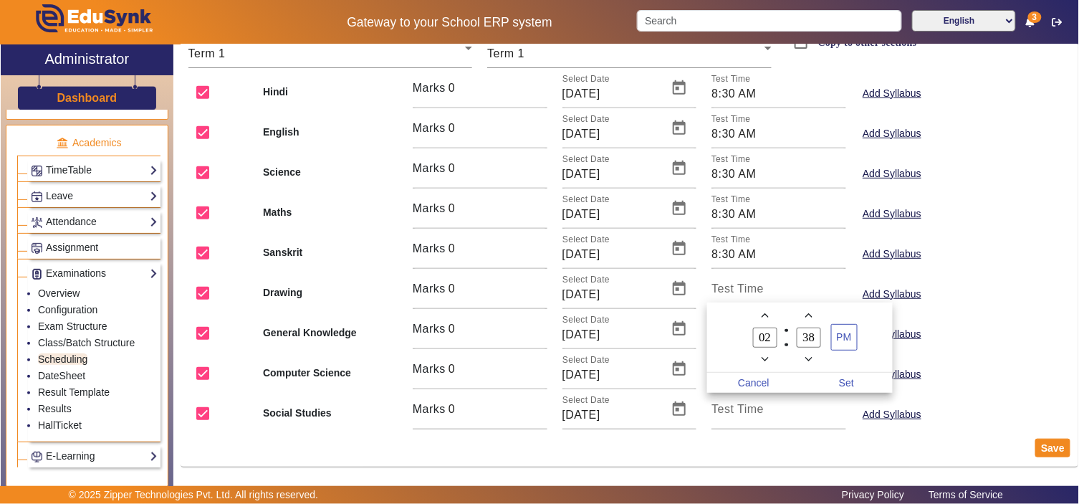
click at [732, 291] on div at bounding box center [539, 252] width 1079 height 504
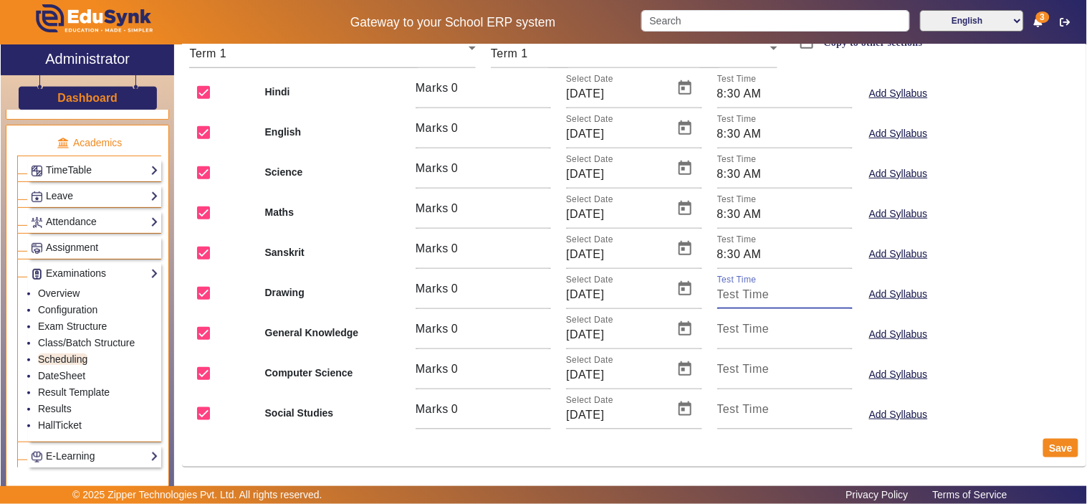
paste input "8:30 AM"
type input "8:30 AM"
click at [732, 325] on mat-label "Test Time" at bounding box center [743, 328] width 52 height 12
click at [732, 326] on input "Test Time" at bounding box center [784, 334] width 135 height 17
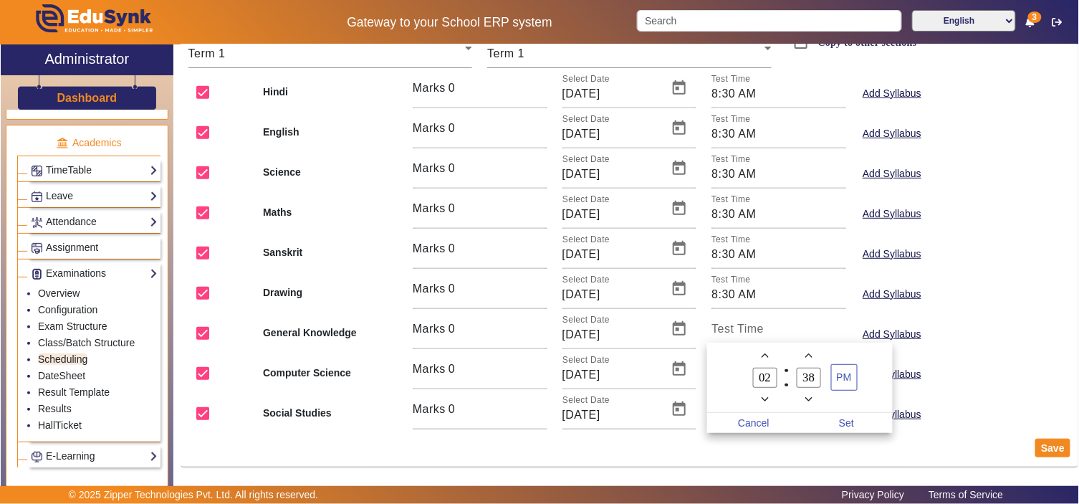
click at [732, 325] on div at bounding box center [539, 252] width 1079 height 504
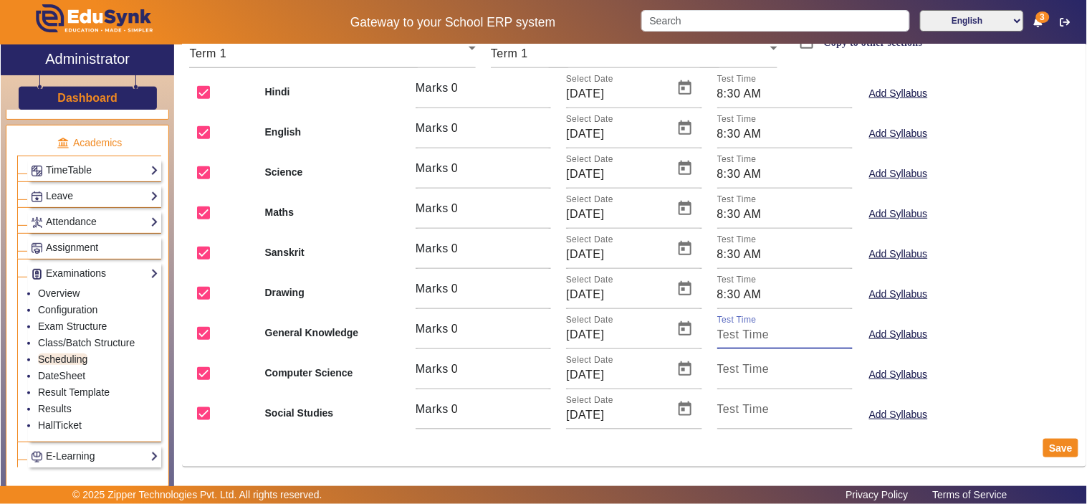
paste input "8:30 AM"
type input "8:30 AM"
click at [741, 369] on mat-label "Test Time" at bounding box center [743, 368] width 52 height 12
click at [741, 369] on input "Test Time" at bounding box center [784, 374] width 135 height 17
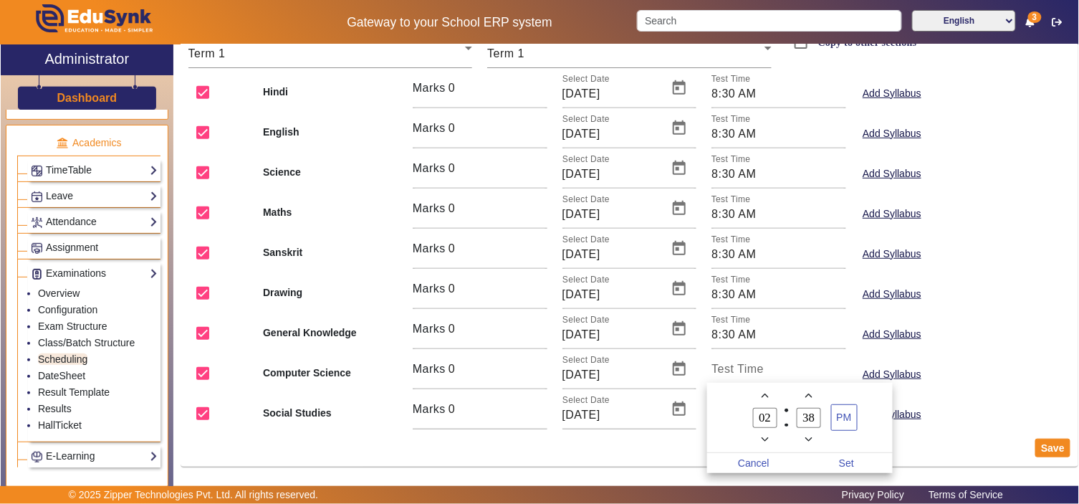
click at [741, 369] on div at bounding box center [539, 252] width 1079 height 504
click at [729, 375] on div at bounding box center [539, 252] width 1079 height 504
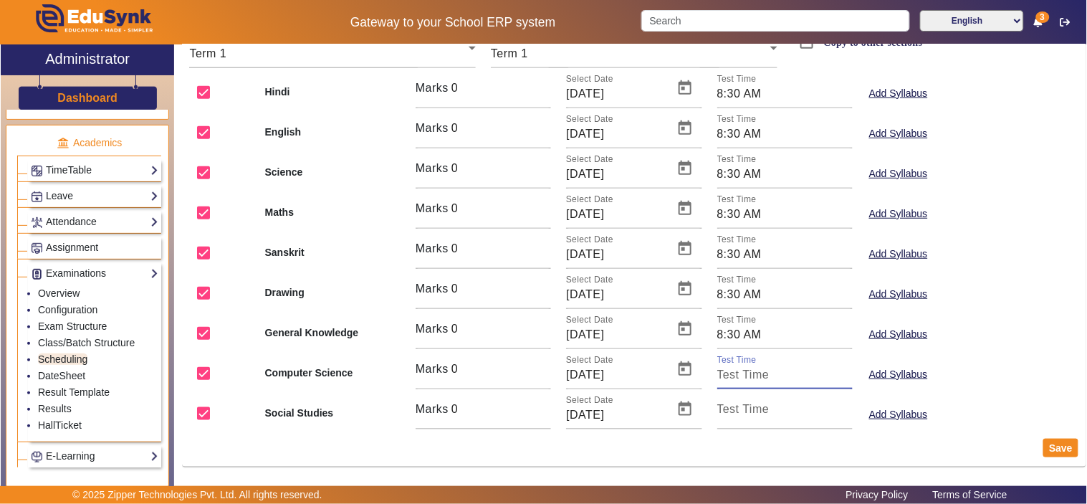
paste input "8:30 AM"
type input "8:30 AM"
click at [723, 405] on mat-label "Test Time" at bounding box center [743, 409] width 52 height 12
click at [723, 406] on input "Test Time" at bounding box center [784, 414] width 135 height 17
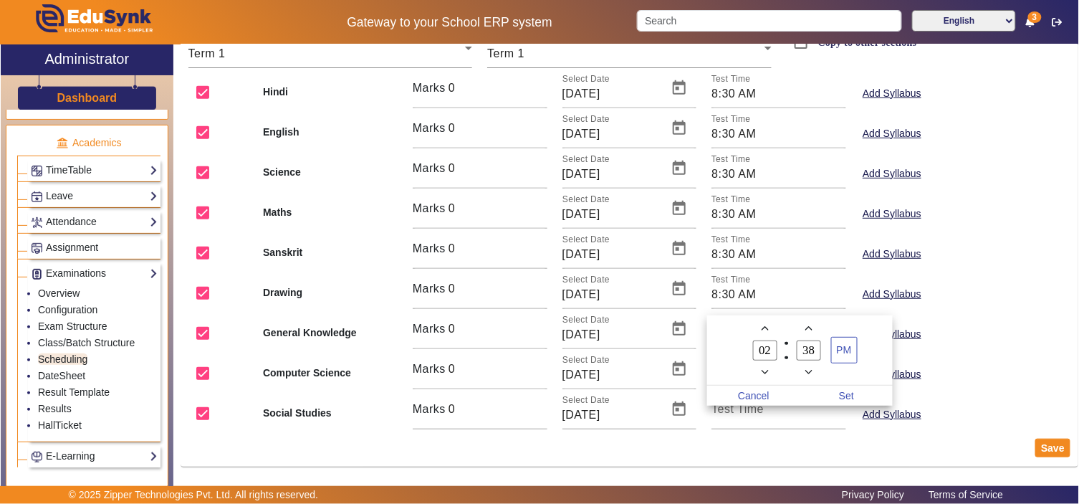
click at [723, 414] on div at bounding box center [539, 252] width 1079 height 504
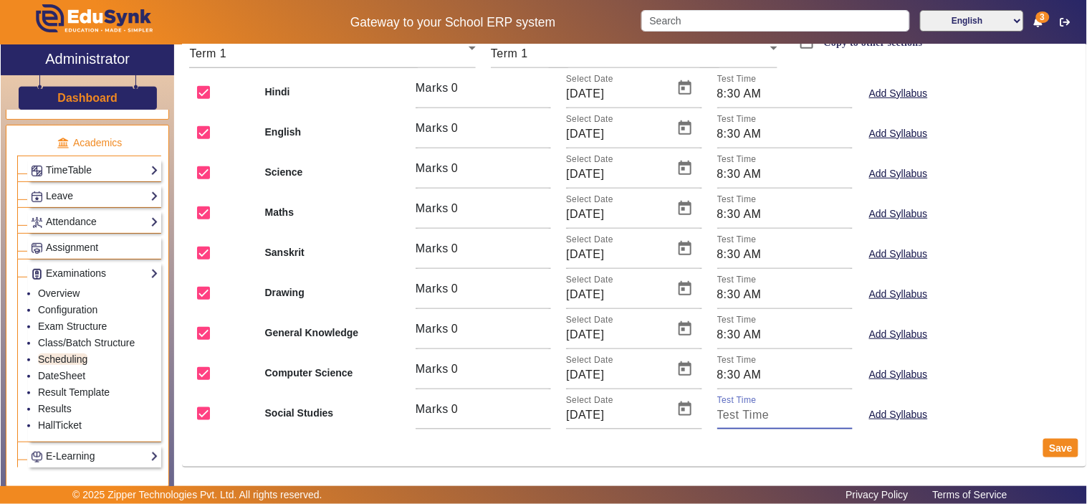
paste input "8:30 AM"
type input "8:30 AM"
click at [1051, 447] on button "Save" at bounding box center [1060, 447] width 35 height 19
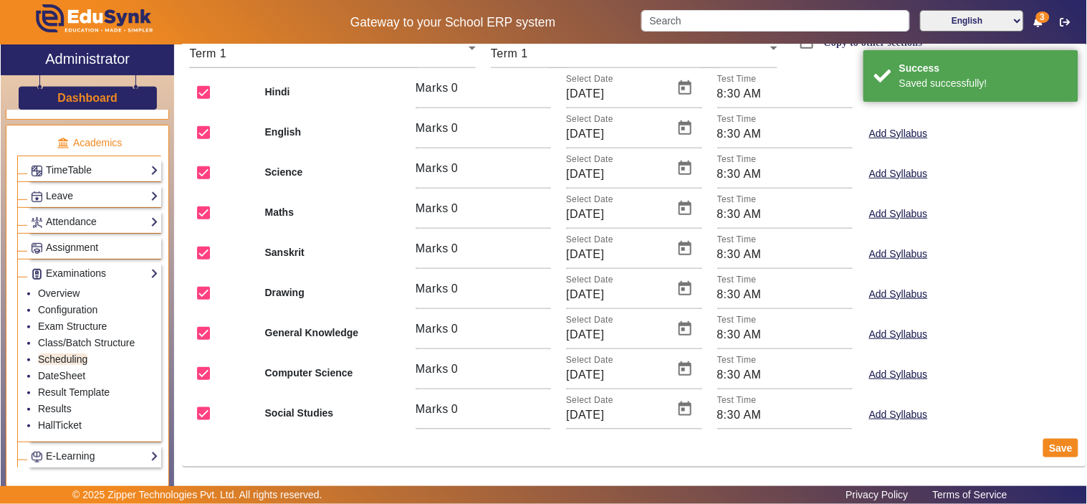
scroll to position [0, 0]
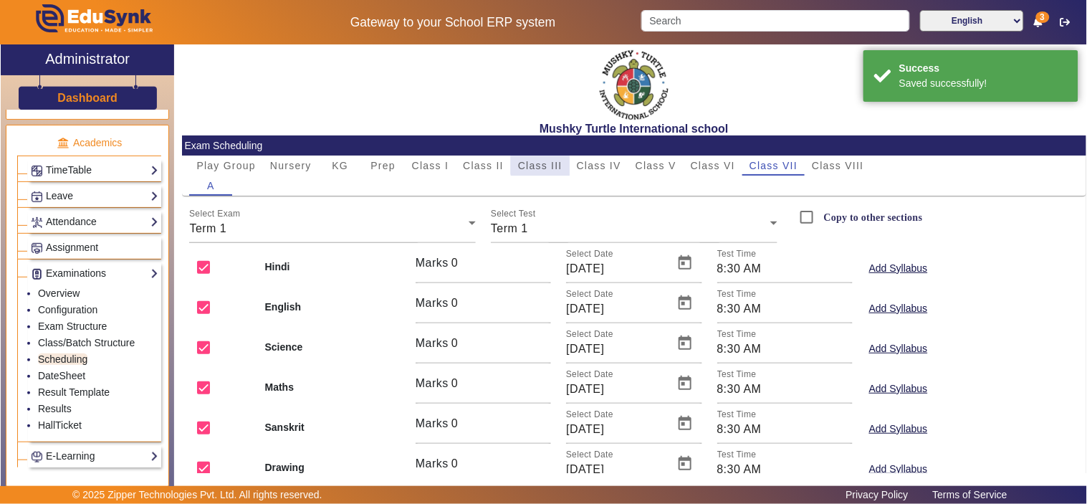
click at [540, 160] on span "Class III" at bounding box center [540, 165] width 44 height 10
click at [612, 160] on span "Class IV" at bounding box center [599, 165] width 44 height 10
click at [670, 160] on span "Class V" at bounding box center [655, 165] width 41 height 10
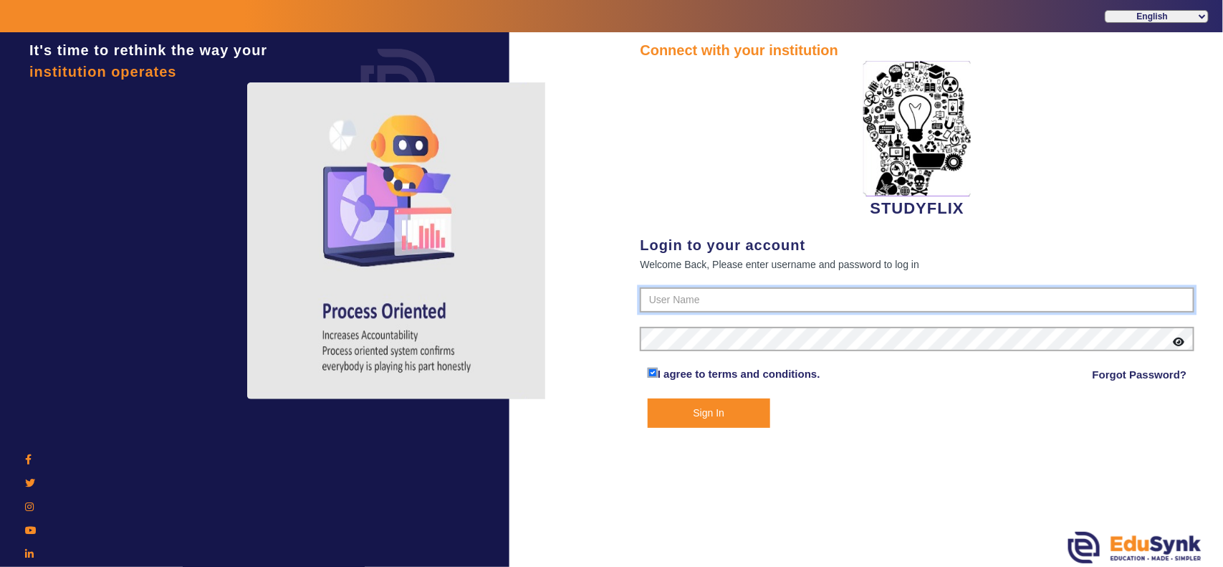
type input "6354922771"
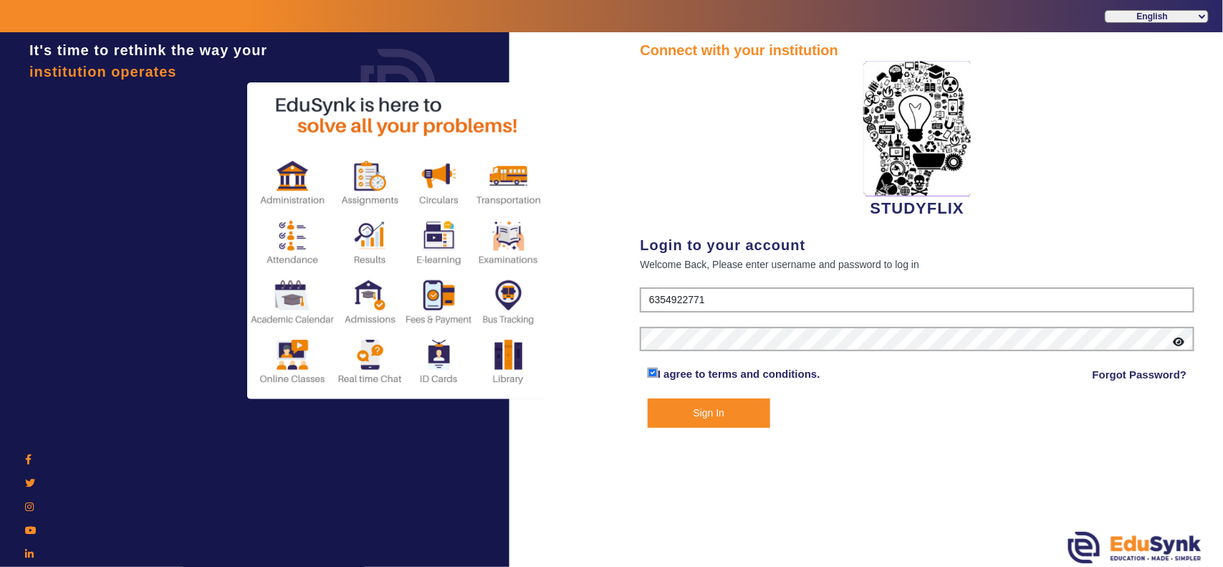
click at [729, 409] on button "Sign In" at bounding box center [709, 412] width 122 height 29
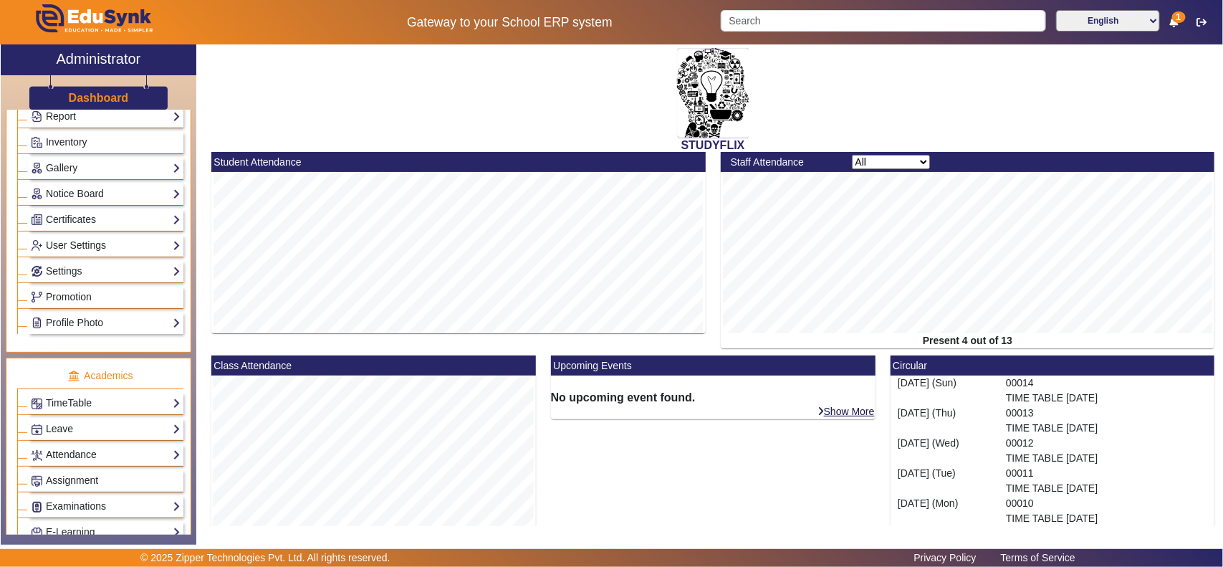
scroll to position [448, 0]
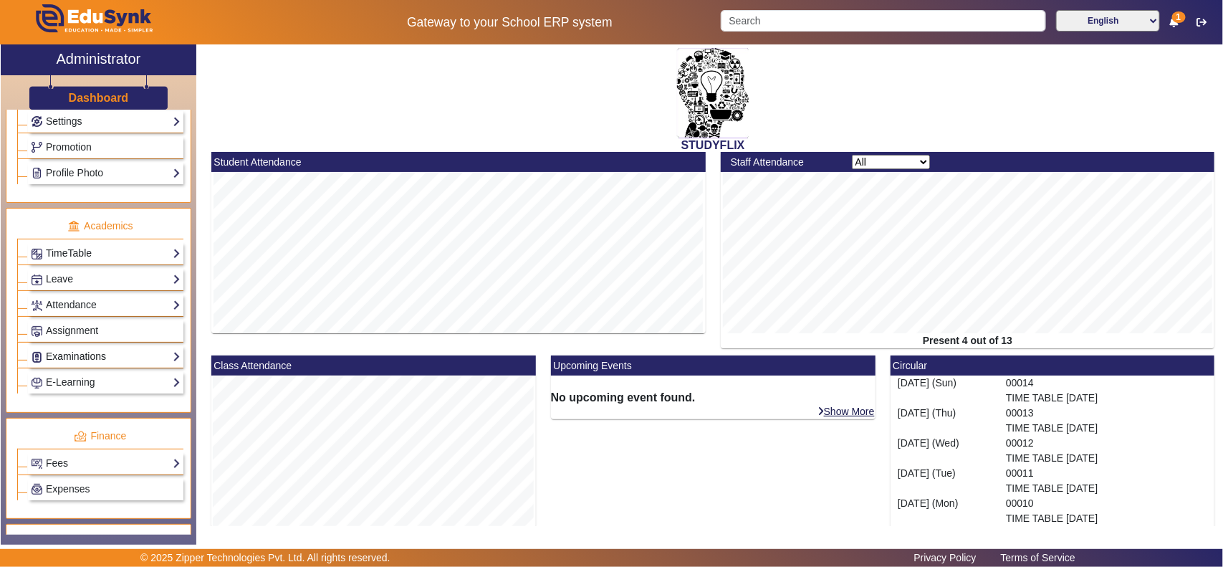
click at [75, 365] on link "Examinations" at bounding box center [106, 356] width 150 height 16
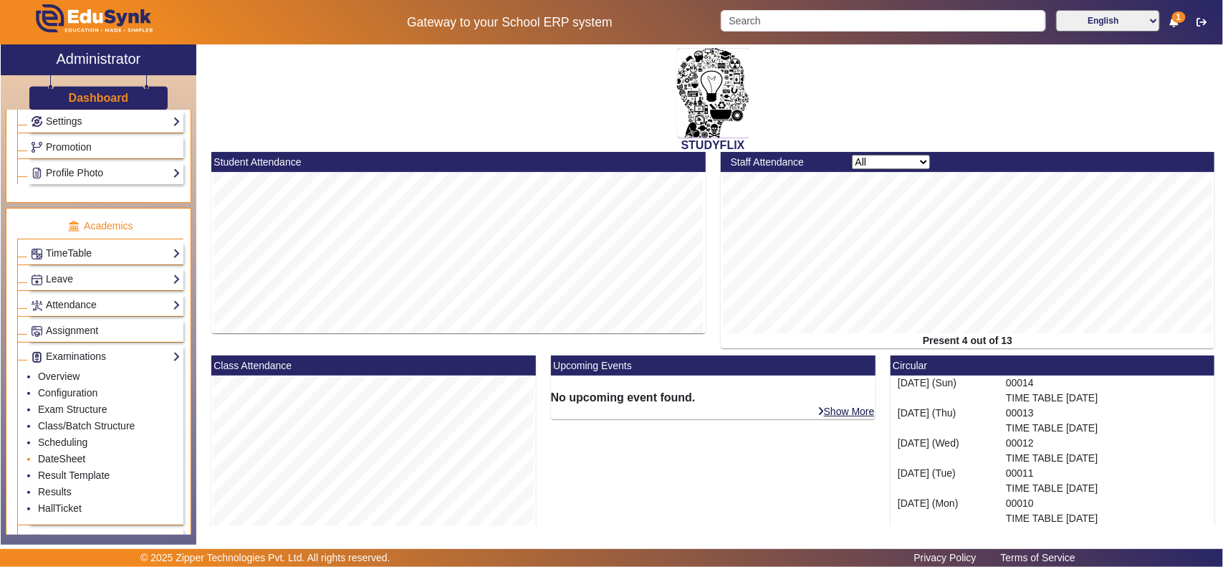
drag, startPoint x: 67, startPoint y: 473, endPoint x: 90, endPoint y: 476, distance: 23.9
click at [67, 464] on link "DateSheet" at bounding box center [61, 458] width 47 height 11
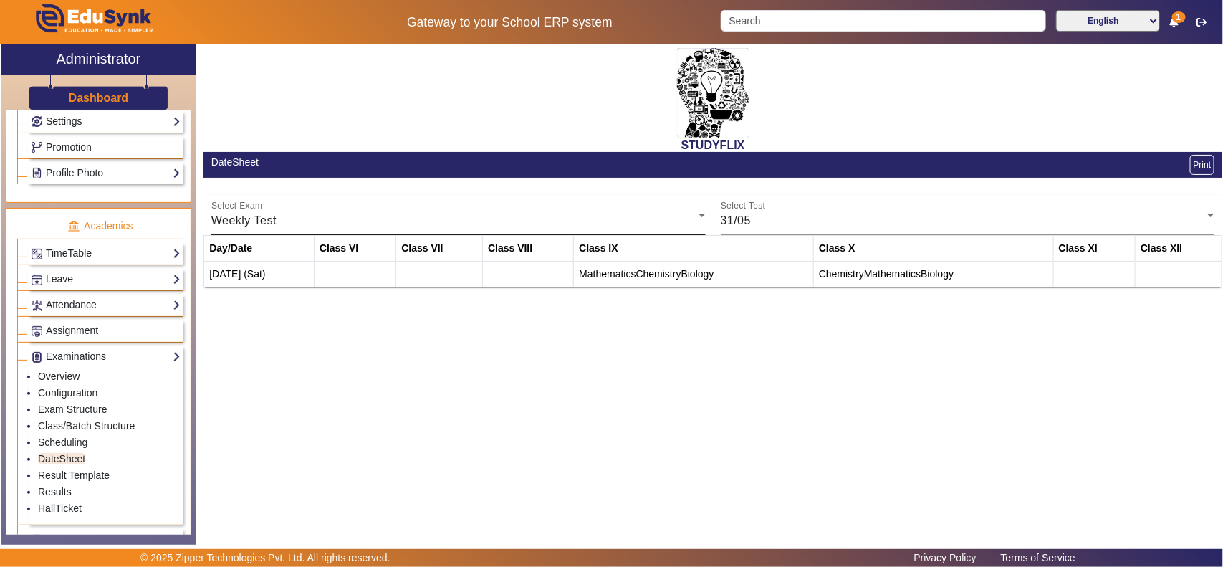
click at [492, 220] on div "Weekly Test" at bounding box center [454, 220] width 487 height 17
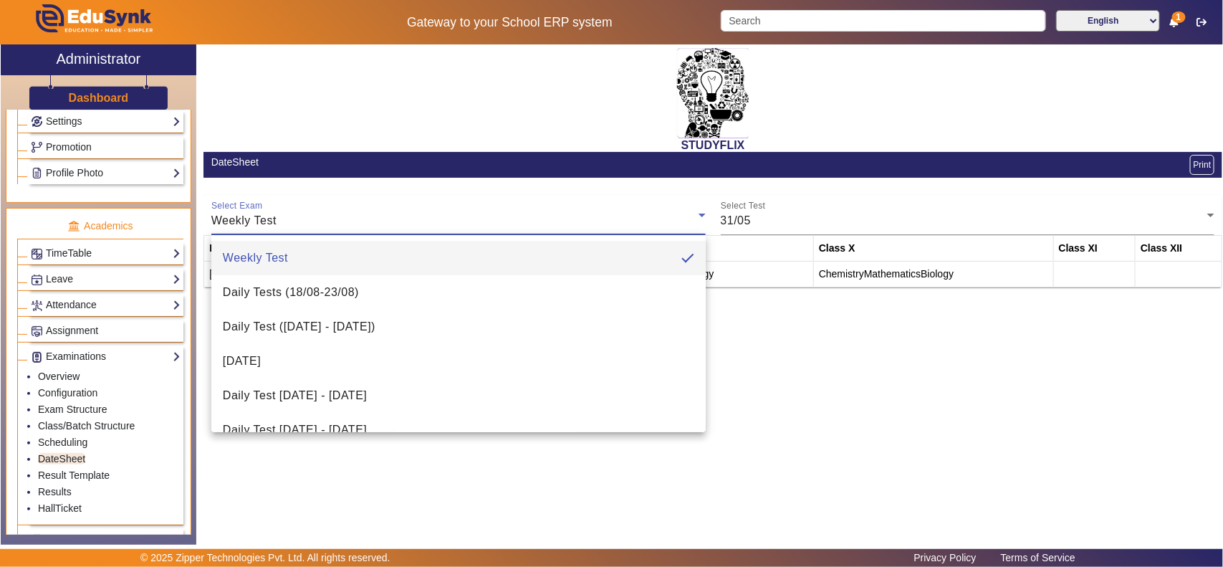
click at [777, 216] on div at bounding box center [611, 283] width 1223 height 567
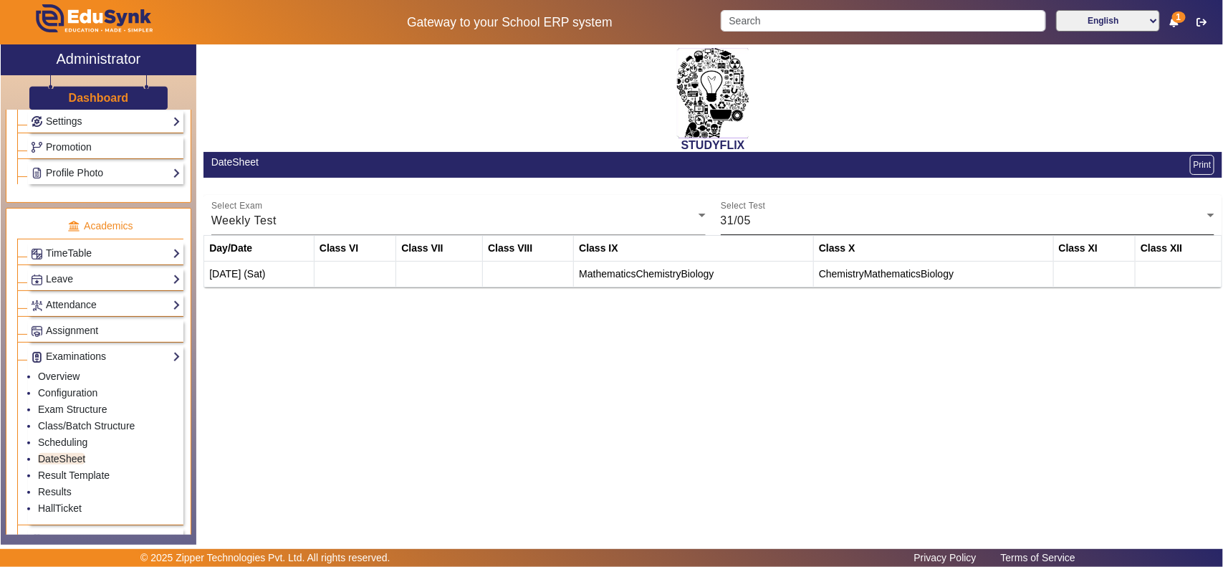
click at [781, 219] on div "31/05" at bounding box center [964, 220] width 487 height 17
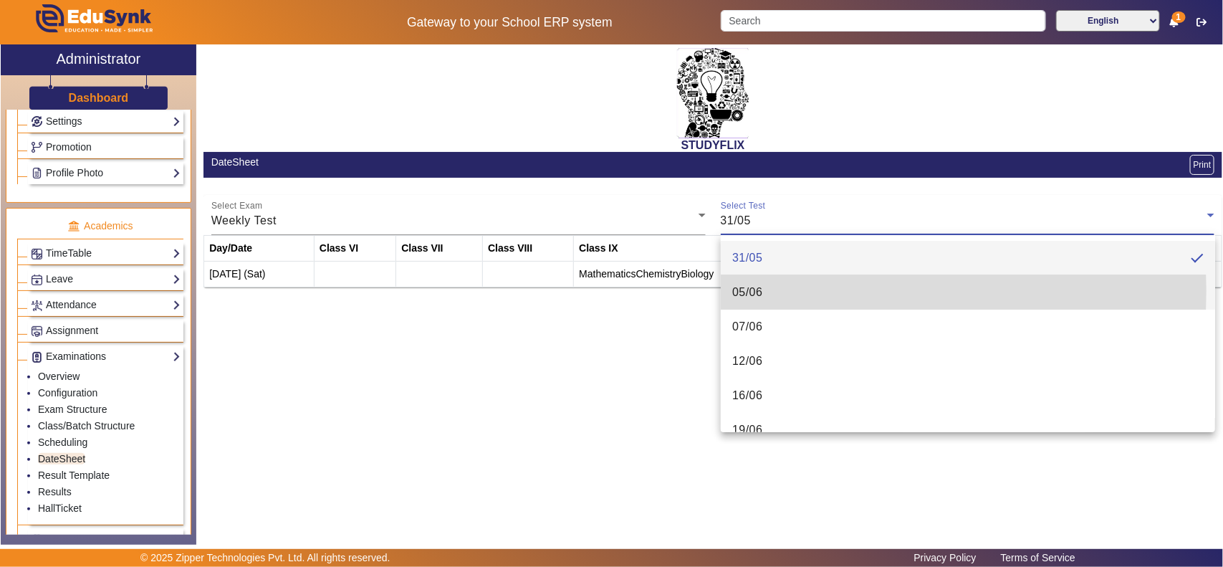
click at [770, 291] on mat-option "05/06" at bounding box center [968, 292] width 494 height 34
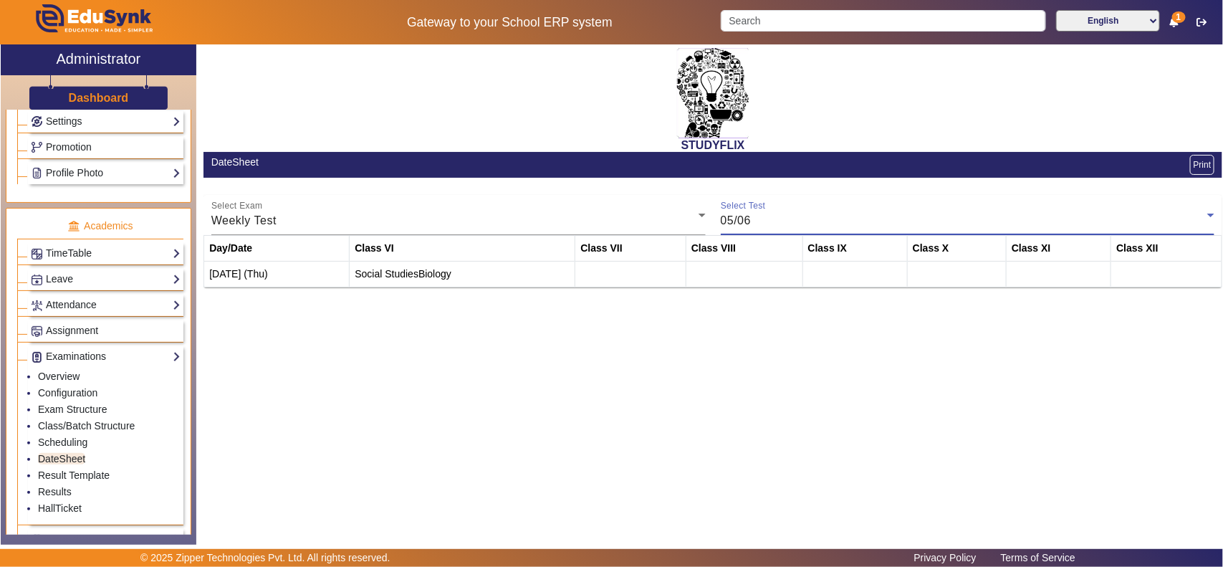
click at [807, 222] on div "05/06" at bounding box center [964, 220] width 487 height 17
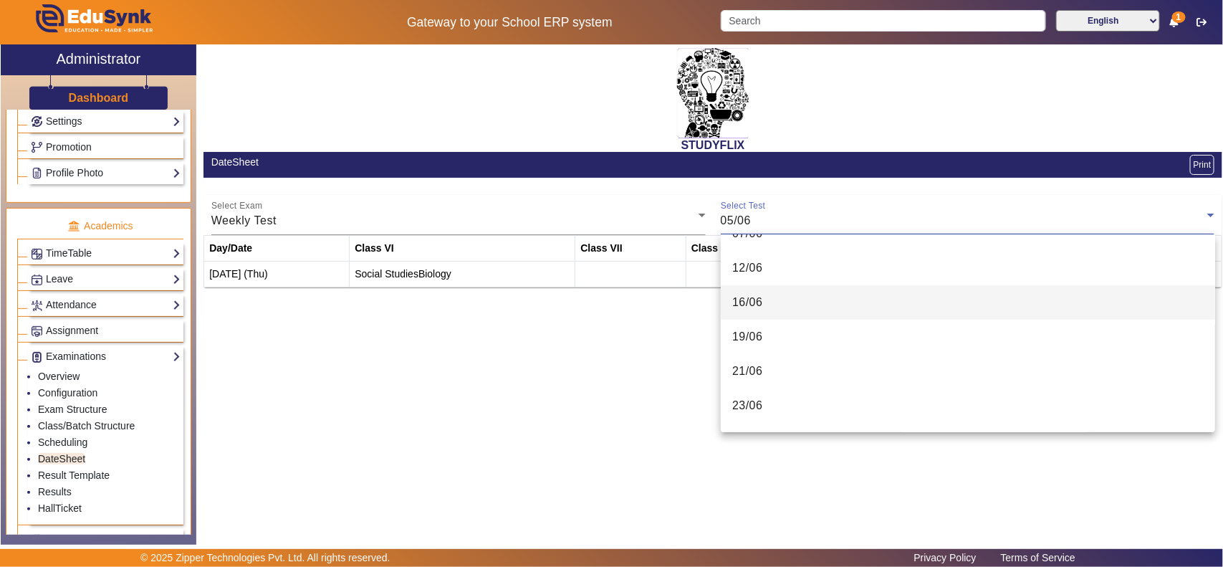
scroll to position [298, 0]
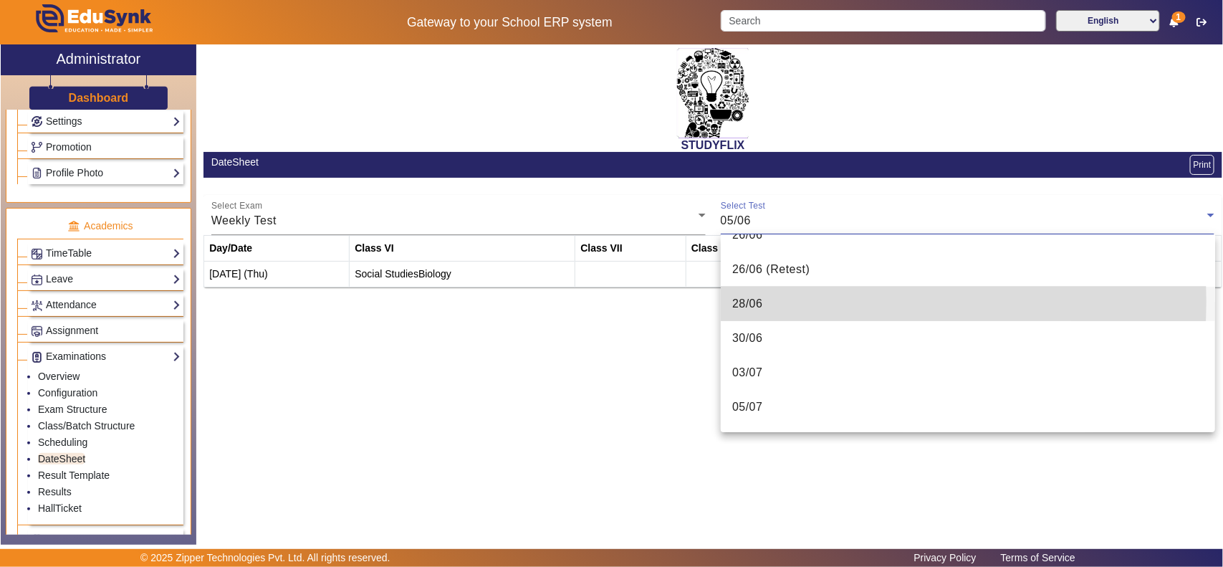
click at [774, 301] on mat-option "28/06" at bounding box center [968, 304] width 494 height 34
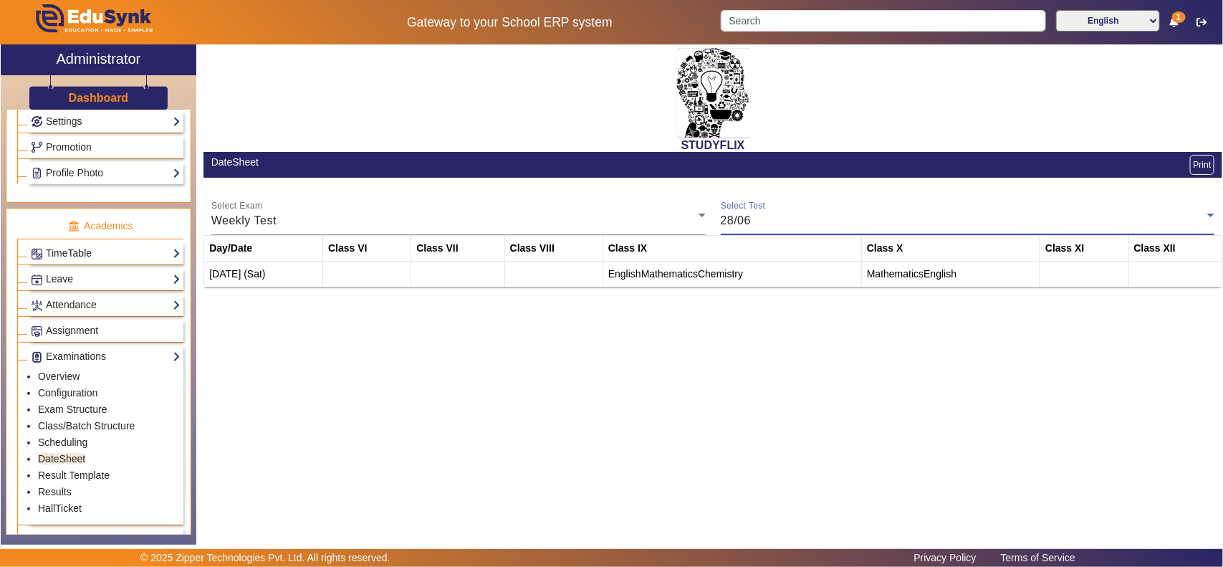
click at [804, 222] on div "28/06" at bounding box center [964, 220] width 487 height 17
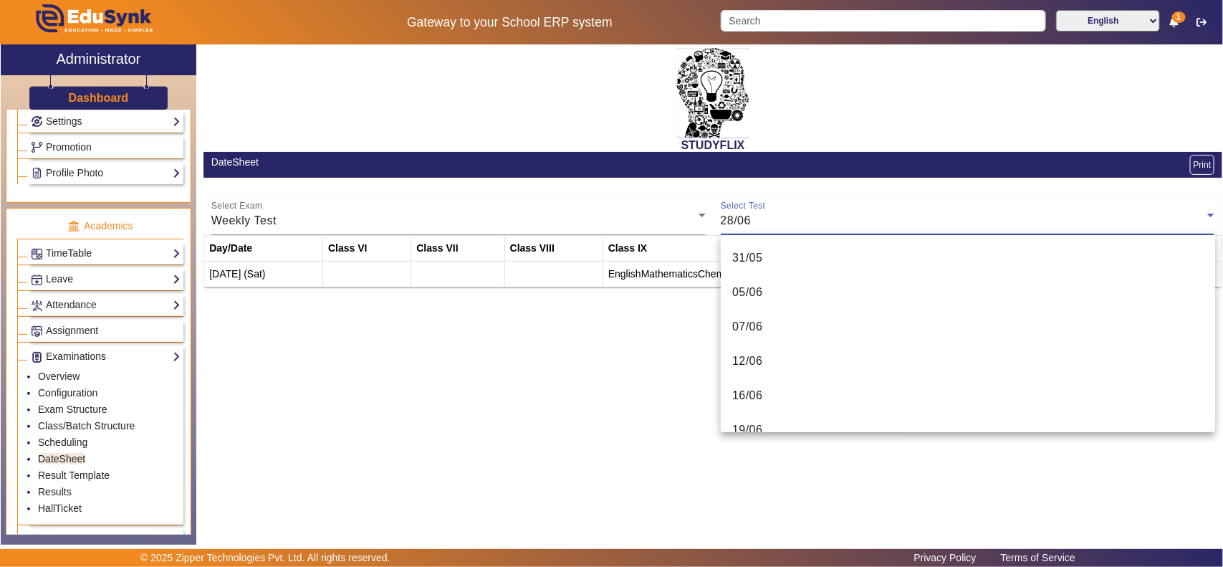
scroll to position [187, 0]
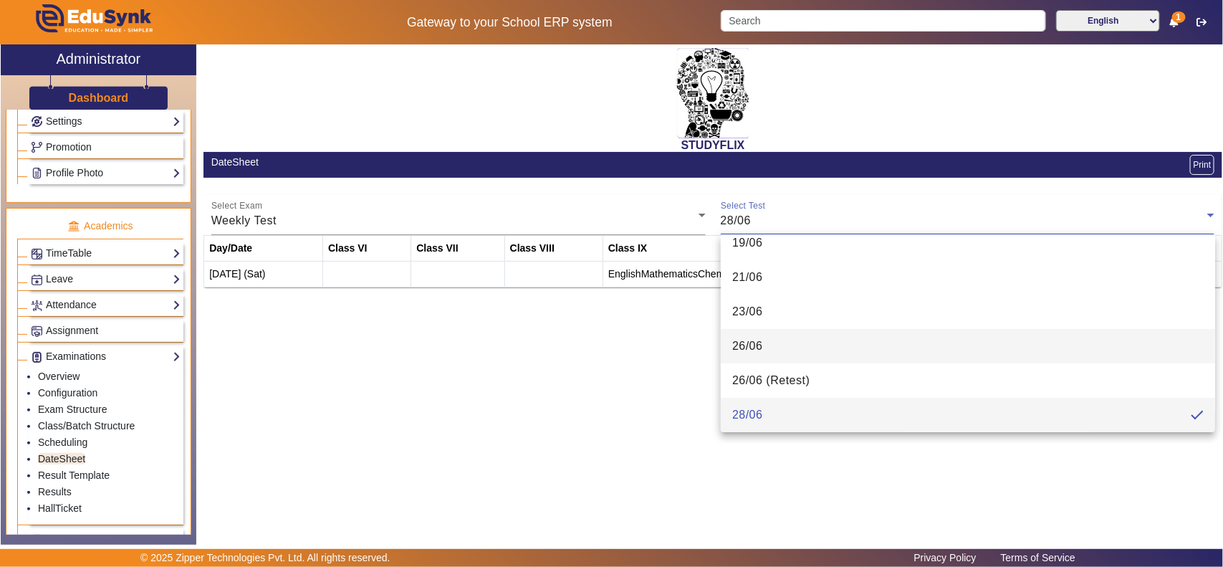
click at [758, 347] on span "26/06" at bounding box center [747, 345] width 31 height 17
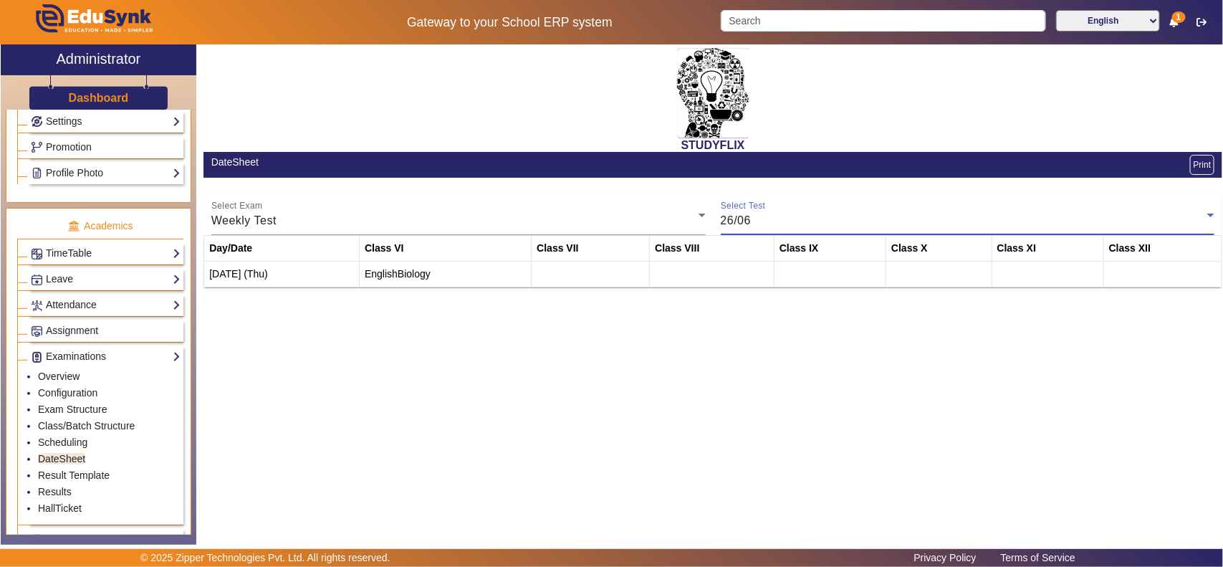
click at [796, 223] on div "26/06" at bounding box center [964, 220] width 487 height 17
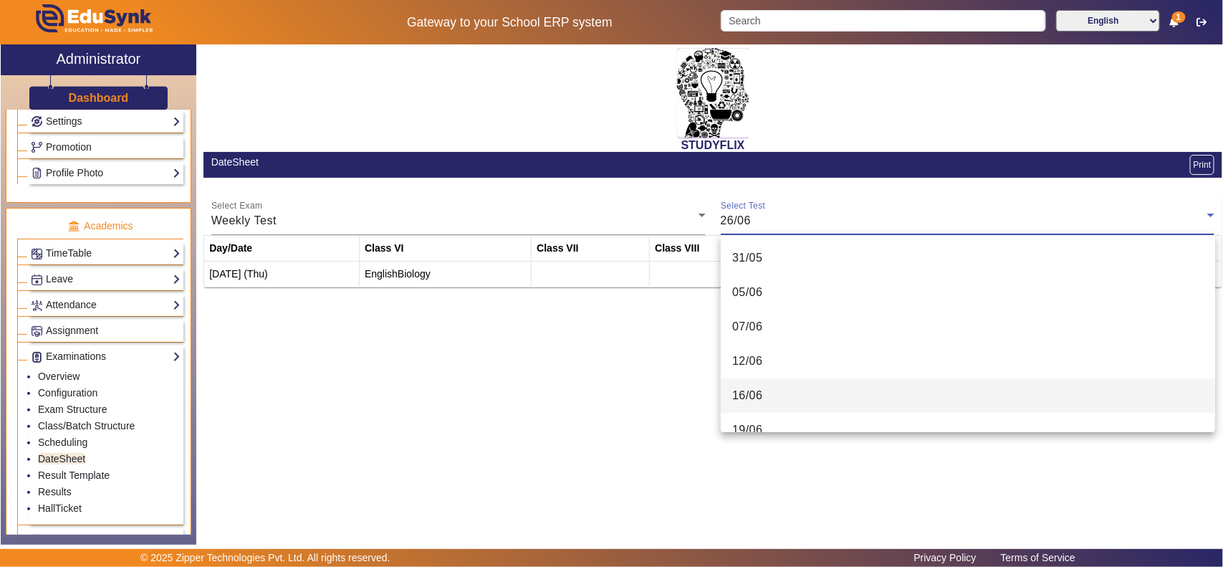
scroll to position [118, 0]
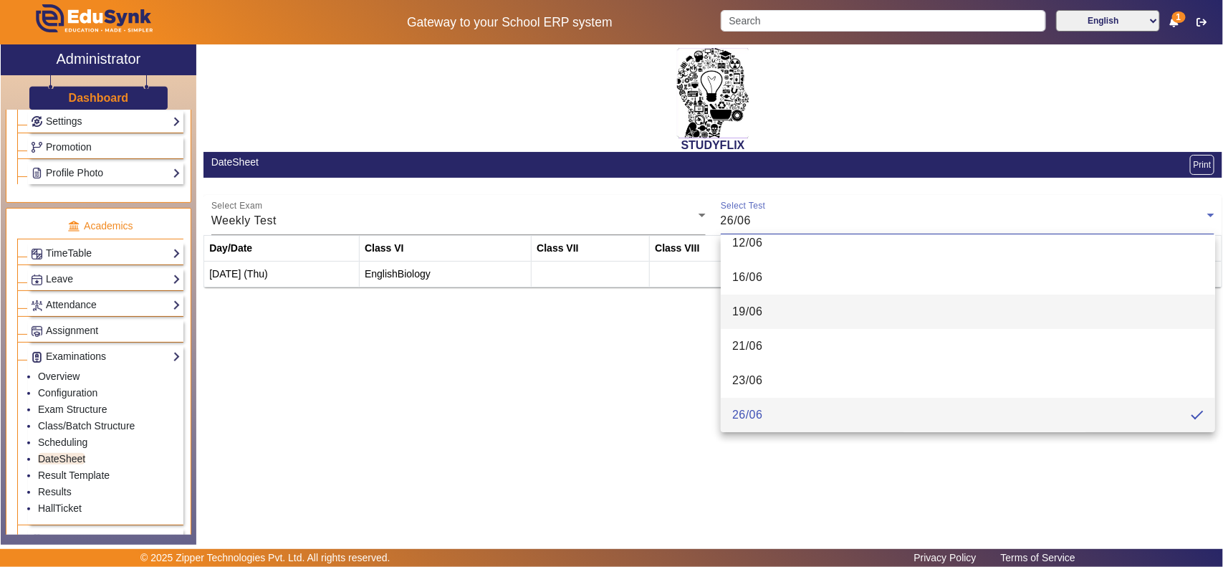
click at [761, 308] on span "19/06" at bounding box center [747, 311] width 31 height 17
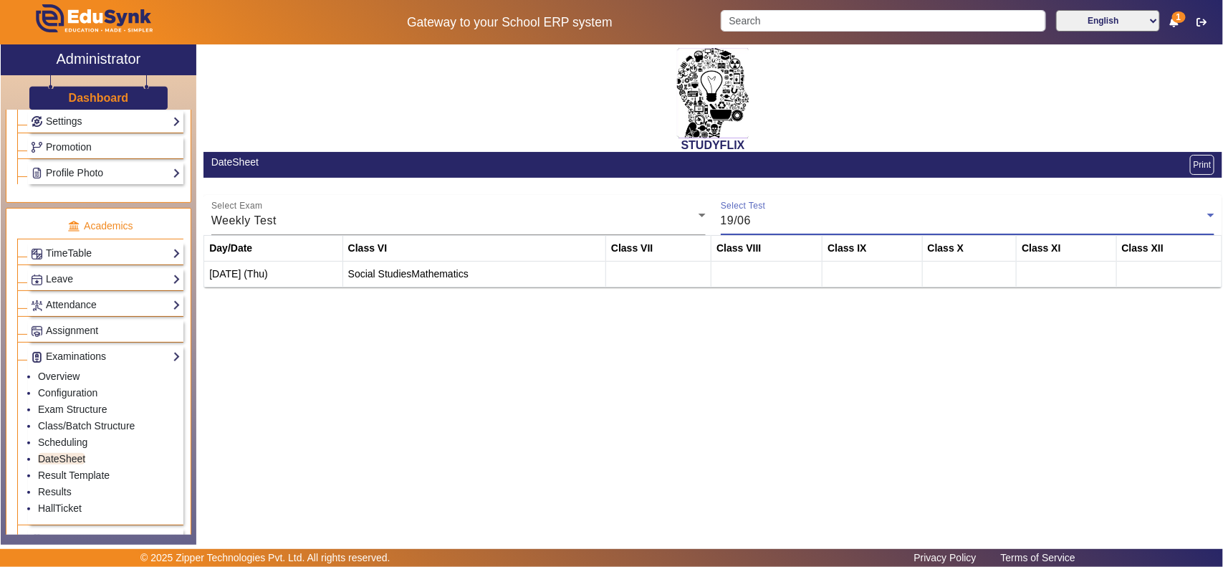
click at [790, 210] on div "Select Test 19/06" at bounding box center [968, 215] width 494 height 40
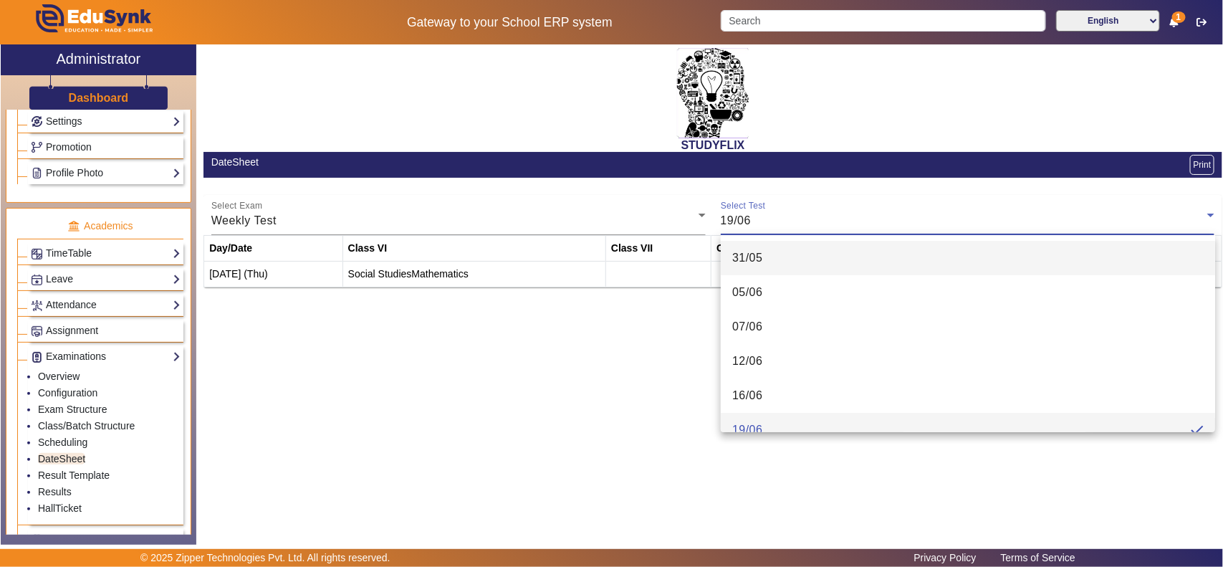
scroll to position [15, 0]
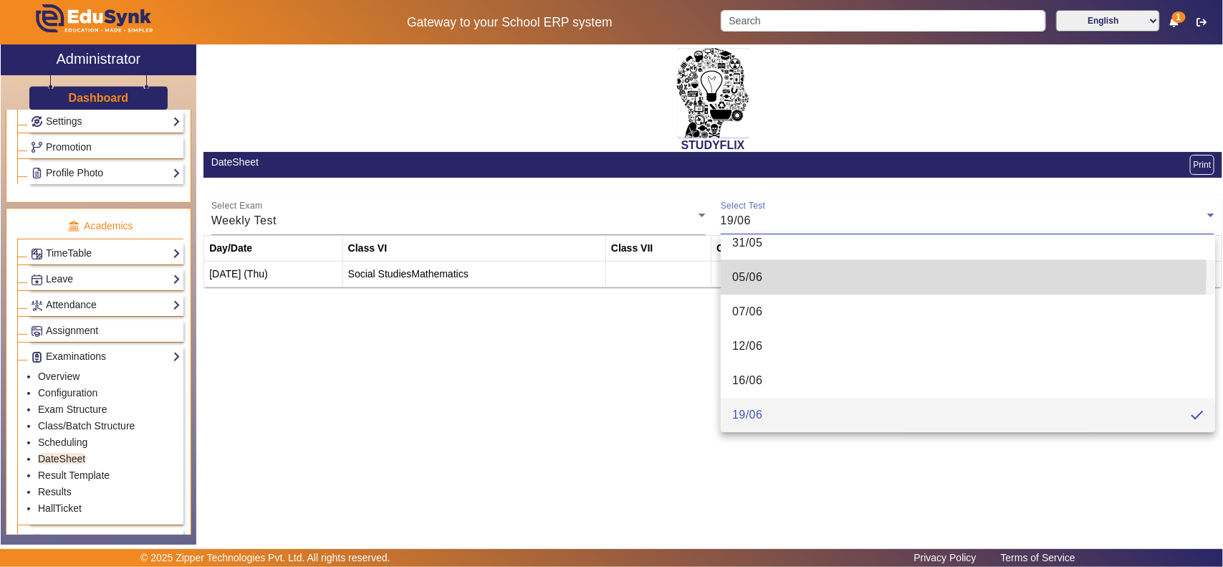
click at [746, 271] on span "05/06" at bounding box center [747, 277] width 31 height 17
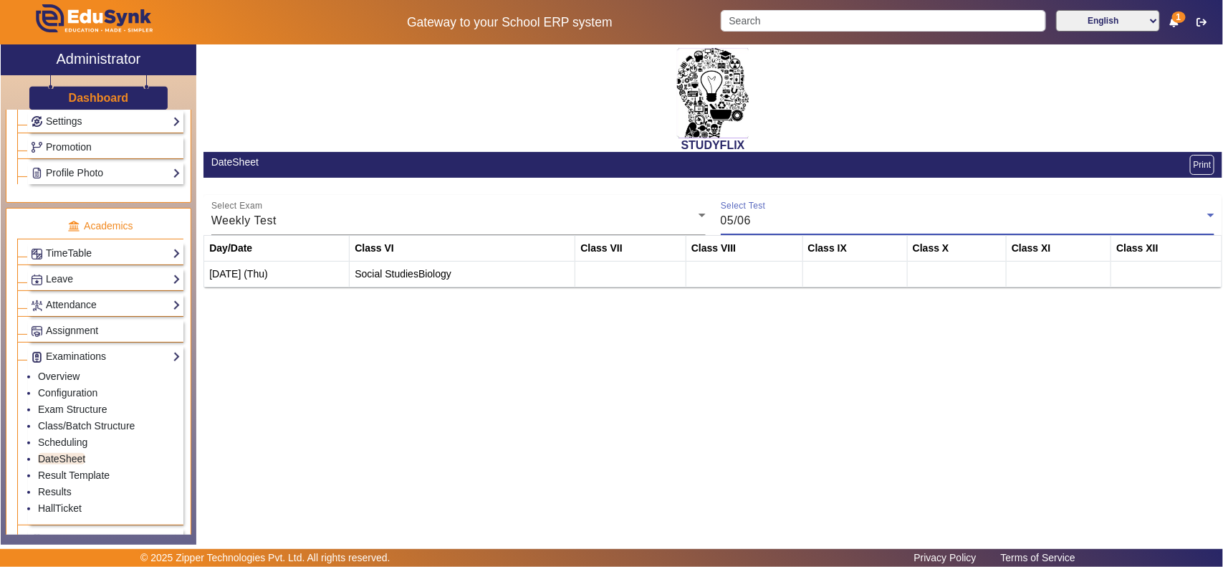
click at [776, 218] on div "05/06" at bounding box center [964, 220] width 487 height 17
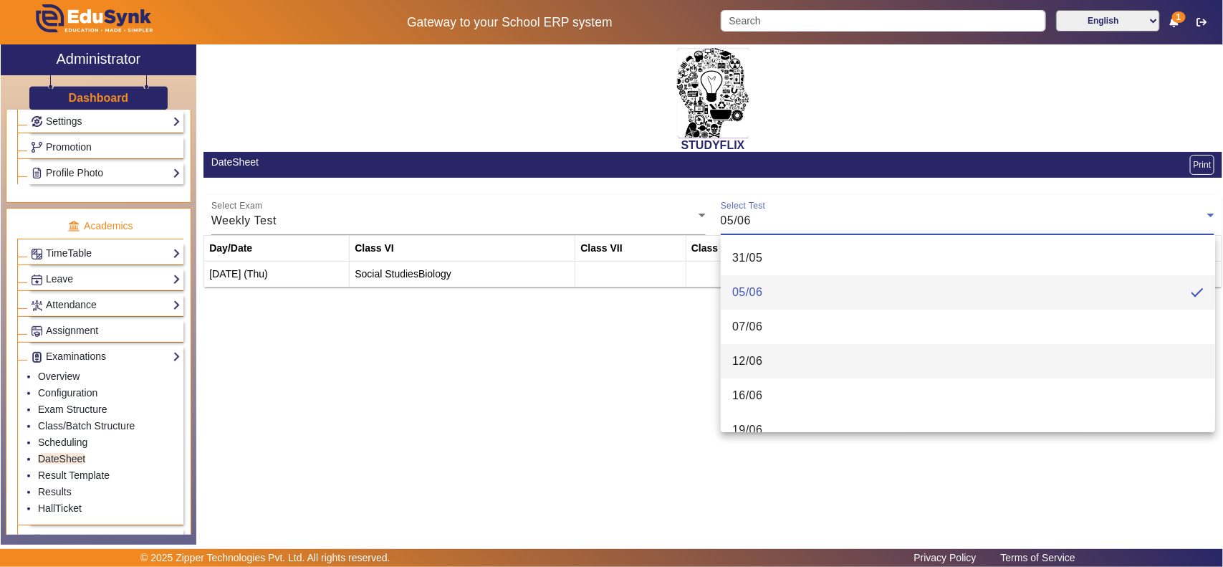
scroll to position [448, 0]
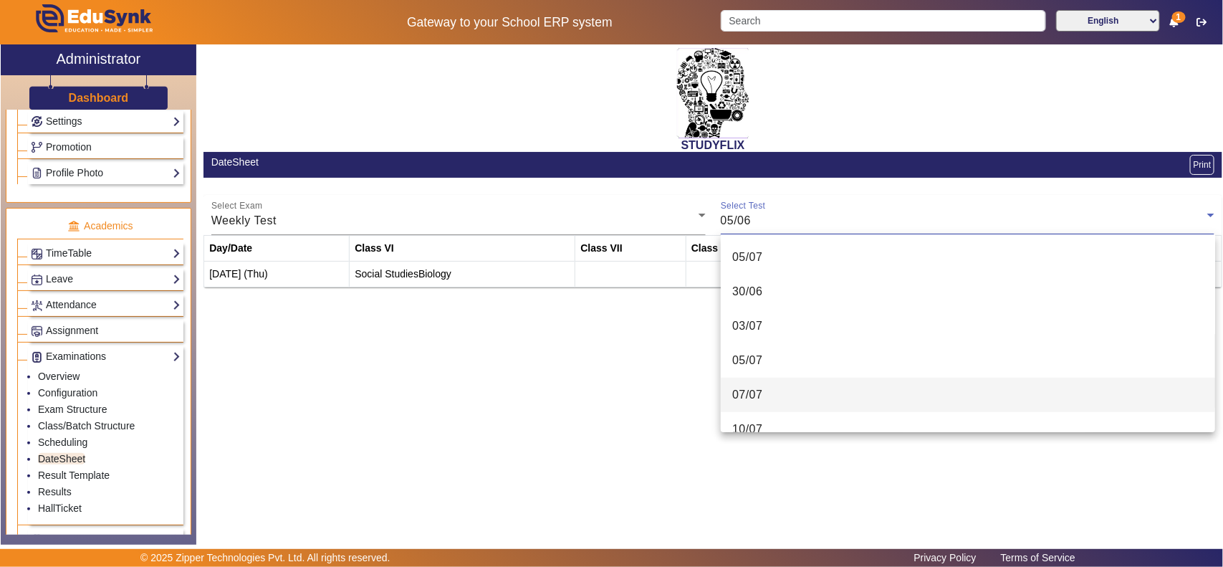
click at [751, 395] on span "07/07" at bounding box center [747, 394] width 31 height 17
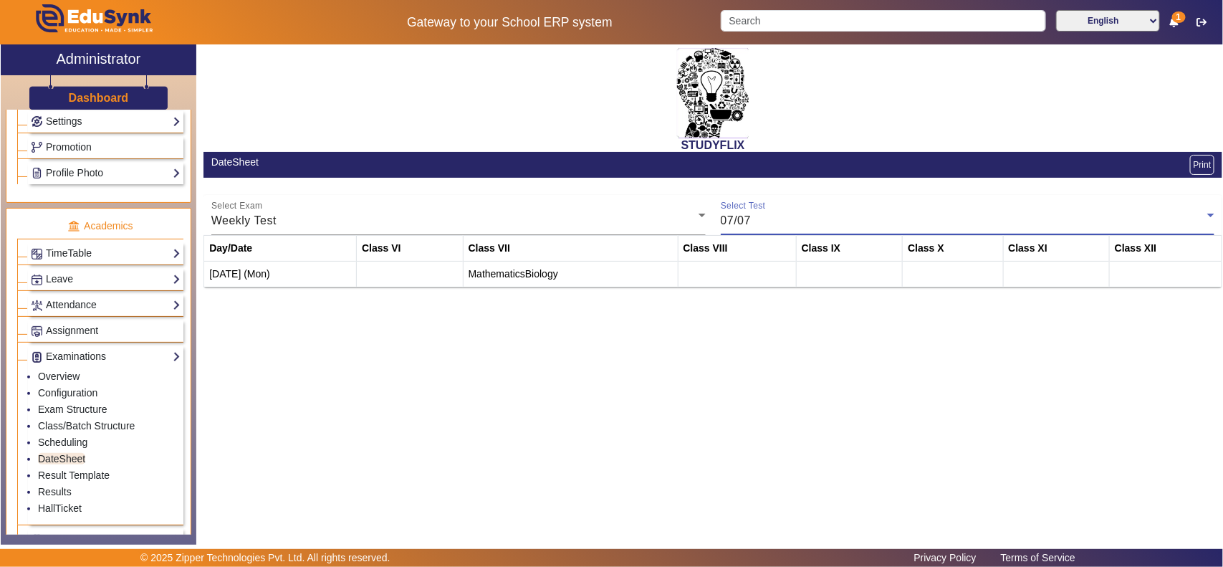
click at [775, 220] on div "07/07" at bounding box center [964, 220] width 487 height 17
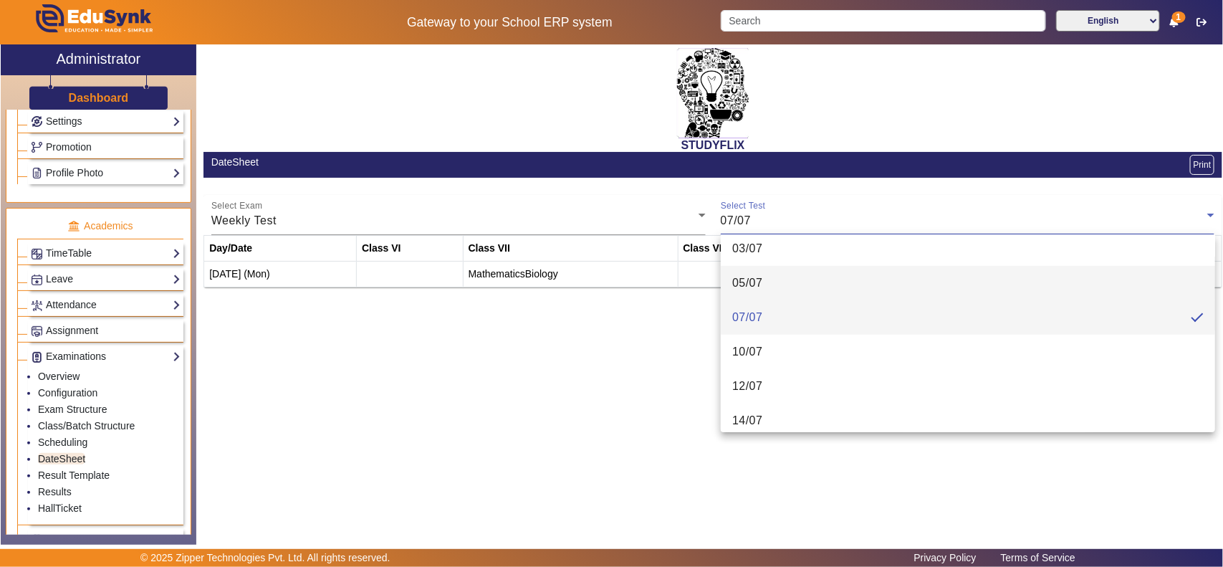
scroll to position [726, 0]
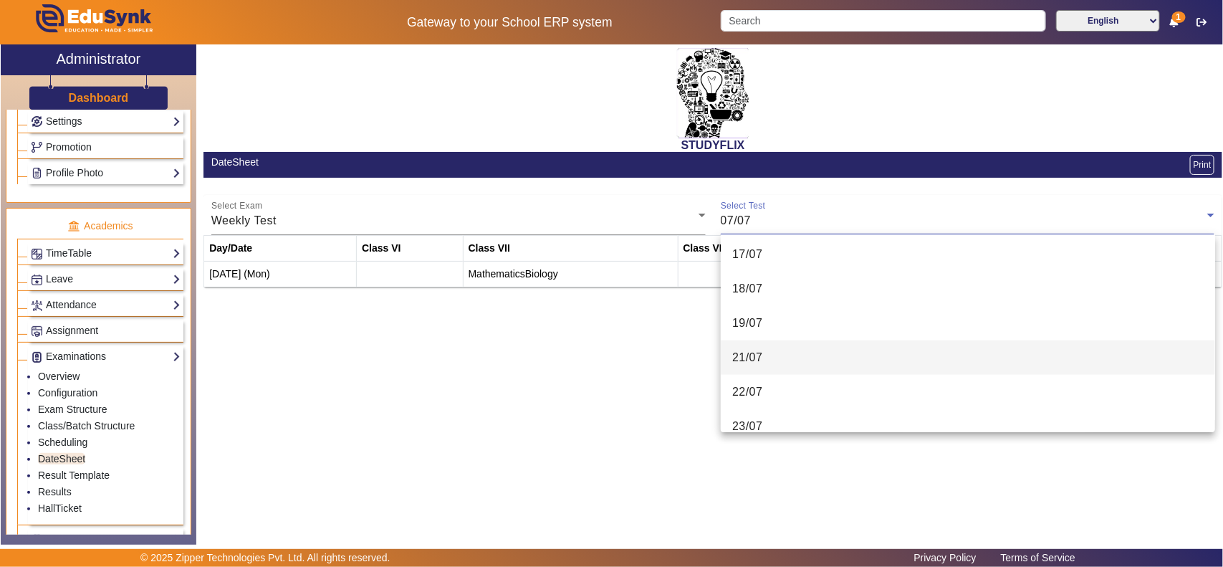
click at [769, 351] on mat-option "21/07" at bounding box center [968, 357] width 494 height 34
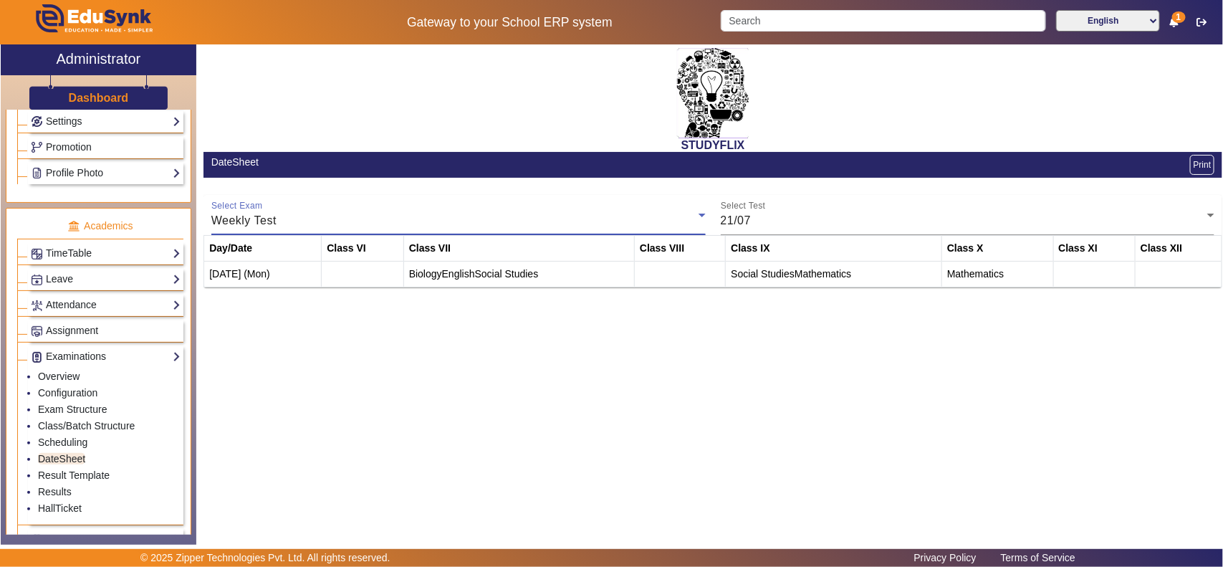
click at [434, 216] on div "Weekly Test" at bounding box center [454, 220] width 487 height 17
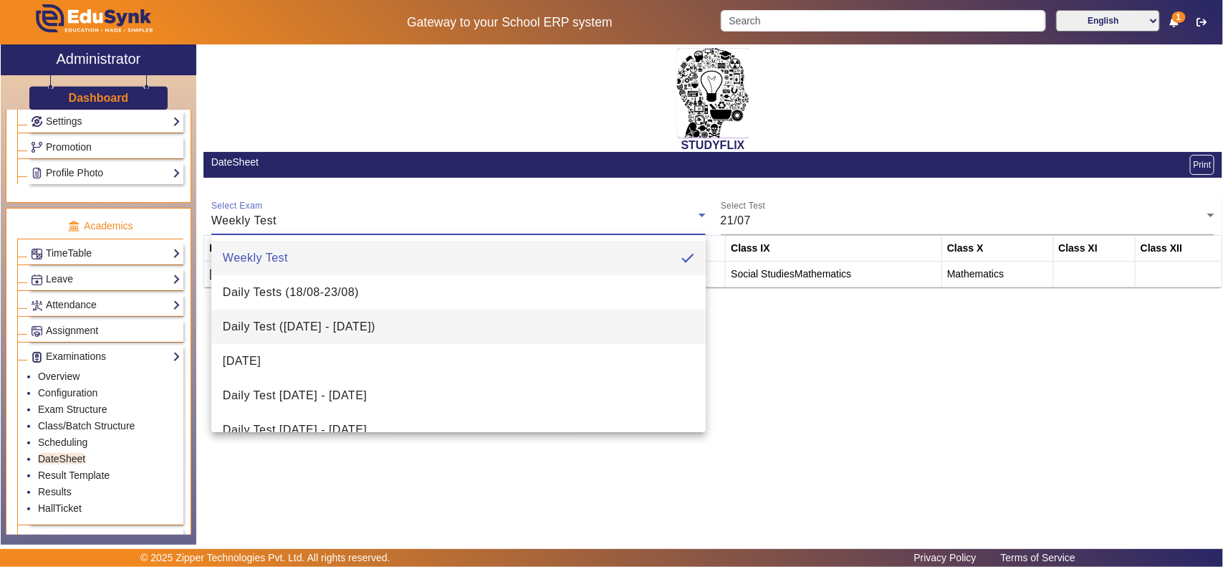
click at [298, 324] on span "Daily Test ([DATE] - [DATE])" at bounding box center [299, 326] width 153 height 17
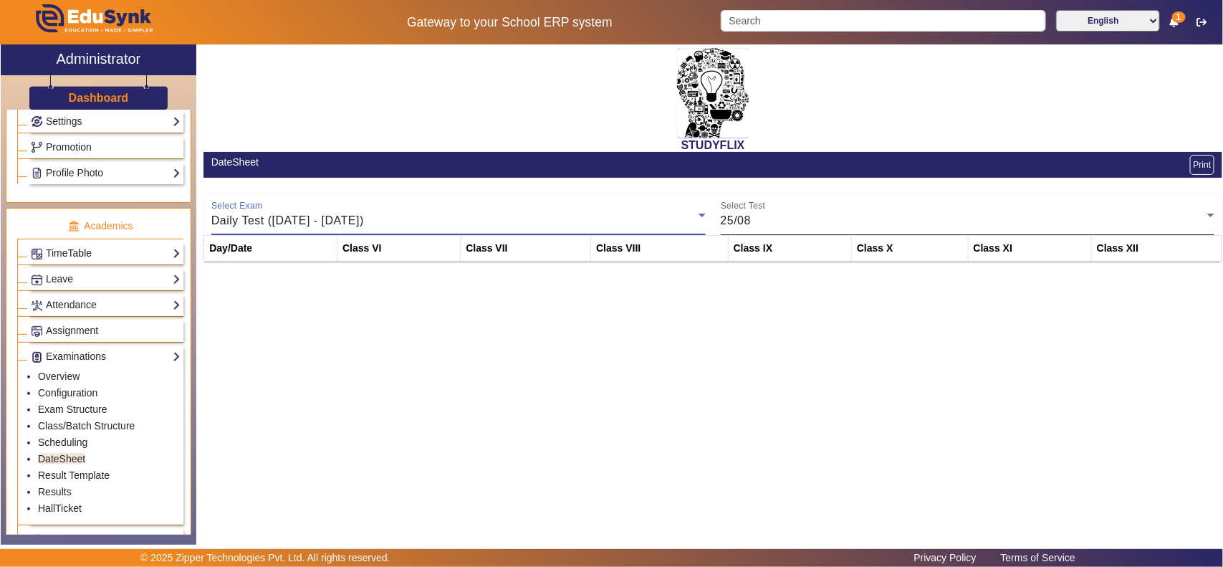
click at [842, 223] on div "25/08" at bounding box center [964, 220] width 487 height 17
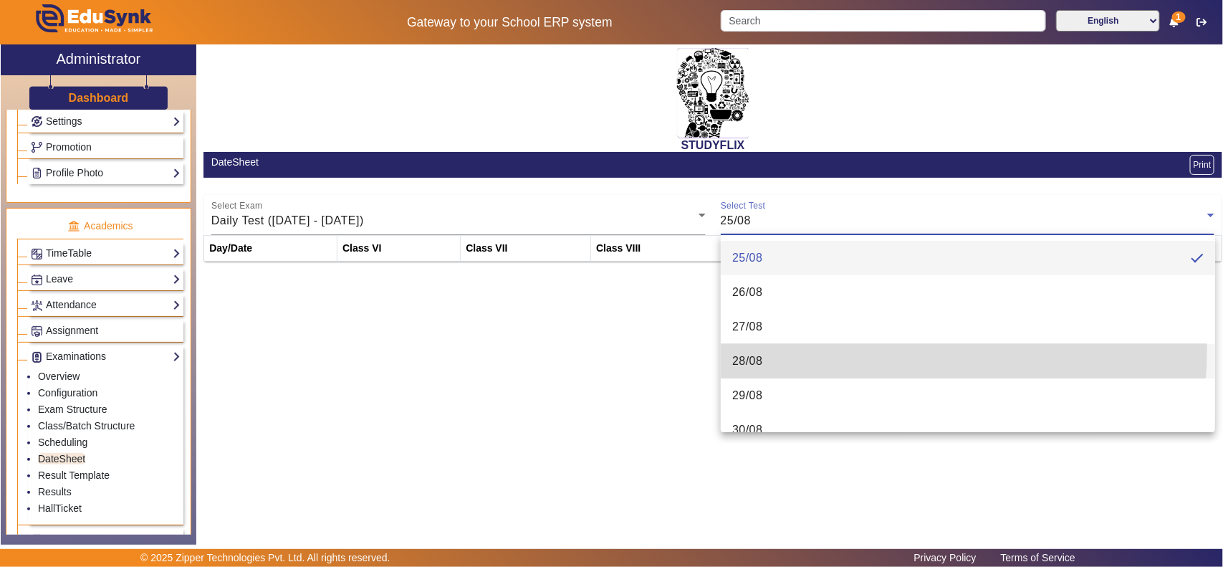
click at [752, 346] on mat-option "28/08" at bounding box center [968, 361] width 494 height 34
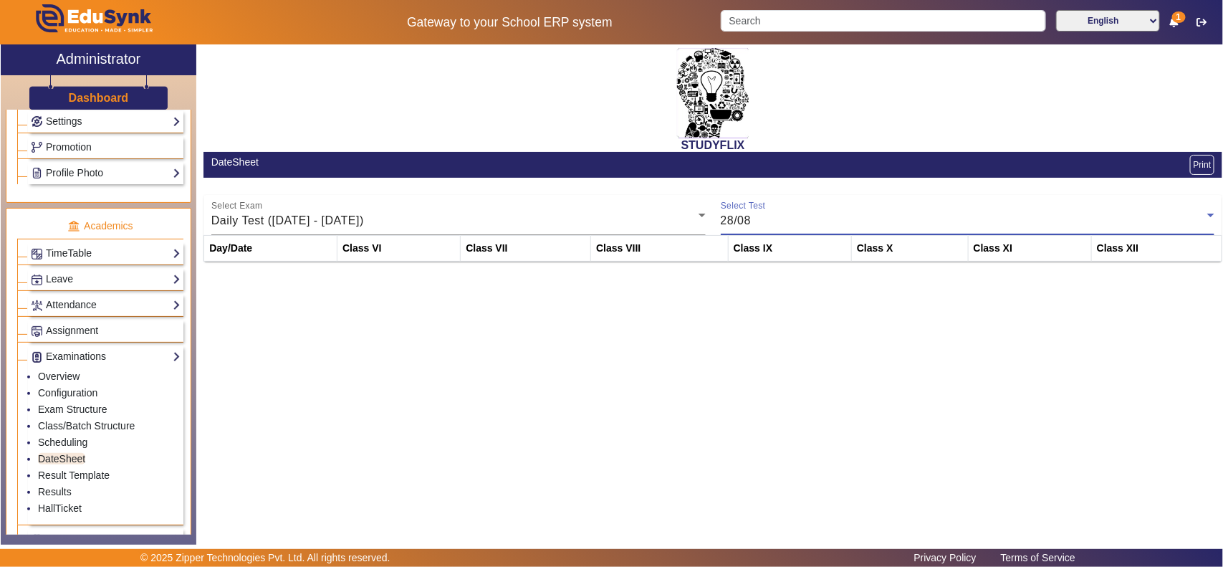
click at [771, 223] on div "28/08" at bounding box center [964, 220] width 487 height 17
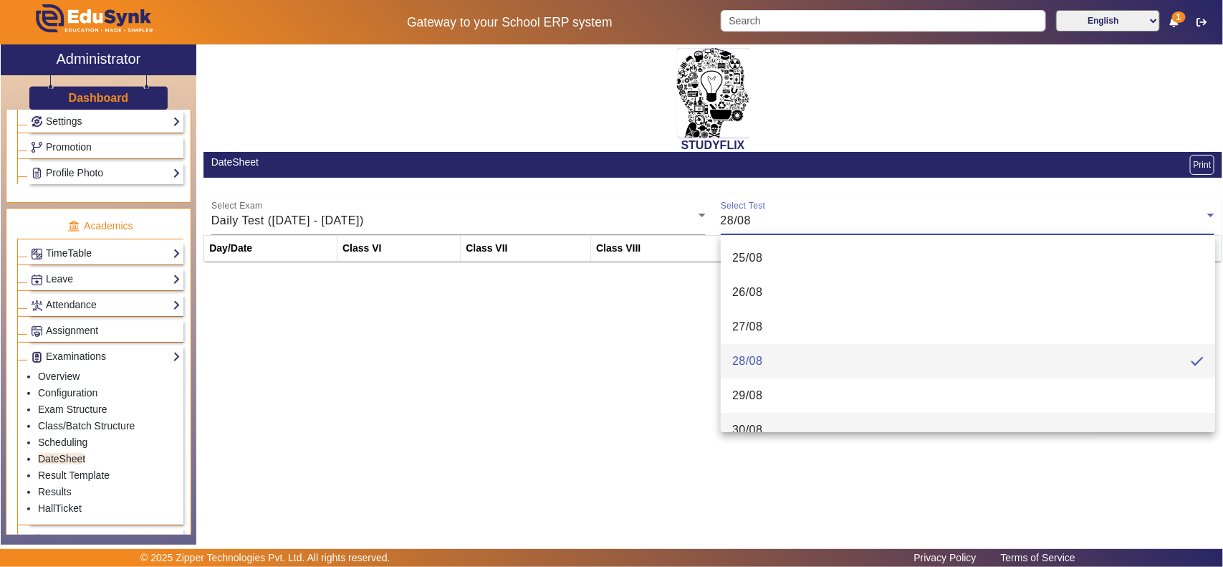
click at [746, 415] on mat-option "30/08" at bounding box center [968, 430] width 494 height 34
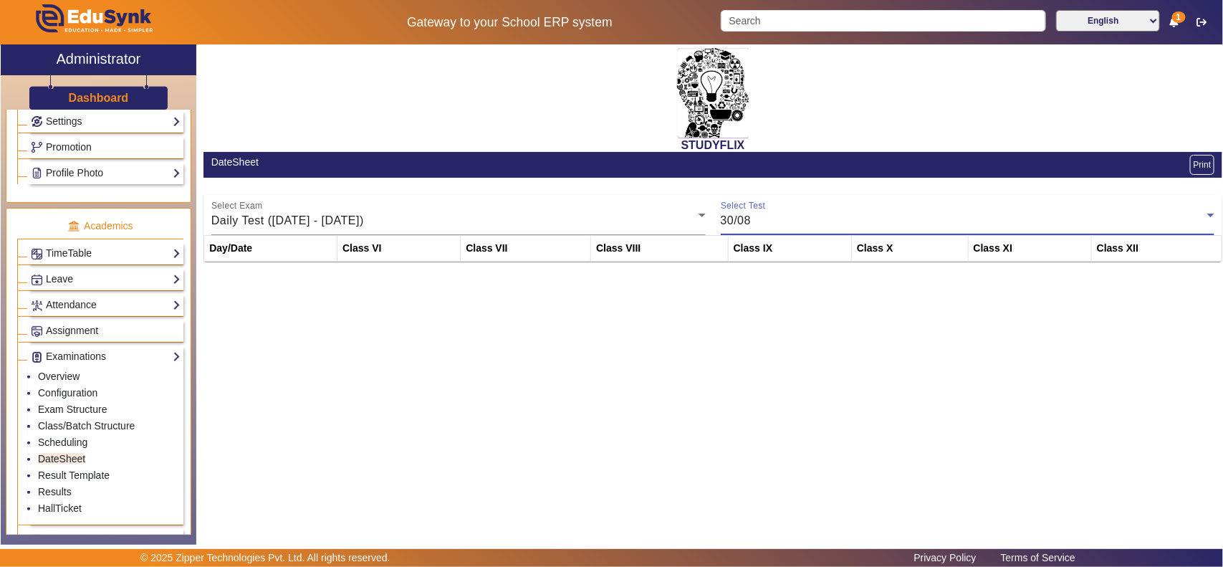
scroll to position [15, 0]
click at [430, 209] on div "Select Exam Daily Test ([DATE] - [DATE])" at bounding box center [458, 215] width 494 height 40
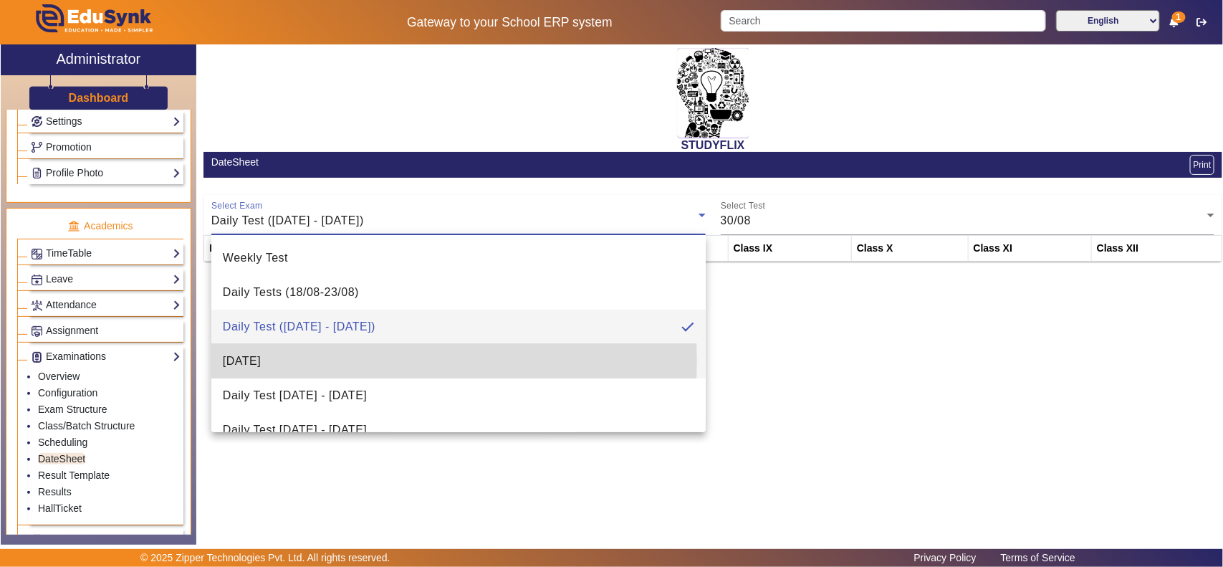
click at [331, 360] on mat-option "[DATE]" at bounding box center [458, 361] width 494 height 34
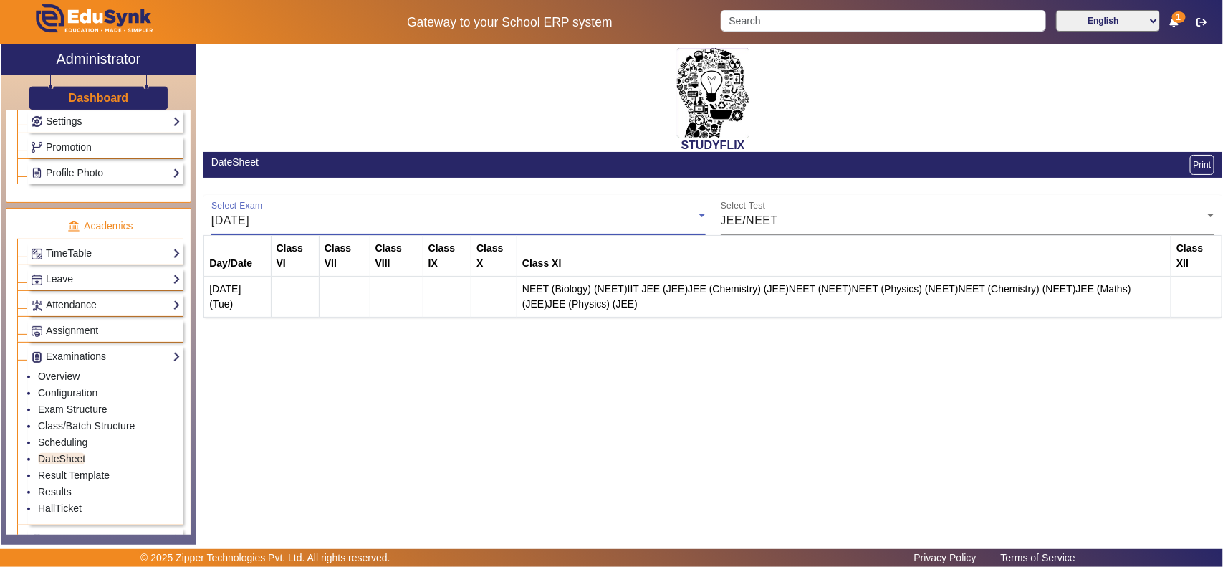
click at [249, 218] on span "[DATE]" at bounding box center [230, 220] width 38 height 12
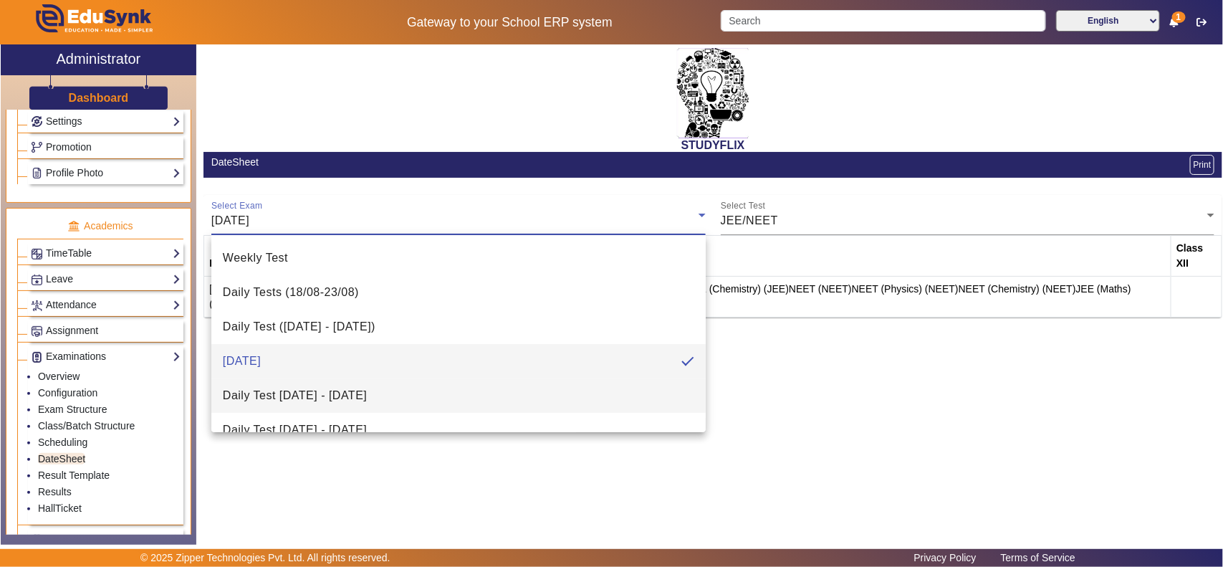
click at [281, 395] on span "Daily Test [DATE] - [DATE]" at bounding box center [295, 395] width 144 height 17
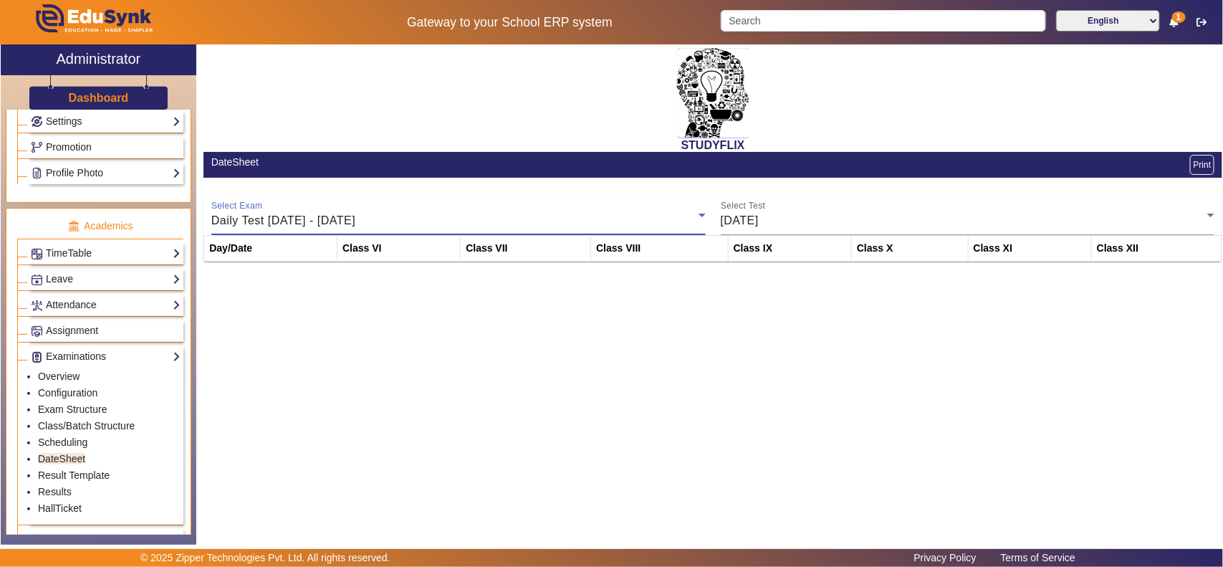
click at [355, 216] on span "Daily Test [DATE] - [DATE]" at bounding box center [283, 220] width 144 height 12
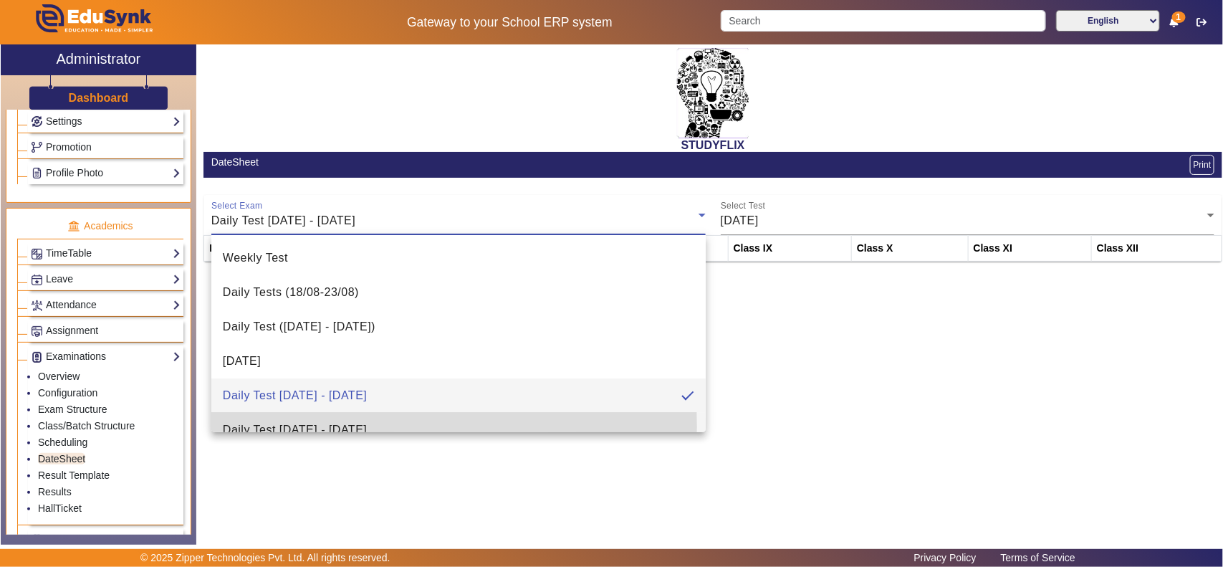
click at [303, 427] on span "Daily Test [DATE] - [DATE]" at bounding box center [295, 429] width 144 height 17
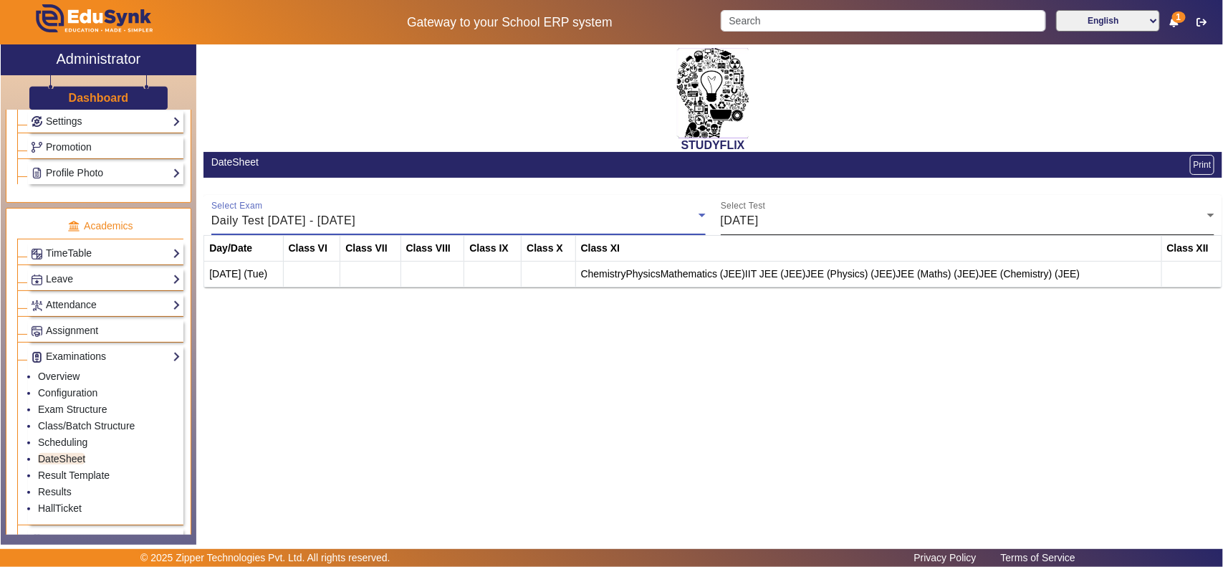
click at [864, 223] on div "[DATE]" at bounding box center [964, 220] width 487 height 17
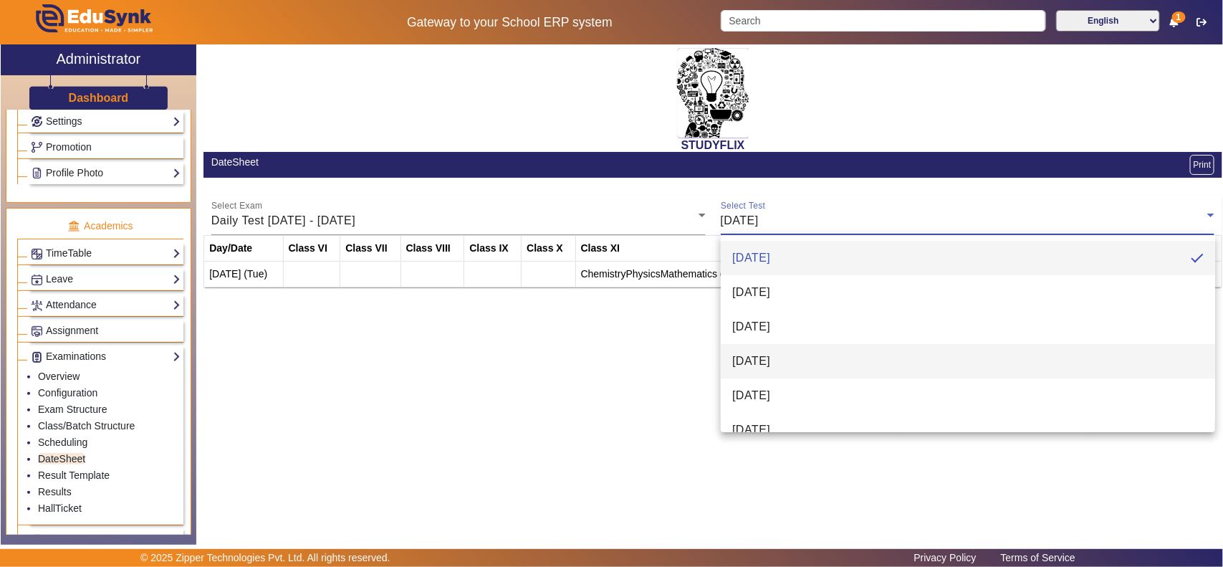
click at [803, 351] on mat-option "[DATE]" at bounding box center [968, 361] width 494 height 34
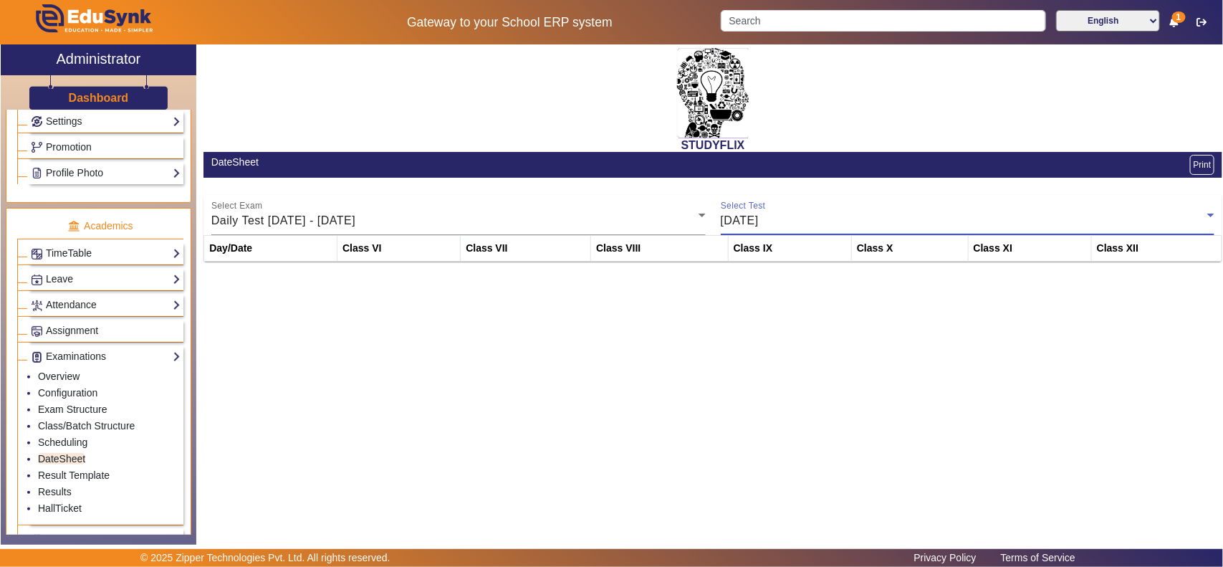
click at [818, 226] on div "[DATE]" at bounding box center [964, 220] width 487 height 17
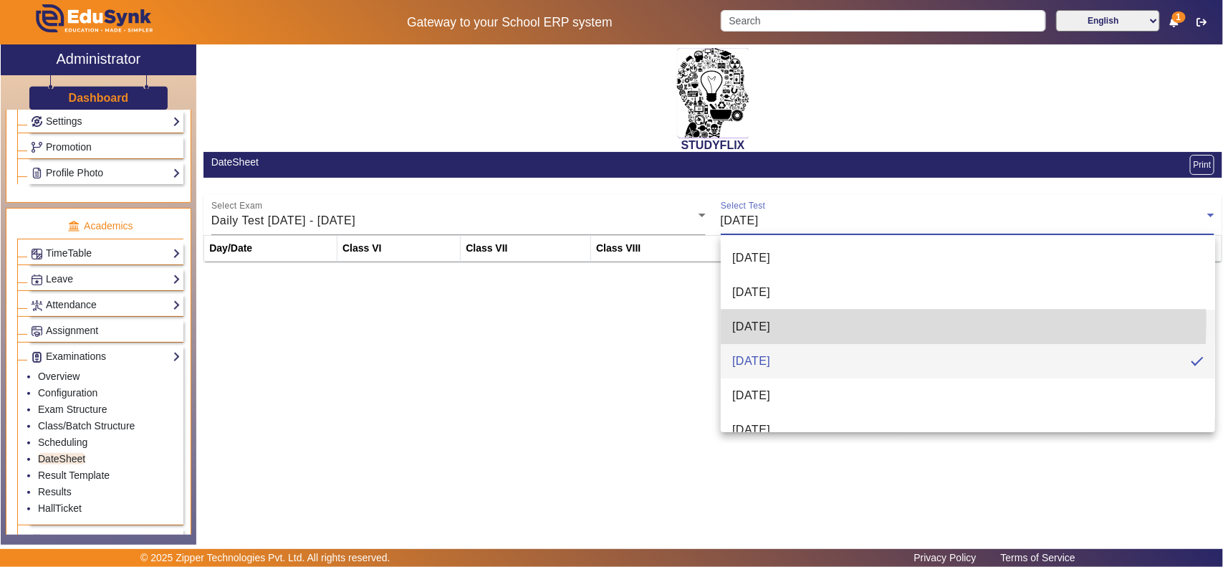
click at [770, 320] on span "[DATE]" at bounding box center [751, 326] width 38 height 17
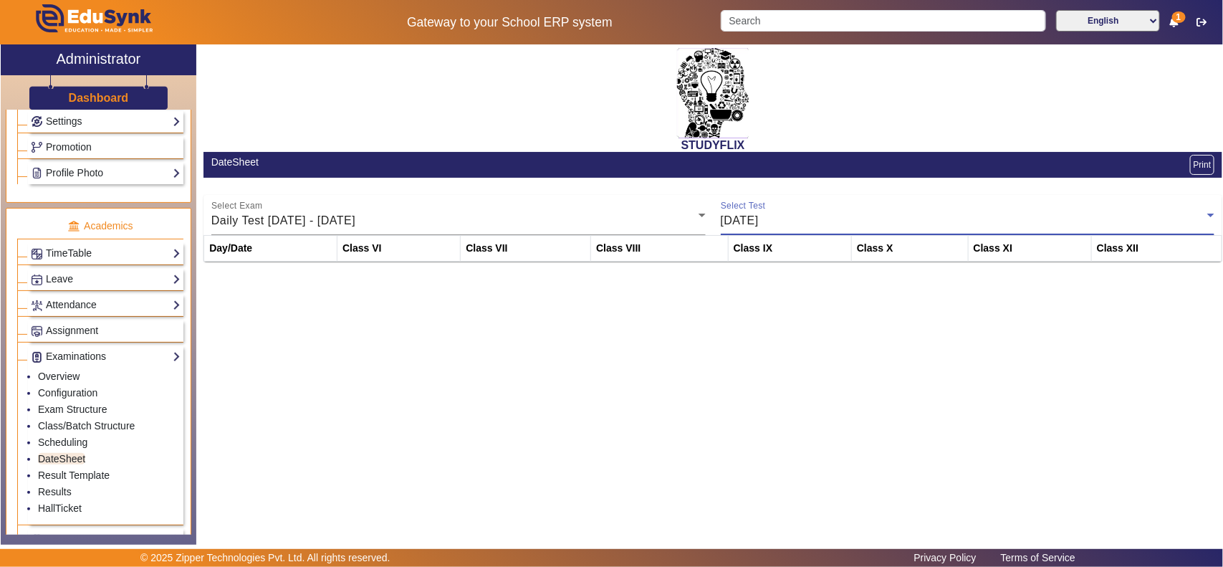
click at [813, 221] on div "[DATE]" at bounding box center [964, 220] width 487 height 17
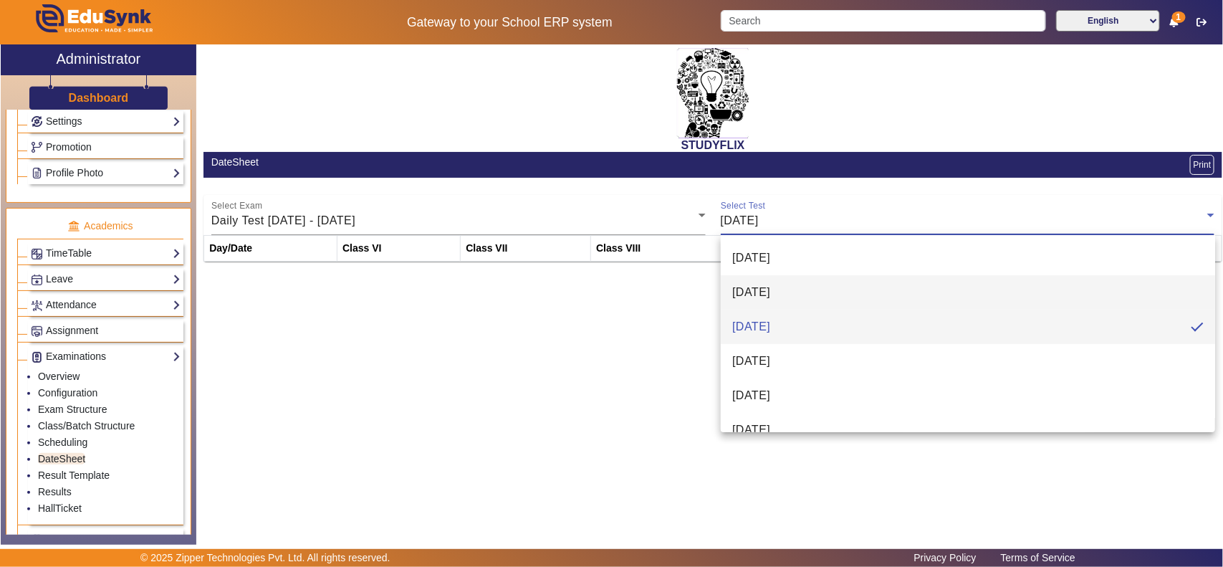
click at [776, 283] on mat-option "[DATE]" at bounding box center [968, 292] width 494 height 34
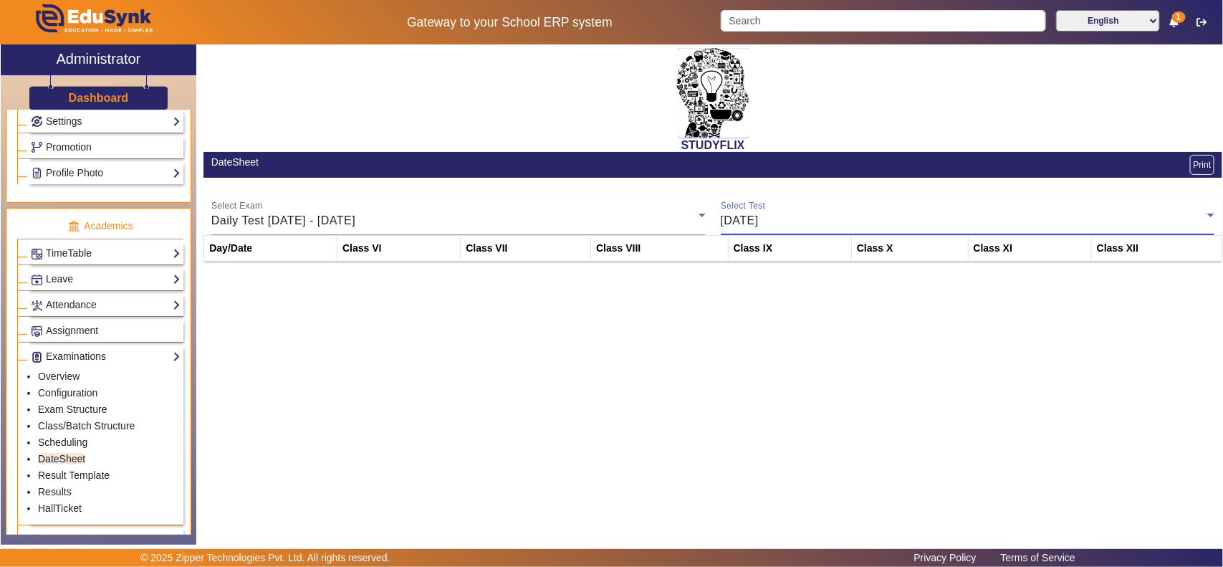
click at [807, 217] on div "[DATE]" at bounding box center [964, 220] width 487 height 17
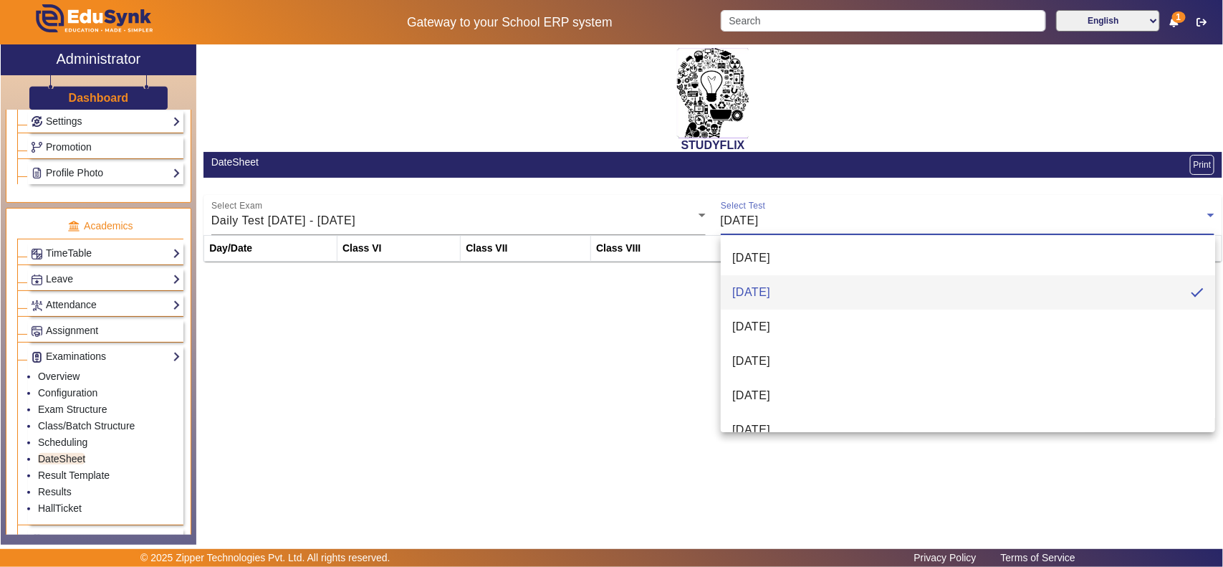
click at [770, 251] on span "[DATE]" at bounding box center [751, 257] width 38 height 17
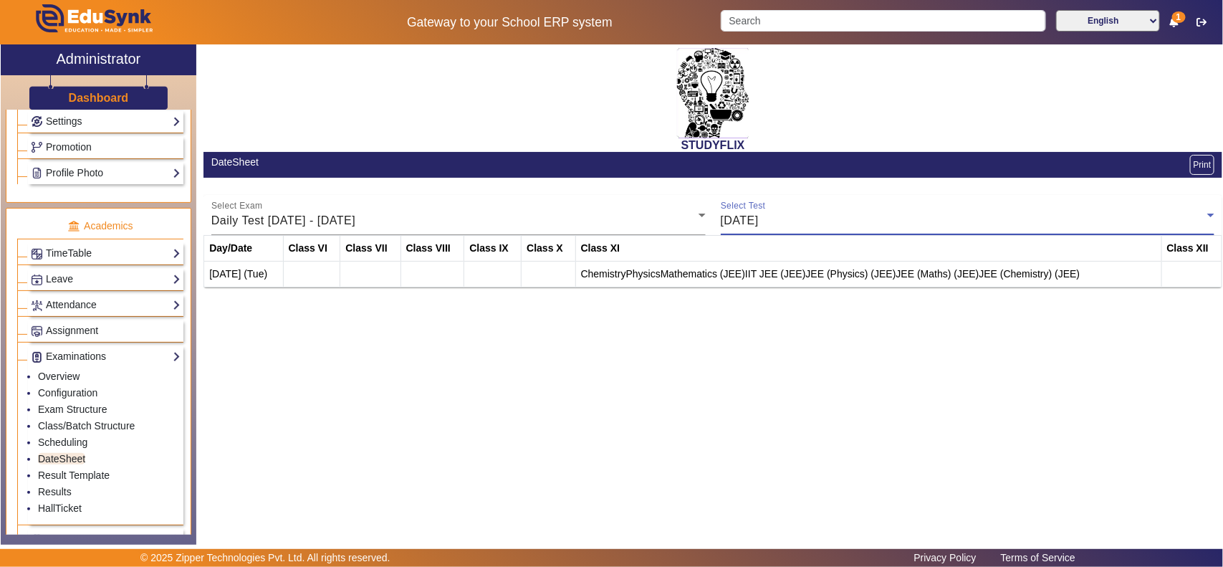
click at [868, 209] on div "Select Test [DATE]" at bounding box center [968, 215] width 494 height 40
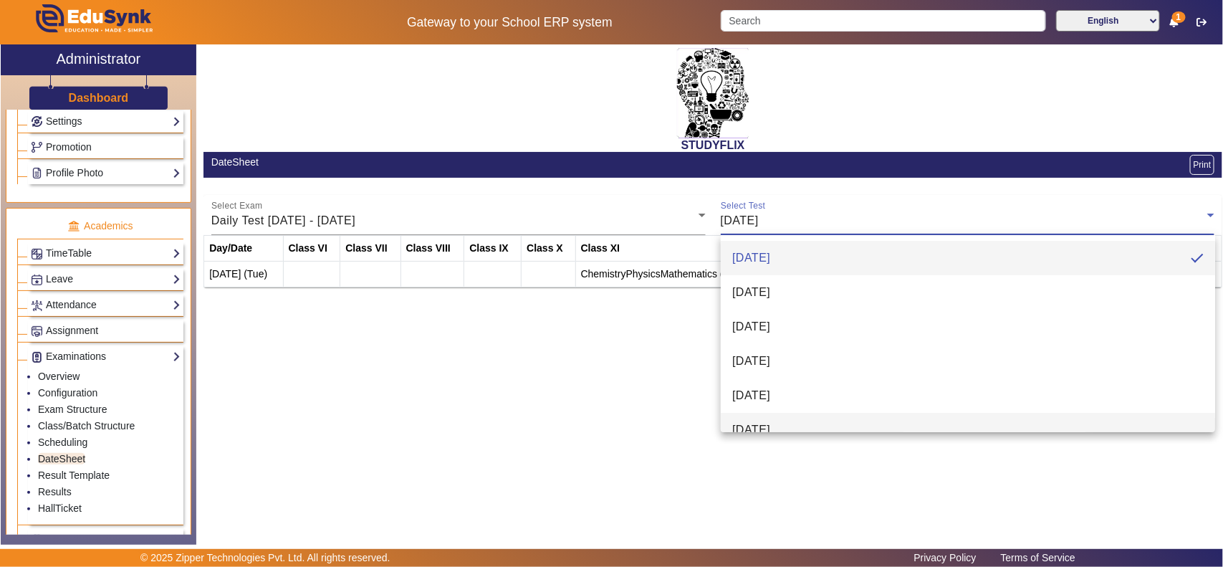
click at [770, 428] on span "[DATE]" at bounding box center [751, 429] width 38 height 17
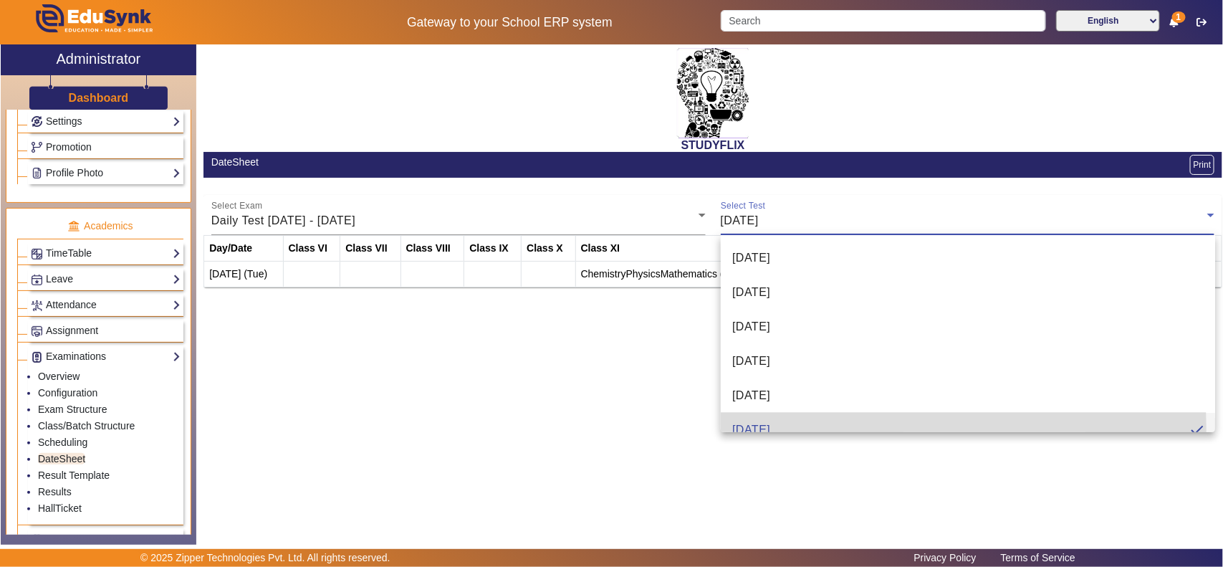
scroll to position [0, 0]
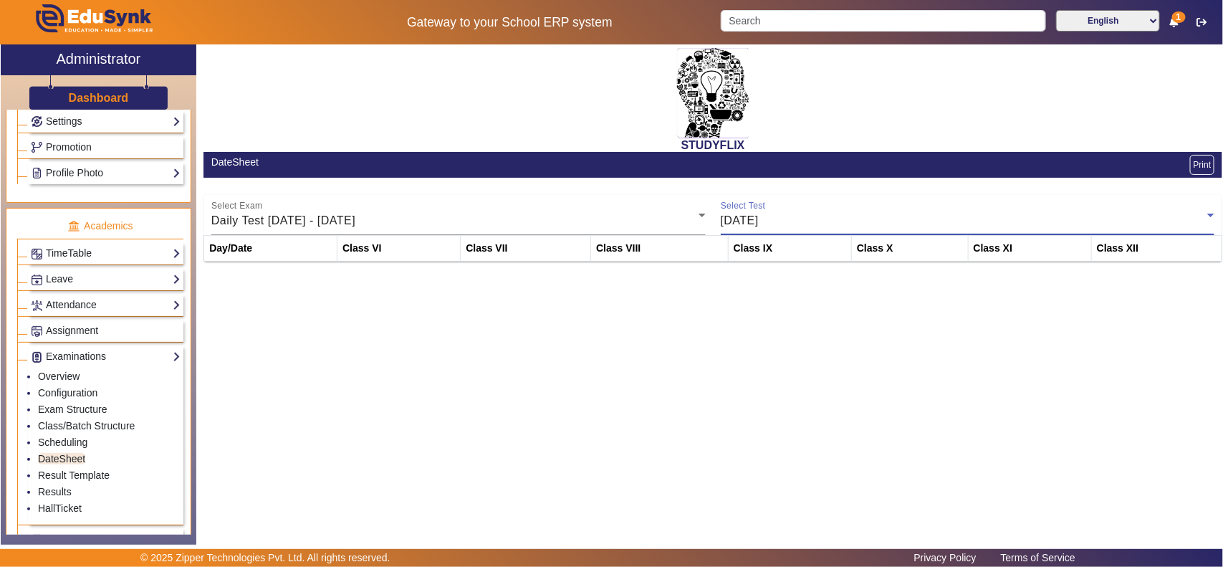
click at [836, 228] on div "[DATE]" at bounding box center [964, 220] width 487 height 17
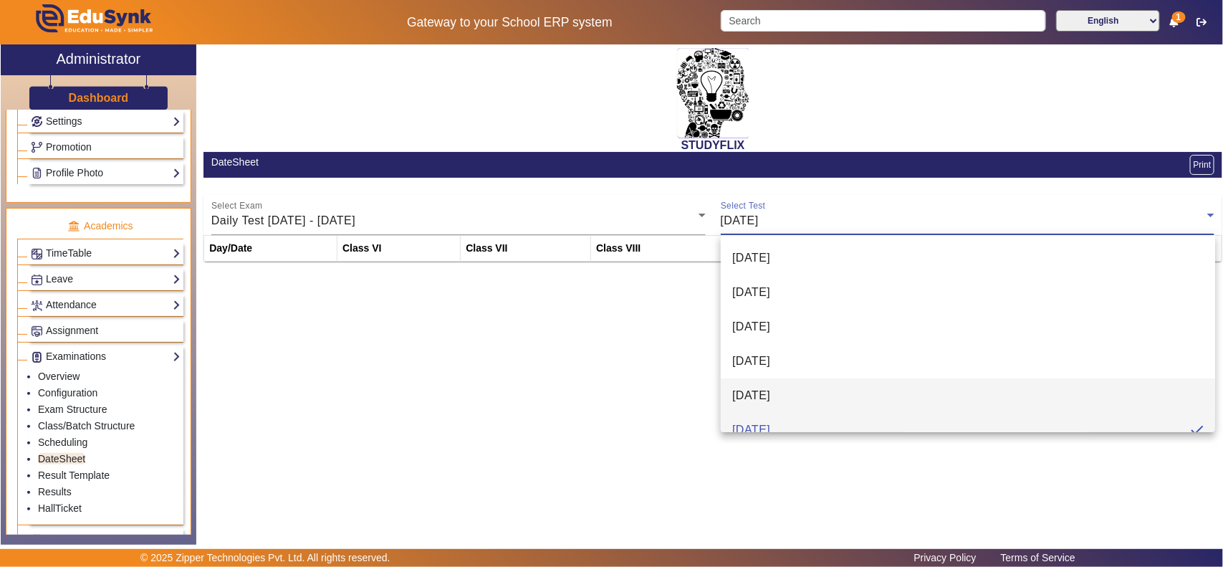
scroll to position [15, 0]
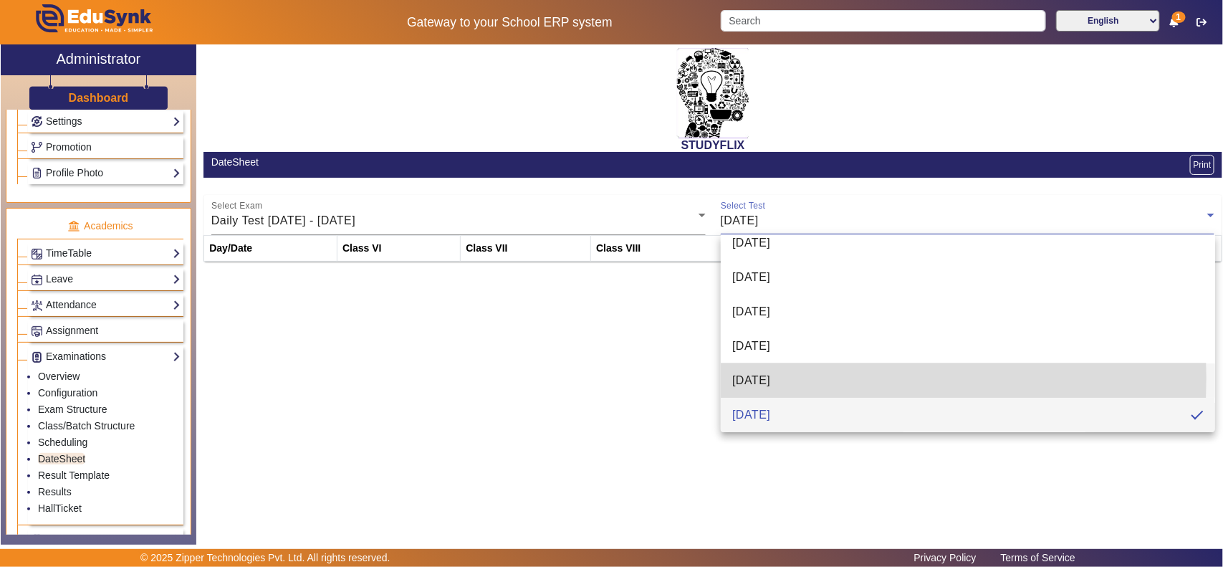
click at [770, 377] on span "[DATE]" at bounding box center [751, 380] width 38 height 17
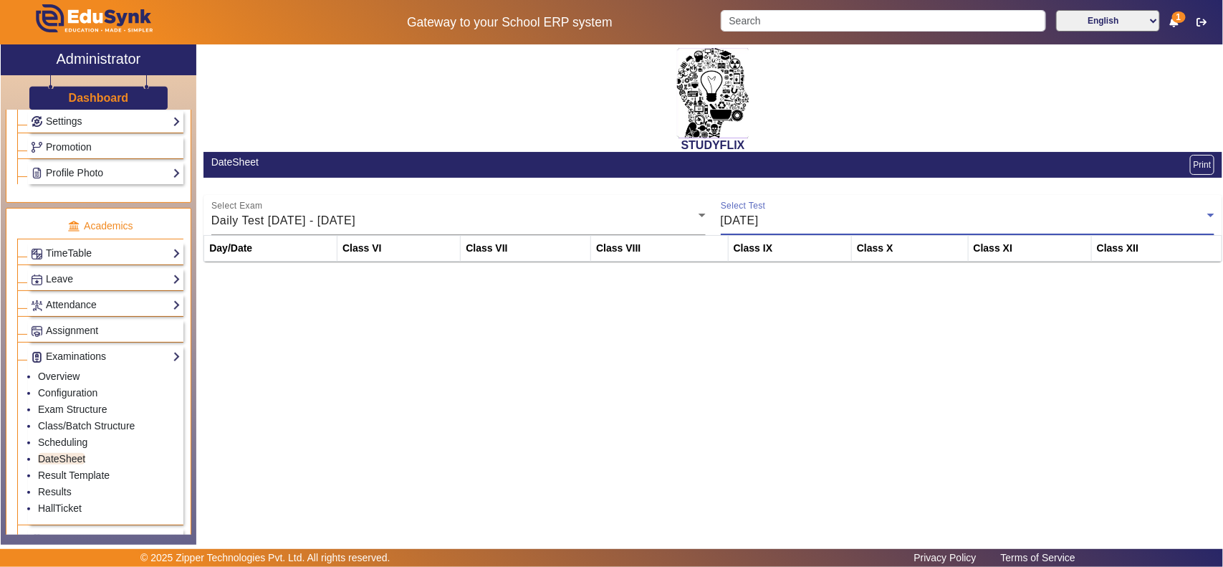
click at [801, 228] on div "[DATE]" at bounding box center [964, 220] width 487 height 17
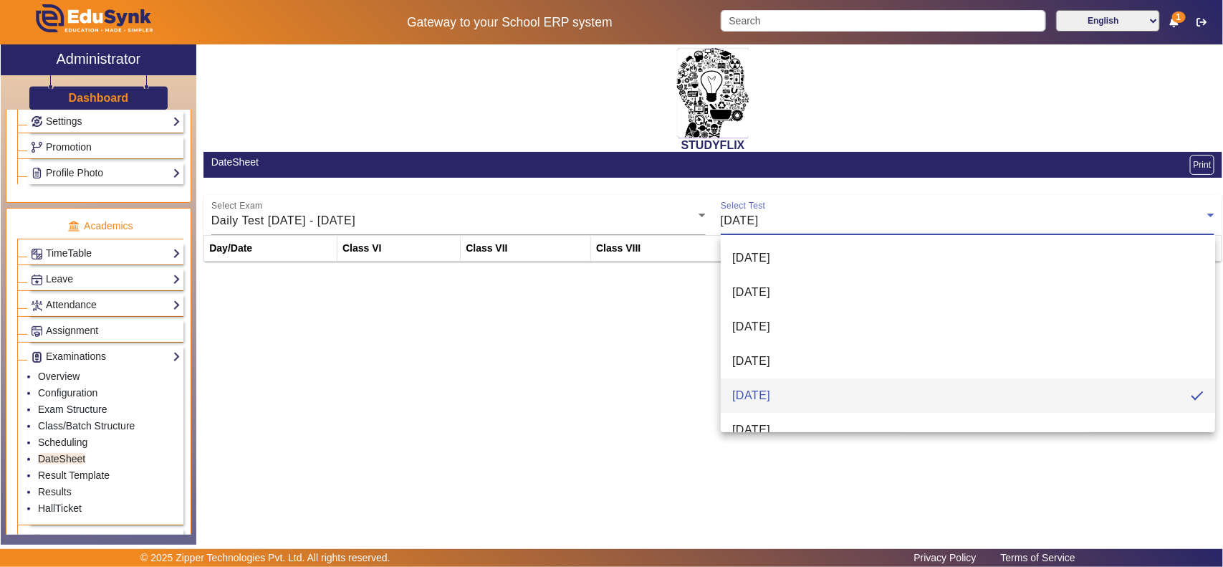
drag, startPoint x: 767, startPoint y: 352, endPoint x: 779, endPoint y: 287, distance: 66.9
click at [766, 352] on span "[DATE]" at bounding box center [751, 360] width 38 height 17
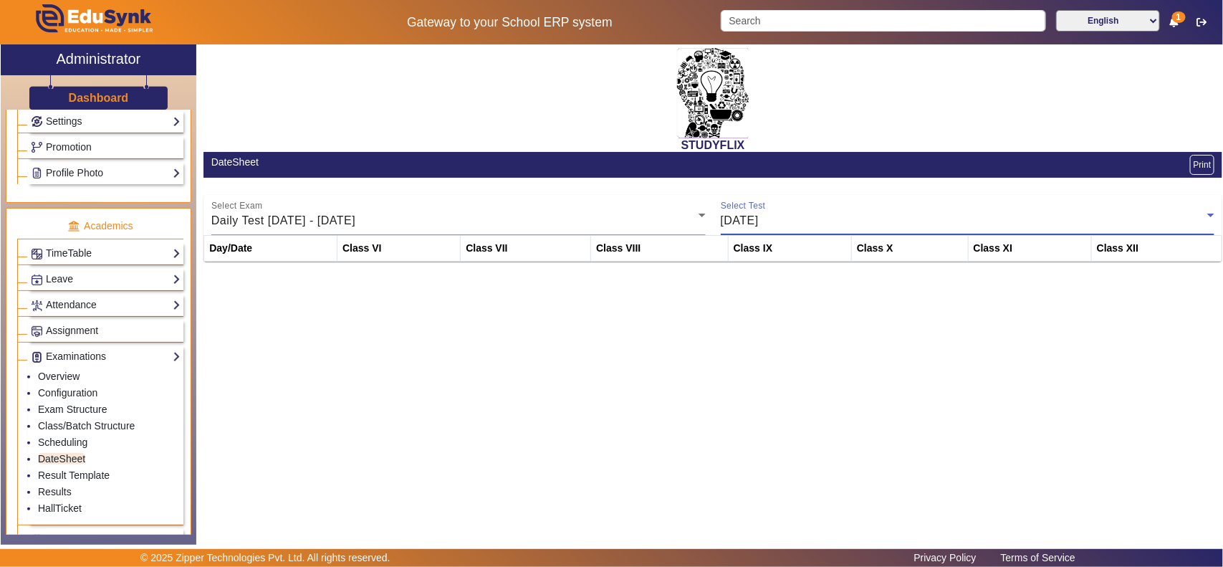
click at [790, 211] on div "Select Test [DATE]" at bounding box center [968, 215] width 494 height 40
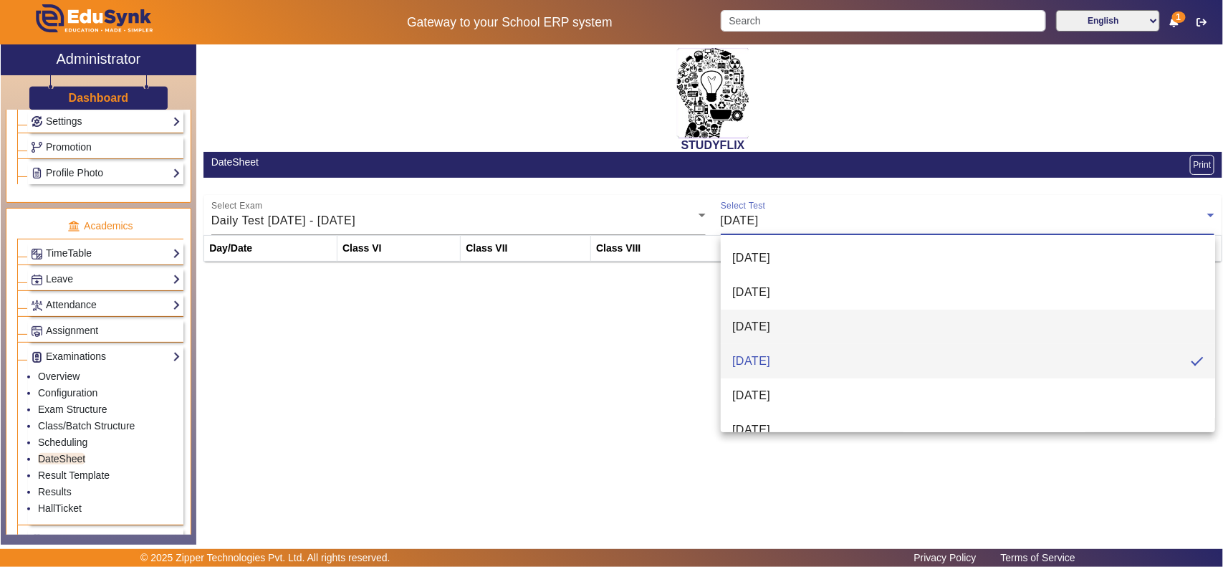
click at [760, 329] on span "[DATE]" at bounding box center [751, 326] width 38 height 17
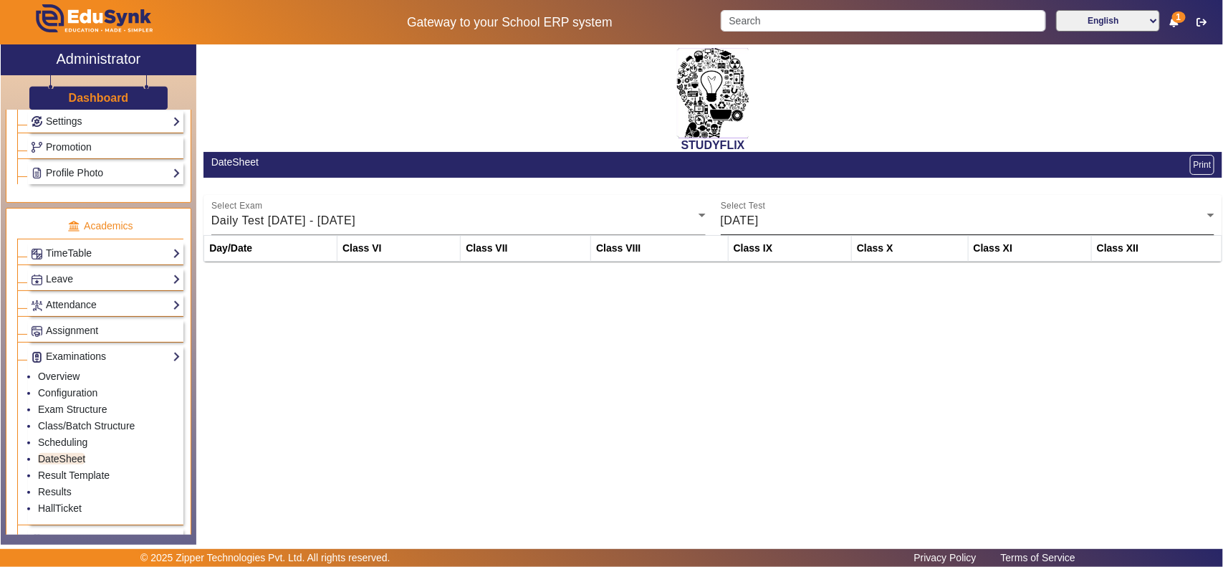
click at [783, 211] on div "Select Test [DATE]" at bounding box center [968, 215] width 494 height 40
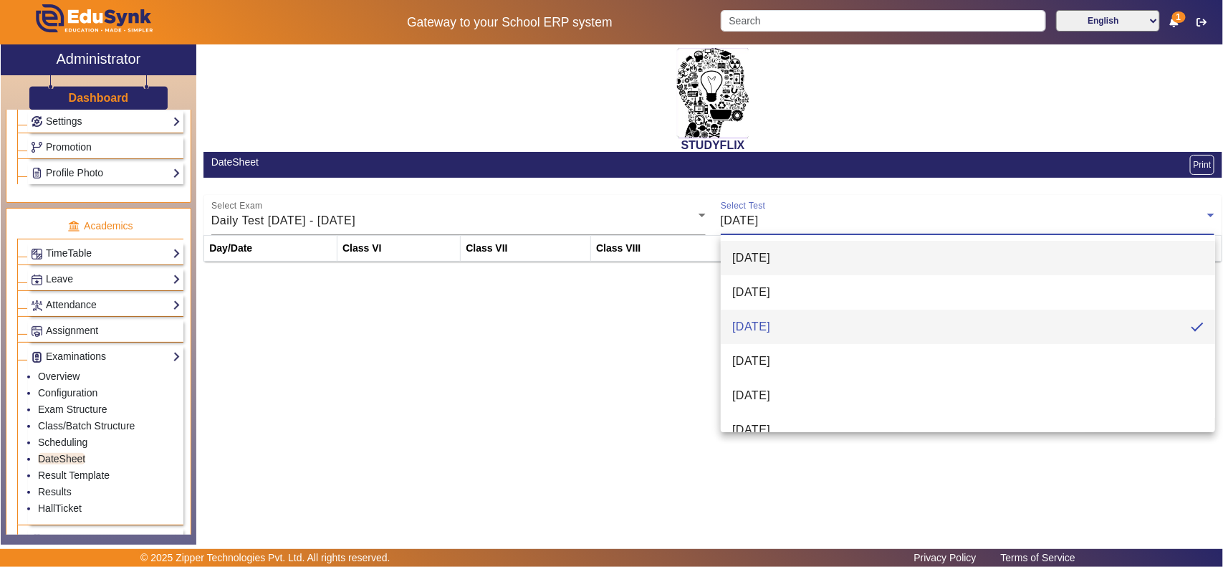
click at [768, 252] on span "[DATE]" at bounding box center [751, 257] width 38 height 17
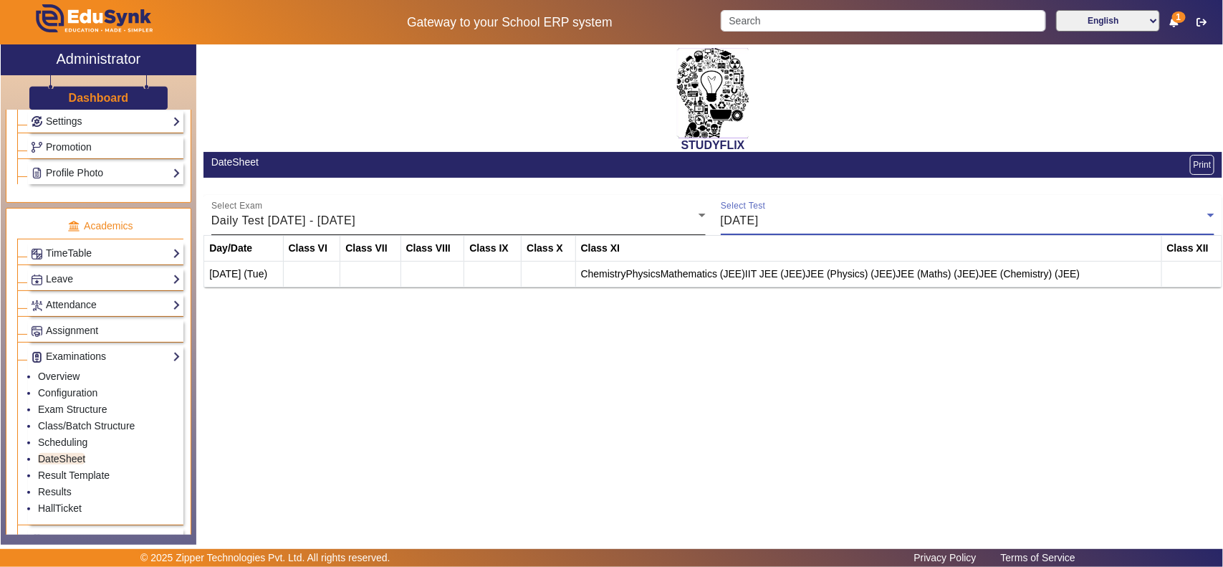
click at [262, 206] on mat-label "Select Exam" at bounding box center [236, 205] width 51 height 9
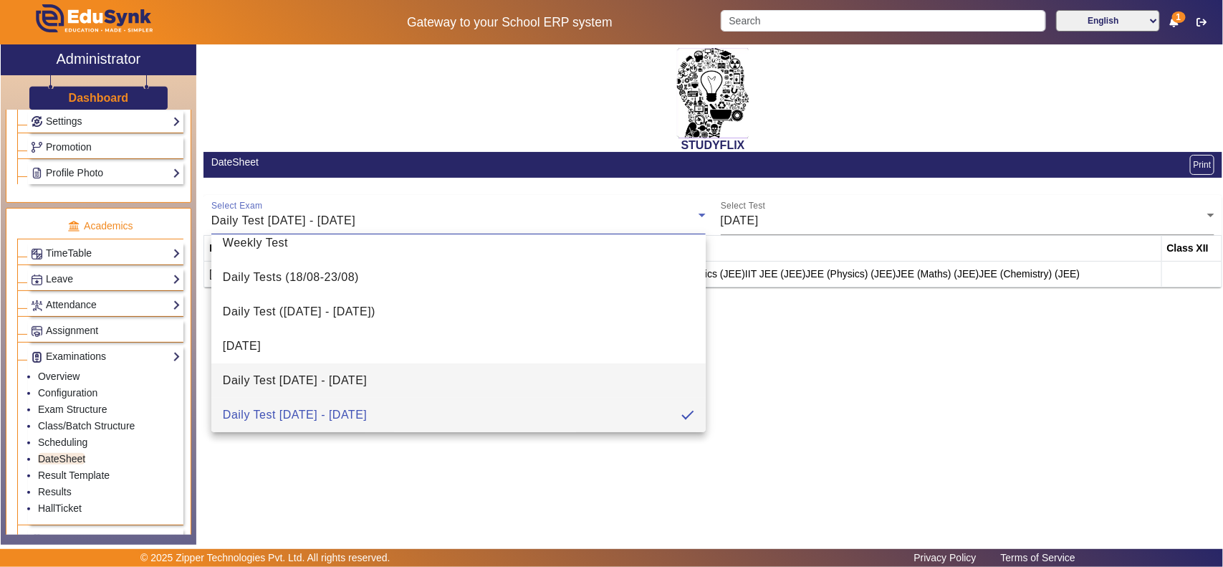
click at [276, 395] on mat-option "Daily Test [DATE] - [DATE]" at bounding box center [458, 380] width 494 height 34
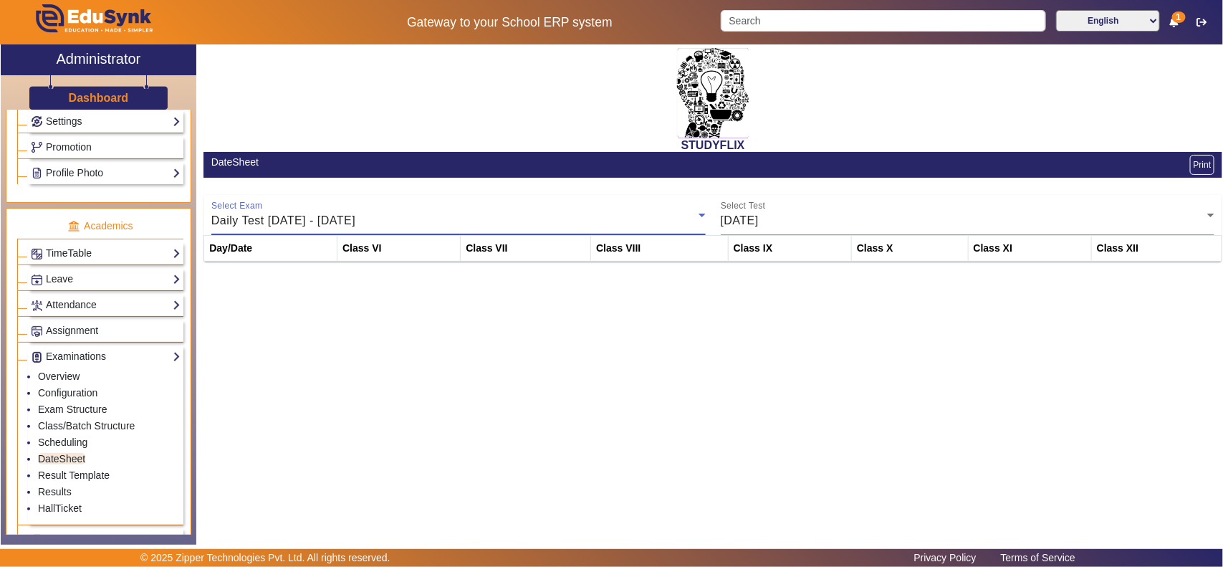
click at [345, 214] on span "Daily Test [DATE] - [DATE]" at bounding box center [283, 220] width 144 height 12
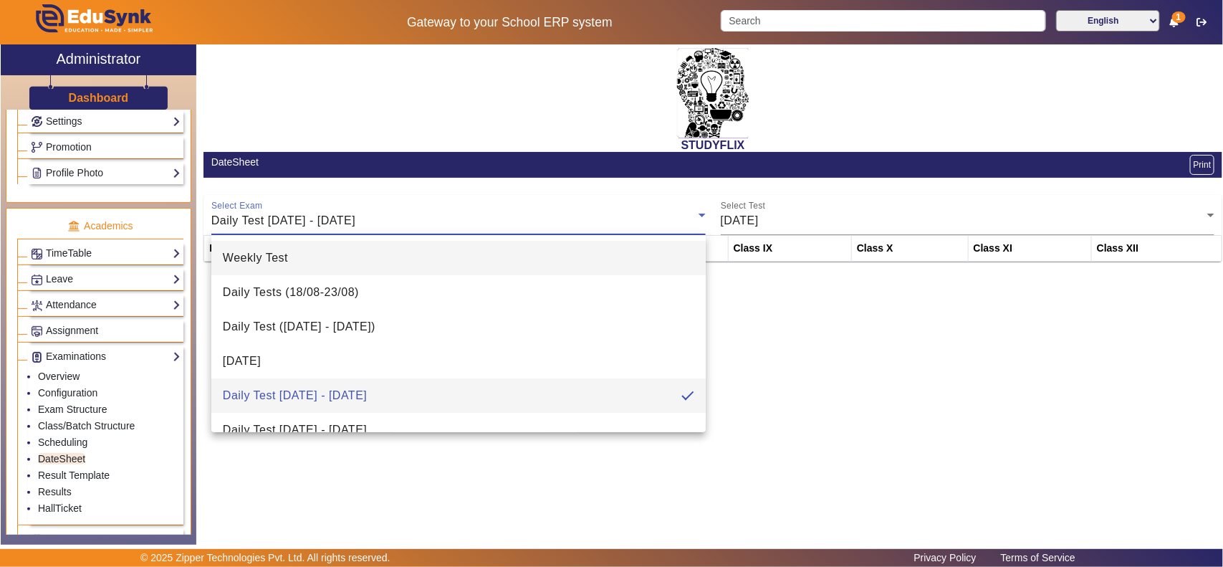
click at [313, 265] on mat-option "Weekly Test" at bounding box center [458, 258] width 494 height 34
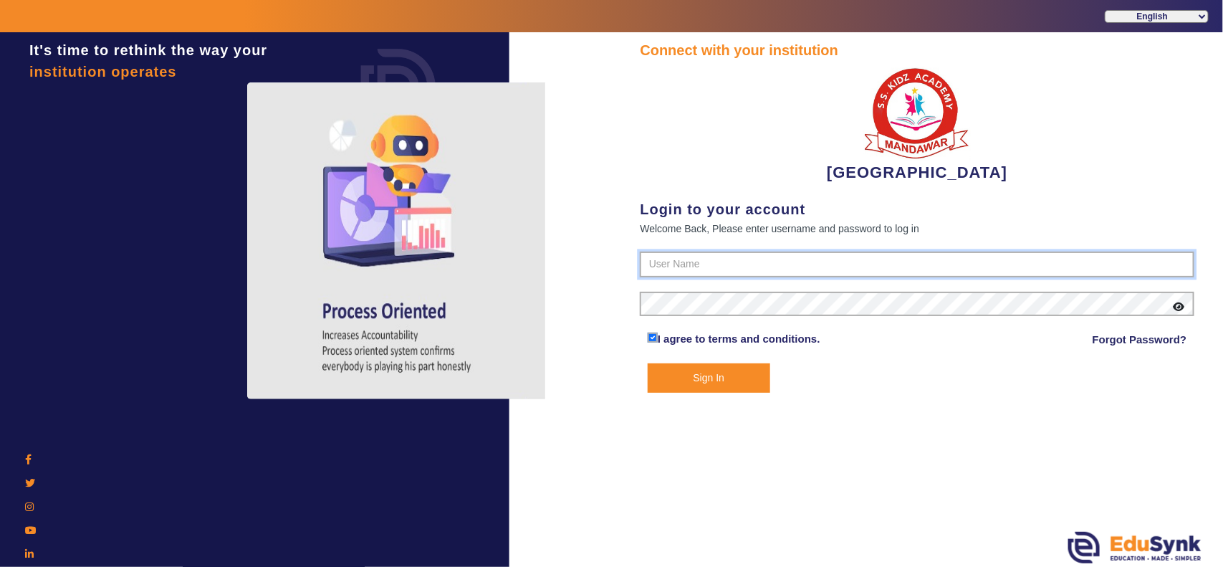
type input "9928895959"
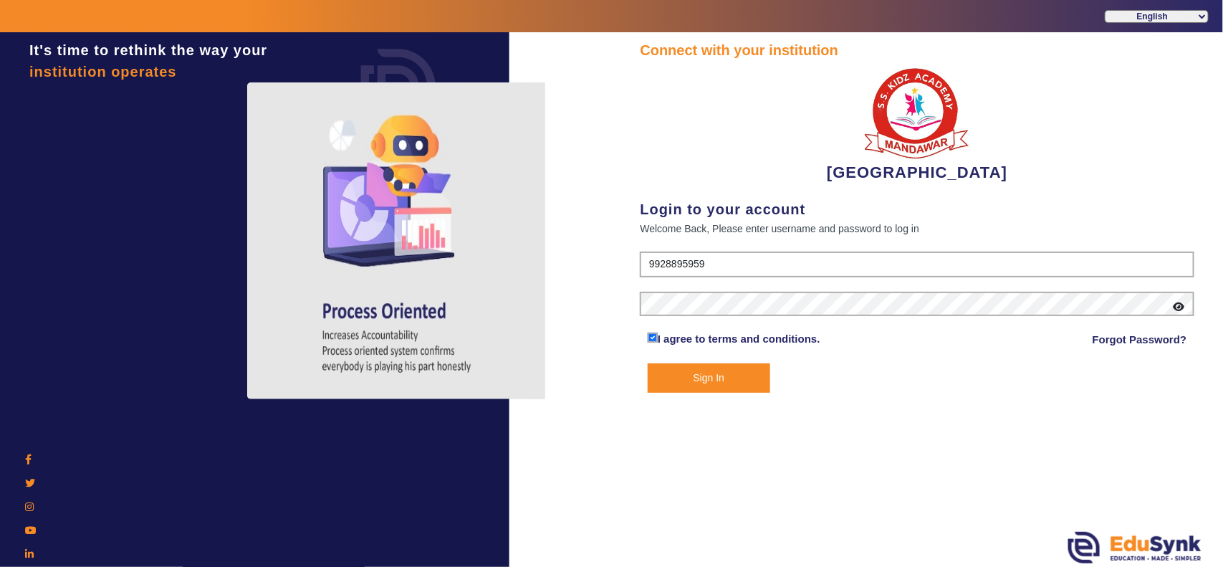
click at [707, 367] on button "Sign In" at bounding box center [709, 377] width 122 height 29
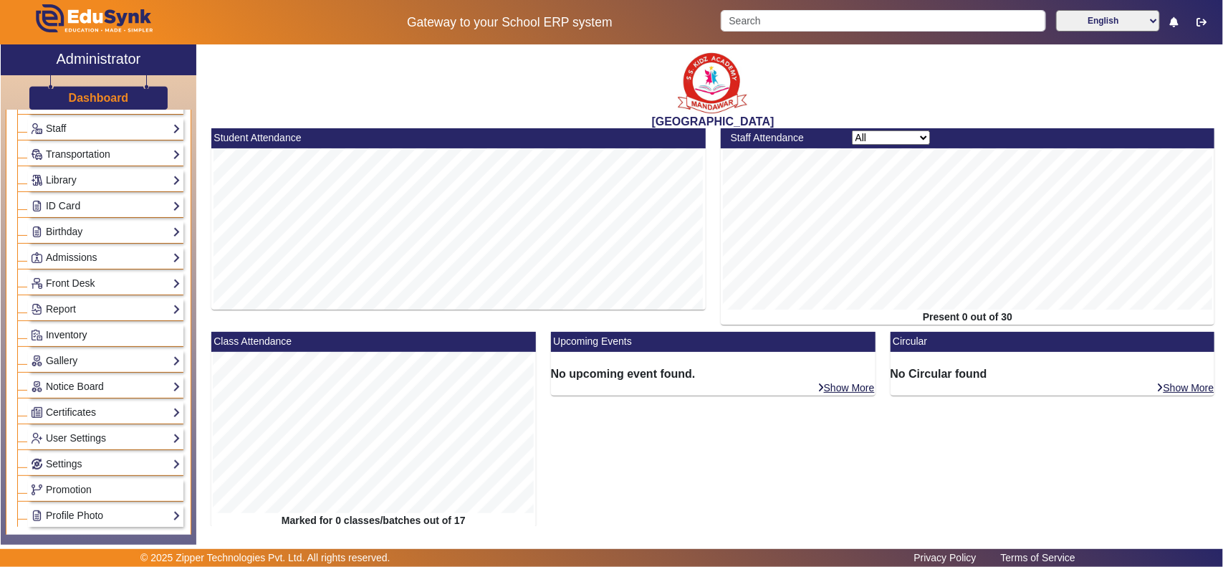
scroll to position [298, 0]
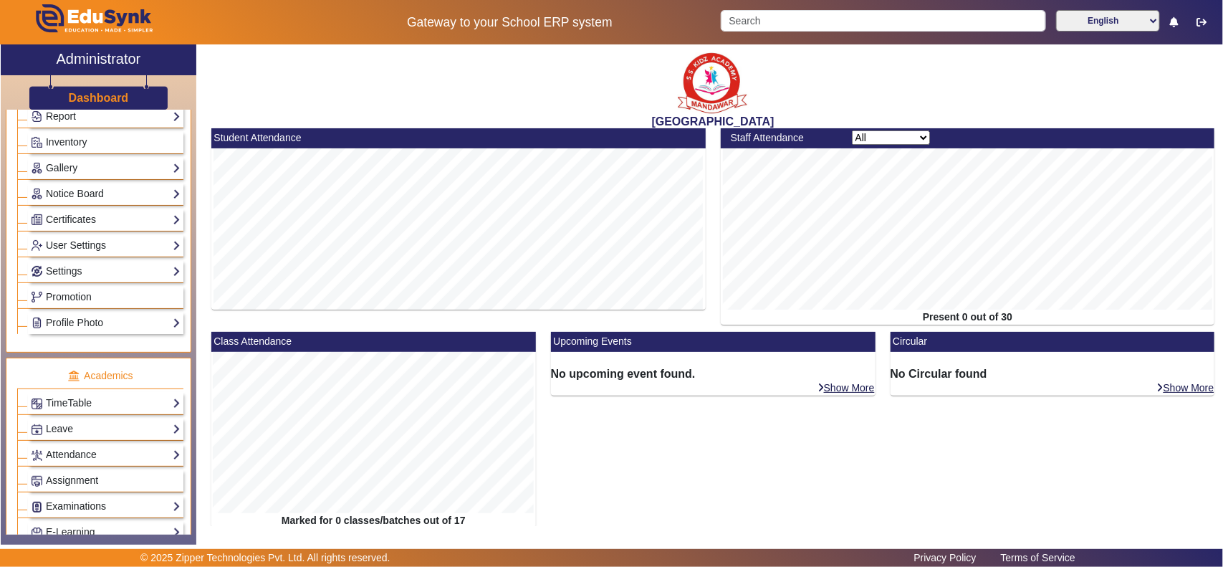
click at [65, 514] on link "Examinations" at bounding box center [106, 506] width 150 height 16
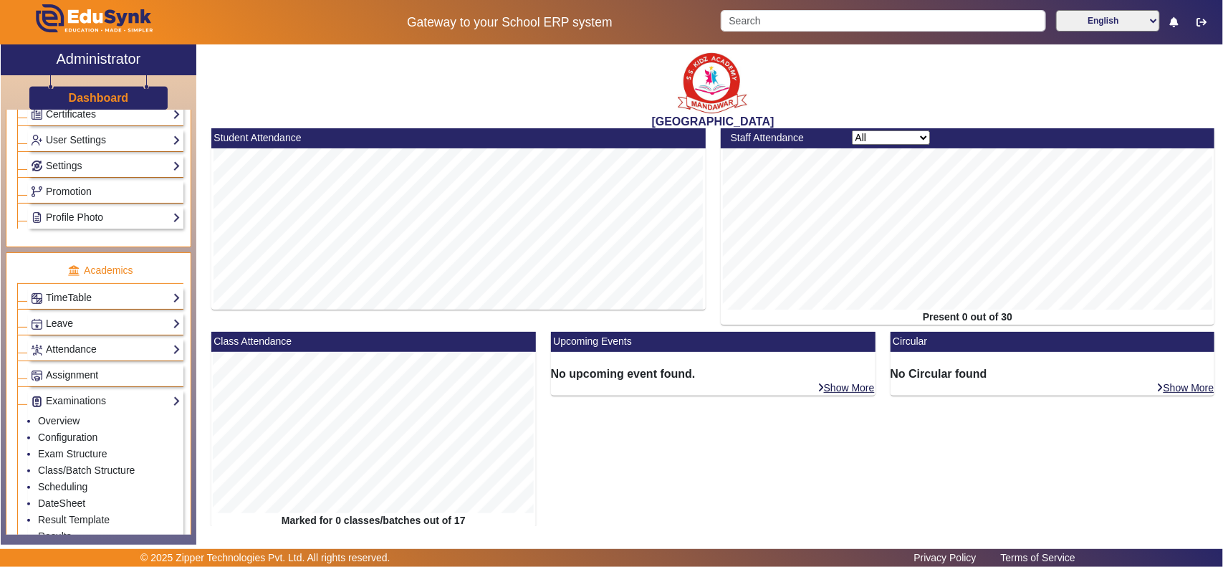
scroll to position [448, 0]
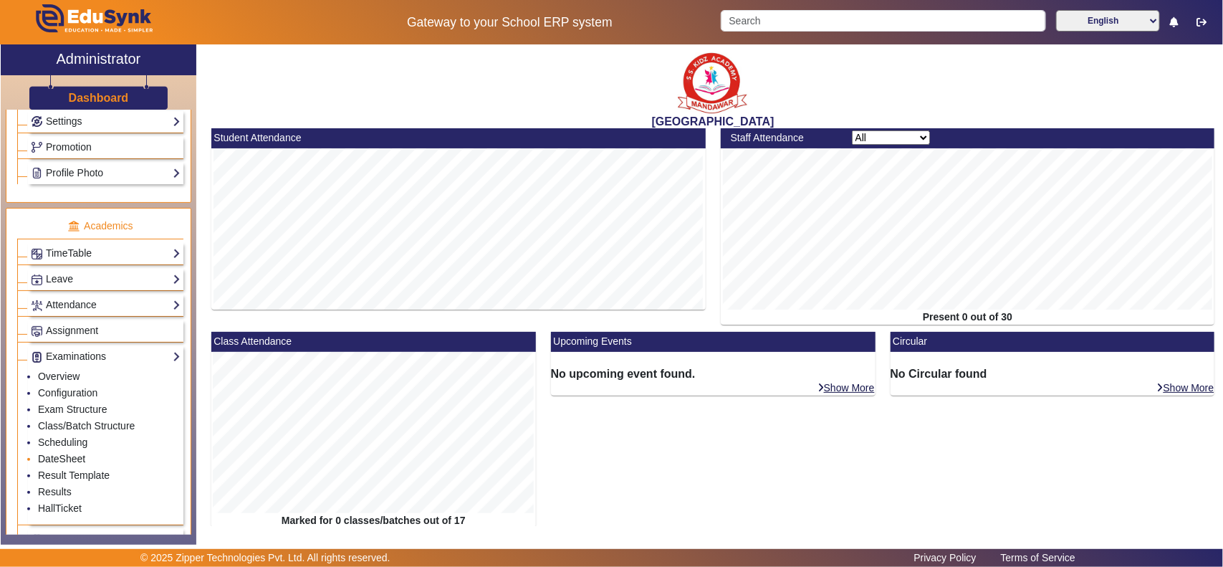
click at [69, 464] on link "DateSheet" at bounding box center [61, 458] width 47 height 11
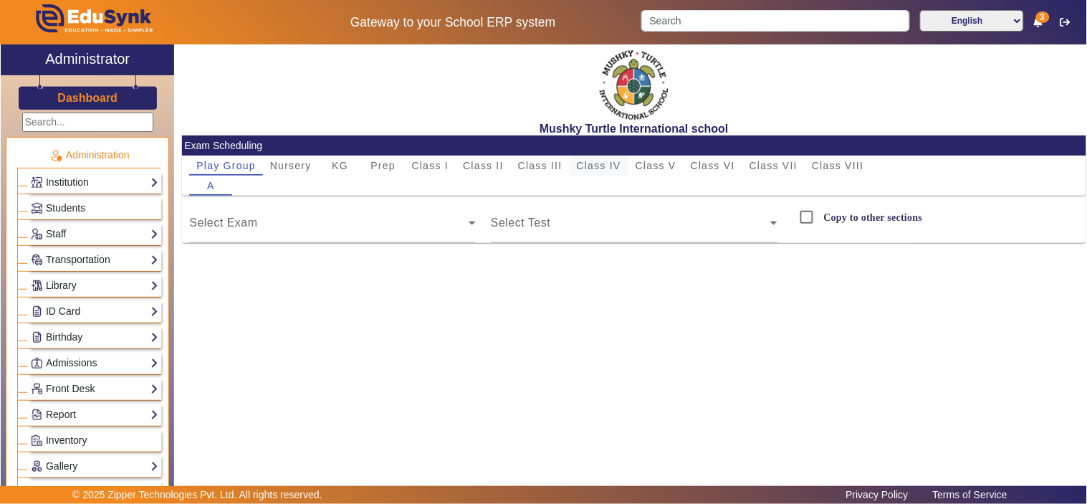
click at [610, 160] on span "Class IV" at bounding box center [599, 165] width 44 height 10
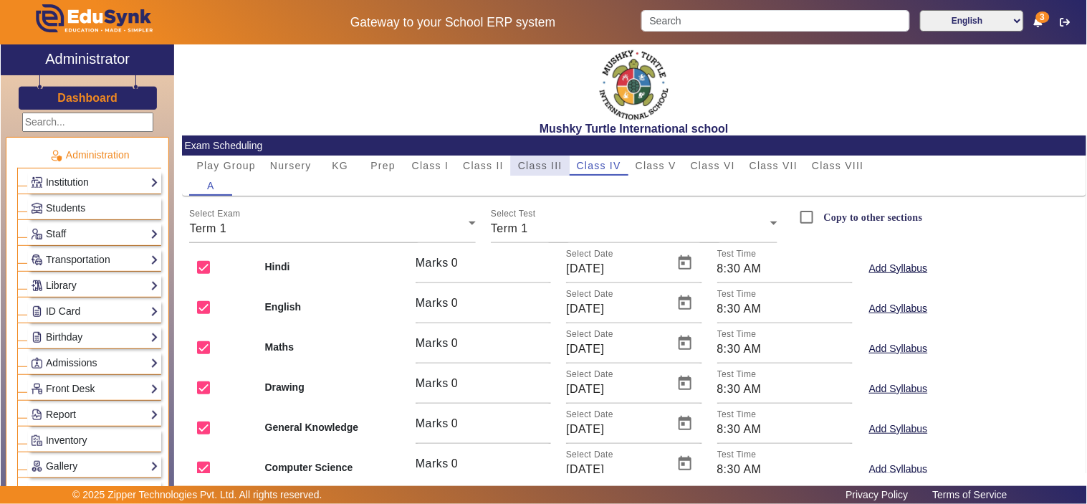
click at [553, 168] on span "Class III" at bounding box center [540, 165] width 44 height 10
click at [670, 167] on span "Class V" at bounding box center [655, 165] width 41 height 10
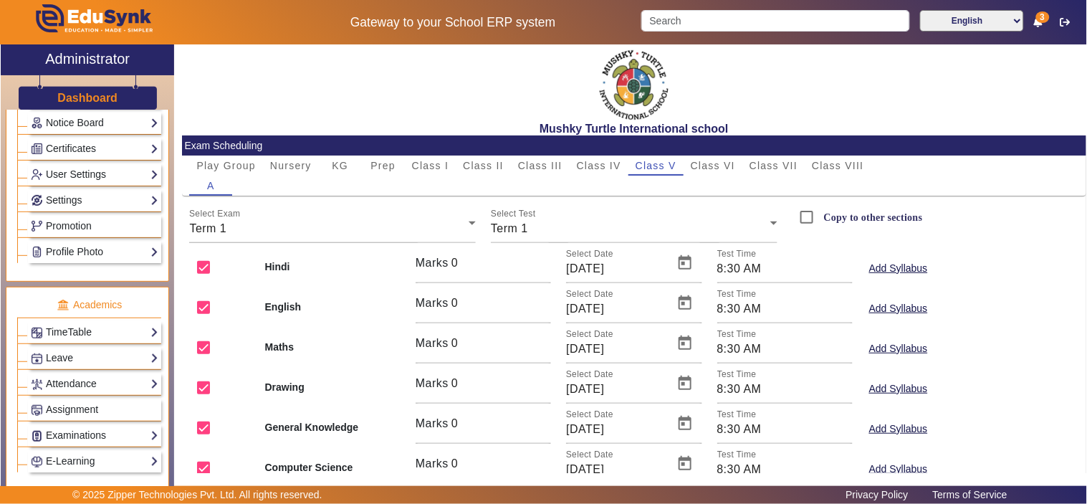
scroll to position [398, 0]
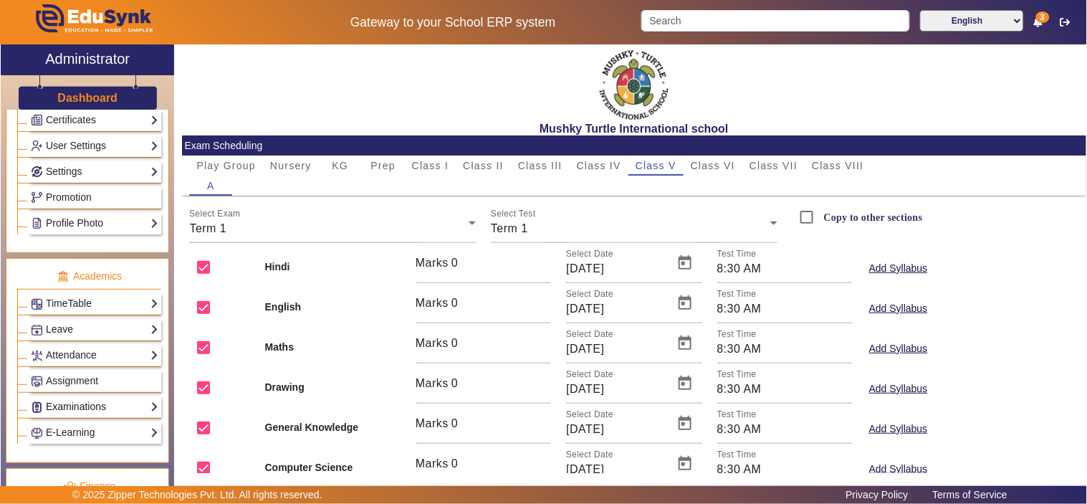
click at [99, 414] on link "Examinations" at bounding box center [94, 406] width 127 height 16
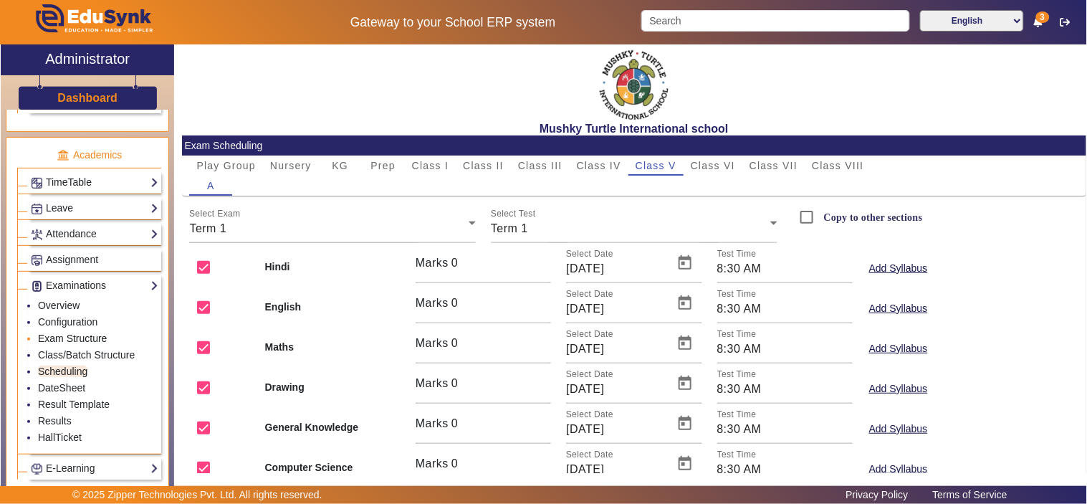
scroll to position [663, 0]
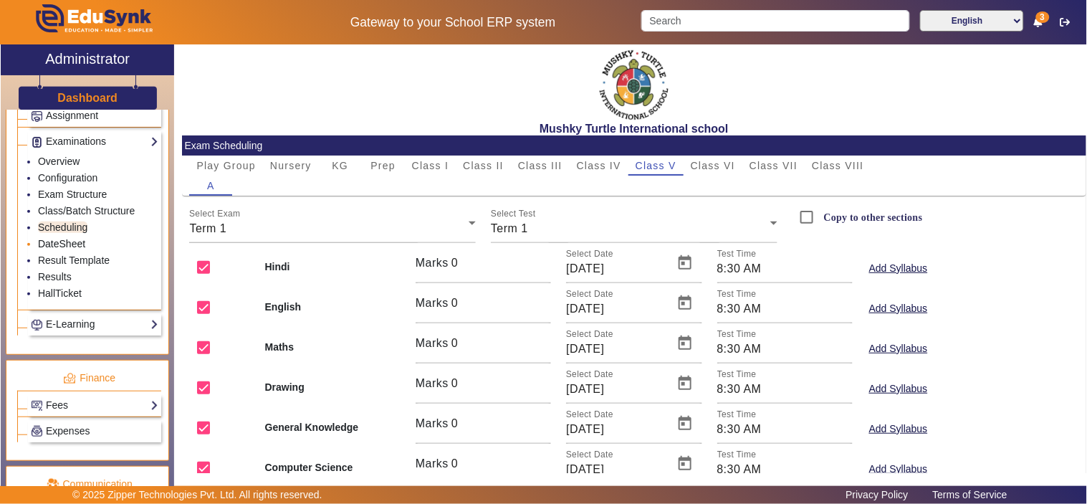
click at [62, 247] on link "DateSheet" at bounding box center [61, 243] width 47 height 11
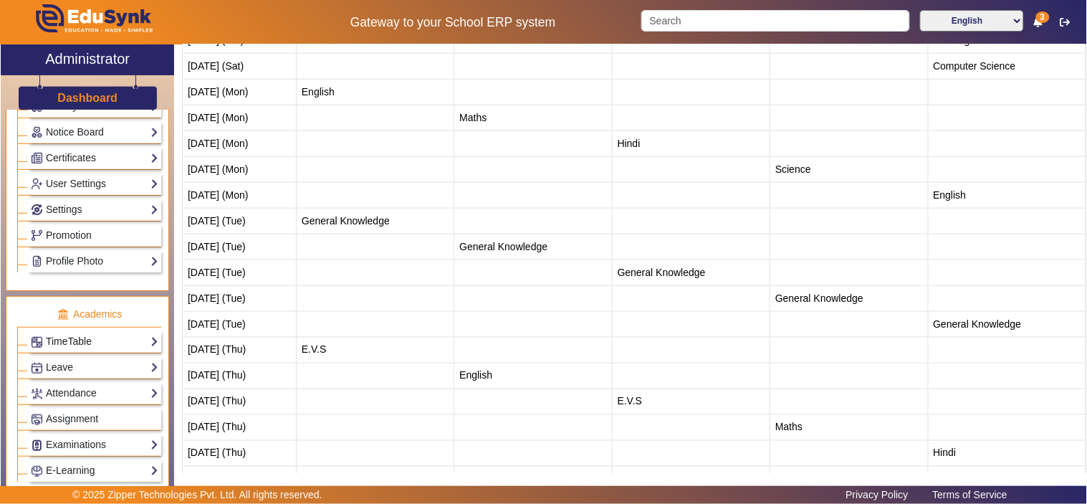
scroll to position [398, 0]
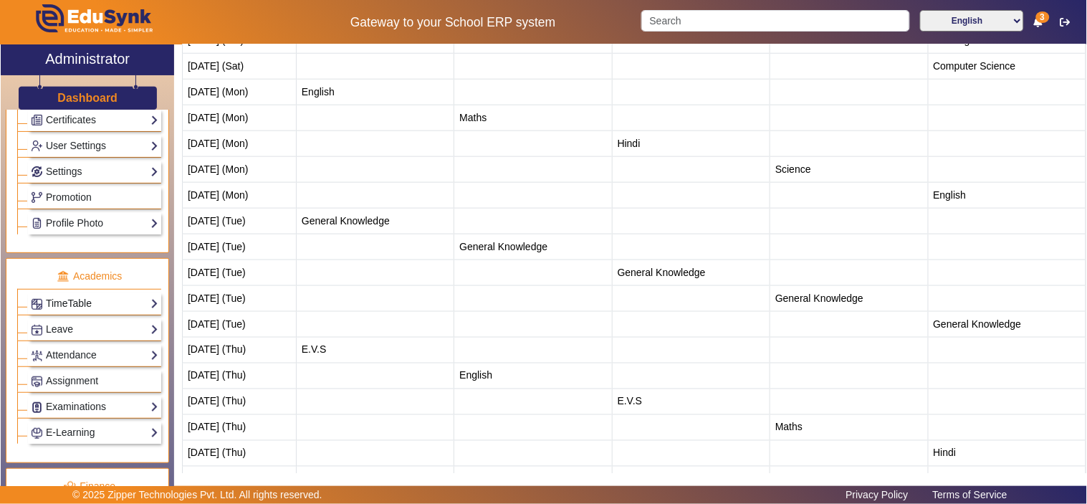
click at [90, 304] on link "TimeTable" at bounding box center [94, 303] width 127 height 16
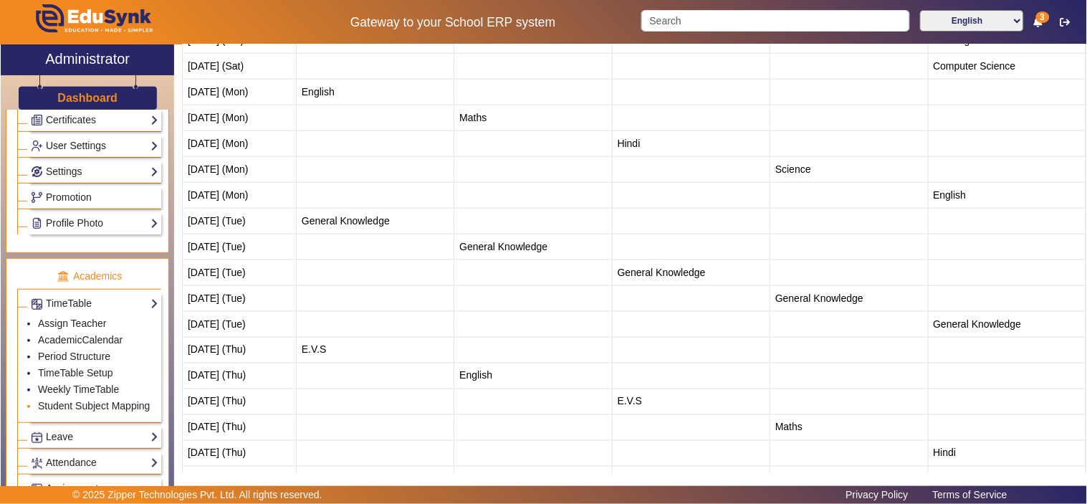
scroll to position [531, 0]
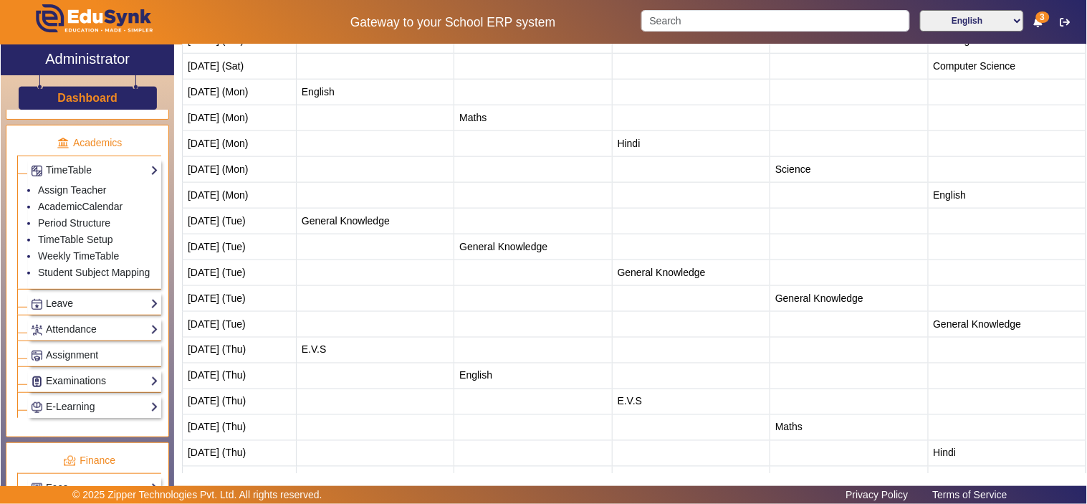
click at [74, 385] on link "Examinations" at bounding box center [94, 380] width 127 height 16
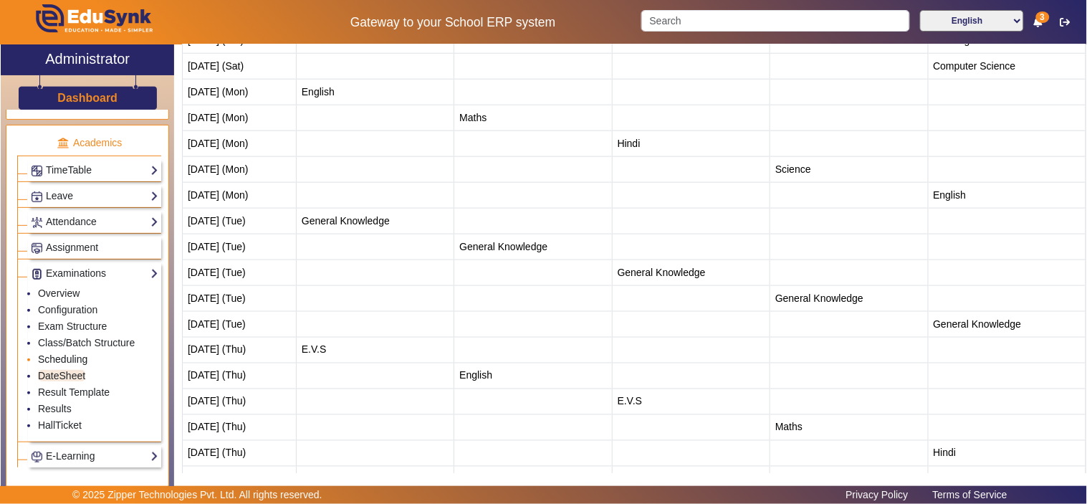
click at [77, 362] on link "Scheduling" at bounding box center [62, 358] width 49 height 11
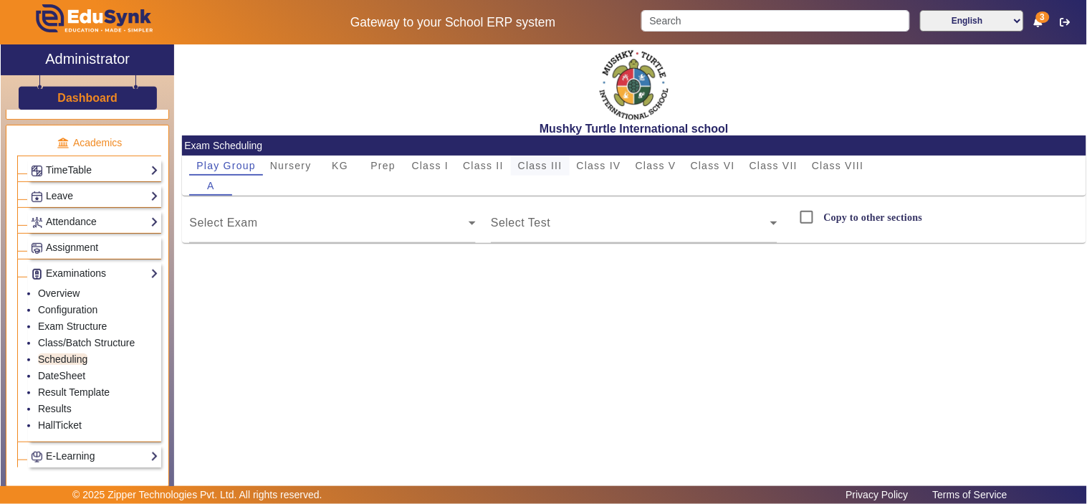
click at [541, 158] on span "Class III" at bounding box center [540, 165] width 44 height 20
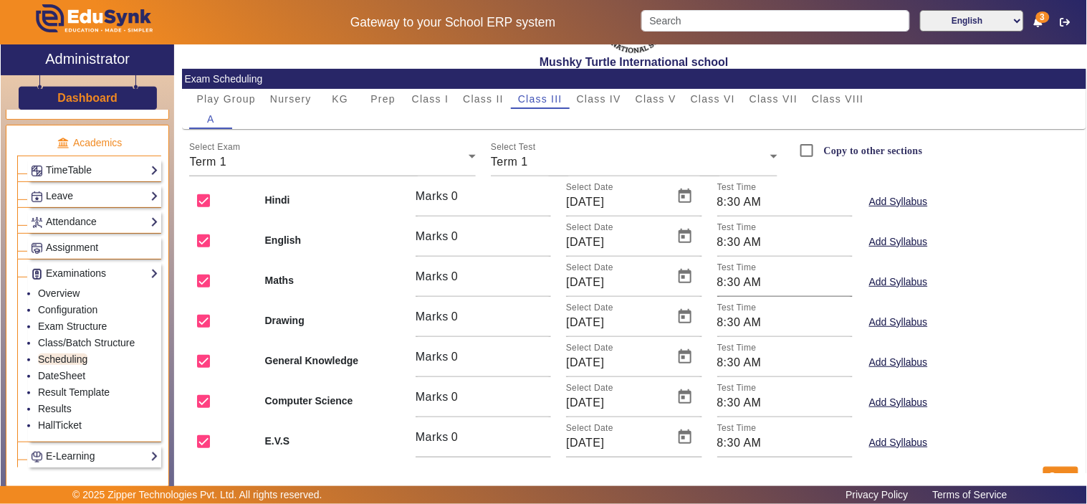
scroll to position [95, 0]
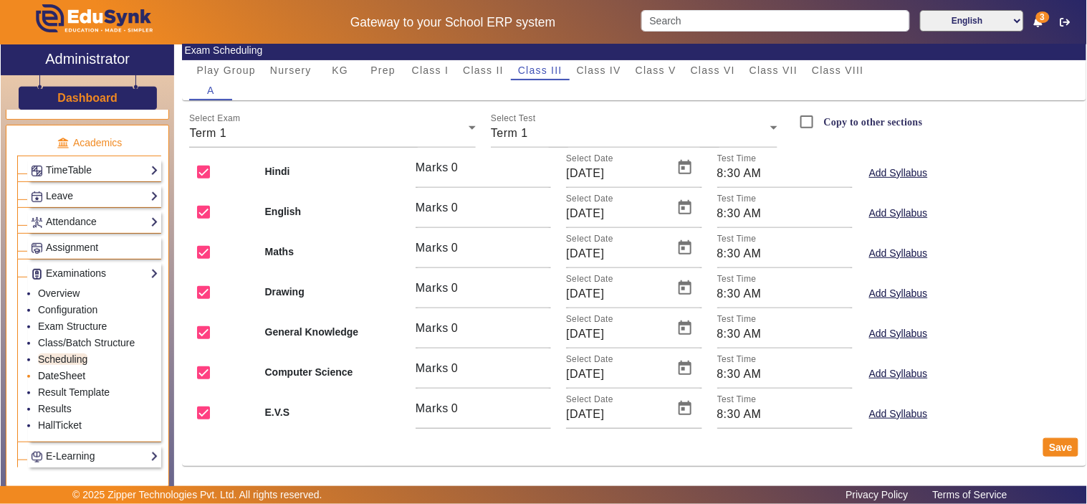
click at [52, 376] on link "DateSheet" at bounding box center [61, 375] width 47 height 11
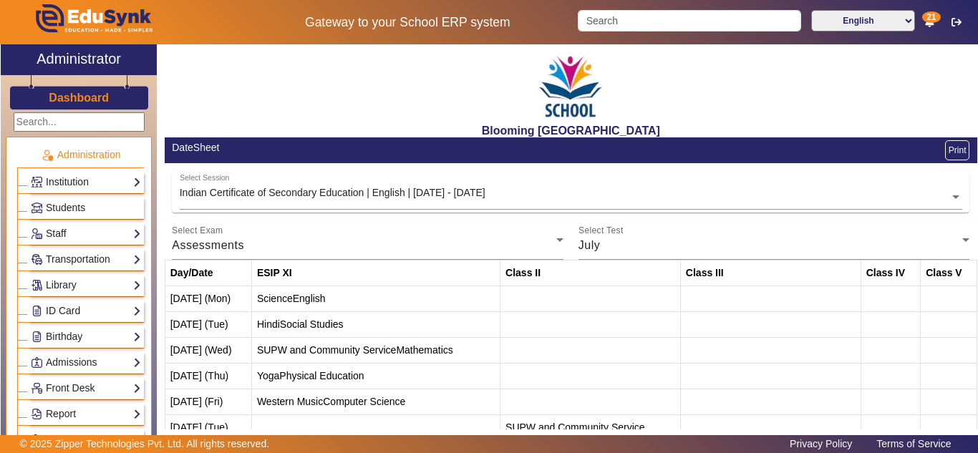
scroll to position [716, 0]
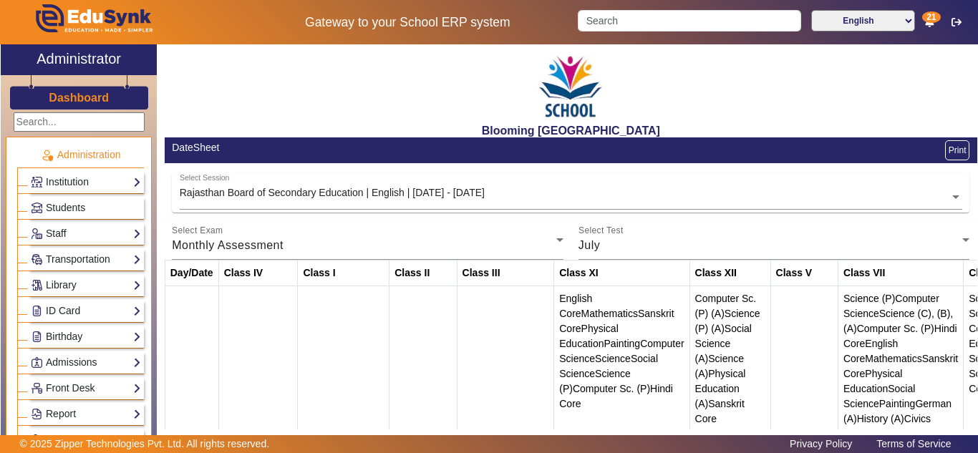
click at [379, 189] on div "Rajasthan Board of Secondary Education | English | [DATE] - [DATE]" at bounding box center [332, 193] width 305 height 15
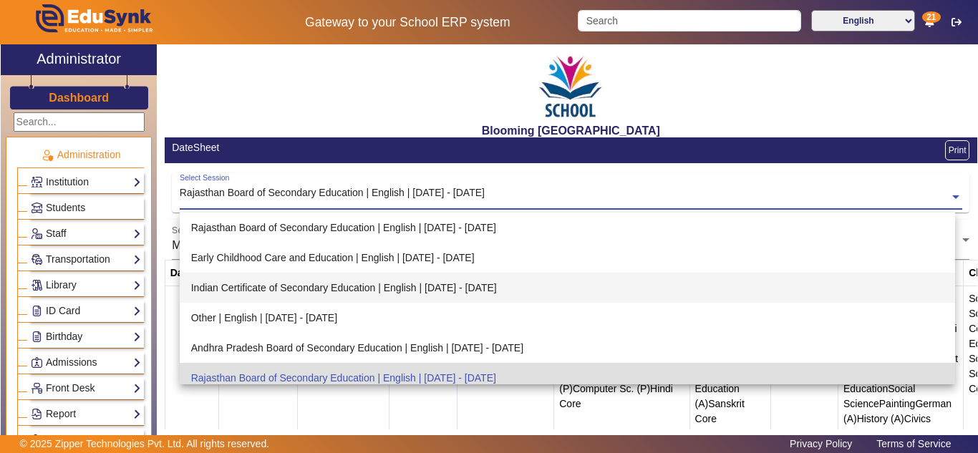
click at [309, 288] on div "Indian Certificate of Secondary Education | English | [DATE] - [DATE]" at bounding box center [568, 288] width 776 height 30
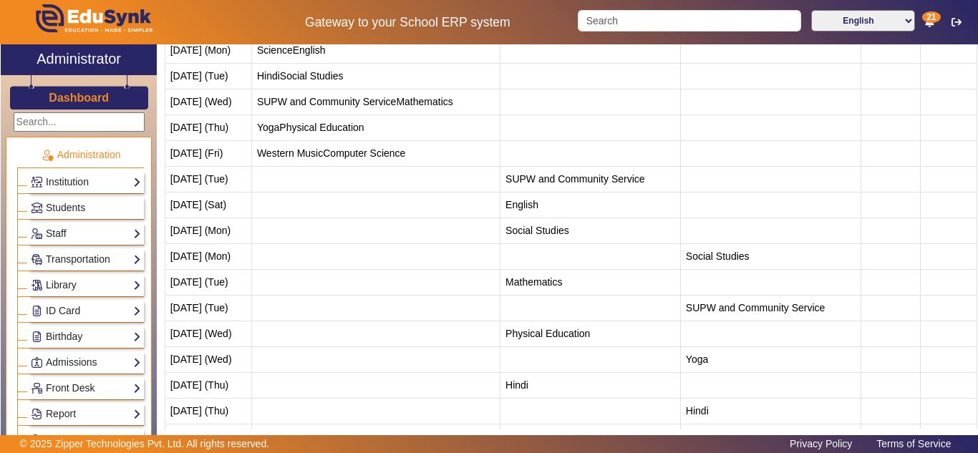
scroll to position [150, 0]
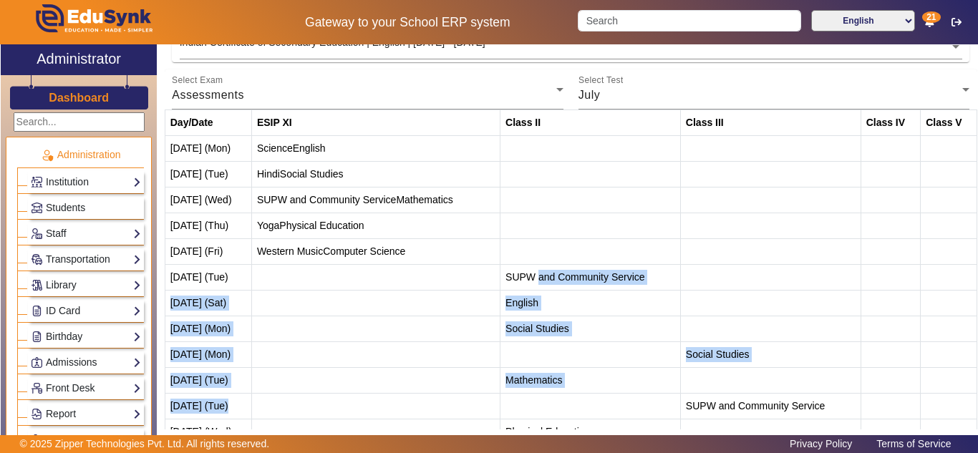
drag, startPoint x: 535, startPoint y: 281, endPoint x: 535, endPoint y: 393, distance: 111.7
click at [535, 393] on tbody "[DATE] (Mon) Science English [DATE] (Tue) Hindi Social Studies [DATE] (Wed) SUP…" at bounding box center [571, 457] width 812 height 645
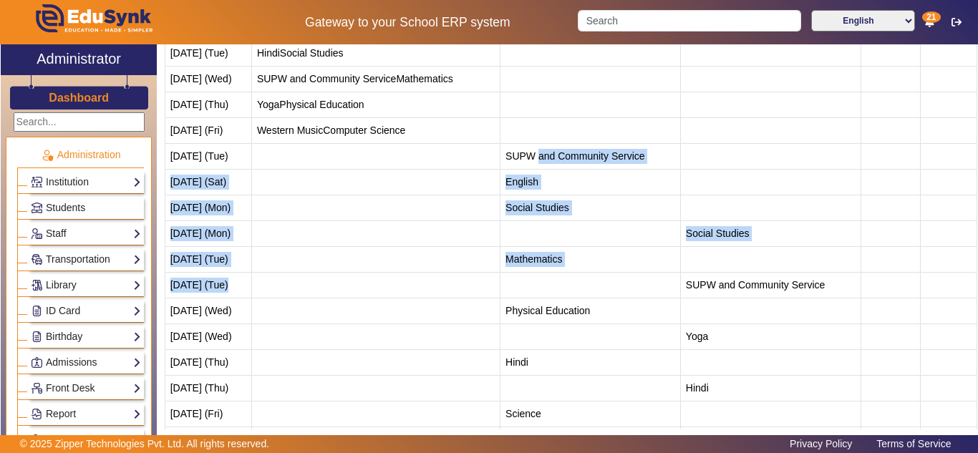
scroll to position [389, 0]
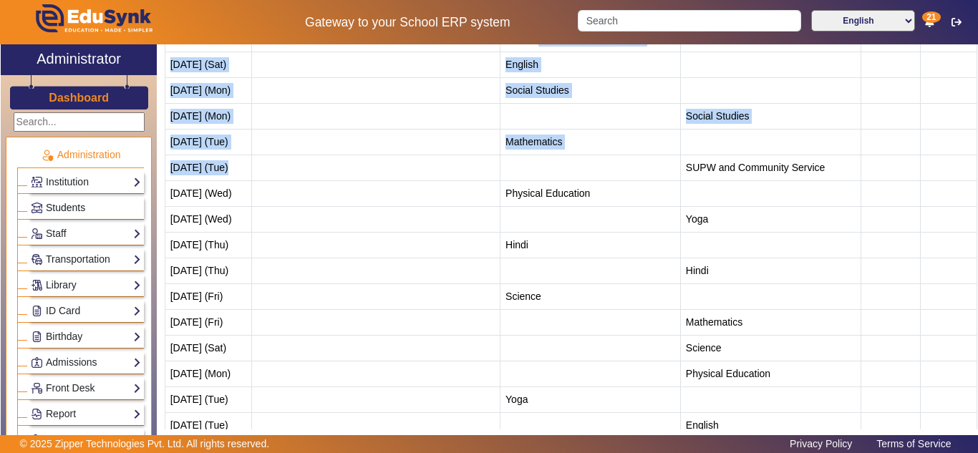
click at [87, 203] on link "Students" at bounding box center [86, 208] width 110 height 16
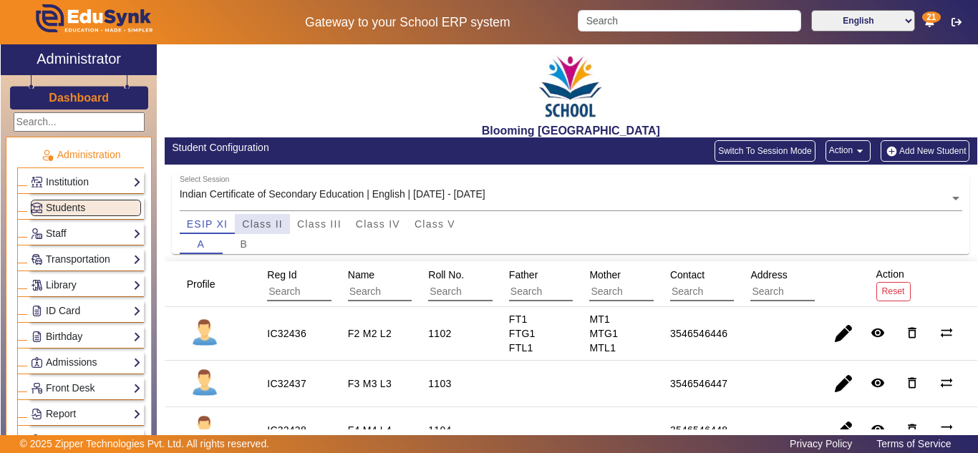
click at [266, 223] on span "Class II" at bounding box center [262, 224] width 41 height 10
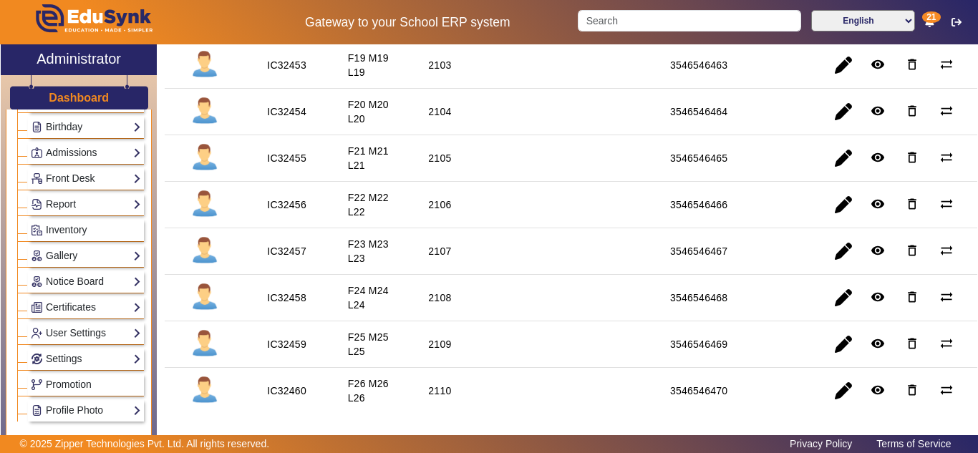
scroll to position [239, 0]
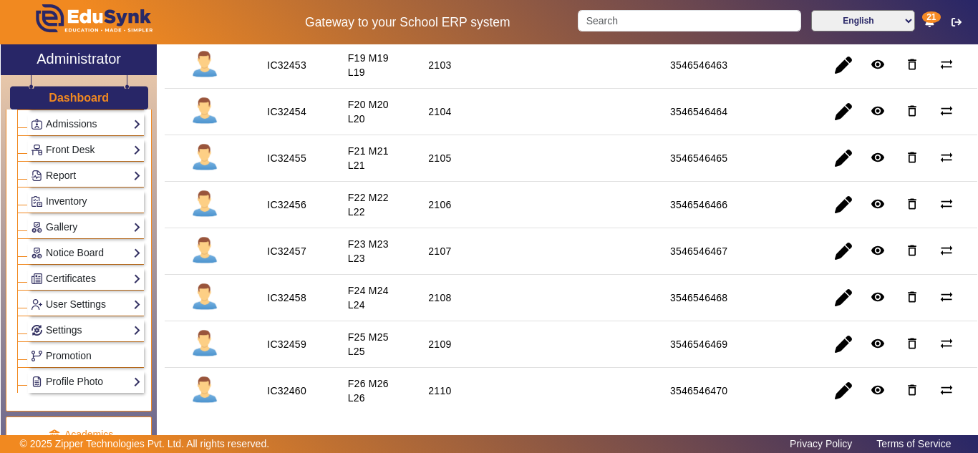
click at [79, 334] on link "Settings" at bounding box center [86, 330] width 110 height 16
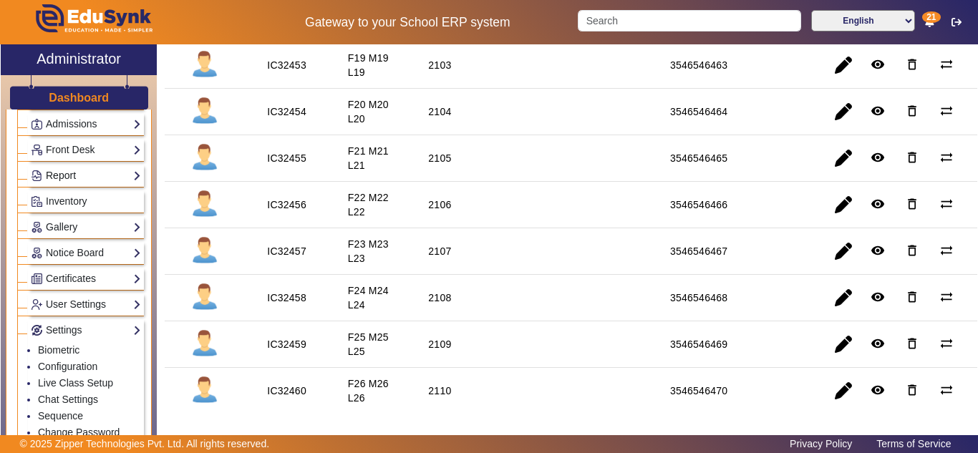
click at [76, 178] on link "Report" at bounding box center [86, 176] width 110 height 16
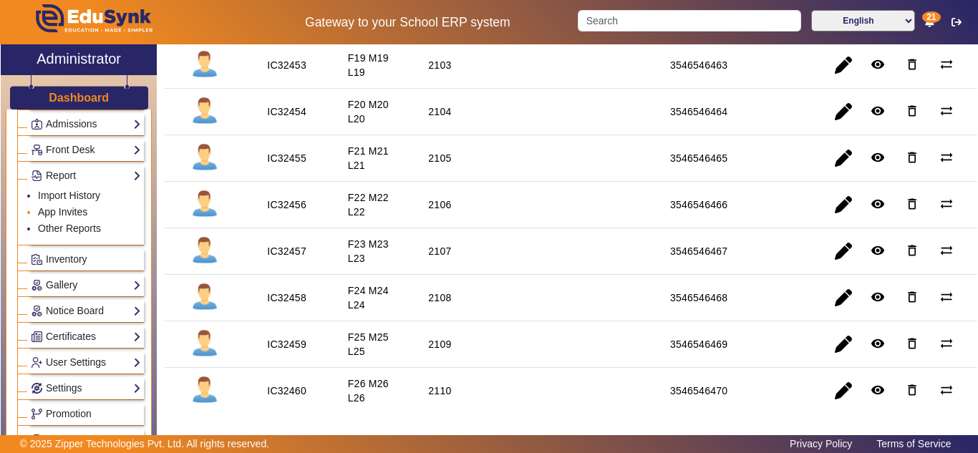
click at [65, 211] on link "App Invites" at bounding box center [62, 211] width 49 height 11
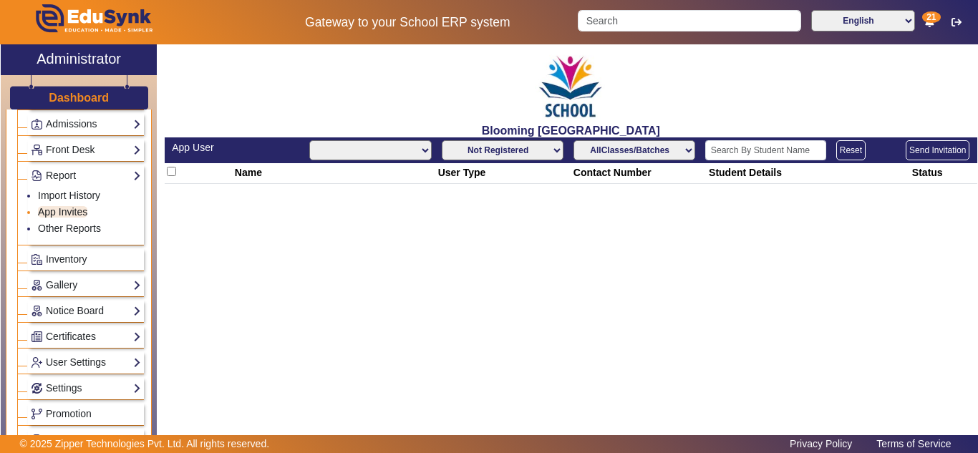
select select "All"
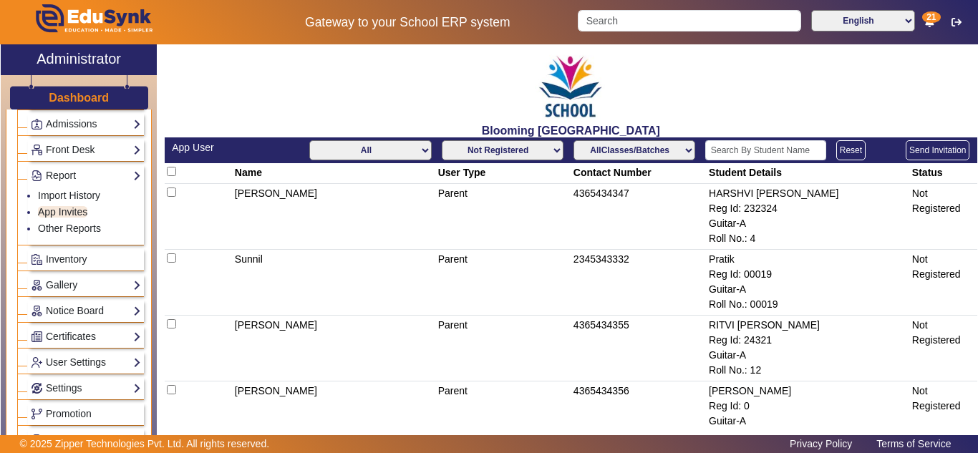
click at [603, 149] on select "AllClasses/Batches Guitar-A Guitar-B Class I-A PreNursery-A Nursery-A Class II-…" at bounding box center [635, 150] width 122 height 20
click at [574, 140] on select "AllClasses/Batches Guitar-A Guitar-B Class I-A PreNursery-A Nursery-A Class II-…" at bounding box center [635, 150] width 122 height 20
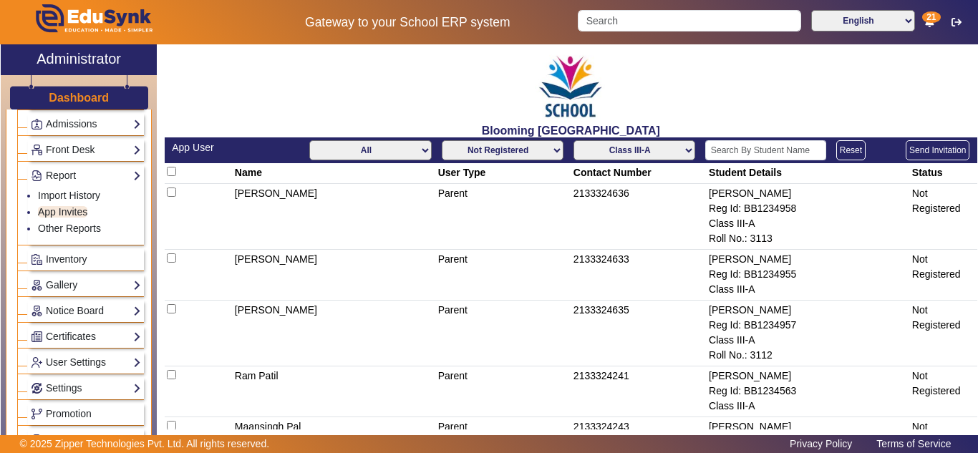
click at [614, 155] on select "AllClasses/Batches Guitar-A Guitar-B Class I-A PreNursery-A Nursery-A Class II-…" at bounding box center [635, 150] width 122 height 20
select select "Class II-A"
click at [574, 140] on select "AllClasses/Batches Guitar-A Guitar-B Class I-A PreNursery-A Nursery-A Class II-…" at bounding box center [635, 150] width 122 height 20
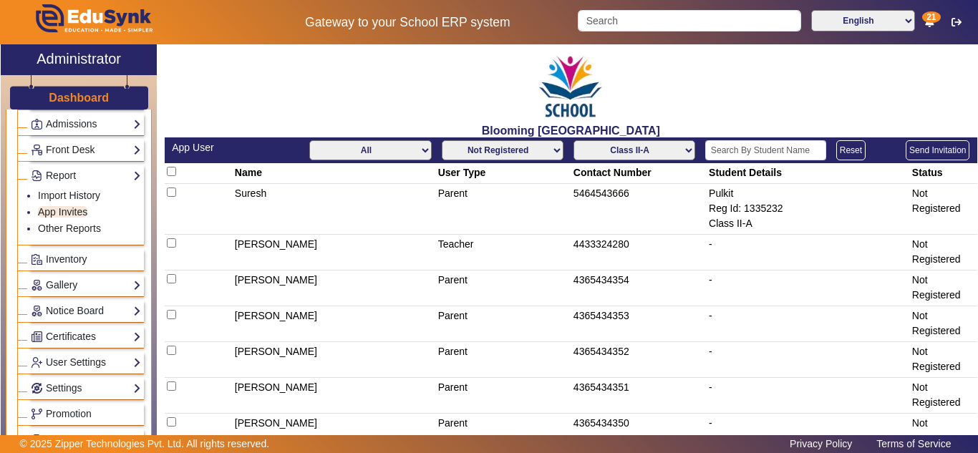
click at [638, 148] on select "AllClasses/Batches Guitar-A Guitar-B Class I-A PreNursery-A Nursery-A Class II-…" at bounding box center [635, 150] width 122 height 20
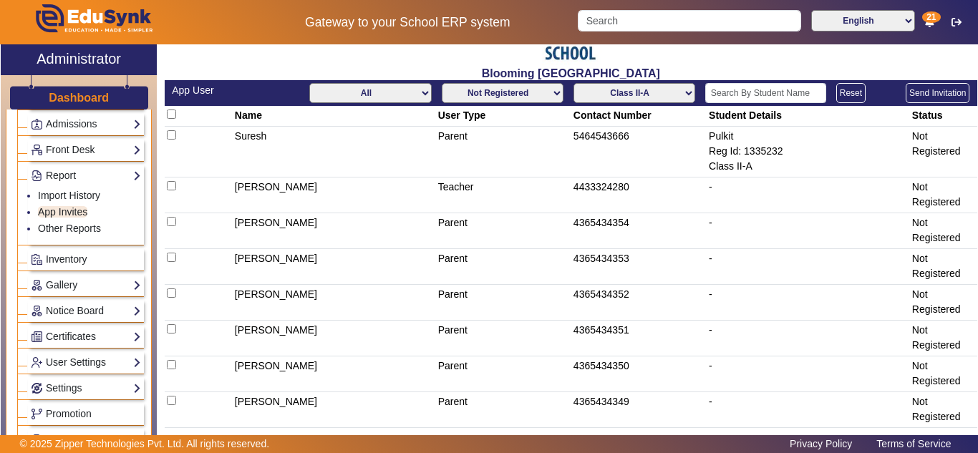
click at [693, 87] on div "All Teacher Parent Driver Support Staff Not Registered Registered AllClasses/Ba…" at bounding box center [726, 93] width 487 height 20
click at [673, 100] on select "AllClasses/Batches Guitar-A Guitar-B Class I-A PreNursery-A Nursery-A Class II-…" at bounding box center [635, 93] width 122 height 20
click at [749, 72] on h2 "Blooming [GEOGRAPHIC_DATA]" at bounding box center [571, 74] width 813 height 14
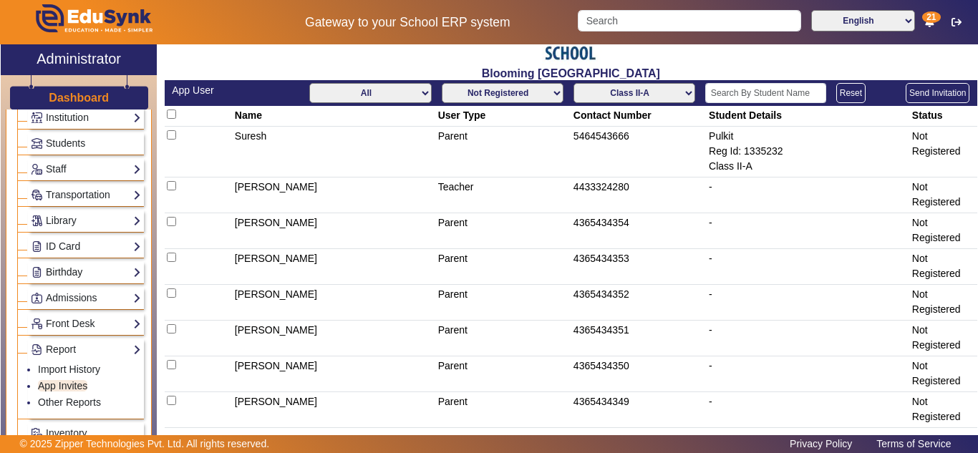
scroll to position [0, 0]
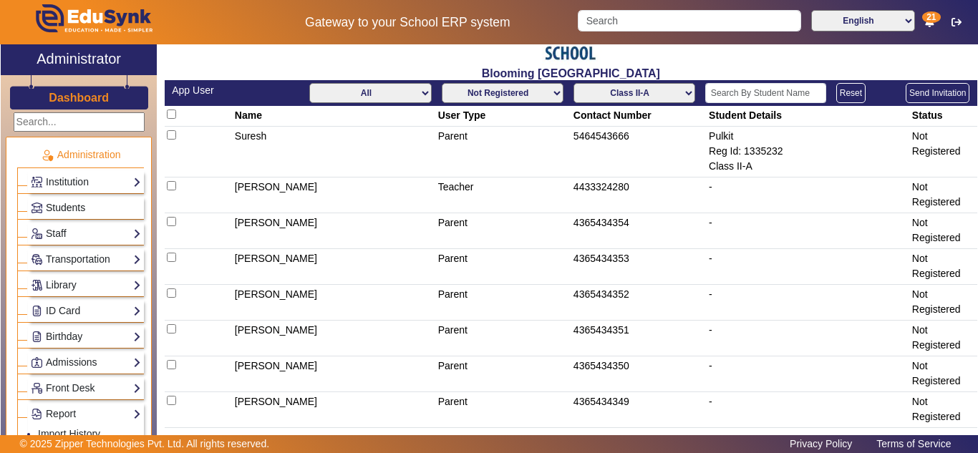
click at [71, 207] on span "Students" at bounding box center [65, 207] width 39 height 11
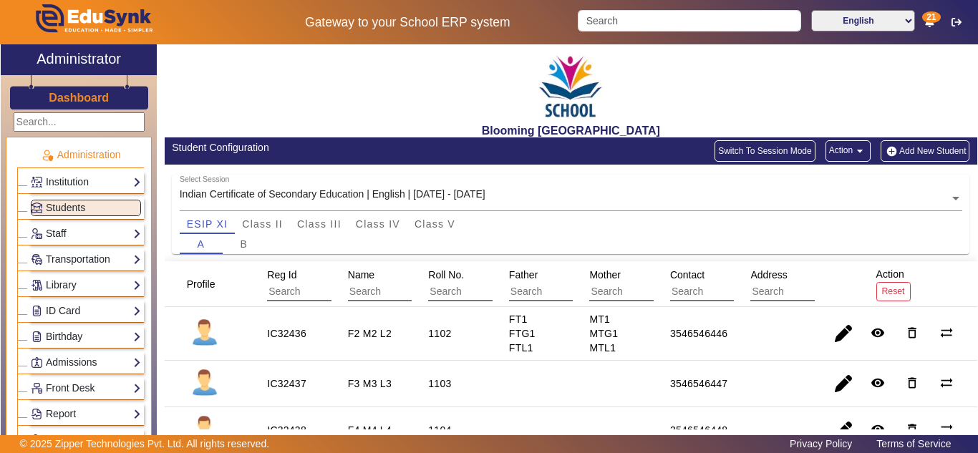
click at [355, 193] on input "text" at bounding box center [571, 199] width 783 height 15
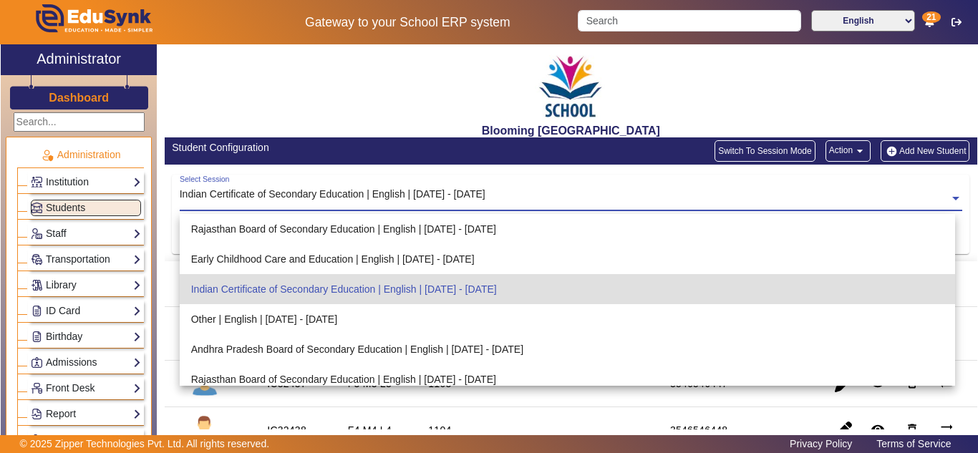
click at [355, 193] on input "text" at bounding box center [571, 199] width 783 height 15
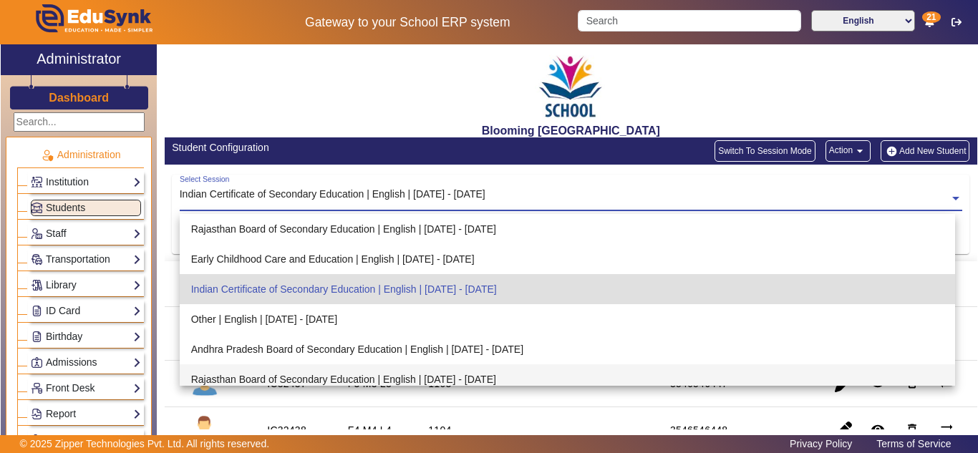
click at [168, 382] on mat-cell at bounding box center [208, 384] width 87 height 47
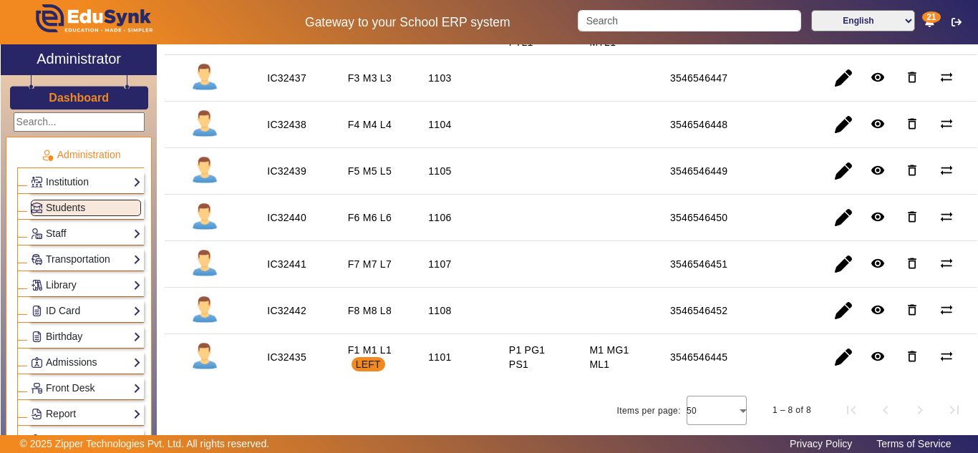
scroll to position [307, 0]
drag, startPoint x: 347, startPoint y: 219, endPoint x: 399, endPoint y: 218, distance: 52.3
click at [399, 218] on mat-cell "F6 M6 L6" at bounding box center [372, 217] width 81 height 47
copy staff-with-status "F6 M6 L6"
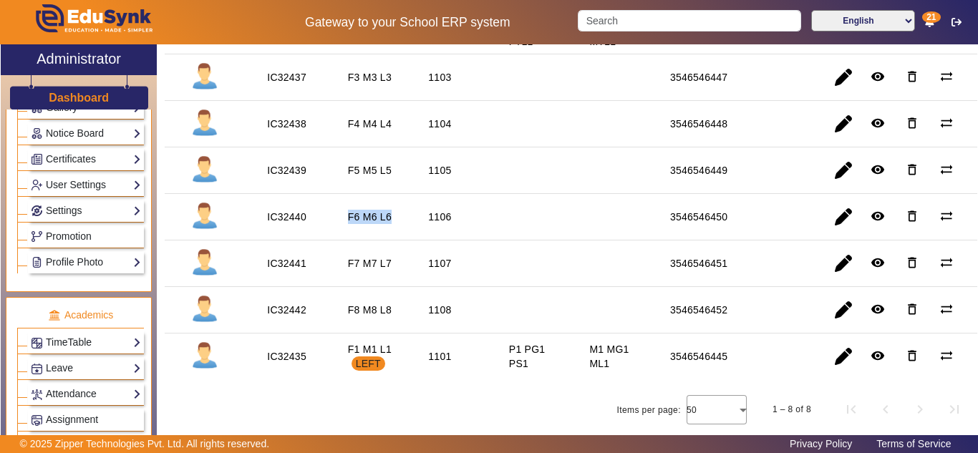
scroll to position [239, 0]
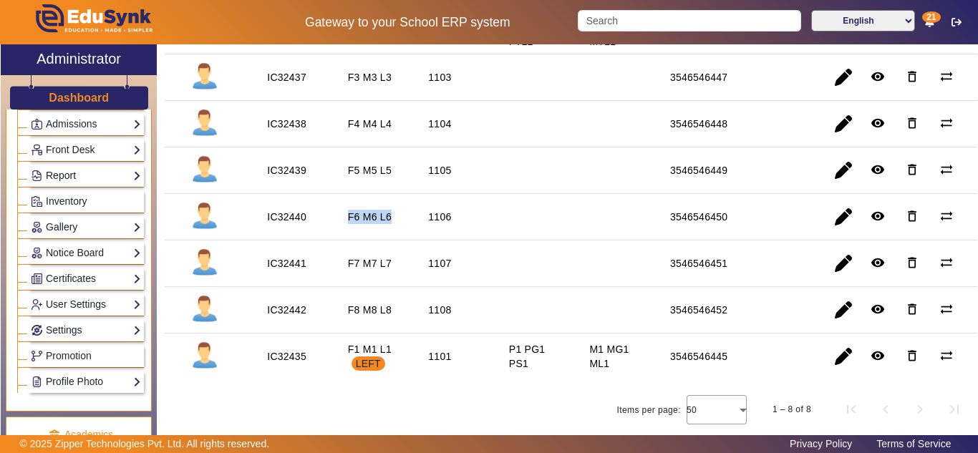
click at [81, 179] on link "Report" at bounding box center [86, 176] width 110 height 16
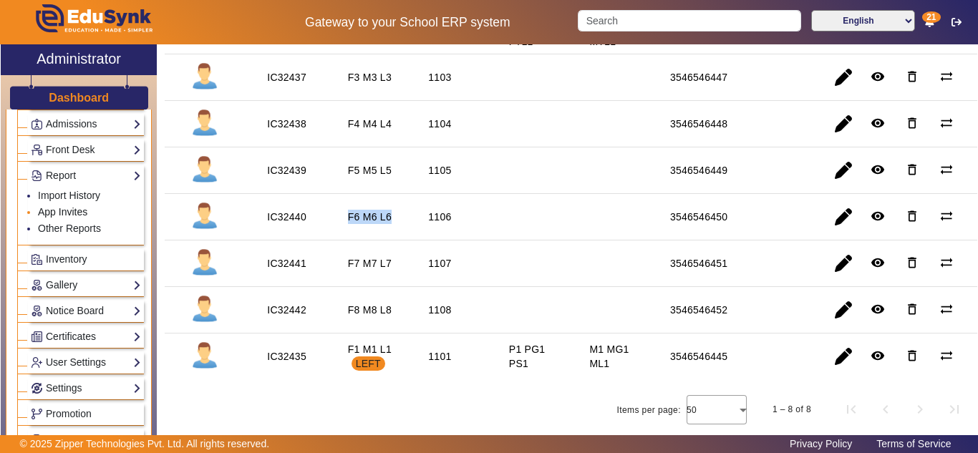
click at [67, 212] on link "App Invites" at bounding box center [62, 211] width 49 height 11
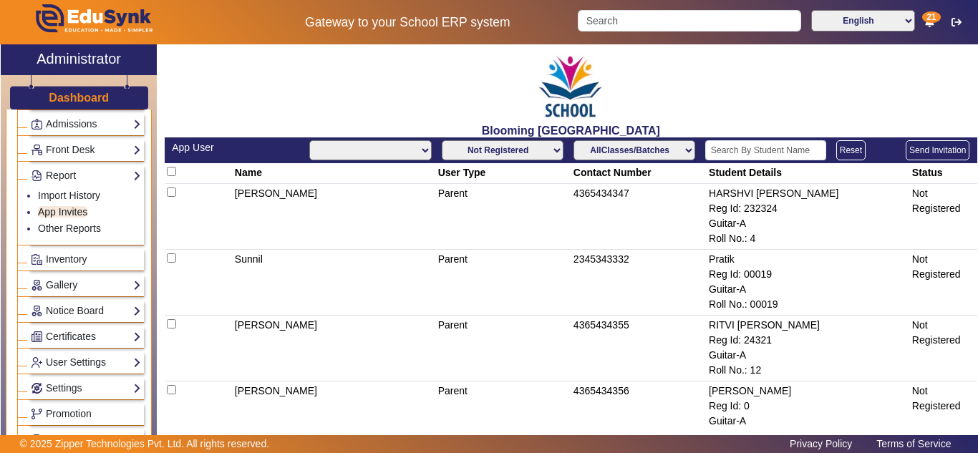
select select "All"
click at [744, 145] on input "text" at bounding box center [766, 150] width 121 height 20
paste input "F6 M6 L6"
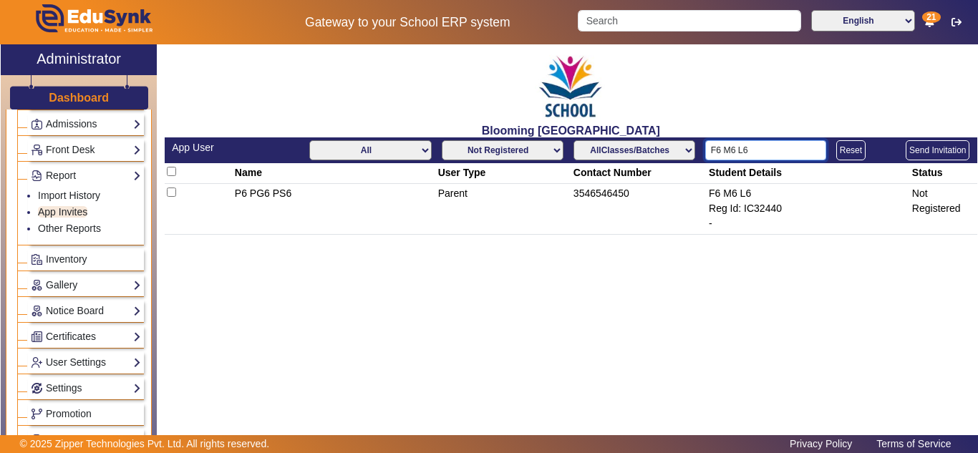
click at [721, 151] on input "F6 M6 L6" at bounding box center [766, 150] width 121 height 20
type input "F5 M5 L5"
click at [596, 195] on td "3546546449" at bounding box center [638, 209] width 135 height 51
click at [640, 155] on select "AllClasses/Batches Guitar-A Guitar-B Class I-A PreNursery-A Nursery-A Class II-…" at bounding box center [635, 150] width 122 height 20
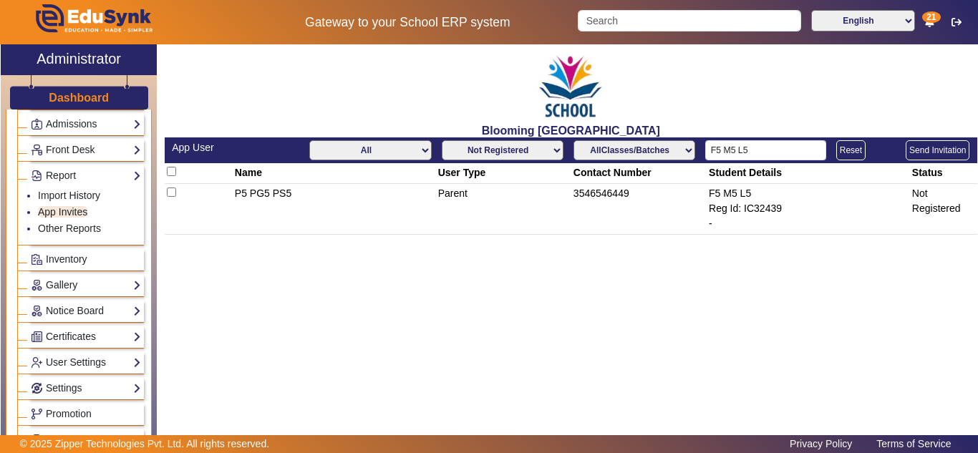
click at [441, 343] on div "Blooming Buds Secondary School App User All Teacher Parent Driver Support Staff…" at bounding box center [567, 244] width 821 height 400
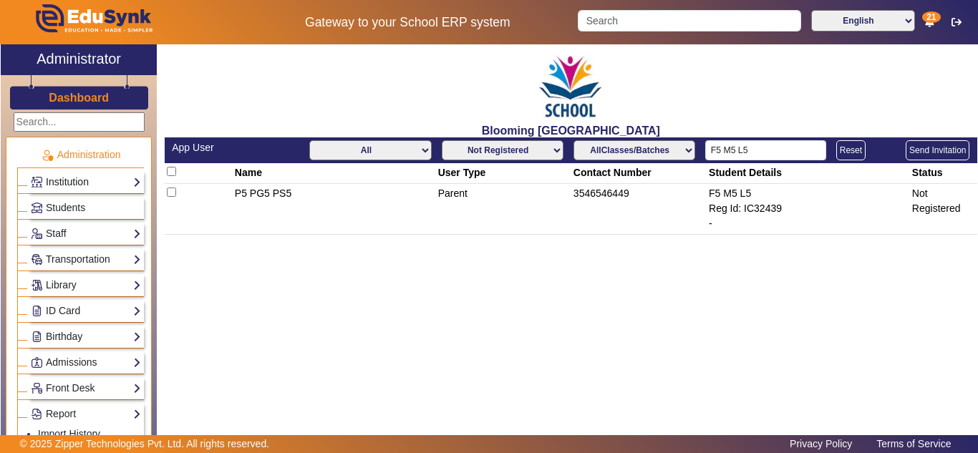
click at [85, 178] on link "Institution" at bounding box center [86, 182] width 110 height 16
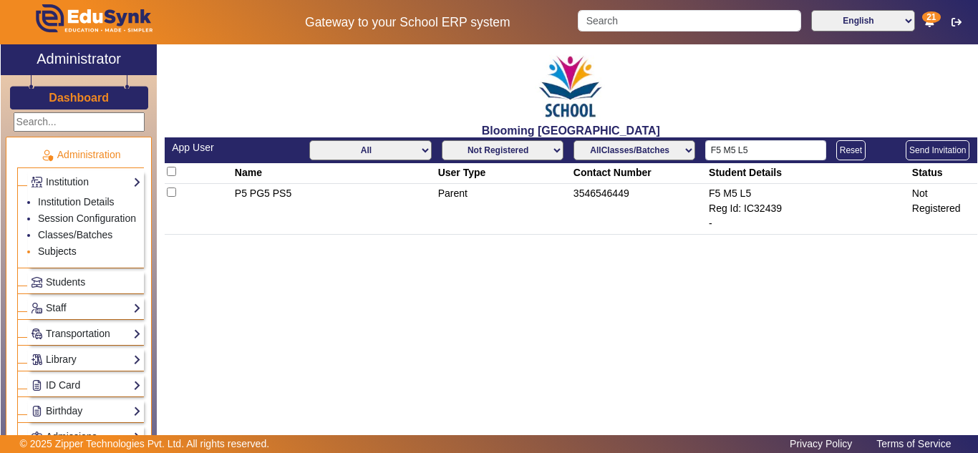
click at [62, 257] on link "Subjects" at bounding box center [57, 251] width 39 height 11
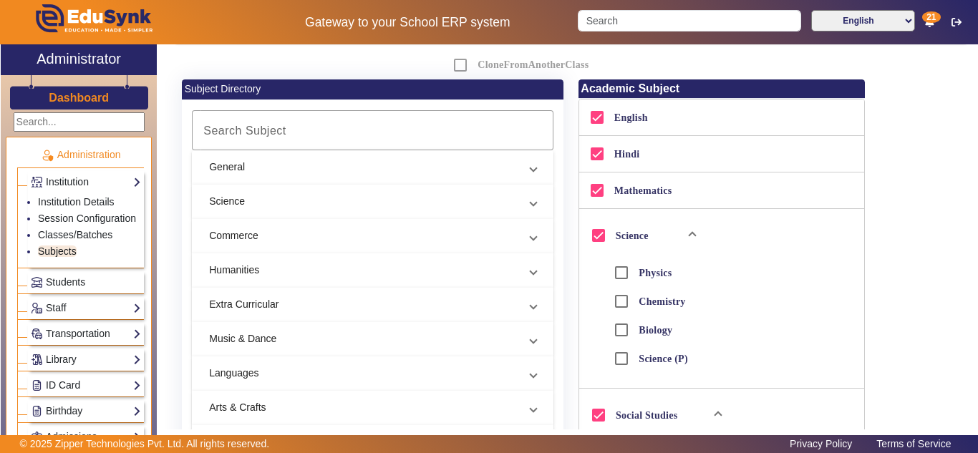
scroll to position [239, 0]
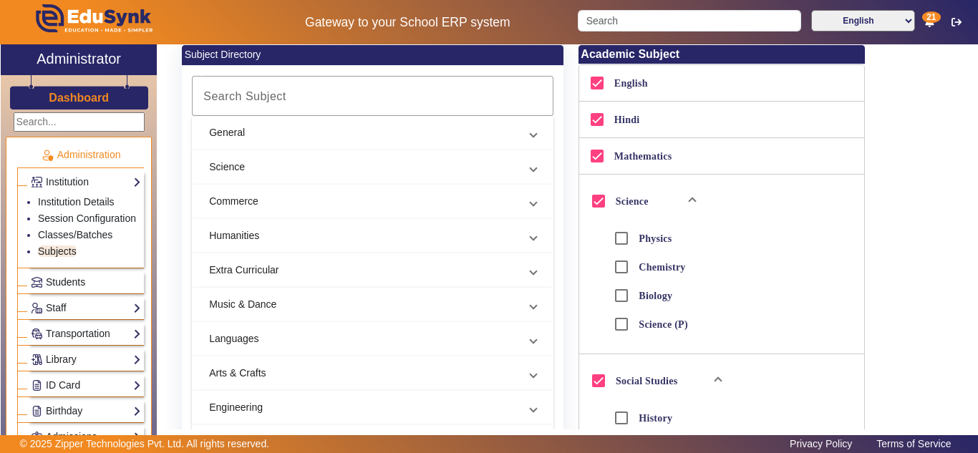
click at [70, 288] on span "Students" at bounding box center [65, 281] width 39 height 11
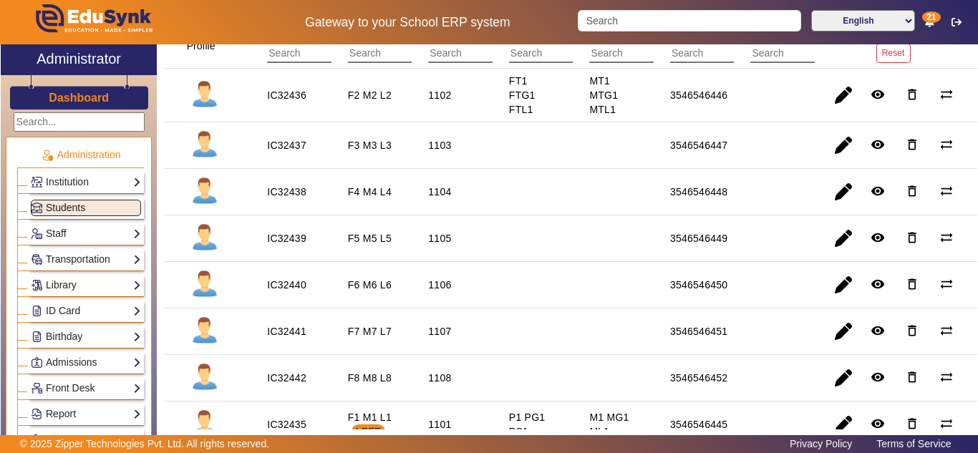
scroll to position [120, 0]
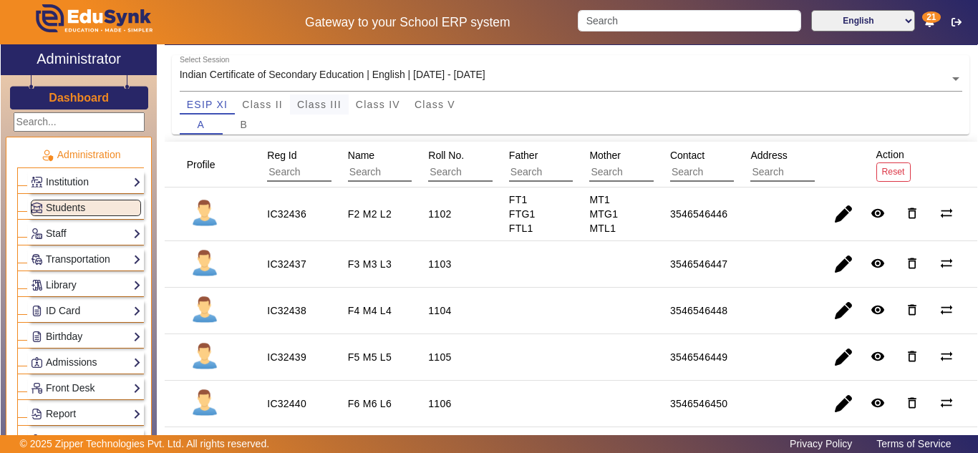
click at [317, 103] on span "Class III" at bounding box center [319, 105] width 44 height 10
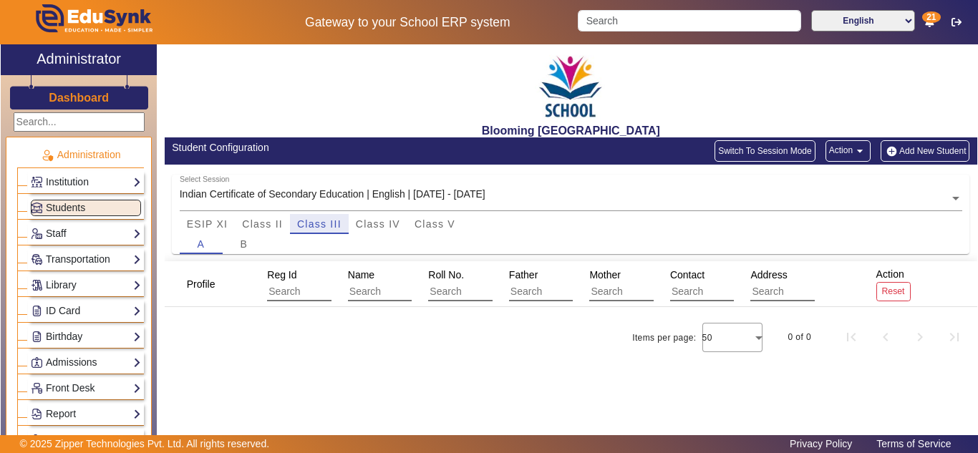
scroll to position [0, 0]
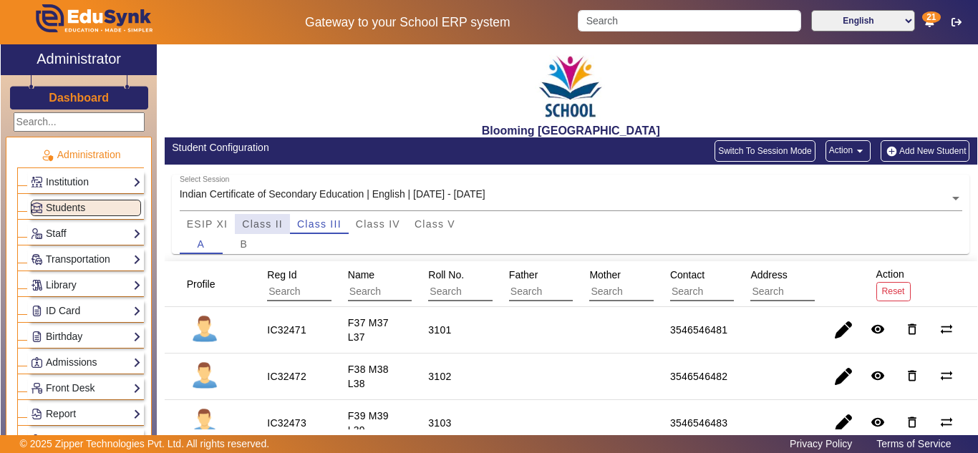
click at [284, 226] on div "Class II" at bounding box center [262, 224] width 55 height 20
click at [837, 377] on span "button" at bounding box center [844, 377] width 34 height 34
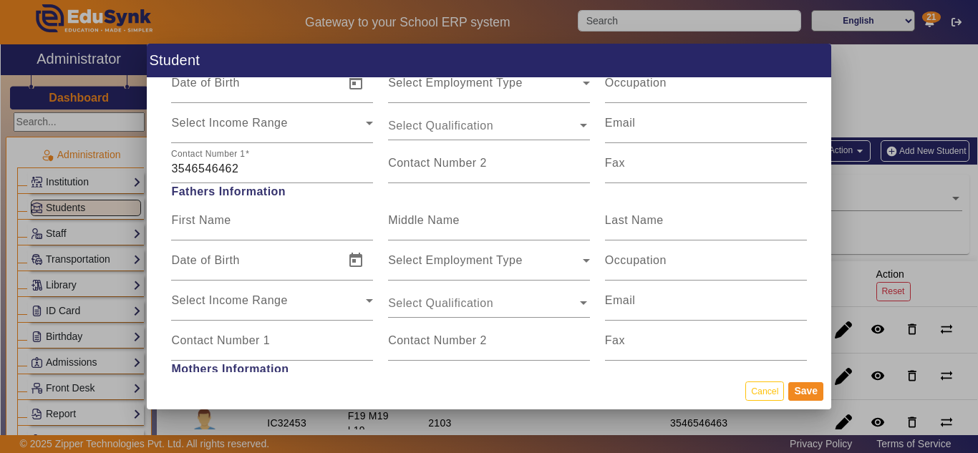
scroll to position [1194, 0]
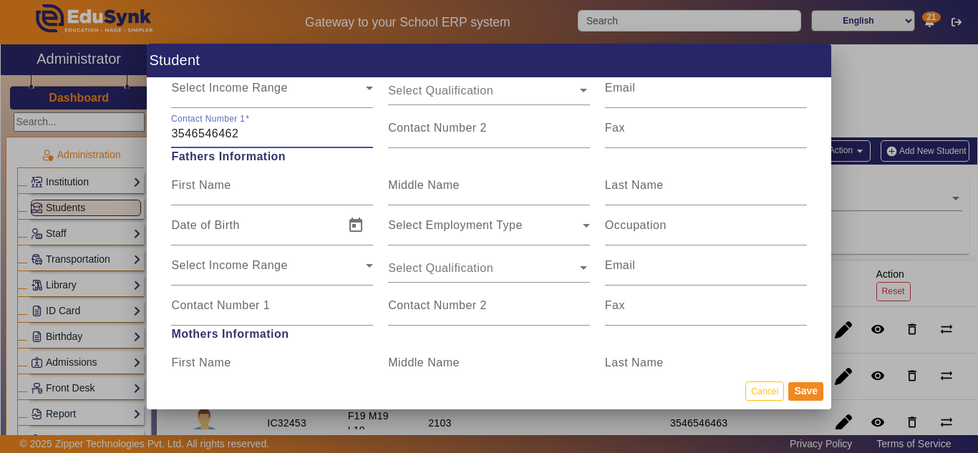
click at [211, 130] on input "3546546462" at bounding box center [272, 133] width 202 height 17
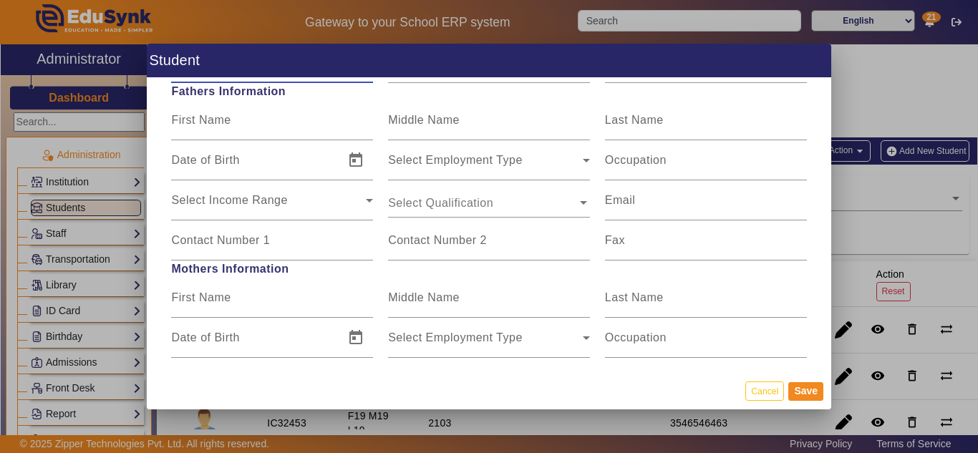
scroll to position [1313, 0]
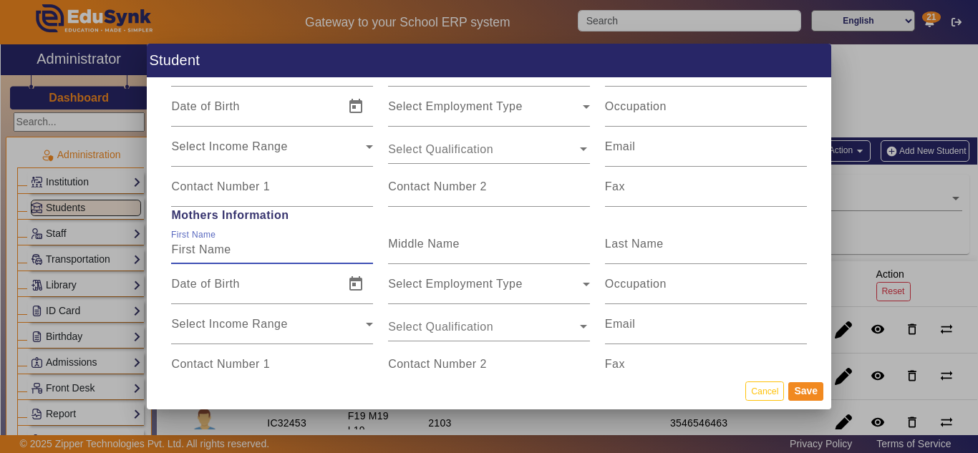
click at [203, 251] on input "First Name" at bounding box center [272, 249] width 202 height 17
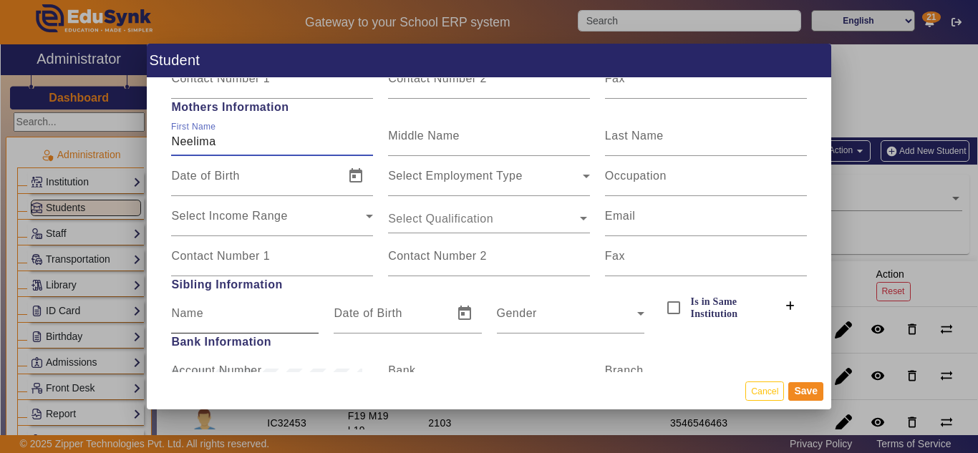
scroll to position [1552, 0]
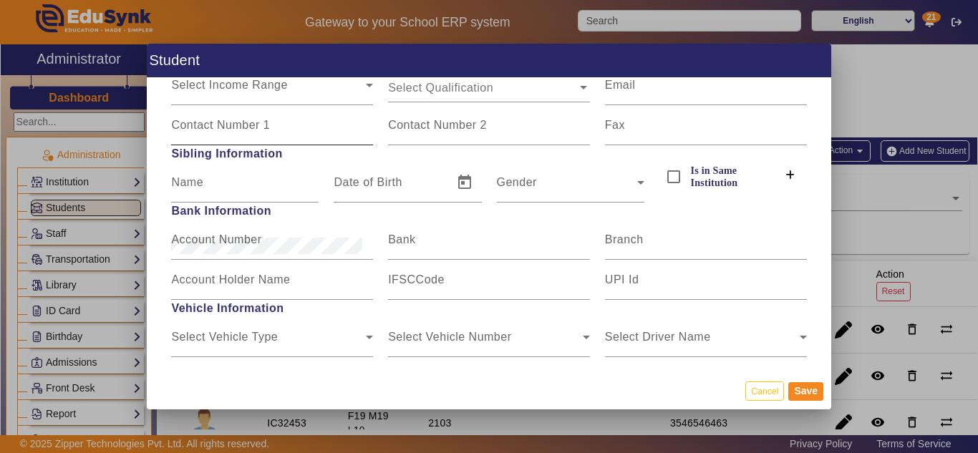
type input "[PERSON_NAME]"
click at [223, 130] on mat-label "Contact Number 1" at bounding box center [220, 125] width 99 height 12
click at [223, 130] on input "Contact Number 1" at bounding box center [272, 130] width 202 height 17
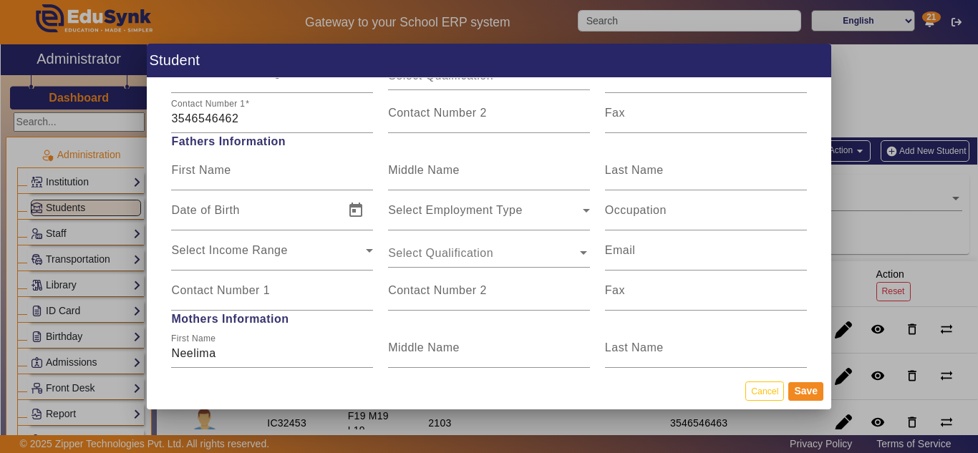
scroll to position [1194, 0]
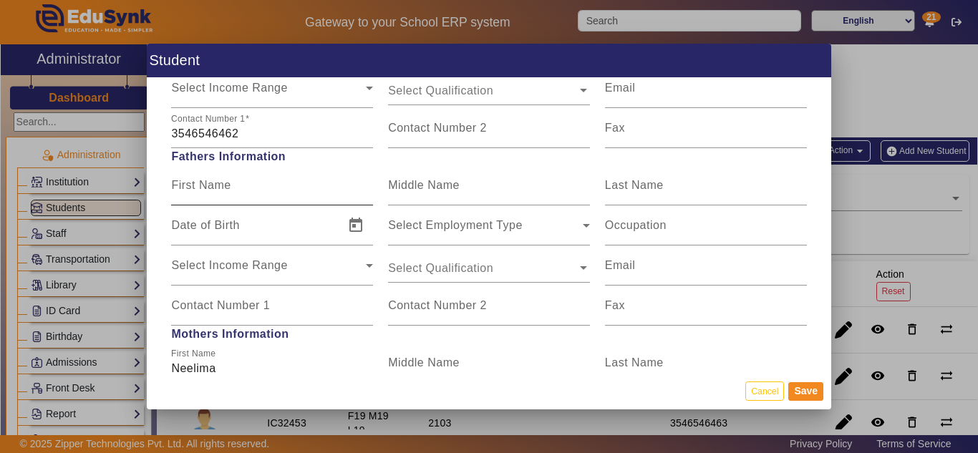
type input "7618773599"
click at [226, 183] on mat-label "First Name" at bounding box center [200, 185] width 59 height 12
click at [226, 183] on input "First Name" at bounding box center [272, 191] width 202 height 17
type input "Ravindra"
click at [221, 299] on mat-label "Contact Number 1" at bounding box center [220, 305] width 99 height 12
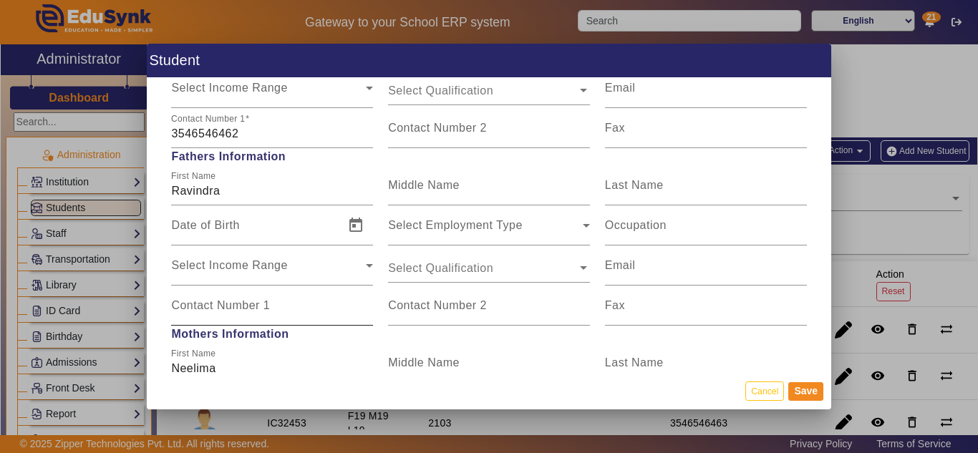
click at [221, 303] on input "Contact Number 1" at bounding box center [272, 311] width 202 height 17
type input "9971817257"
click at [804, 393] on button "Save" at bounding box center [806, 391] width 35 height 19
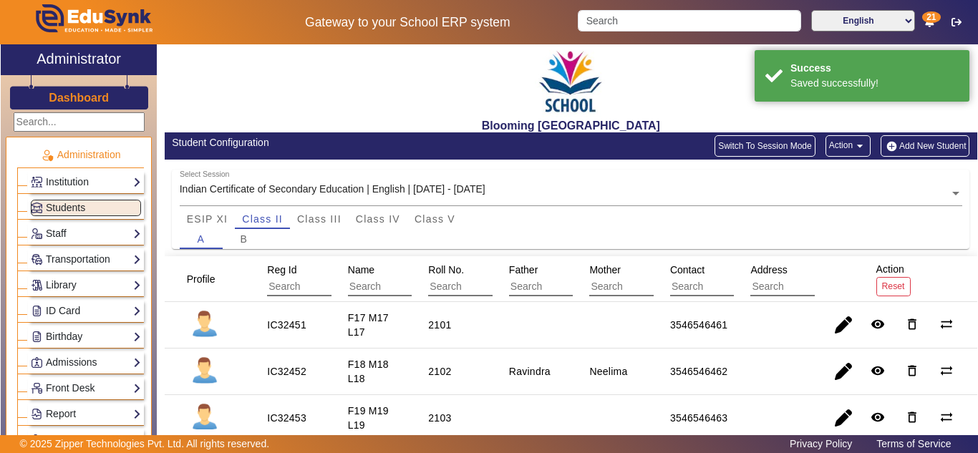
scroll to position [0, 0]
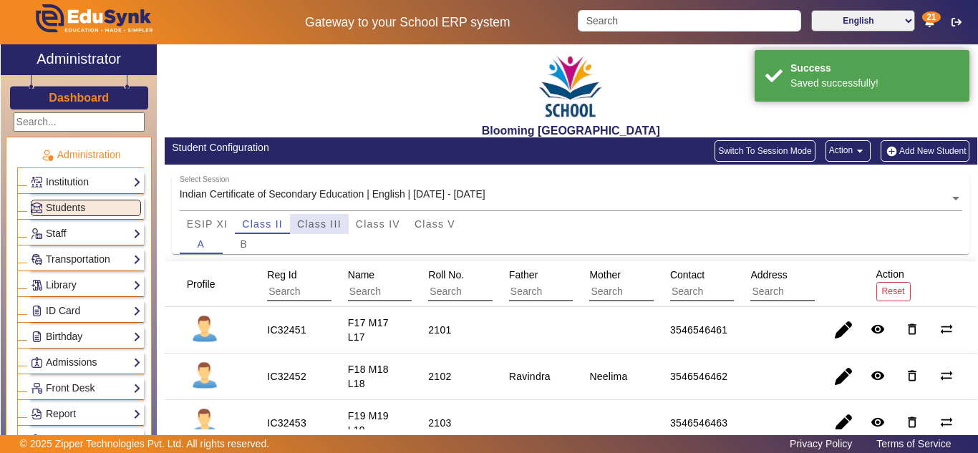
click at [346, 217] on div "Class III" at bounding box center [319, 224] width 59 height 20
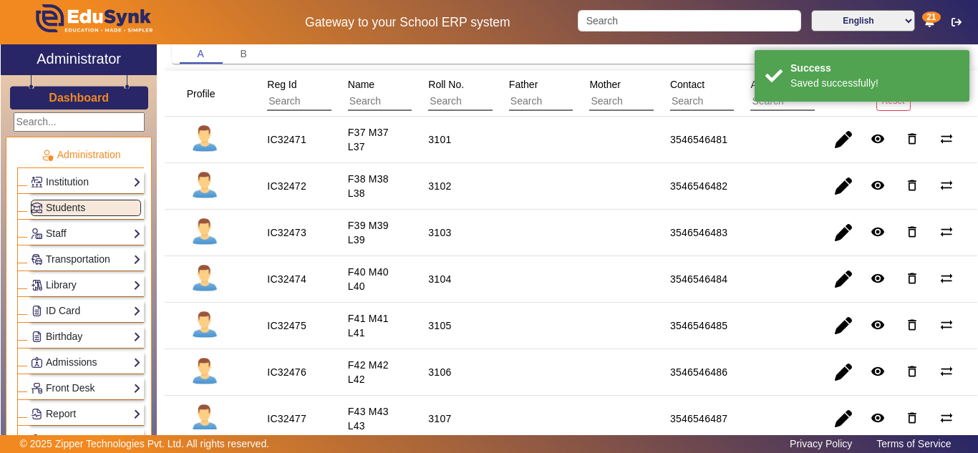
scroll to position [239, 0]
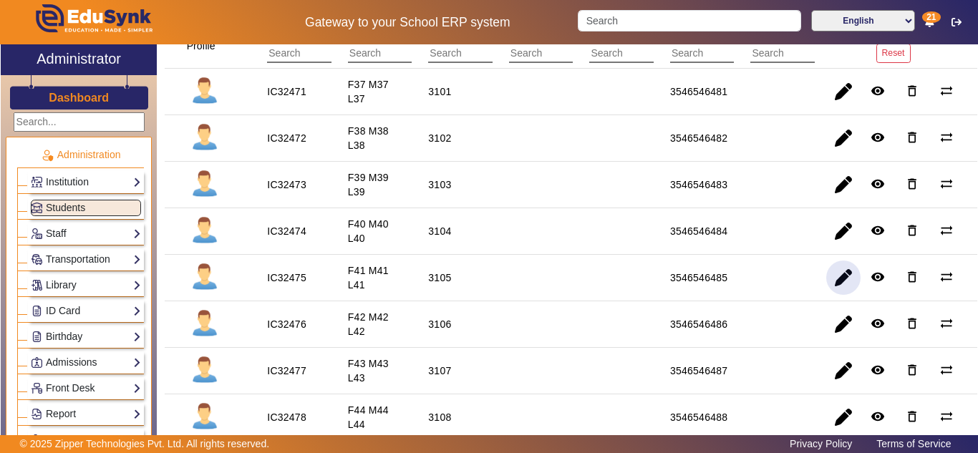
click at [833, 272] on span "button" at bounding box center [844, 278] width 34 height 34
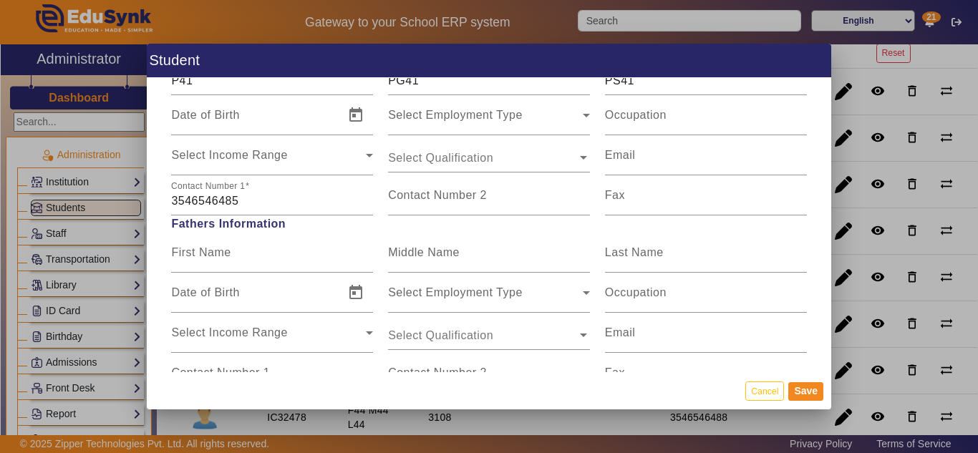
scroll to position [1194, 0]
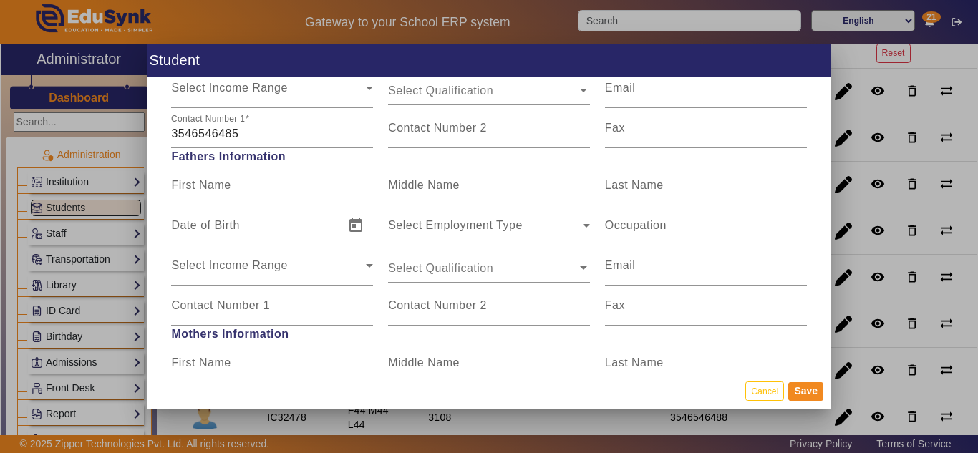
click at [231, 183] on mat-label "First Name" at bounding box center [200, 185] width 59 height 12
click at [231, 183] on input "First Name" at bounding box center [272, 191] width 202 height 17
type input "Ravindra"
type input "9971817257"
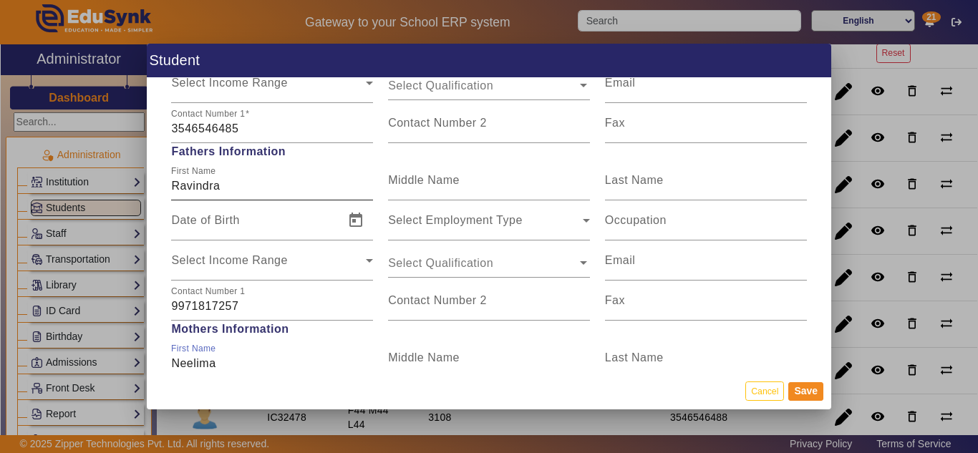
type input "[PERSON_NAME]"
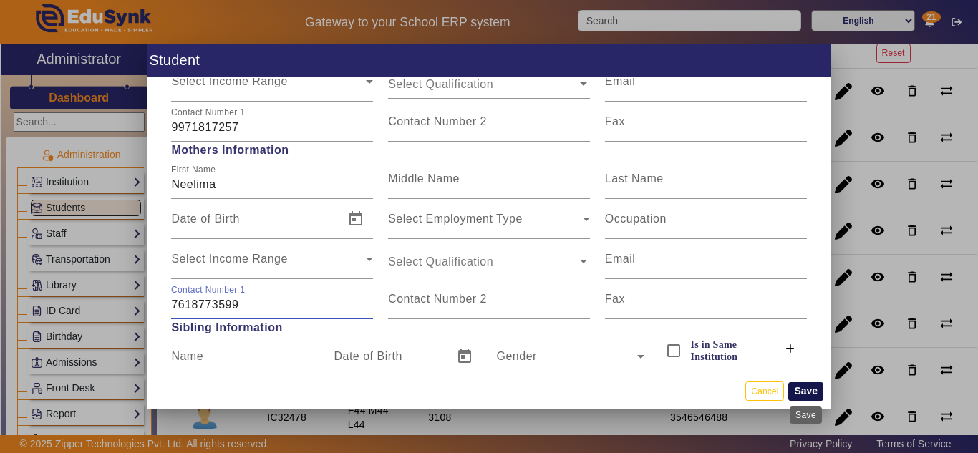
type input "7618773599"
click at [799, 388] on button "Save" at bounding box center [806, 391] width 35 height 19
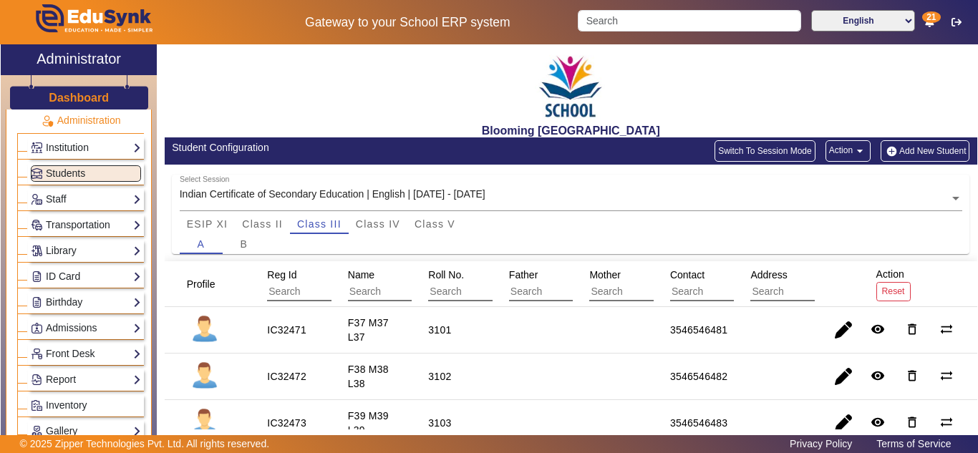
scroll to position [0, 0]
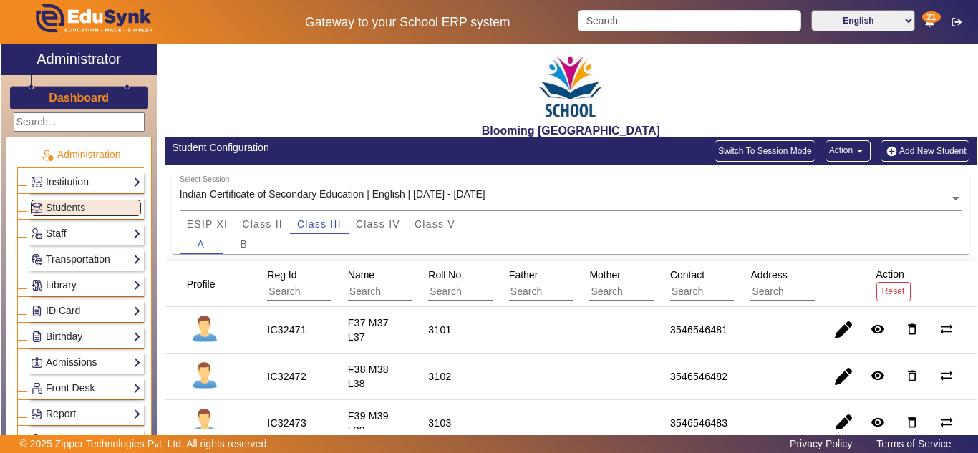
click at [410, 109] on div "Blooming [GEOGRAPHIC_DATA]" at bounding box center [571, 90] width 813 height 93
click at [73, 207] on span "Students" at bounding box center [65, 207] width 39 height 11
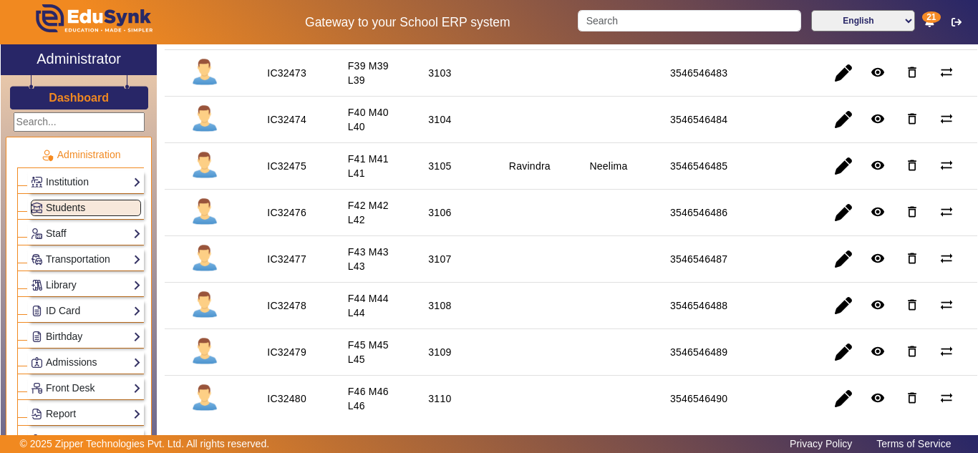
scroll to position [358, 0]
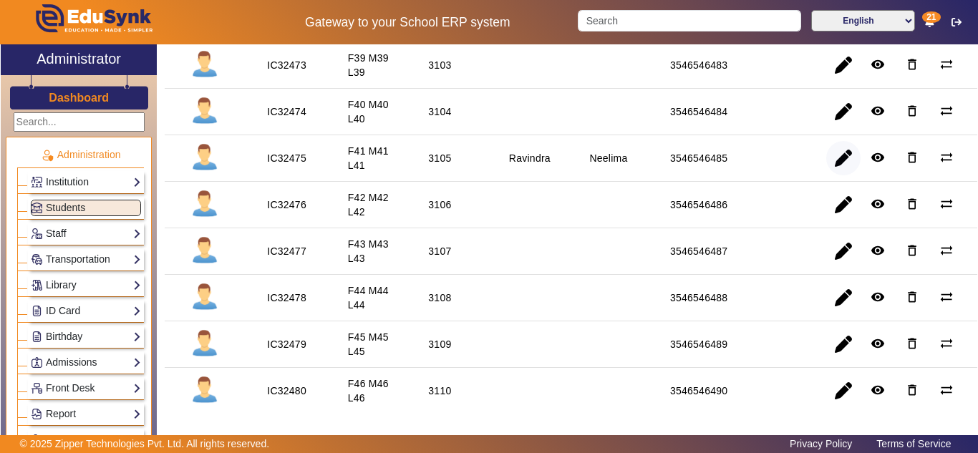
click at [837, 157] on span "button" at bounding box center [844, 158] width 34 height 34
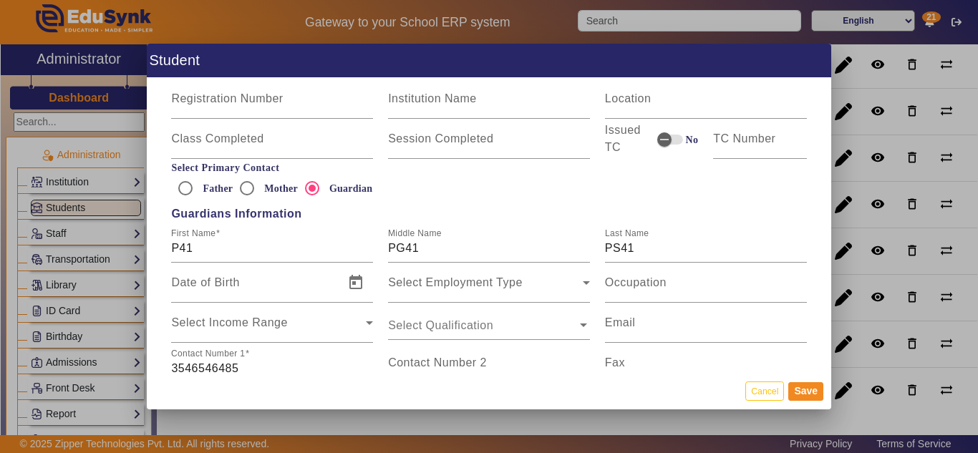
scroll to position [955, 0]
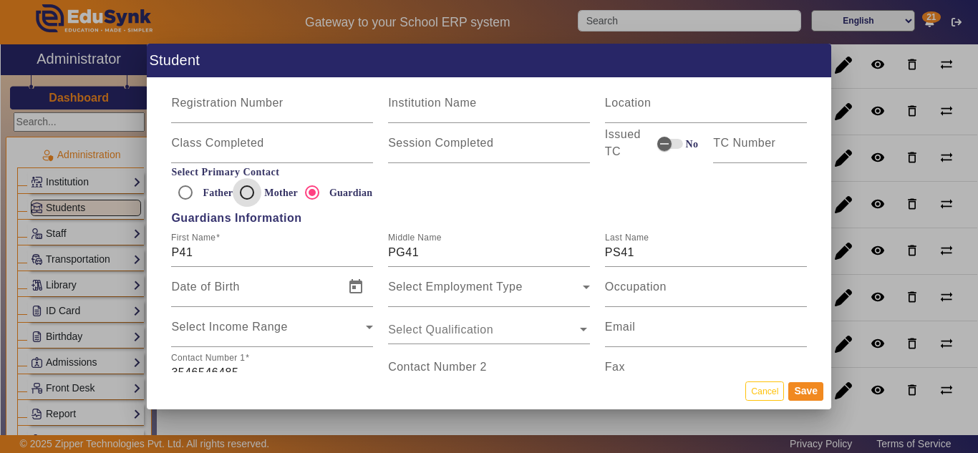
click at [244, 193] on input "Mother" at bounding box center [247, 192] width 29 height 29
radio input "true"
click at [803, 391] on button "Save" at bounding box center [806, 391] width 35 height 19
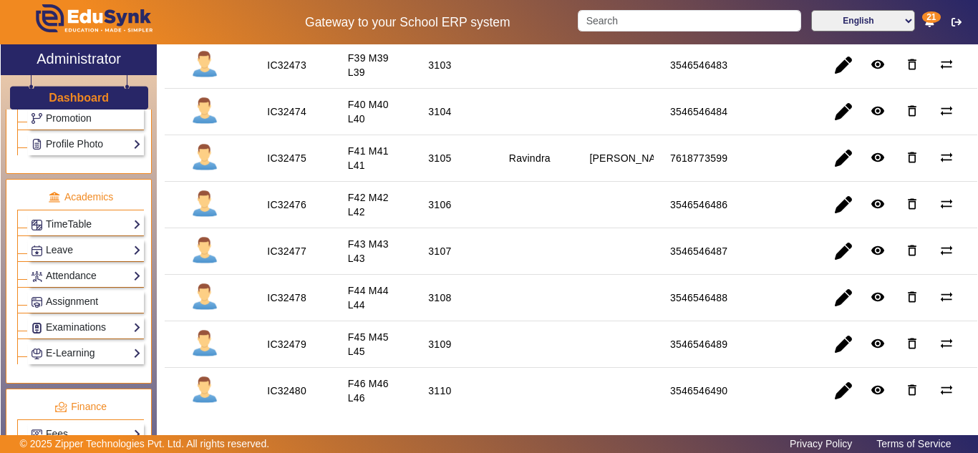
scroll to position [478, 0]
click at [217, 29] on div at bounding box center [123, 22] width 244 height 44
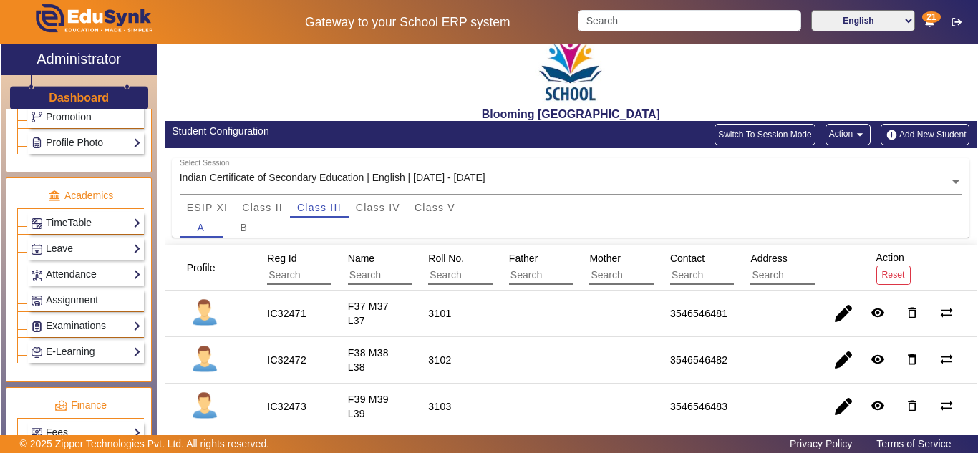
scroll to position [0, 0]
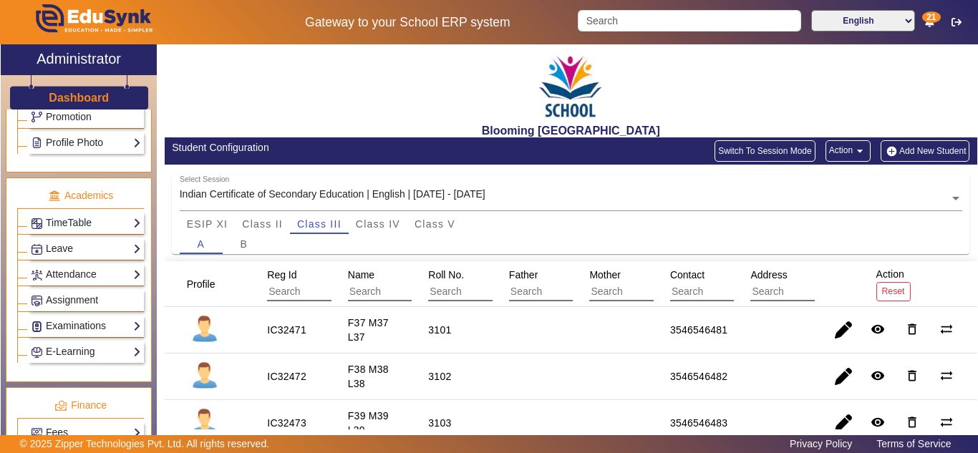
click at [748, 197] on input "text" at bounding box center [571, 199] width 783 height 15
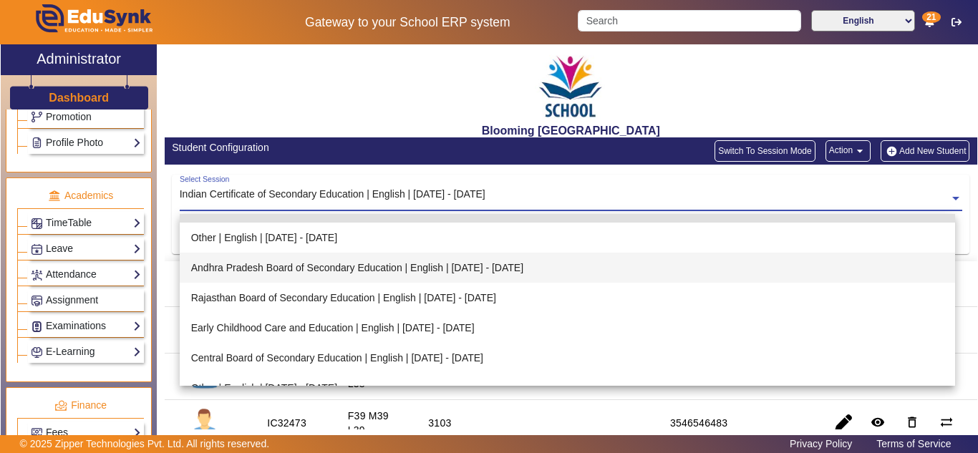
scroll to position [159, 0]
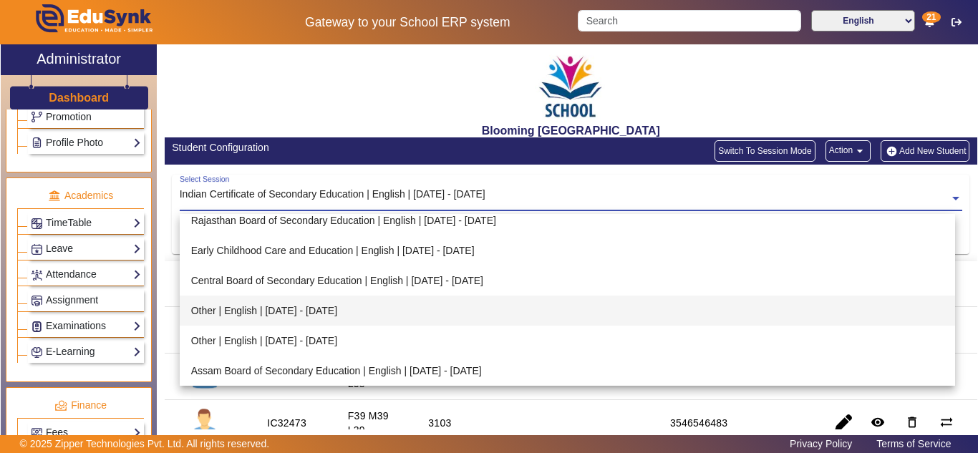
click at [344, 308] on div "Other | English | [DATE] - [DATE]" at bounding box center [568, 311] width 776 height 30
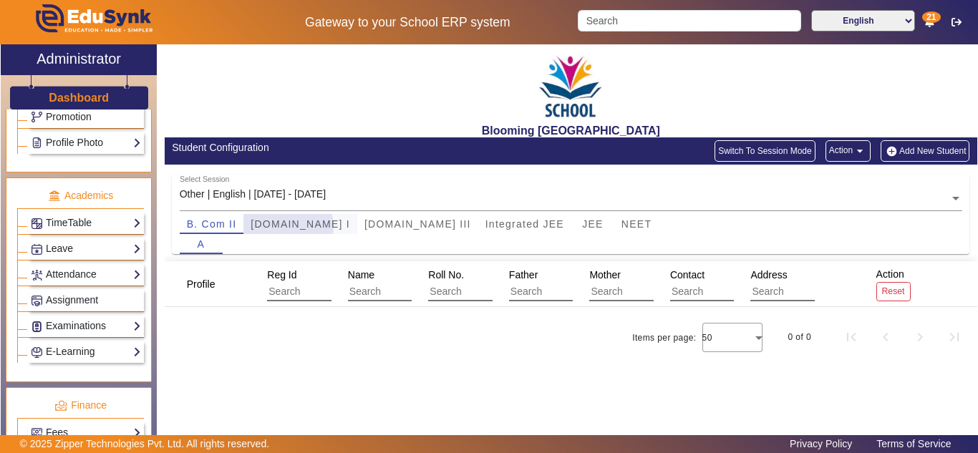
click at [288, 226] on span "[DOMAIN_NAME] I" at bounding box center [301, 224] width 100 height 10
click at [365, 221] on span "[DOMAIN_NAME] III" at bounding box center [418, 224] width 107 height 10
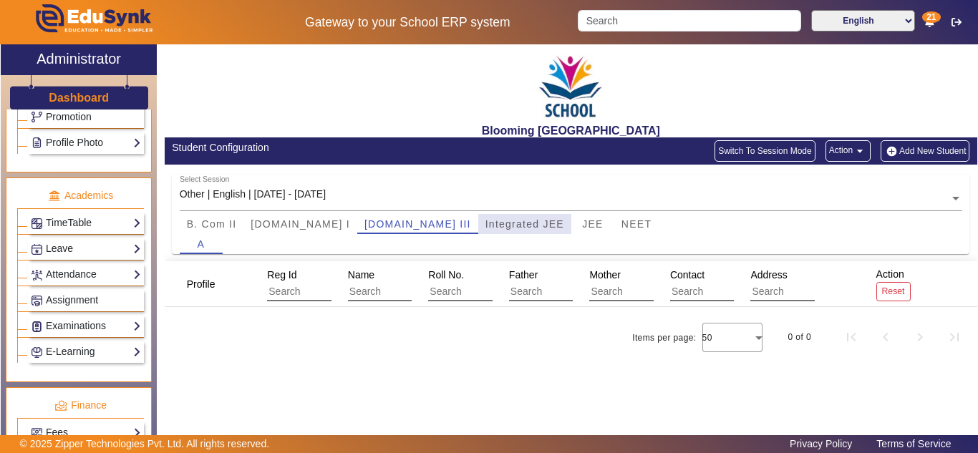
click at [486, 226] on span "Integrated JEE" at bounding box center [525, 224] width 79 height 10
click at [622, 219] on span "NEET" at bounding box center [637, 224] width 30 height 10
click at [582, 223] on span "JEE" at bounding box center [592, 224] width 21 height 10
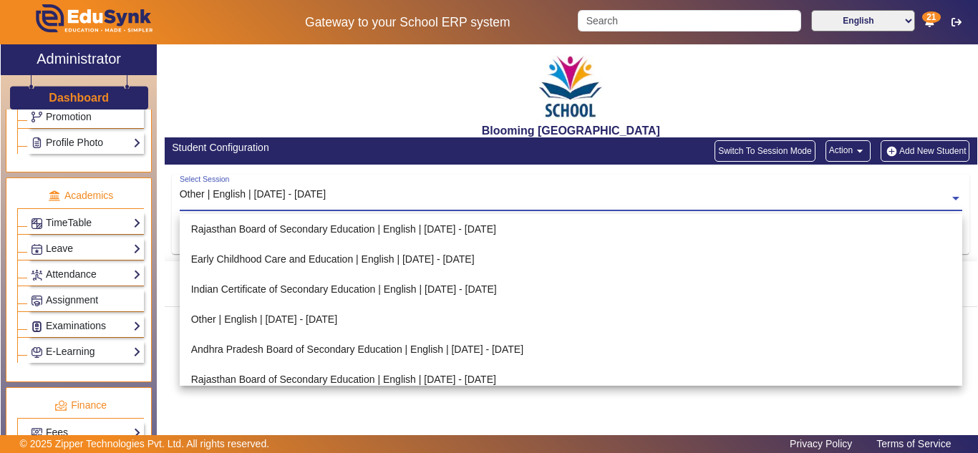
click at [341, 184] on div "Select Session Other | English | [DATE] - [DATE]" at bounding box center [565, 191] width 770 height 32
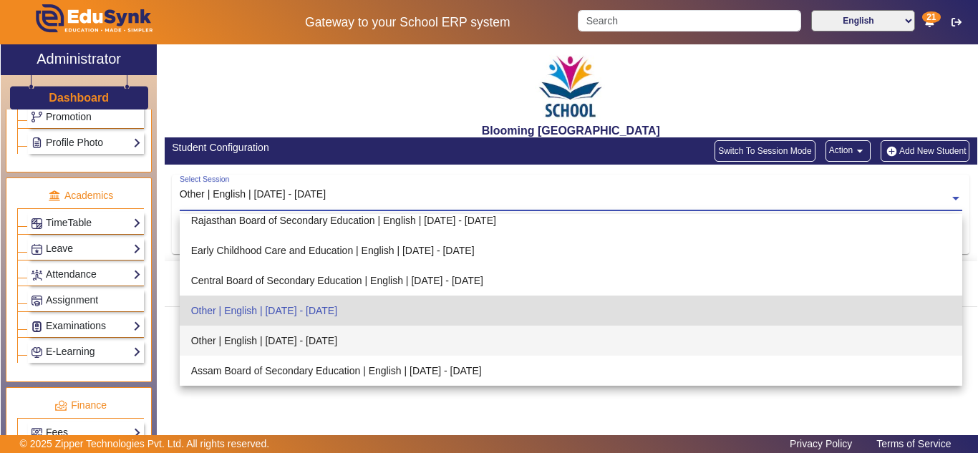
click at [329, 345] on div "Other | English | [DATE] - [DATE]" at bounding box center [571, 341] width 783 height 30
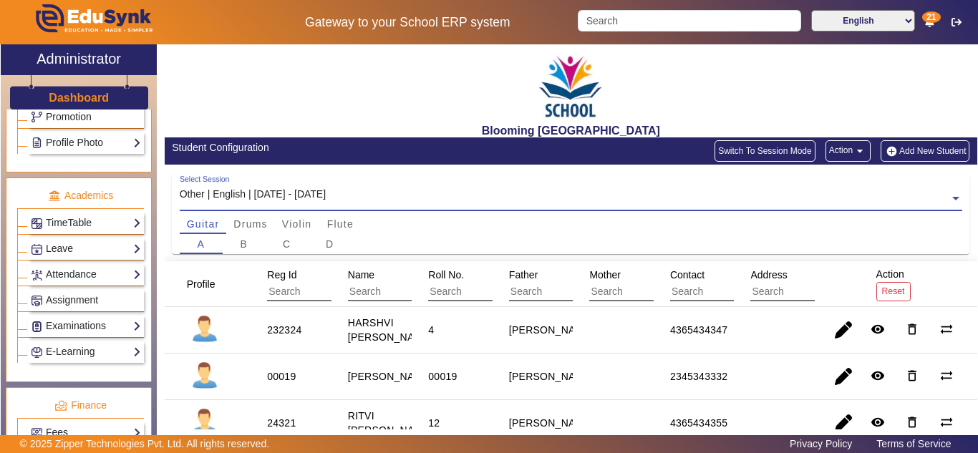
scroll to position [135, 0]
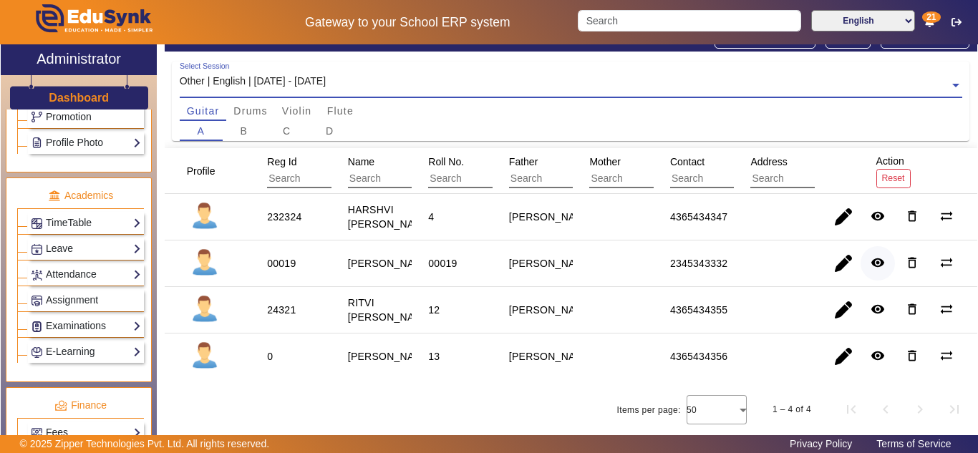
click at [872, 256] on mat-icon "remove_red_eye" at bounding box center [878, 263] width 14 height 14
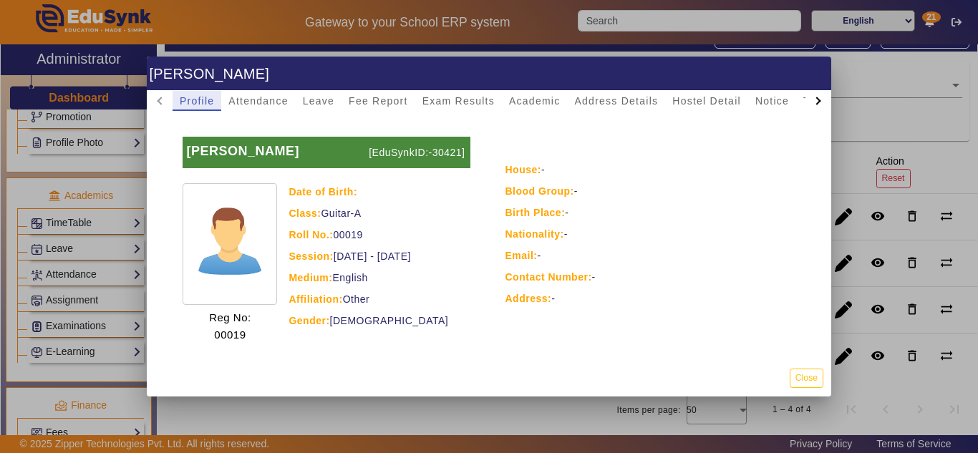
scroll to position [97, 0]
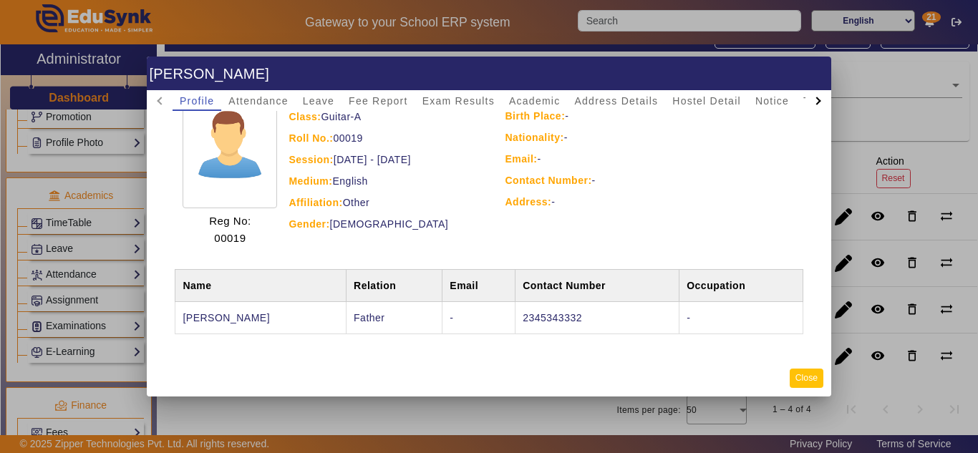
click at [807, 378] on button "Close" at bounding box center [807, 378] width 34 height 19
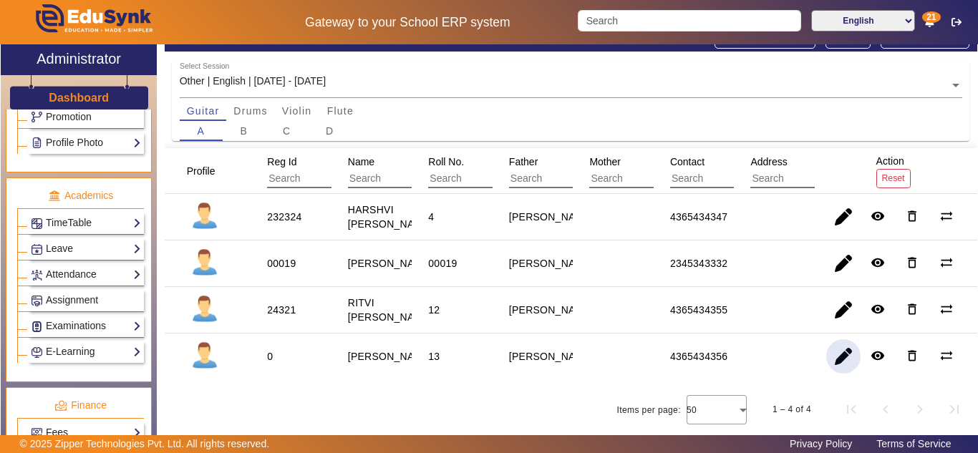
click at [839, 356] on span "button" at bounding box center [844, 357] width 34 height 34
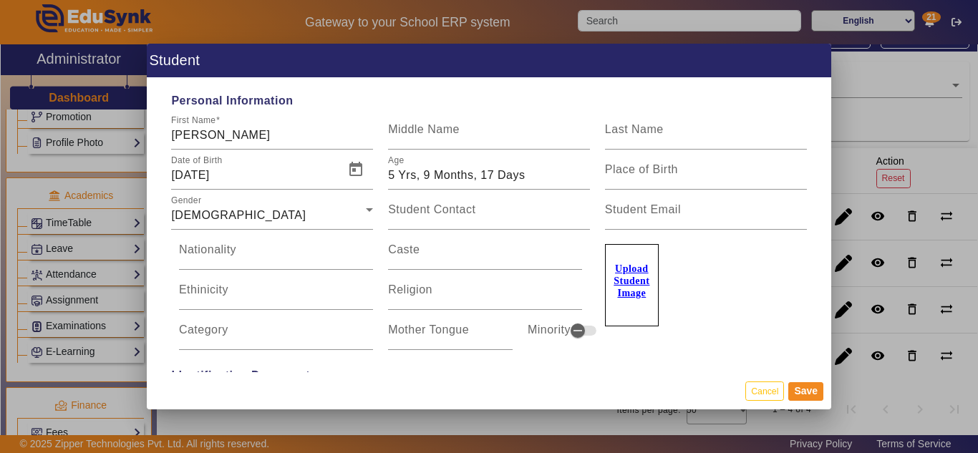
drag, startPoint x: 766, startPoint y: 390, endPoint x: 410, endPoint y: 386, distance: 356.0
click at [757, 393] on button "Cancel" at bounding box center [765, 391] width 39 height 19
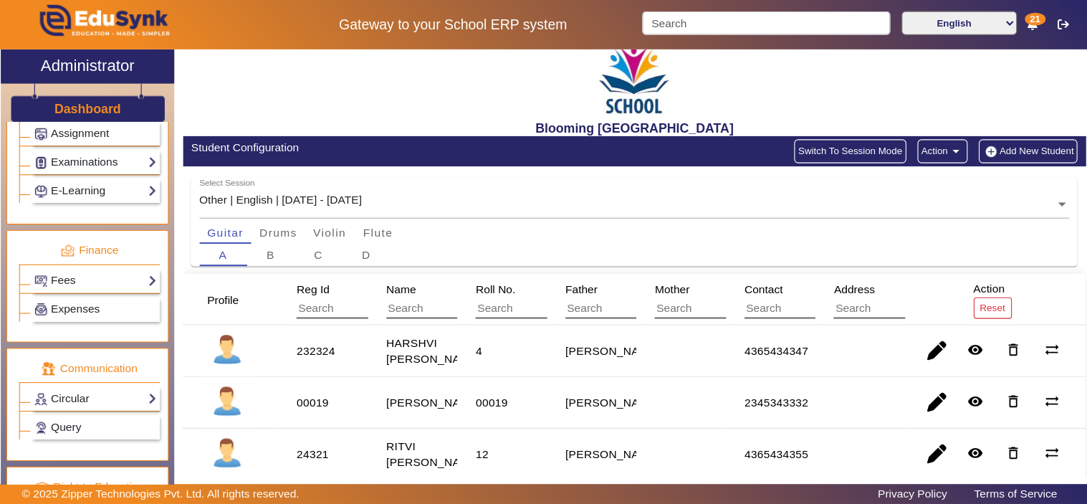
scroll to position [703, 0]
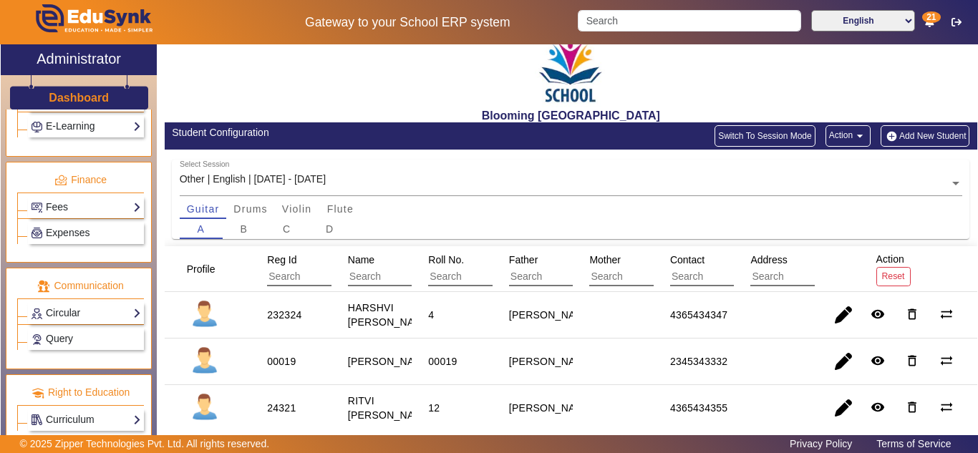
click at [794, 85] on div "Blooming [GEOGRAPHIC_DATA]" at bounding box center [571, 75] width 813 height 93
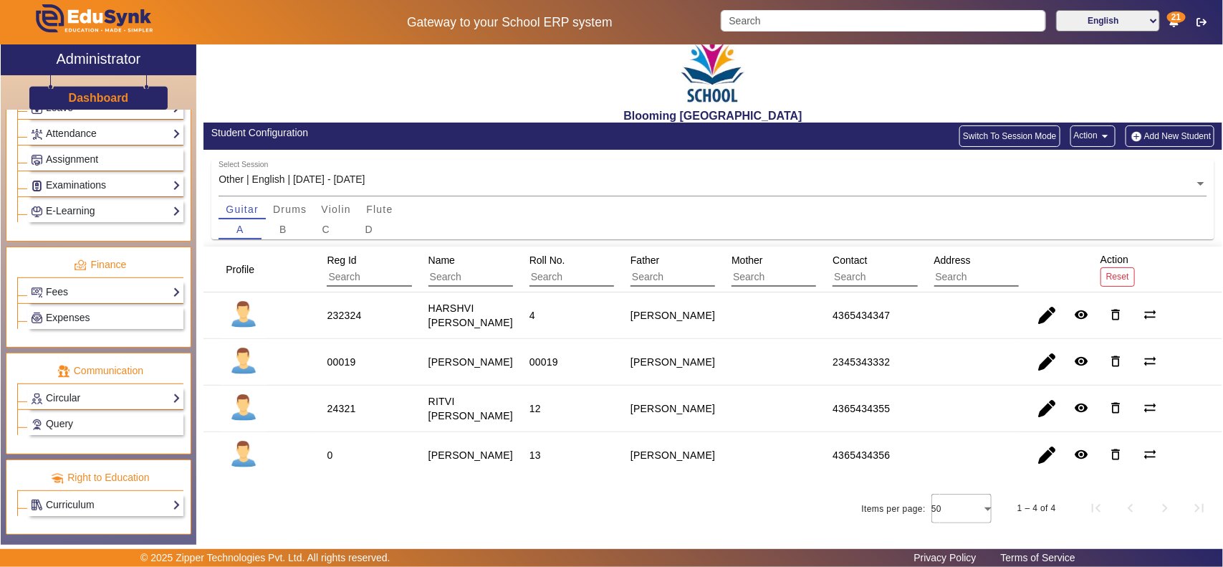
scroll to position [15, 0]
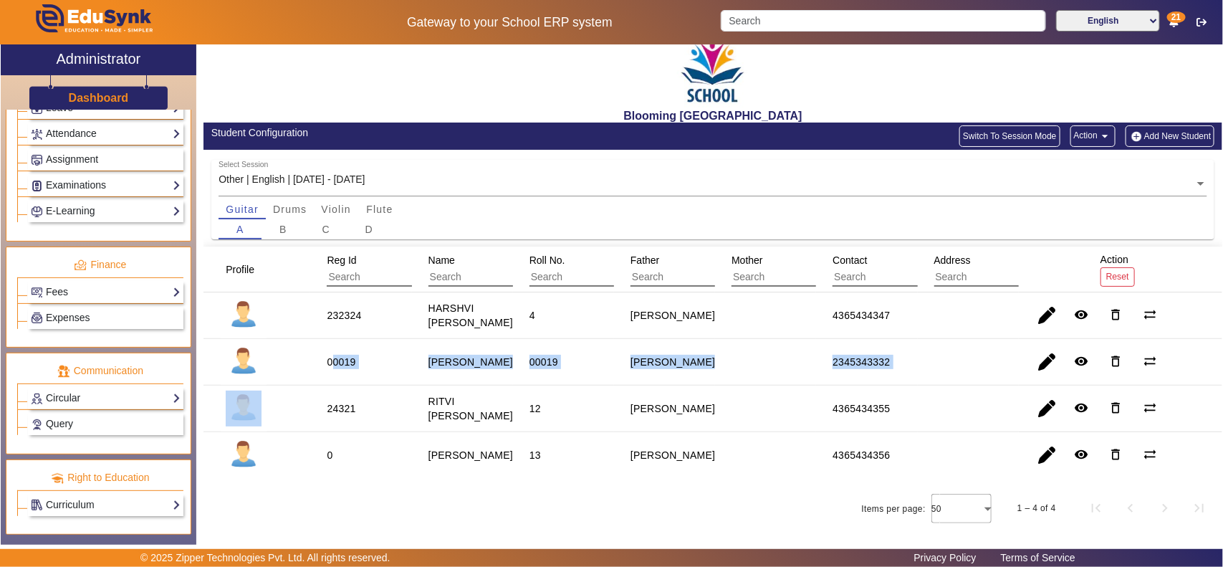
drag, startPoint x: 330, startPoint y: 370, endPoint x: 950, endPoint y: 377, distance: 620.3
click at [950, 377] on mat-row "00019 [PERSON_NAME] 00019 [PERSON_NAME] 2345343332 remove_red_eye delete_outlin…" at bounding box center [712, 362] width 1019 height 47
click at [978, 367] on span "button" at bounding box center [1047, 362] width 34 height 34
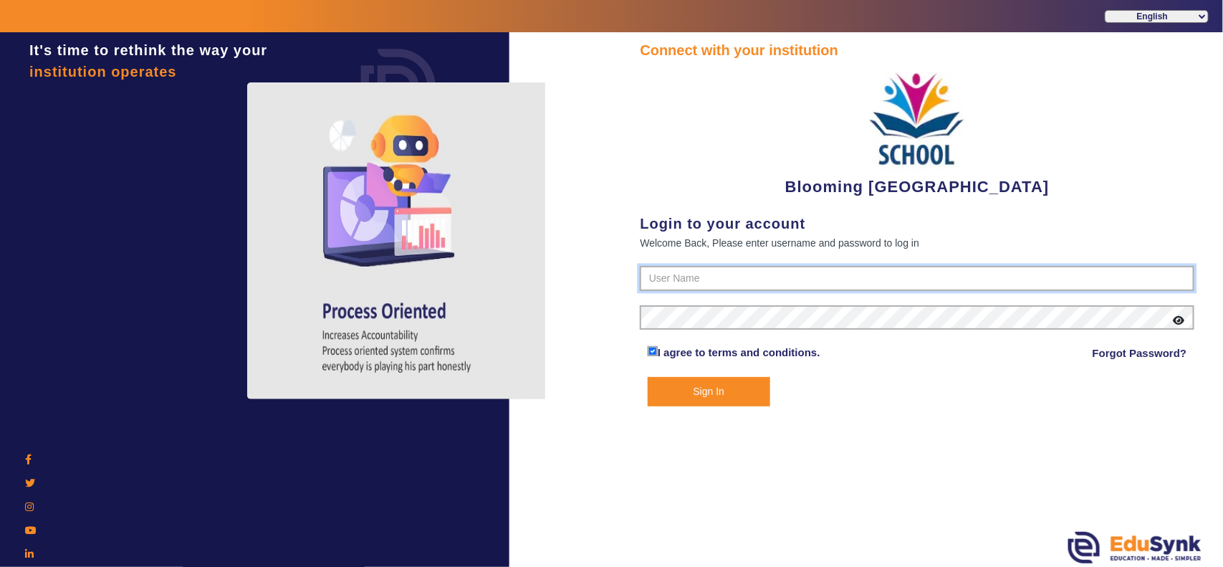
type input "4141419999"
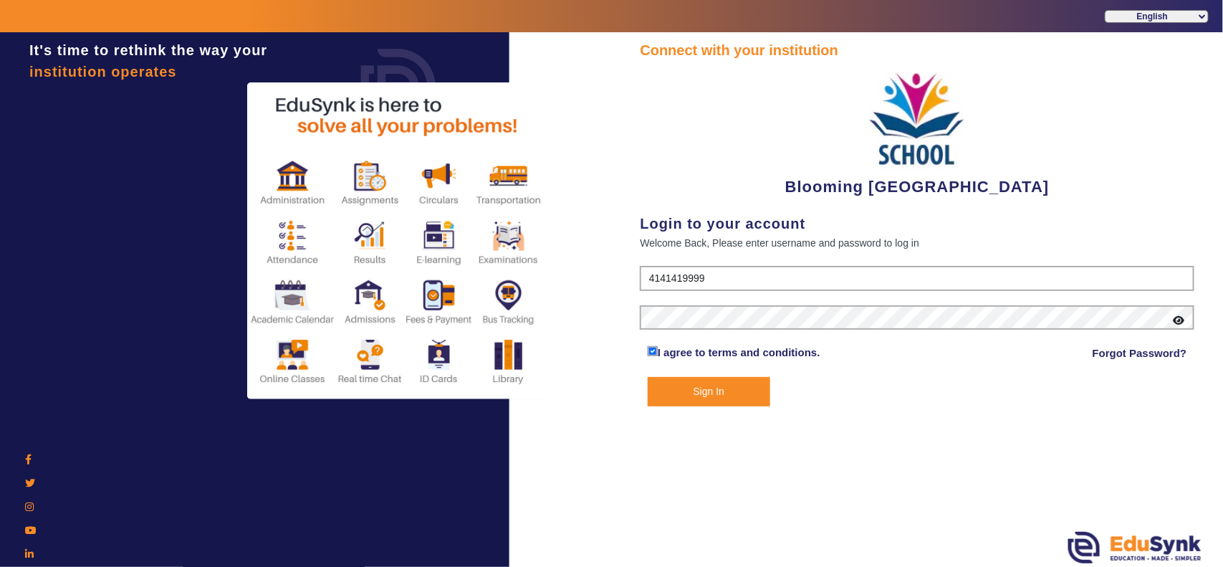
click at [720, 396] on button "Sign In" at bounding box center [709, 391] width 122 height 29
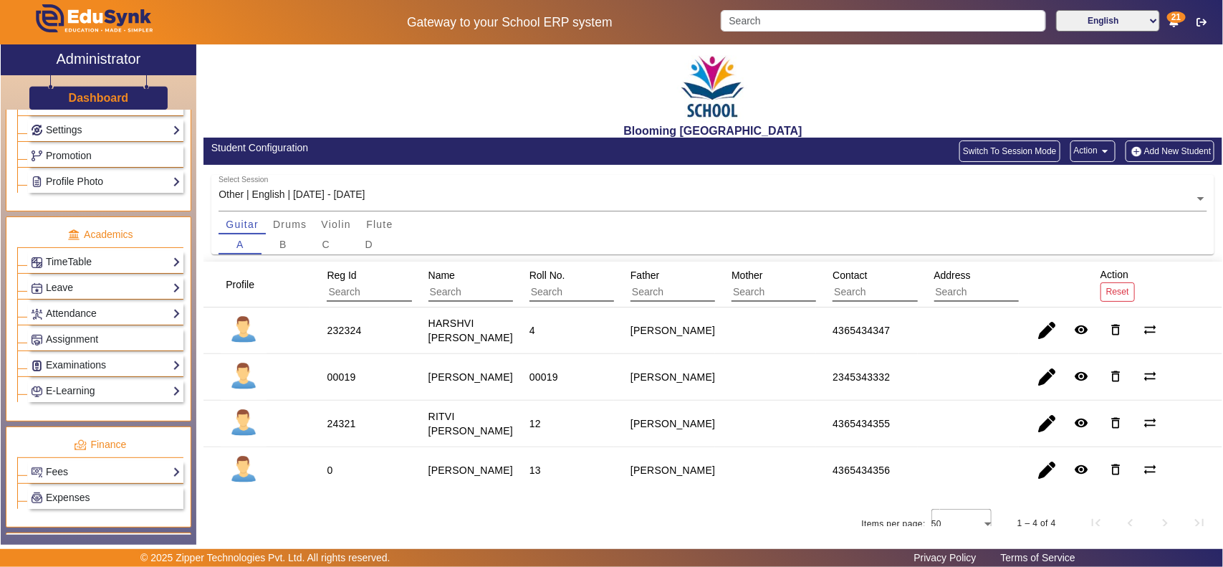
scroll to position [448, 0]
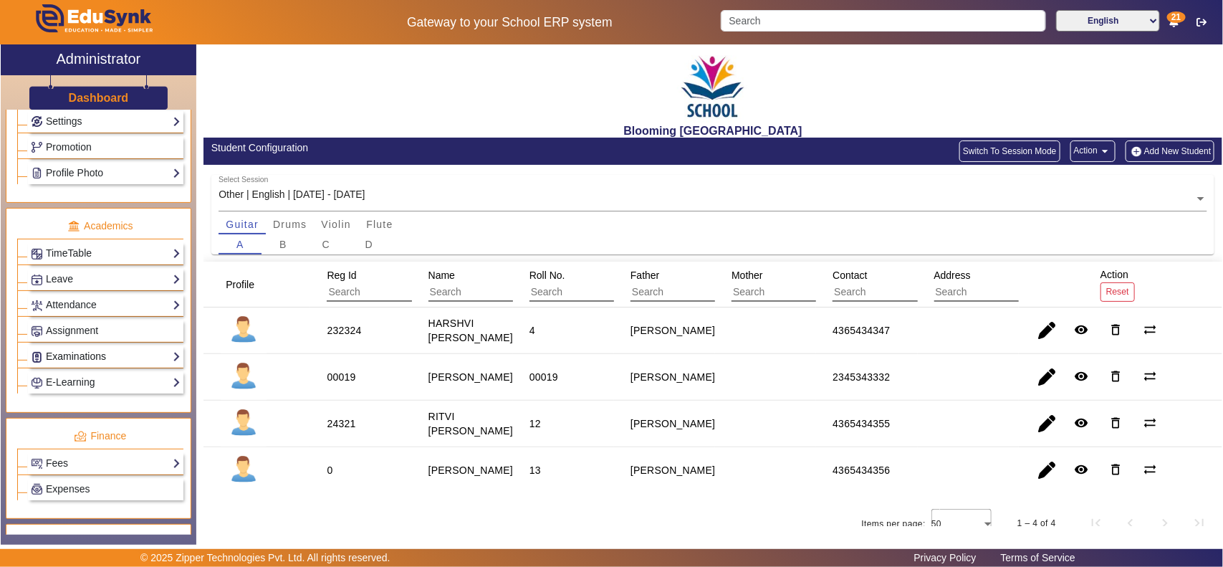
click at [87, 360] on link "Examinations" at bounding box center [106, 356] width 150 height 16
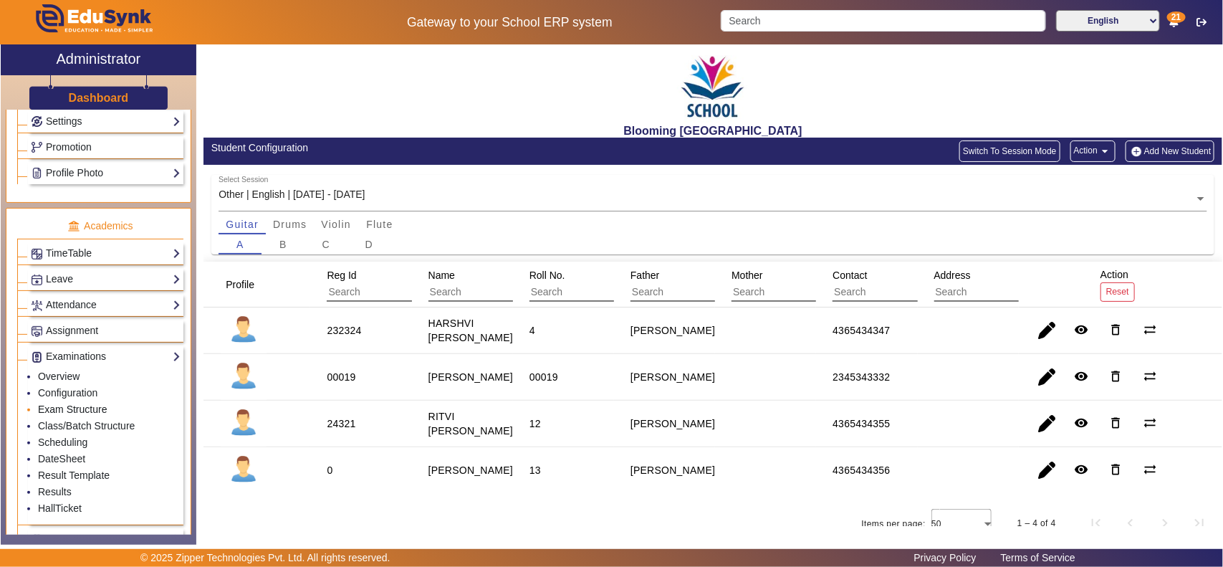
click at [72, 415] on link "Exam Structure" at bounding box center [72, 408] width 69 height 11
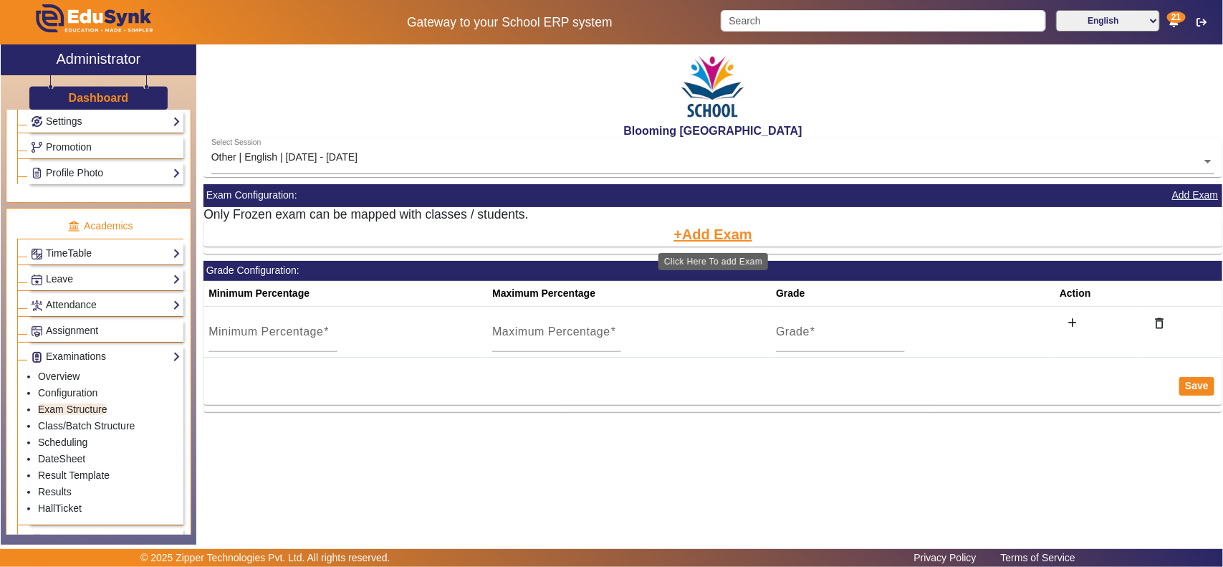
click at [713, 226] on button "Add Exam" at bounding box center [713, 234] width 82 height 24
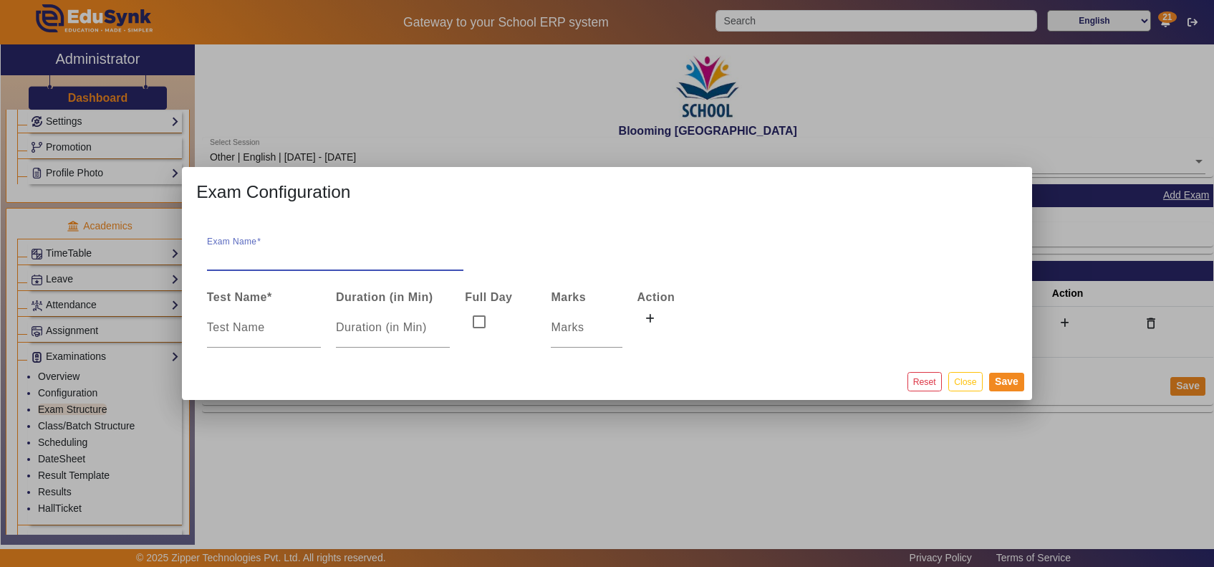
click at [281, 255] on input "Exam Name" at bounding box center [335, 256] width 257 height 17
drag, startPoint x: 195, startPoint y: 252, endPoint x: 143, endPoint y: 248, distance: 51.8
click at [145, 248] on div "Exam Configuration Exam Name term1 Test Name * Duration (in Min) Full Day Marks…" at bounding box center [607, 283] width 1214 height 567
type input "term1"
click at [259, 324] on input at bounding box center [264, 327] width 114 height 17
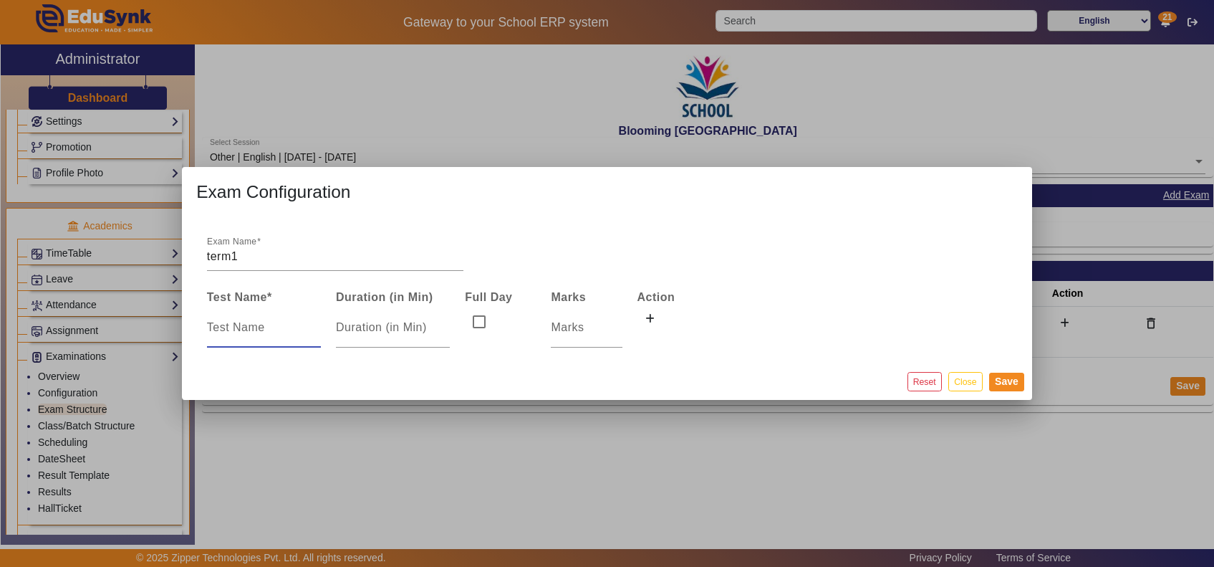
paste input "term1"
type input "term1"
click at [478, 320] on input "checkbox" at bounding box center [479, 321] width 29 height 29
checkbox input "true"
click at [391, 331] on input "number" at bounding box center [393, 327] width 114 height 17
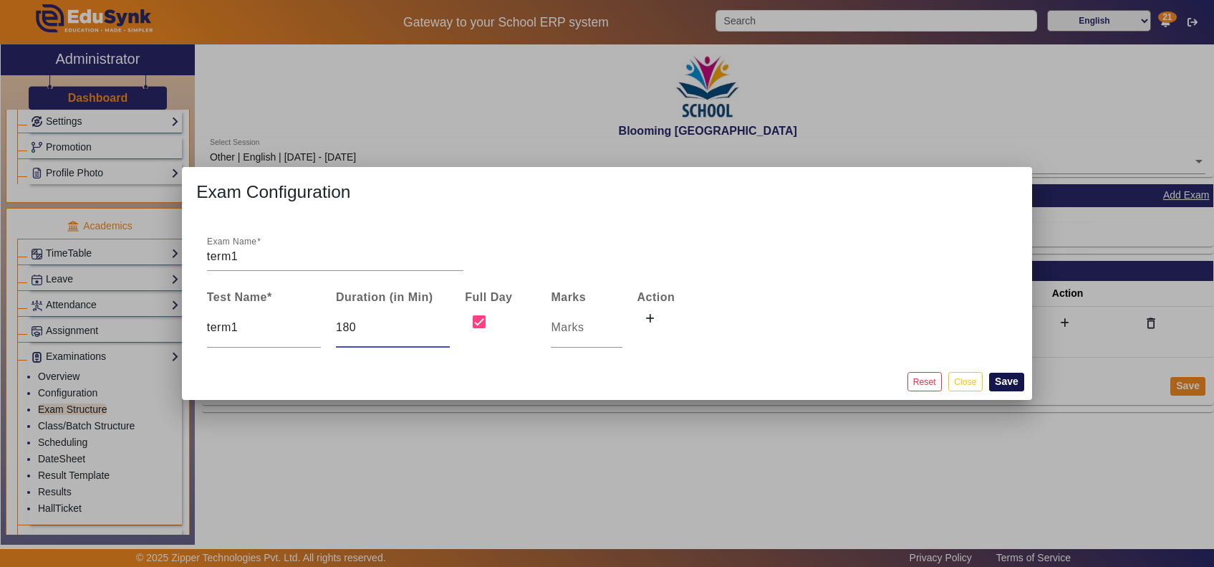
type input "180"
click at [978, 381] on button "Save" at bounding box center [1006, 381] width 35 height 19
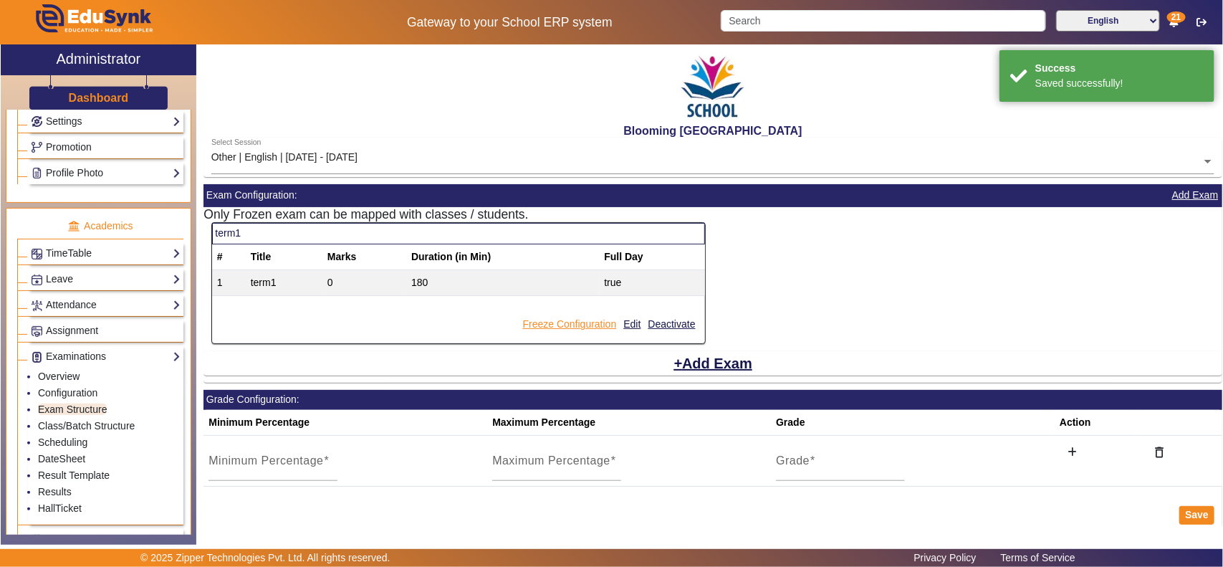
click at [573, 323] on button "Freeze Configuration" at bounding box center [569, 324] width 97 height 18
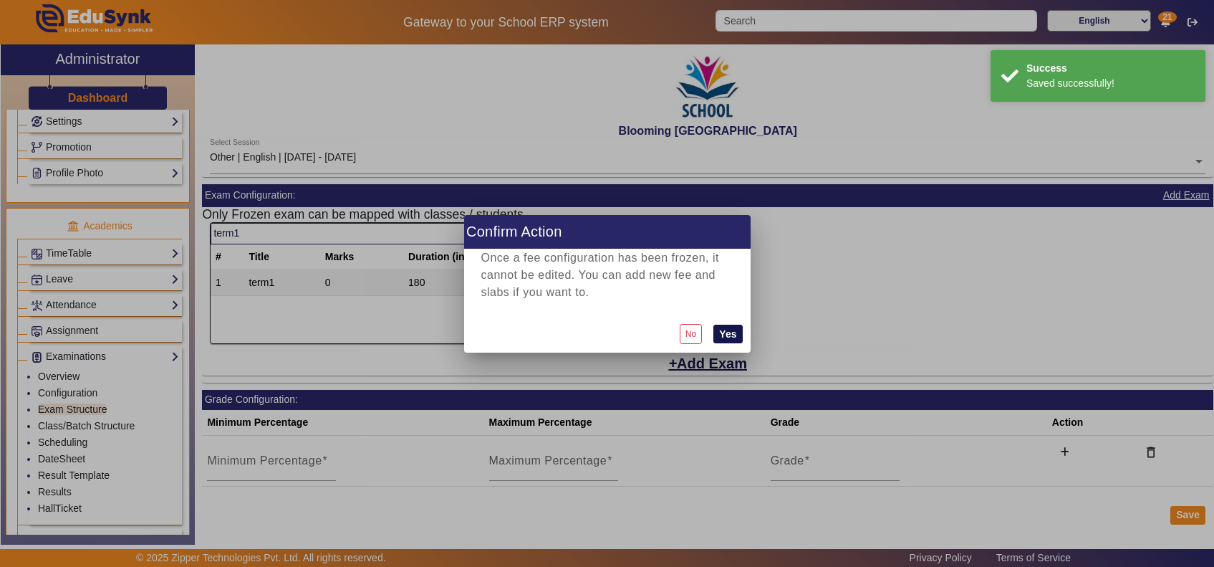
click at [731, 330] on button "Yes" at bounding box center [727, 333] width 29 height 19
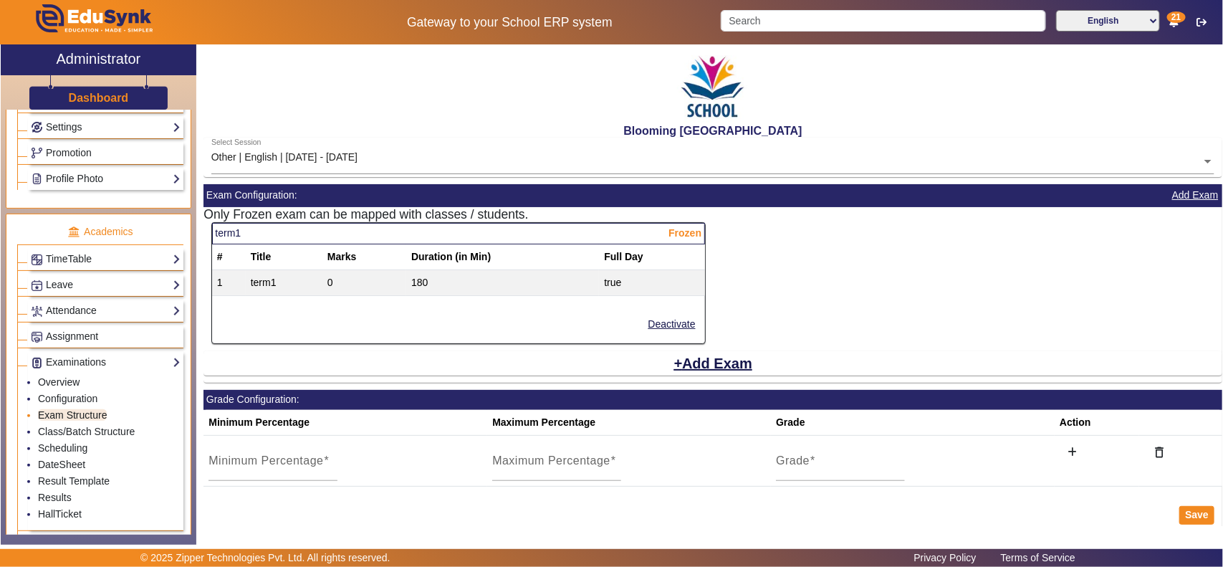
scroll to position [448, 0]
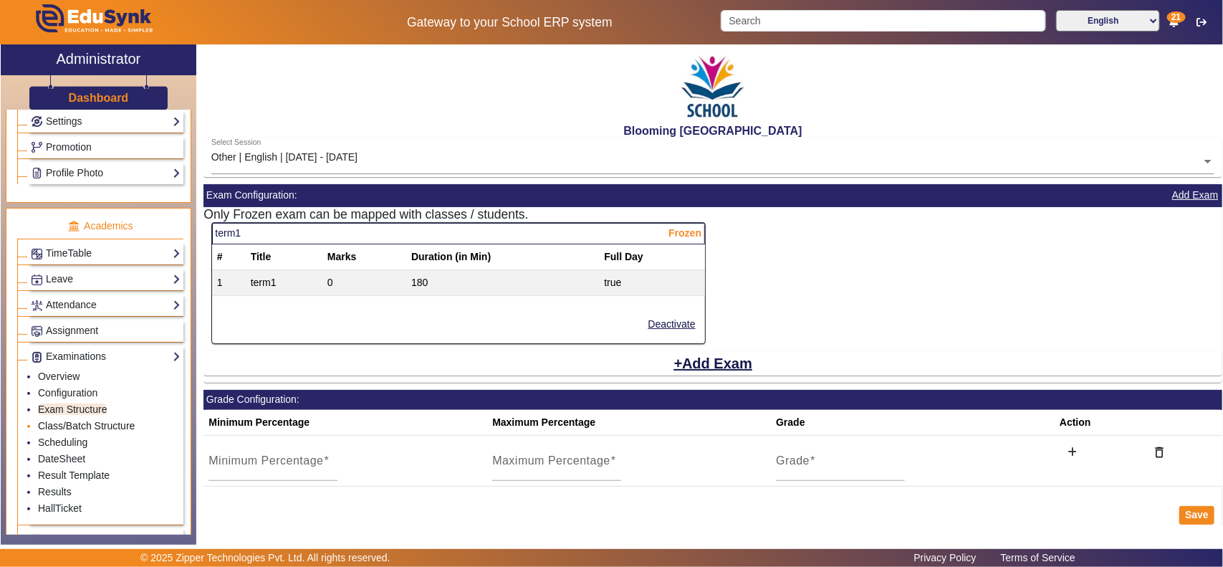
click at [68, 431] on link "Class/Batch Structure" at bounding box center [86, 425] width 97 height 11
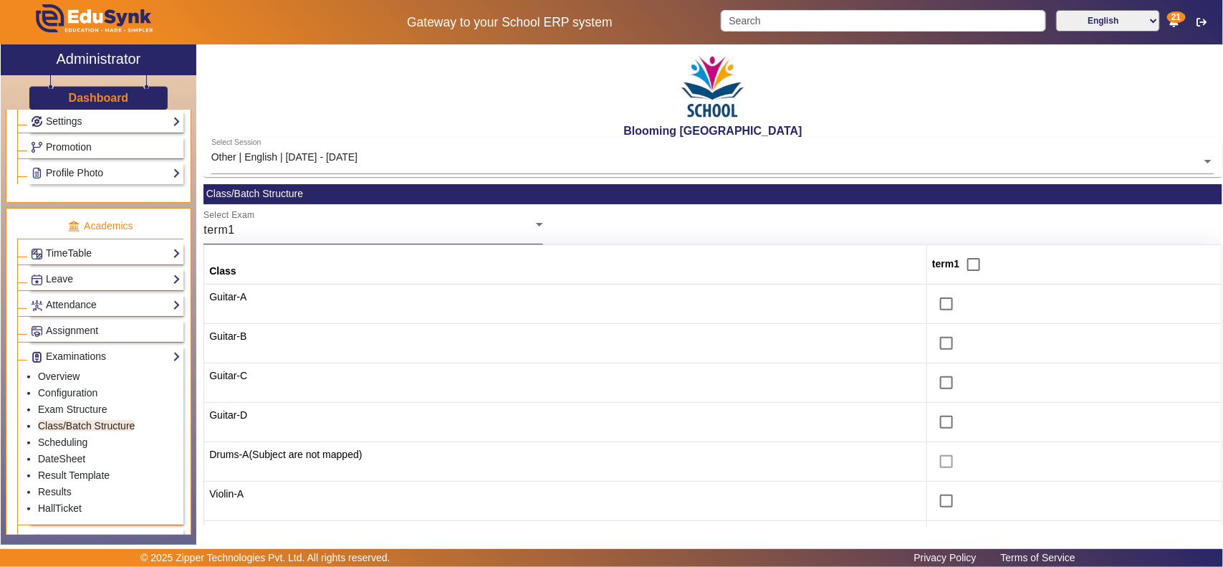
click at [324, 216] on div "Select Exam term1" at bounding box center [373, 224] width 340 height 40
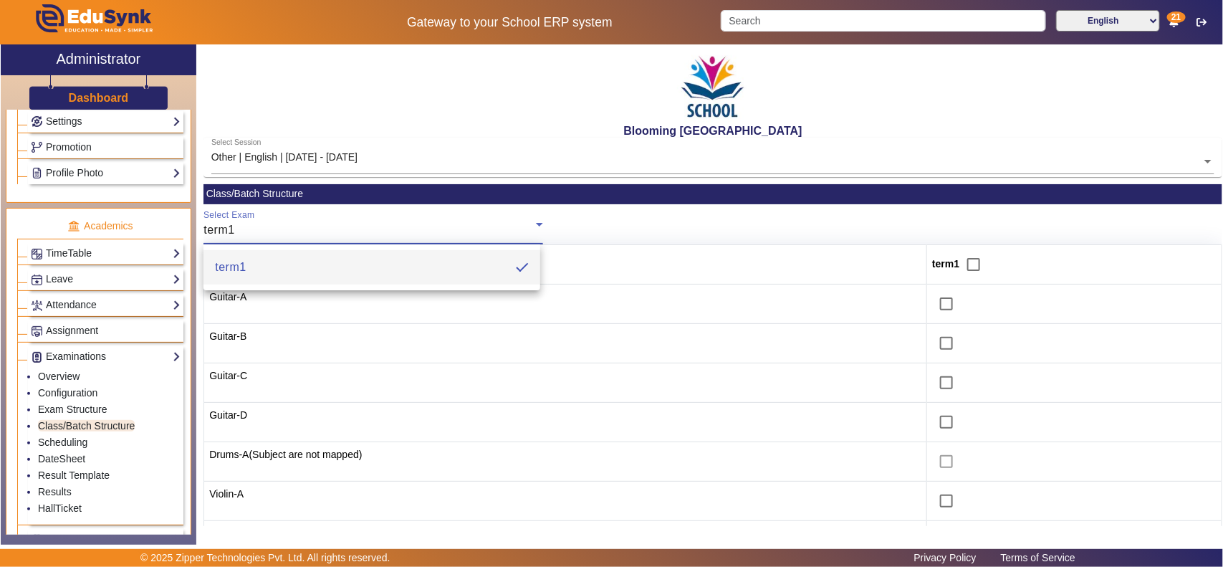
click at [685, 213] on div at bounding box center [611, 283] width 1223 height 567
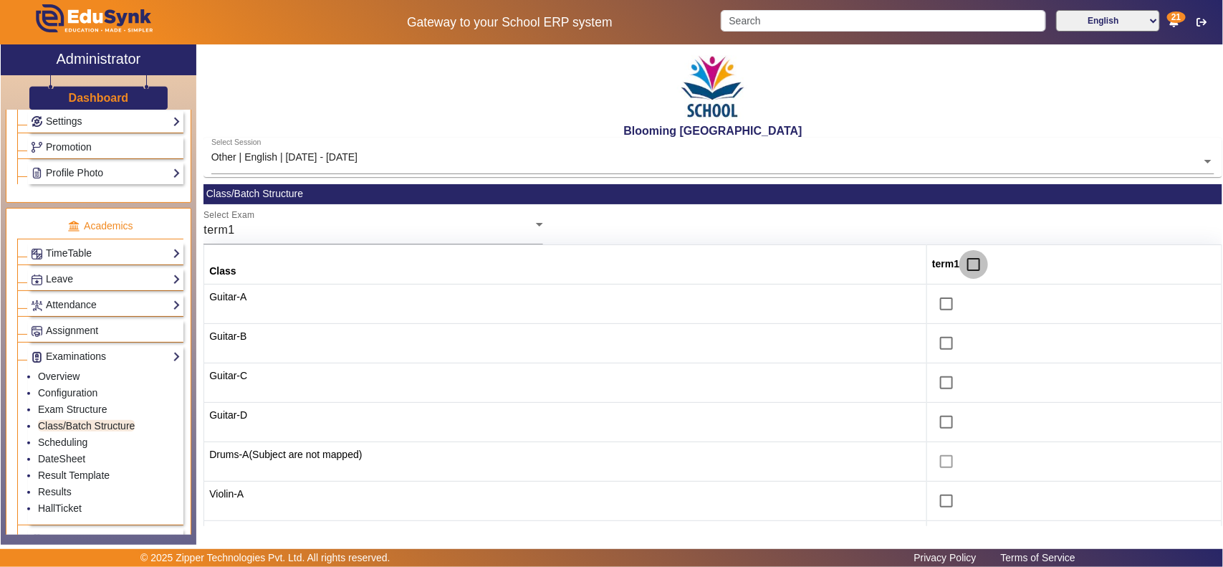
click at [973, 256] on input "checkbox" at bounding box center [973, 264] width 29 height 29
checkbox input "true"
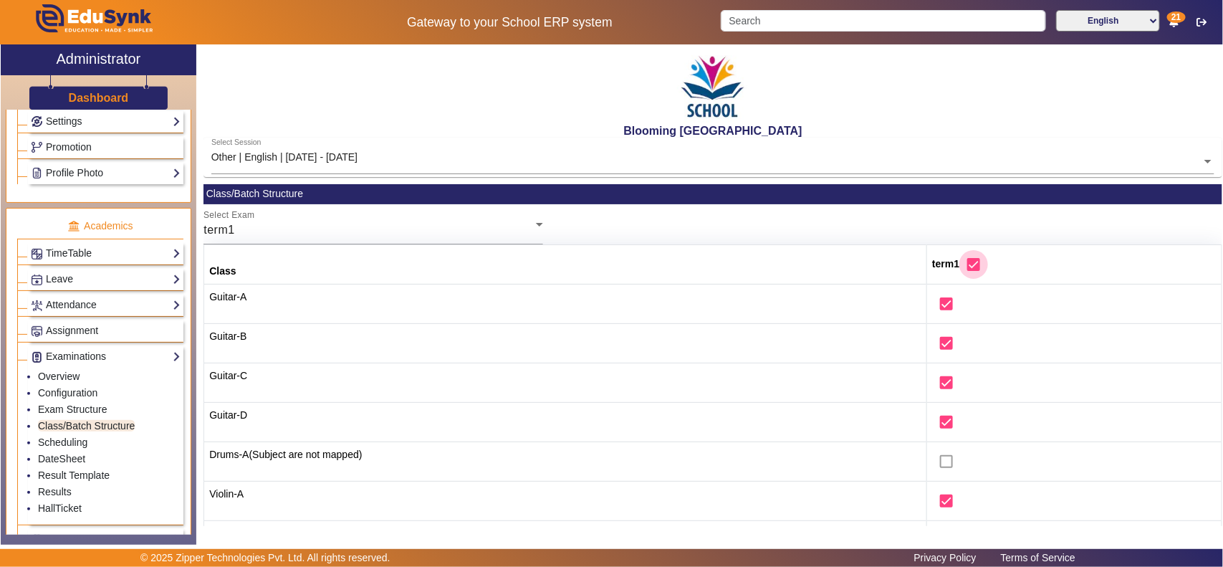
checkbox input "true"
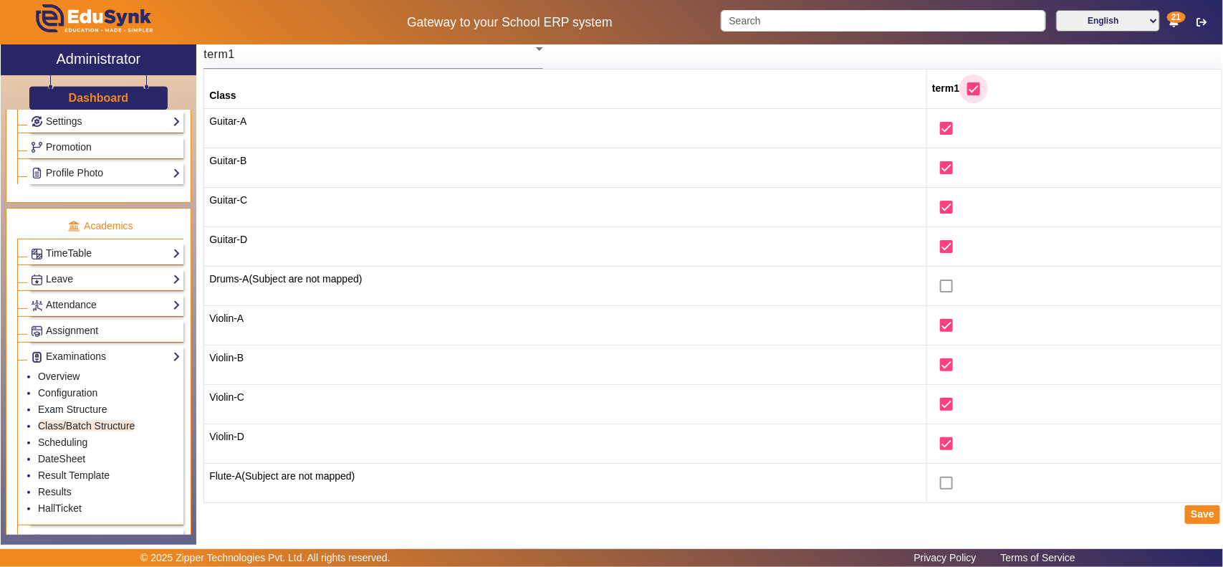
scroll to position [177, 0]
click at [978, 453] on button "Save" at bounding box center [1202, 514] width 35 height 19
click at [80, 448] on link "Scheduling" at bounding box center [62, 441] width 49 height 11
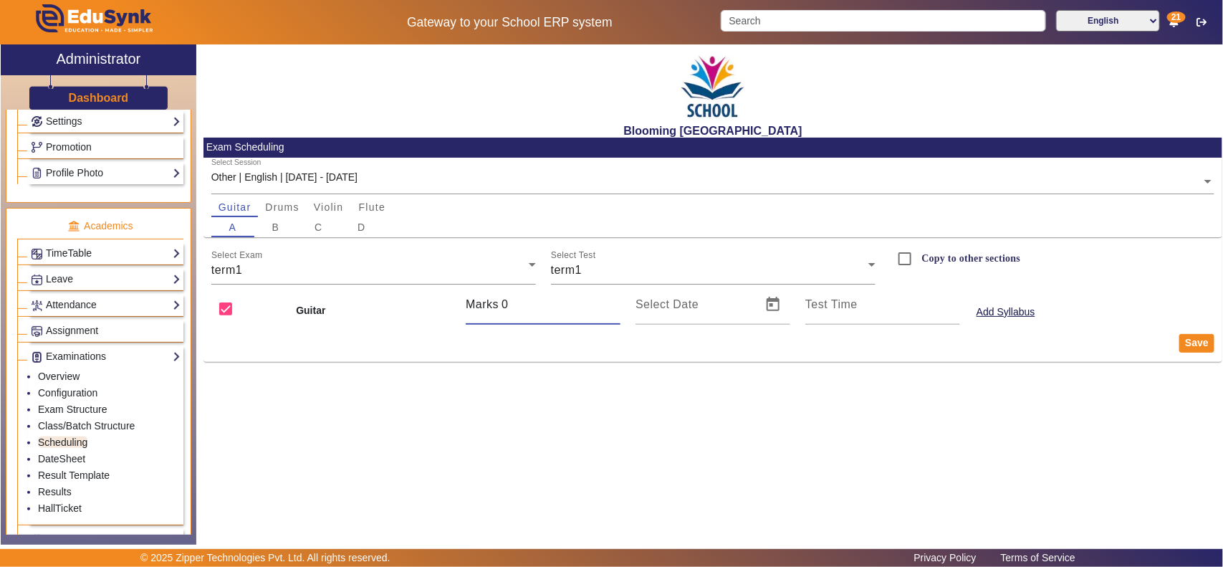
drag, startPoint x: 534, startPoint y: 298, endPoint x: 501, endPoint y: 303, distance: 33.3
click at [501, 303] on div "Marks 0" at bounding box center [543, 304] width 155 height 40
click at [535, 372] on div "Blooming Buds Secondary School Exam Scheduling Select Session Other | English |…" at bounding box center [709, 286] width 1026 height 485
click at [278, 223] on span "B" at bounding box center [276, 227] width 8 height 10
click at [297, 202] on span "Drums" at bounding box center [282, 207] width 34 height 10
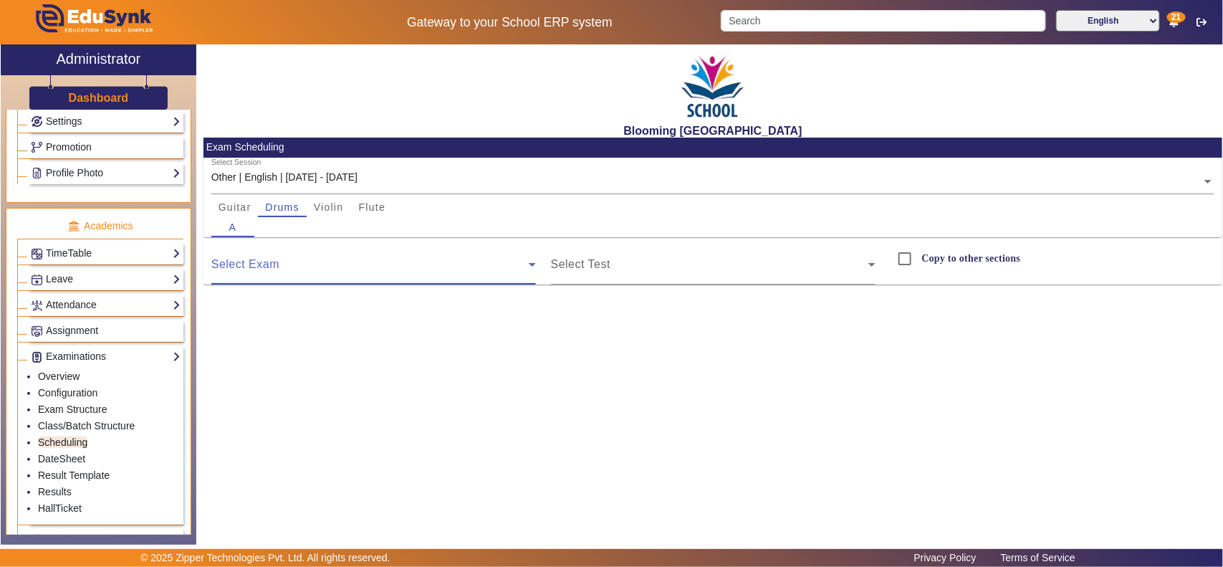
click at [298, 269] on span at bounding box center [369, 269] width 317 height 17
click at [237, 222] on div "A" at bounding box center [232, 227] width 43 height 20
click at [236, 199] on span "Guitar" at bounding box center [234, 207] width 33 height 20
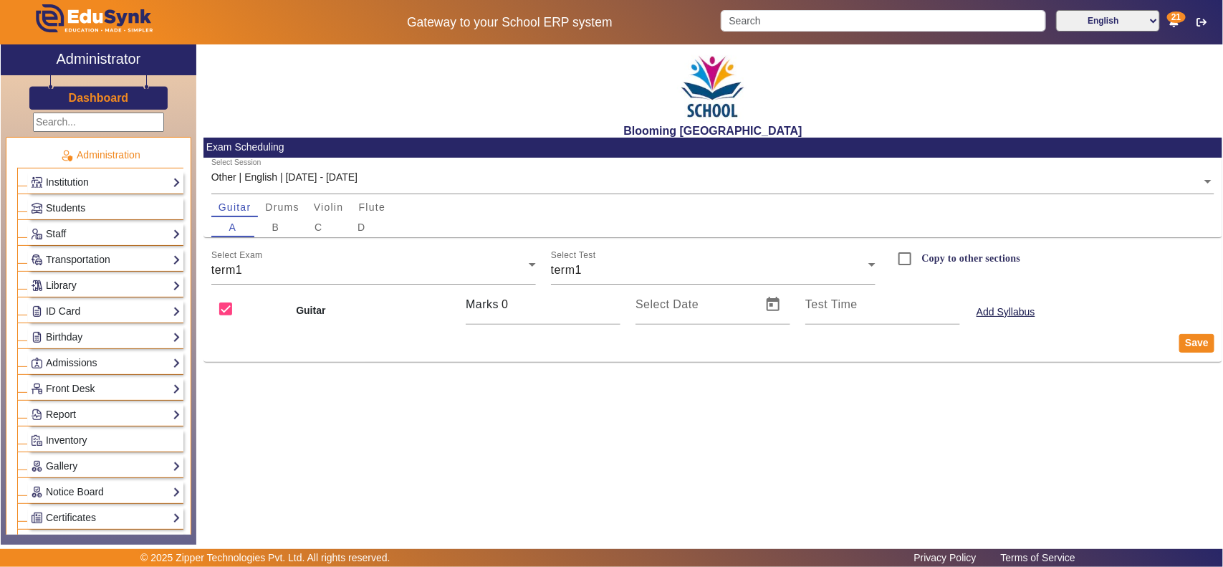
click at [70, 209] on span "Students" at bounding box center [65, 207] width 39 height 11
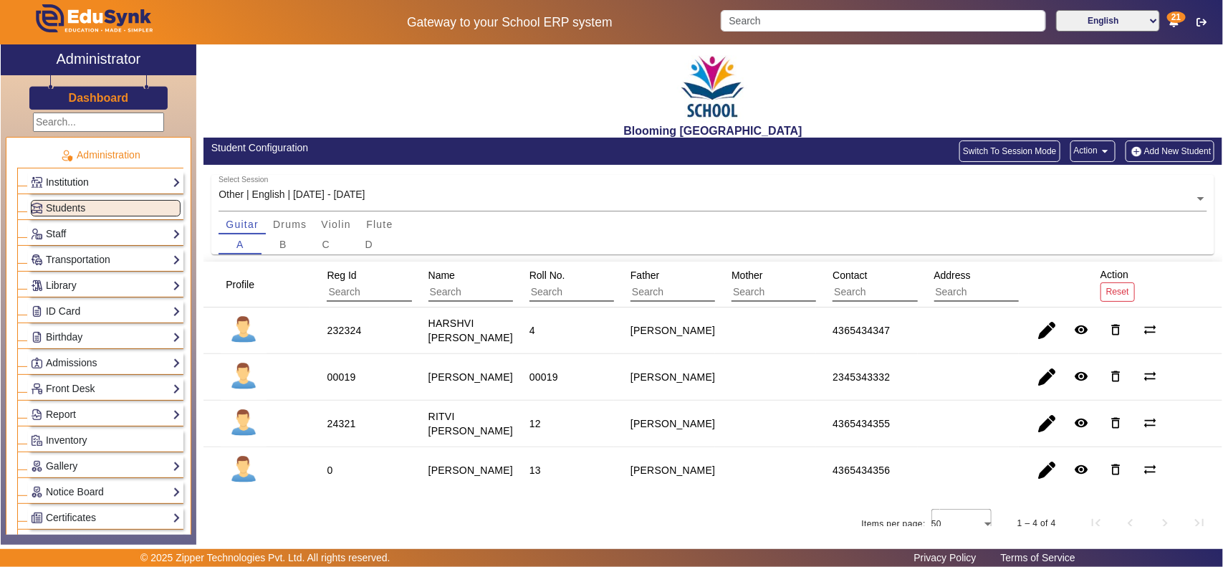
click at [87, 181] on link "Institution" at bounding box center [106, 182] width 150 height 16
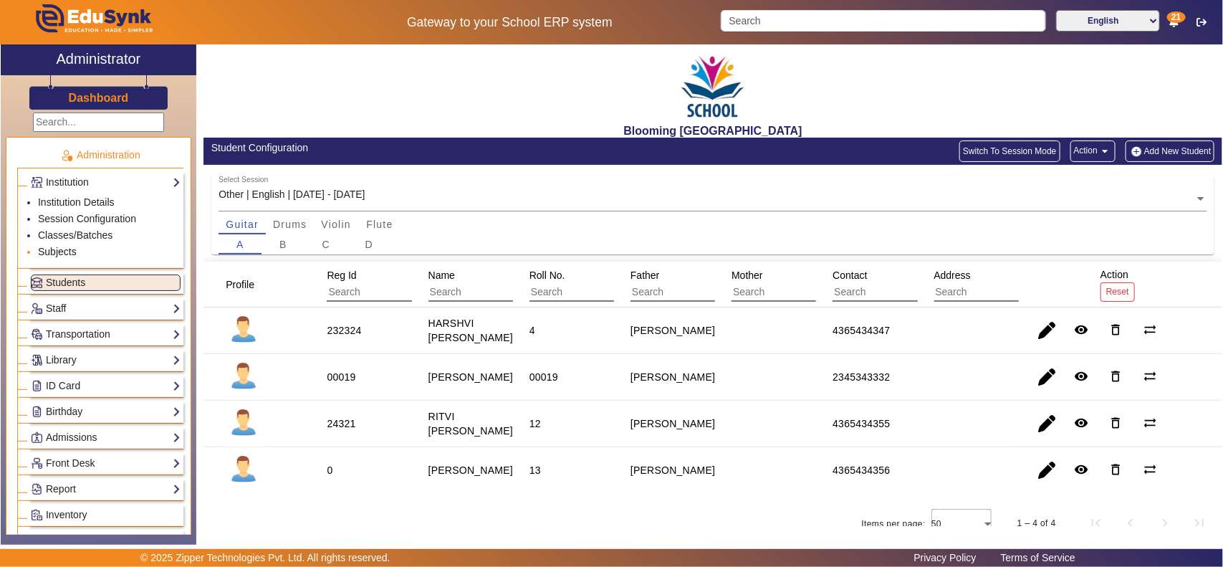
click at [72, 252] on link "Subjects" at bounding box center [57, 251] width 39 height 11
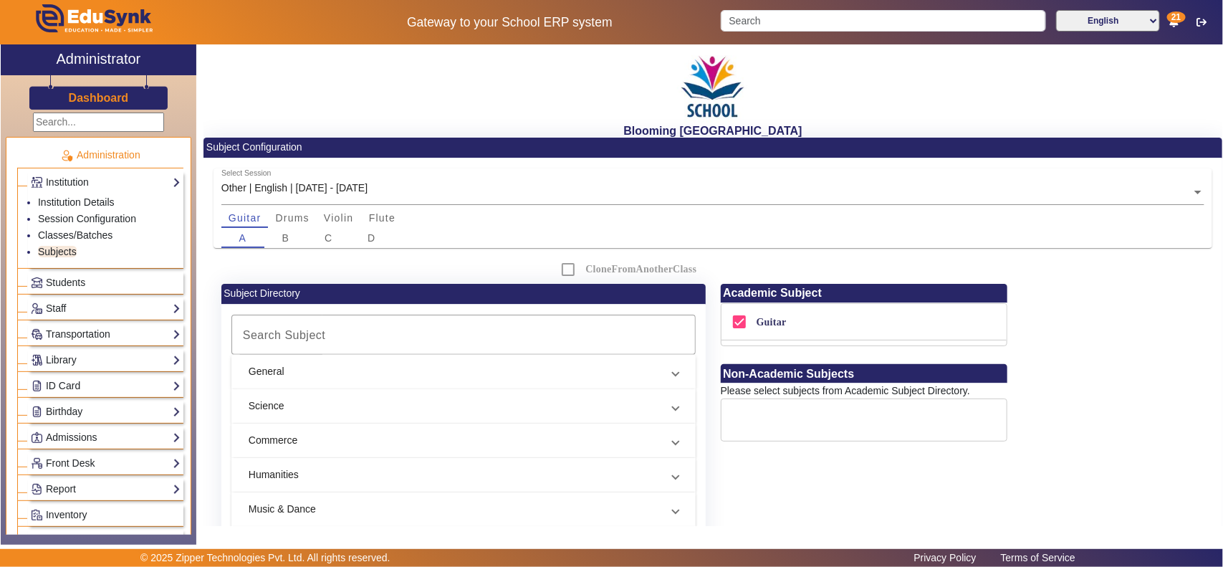
click at [278, 370] on mat-panel-title "General" at bounding box center [455, 371] width 413 height 15
click at [273, 391] on mat-panel-title "General" at bounding box center [455, 388] width 413 height 15
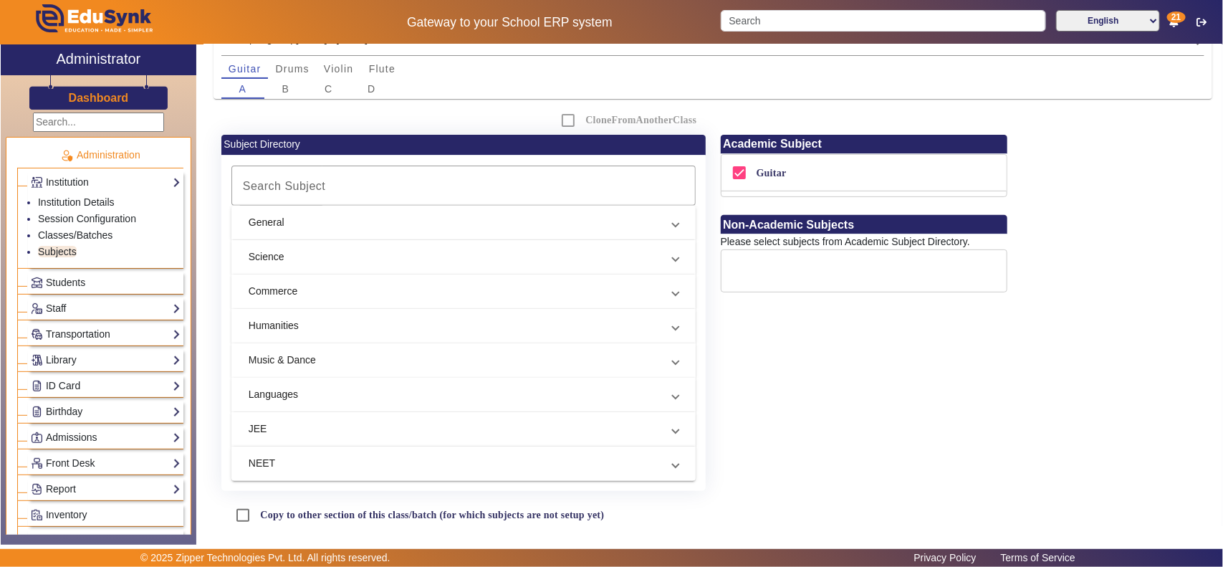
click at [294, 364] on mat-panel-title "Music & Dance" at bounding box center [455, 359] width 413 height 15
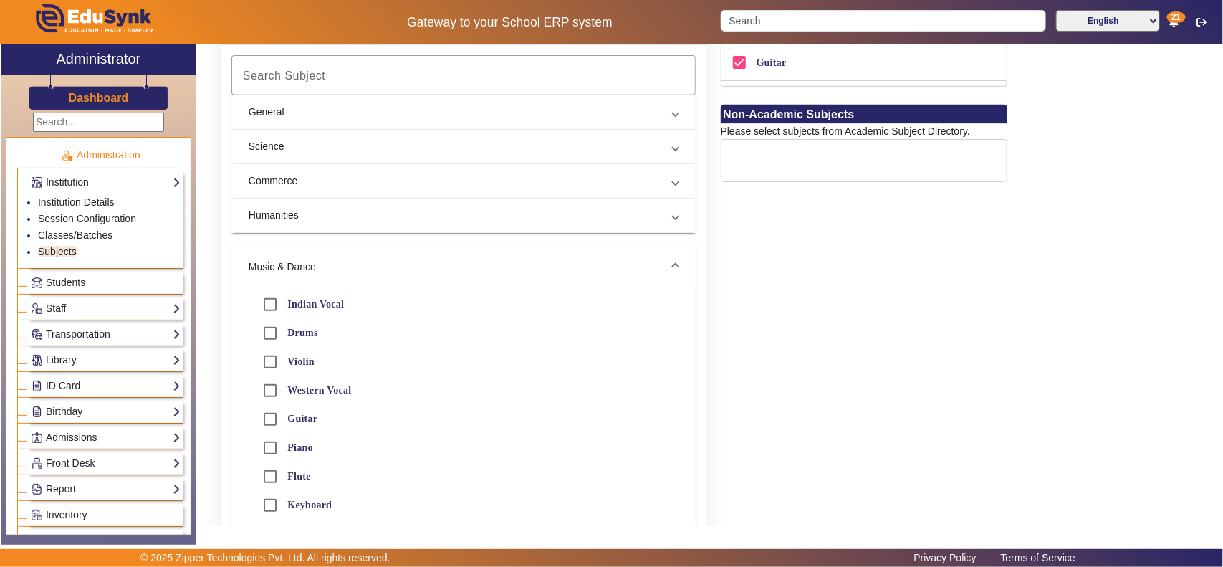
scroll to position [298, 0]
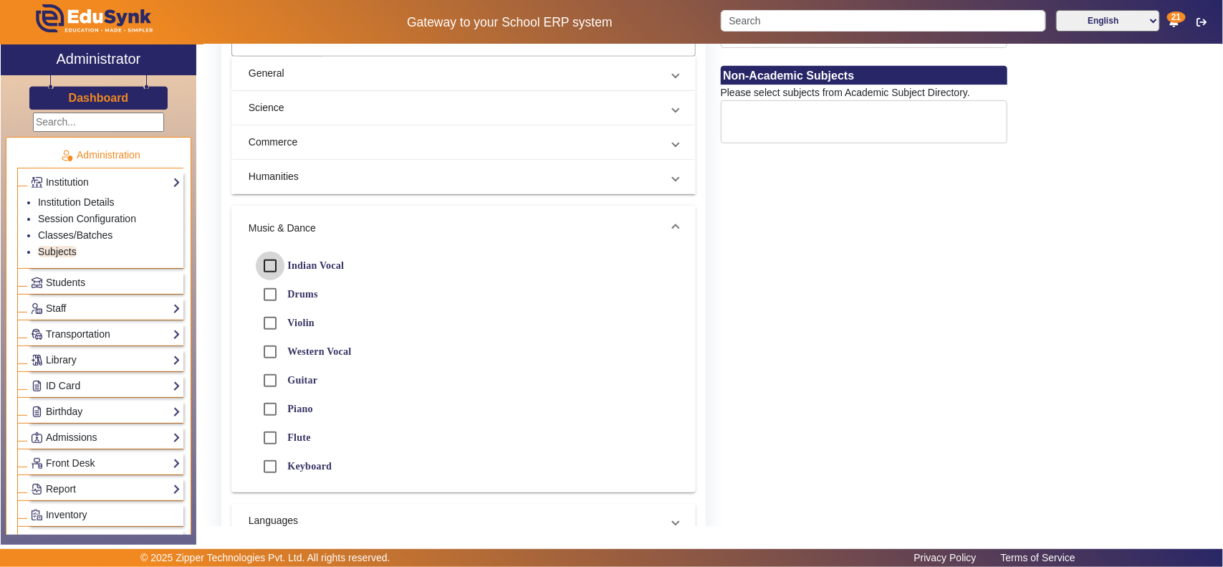
click at [270, 263] on input "Indian Vocal" at bounding box center [270, 265] width 29 height 29
checkbox input "true"
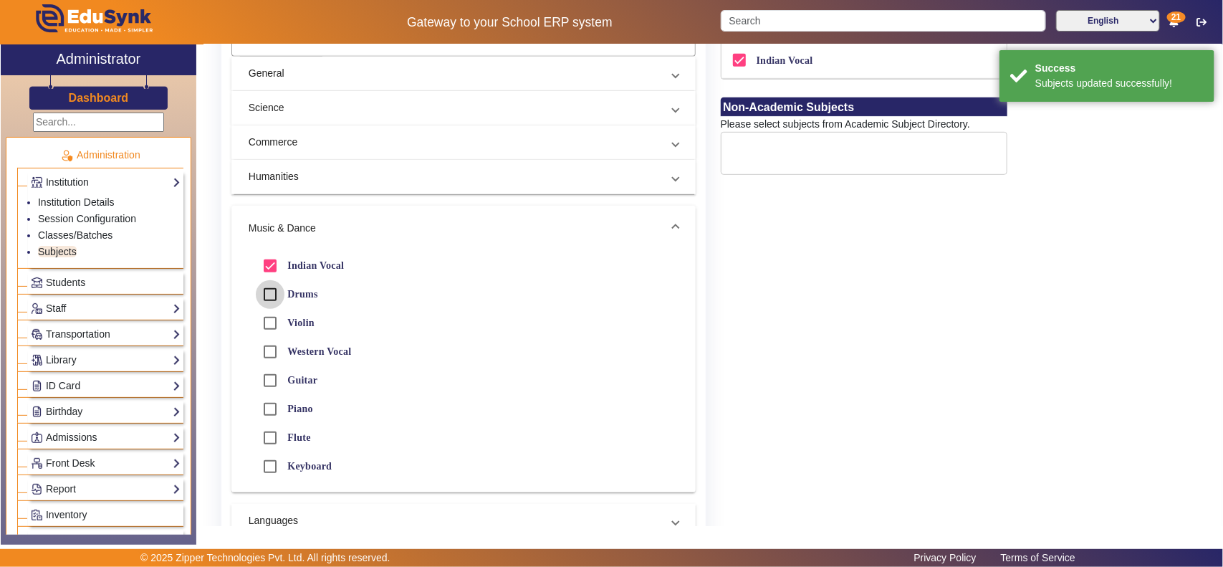
click at [269, 292] on input "Drums" at bounding box center [270, 294] width 29 height 29
checkbox input "true"
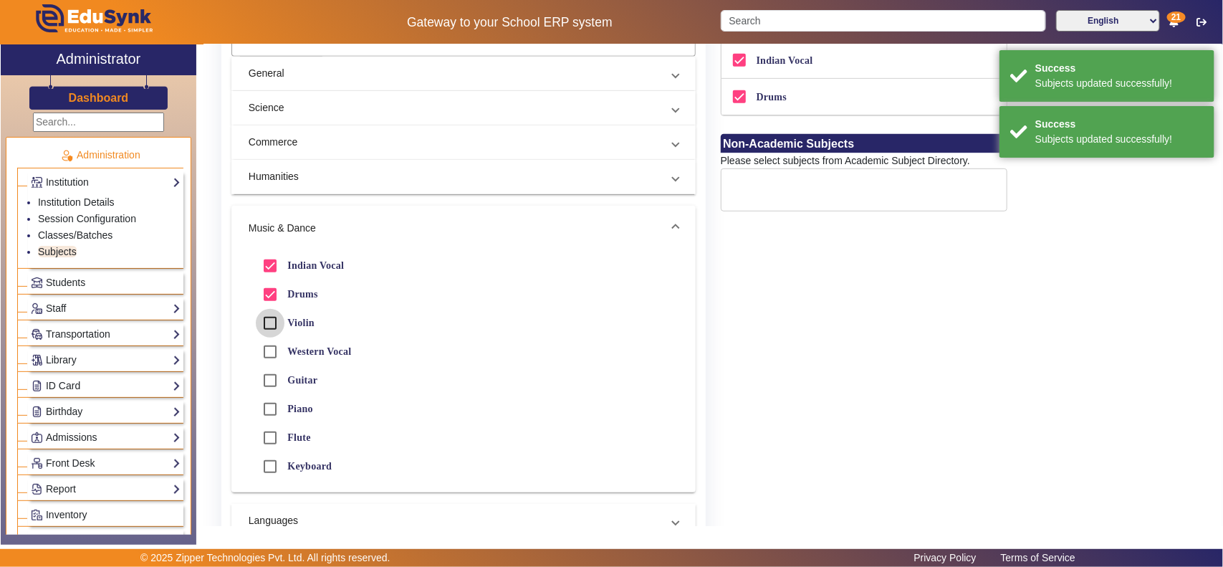
click at [272, 324] on input "Violin" at bounding box center [270, 323] width 29 height 29
checkbox input "true"
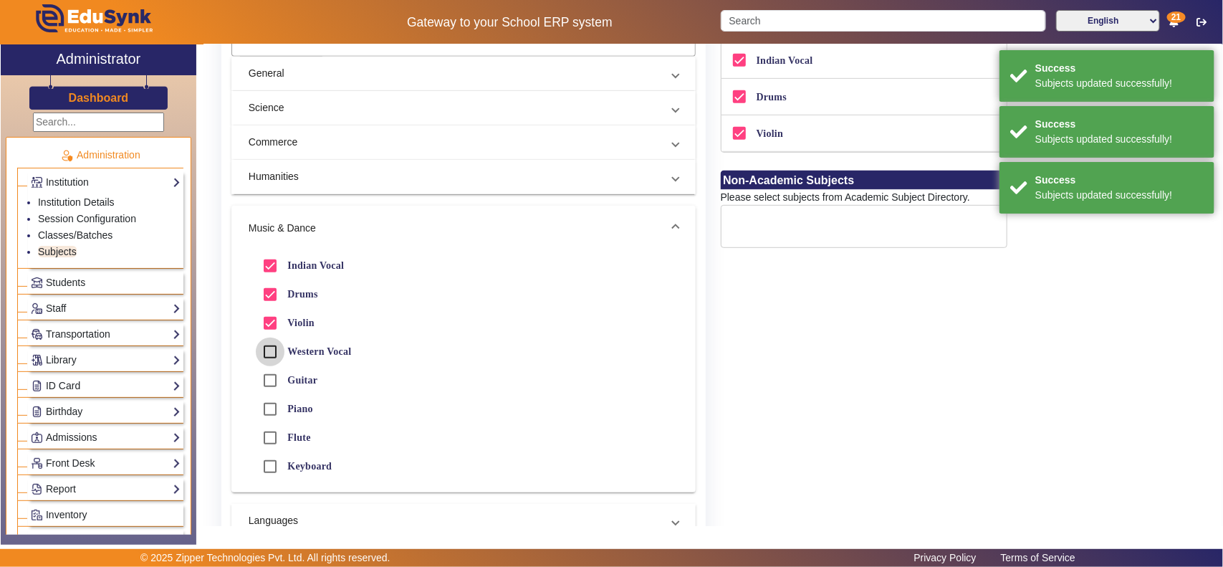
click at [272, 346] on input "Western Vocal" at bounding box center [270, 351] width 29 height 29
checkbox input "true"
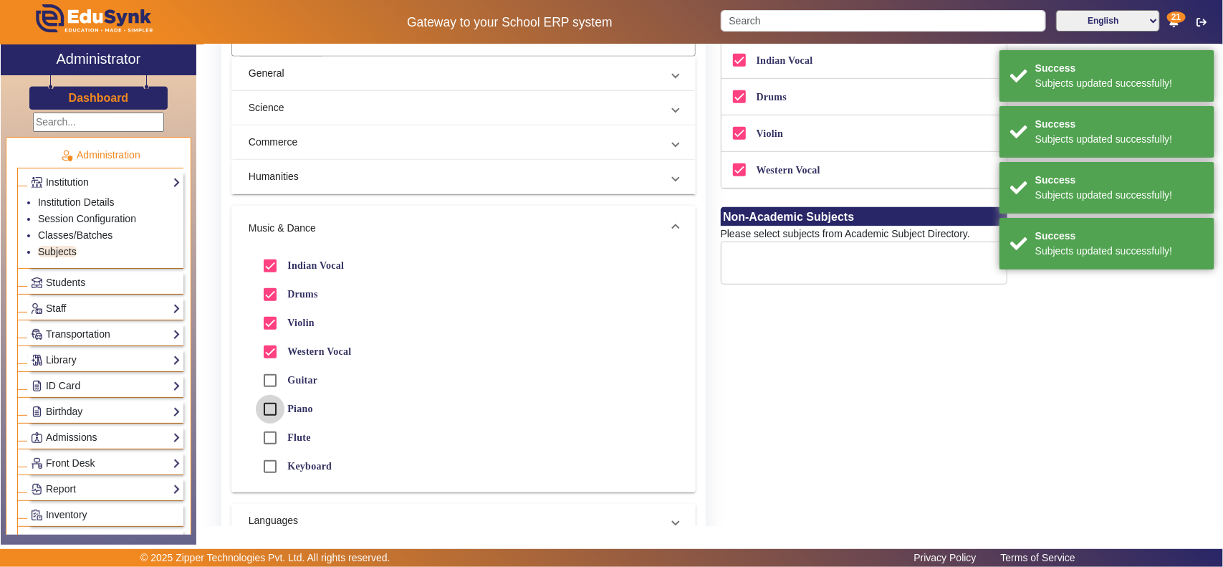
click at [266, 413] on input "Piano" at bounding box center [270, 409] width 29 height 29
checkbox input "true"
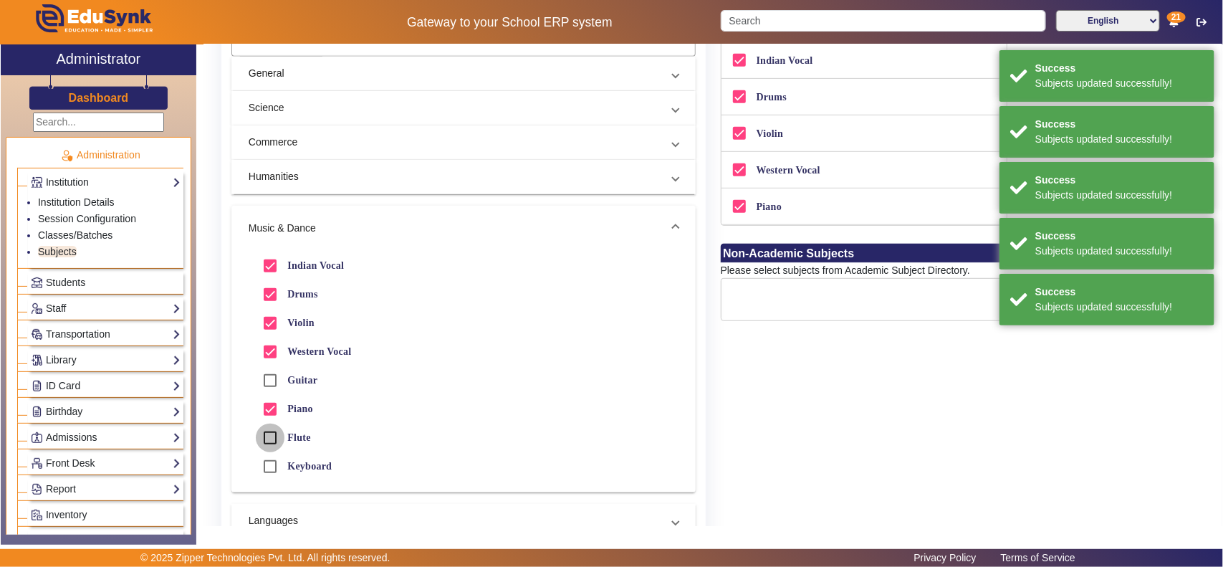
click at [269, 434] on input "Flute" at bounding box center [270, 437] width 29 height 29
checkbox input "true"
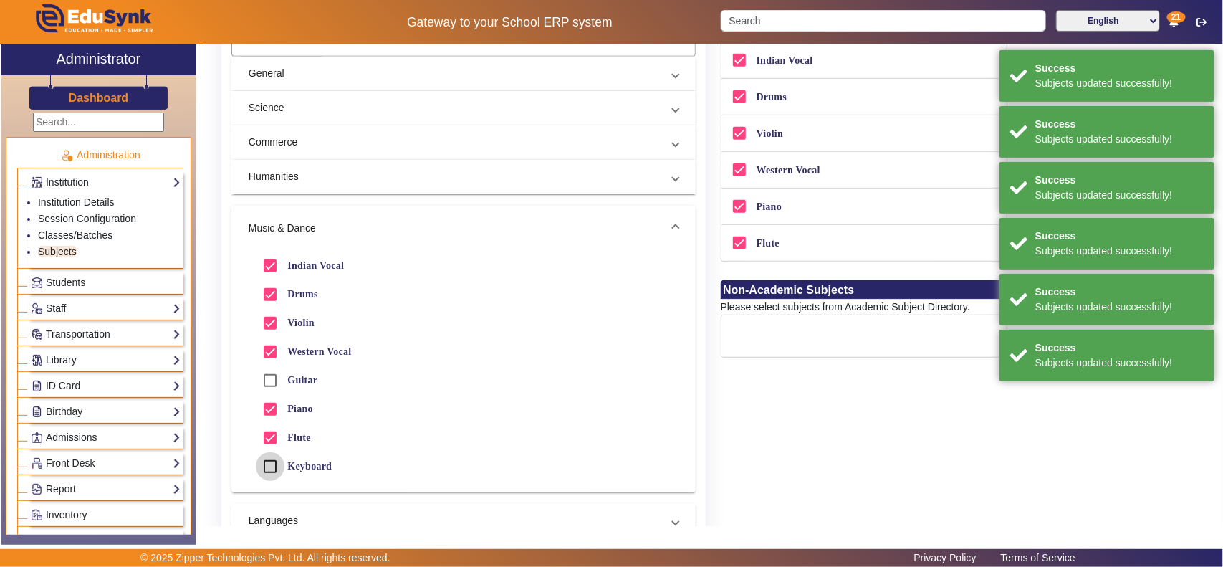
click at [272, 453] on input "Keyboard" at bounding box center [270, 466] width 29 height 29
checkbox input "true"
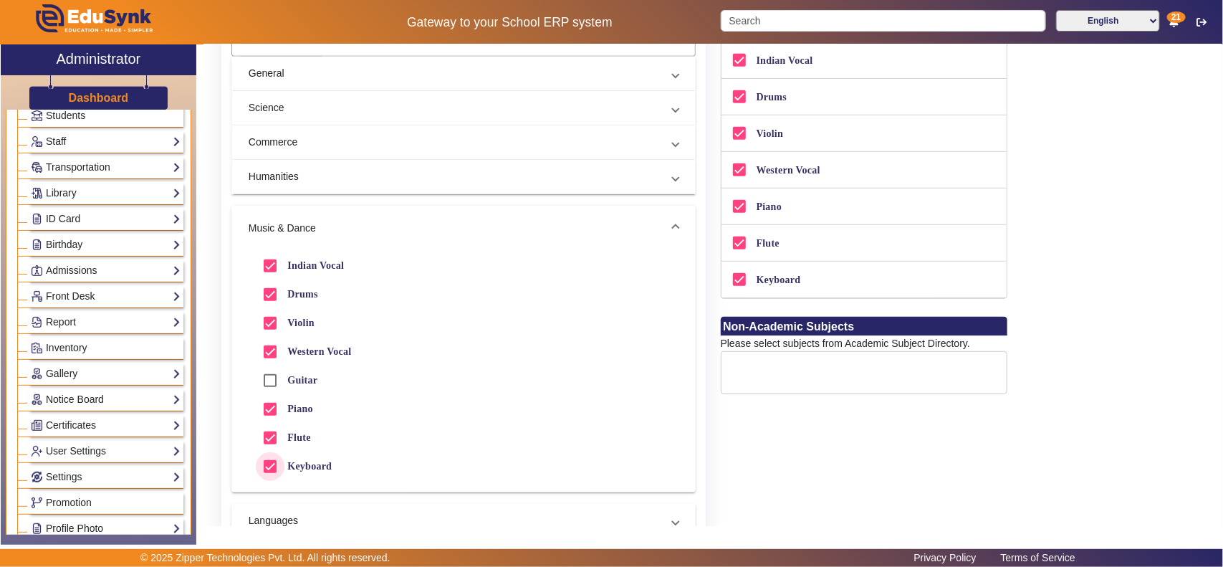
scroll to position [448, 0]
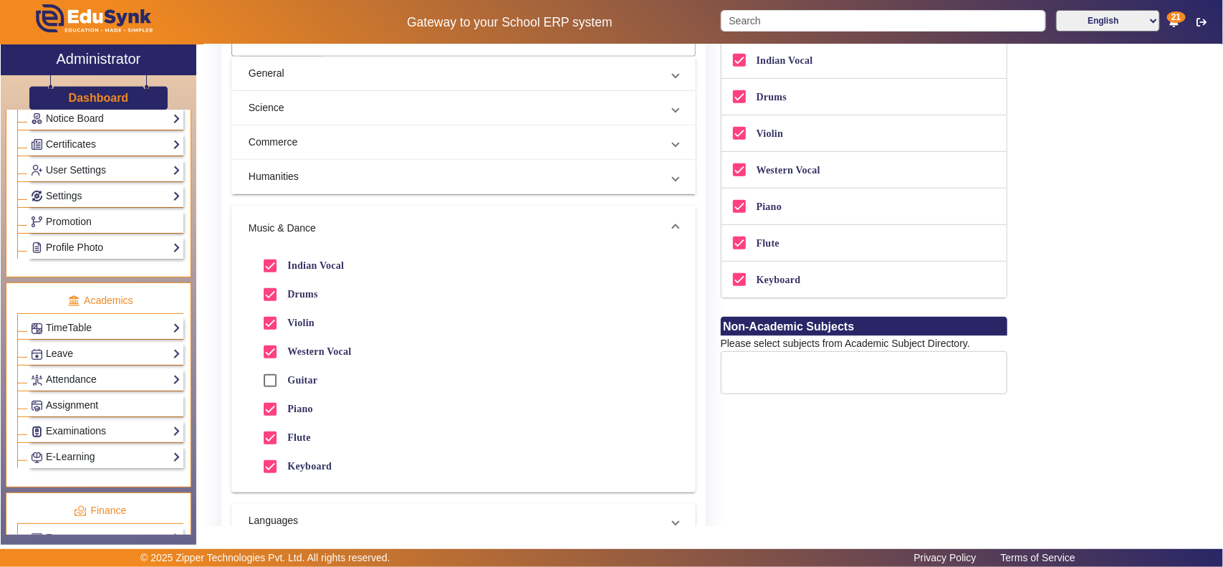
click at [102, 413] on link "Assignment" at bounding box center [106, 405] width 150 height 16
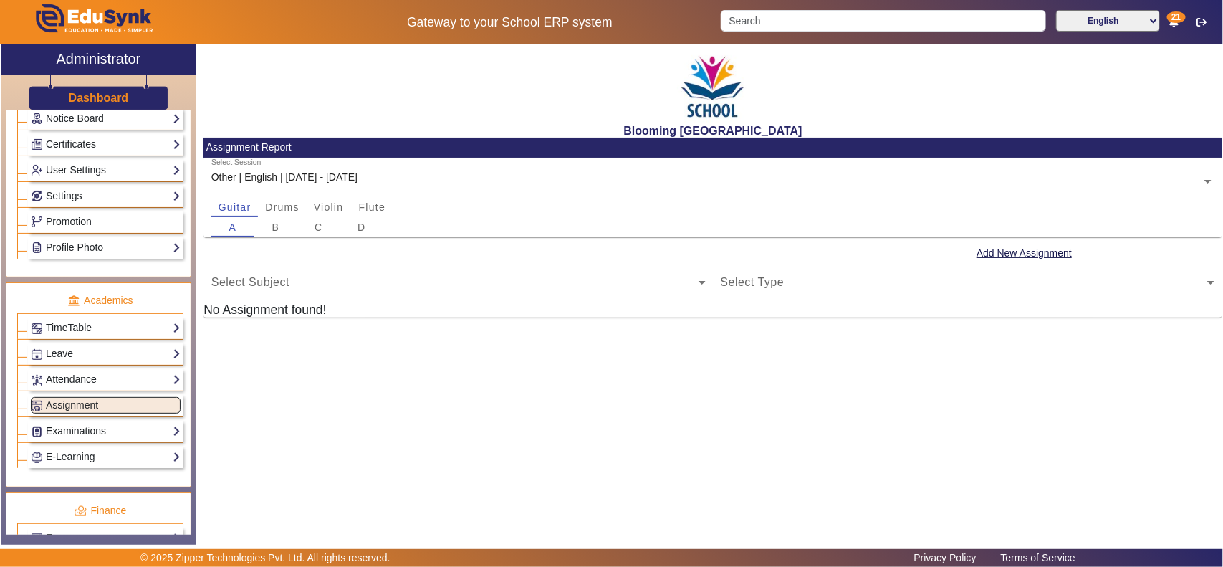
click at [72, 439] on link "Examinations" at bounding box center [106, 431] width 150 height 16
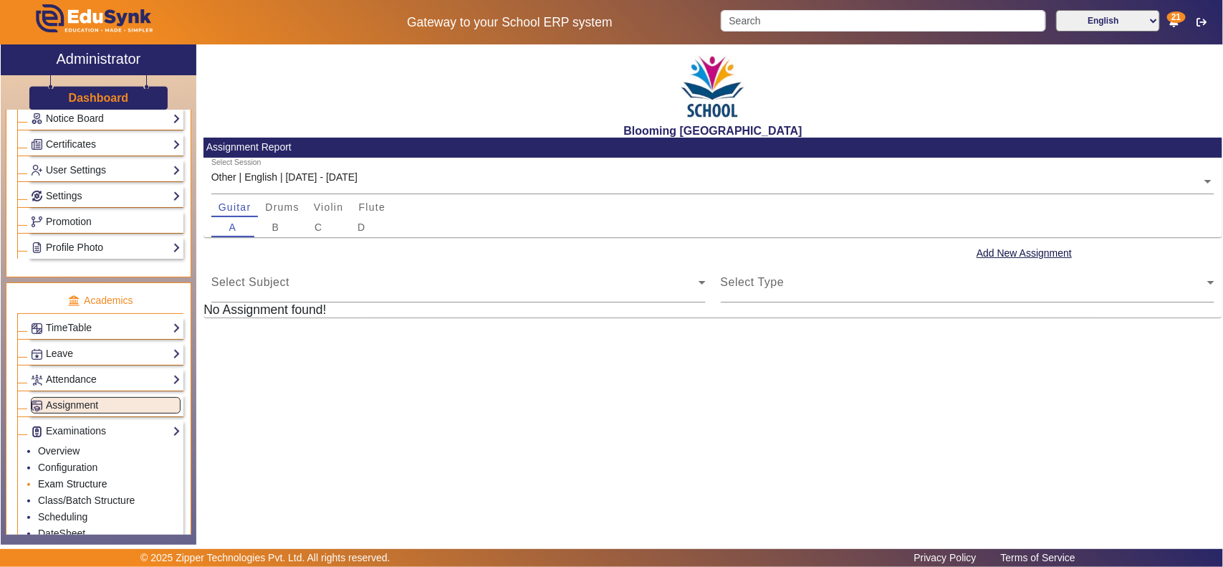
click at [79, 453] on link "Exam Structure" at bounding box center [72, 483] width 69 height 11
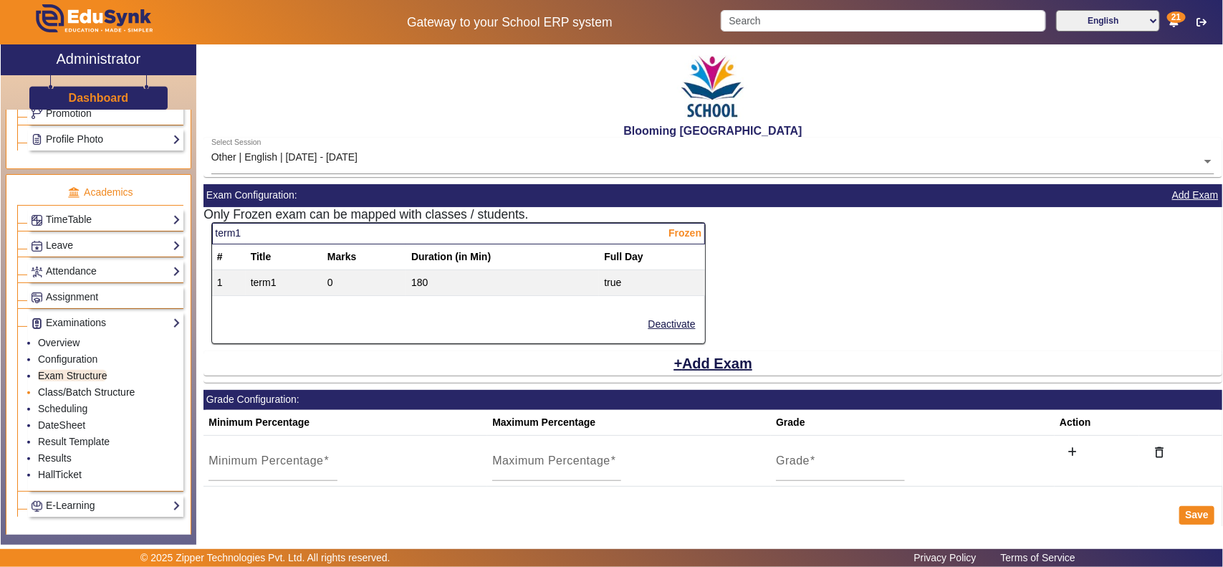
scroll to position [523, 0]
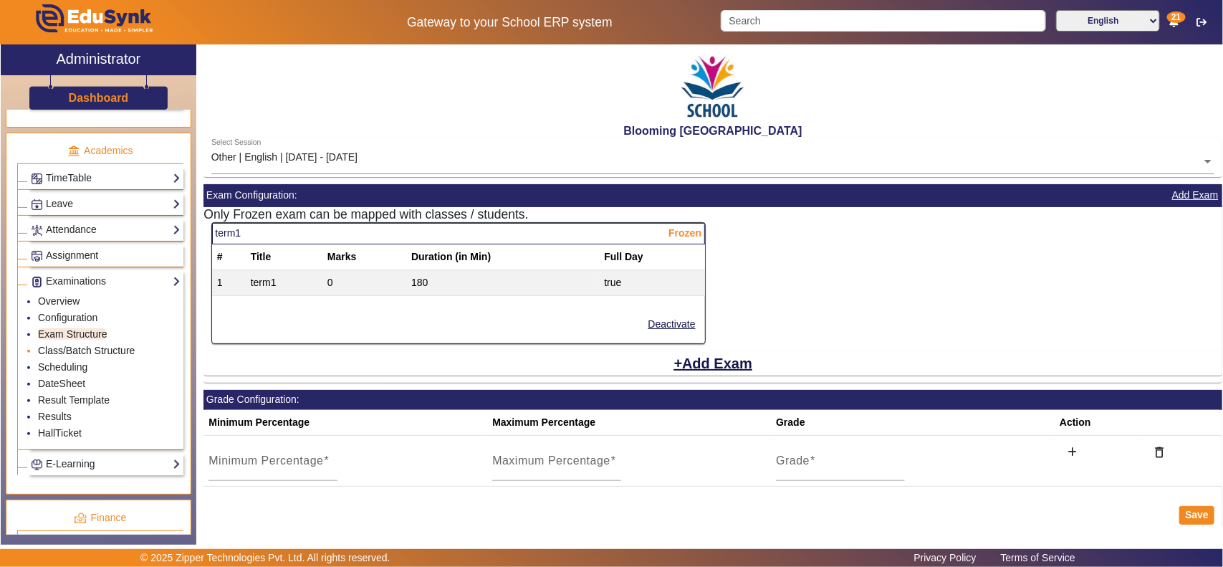
click at [69, 356] on link "Class/Batch Structure" at bounding box center [86, 350] width 97 height 11
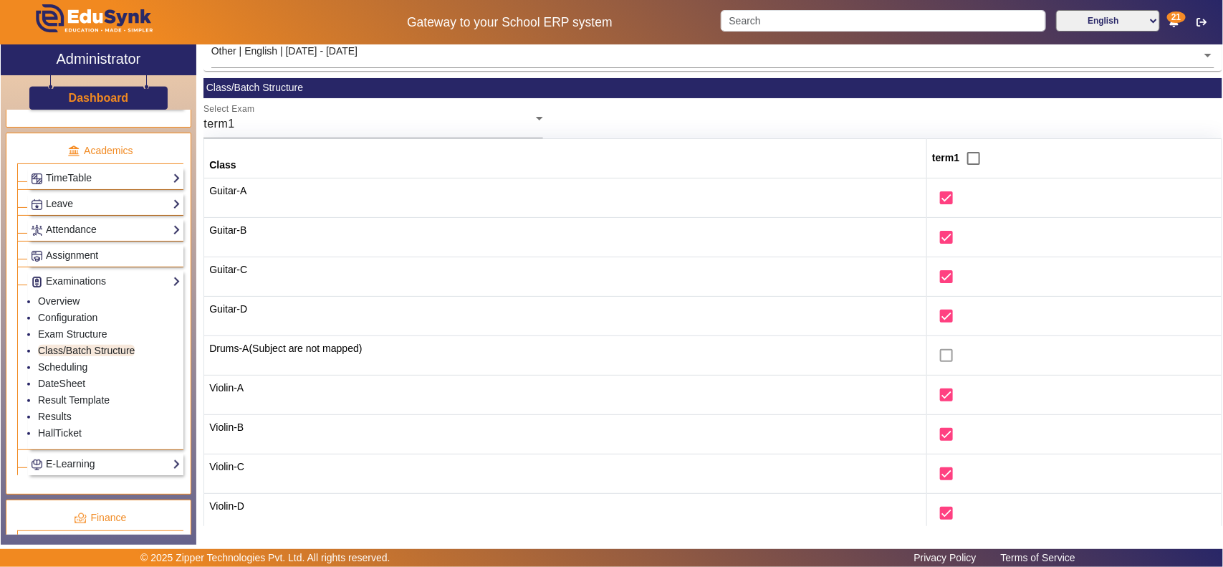
scroll to position [149, 0]
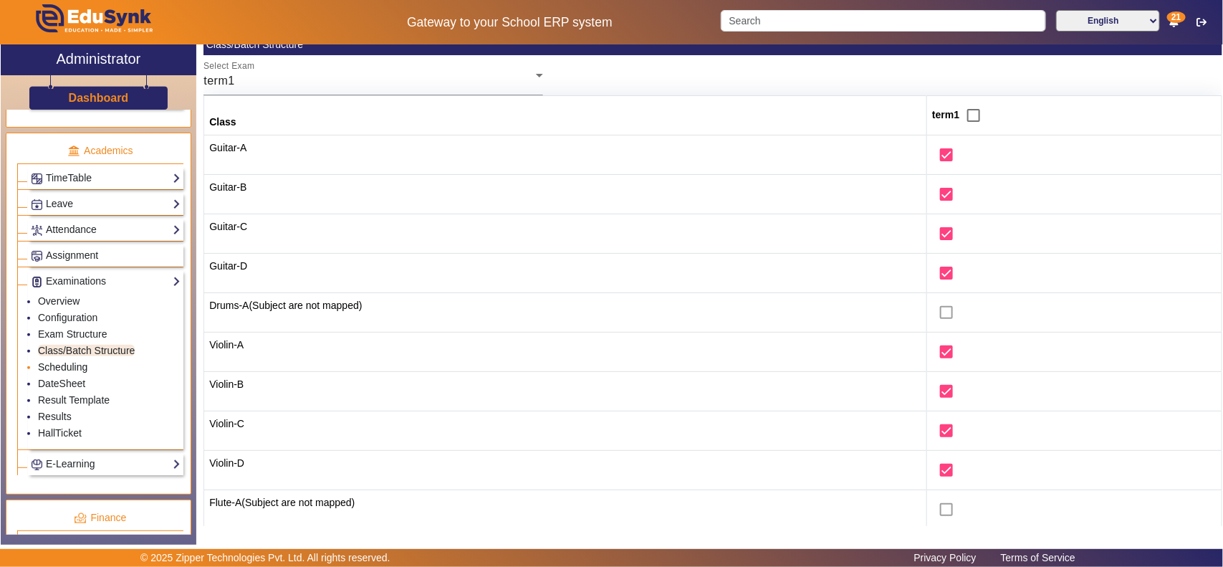
click at [42, 372] on link "Scheduling" at bounding box center [62, 366] width 49 height 11
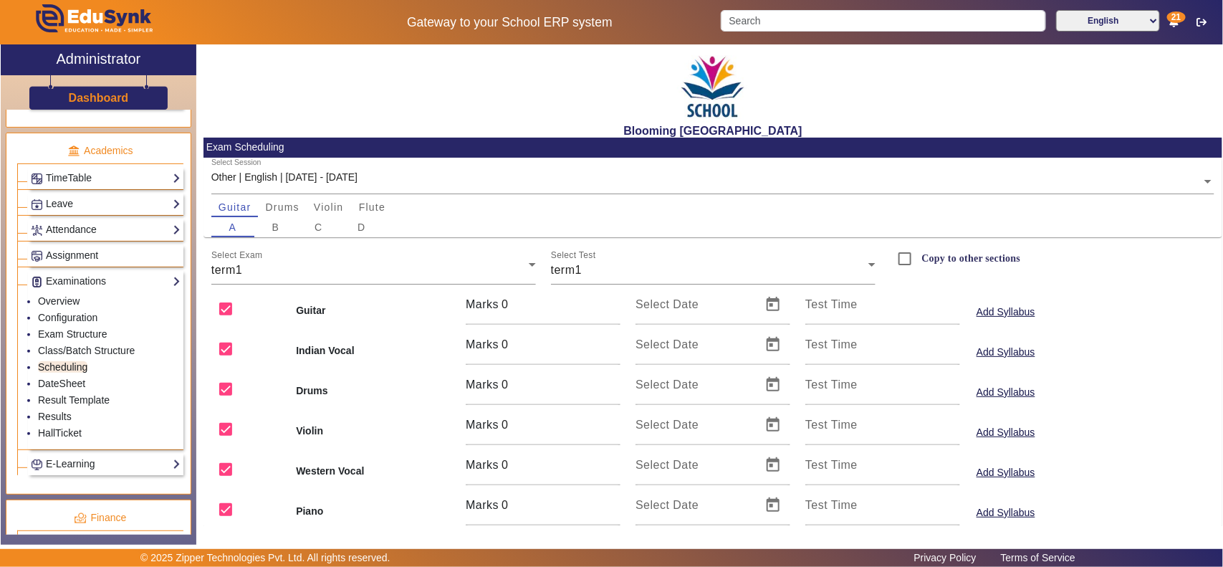
scroll to position [123, 0]
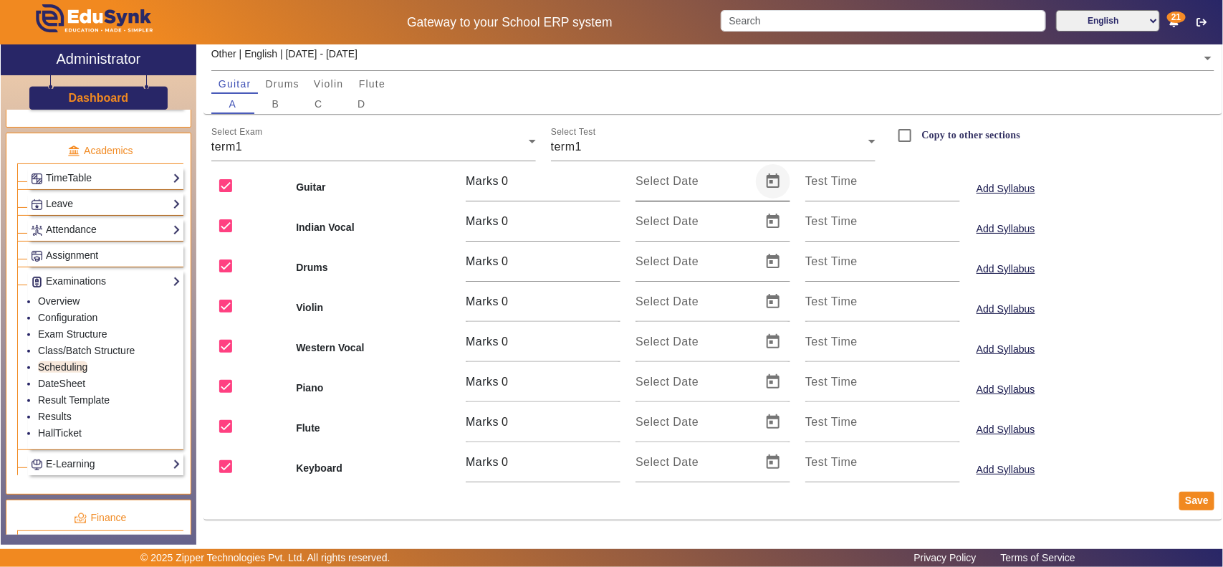
click at [776, 181] on span "Open calendar" at bounding box center [773, 181] width 34 height 34
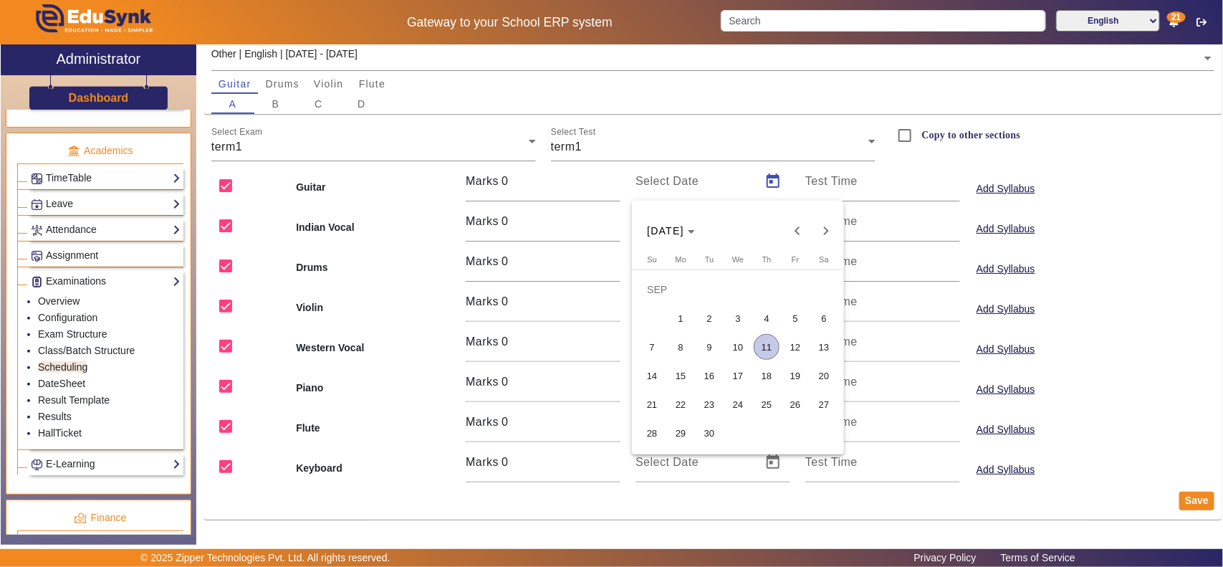
click at [786, 344] on span "12" at bounding box center [795, 347] width 26 height 26
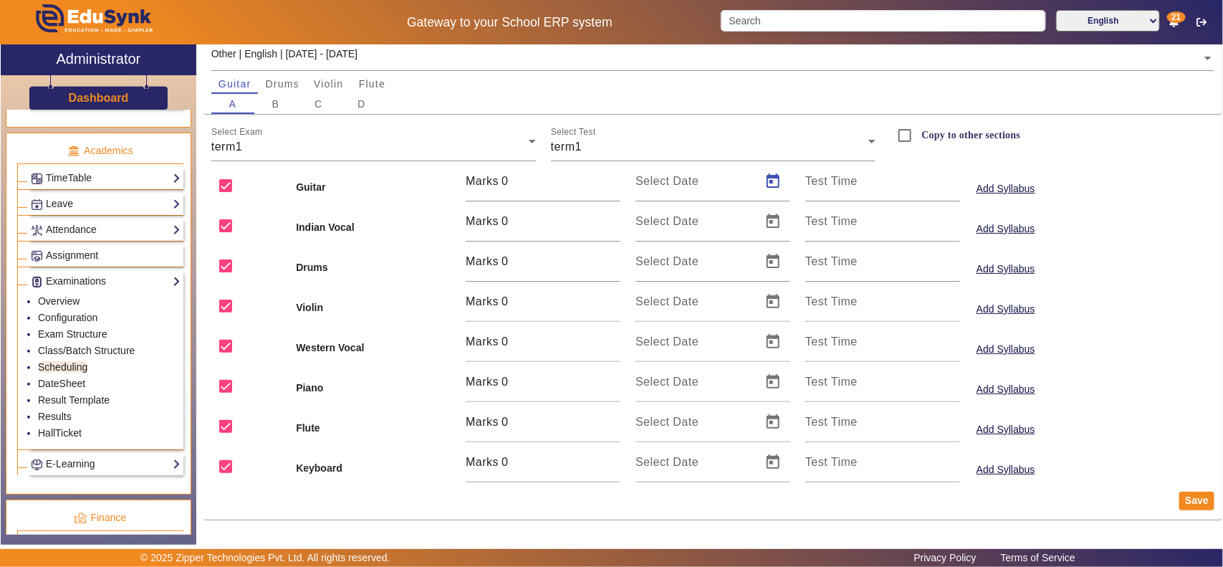
type input "[DATE]"
click at [774, 221] on span "Open calendar" at bounding box center [773, 221] width 34 height 34
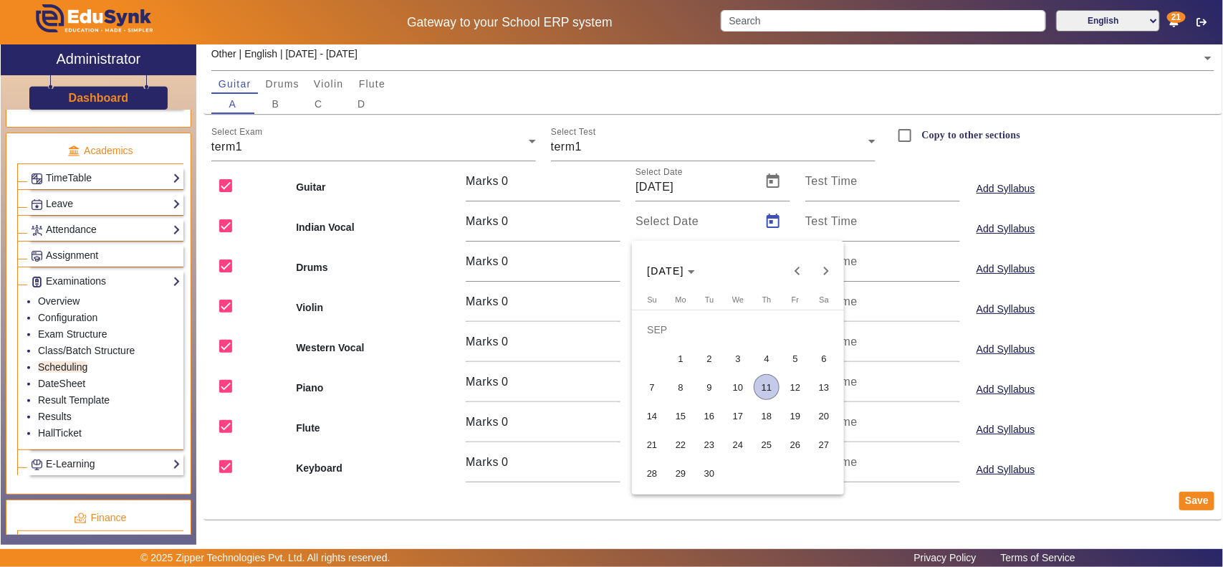
click at [822, 384] on span "13" at bounding box center [824, 387] width 26 height 26
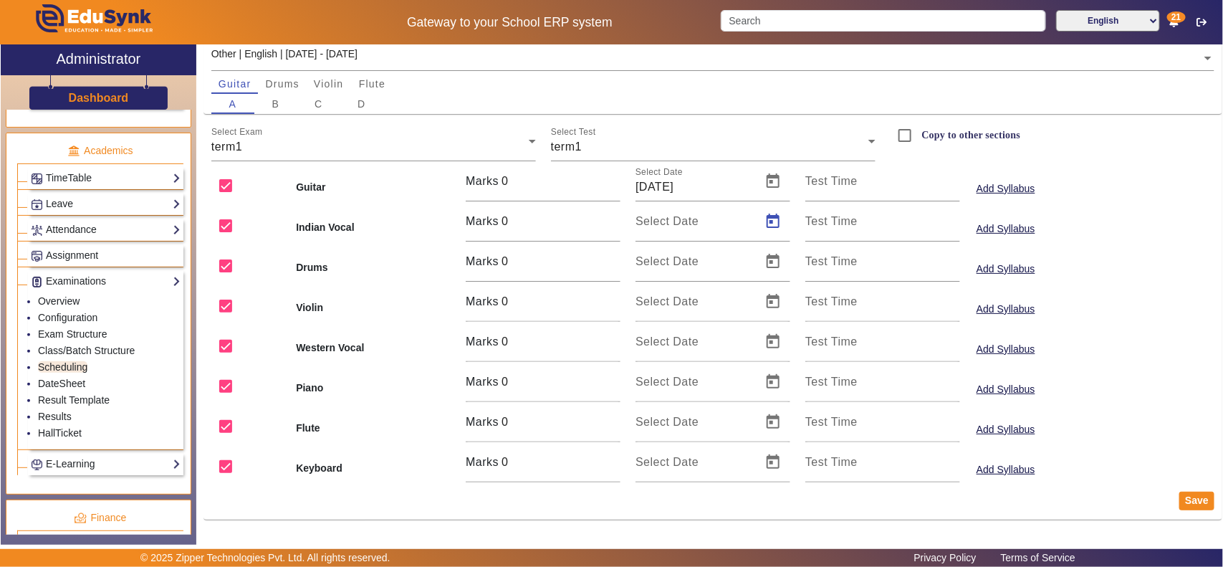
type input "[DATE]"
click at [764, 259] on span "Open calendar" at bounding box center [773, 261] width 34 height 34
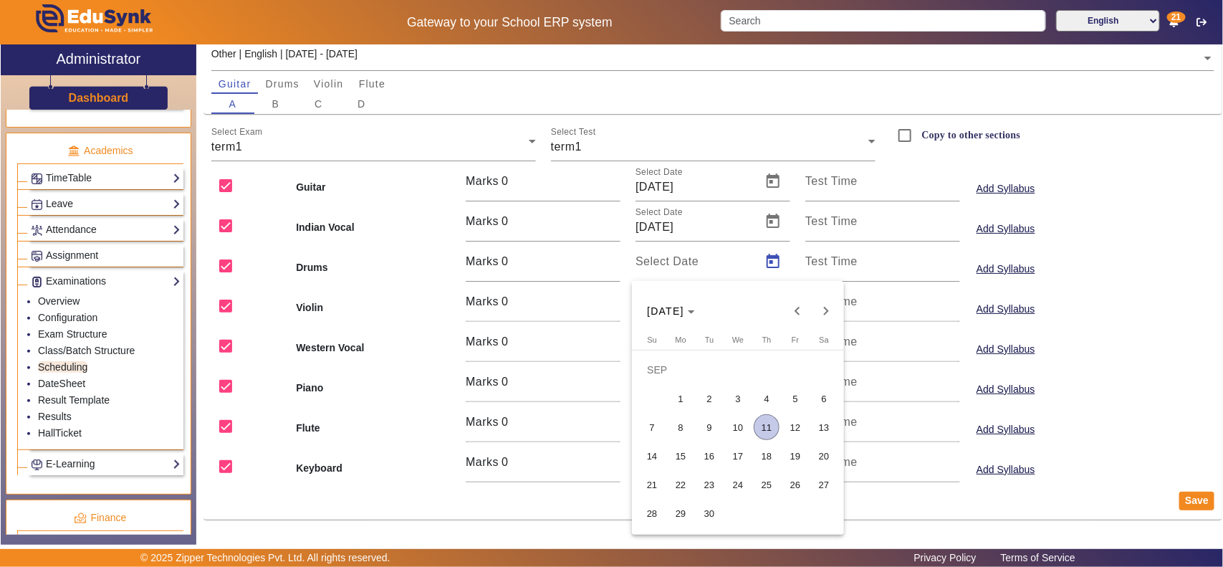
click at [675, 453] on span "15" at bounding box center [681, 456] width 26 height 26
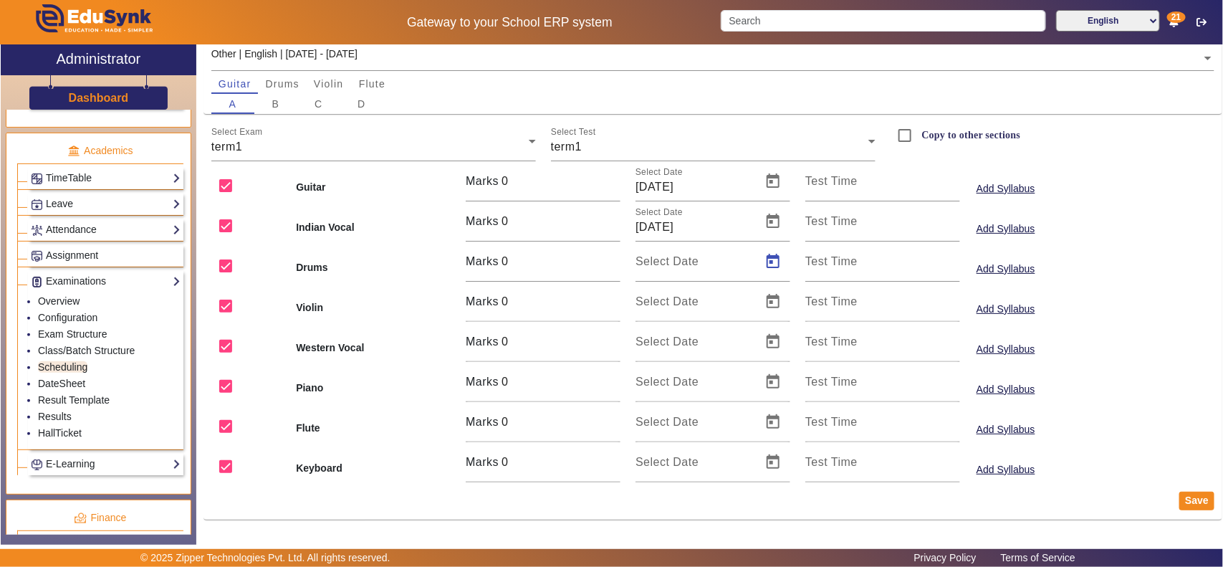
type input "[DATE]"
click at [765, 295] on span "Open calendar" at bounding box center [773, 301] width 34 height 34
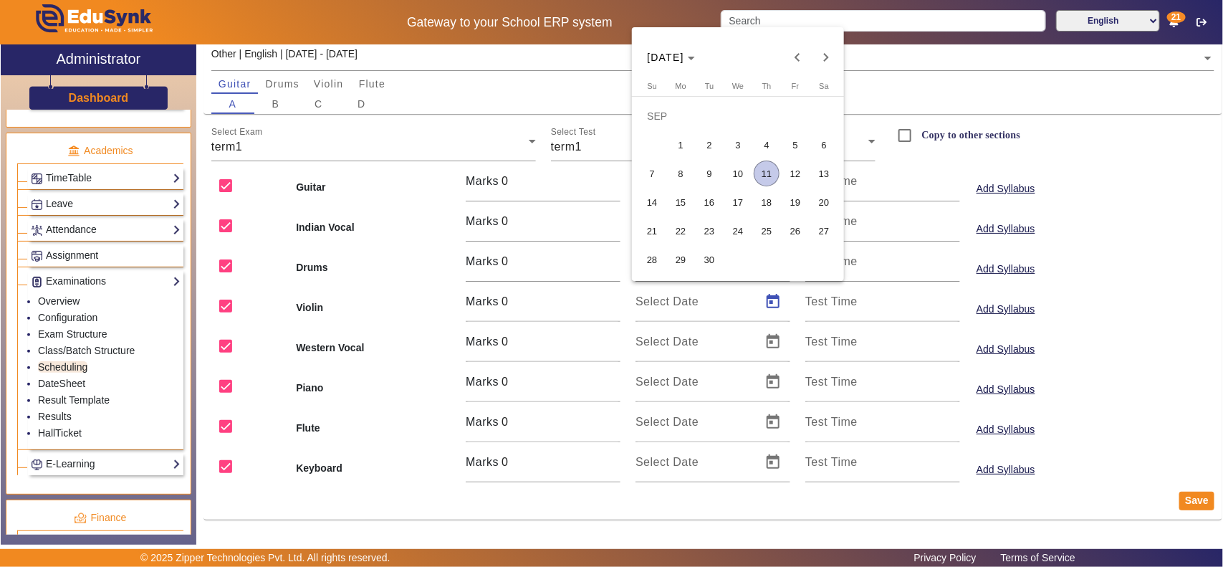
click at [680, 203] on span "15" at bounding box center [681, 202] width 26 height 26
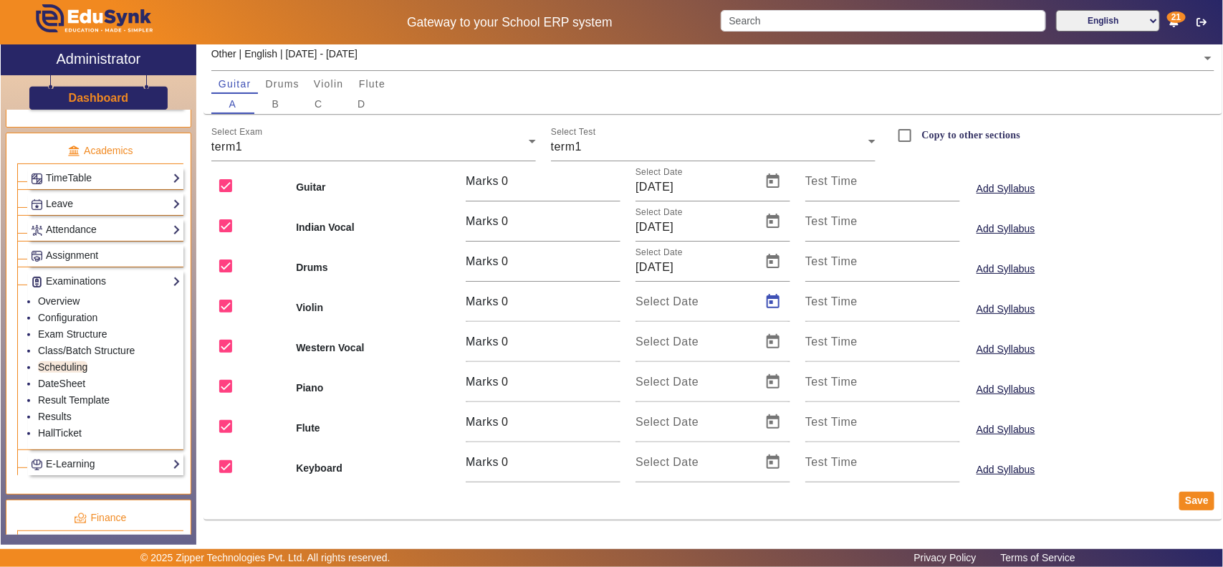
type input "15/09/2025"
click at [767, 350] on span "Open calendar" at bounding box center [773, 341] width 34 height 34
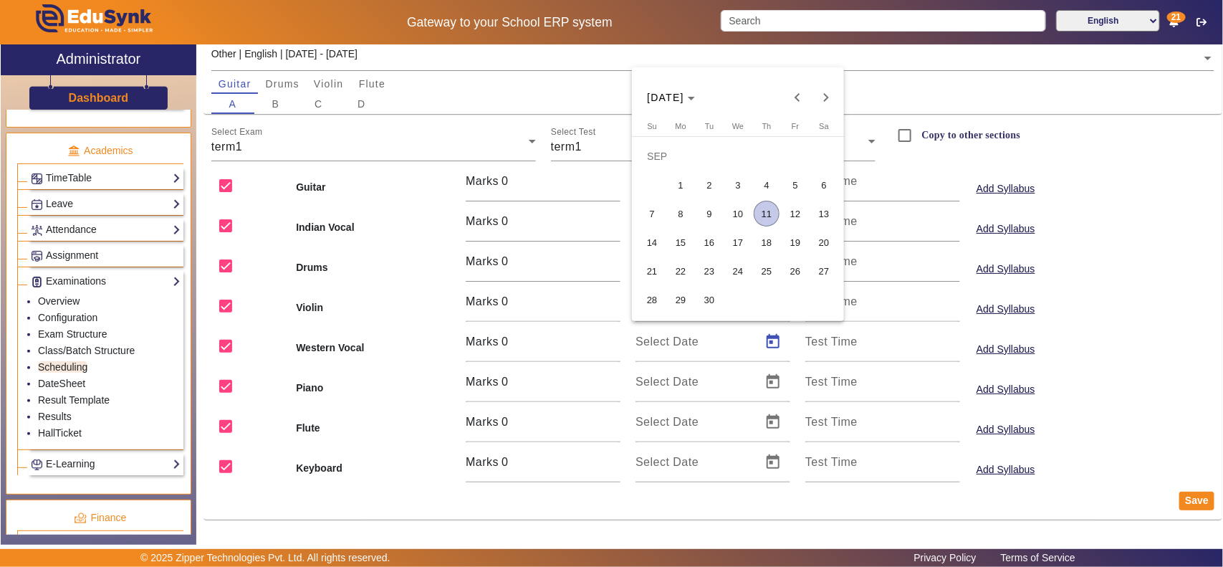
click at [718, 245] on span "16" at bounding box center [709, 242] width 26 height 26
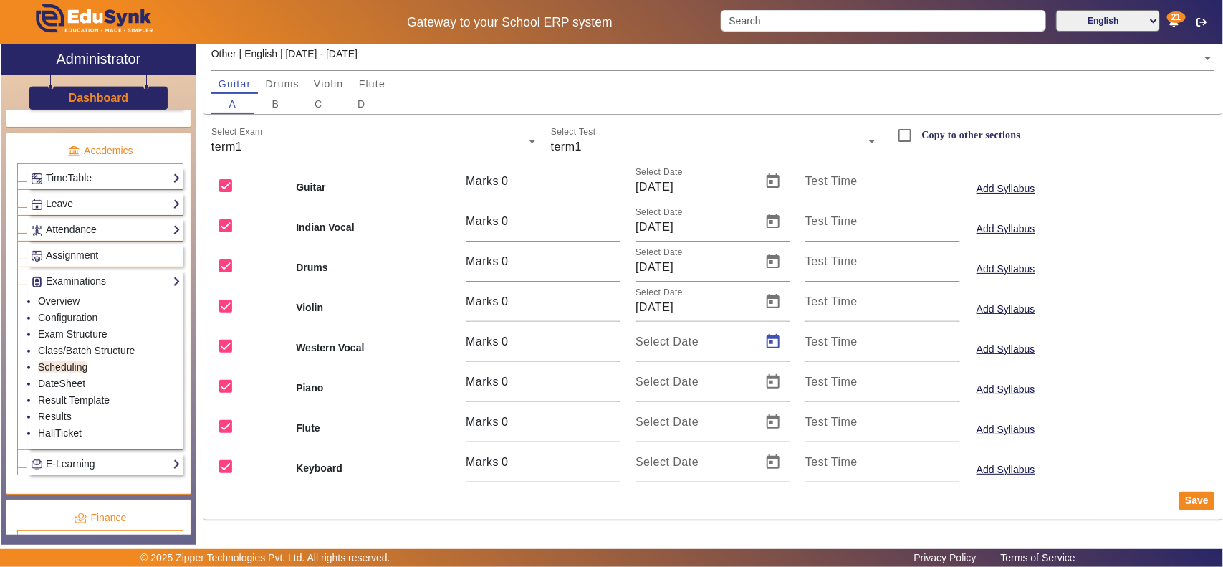
type input "16/09/2025"
click at [767, 373] on span "Open calendar" at bounding box center [773, 382] width 34 height 34
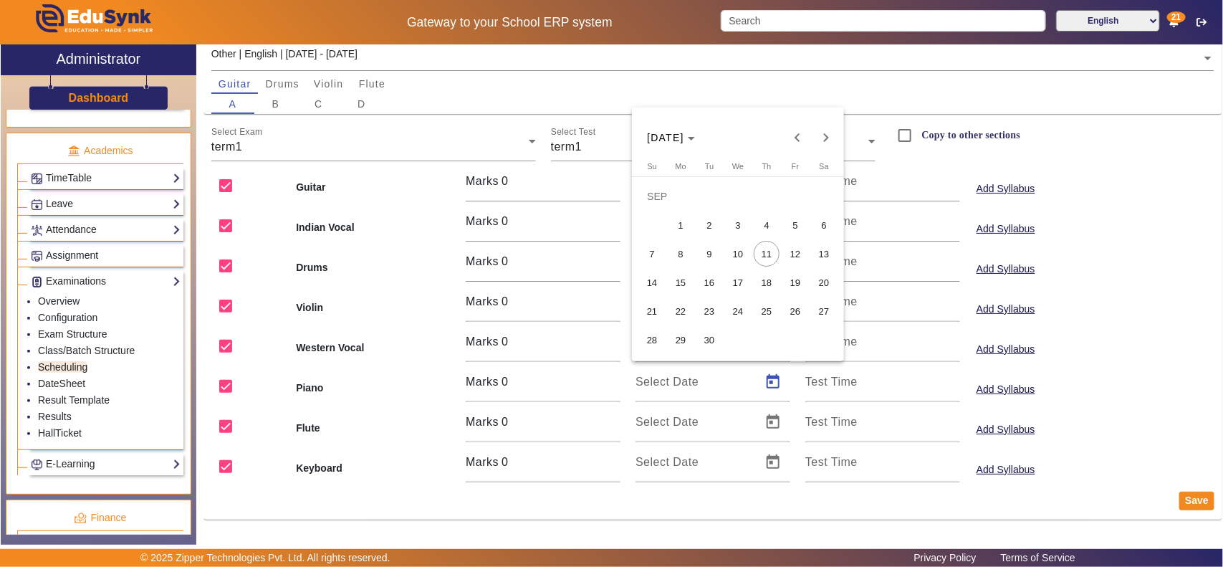
click at [740, 280] on span "17" at bounding box center [738, 282] width 26 height 26
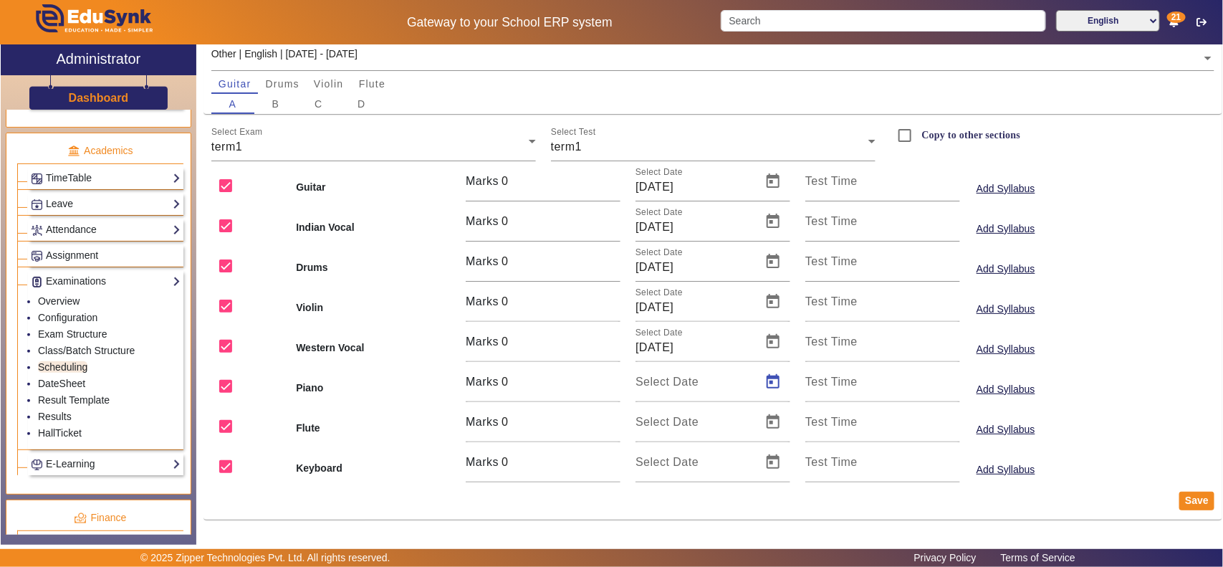
type input "17/09/2025"
click at [771, 410] on span "Open calendar" at bounding box center [773, 422] width 34 height 34
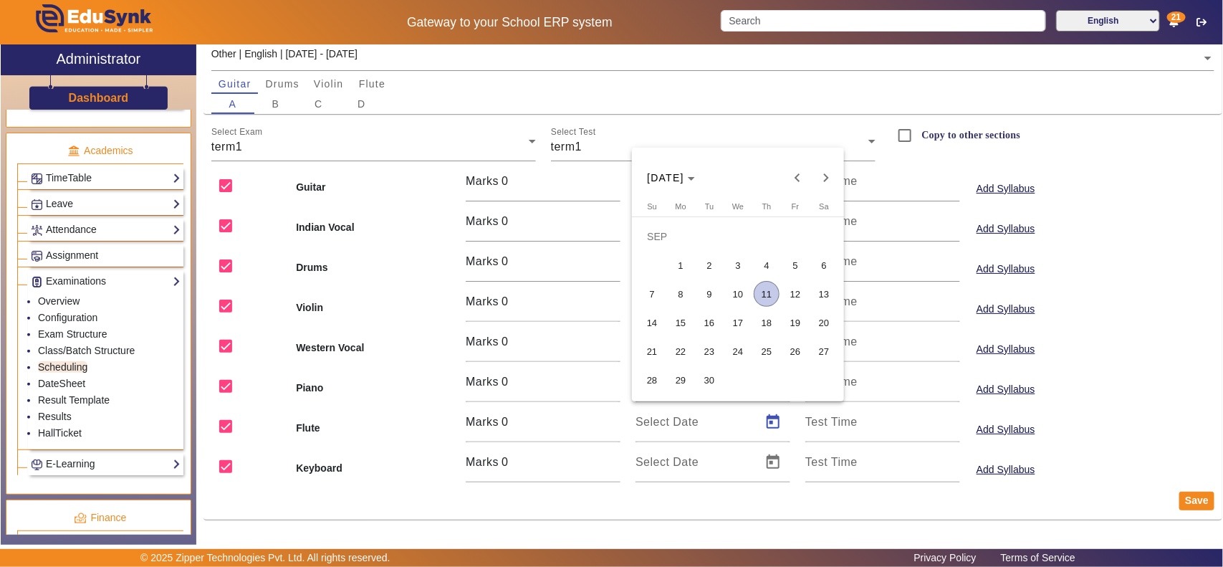
click at [768, 316] on span "18" at bounding box center [767, 322] width 26 height 26
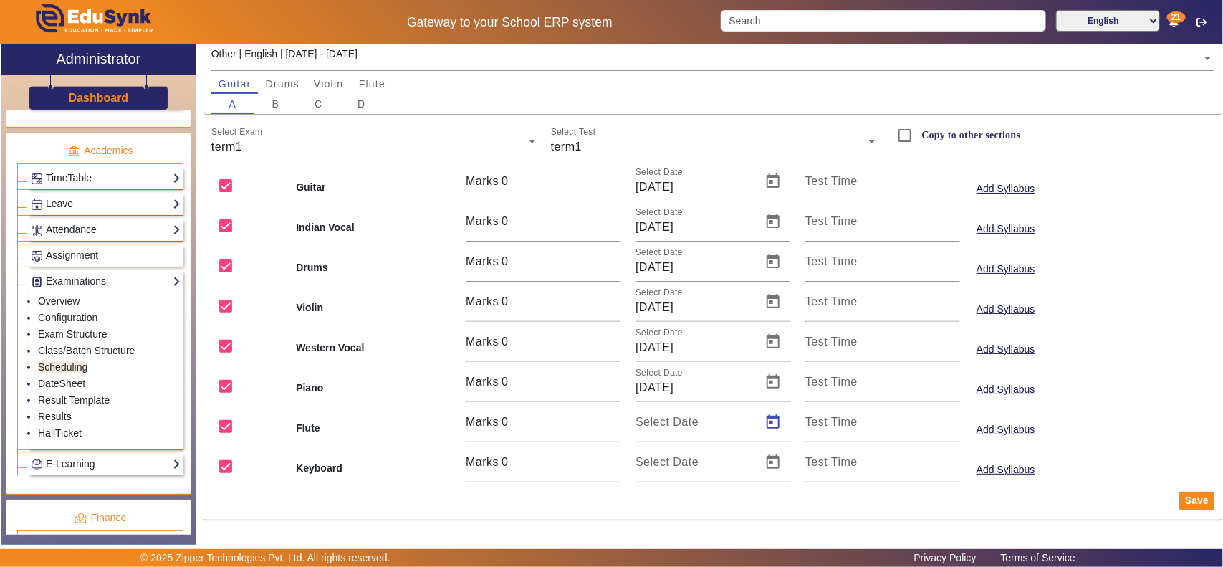
type input "18/09/2025"
click at [764, 453] on span "Open calendar" at bounding box center [773, 462] width 34 height 34
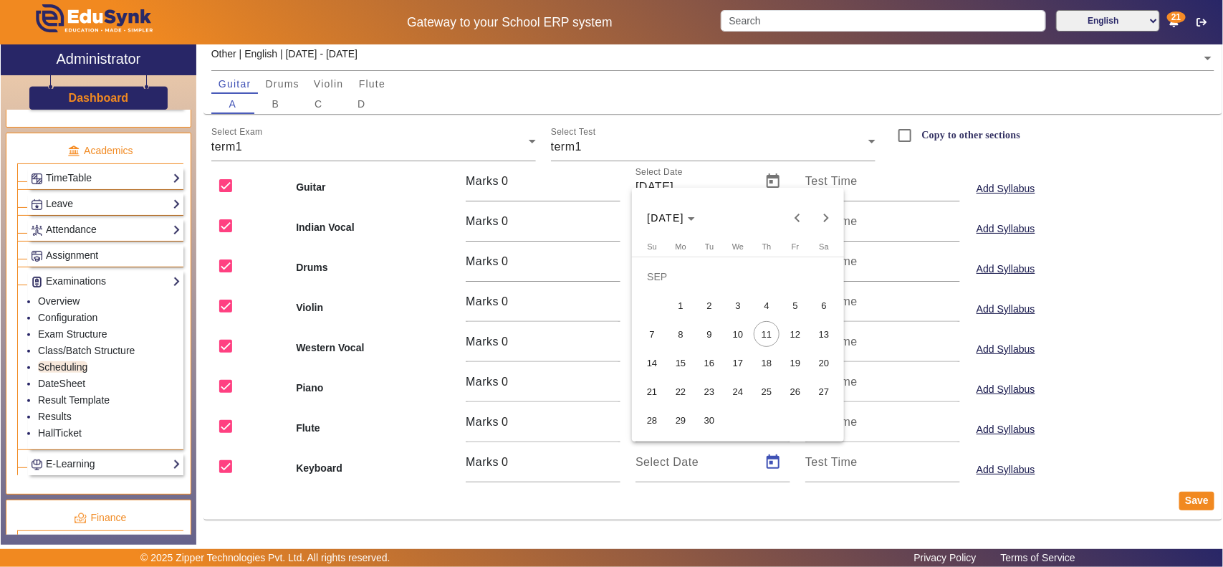
drag, startPoint x: 795, startPoint y: 360, endPoint x: 382, endPoint y: 244, distance: 429.3
click at [795, 358] on span "19" at bounding box center [795, 363] width 26 height 26
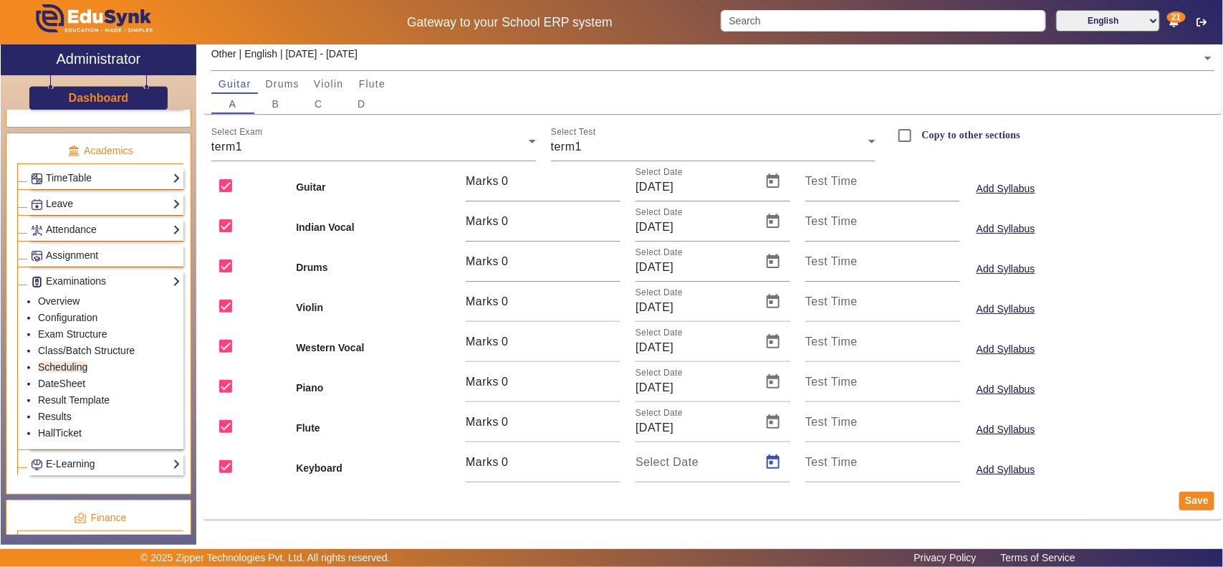
type input "19/09/2025"
click at [899, 137] on input "Copy to other sections" at bounding box center [904, 135] width 29 height 29
click at [978, 453] on button "Save" at bounding box center [1196, 500] width 35 height 19
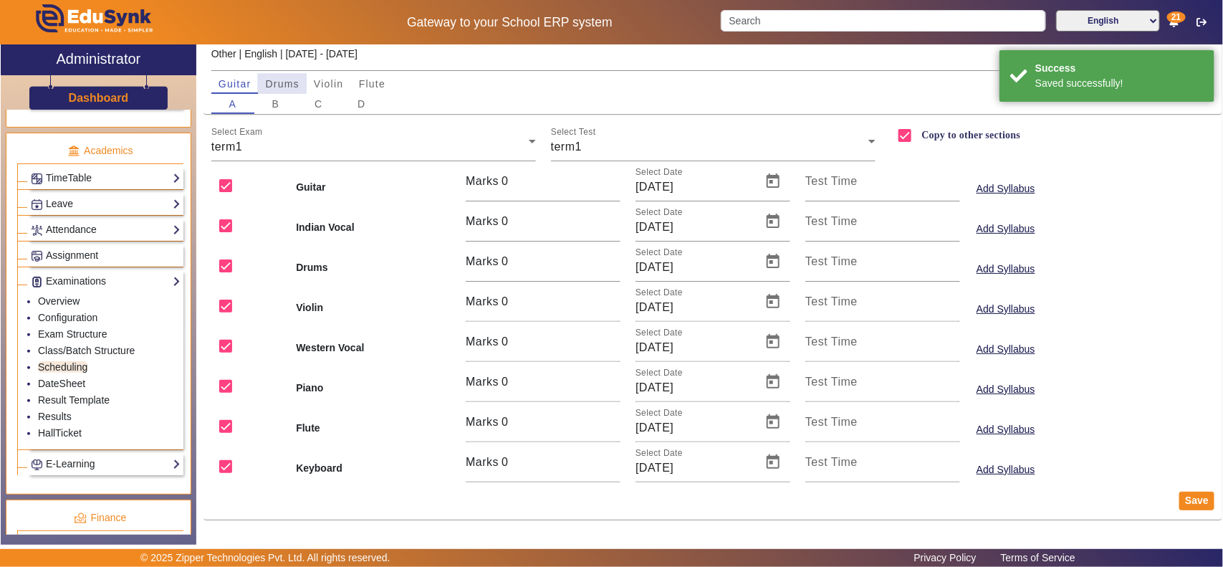
click at [274, 81] on span "Drums" at bounding box center [282, 84] width 34 height 10
checkbox input "false"
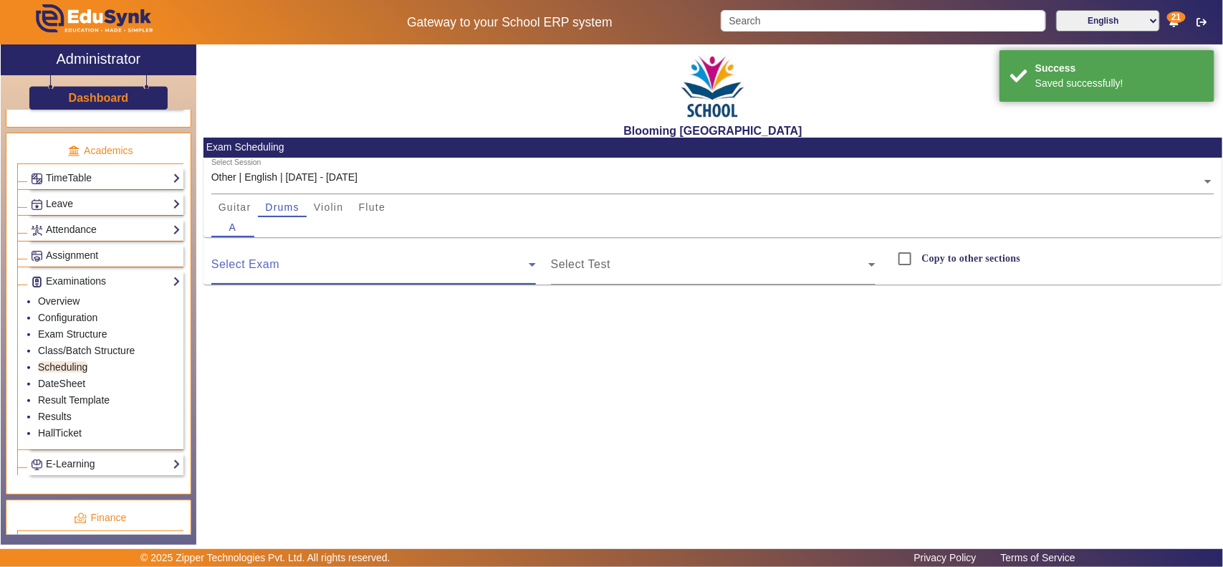
click at [324, 266] on span at bounding box center [369, 269] width 317 height 17
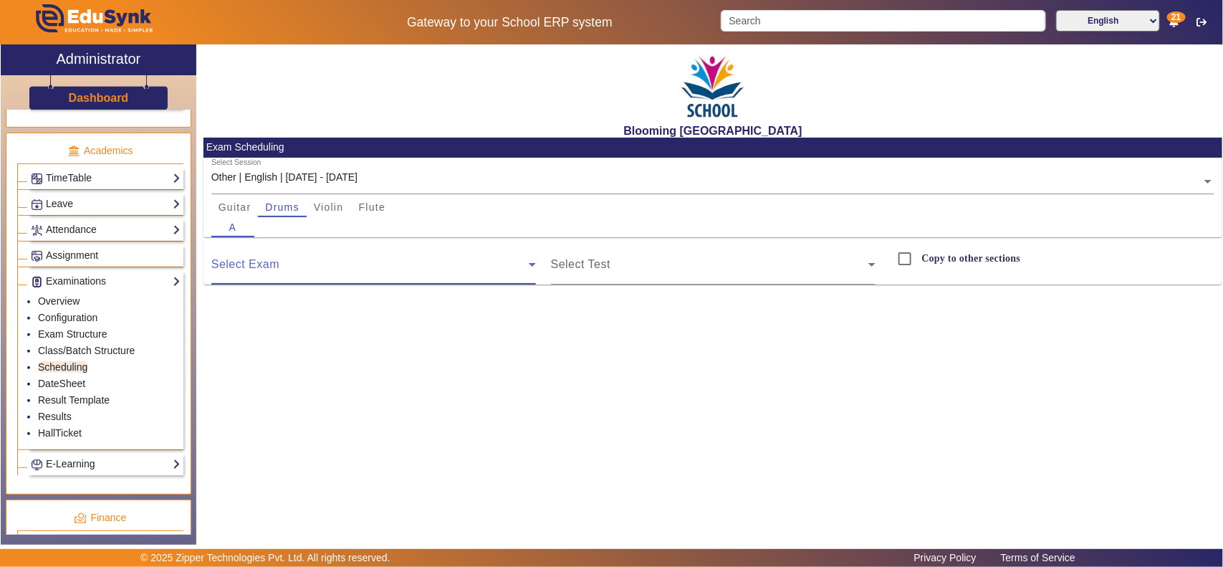
click at [395, 264] on span at bounding box center [369, 269] width 317 height 17
click at [729, 249] on div "Select Test" at bounding box center [713, 264] width 324 height 40
click at [330, 208] on span "Violin" at bounding box center [329, 207] width 30 height 10
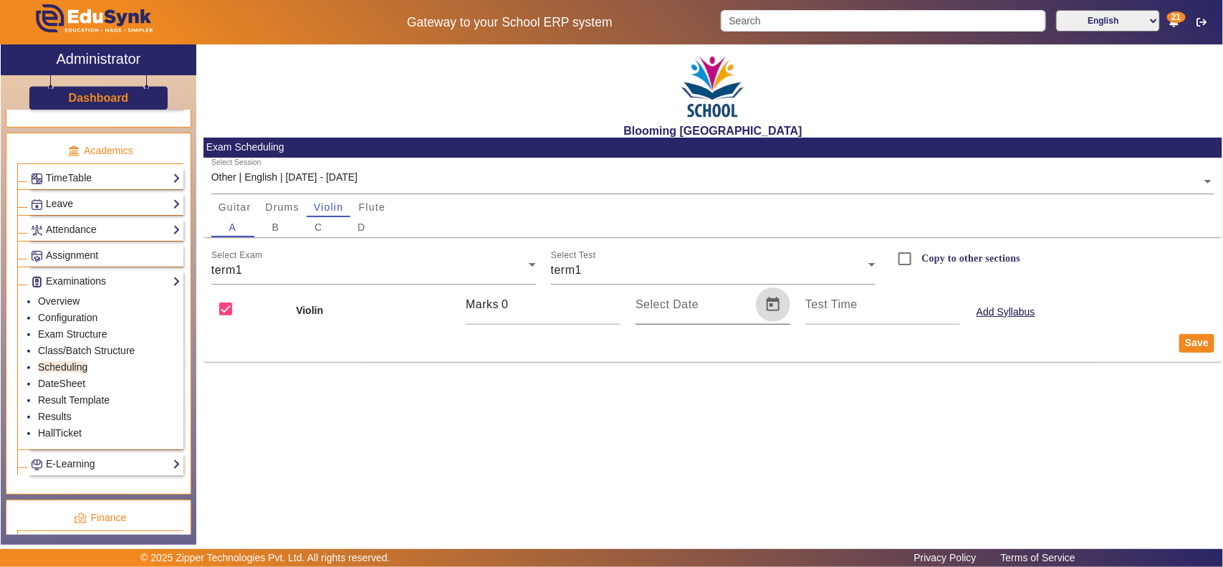
click at [775, 299] on span "Open calendar" at bounding box center [773, 304] width 34 height 34
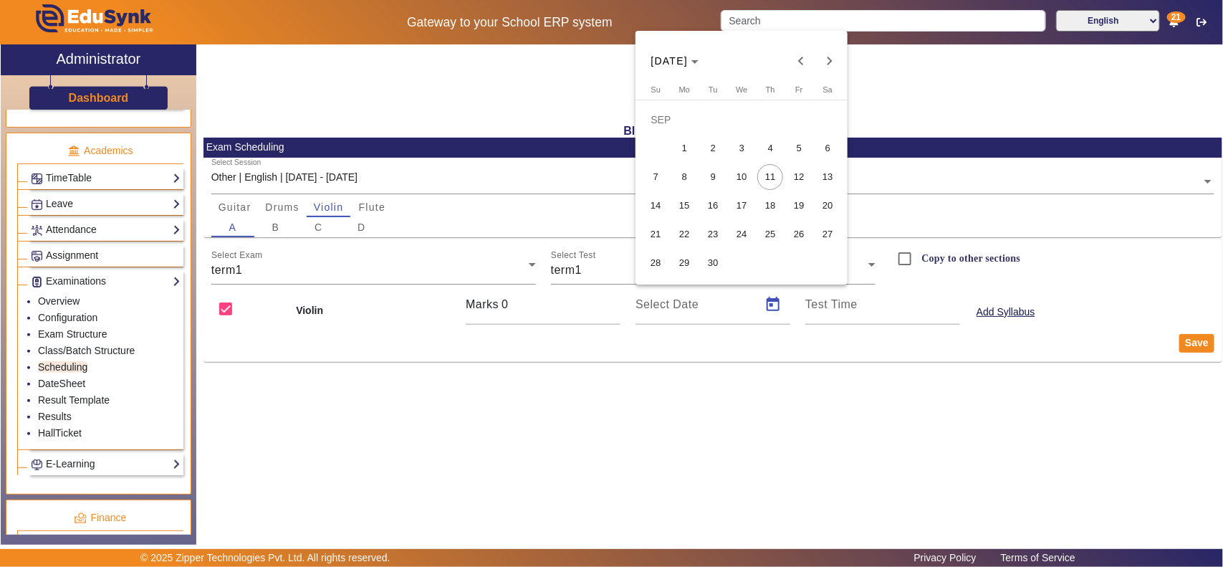
click at [811, 178] on span "12" at bounding box center [799, 177] width 26 height 26
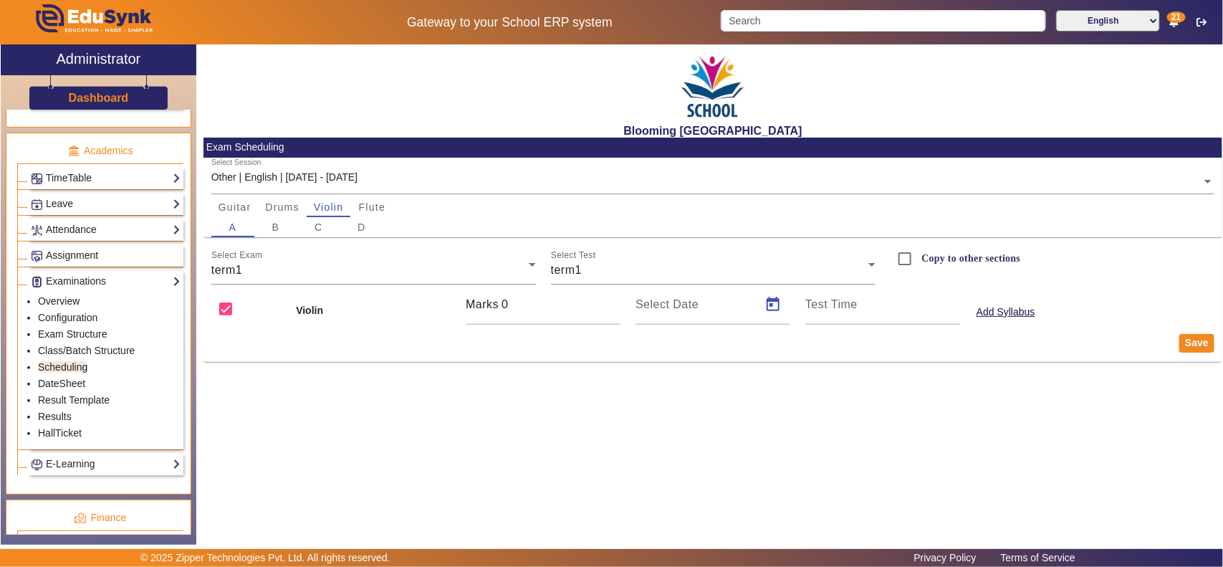
type input "12/09/2025"
click at [978, 341] on button "Save" at bounding box center [1196, 343] width 35 height 19
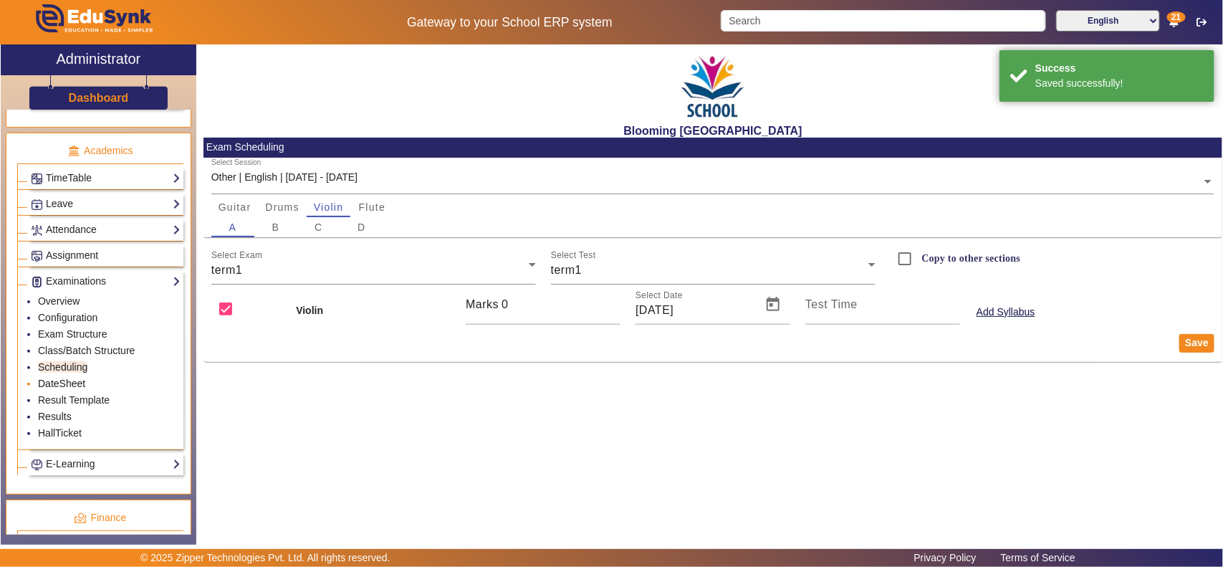
click at [75, 389] on link "DateSheet" at bounding box center [61, 382] width 47 height 11
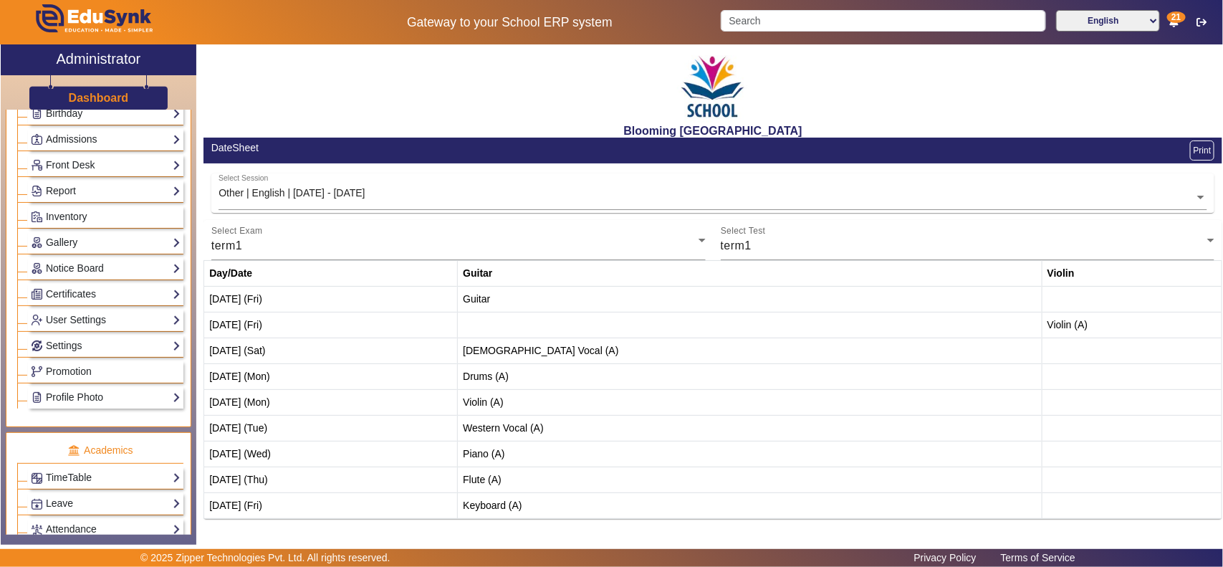
scroll to position [75, 0]
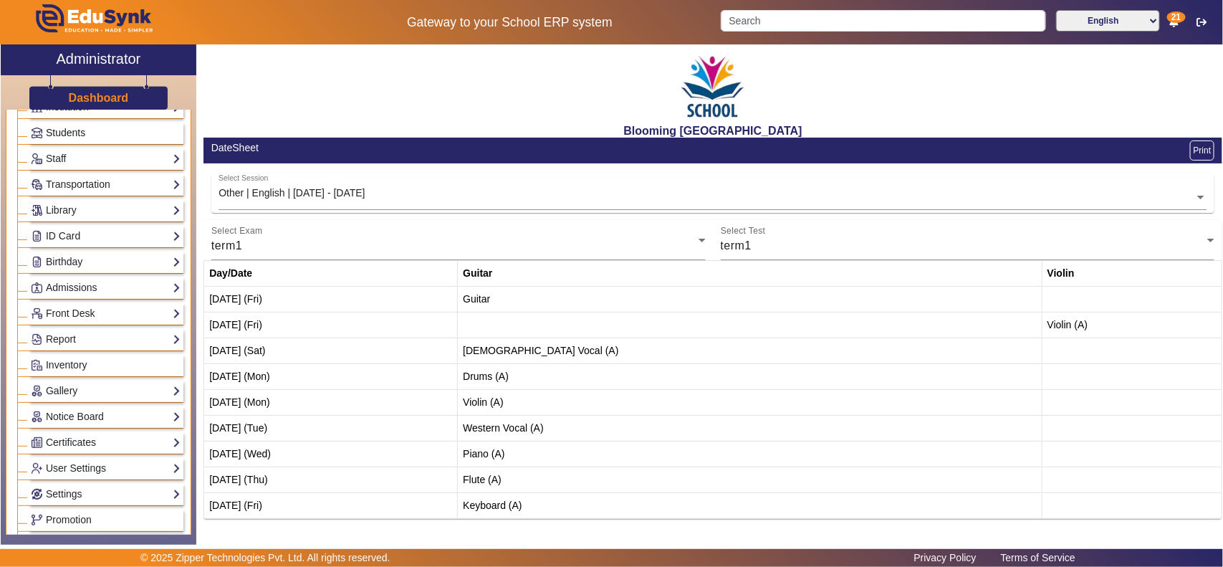
click at [75, 134] on span "Students" at bounding box center [65, 132] width 39 height 11
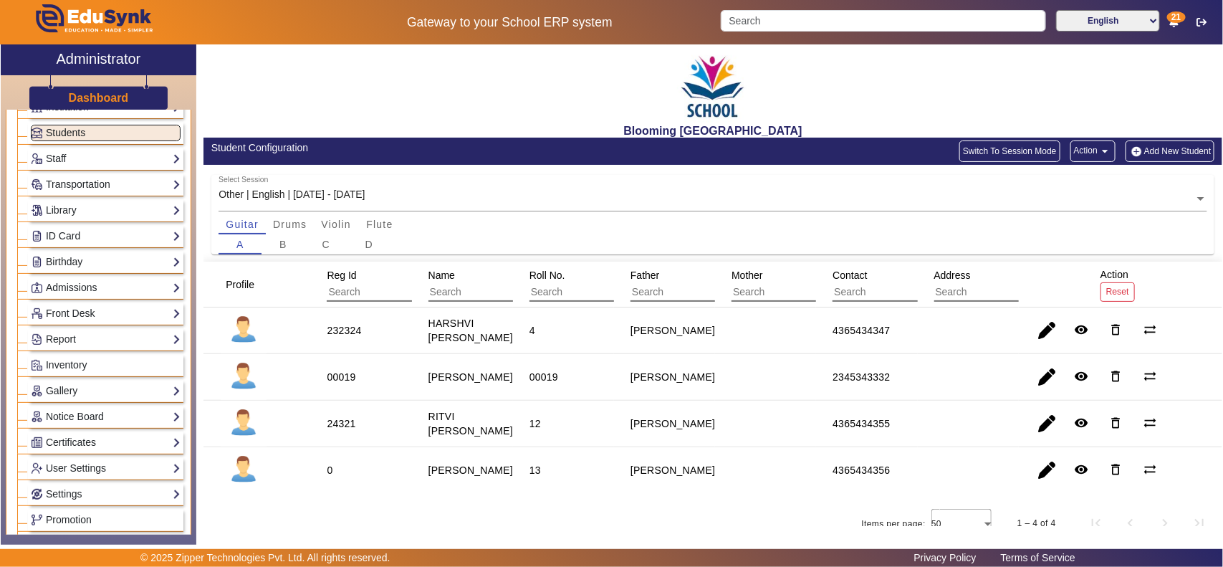
scroll to position [32, 0]
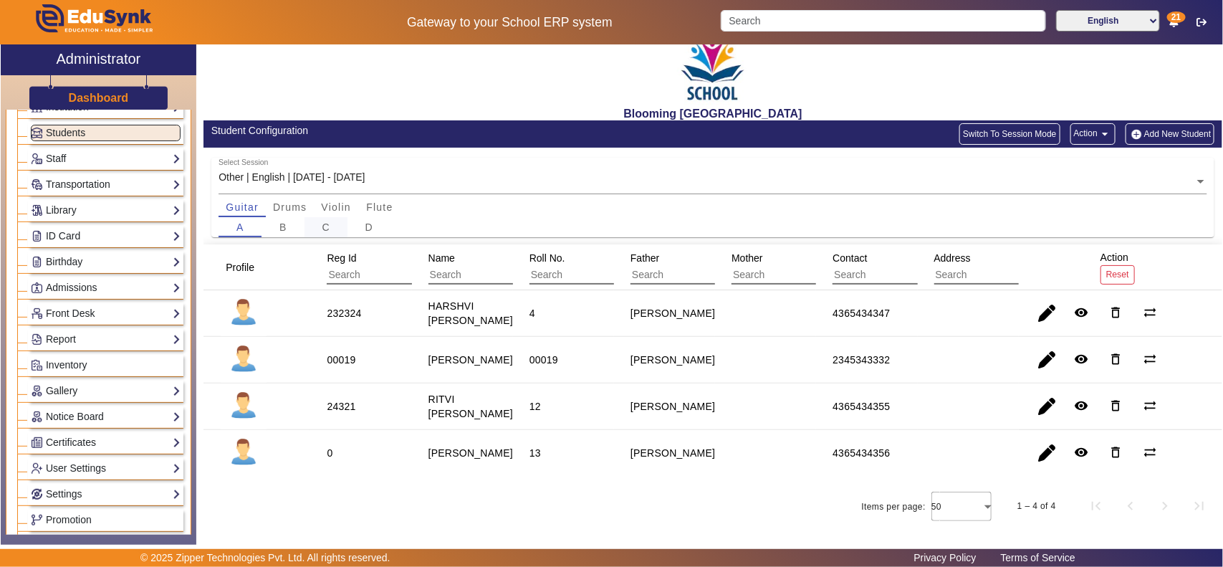
click at [327, 222] on span "C" at bounding box center [326, 227] width 8 height 10
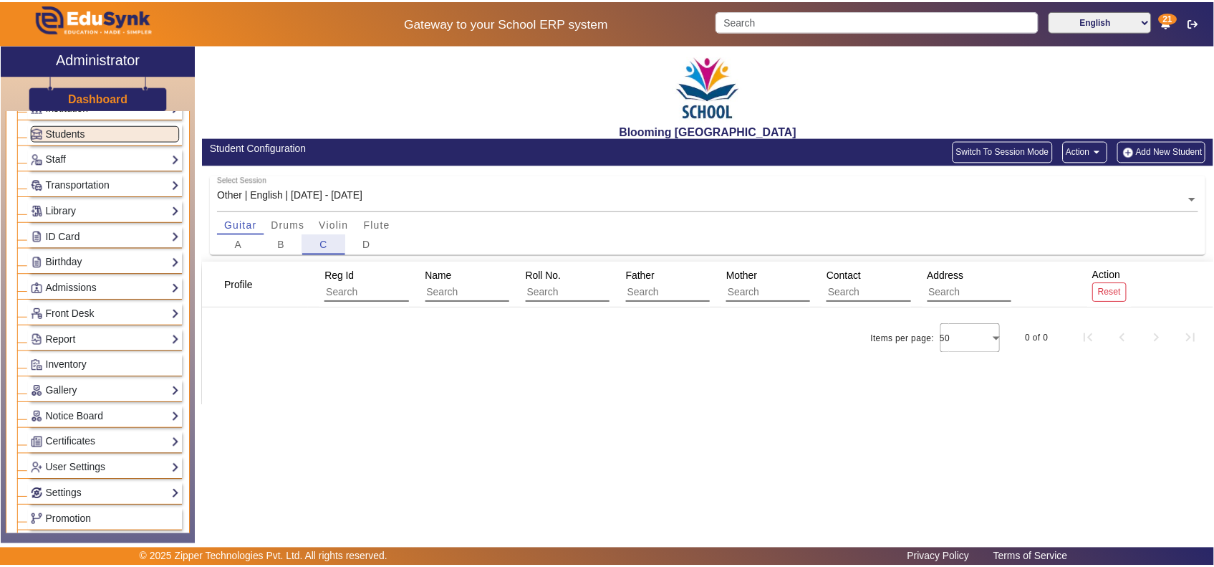
scroll to position [0, 0]
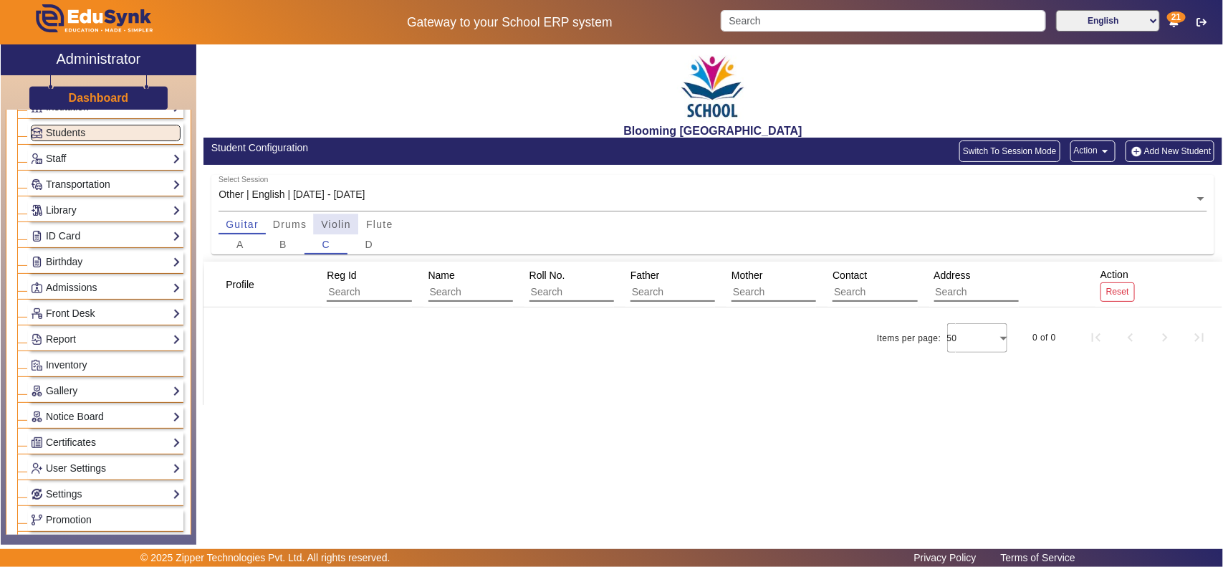
click at [323, 217] on span "Violin" at bounding box center [336, 224] width 30 height 20
click at [236, 220] on span "Guitar" at bounding box center [242, 224] width 33 height 10
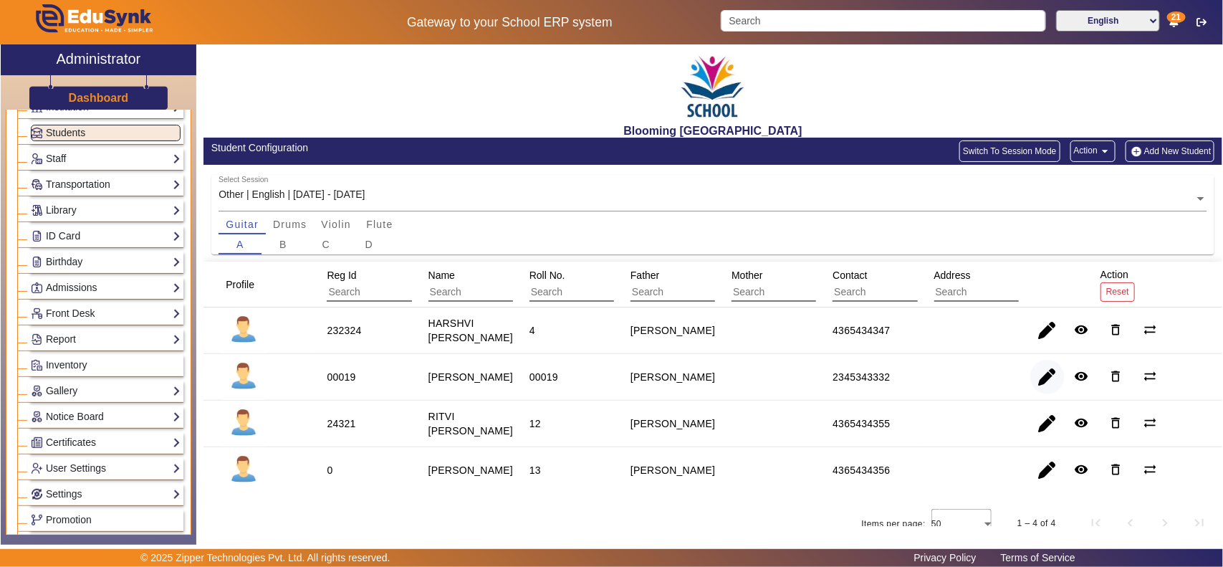
click at [978, 385] on span "button" at bounding box center [1047, 377] width 34 height 34
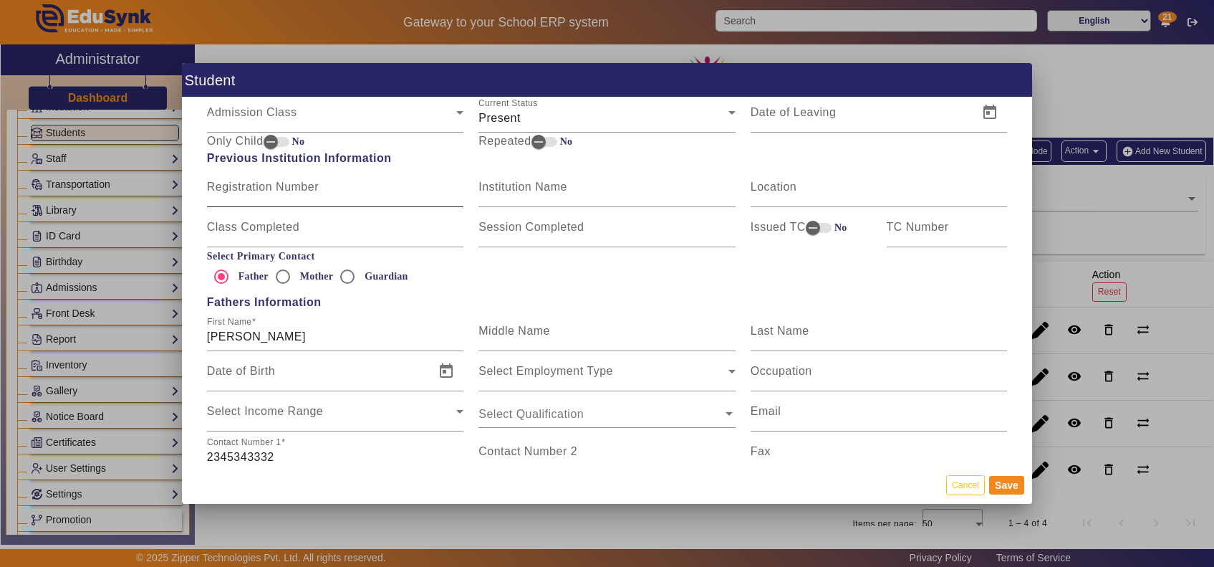
scroll to position [1044, 0]
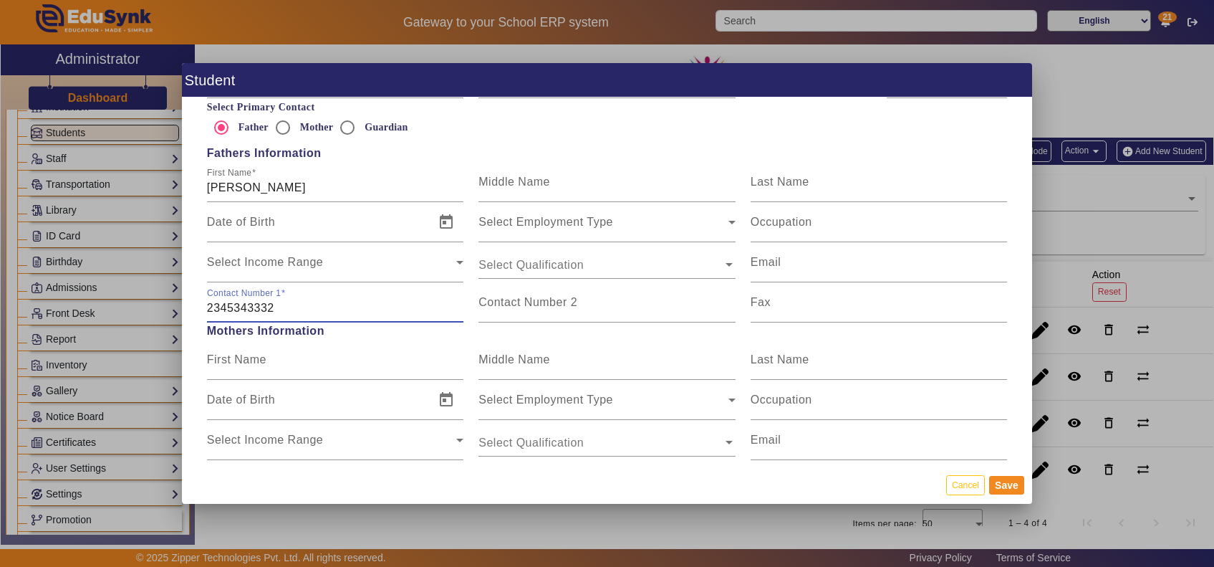
click at [224, 309] on input "2345343332" at bounding box center [335, 307] width 257 height 17
click at [255, 362] on mat-label "First Name" at bounding box center [236, 359] width 59 height 12
click at [255, 362] on input "First Name" at bounding box center [335, 365] width 257 height 17
type input "R"
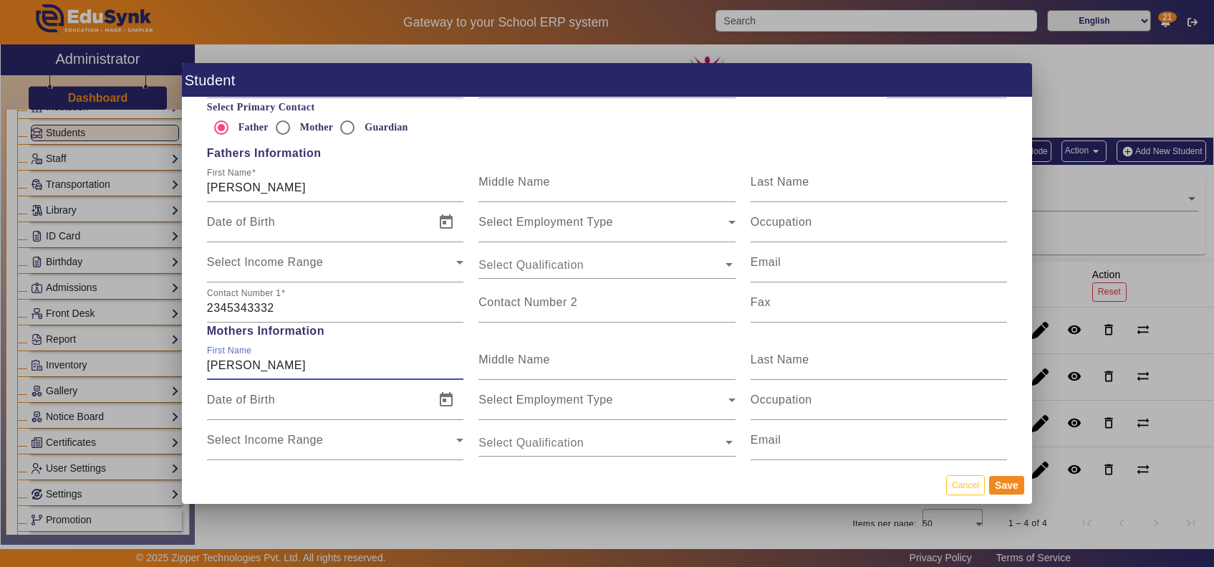
type input "Neelima"
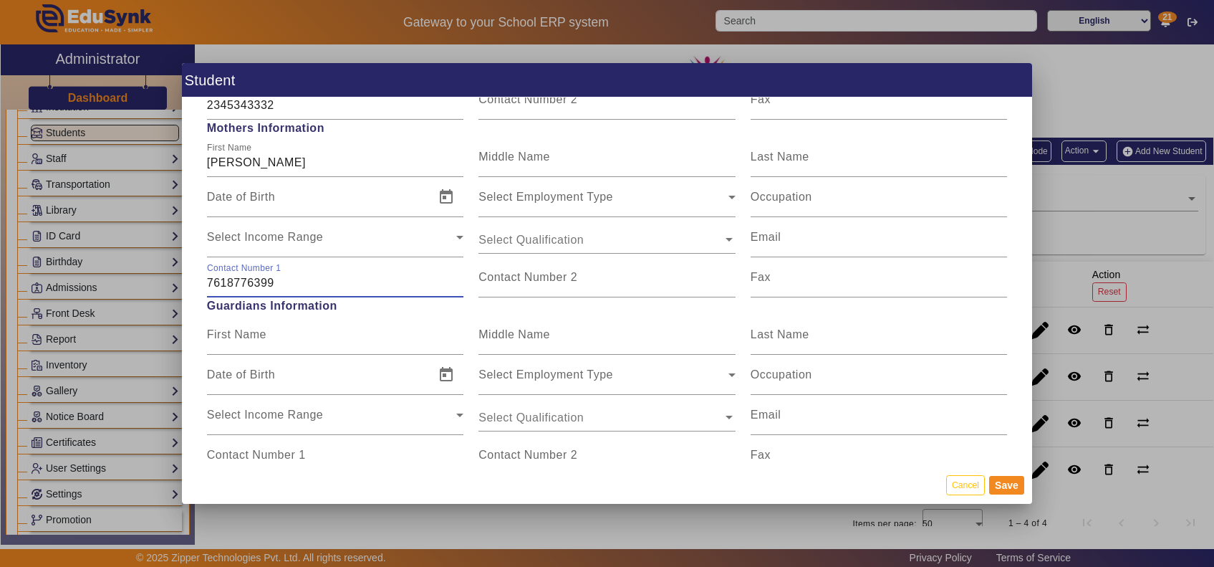
click at [252, 283] on input "7618776399" at bounding box center [335, 282] width 257 height 17
drag, startPoint x: 256, startPoint y: 283, endPoint x: 244, endPoint y: 279, distance: 12.7
click at [244, 279] on input "7618776399" at bounding box center [335, 282] width 257 height 17
type input "7618773599"
click at [316, 337] on input "First Name" at bounding box center [335, 340] width 257 height 17
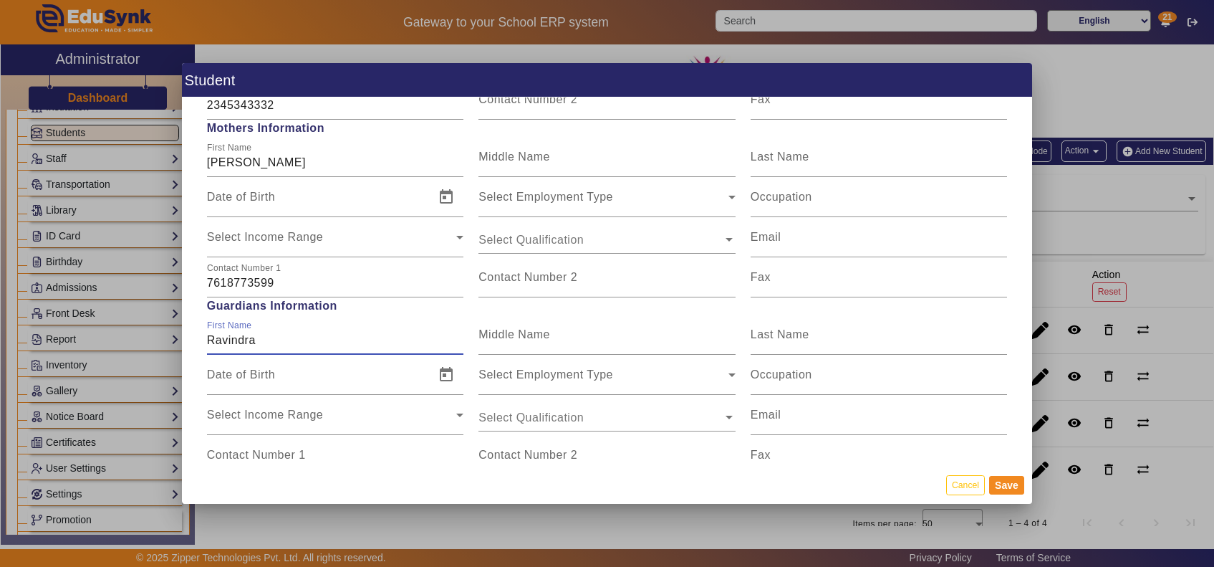
type input "Ravindra"
click at [324, 452] on input "Contact Number 1" at bounding box center [335, 460] width 257 height 17
type input "9971817257"
click at [978, 453] on button "Save" at bounding box center [1006, 485] width 35 height 19
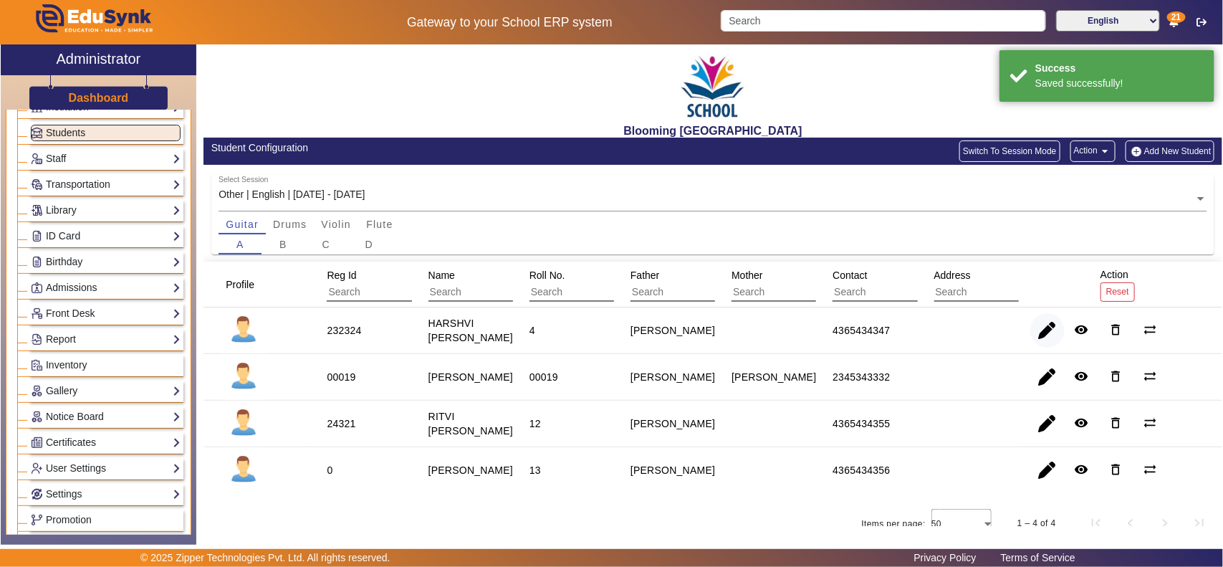
click at [978, 337] on span "button" at bounding box center [1047, 330] width 34 height 34
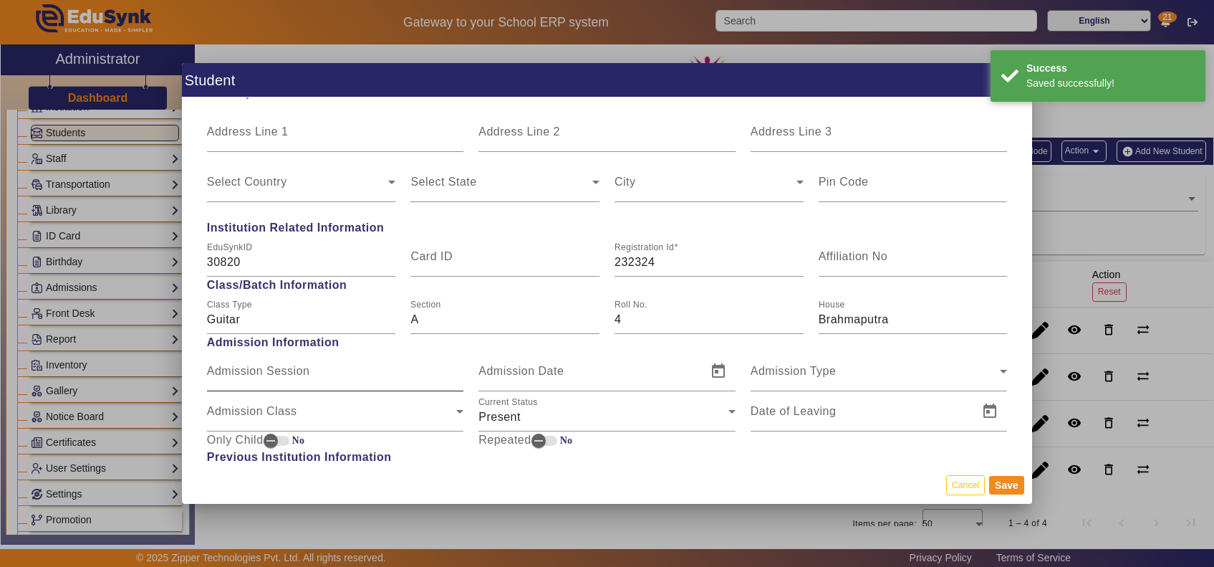
scroll to position [895, 0]
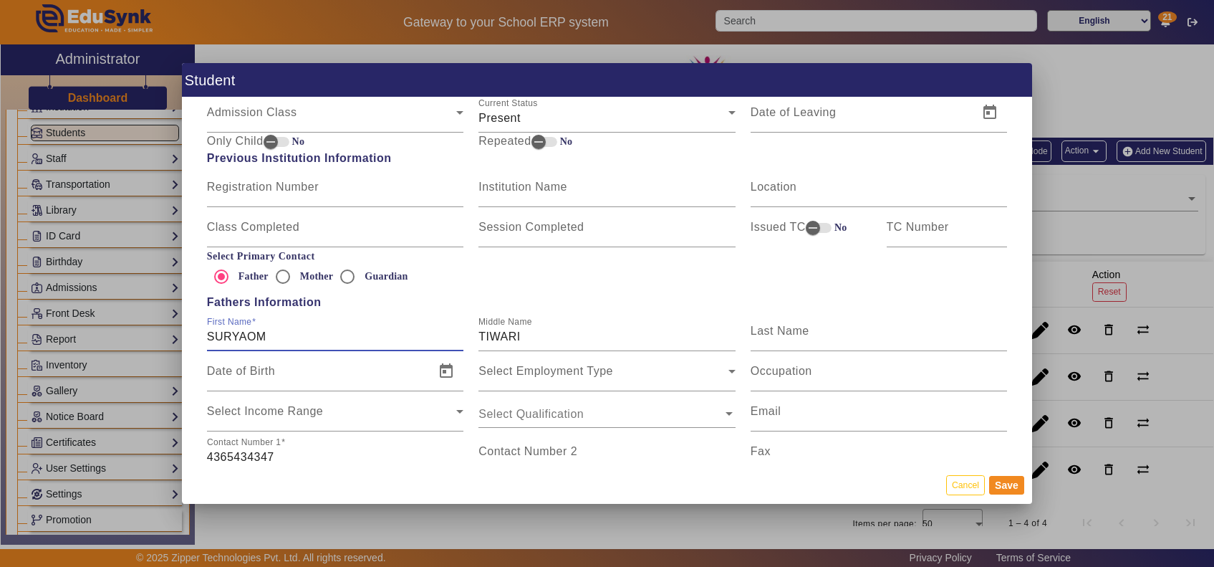
drag, startPoint x: 269, startPoint y: 334, endPoint x: 87, endPoint y: 330, distance: 182.7
click at [87, 330] on div "Student Personal Information First Name HARSHVI SURYAOM TIWARI Middle Name Last…" at bounding box center [607, 283] width 1214 height 567
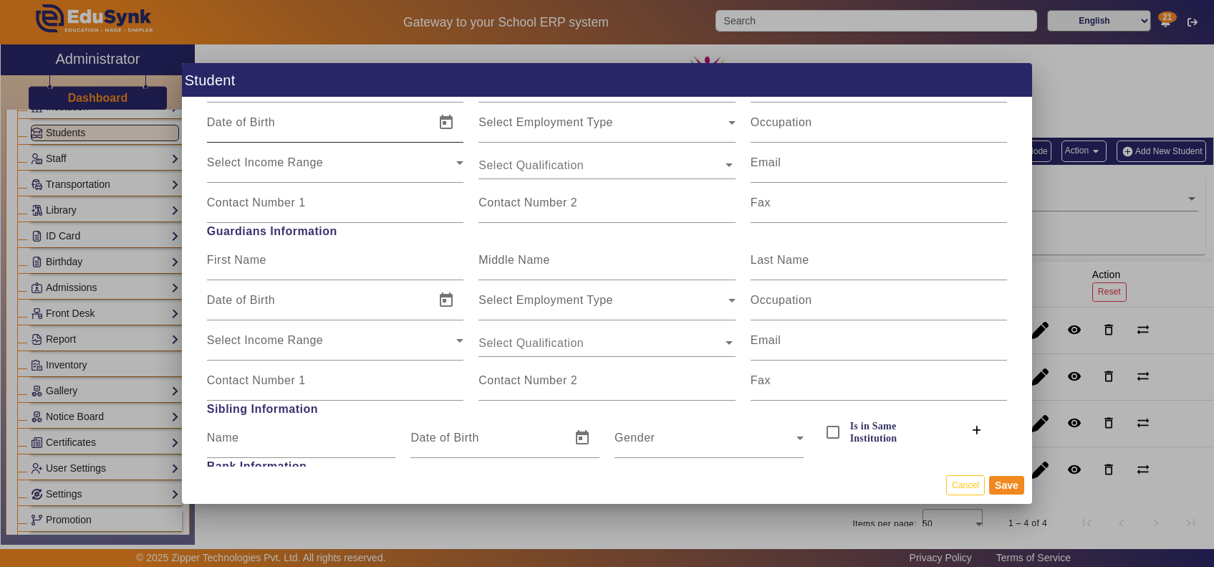
scroll to position [1343, 0]
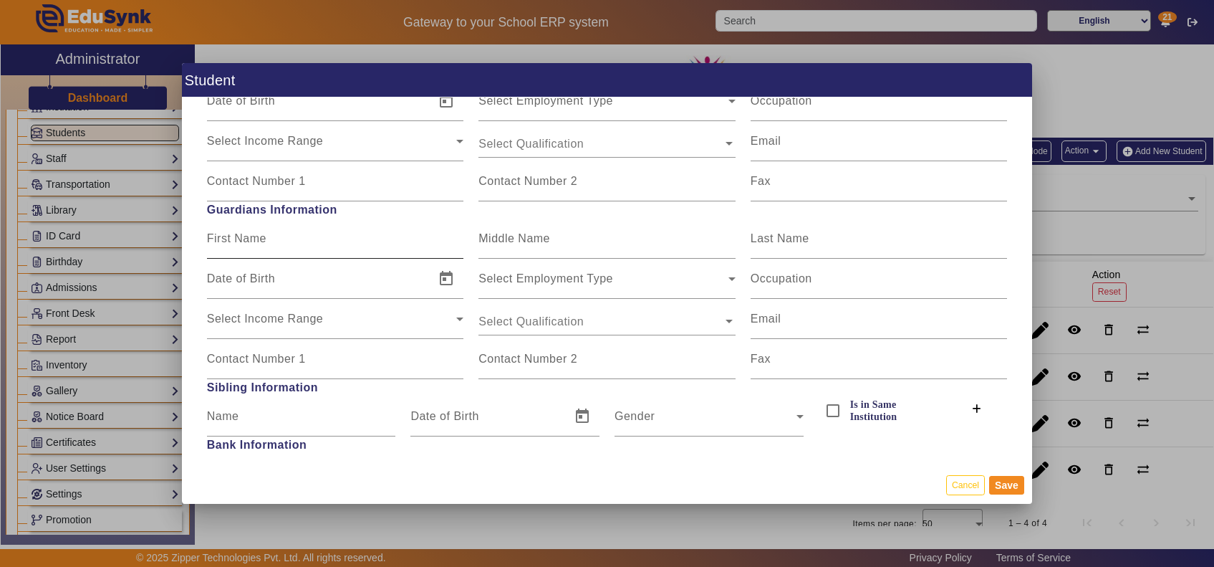
click at [256, 244] on mat-label "First Name" at bounding box center [236, 238] width 59 height 12
click at [256, 244] on input "First Name" at bounding box center [335, 244] width 257 height 17
paste input "SURYAOM"
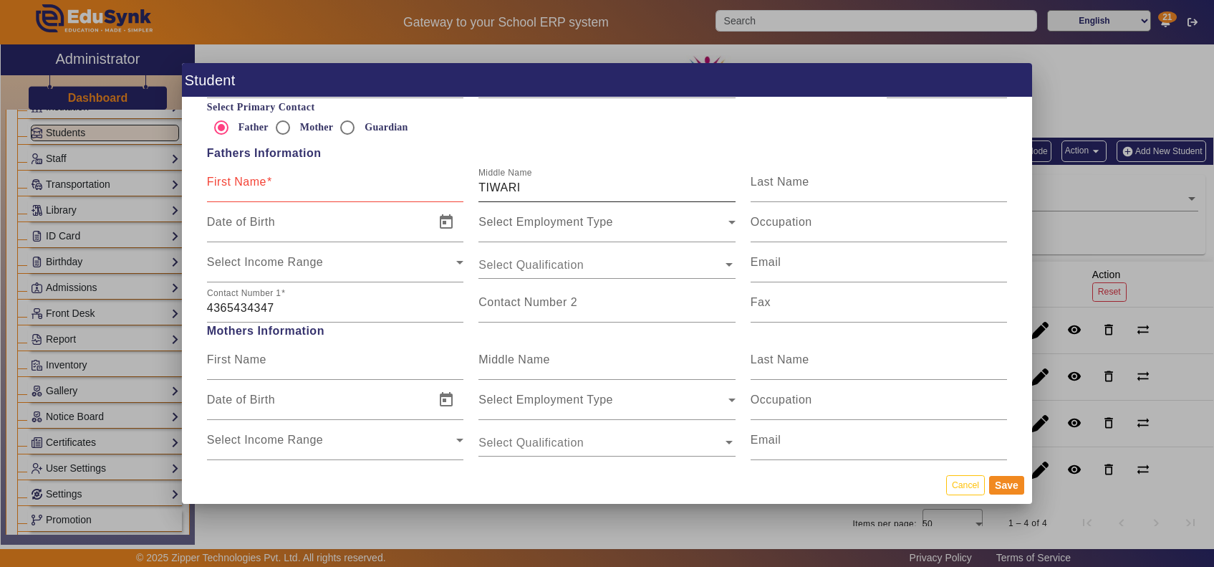
type input "SURYAOM"
drag, startPoint x: 528, startPoint y: 183, endPoint x: 423, endPoint y: 183, distance: 105.3
click at [423, 183] on div "First Name Middle Name TIWARI Last Name" at bounding box center [607, 182] width 816 height 40
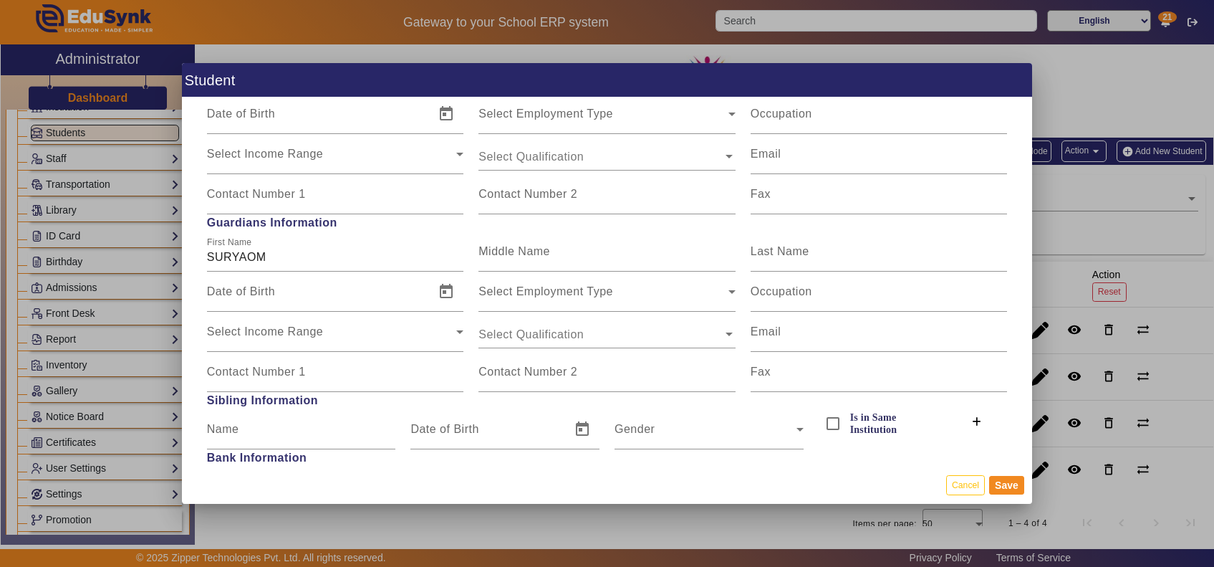
scroll to position [1193, 0]
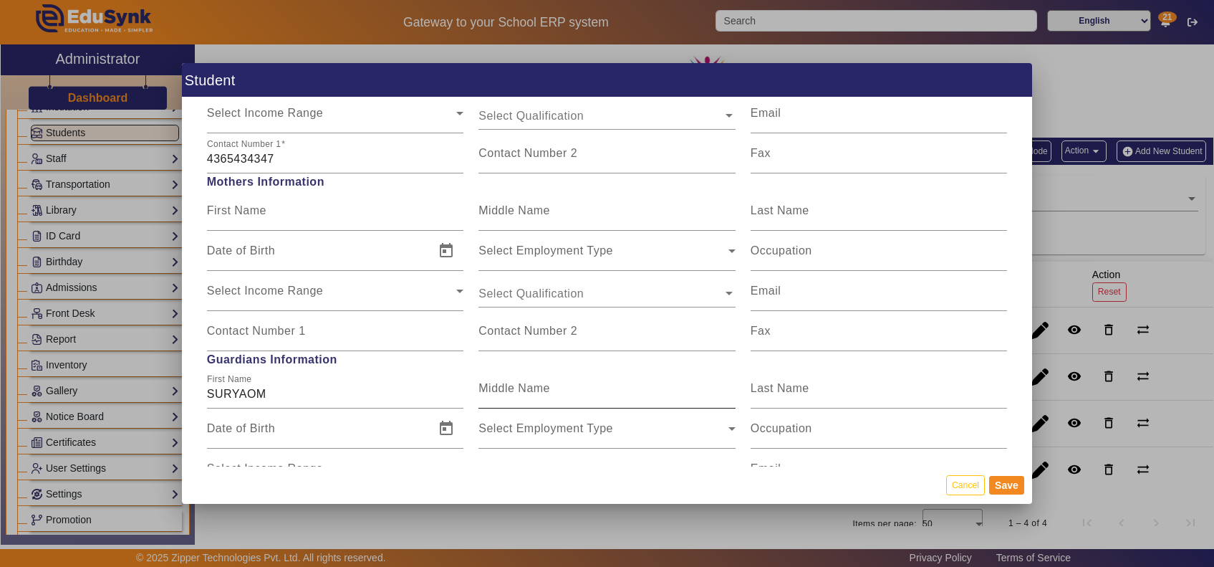
click at [502, 391] on mat-label "Middle Name" at bounding box center [514, 388] width 72 height 12
click at [502, 391] on input "Middle Name" at bounding box center [606, 393] width 257 height 17
paste input "TIWARI"
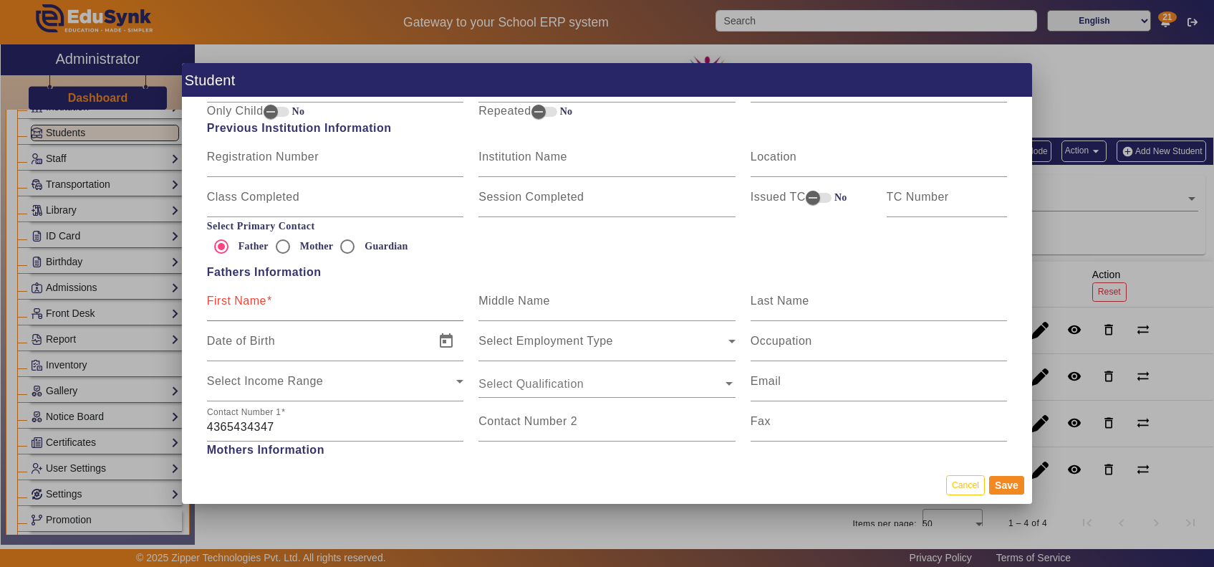
scroll to position [895, 0]
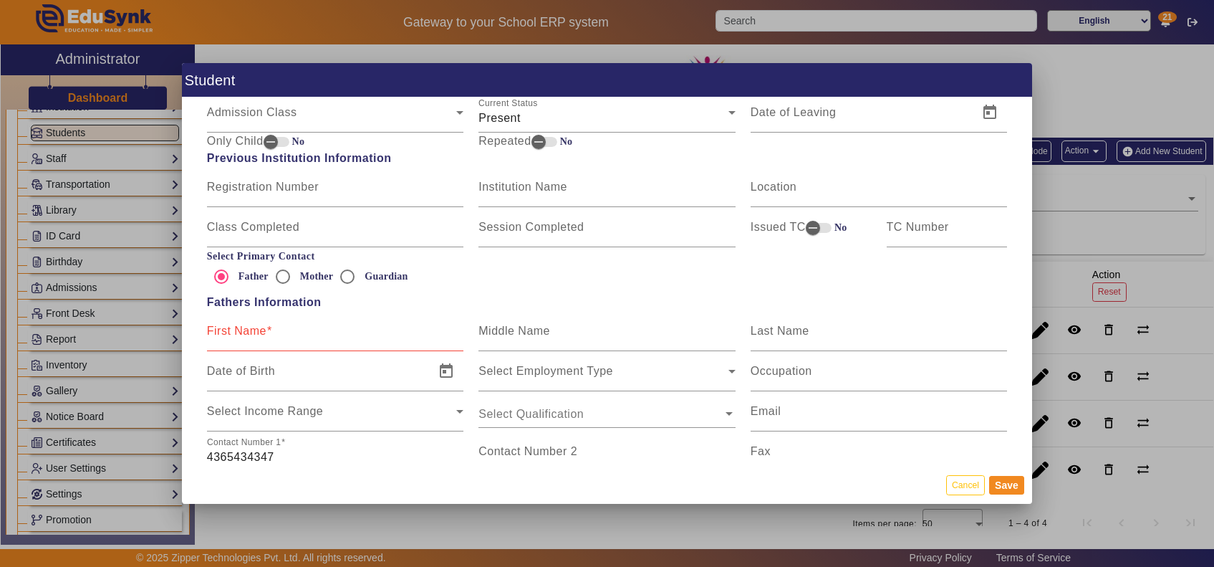
type input "TIWARI"
drag, startPoint x: 304, startPoint y: 449, endPoint x: 120, endPoint y: 435, distance: 185.4
click at [120, 435] on div "Student Personal Information First Name HARSHVI SURYAOM TIWARI Middle Name Last…" at bounding box center [607, 283] width 1214 height 567
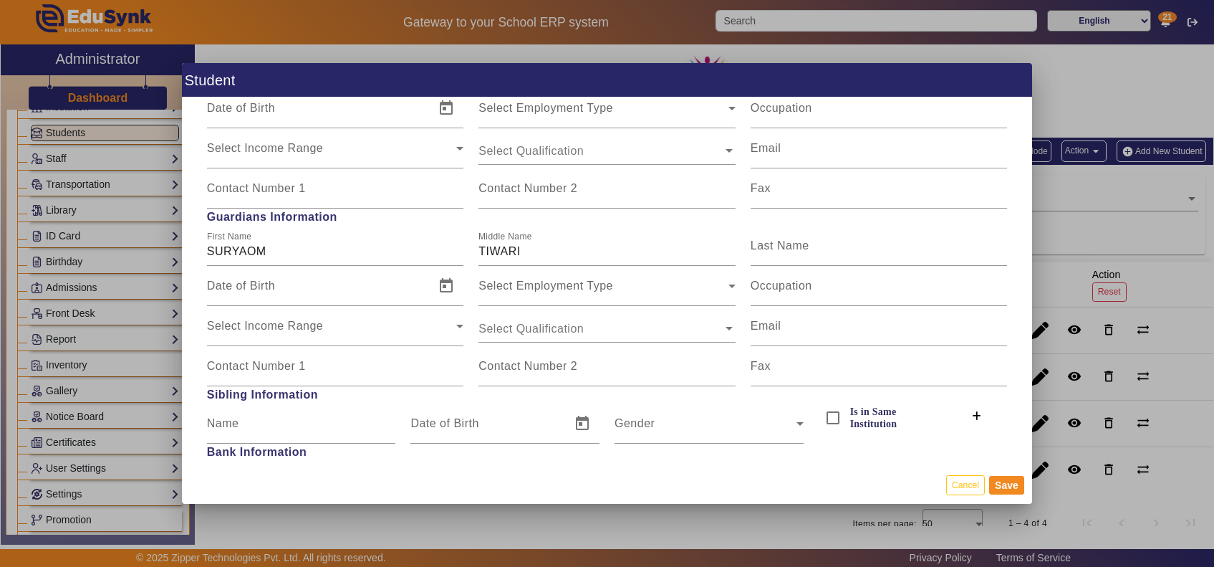
scroll to position [1492, 0]
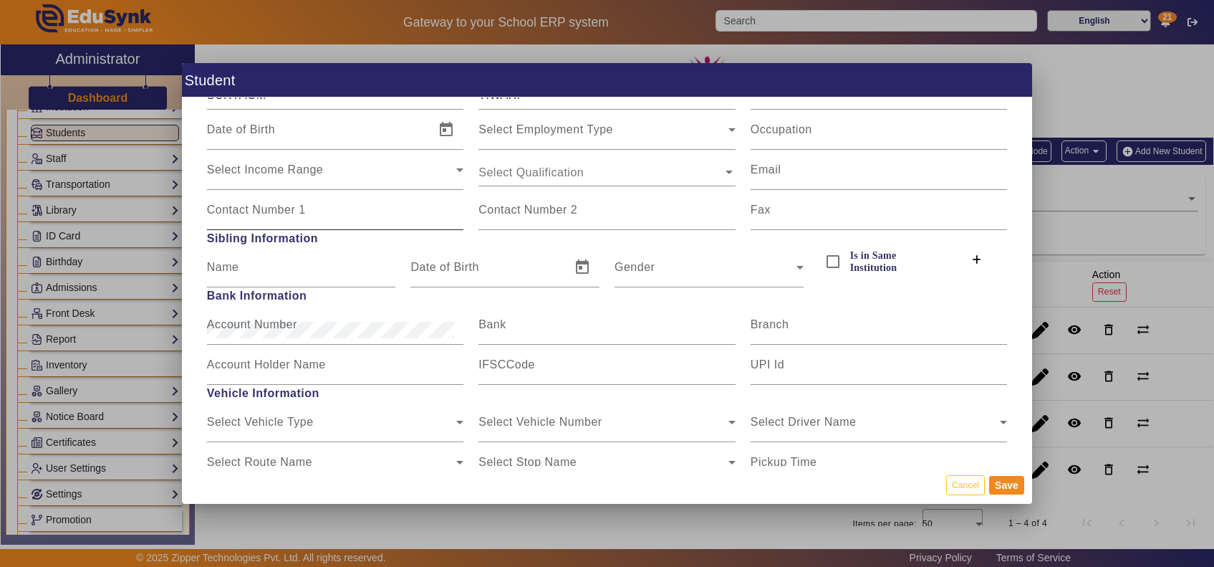
click at [263, 218] on input "Contact Number 1" at bounding box center [335, 215] width 257 height 17
paste input "4365434347"
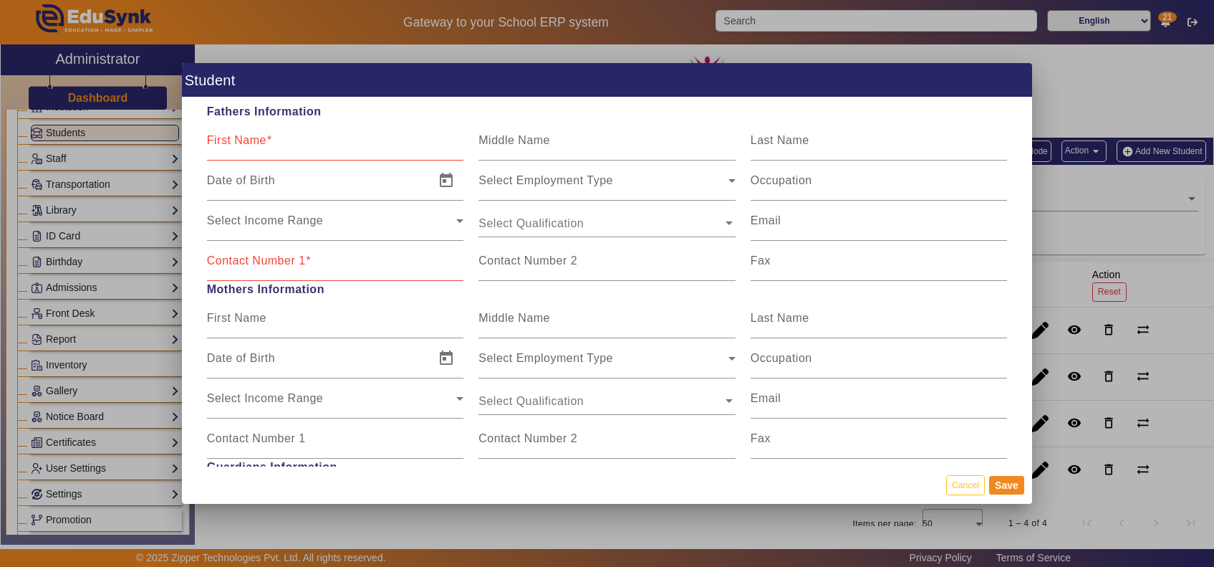
scroll to position [1044, 0]
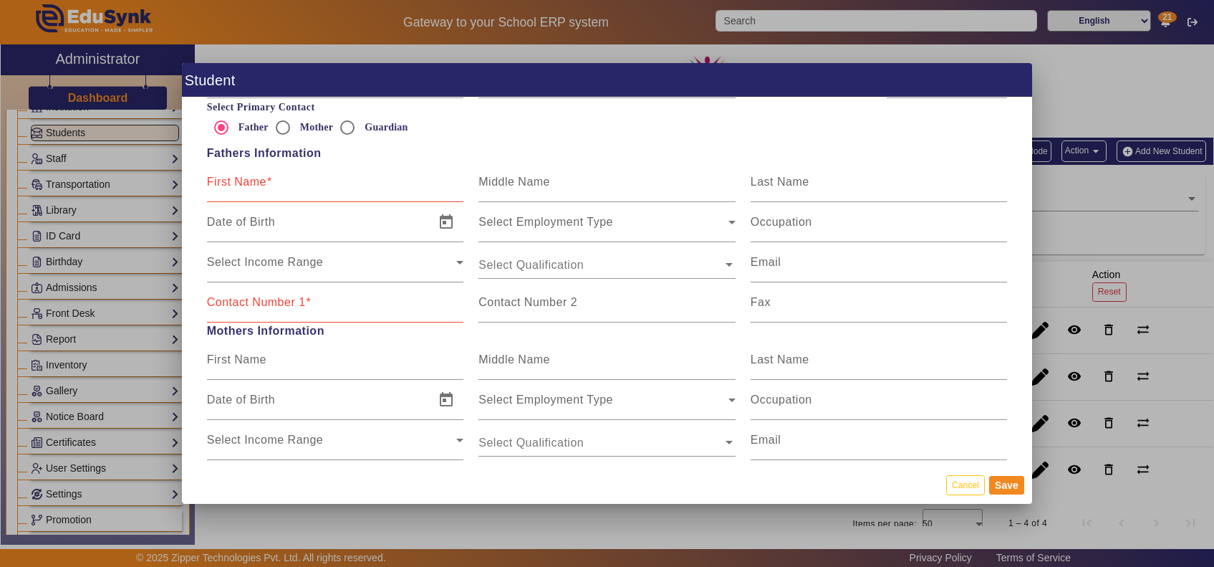
type input "4365434347"
click at [317, 183] on input "First Name" at bounding box center [335, 187] width 257 height 17
type input "Ravindra"
type input "9971817257"
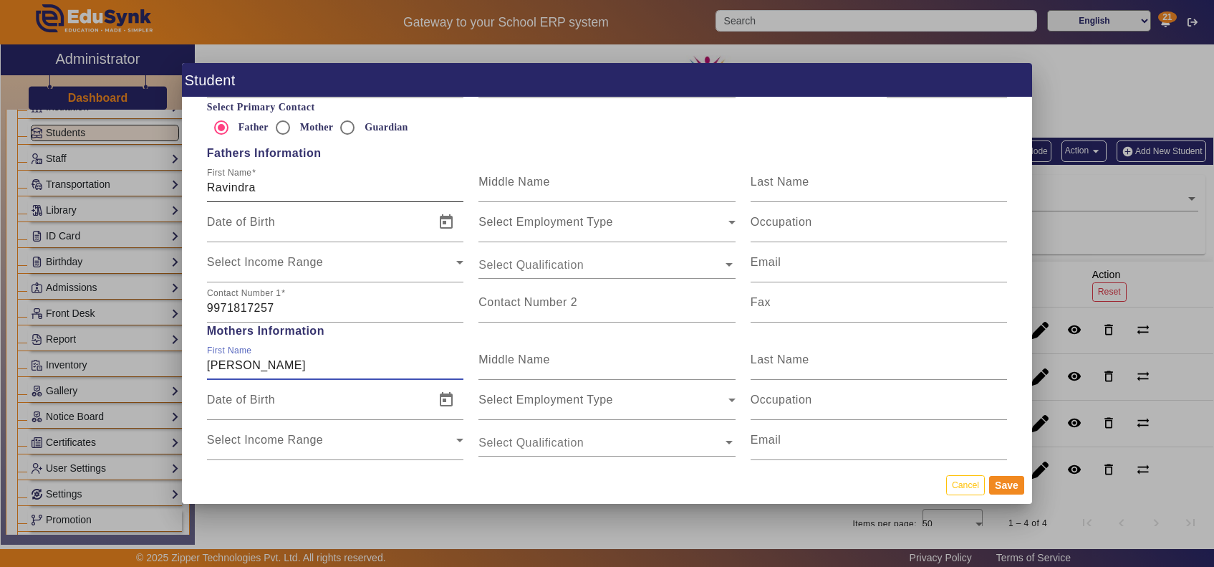
type input "Neelima"
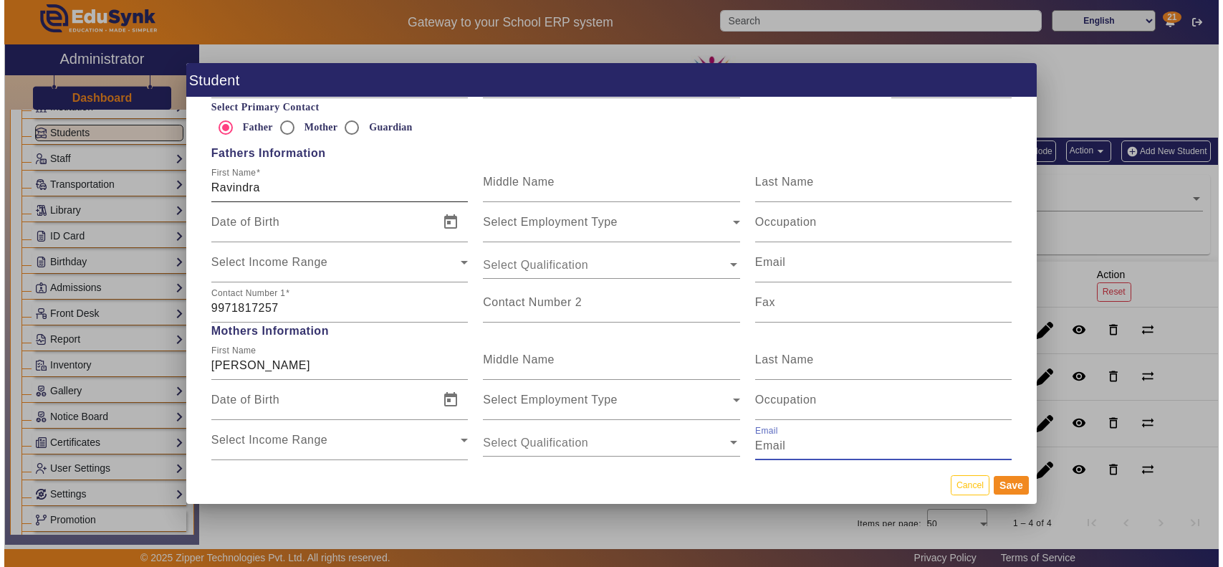
scroll to position [1247, 0]
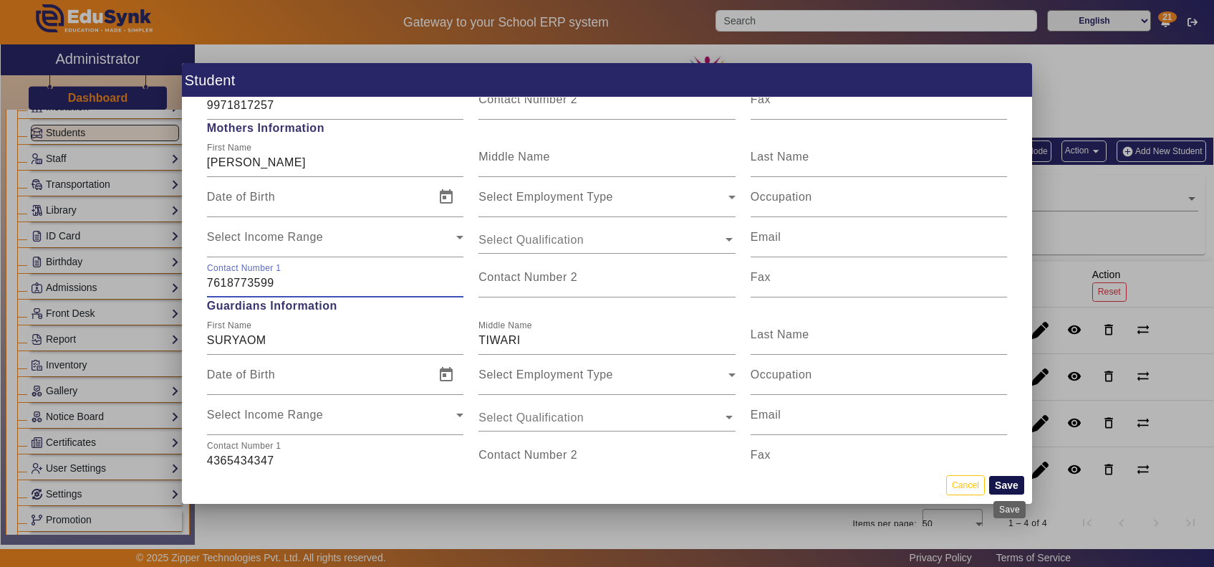
type input "7618773599"
click at [978, 453] on button "Save" at bounding box center [1006, 485] width 35 height 19
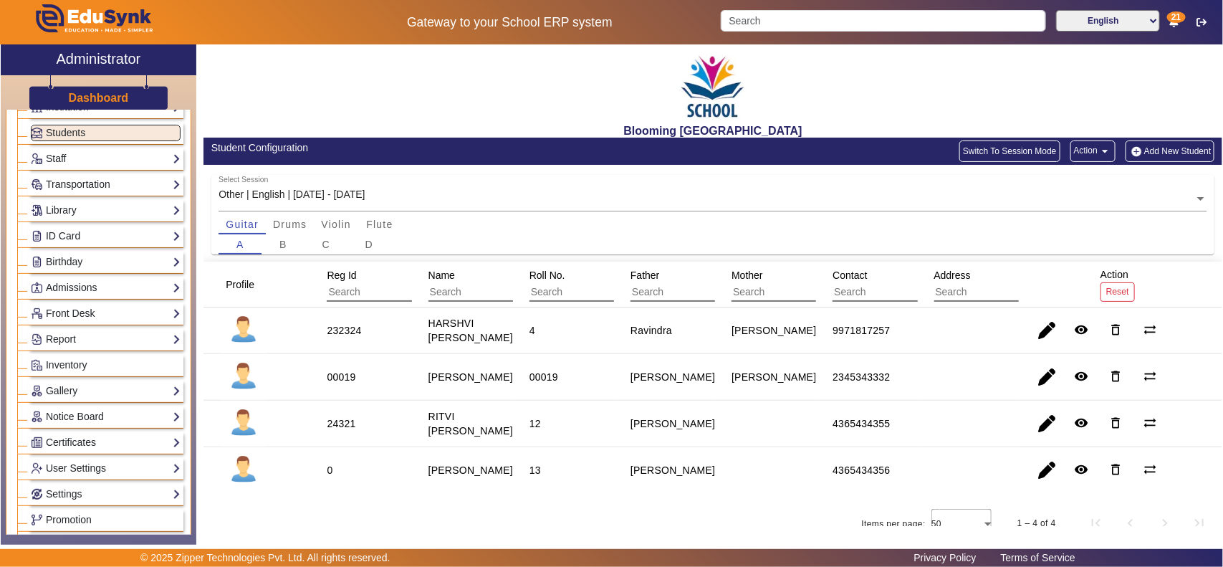
scroll to position [523, 0]
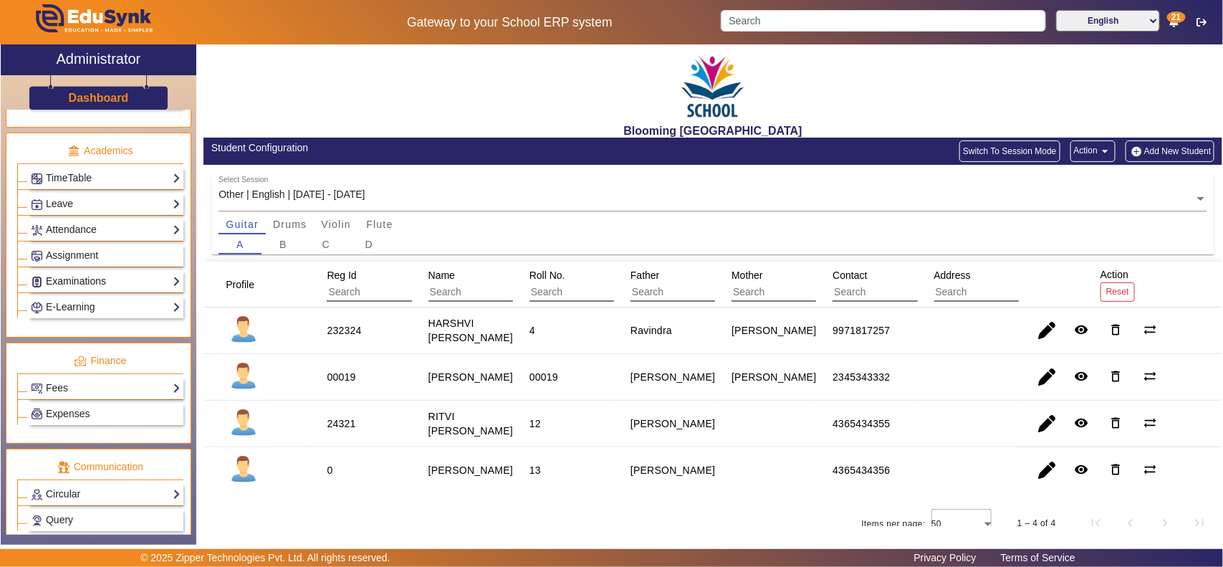
click at [77, 289] on link "Examinations" at bounding box center [106, 281] width 150 height 16
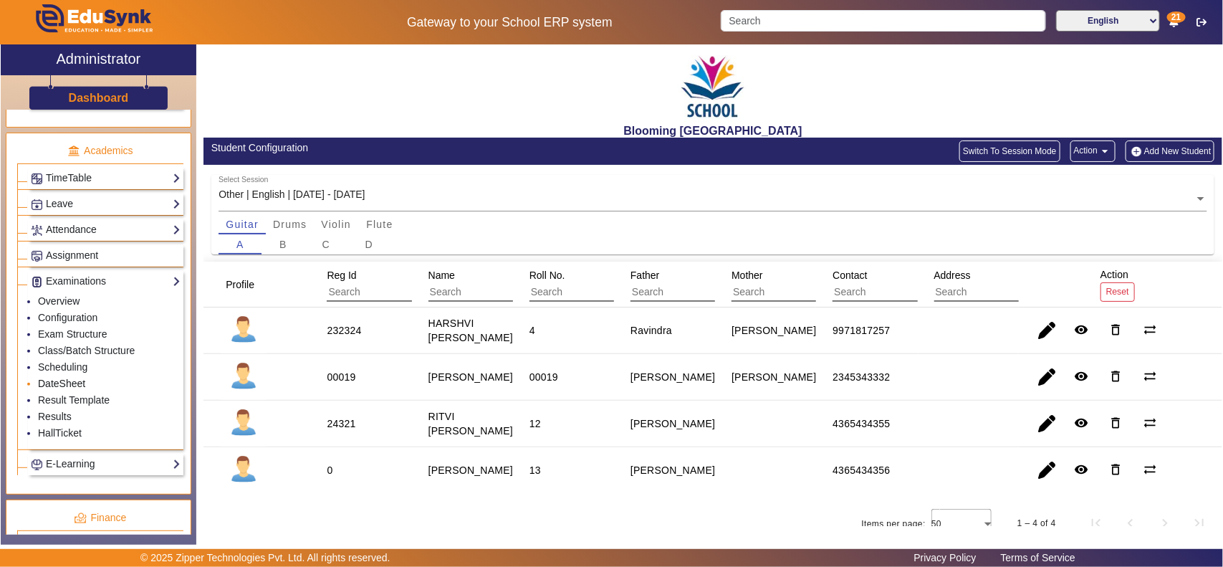
click at [63, 389] on link "DateSheet" at bounding box center [61, 382] width 47 height 11
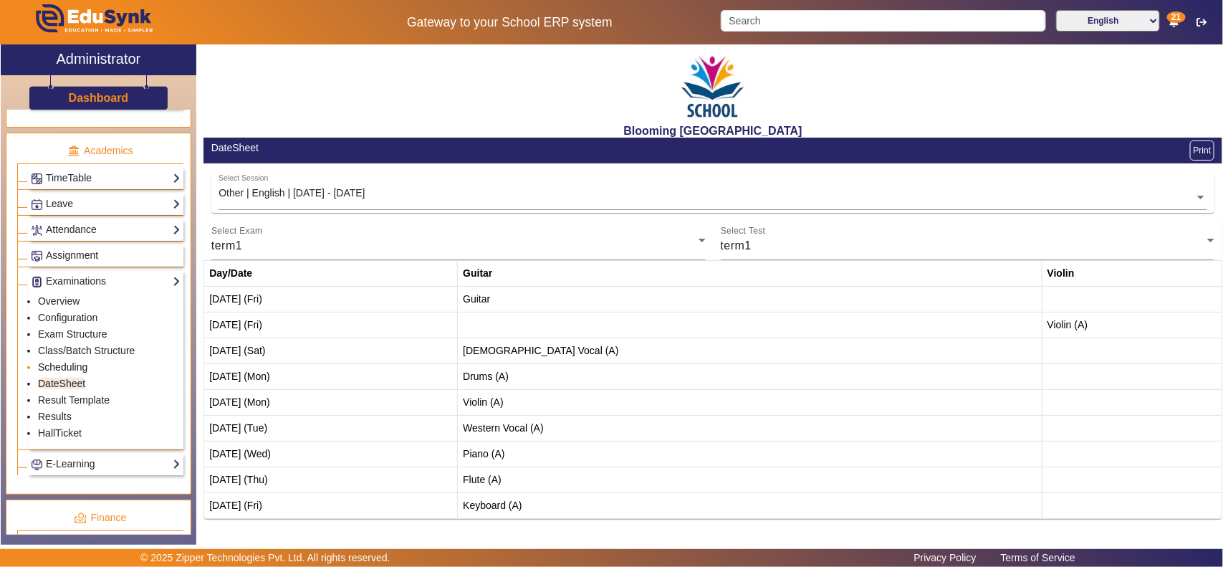
click at [66, 372] on link "Scheduling" at bounding box center [62, 366] width 49 height 11
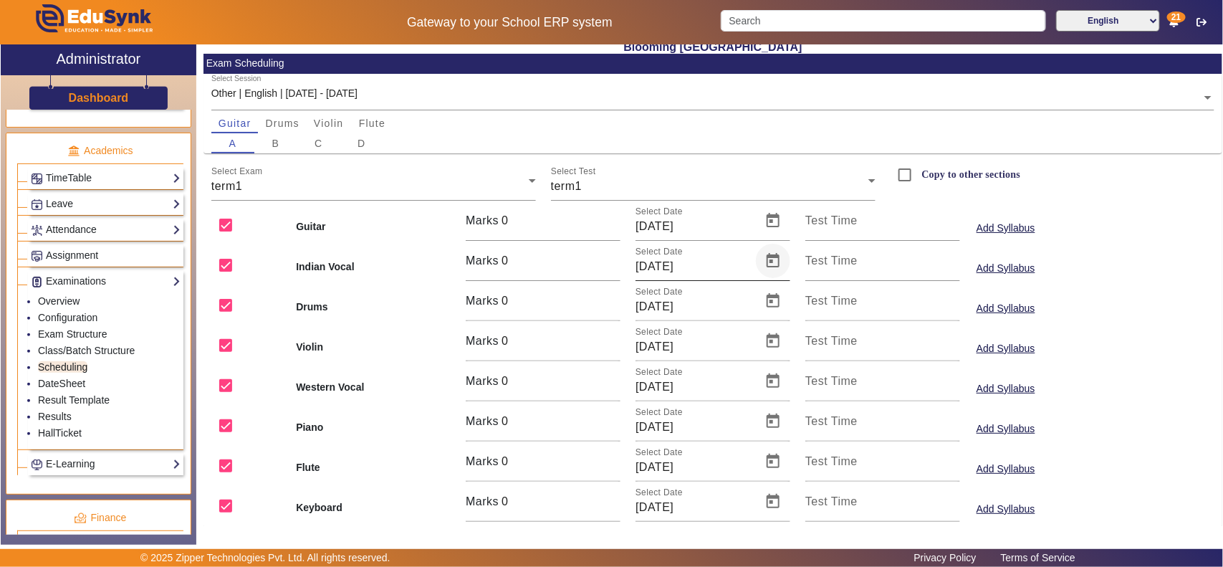
scroll to position [123, 0]
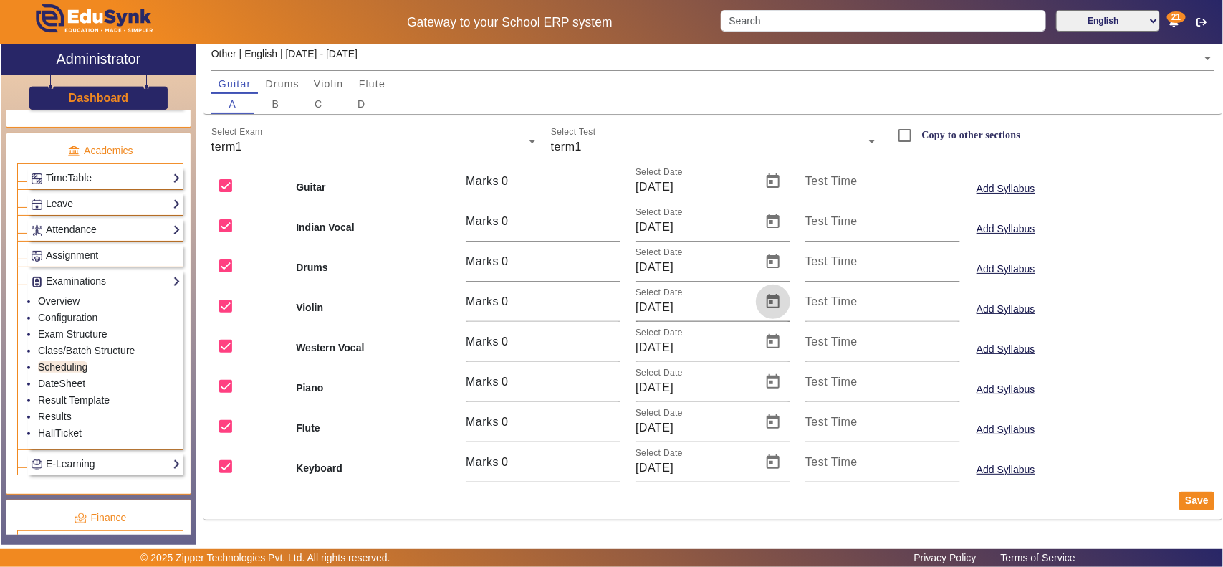
click at [768, 302] on span "Open calendar" at bounding box center [773, 301] width 34 height 34
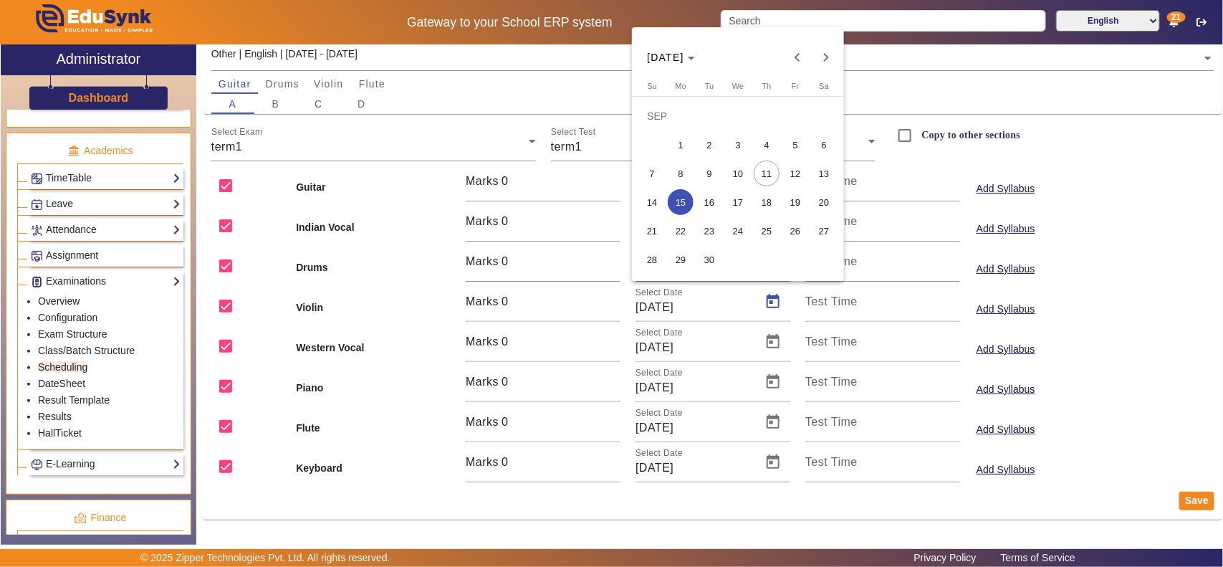
click at [771, 178] on span "11" at bounding box center [767, 173] width 26 height 26
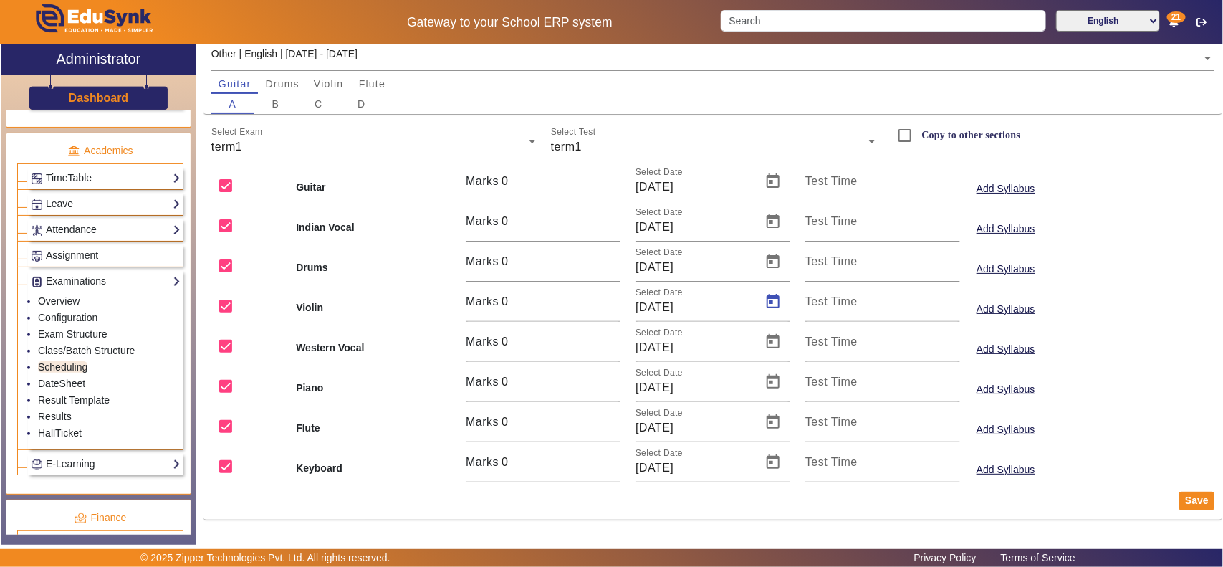
type input "11/09/2025"
click at [978, 453] on button "Save" at bounding box center [1196, 500] width 35 height 19
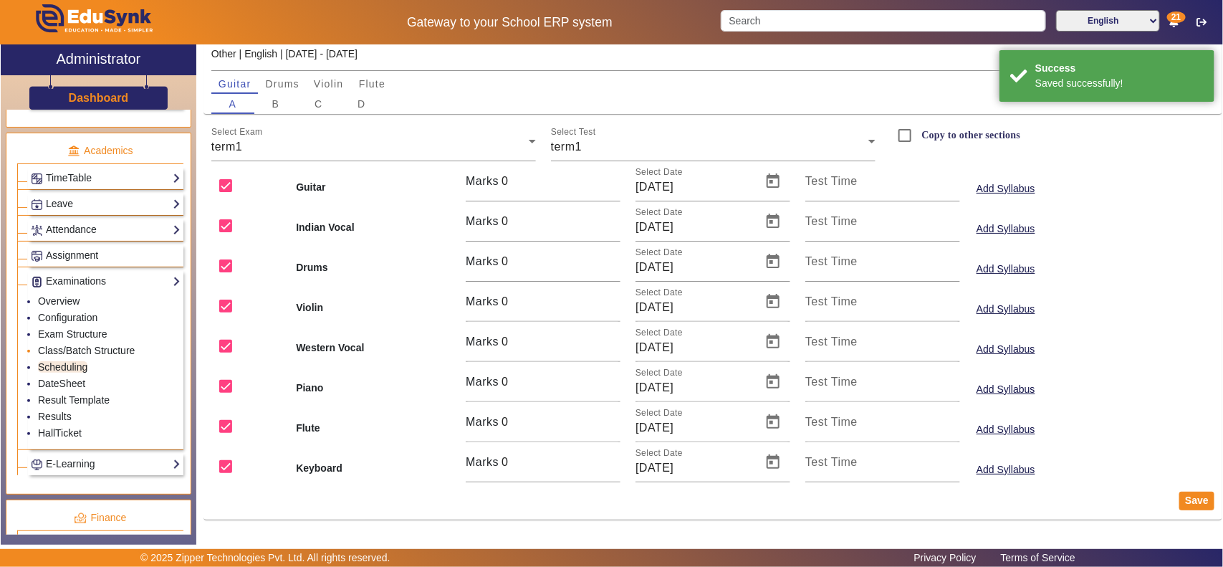
click at [81, 355] on link "Class/Batch Structure" at bounding box center [86, 350] width 97 height 11
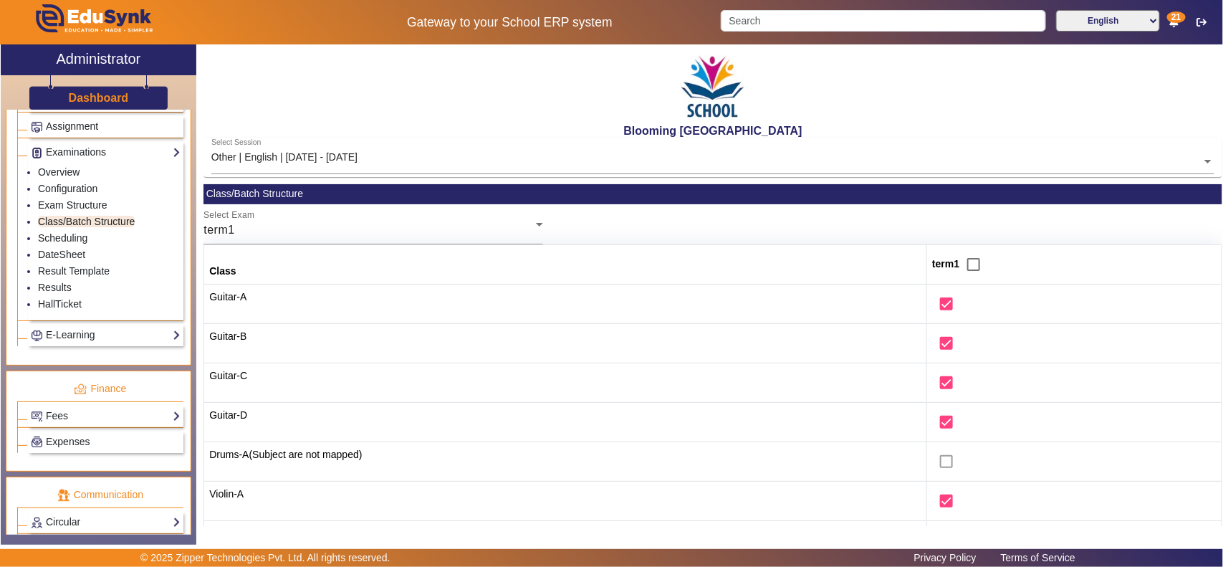
scroll to position [492, 0]
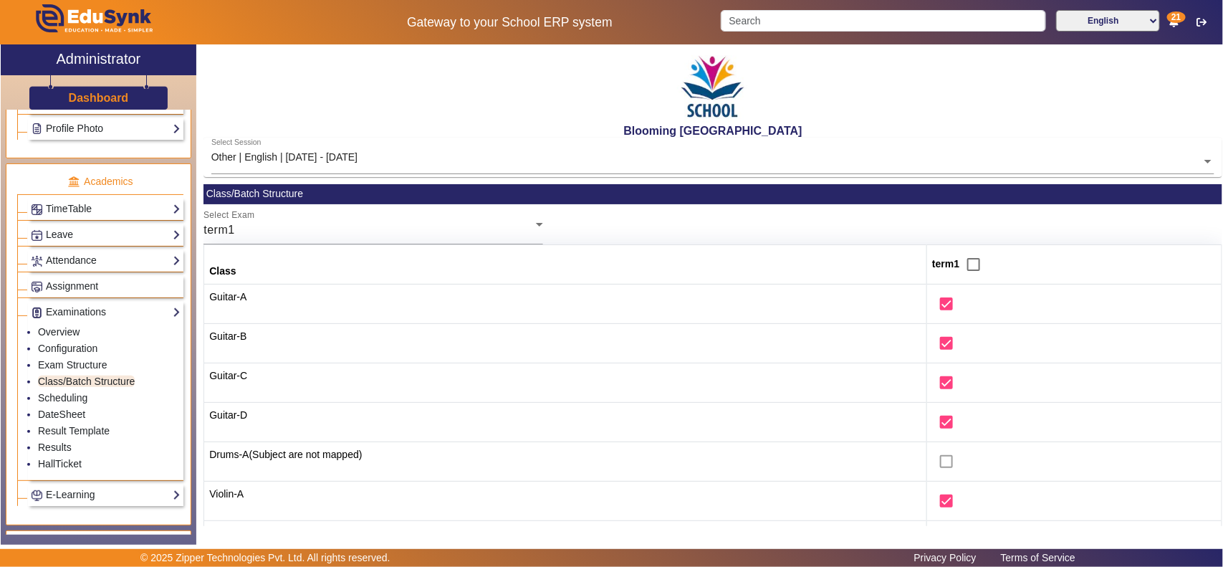
drag, startPoint x: 72, startPoint y: 219, endPoint x: 66, endPoint y: 226, distance: 9.2
click at [72, 217] on link "TimeTable" at bounding box center [106, 209] width 150 height 16
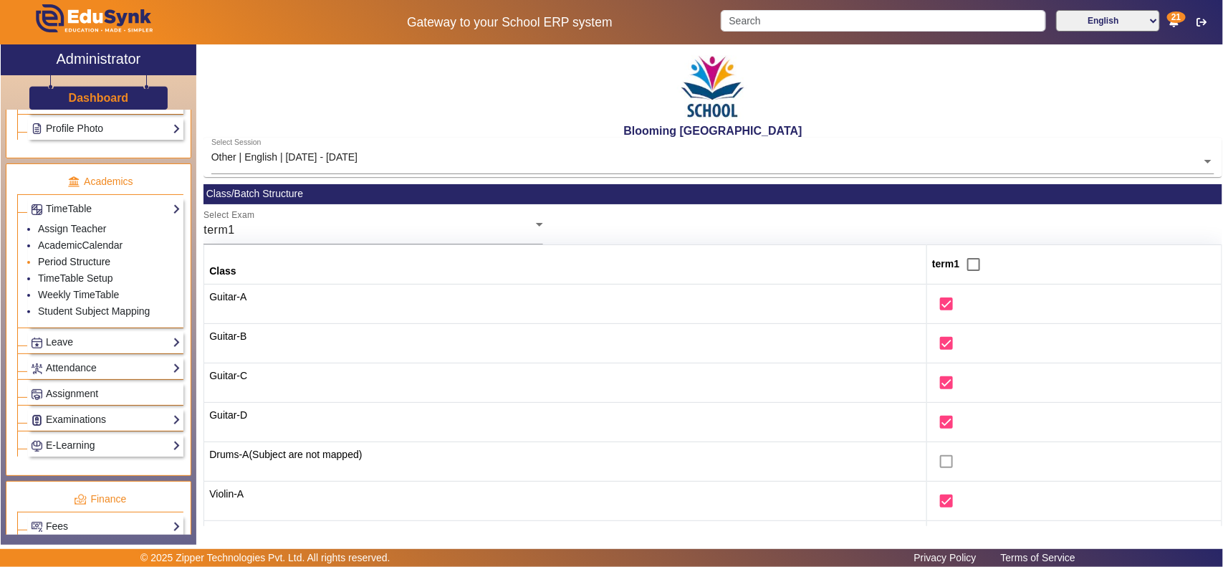
click at [75, 265] on link "Period Structure" at bounding box center [74, 261] width 72 height 11
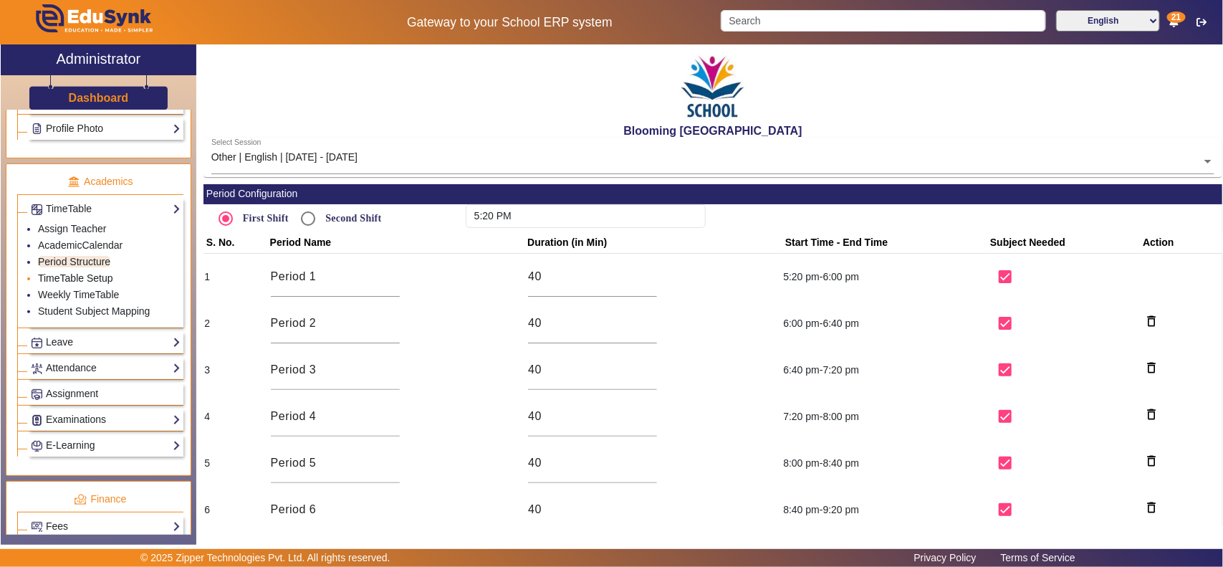
click at [72, 284] on link "TimeTable Setup" at bounding box center [75, 277] width 75 height 11
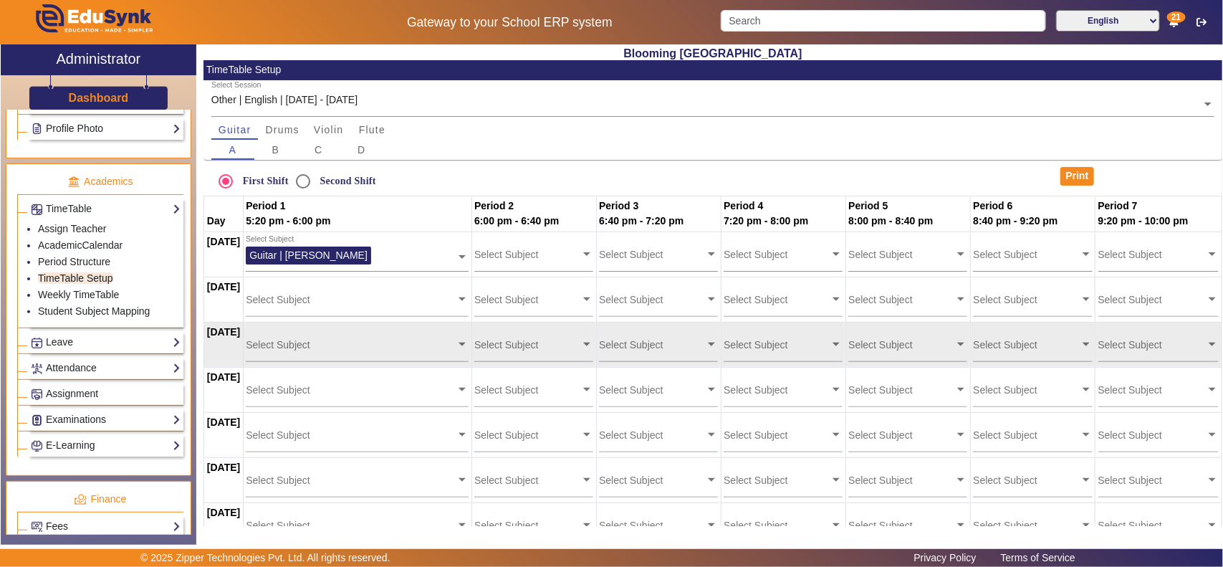
scroll to position [117, 0]
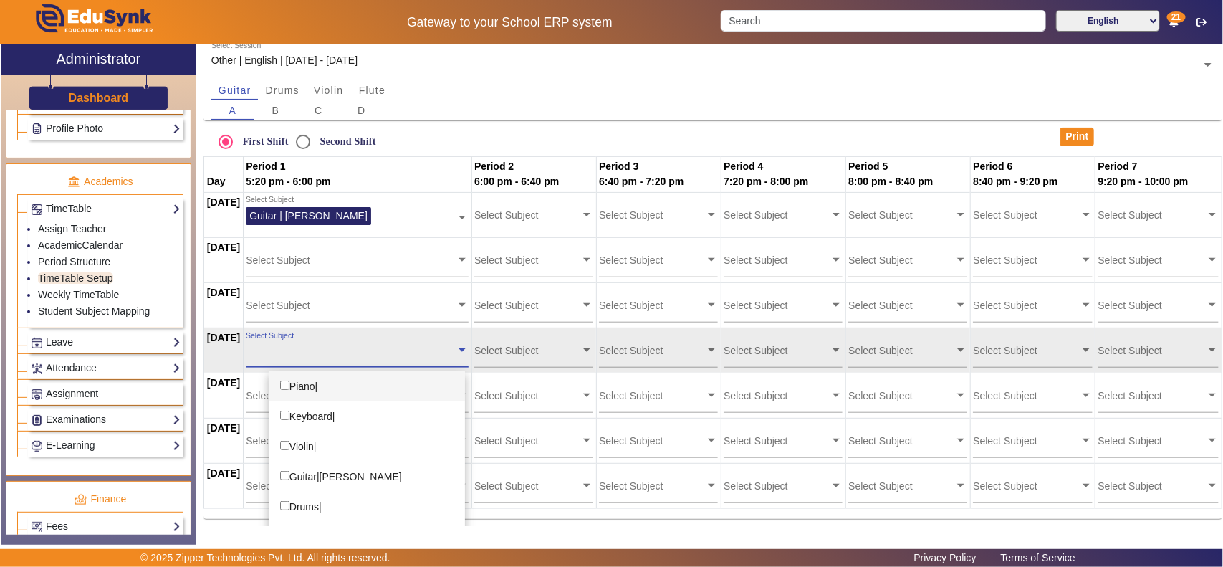
click at [342, 357] on div "Select Subject" at bounding box center [351, 345] width 210 height 31
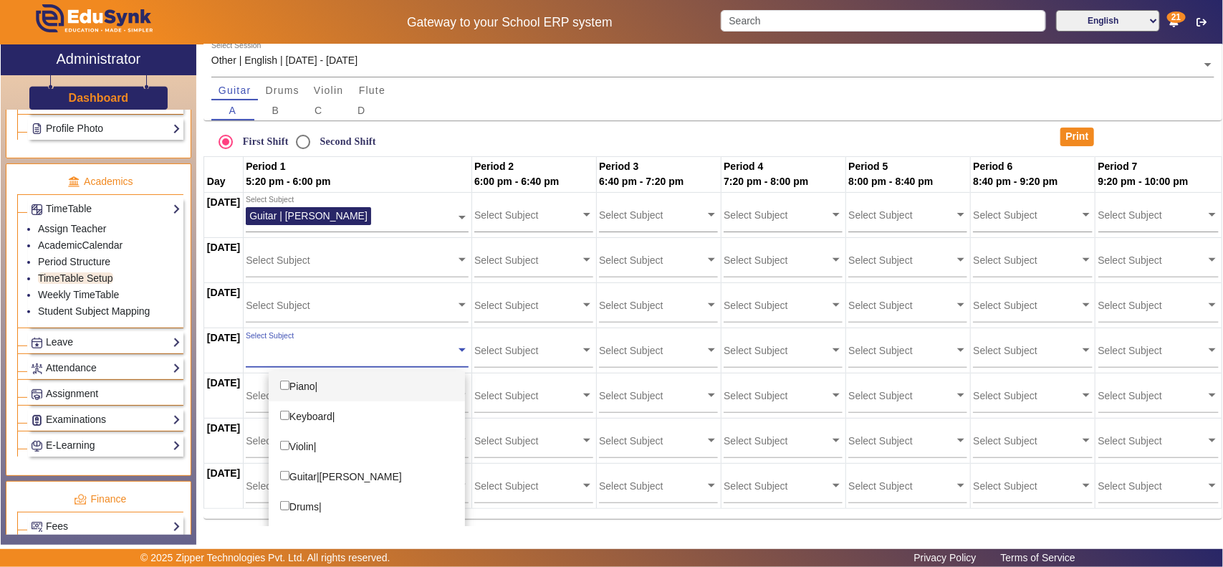
click at [337, 383] on div "Piano|" at bounding box center [367, 386] width 196 height 30
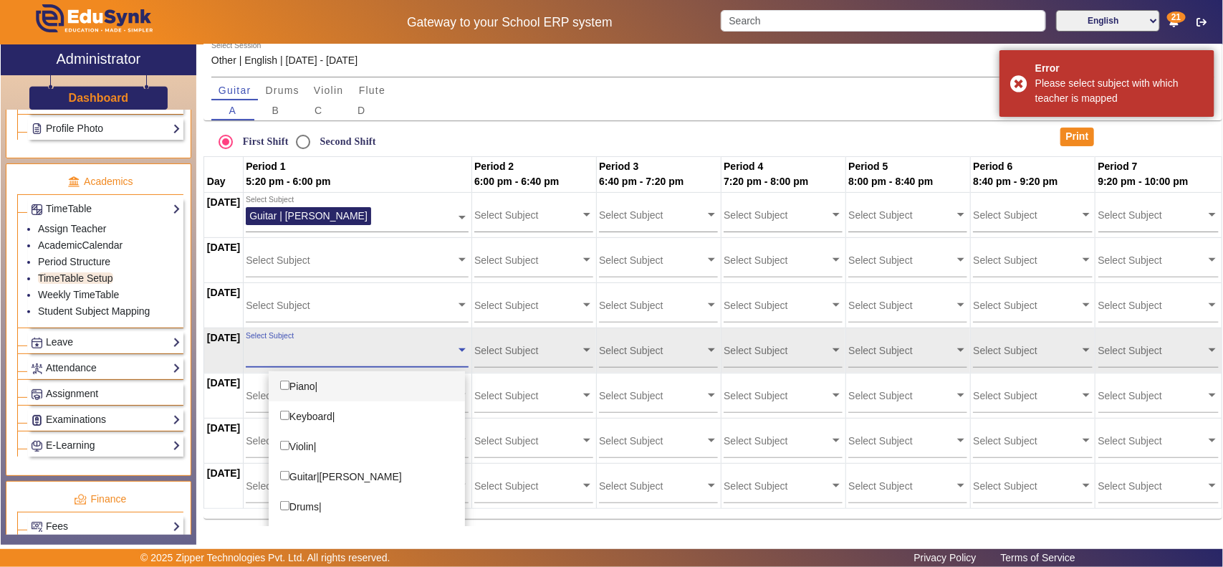
click at [352, 365] on div "Select Subject" at bounding box center [357, 348] width 223 height 37
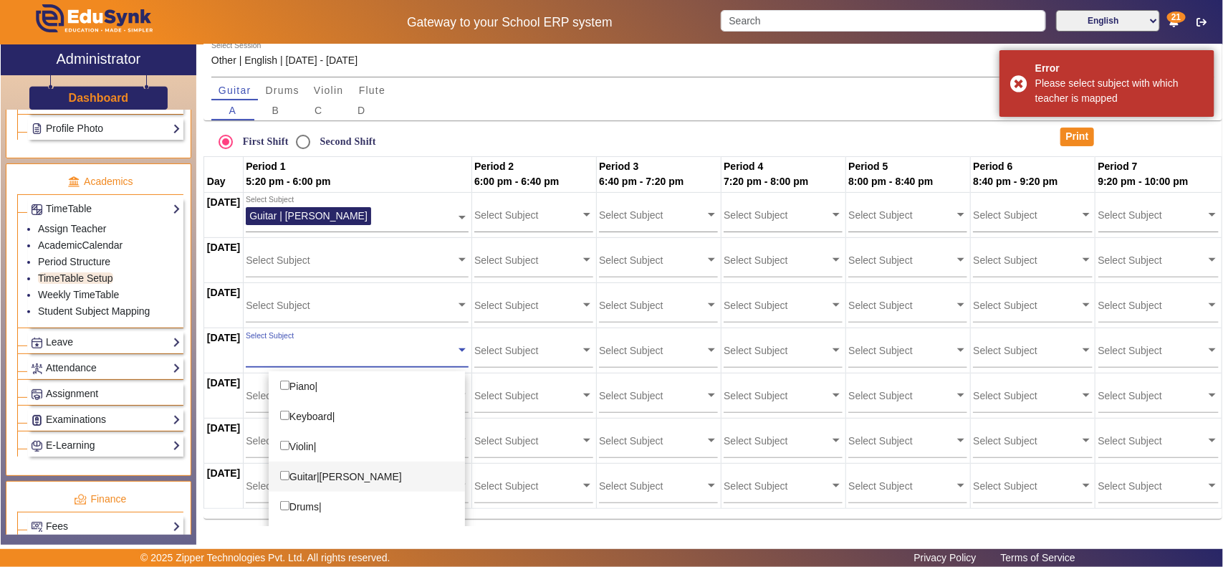
click at [338, 453] on div "Guitar|Pratik Solanki" at bounding box center [367, 476] width 196 height 30
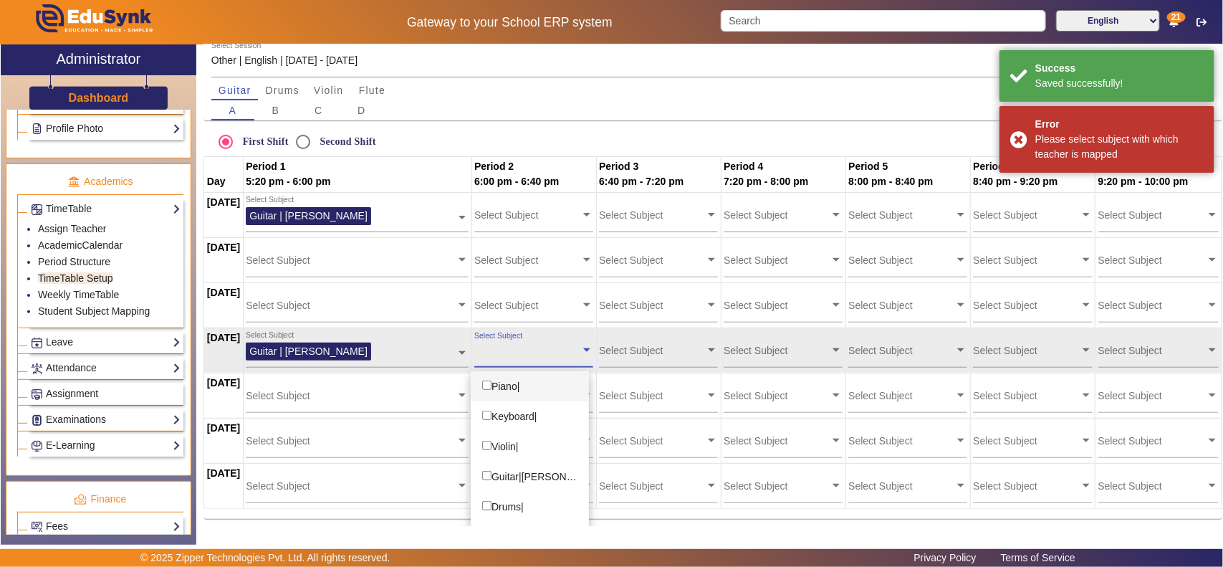
click at [521, 355] on input "text" at bounding box center [527, 350] width 106 height 14
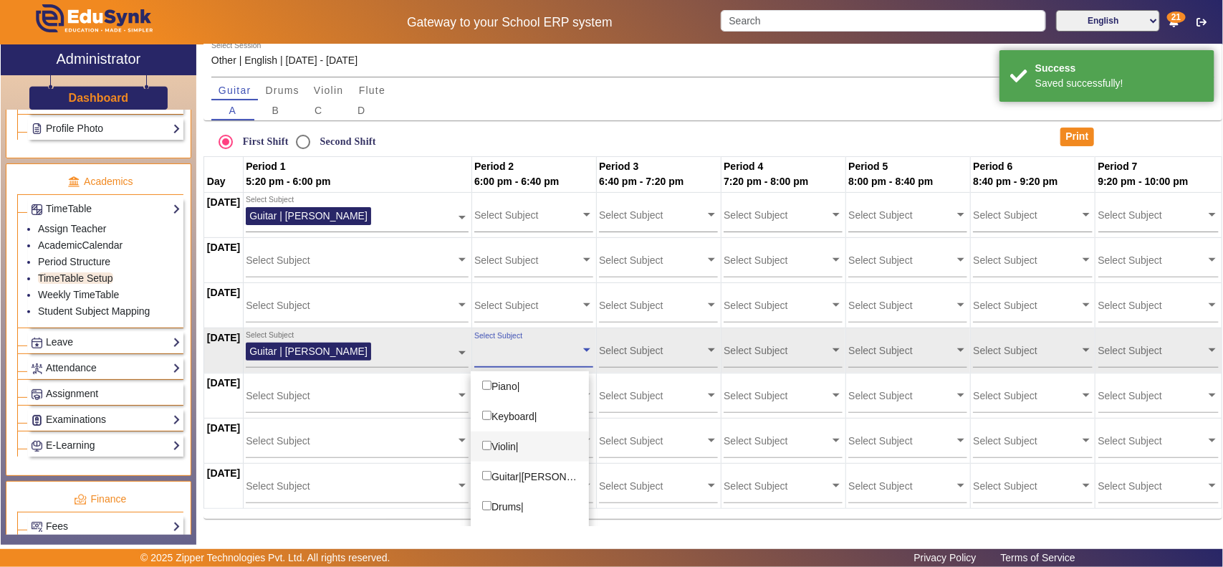
click at [790, 353] on input "text" at bounding box center [776, 350] width 106 height 14
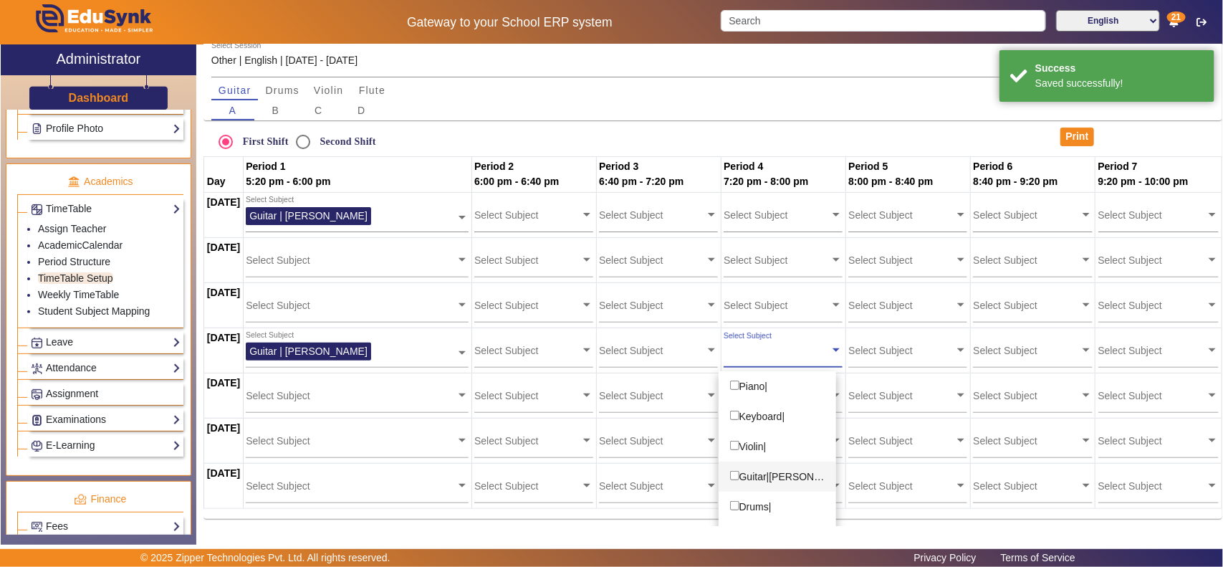
click at [736, 453] on input "Options List" at bounding box center [734, 475] width 9 height 9
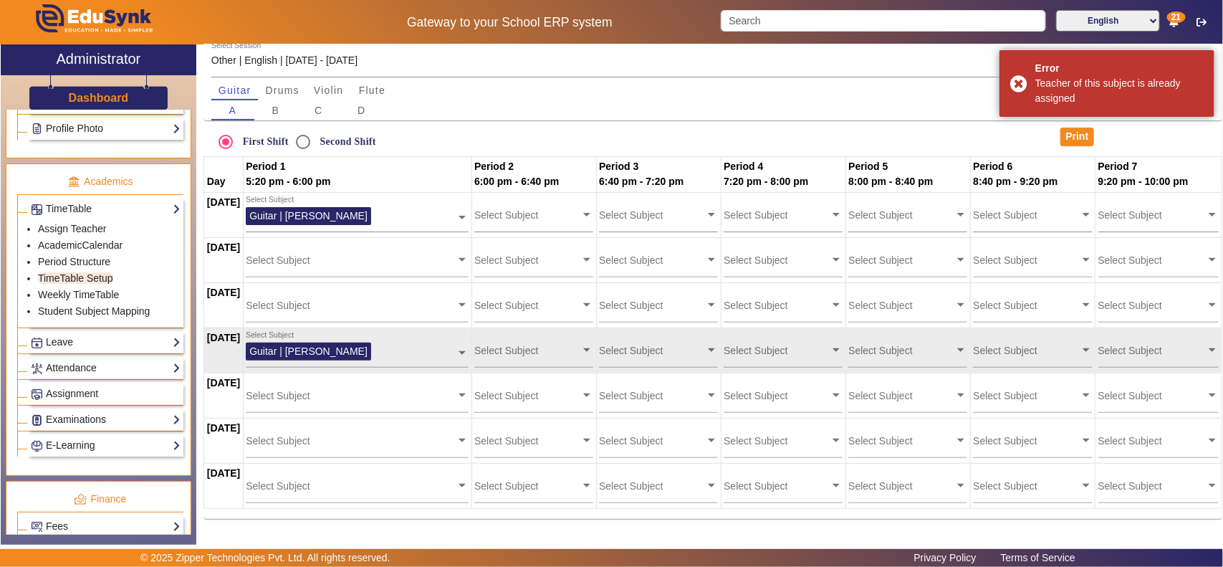
click at [893, 365] on div "Select Subject" at bounding box center [907, 348] width 119 height 37
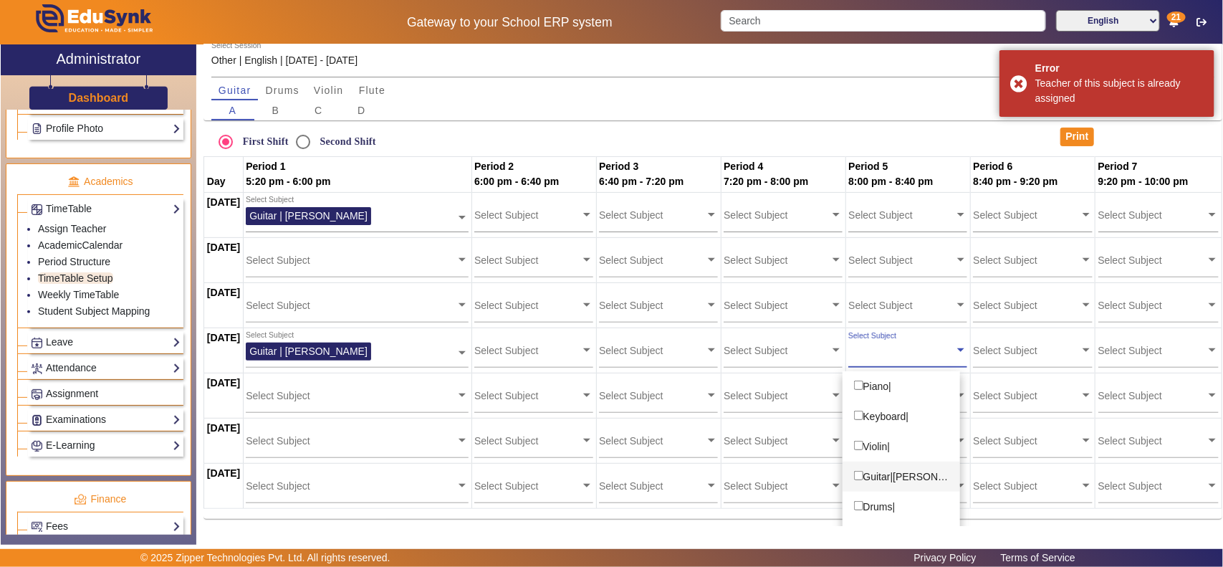
click at [872, 453] on div "Guitar|Pratik Solanki" at bounding box center [901, 476] width 118 height 30
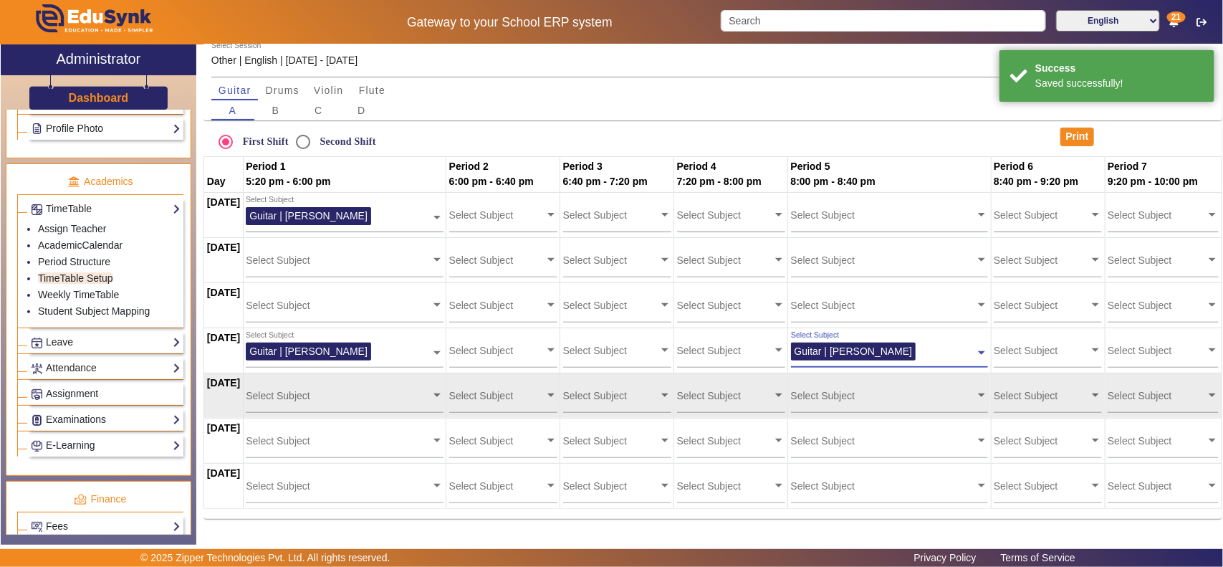
click at [503, 400] on input "text" at bounding box center [496, 395] width 95 height 14
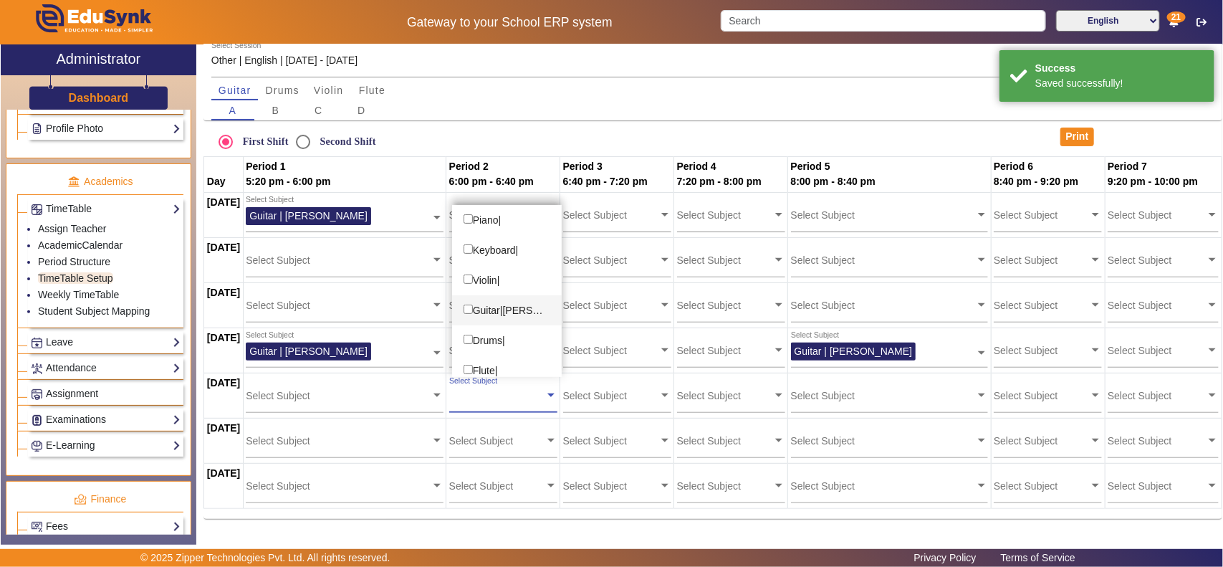
click at [500, 309] on div "Guitar|Pratik Solanki" at bounding box center [507, 310] width 110 height 30
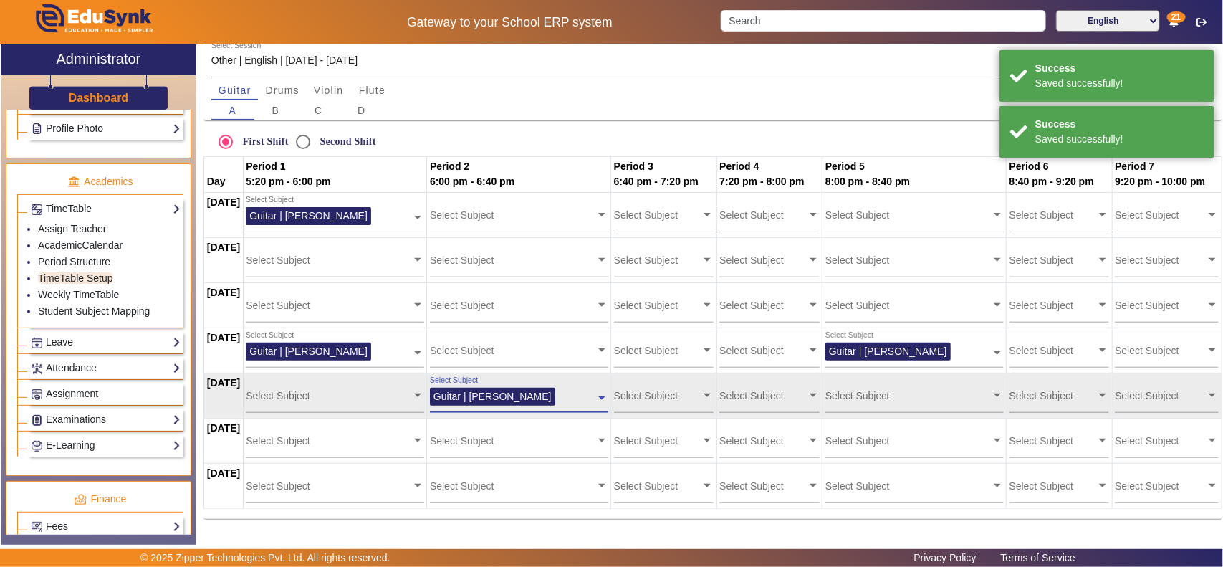
click at [978, 395] on input "text" at bounding box center [1052, 395] width 87 height 14
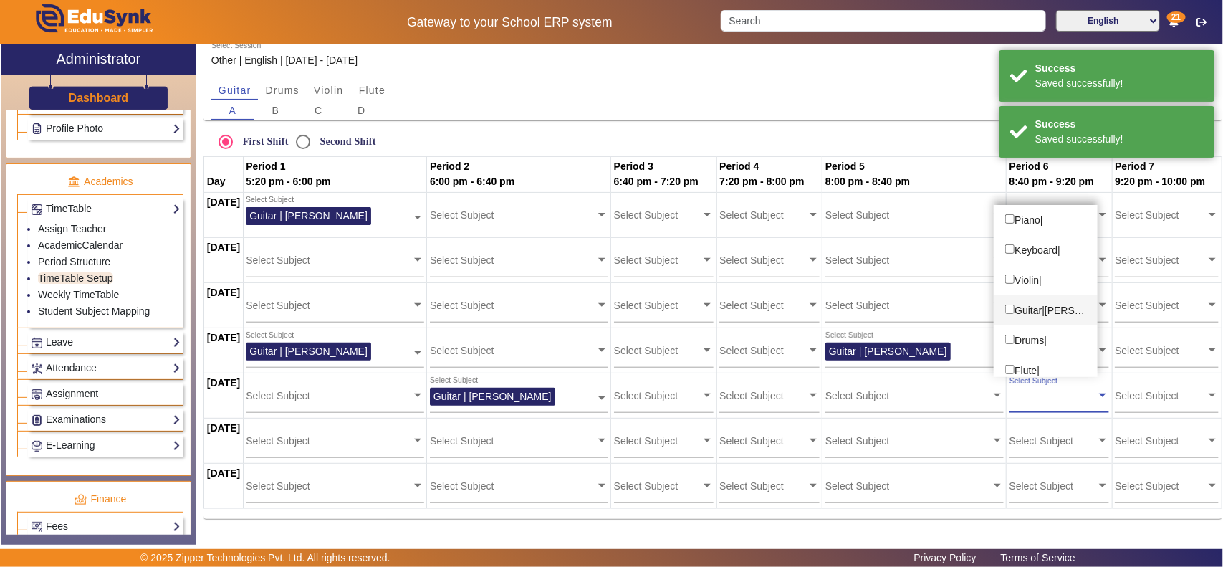
click at [978, 307] on div "Guitar|Pratik Solanki" at bounding box center [1044, 310] width 103 height 30
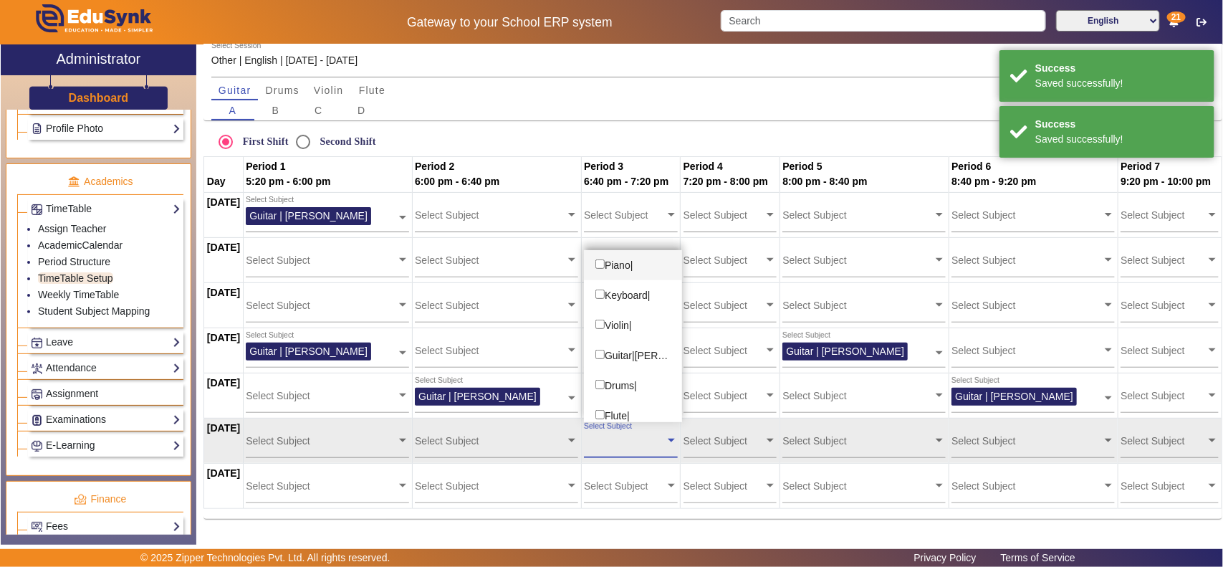
click at [656, 450] on div "Select Subject" at bounding box center [624, 435] width 81 height 31
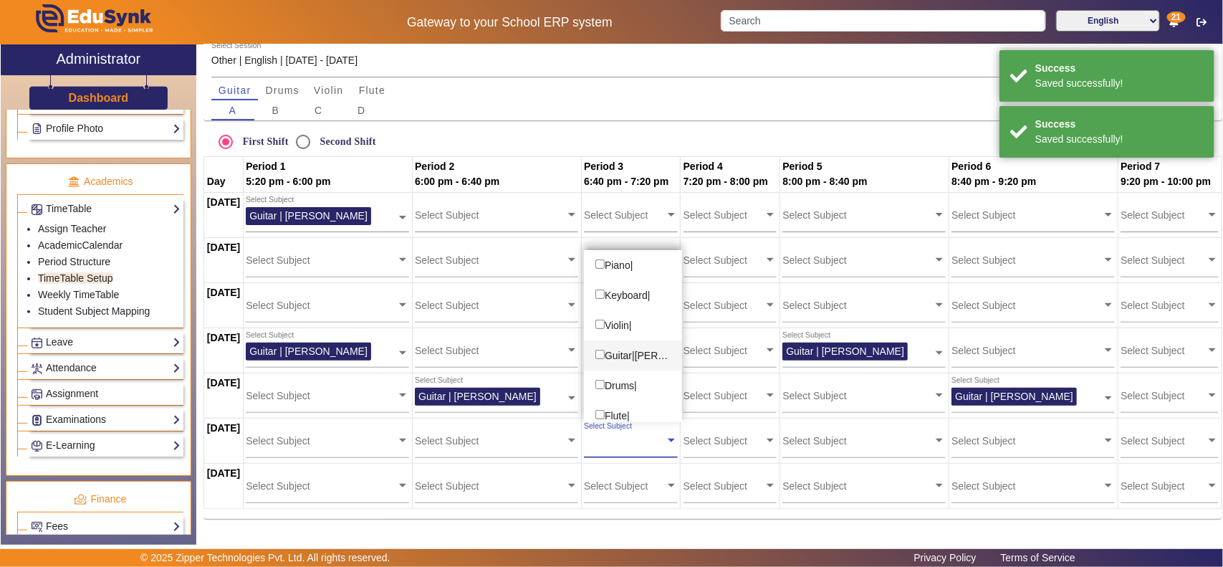
click at [642, 348] on div "Guitar|Pratik Solanki" at bounding box center [633, 355] width 98 height 30
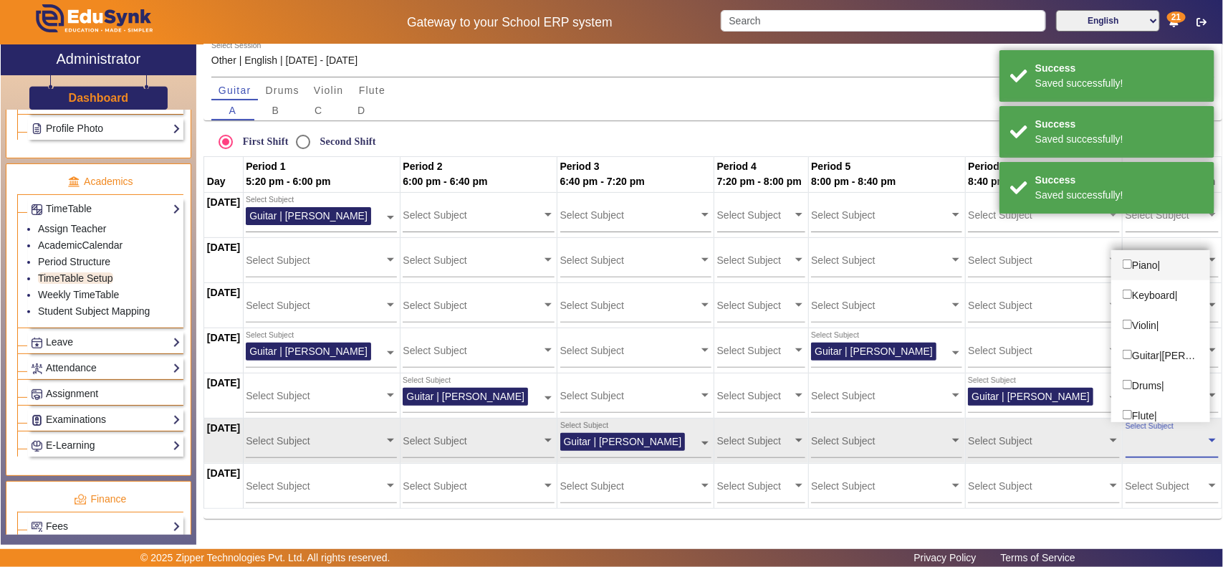
click at [978, 439] on input "text" at bounding box center [1165, 440] width 81 height 14
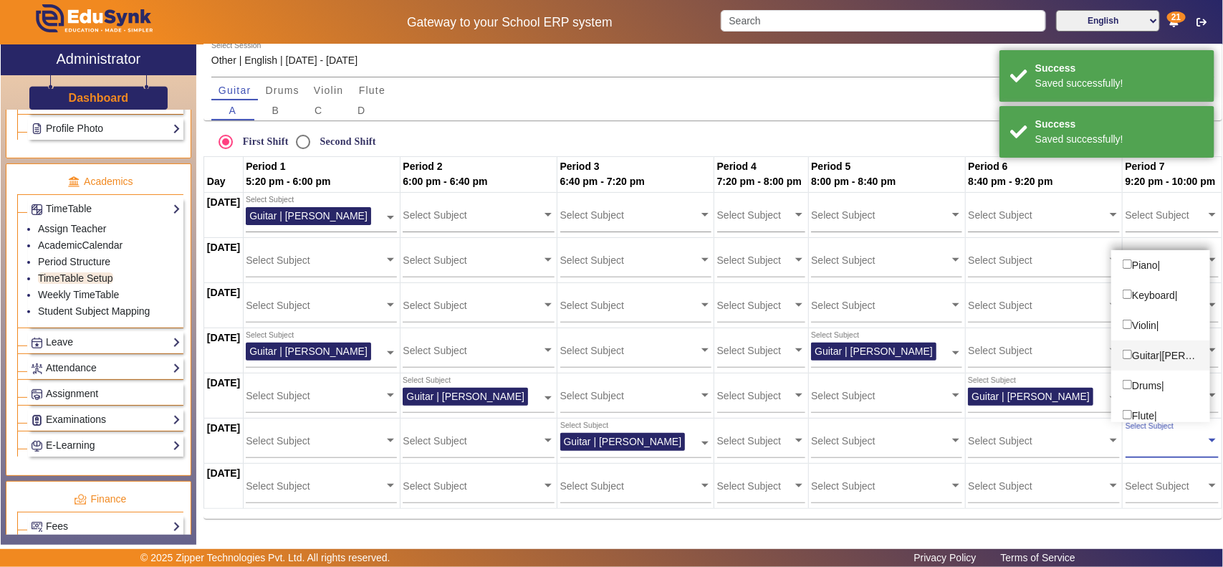
click at [978, 352] on div "Guitar|Pratik Solanki" at bounding box center [1160, 355] width 99 height 30
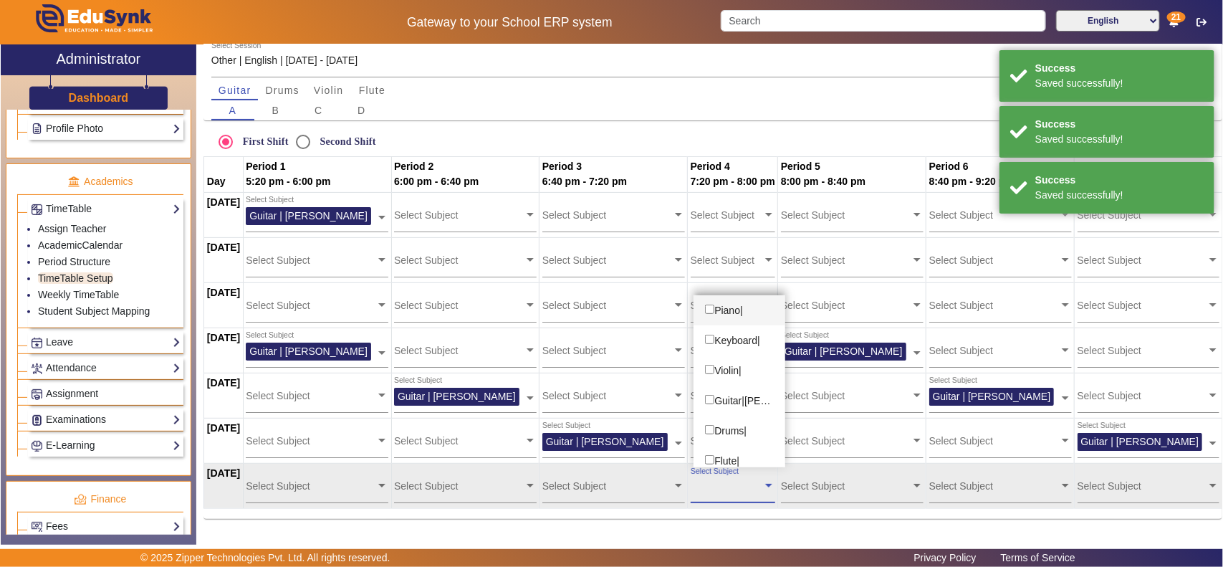
click at [736, 453] on div "Select Subject" at bounding box center [732, 484] width 85 height 37
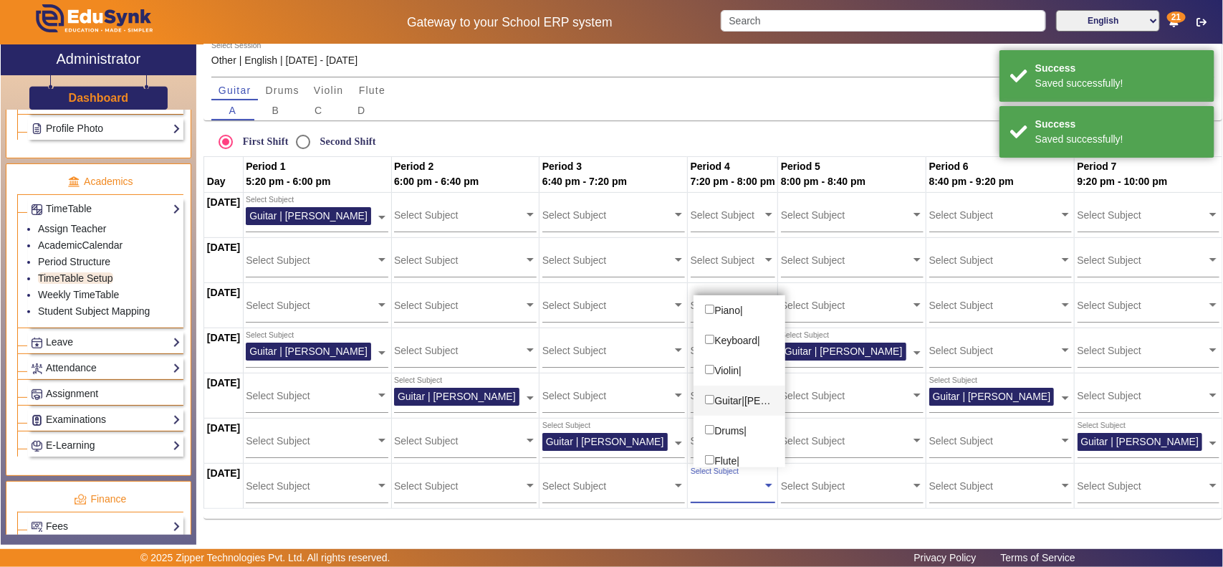
click at [751, 403] on div "Guitar|Pratik Solanki" at bounding box center [738, 400] width 91 height 30
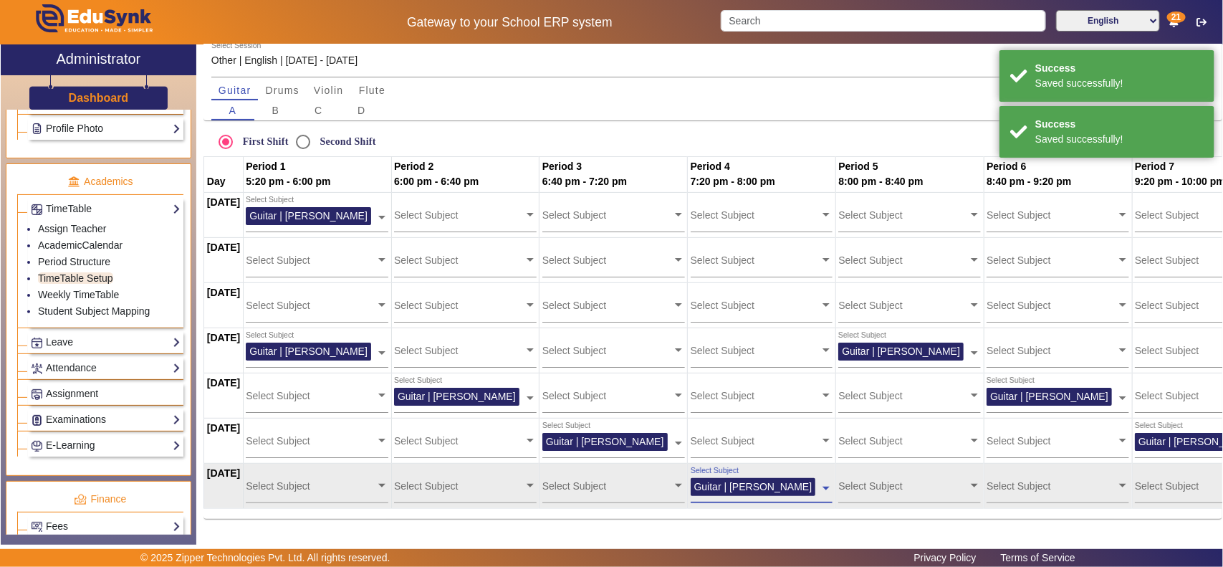
click at [295, 453] on input "text" at bounding box center [311, 485] width 130 height 14
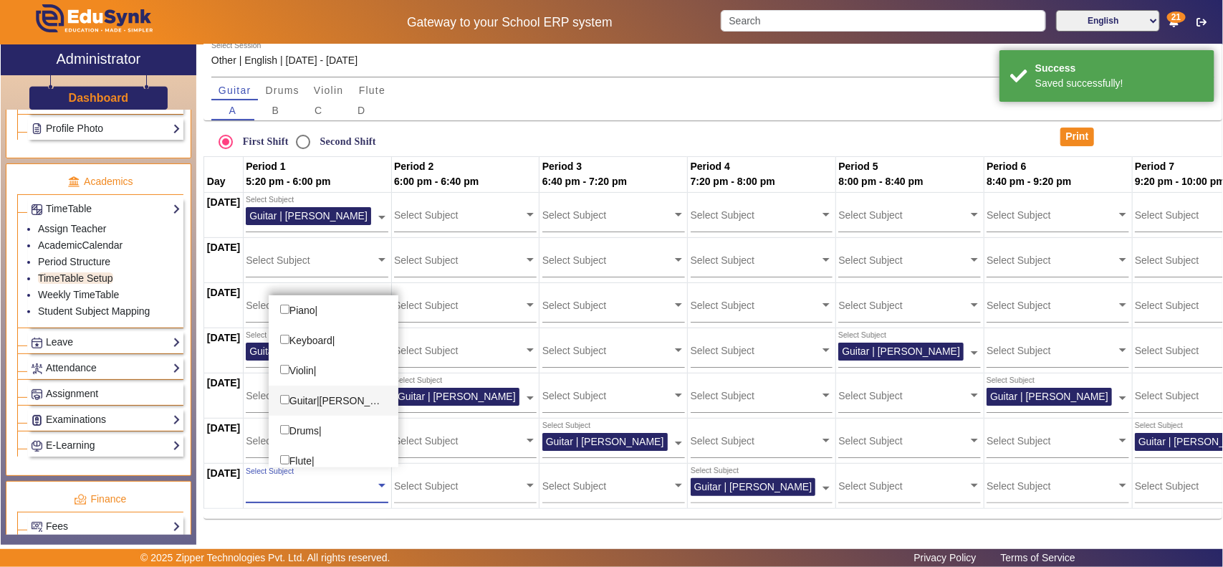
click at [324, 398] on div "Guitar|Pratik Solanki" at bounding box center [334, 400] width 130 height 30
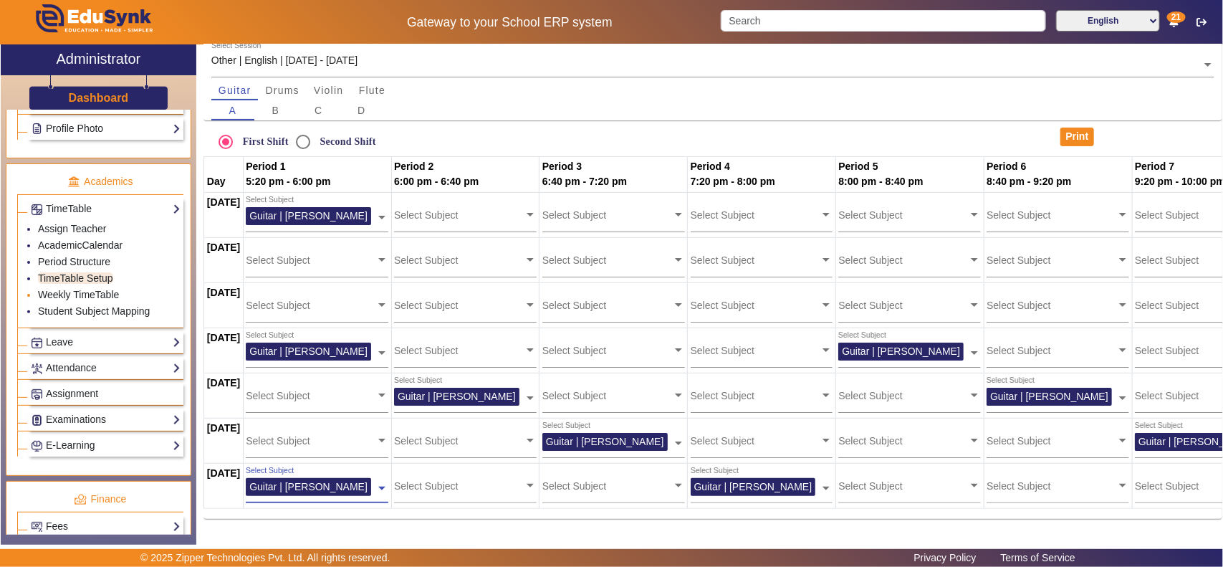
click at [90, 295] on li "Weekly TimeTable" at bounding box center [109, 295] width 143 height 16
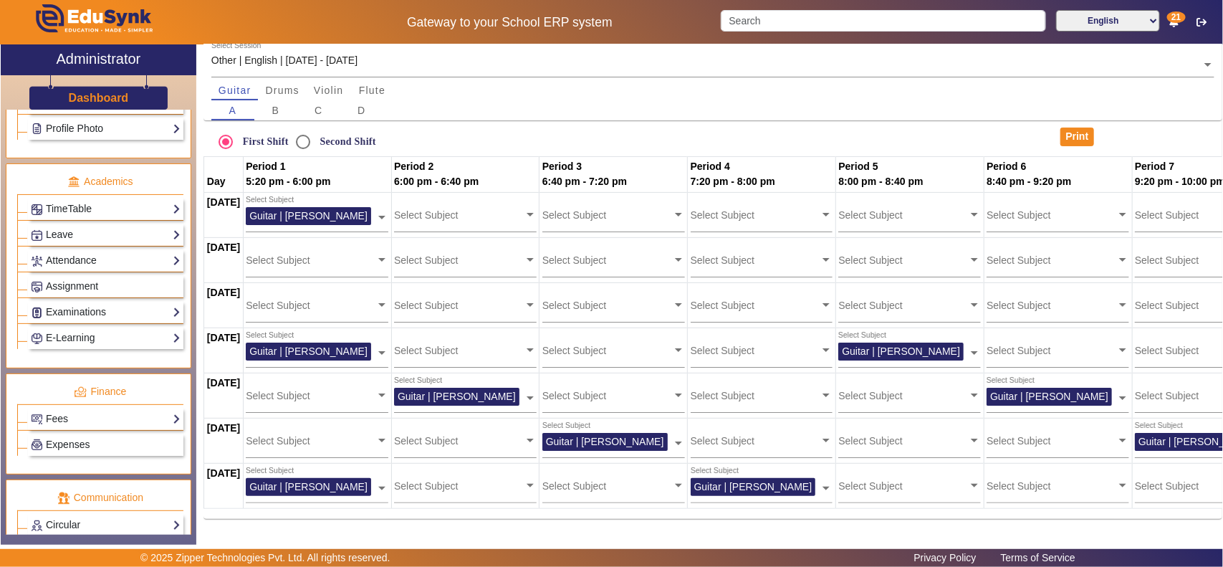
click at [62, 220] on div "TimeTable Assign Teacher AcademicCalendar Period Structure TimeTable Setup Week…" at bounding box center [105, 209] width 155 height 22
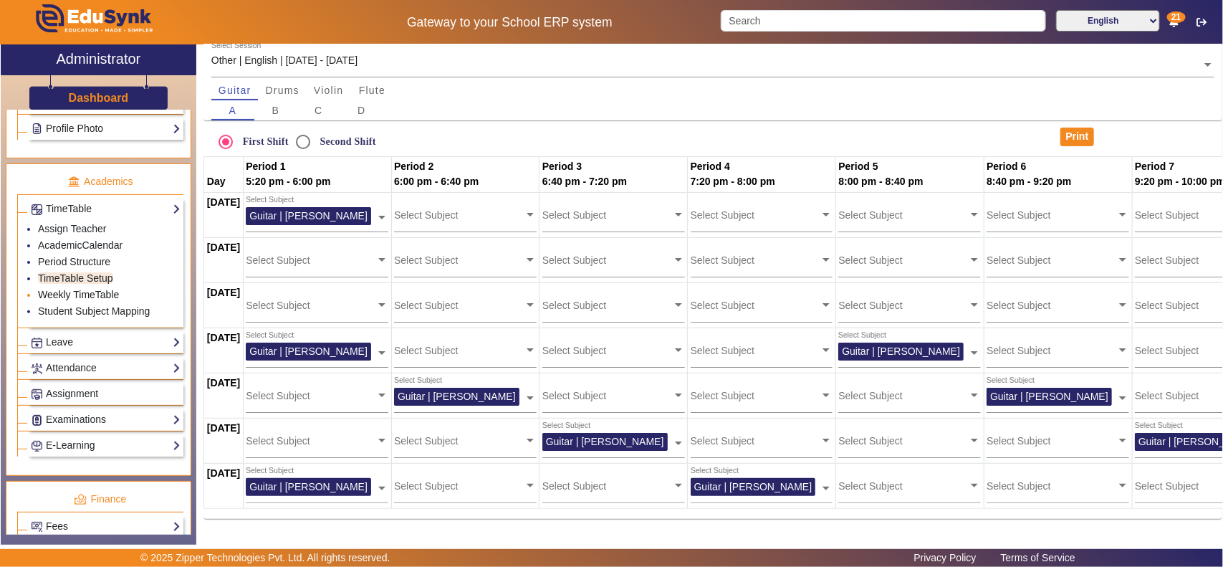
click at [57, 300] on link "Weekly TimeTable" at bounding box center [78, 294] width 81 height 11
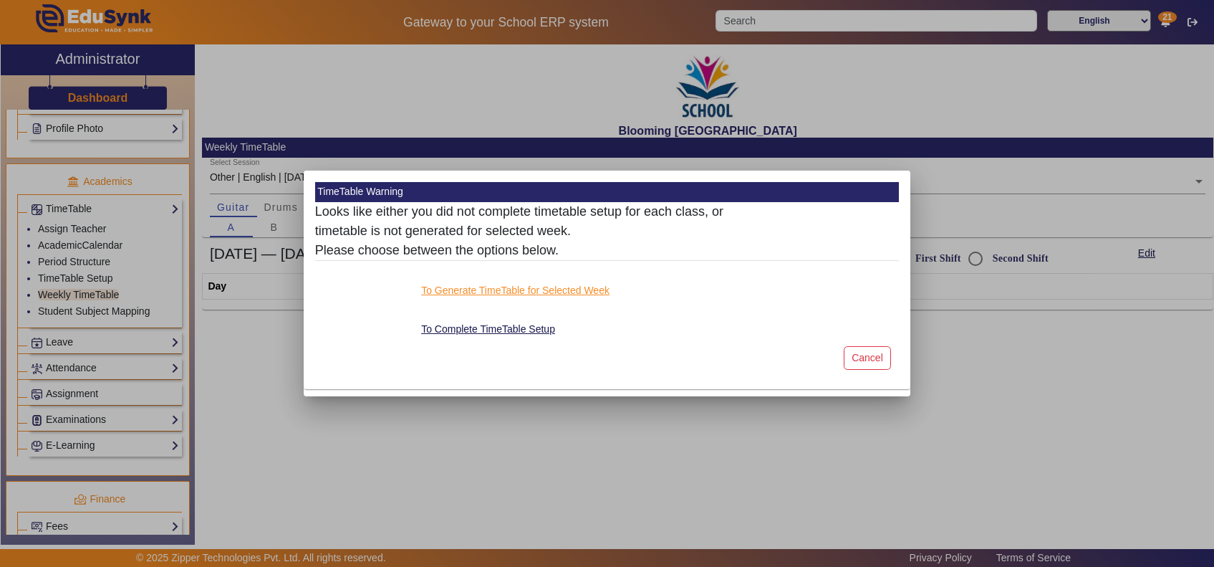
click at [535, 292] on button "To Generate TimeTable for Selected Week" at bounding box center [515, 290] width 191 height 18
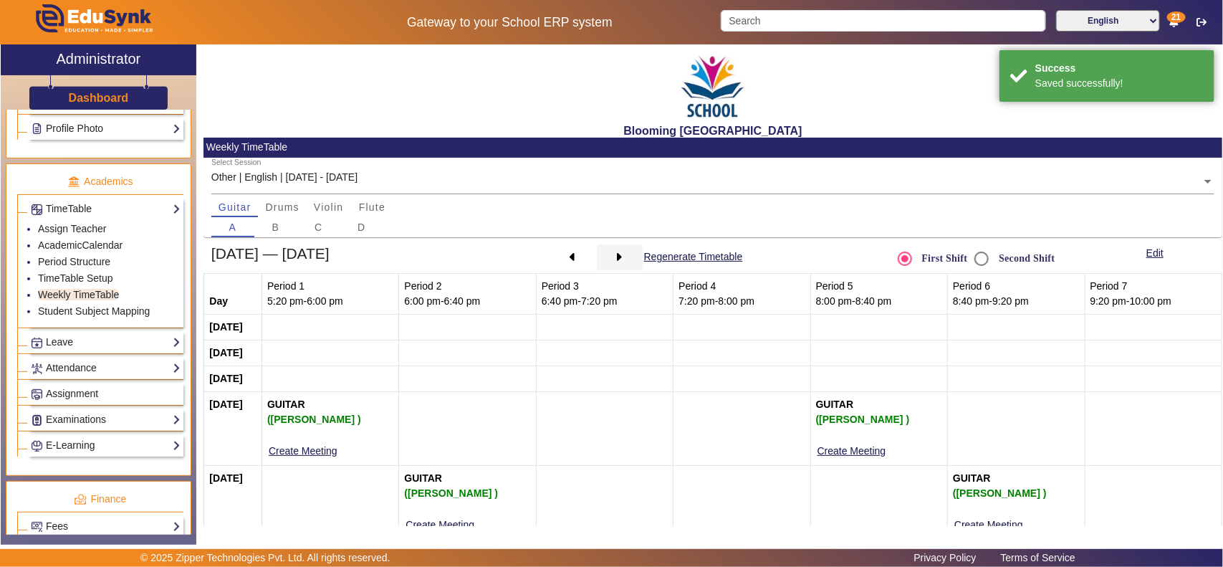
click at [616, 257] on icon at bounding box center [619, 257] width 7 height 1
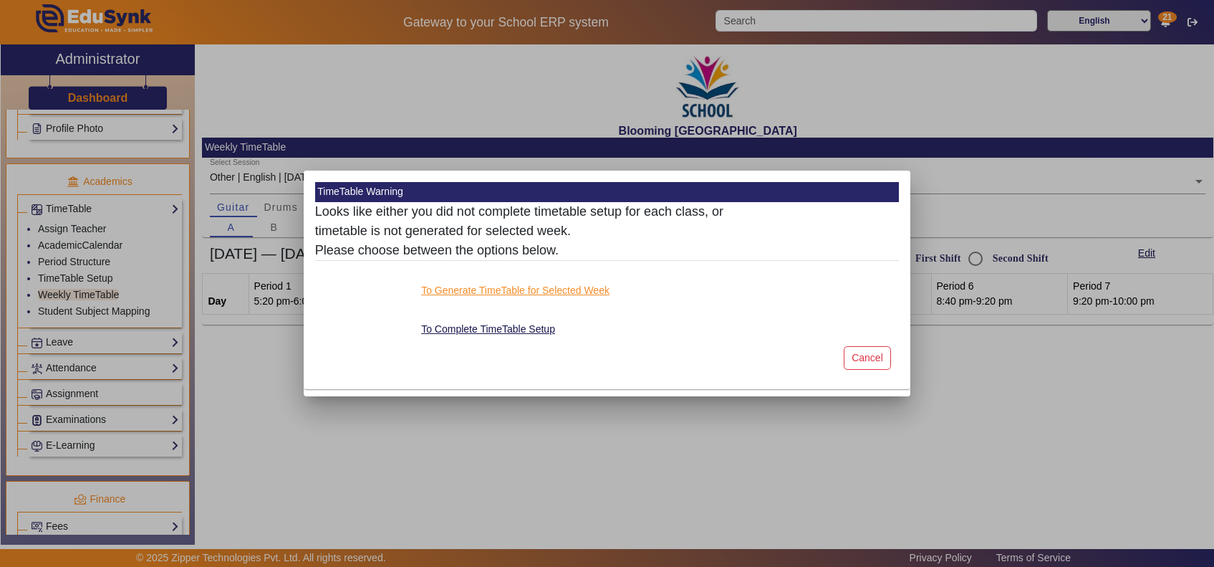
click at [547, 289] on button "To Generate TimeTable for Selected Week" at bounding box center [515, 290] width 191 height 18
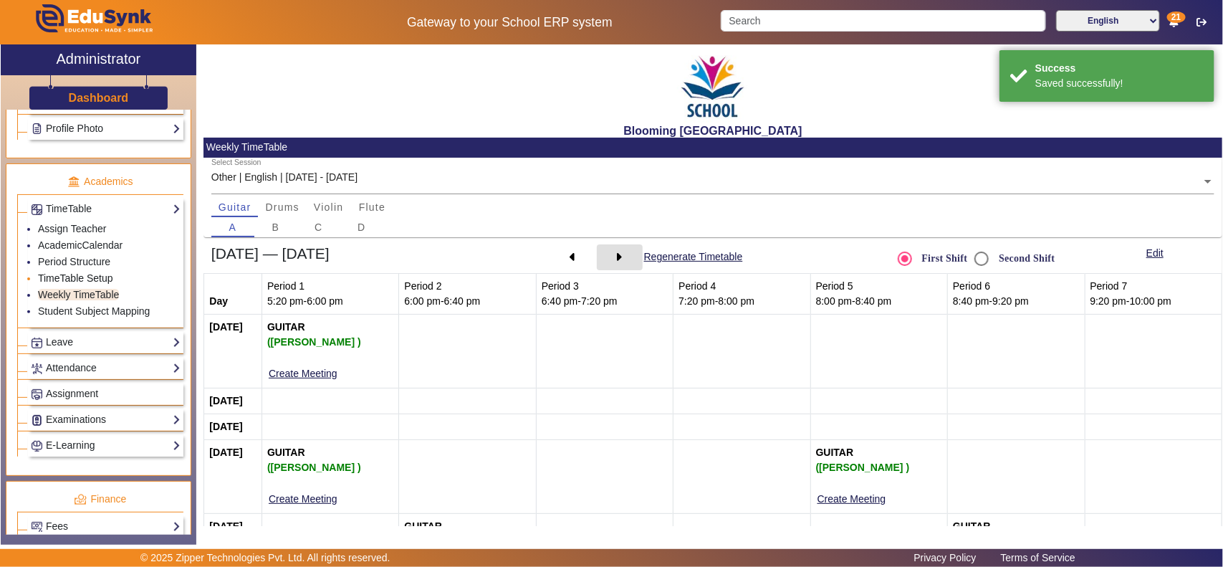
click at [65, 284] on link "TimeTable Setup" at bounding box center [75, 277] width 75 height 11
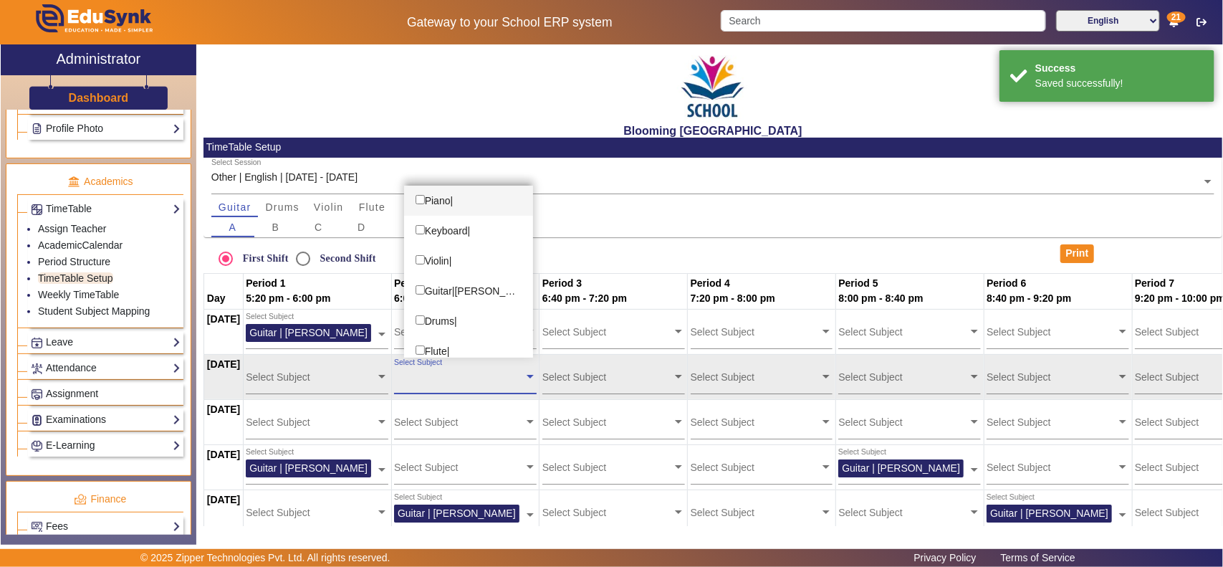
click at [476, 380] on input "text" at bounding box center [459, 377] width 130 height 14
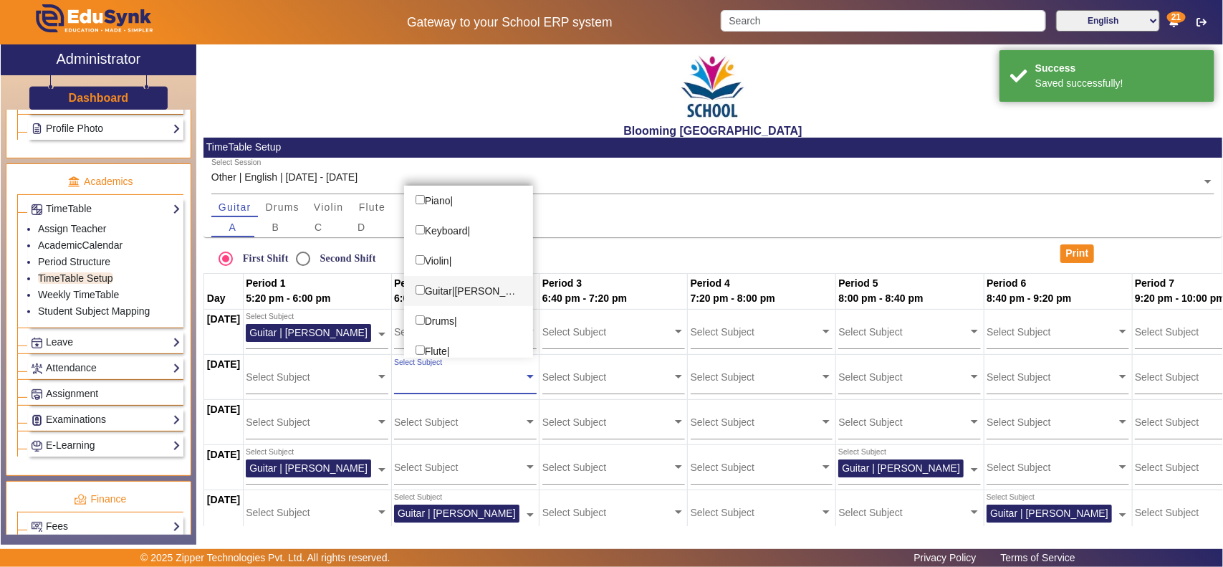
click at [463, 292] on div "Guitar|Pratik Solanki" at bounding box center [469, 291] width 130 height 30
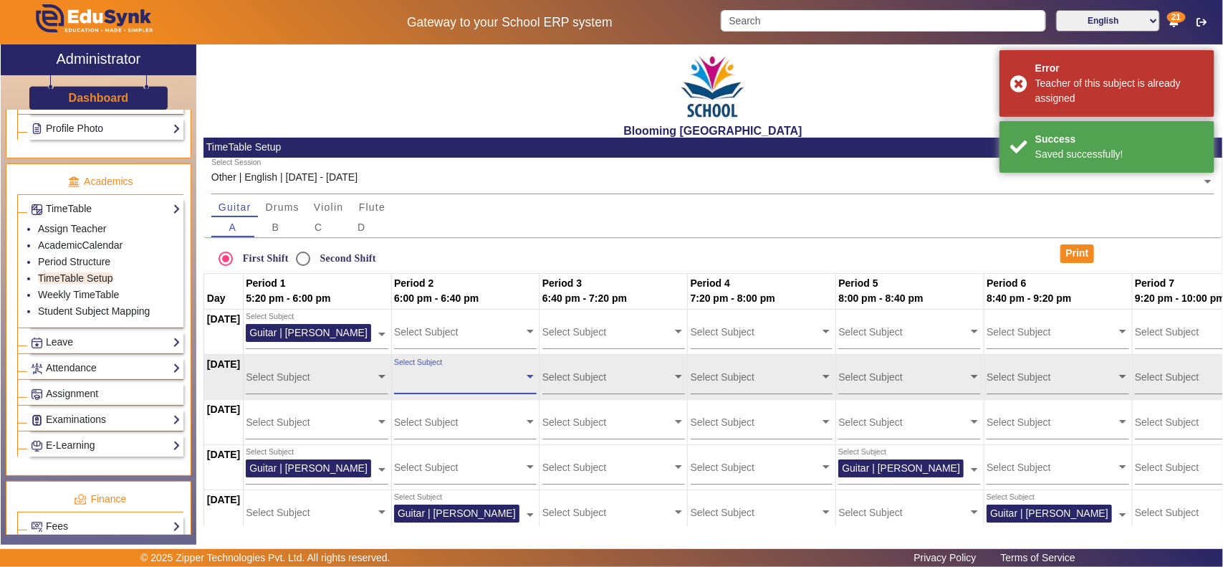
click at [585, 376] on input "text" at bounding box center [607, 377] width 130 height 14
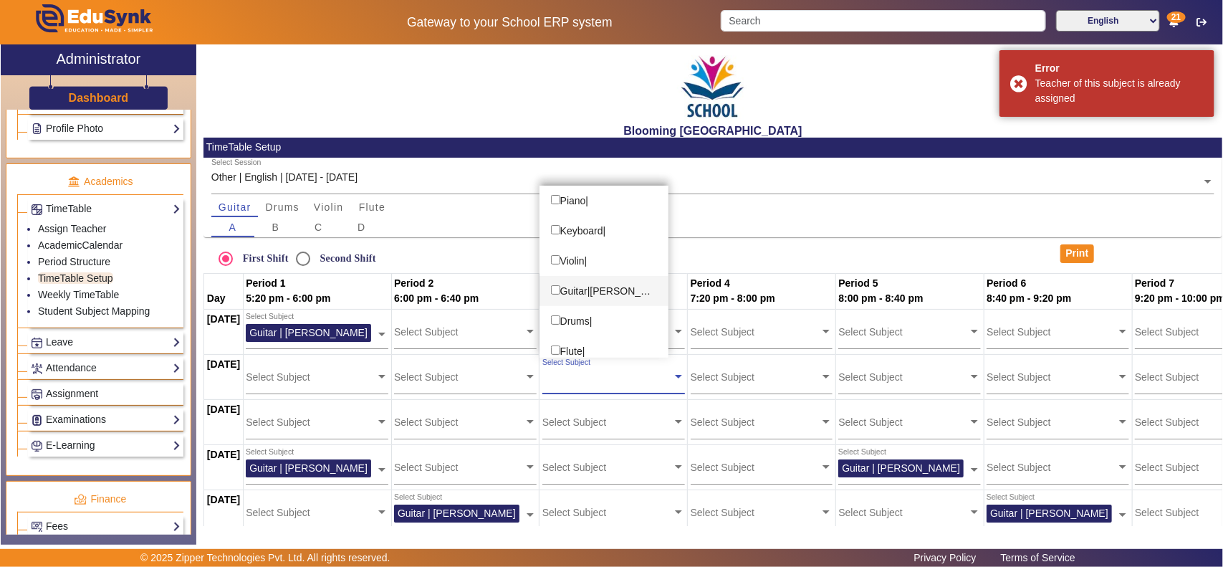
click at [598, 281] on div "Guitar|Pratik Solanki" at bounding box center [604, 291] width 130 height 30
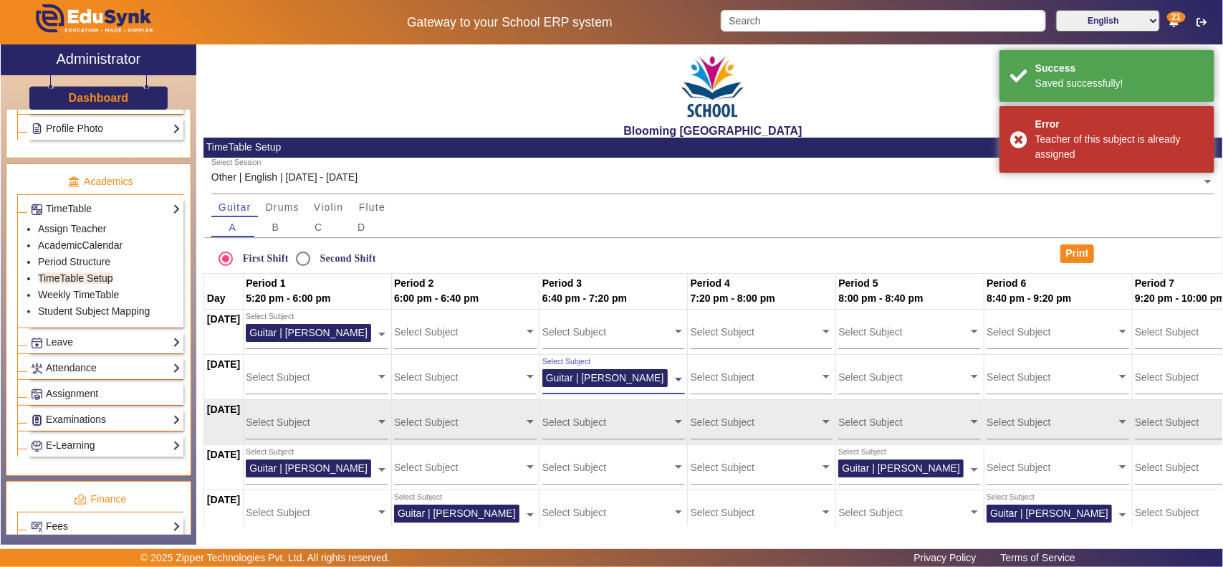
click at [453, 415] on input "text" at bounding box center [459, 422] width 130 height 14
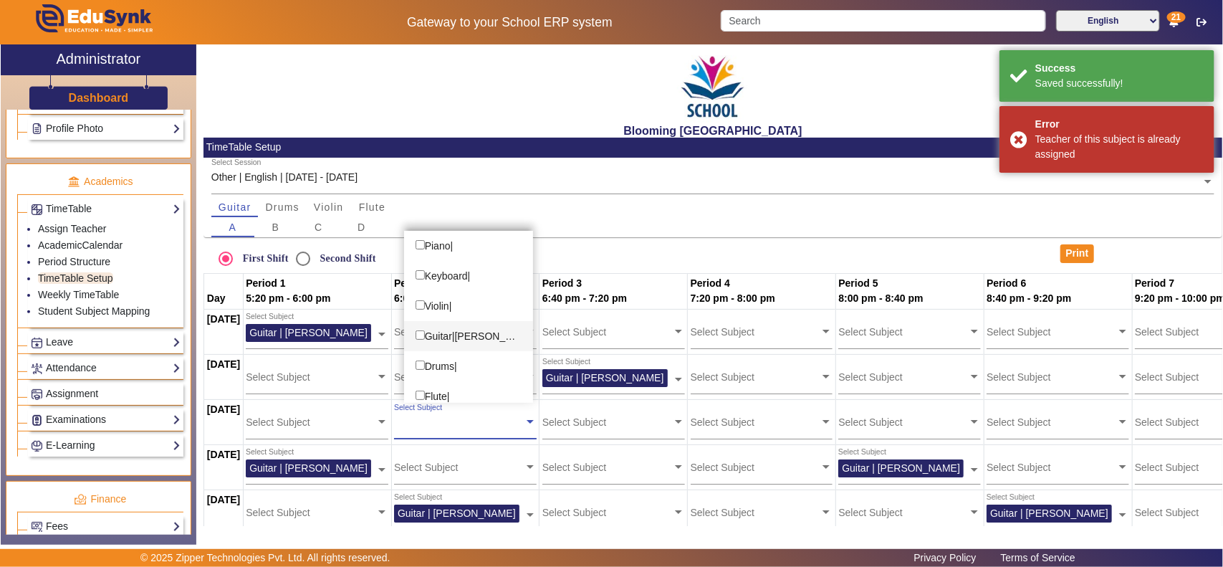
click at [450, 334] on div "Guitar|Pratik Solanki" at bounding box center [469, 336] width 130 height 30
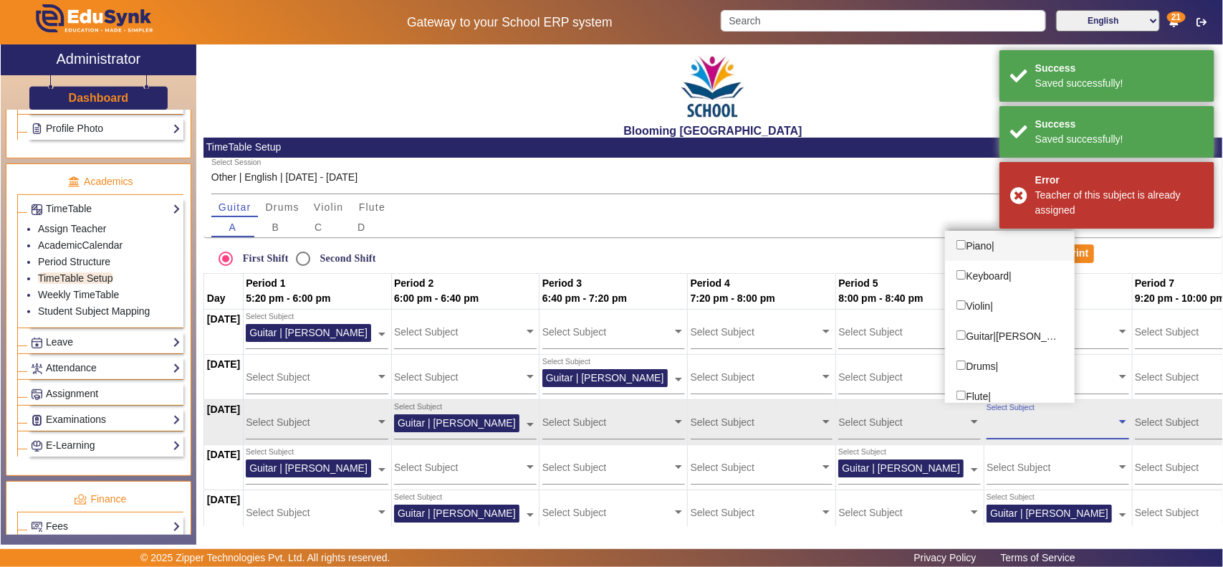
click at [978, 413] on div "Select Subject" at bounding box center [1051, 417] width 130 height 31
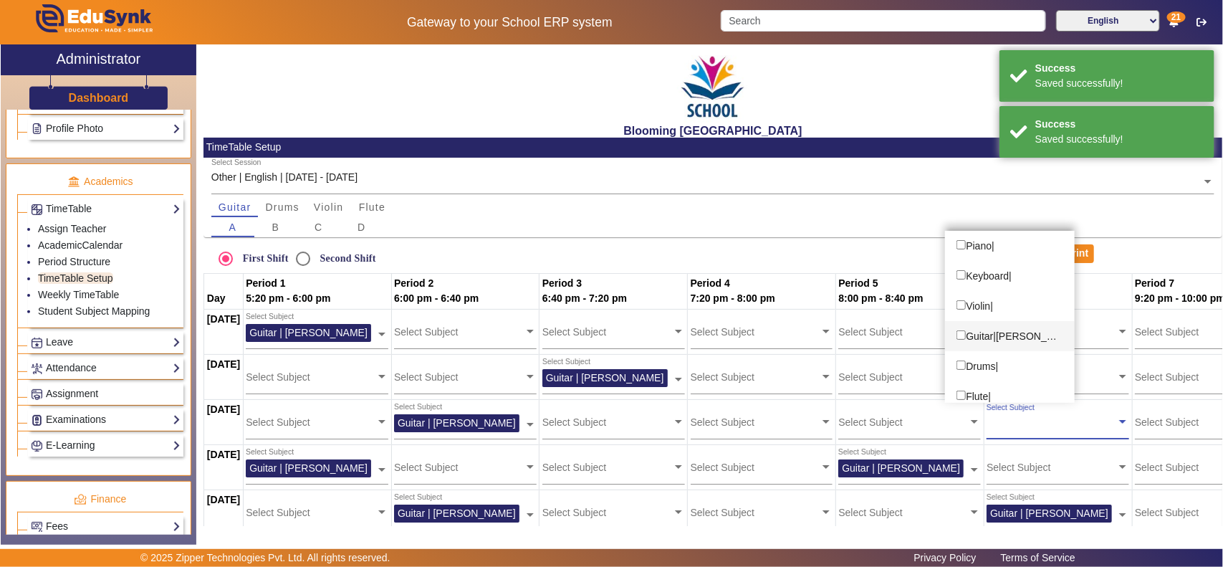
click at [978, 334] on div "Guitar|Pratik Solanki" at bounding box center [1010, 336] width 130 height 30
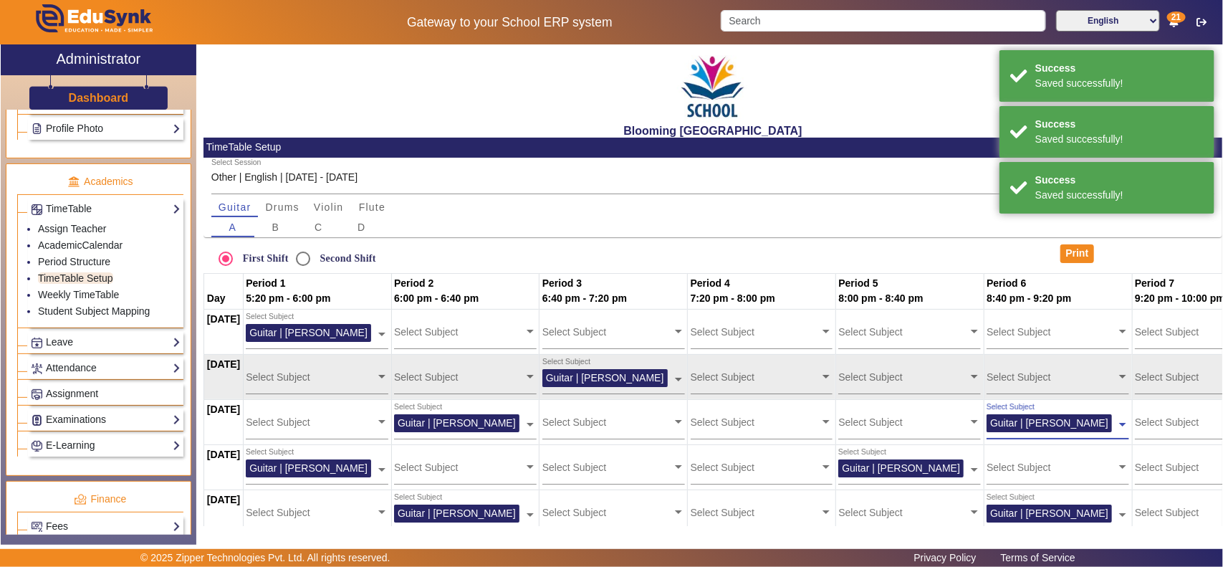
click at [978, 372] on input "text" at bounding box center [1200, 377] width 130 height 14
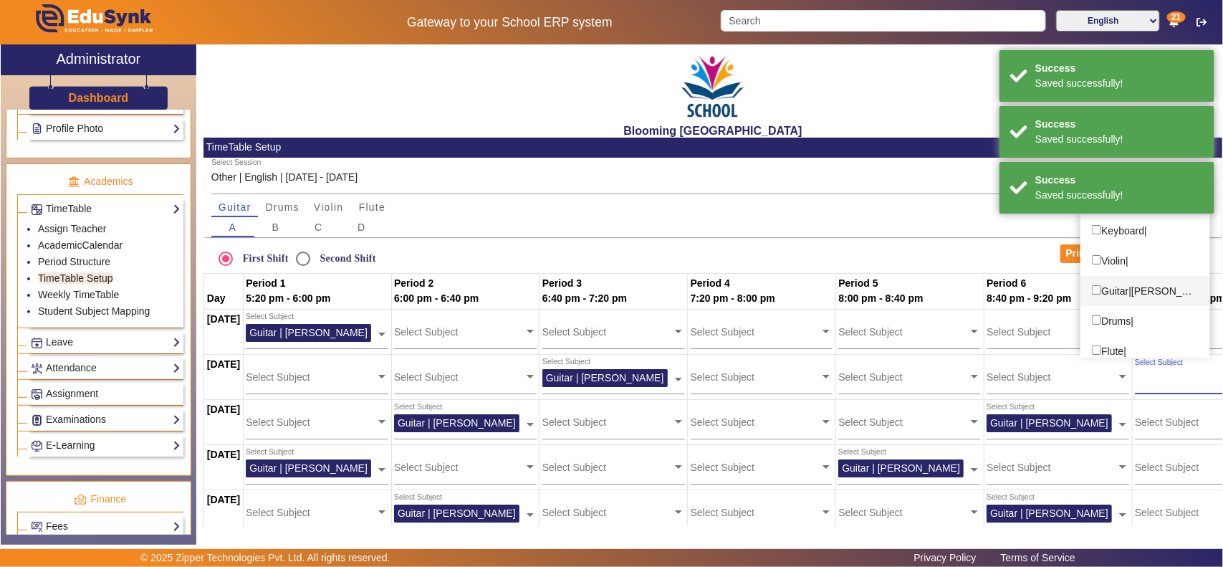
click at [978, 289] on div "Guitar|Pratik Solanki" at bounding box center [1145, 291] width 130 height 30
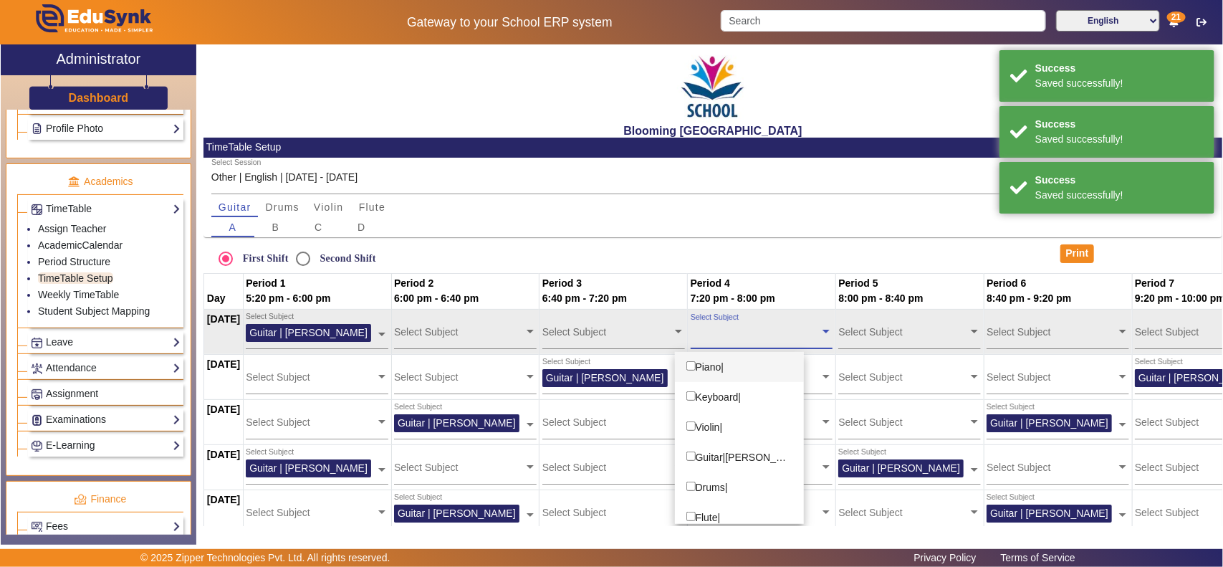
click at [743, 327] on input "text" at bounding box center [755, 331] width 130 height 14
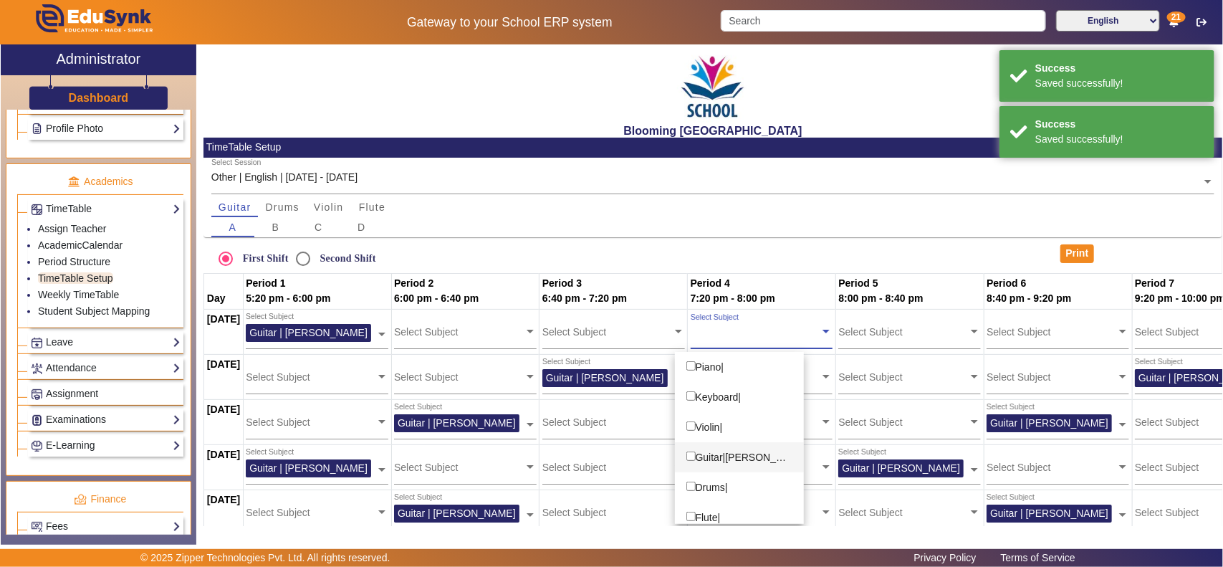
click at [716, 453] on div "Guitar|Pratik Solanki" at bounding box center [740, 457] width 130 height 30
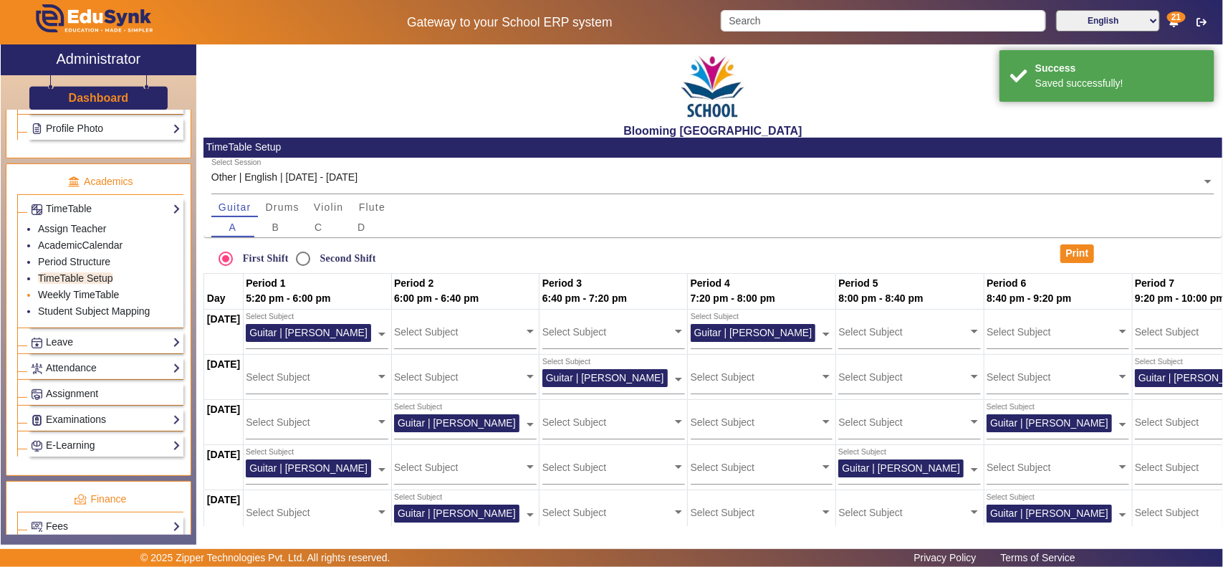
click at [55, 300] on link "Weekly TimeTable" at bounding box center [78, 294] width 81 height 11
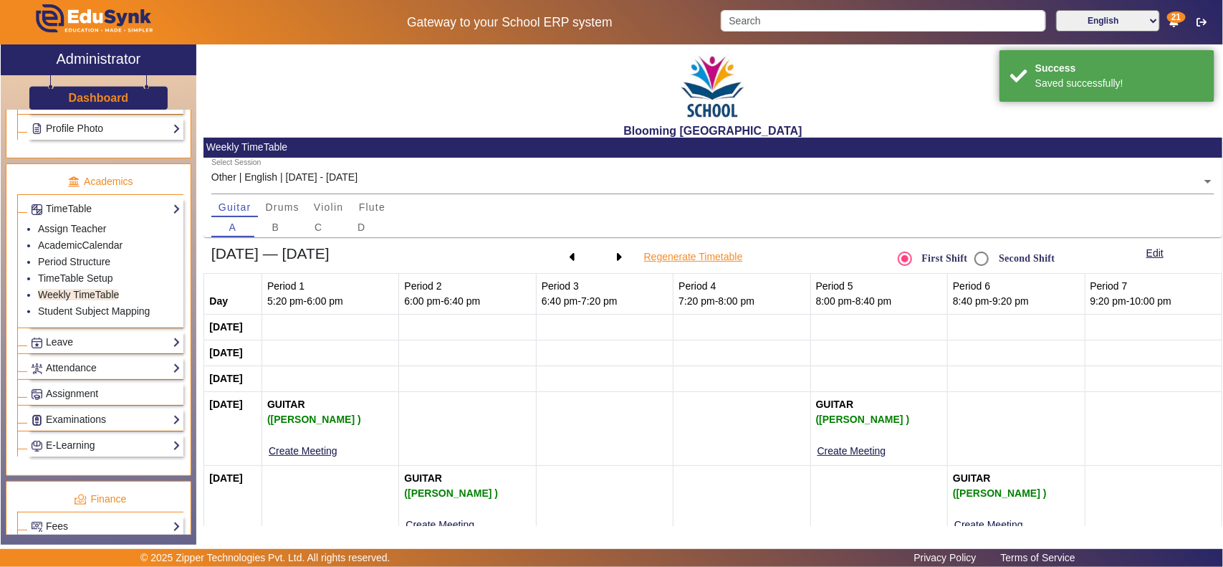
click at [713, 260] on button "Regenerate Timetable" at bounding box center [693, 257] width 102 height 18
click at [616, 258] on icon at bounding box center [619, 257] width 7 height 1
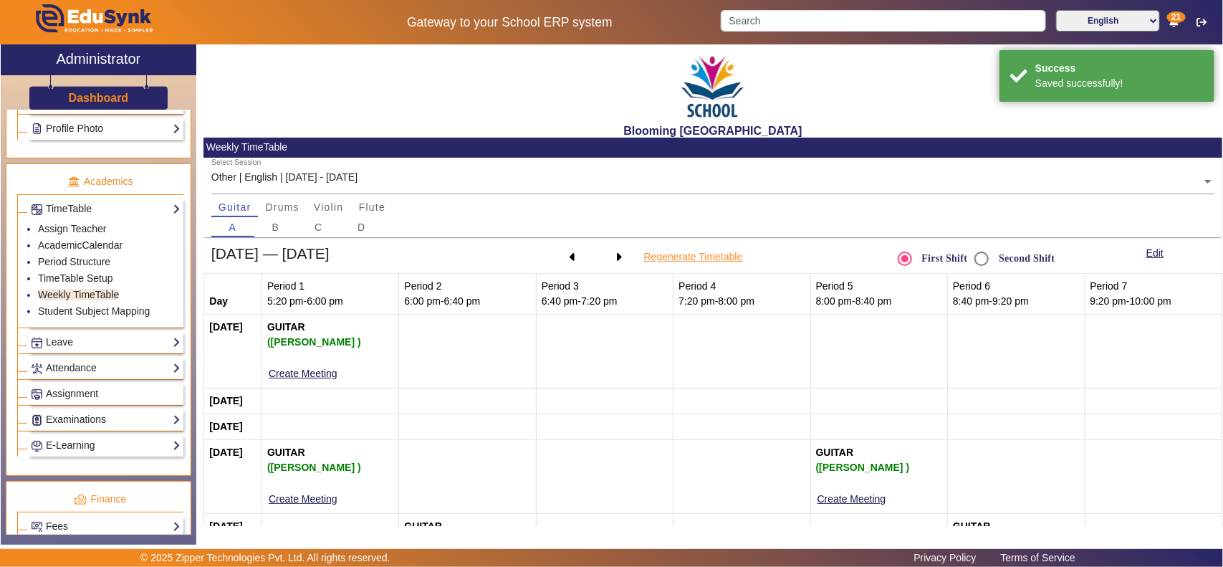
click at [702, 258] on button "Regenerate Timetable" at bounding box center [693, 257] width 102 height 18
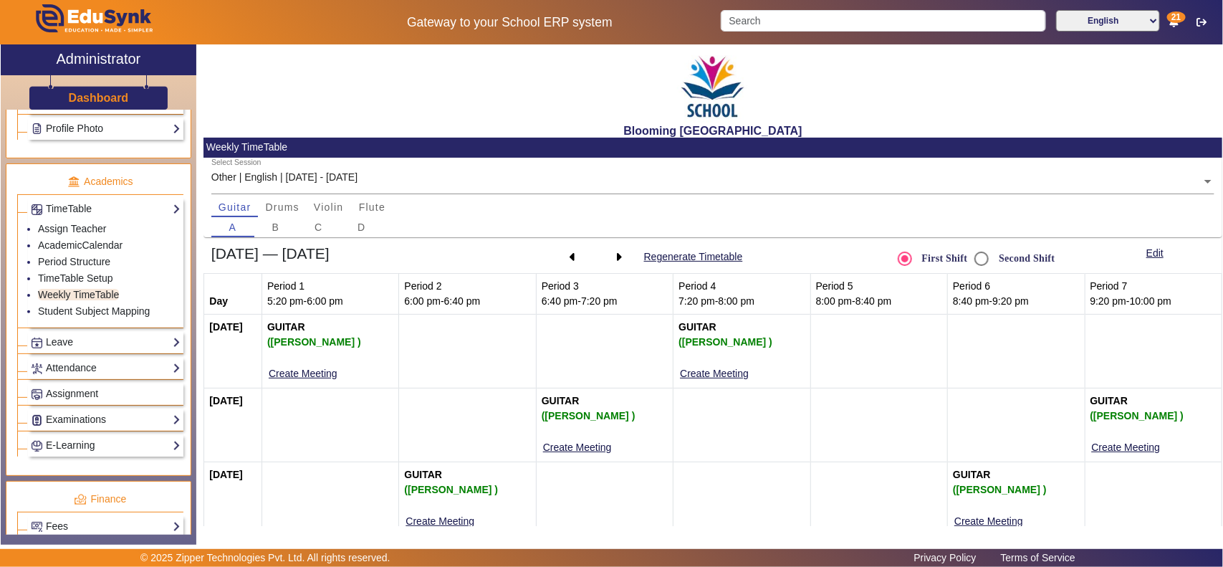
click at [253, 178] on input "text" at bounding box center [712, 182] width 1003 height 15
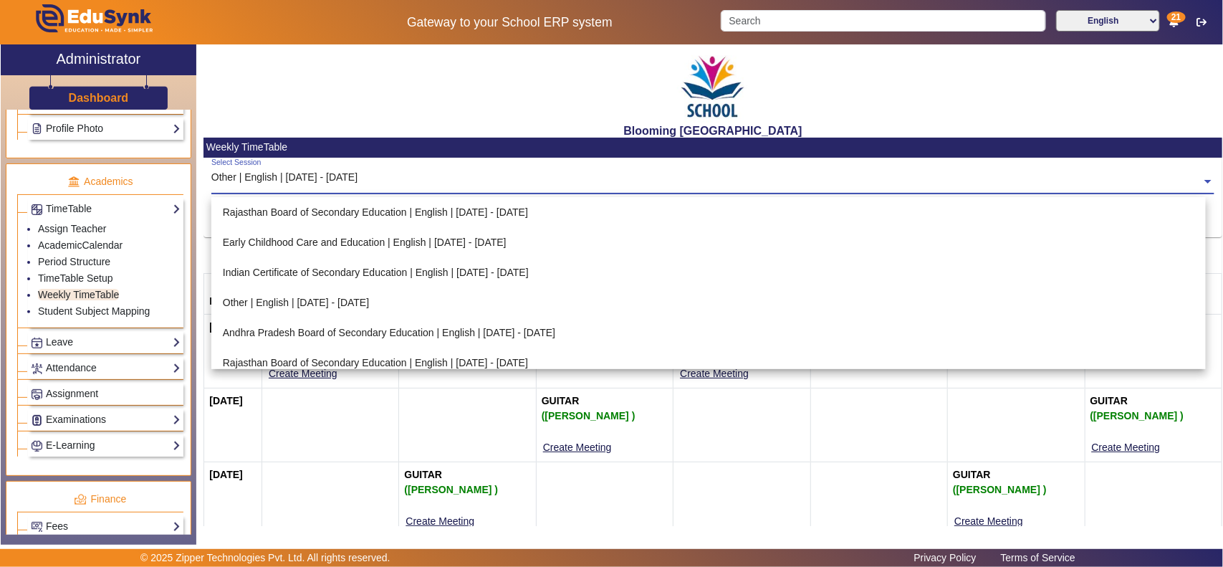
scroll to position [159, 0]
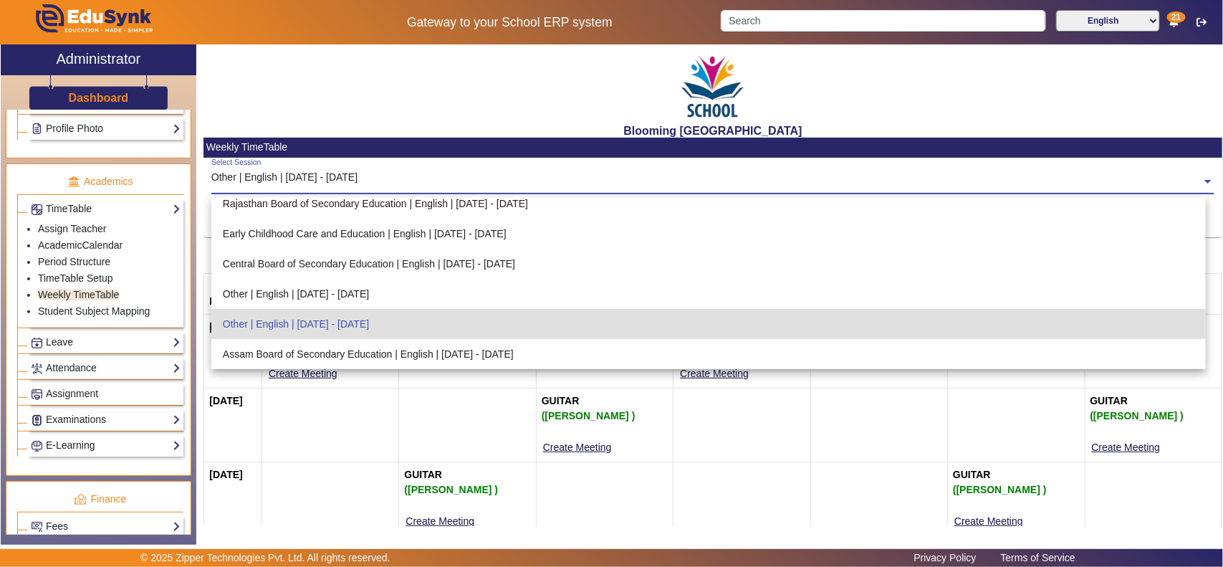
click at [253, 178] on input "text" at bounding box center [712, 182] width 1003 height 15
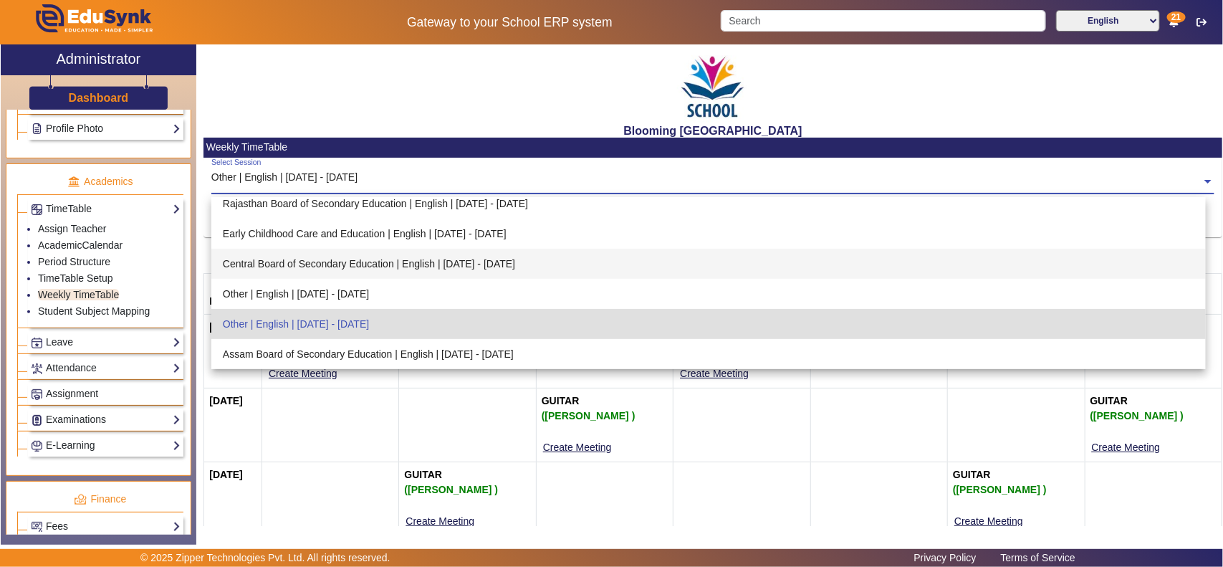
click at [199, 453] on div "Blooming Buds Secondary School Weekly TimeTable Select Session Other | English …" at bounding box center [709, 286] width 1026 height 485
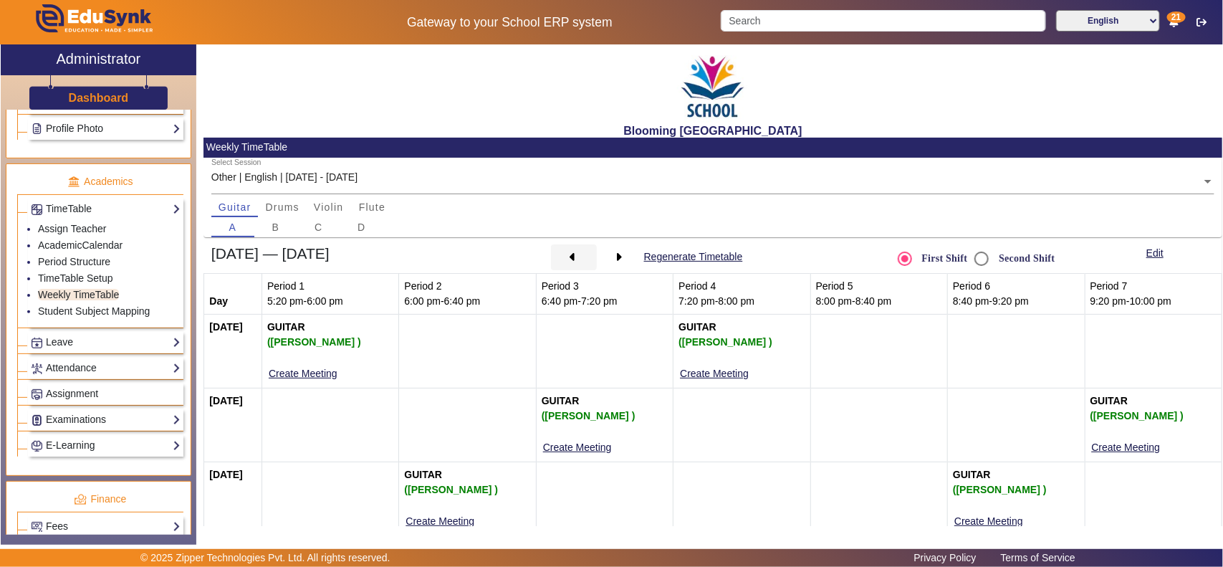
click at [570, 249] on span at bounding box center [573, 256] width 7 height 15
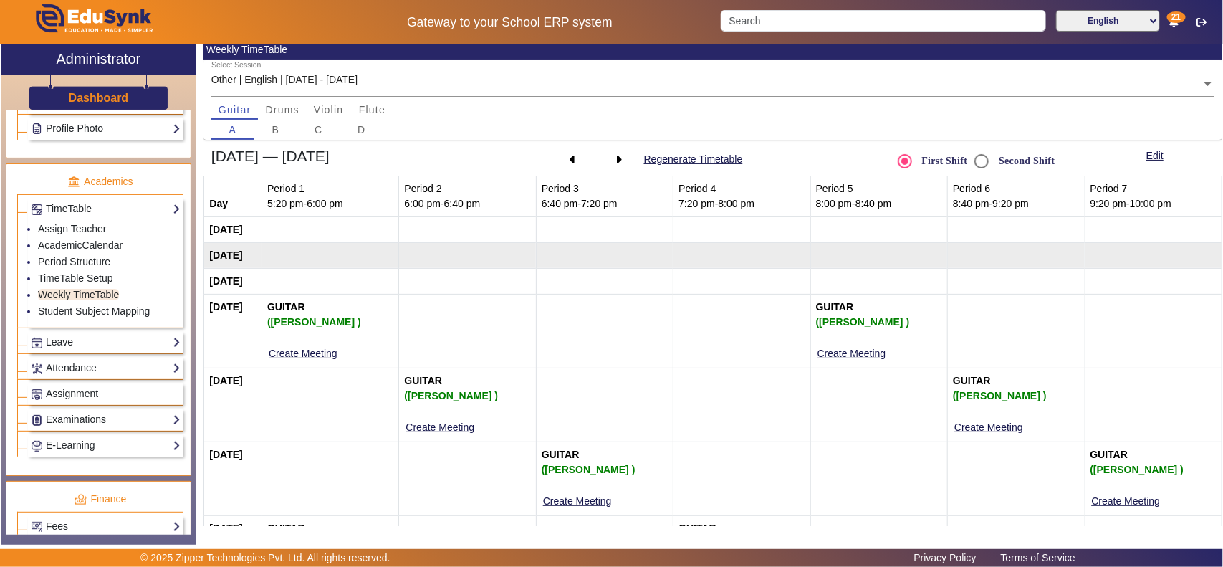
scroll to position [181, 0]
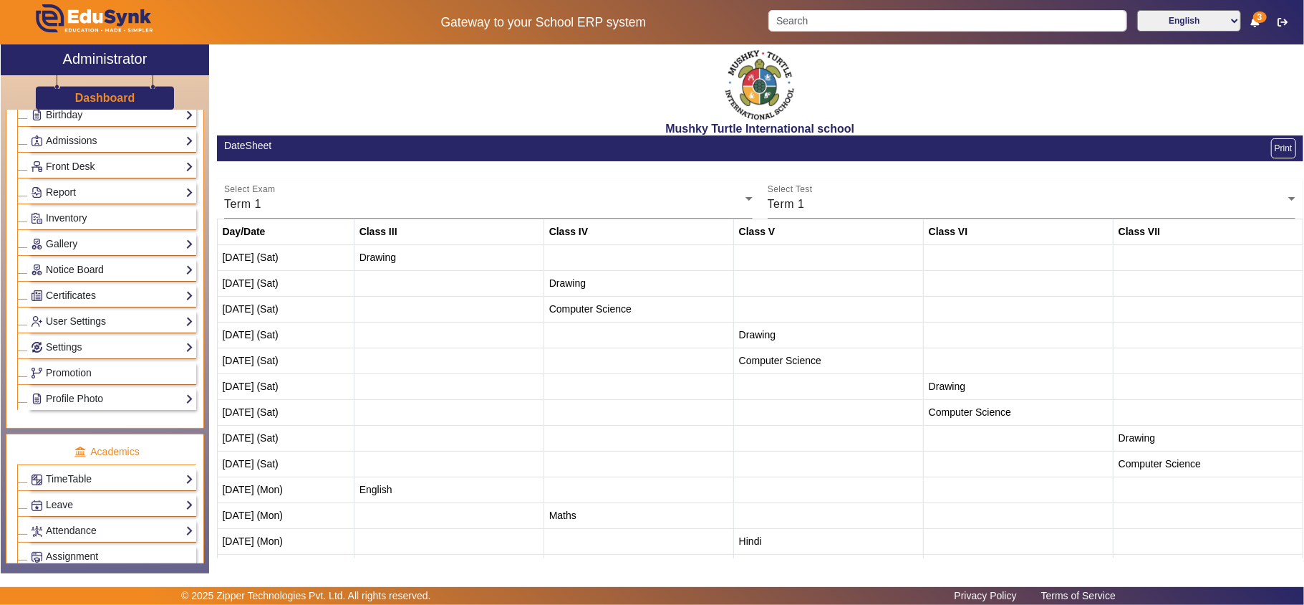
scroll to position [159, 0]
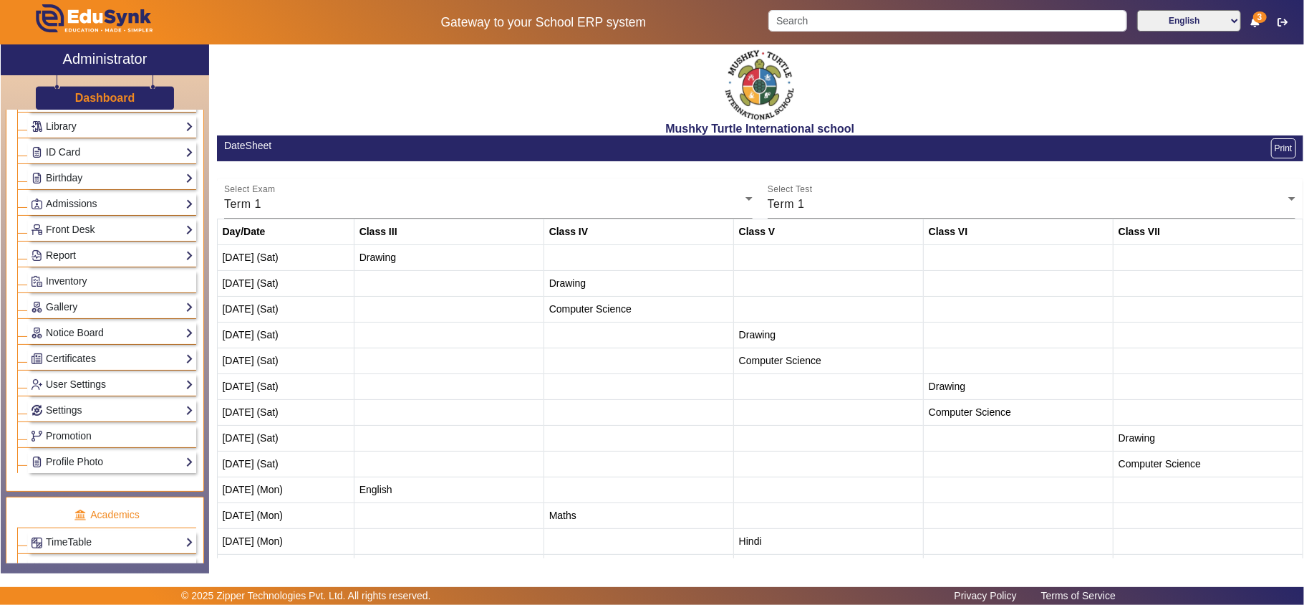
click at [82, 261] on link "Report" at bounding box center [112, 255] width 163 height 16
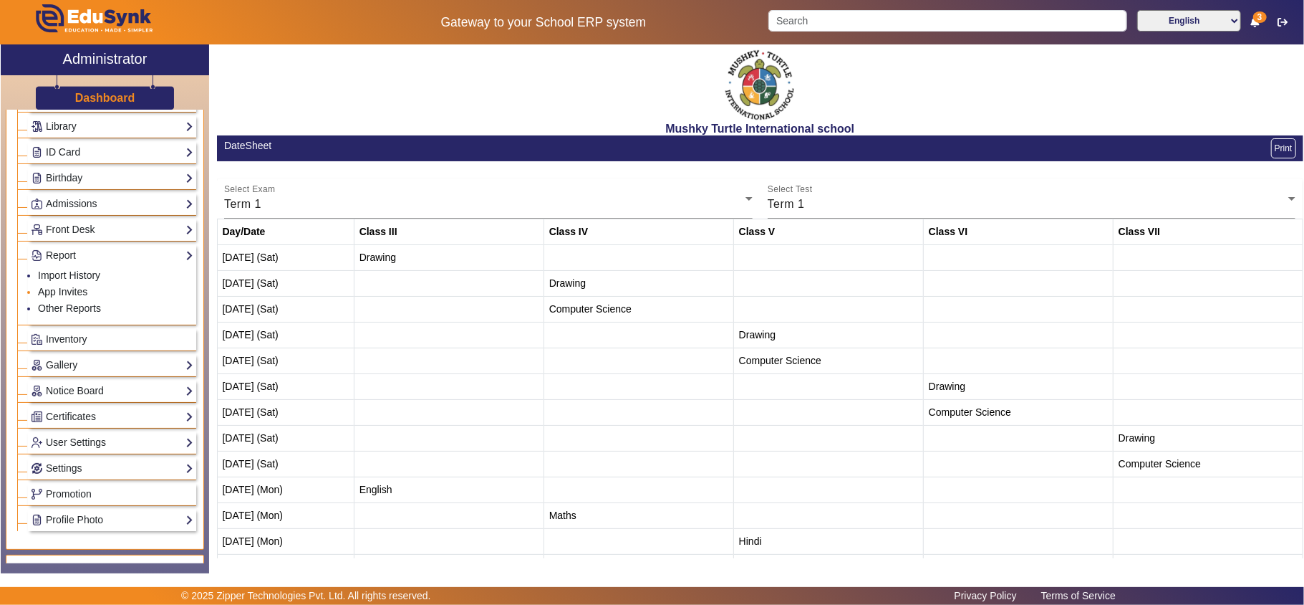
click at [67, 297] on link "App Invites" at bounding box center [62, 291] width 49 height 11
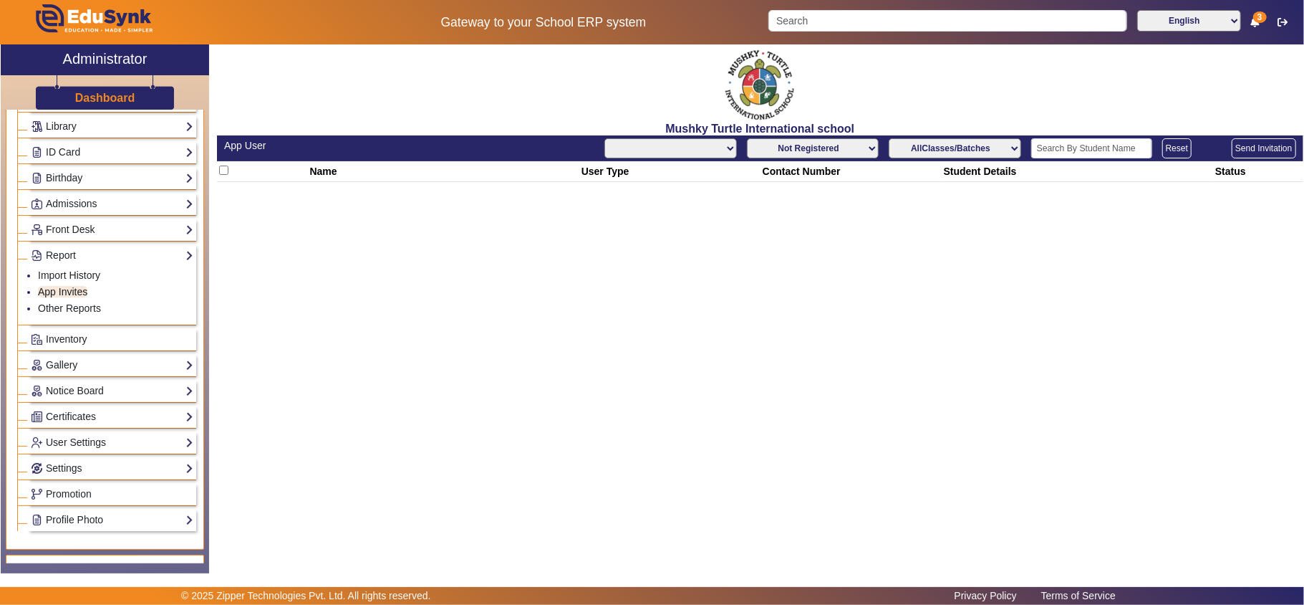
select select "All"
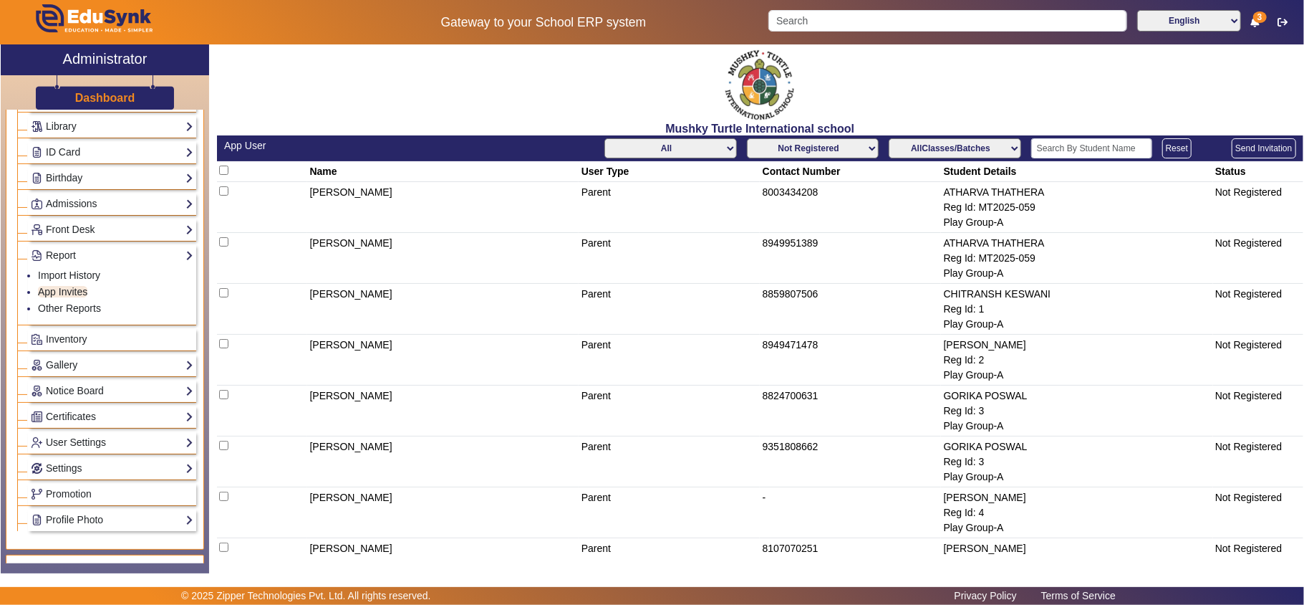
click at [941, 150] on select "AllClasses/Batches Play Group-A Nursery-A KG-A Prep-A Class I-A Class II-A Clas…" at bounding box center [955, 148] width 132 height 20
select select "Class III-A"
click at [889, 138] on select "AllClasses/Batches Play Group-A Nursery-A KG-A Prep-A Class I-A Class II-A Clas…" at bounding box center [955, 148] width 132 height 20
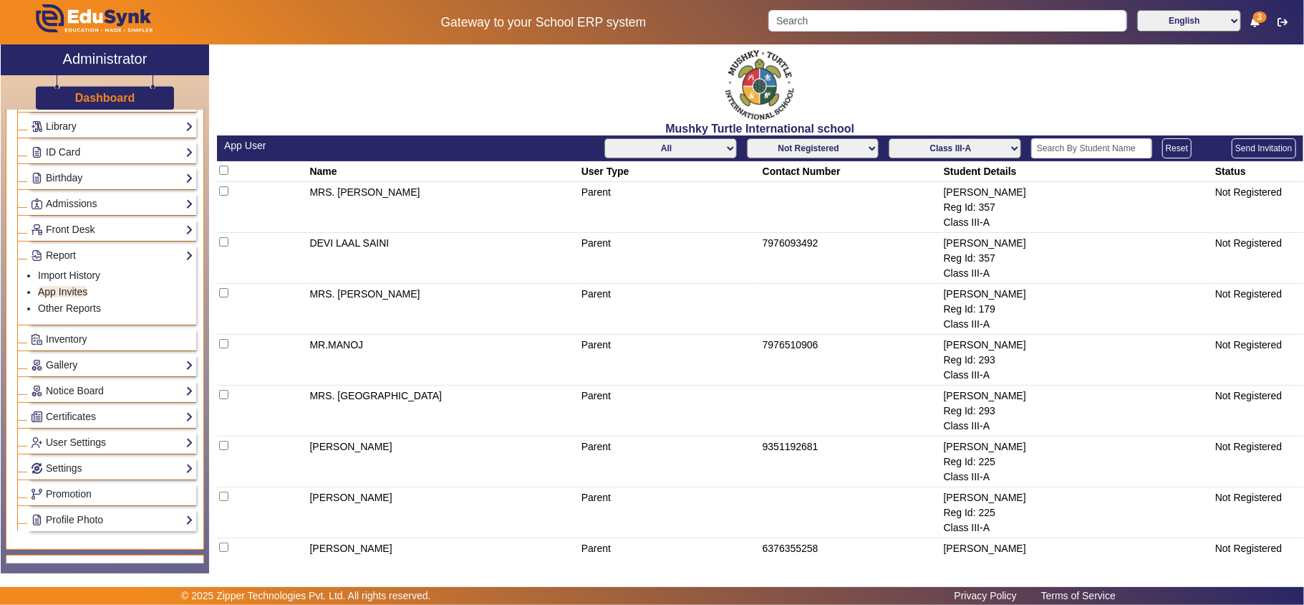
click at [834, 150] on select "Not Registered Registered" at bounding box center [813, 148] width 132 height 20
select select "registered"
click at [747, 138] on select "Not Registered Registered" at bounding box center [813, 148] width 132 height 20
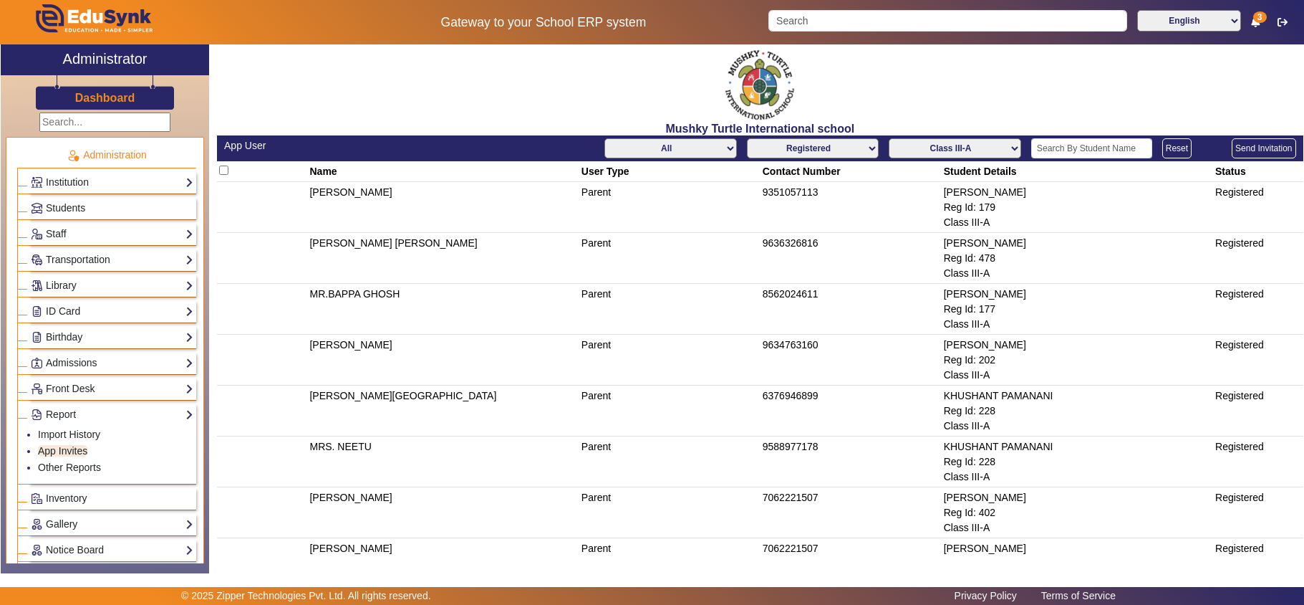
select select "registered"
select select "Class III-A"
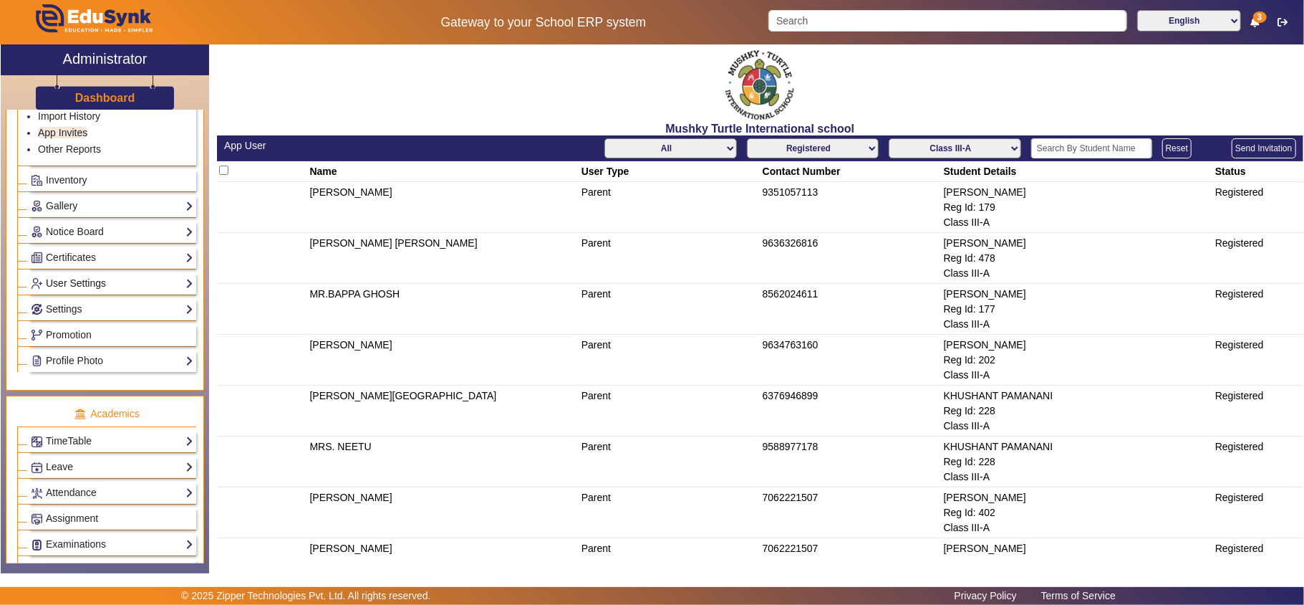
scroll to position [159, 0]
